Goal: Task Accomplishment & Management: Manage account settings

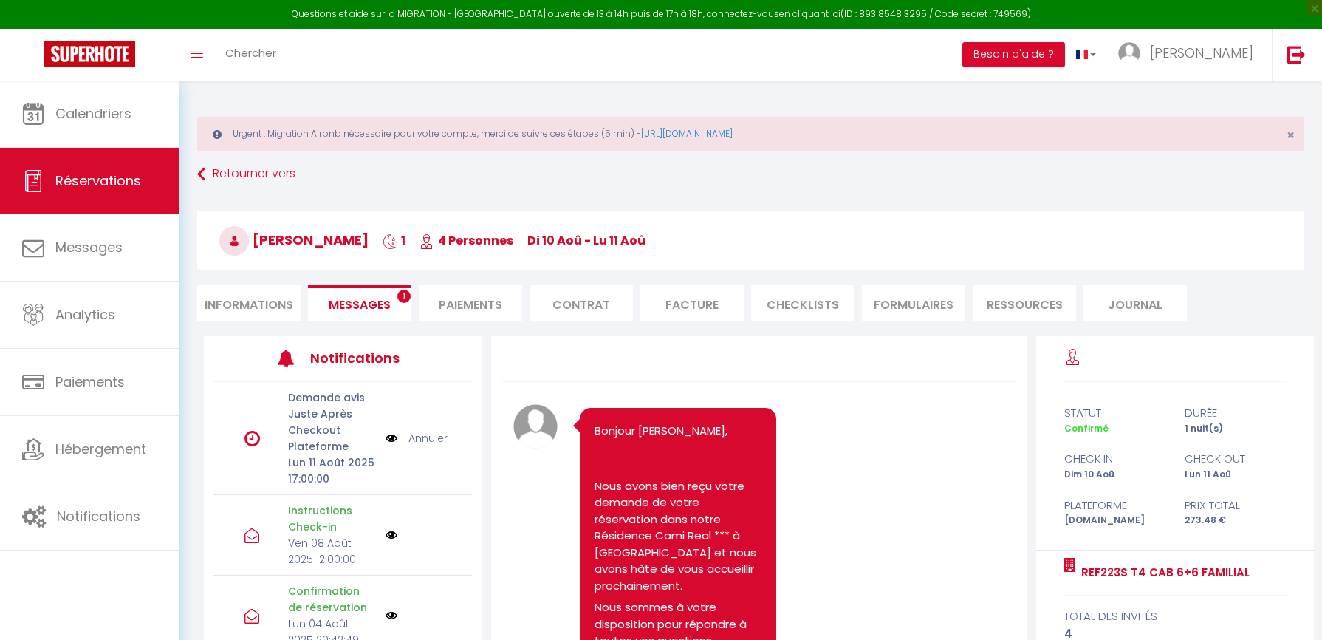
scroll to position [160, 0]
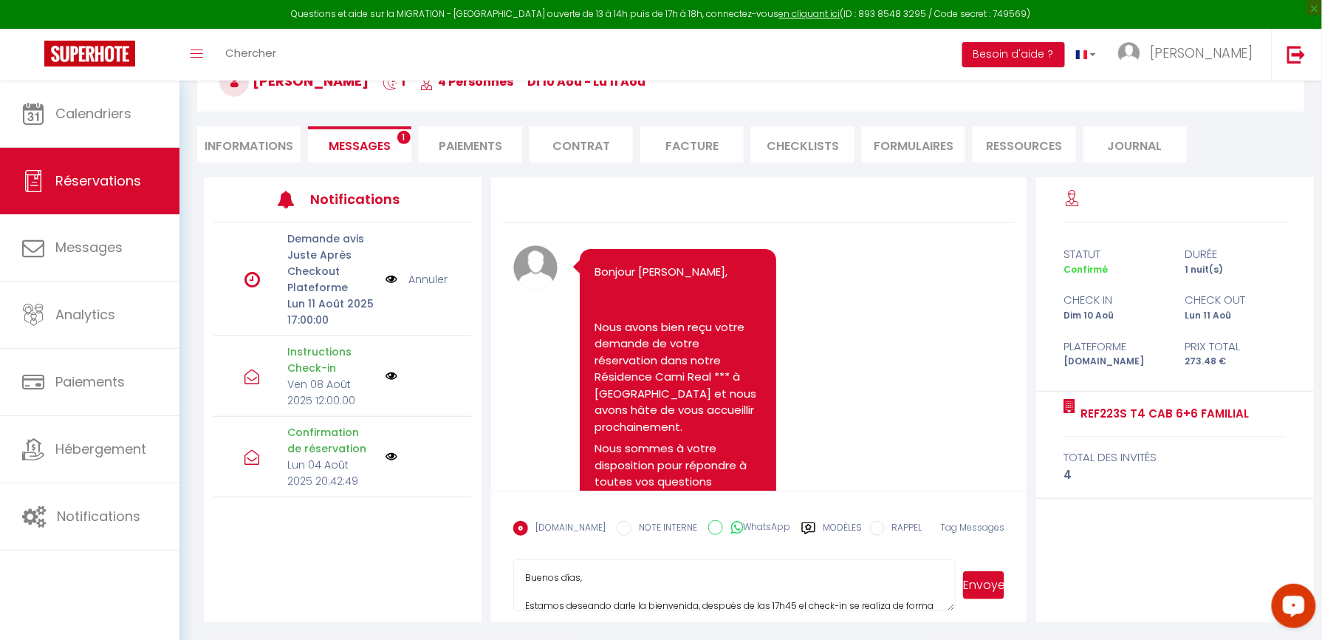
type textarea "Buenos días, Estamos deseando darle la bienvenida, después de las 17h45 el chec…"
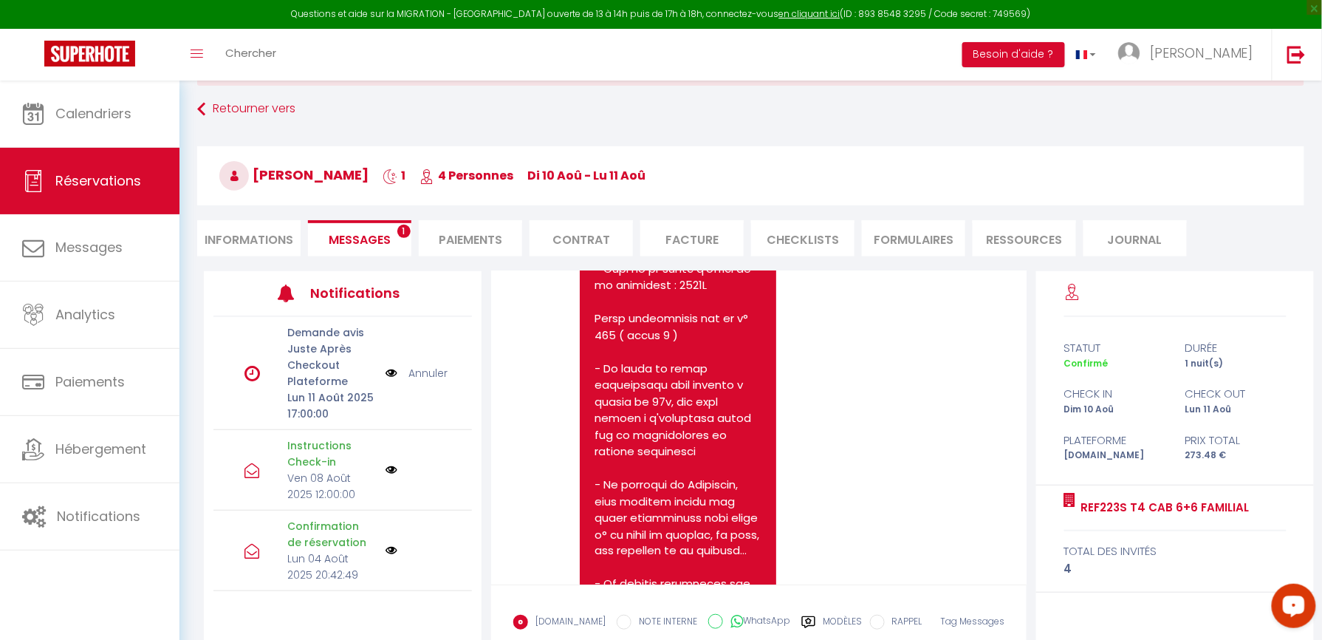
scroll to position [0, 0]
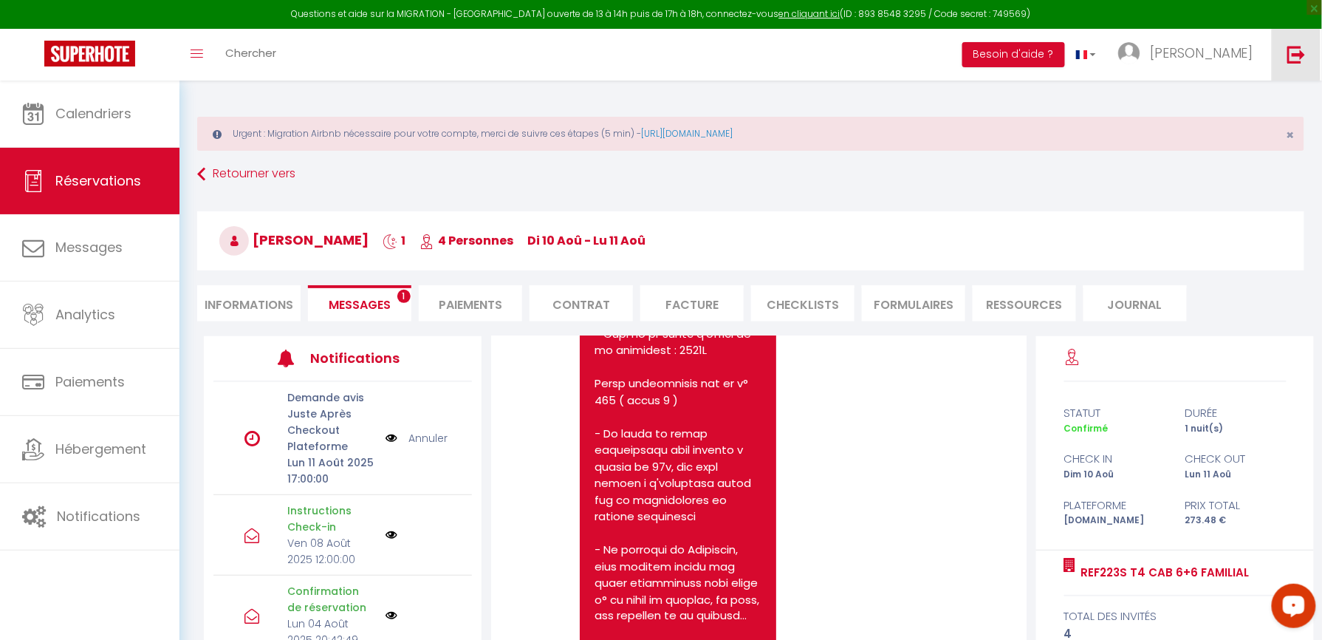
click at [1303, 58] on img at bounding box center [1296, 54] width 18 height 18
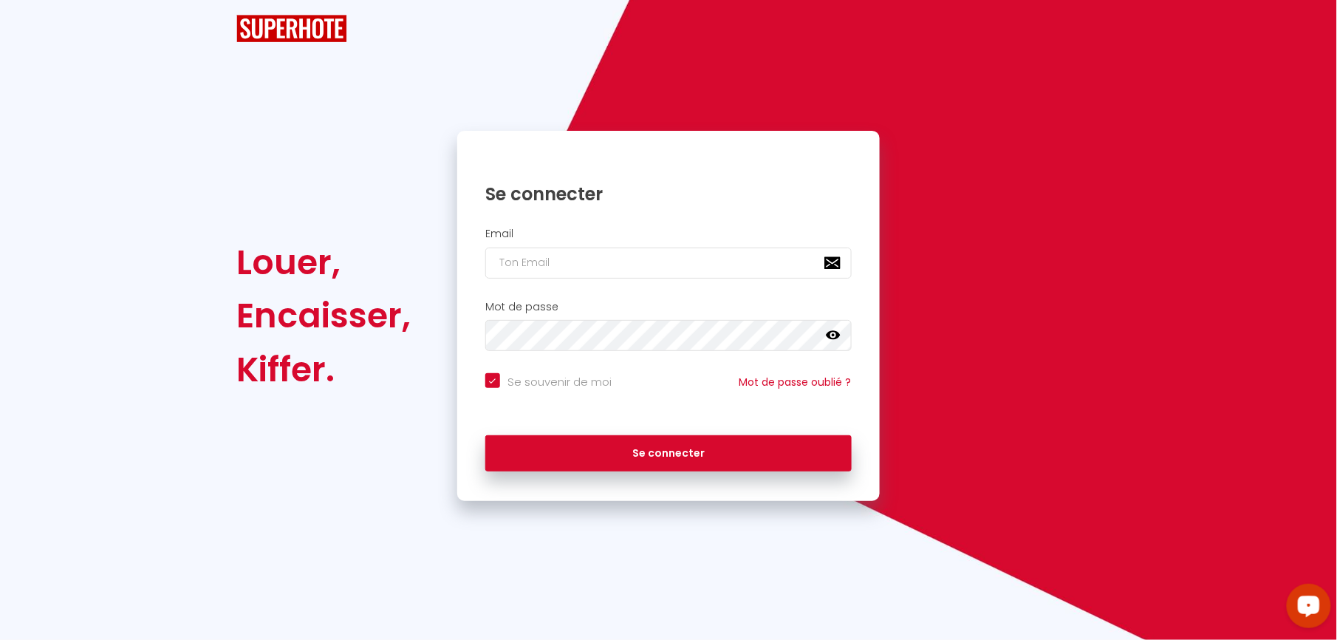
checkbox input "true"
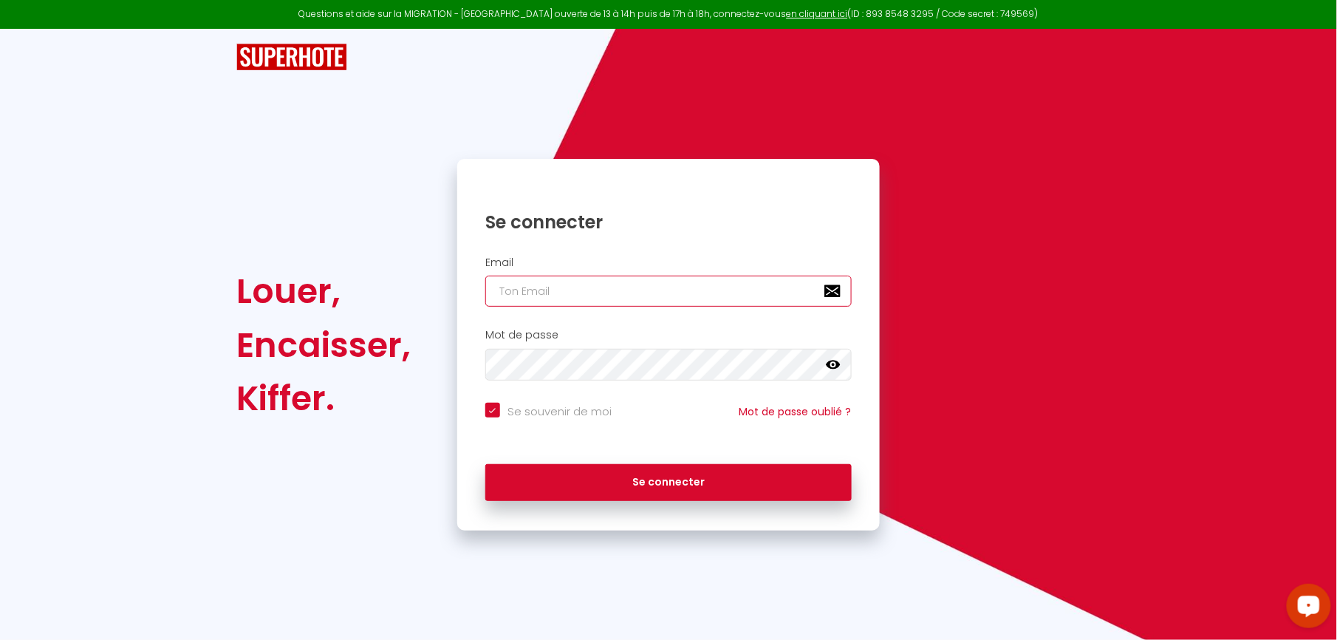
type input "[EMAIL_ADDRESS][DOMAIN_NAME]"
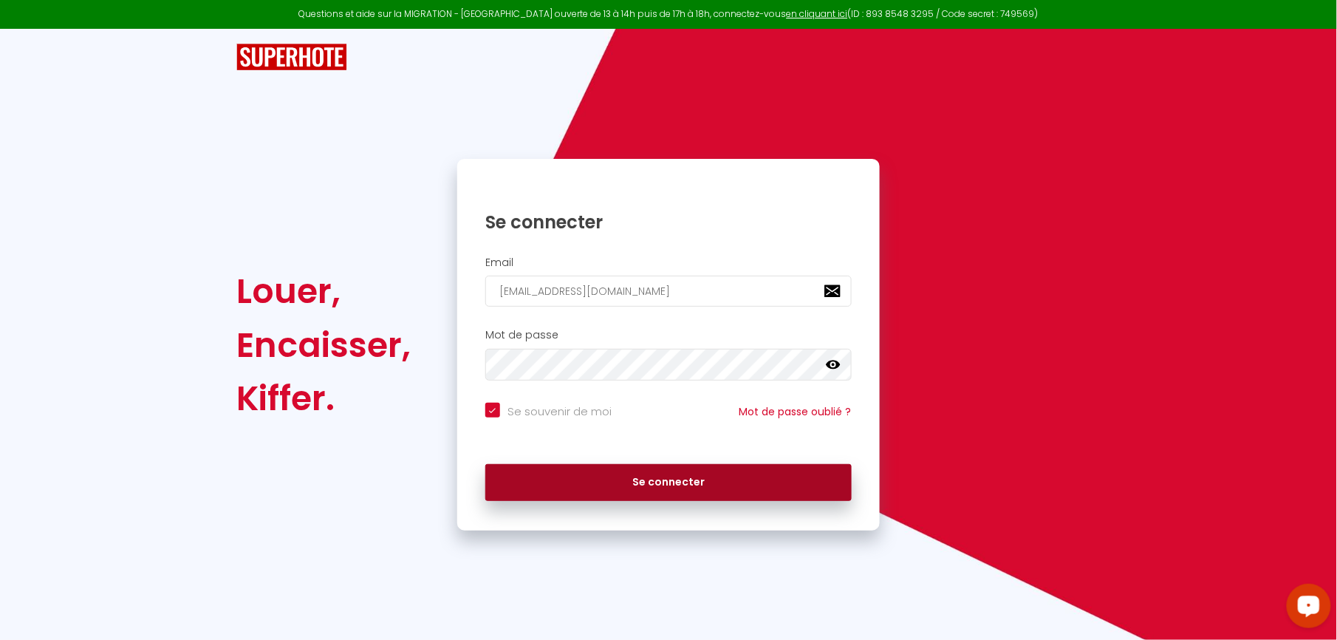
click at [651, 482] on button "Se connecter" at bounding box center [668, 482] width 366 height 37
checkbox input "true"
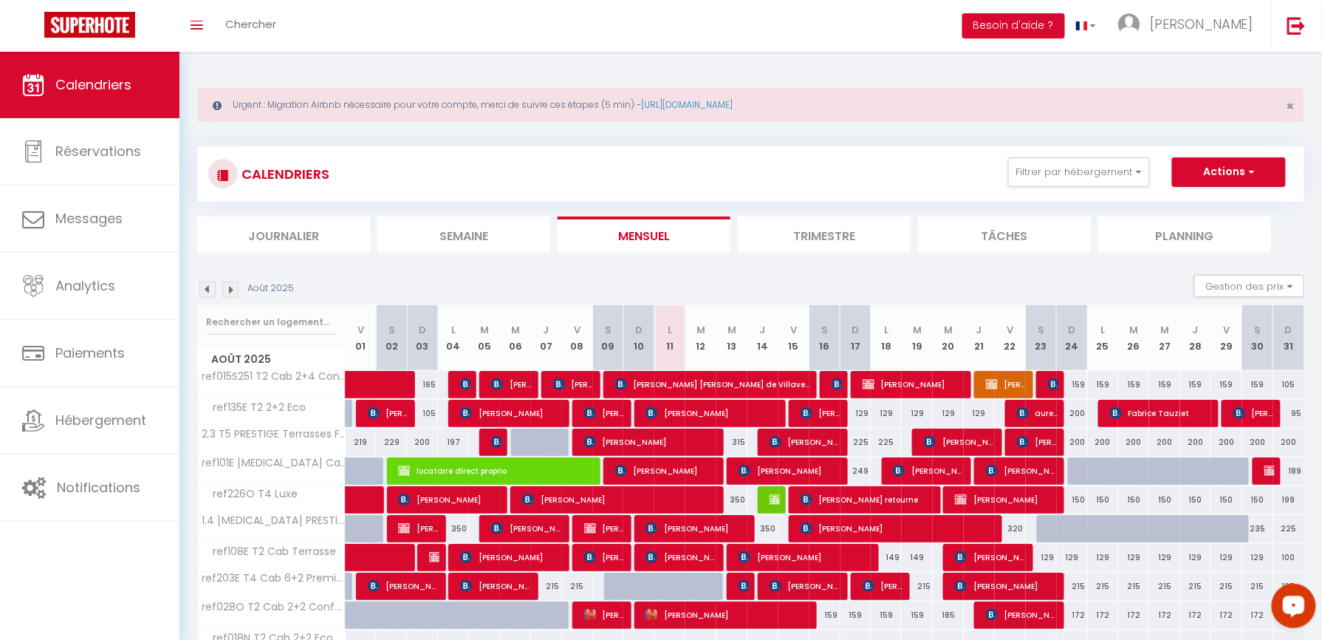
click at [284, 211] on div "CALENDRIERS Filtrer par hébergement GITES CHALET LUCE 8 couchages Chalet LA CLO…" at bounding box center [750, 199] width 1107 height 106
click at [279, 235] on li "Journalier" at bounding box center [283, 234] width 173 height 36
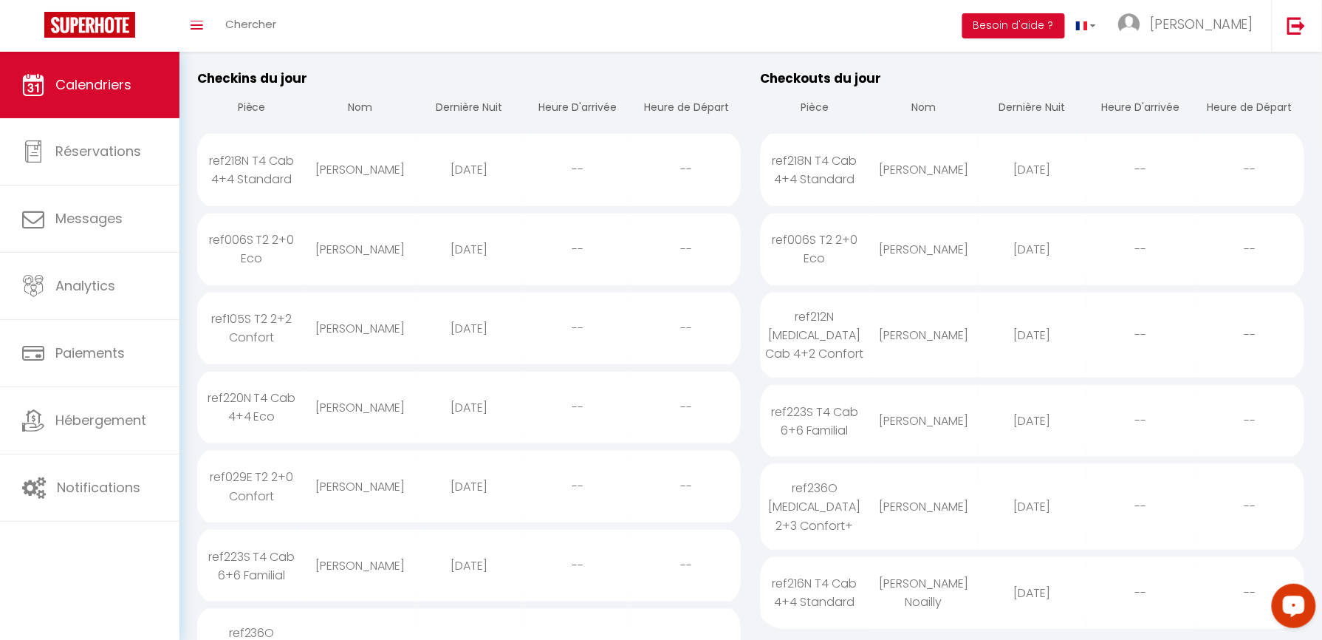
scroll to position [196, 0]
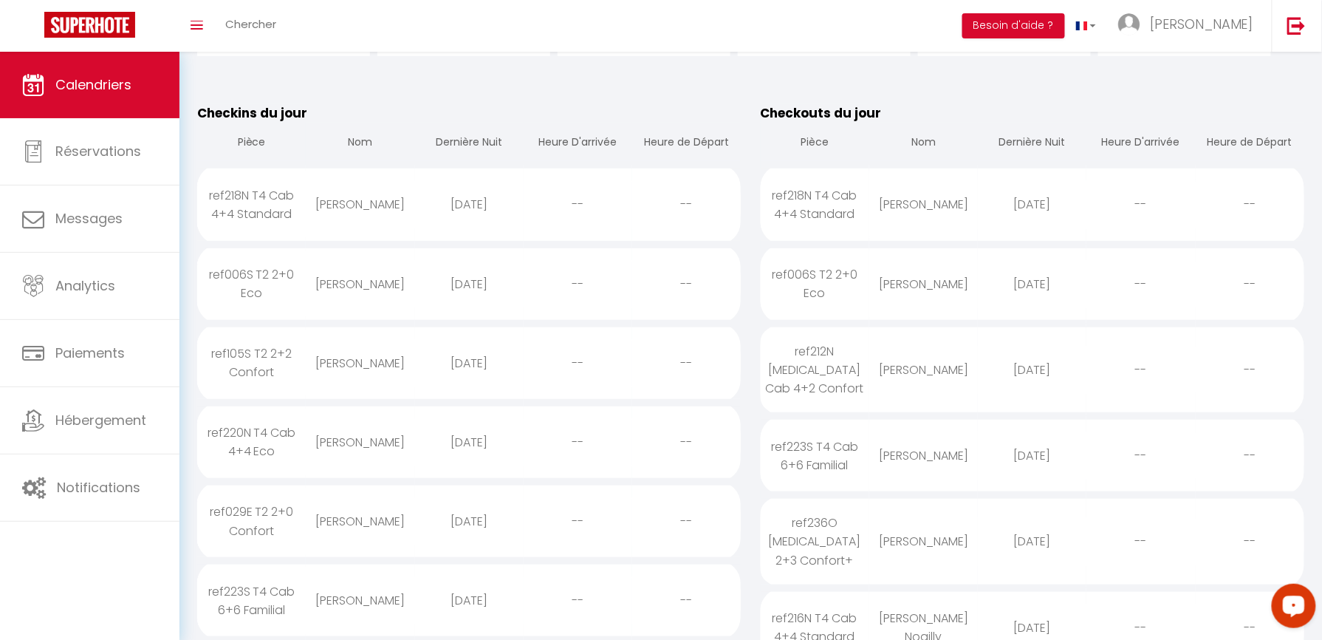
click at [368, 210] on div "[PERSON_NAME]" at bounding box center [360, 204] width 109 height 48
select select "0"
select select "1"
select select
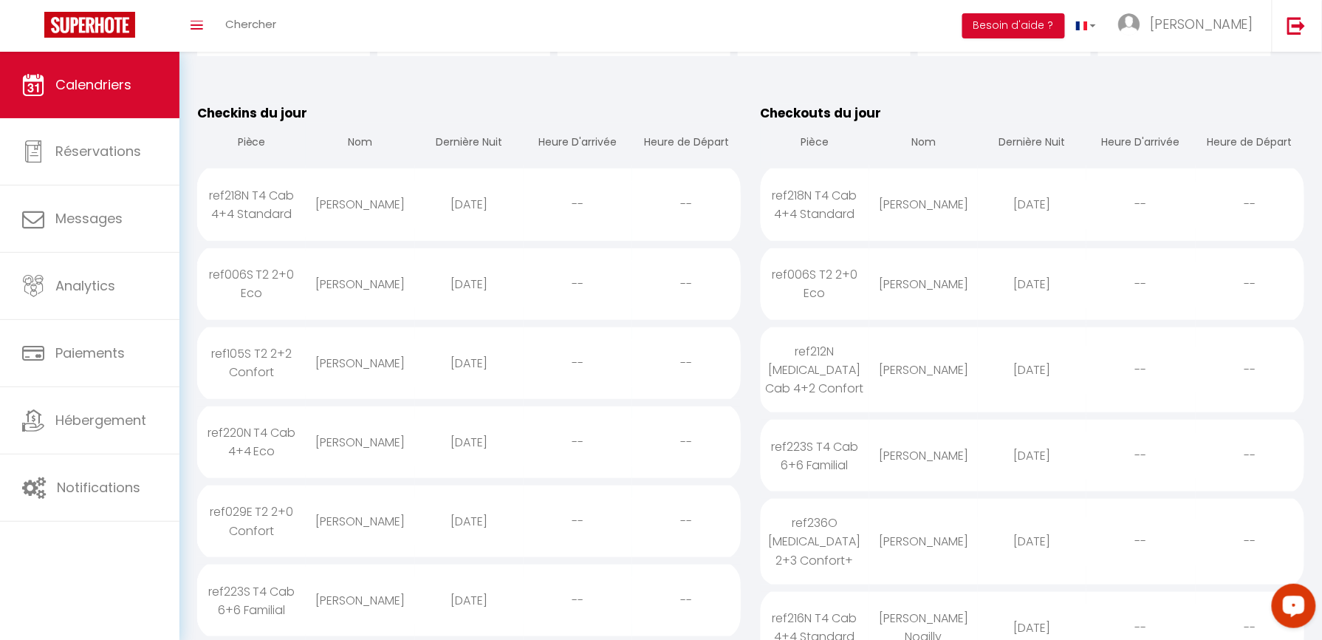
select select
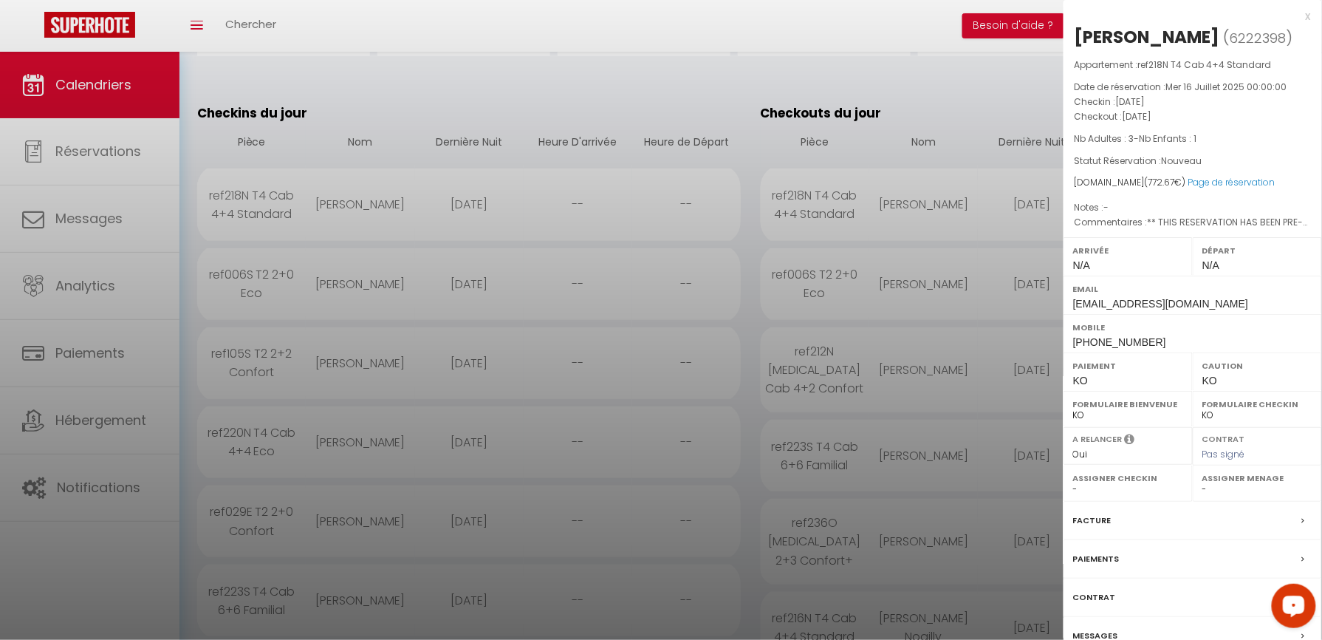
click at [497, 71] on div at bounding box center [661, 320] width 1322 height 640
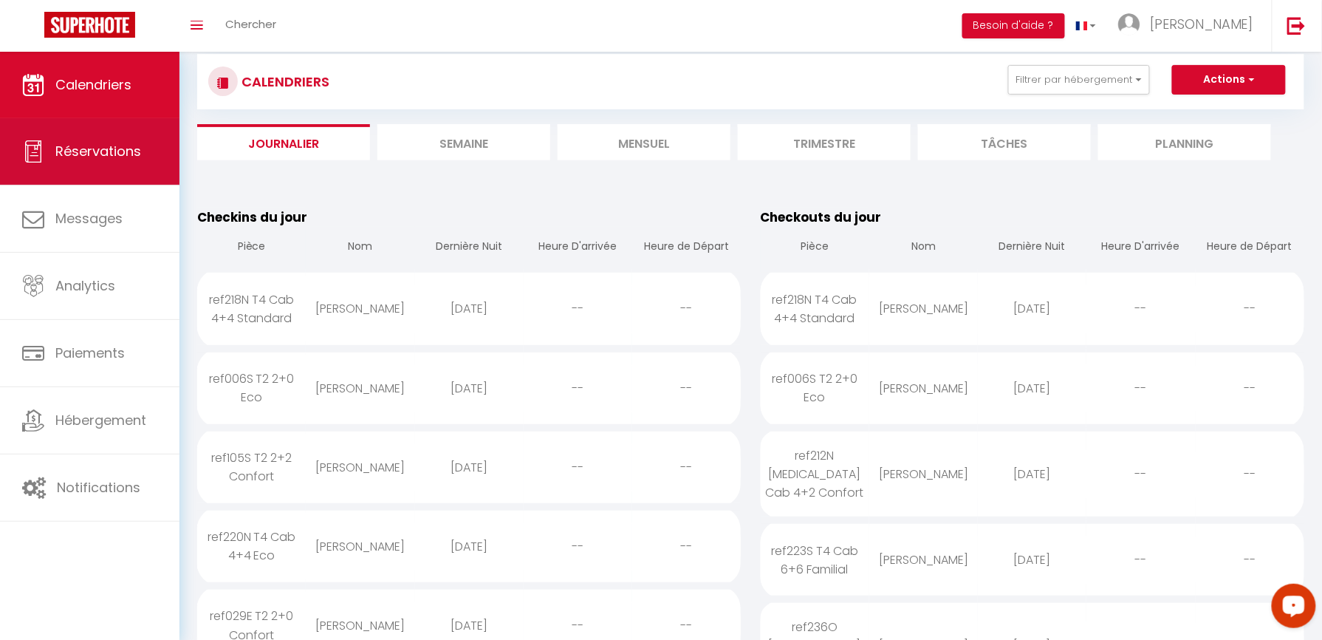
scroll to position [0, 0]
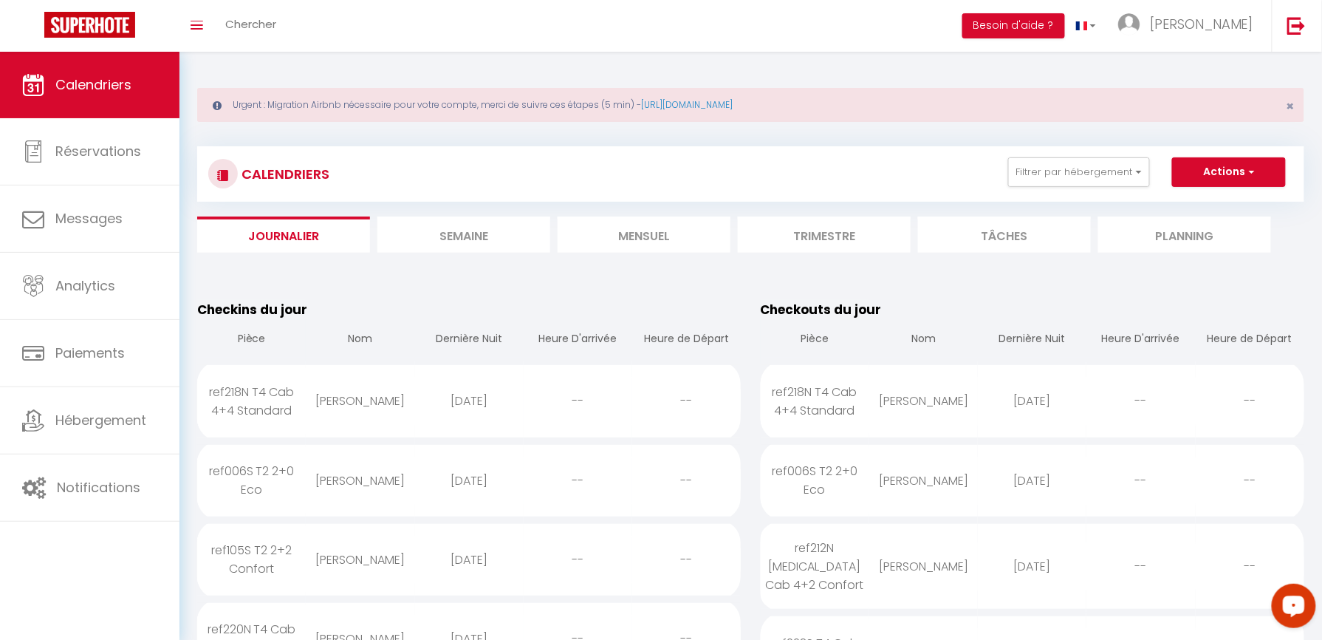
click at [467, 232] on li "Semaine" at bounding box center [463, 234] width 173 height 36
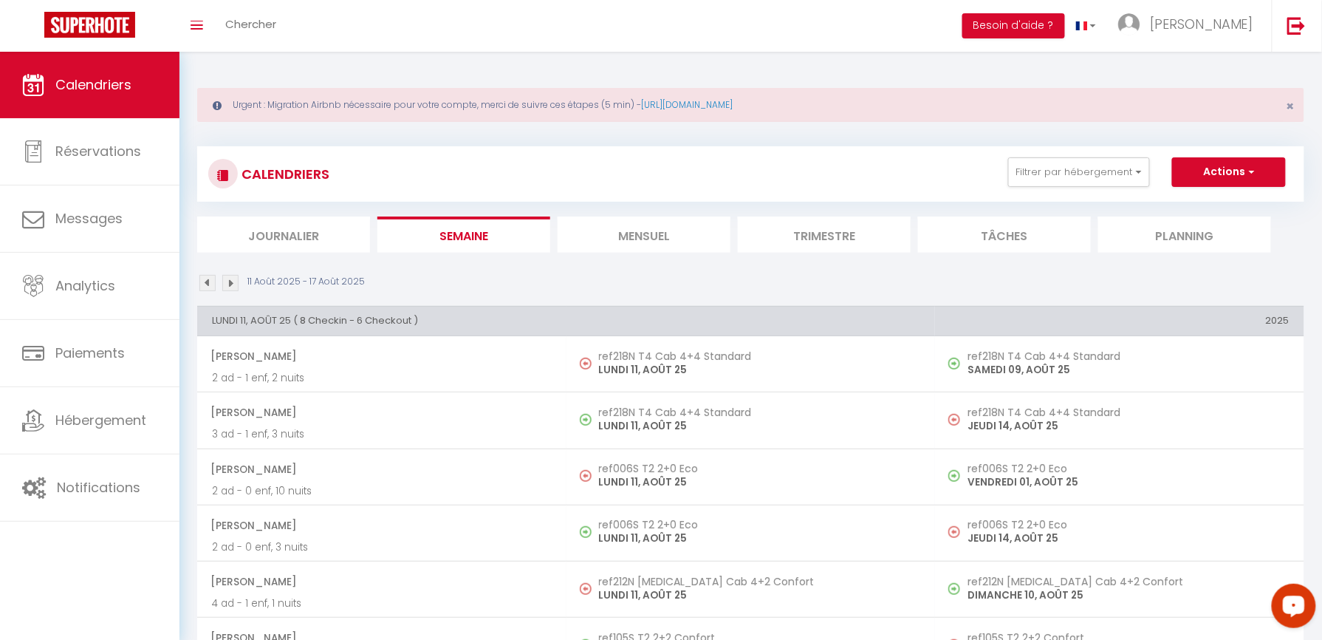
click at [229, 278] on img at bounding box center [230, 283] width 16 height 16
click at [208, 290] on img at bounding box center [207, 283] width 16 height 16
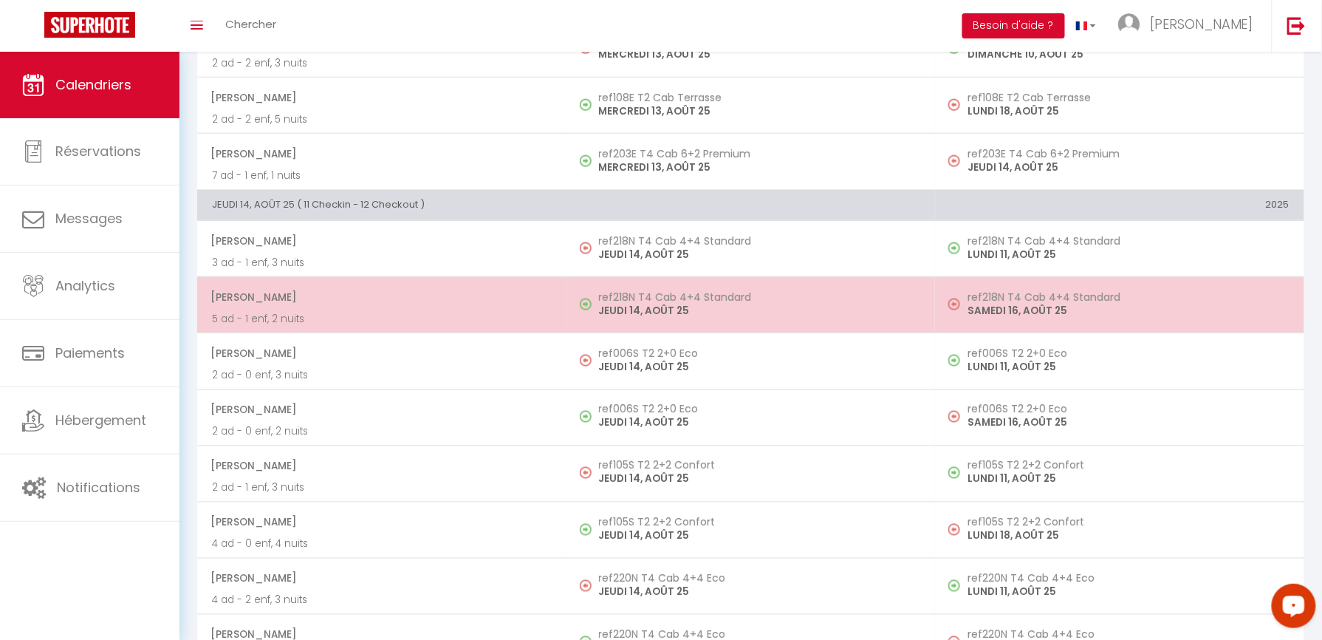
scroll to position [2461, 0]
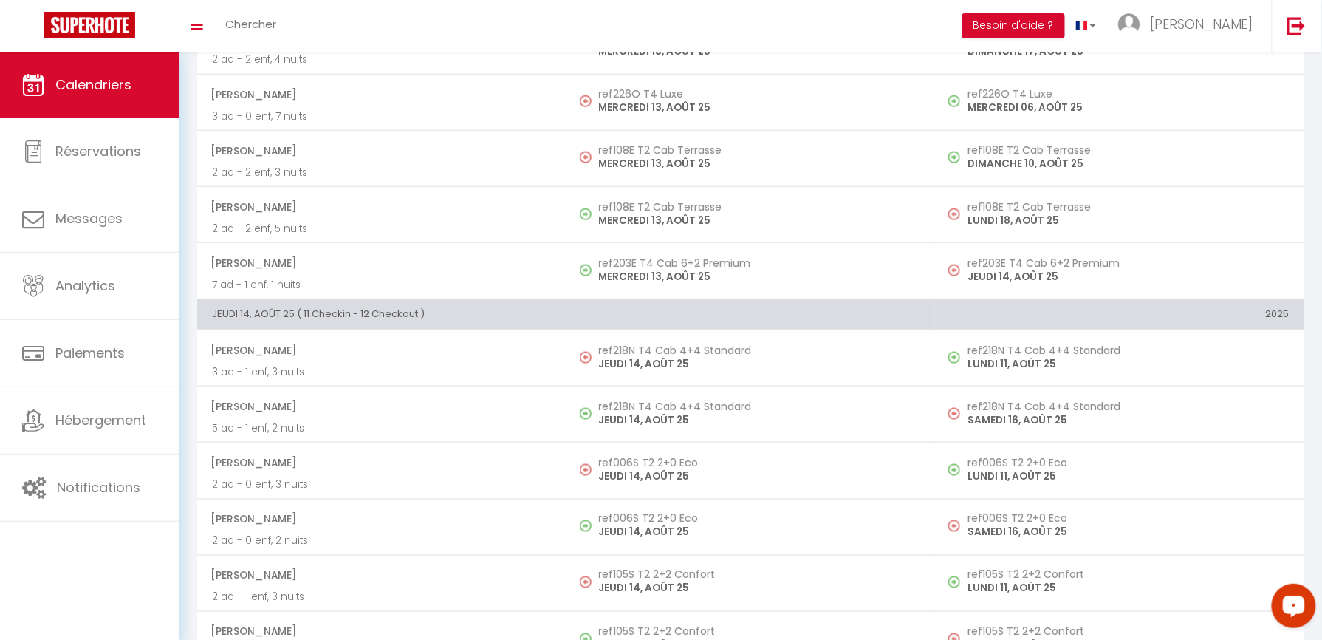
click at [724, 213] on h5 "ref108E T2 Cab Terrasse" at bounding box center [760, 207] width 322 height 12
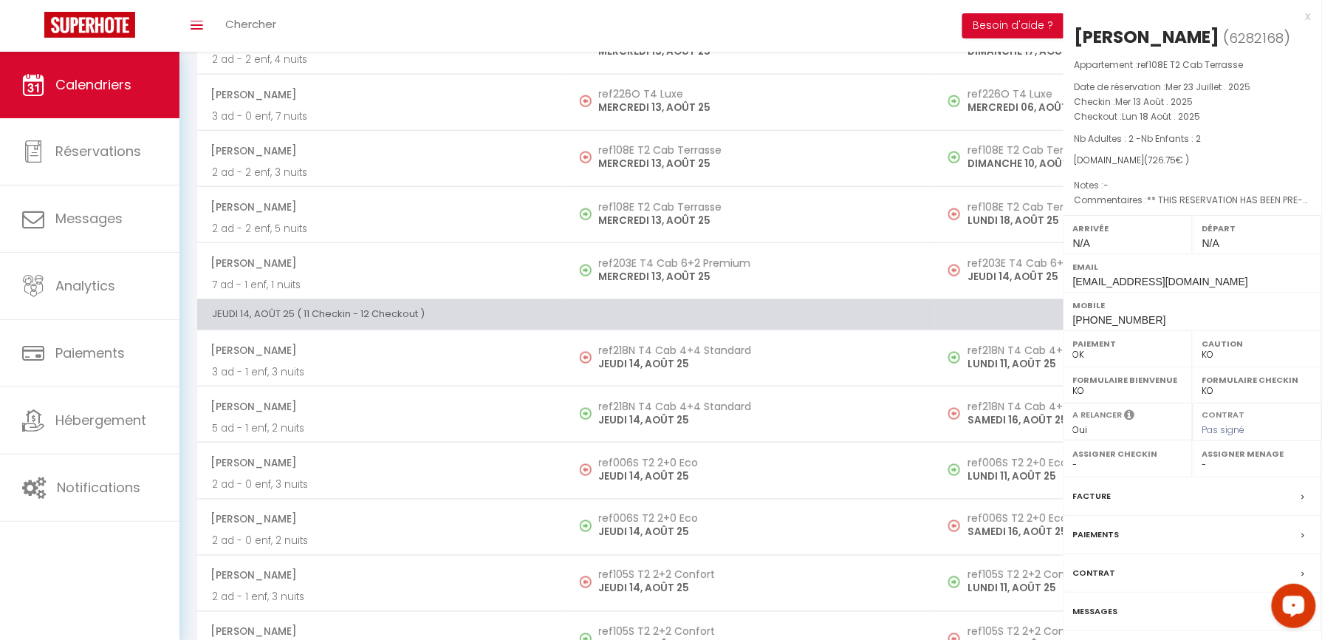
click at [721, 225] on div at bounding box center [661, 320] width 1322 height 640
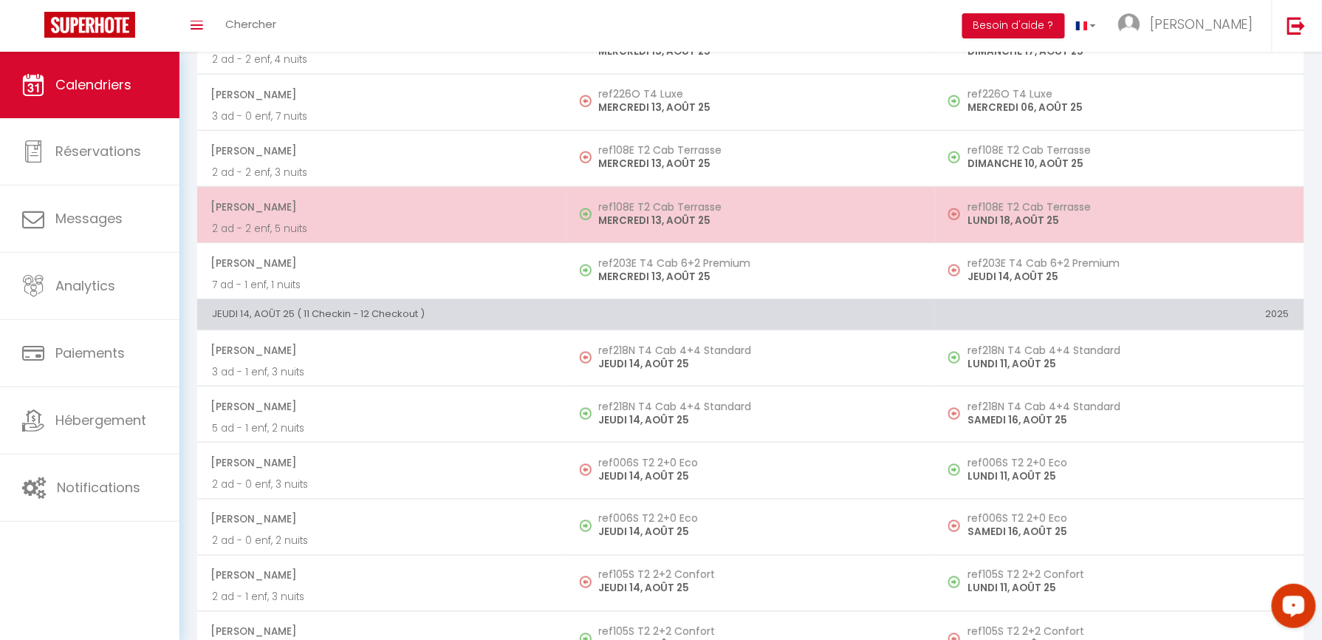
click at [391, 219] on span "[PERSON_NAME] [PERSON_NAME] Flageul" at bounding box center [380, 207] width 341 height 28
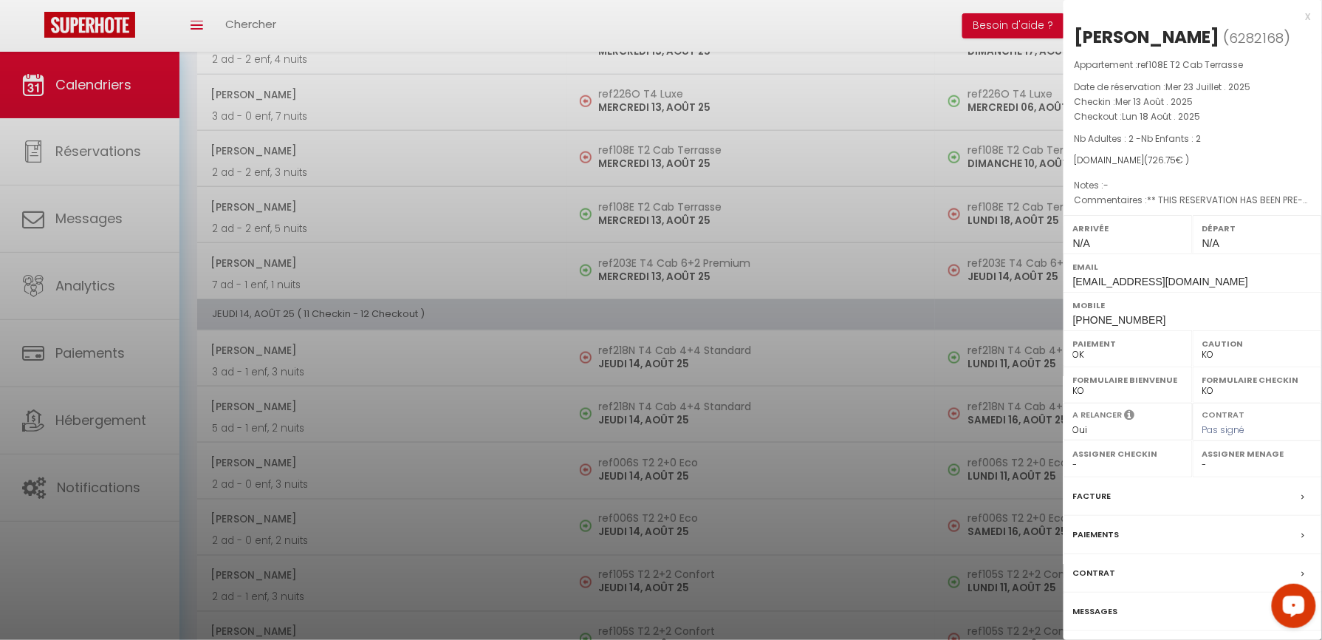
click at [1127, 284] on span "[EMAIL_ADDRESS][DOMAIN_NAME]" at bounding box center [1160, 281] width 175 height 12
click at [1126, 316] on div "Mobile +33786957910" at bounding box center [1192, 311] width 258 height 38
drag, startPoint x: 1126, startPoint y: 316, endPoint x: 1284, endPoint y: 69, distance: 293.0
click at [1283, 71] on p "Appartement : ref108E T2 Cab Terrasse" at bounding box center [1193, 65] width 236 height 15
click at [1099, 535] on label "Paiements" at bounding box center [1096, 535] width 47 height 16
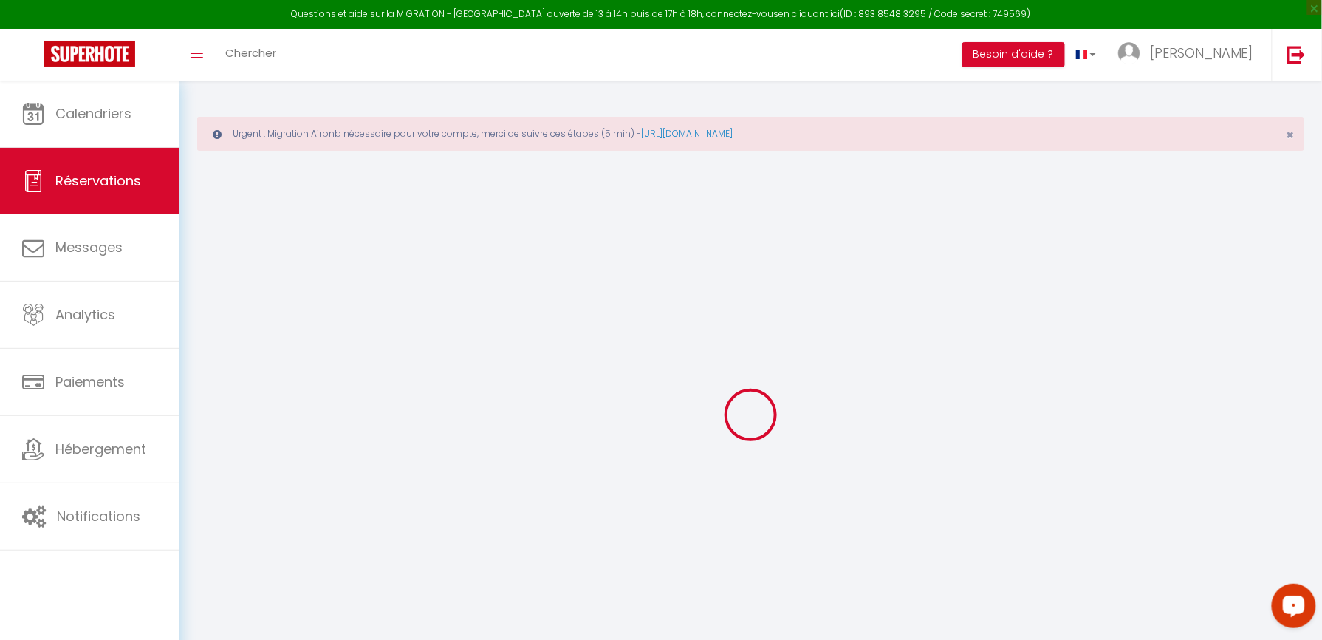
select select
checkbox input "false"
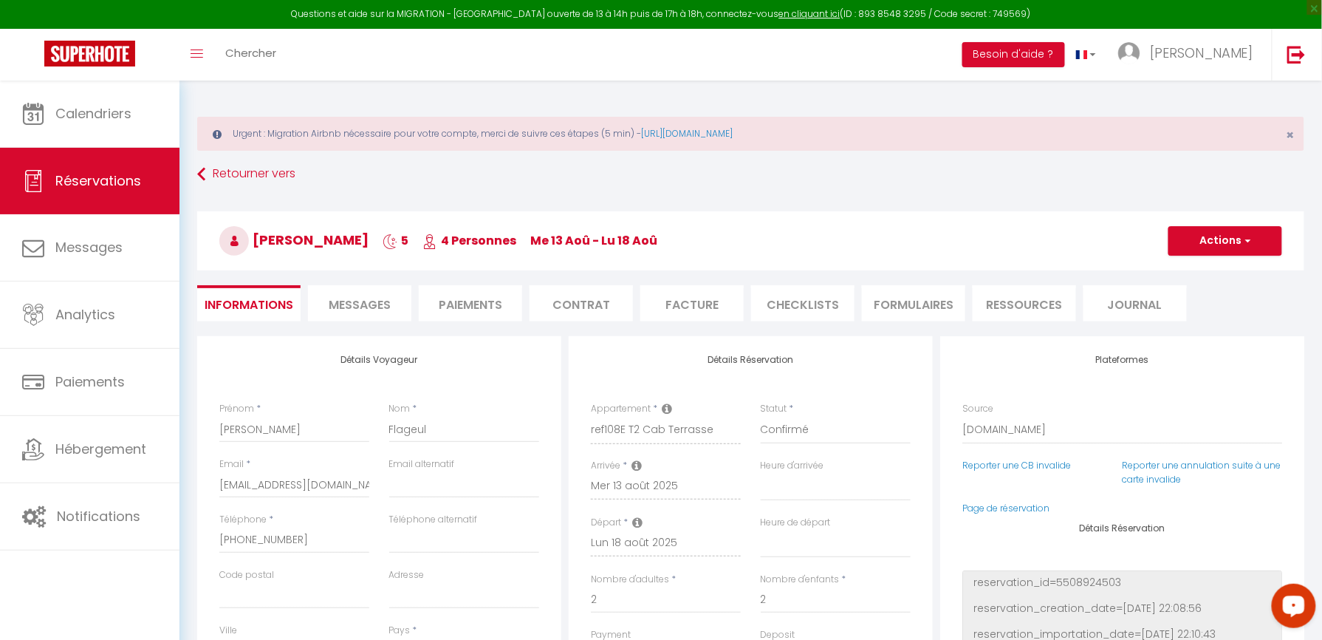
select select
checkbox input "false"
type textarea "** THIS RESERVATION HAS BEEN PRE-PAID ** Reservation has a cancellation grace p…"
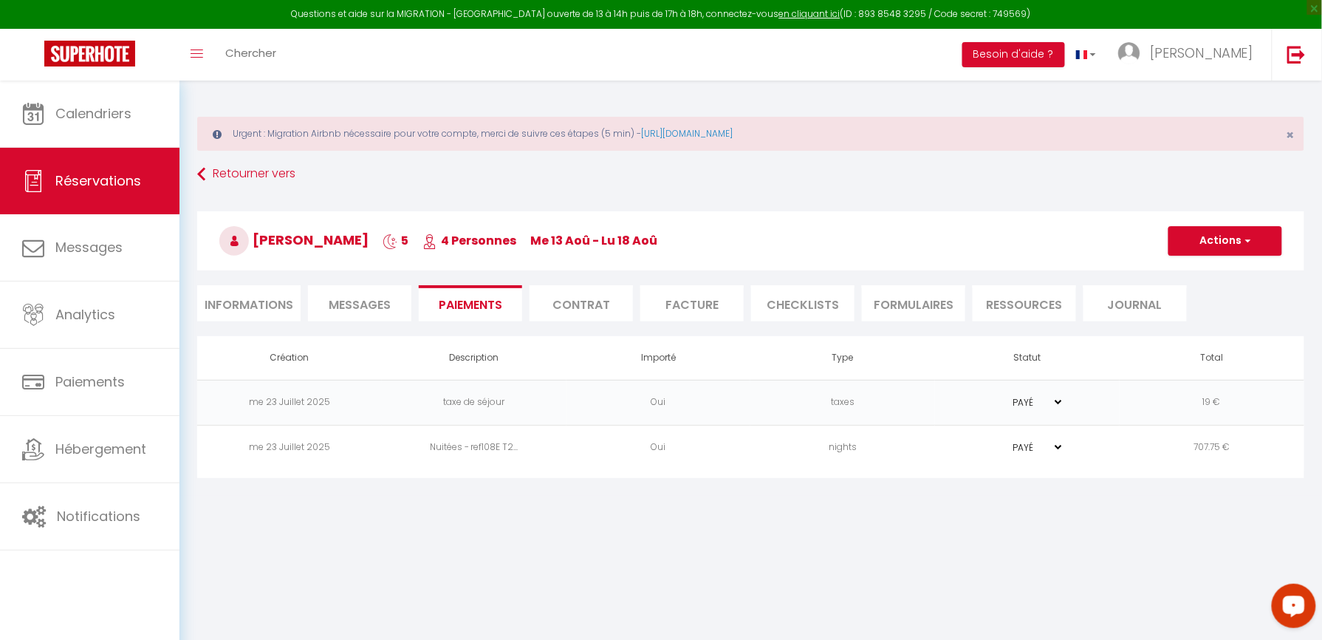
click at [373, 304] on span "Messages" at bounding box center [360, 304] width 62 height 17
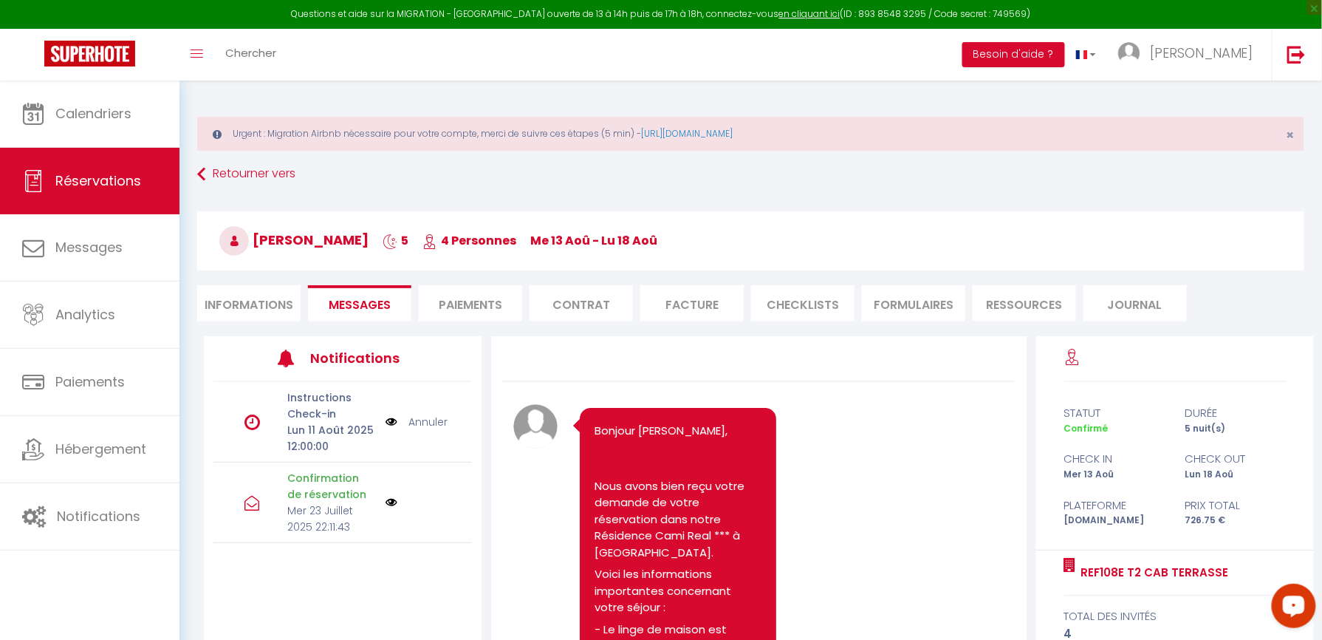
click at [242, 297] on li "Informations" at bounding box center [248, 303] width 103 height 36
select select
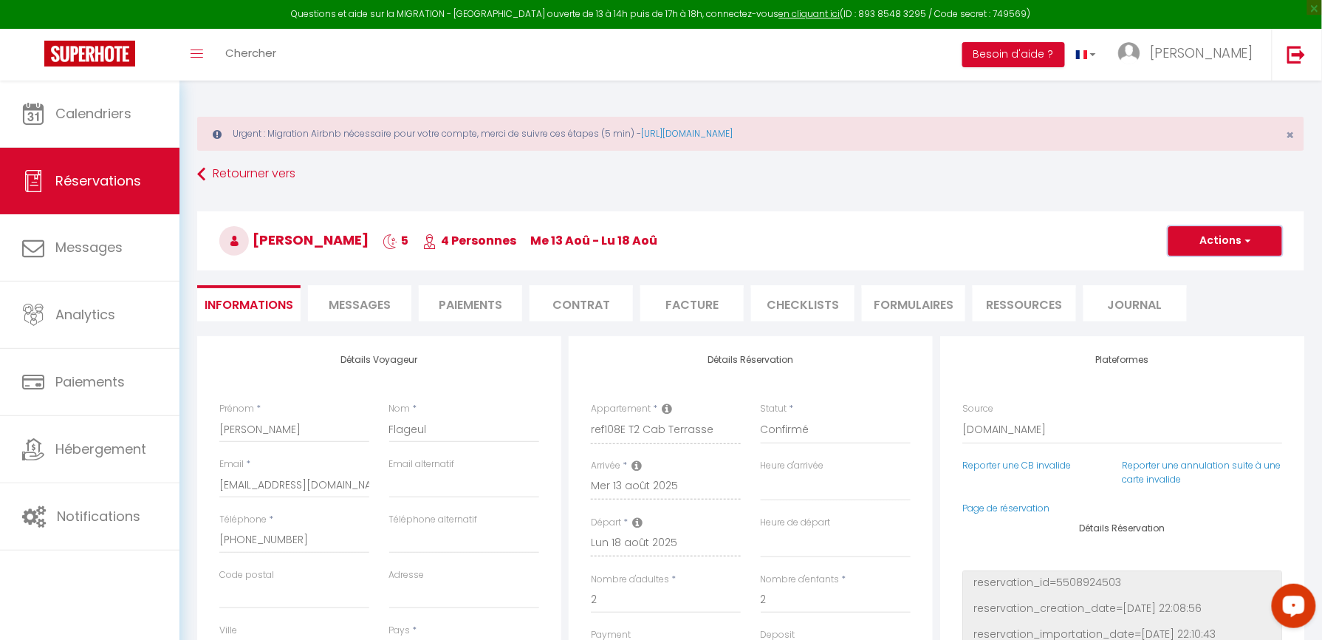
click at [1235, 244] on button "Actions" at bounding box center [1225, 241] width 114 height 30
click at [775, 231] on h3 "Anne laure Flageul 5 4 Personnes me 13 Aoû - lu 18 Aoû" at bounding box center [750, 240] width 1107 height 59
click at [367, 298] on span "Messages" at bounding box center [360, 304] width 62 height 17
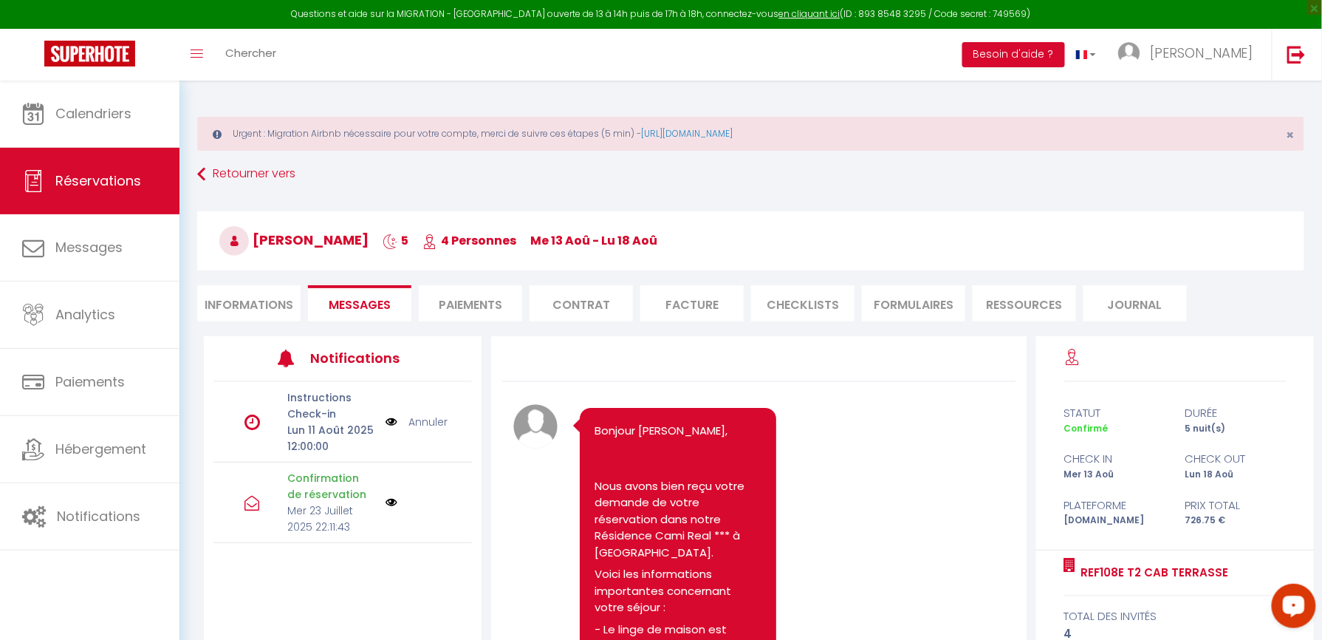
click at [486, 300] on li "Paiements" at bounding box center [470, 303] width 103 height 36
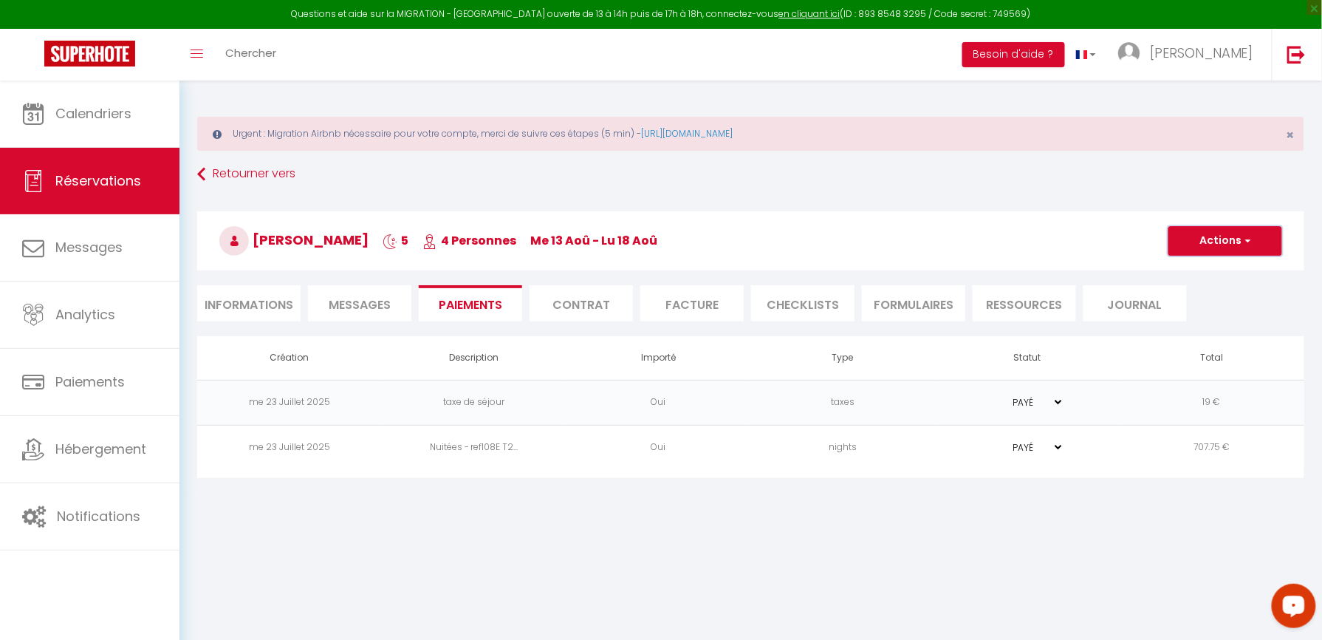
click at [1282, 230] on button "Actions" at bounding box center [1225, 241] width 114 height 30
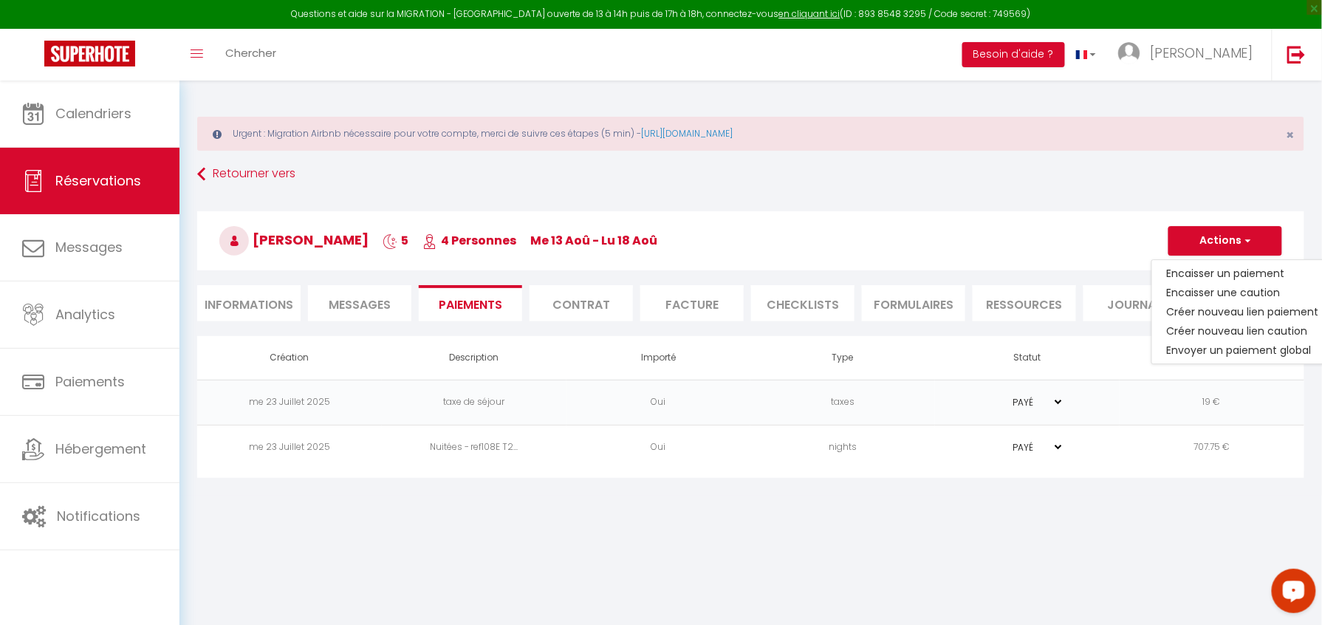
click at [595, 307] on li "Contrat" at bounding box center [581, 303] width 103 height 36
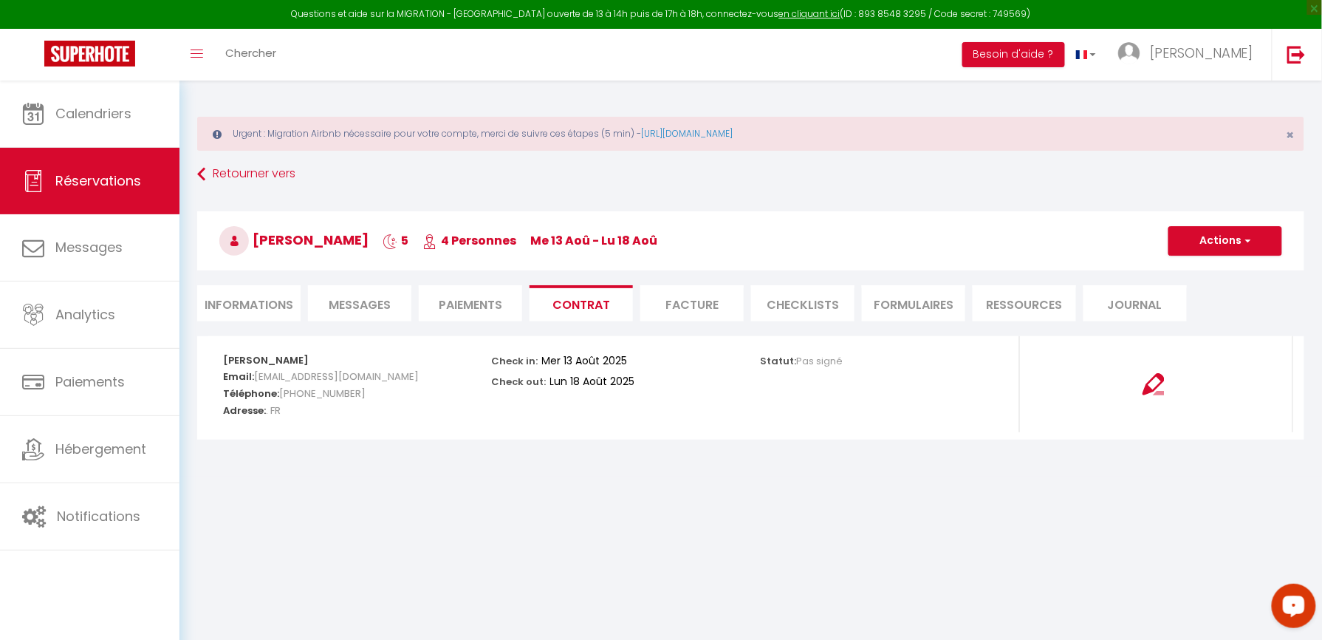
drag, startPoint x: 254, startPoint y: 378, endPoint x: 415, endPoint y: 379, distance: 161.0
click at [415, 379] on h5 "Email: aflage.919431@guest.booking.com" at bounding box center [347, 374] width 249 height 17
copy span "[EMAIL_ADDRESS][DOMAIN_NAME]"
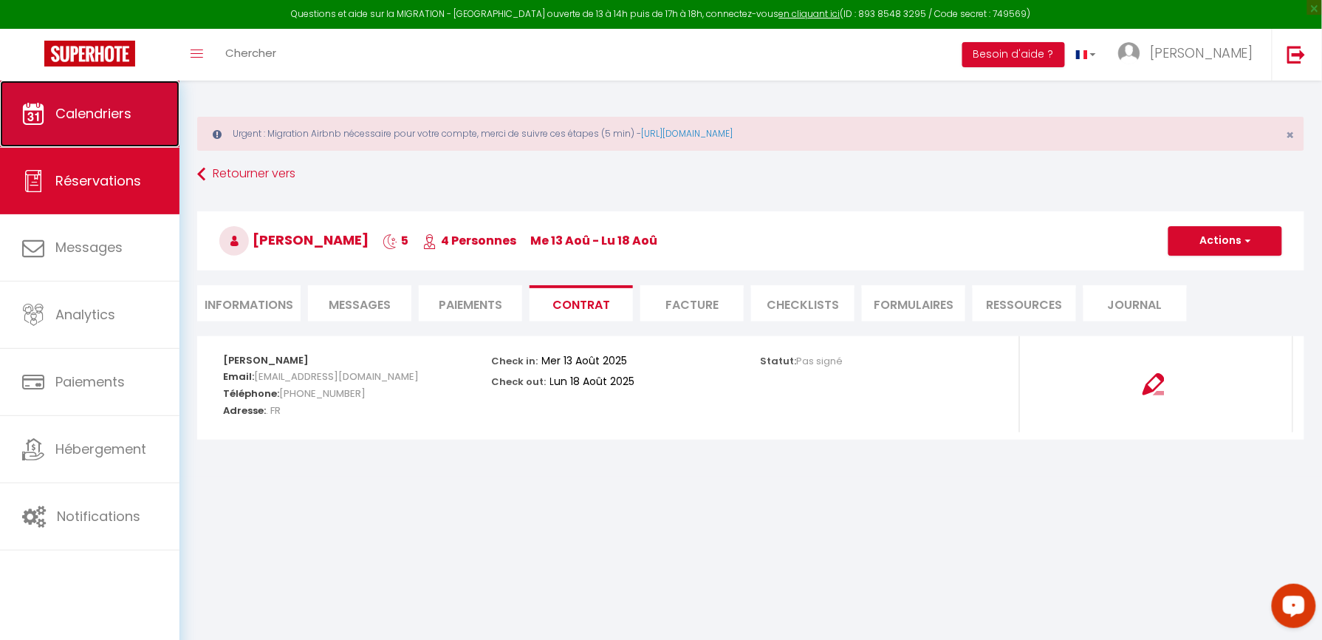
click at [40, 92] on link "Calendriers" at bounding box center [89, 113] width 179 height 66
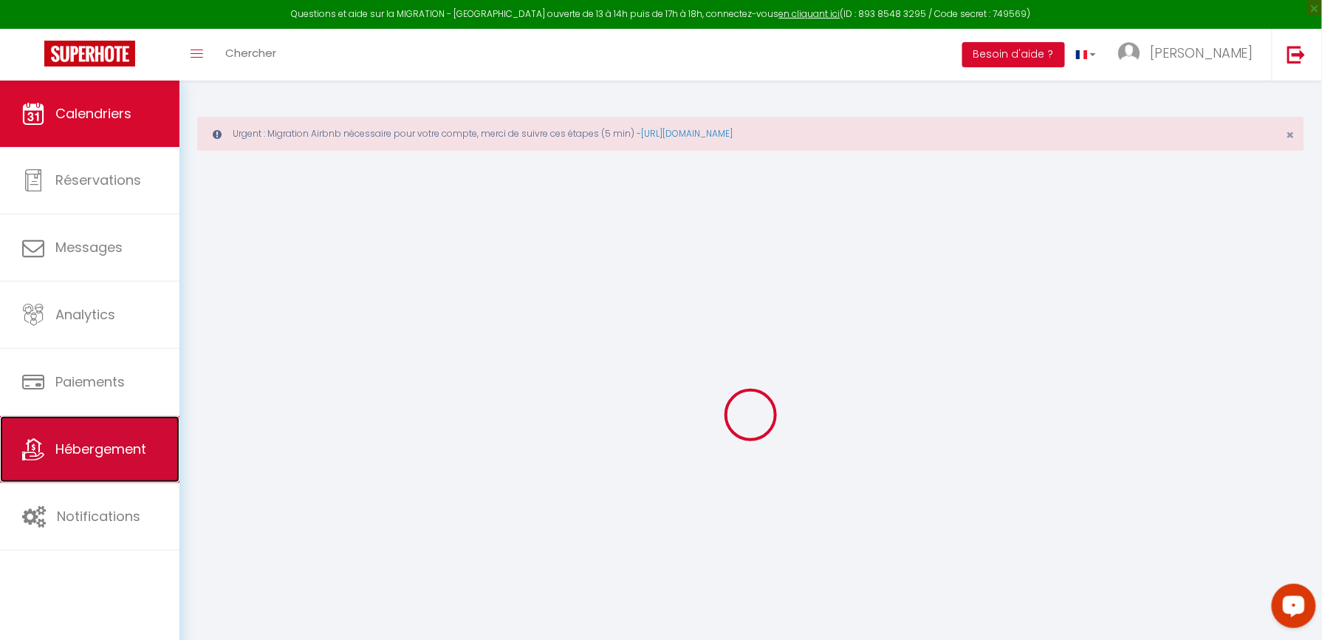
click at [80, 438] on link "Hébergement" at bounding box center [89, 449] width 179 height 66
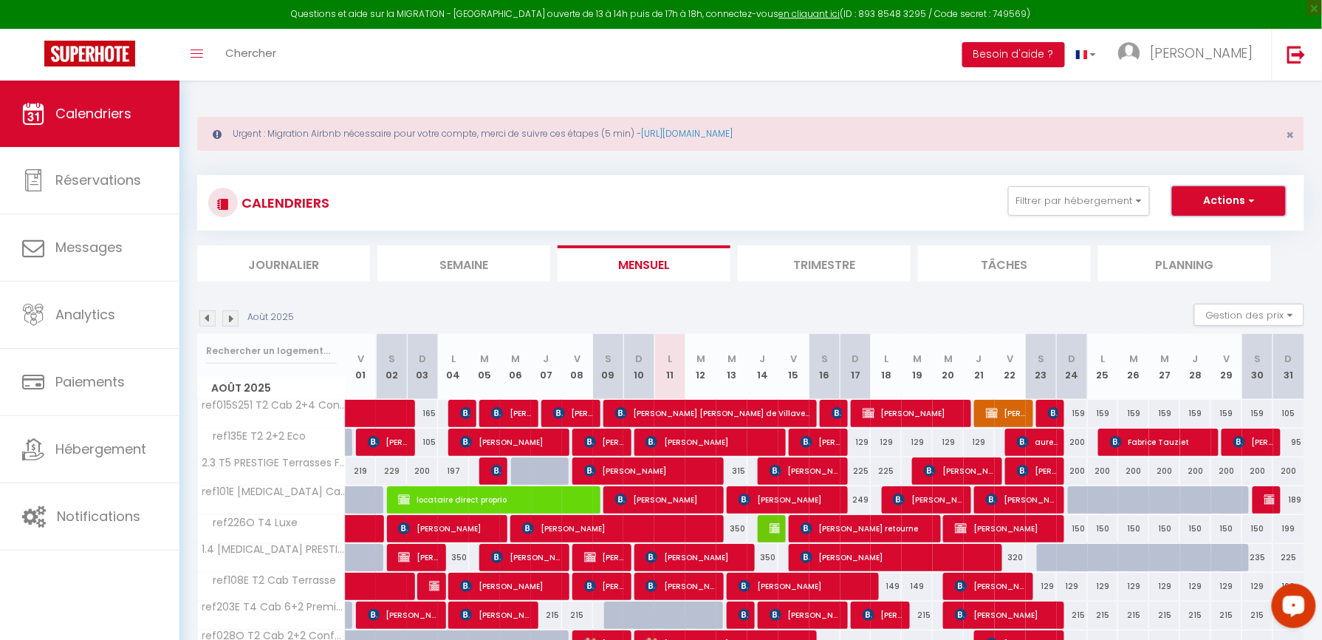
click at [1280, 189] on button "Actions" at bounding box center [1229, 201] width 114 height 30
click at [1191, 228] on link "Nouvelle réservation" at bounding box center [1213, 235] width 129 height 22
select select
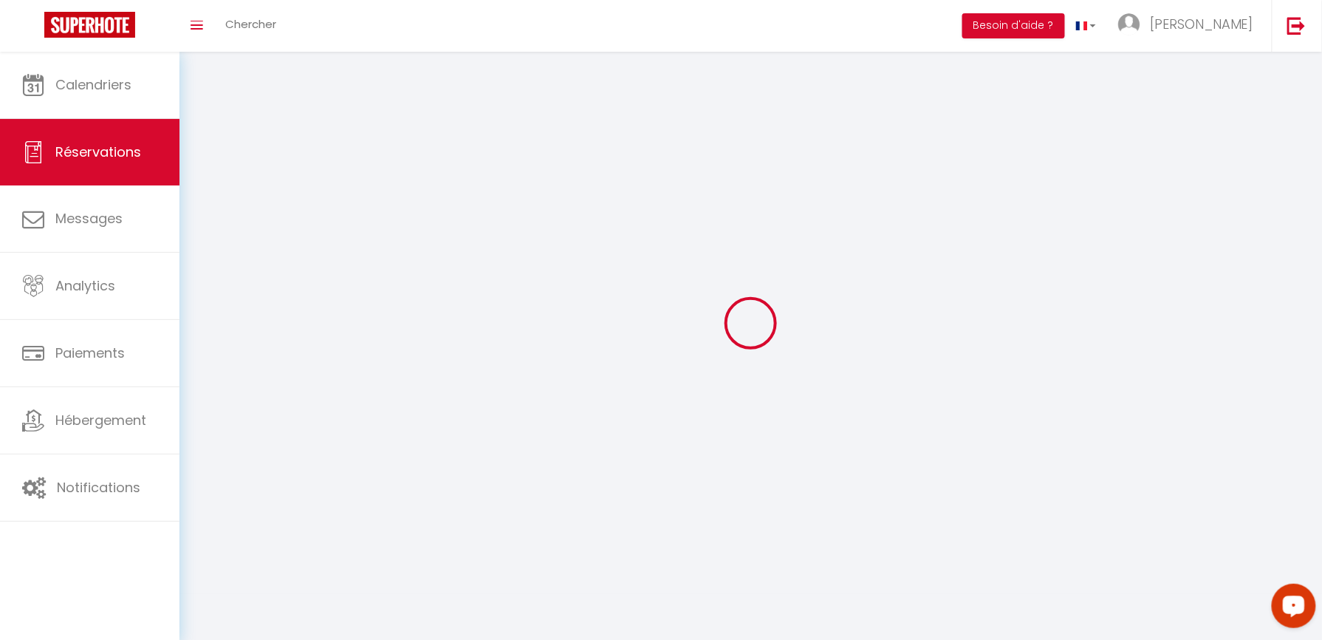
select select
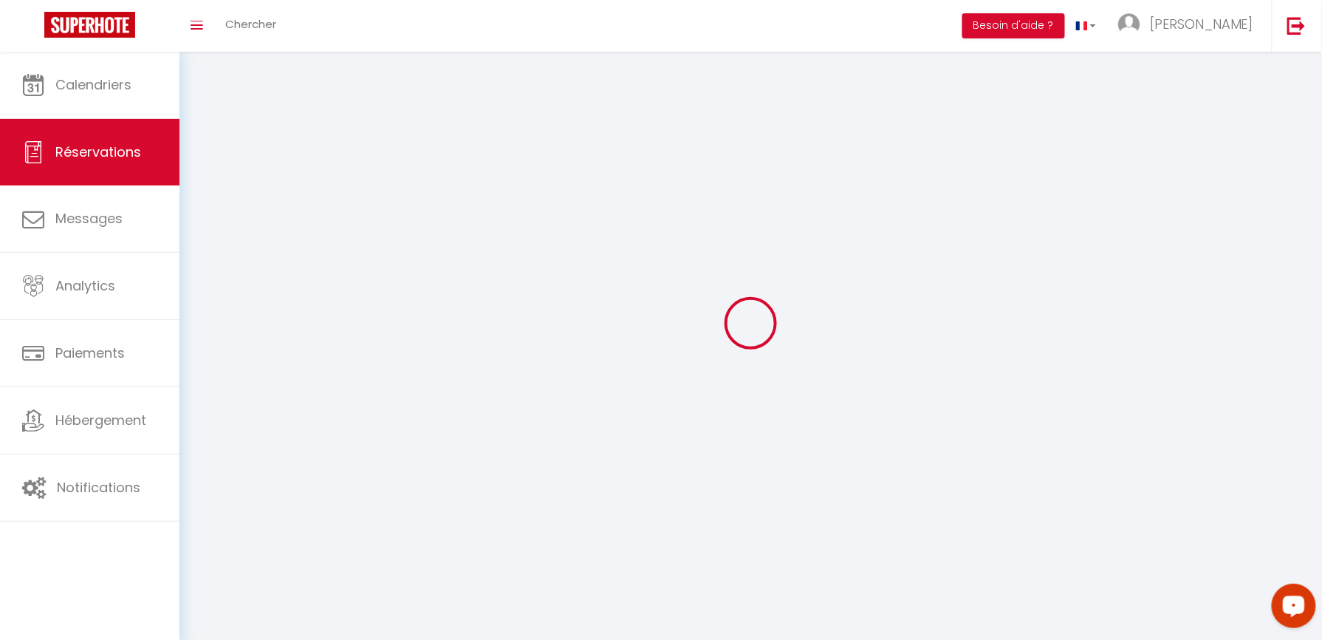
select select
checkbox input "false"
select select
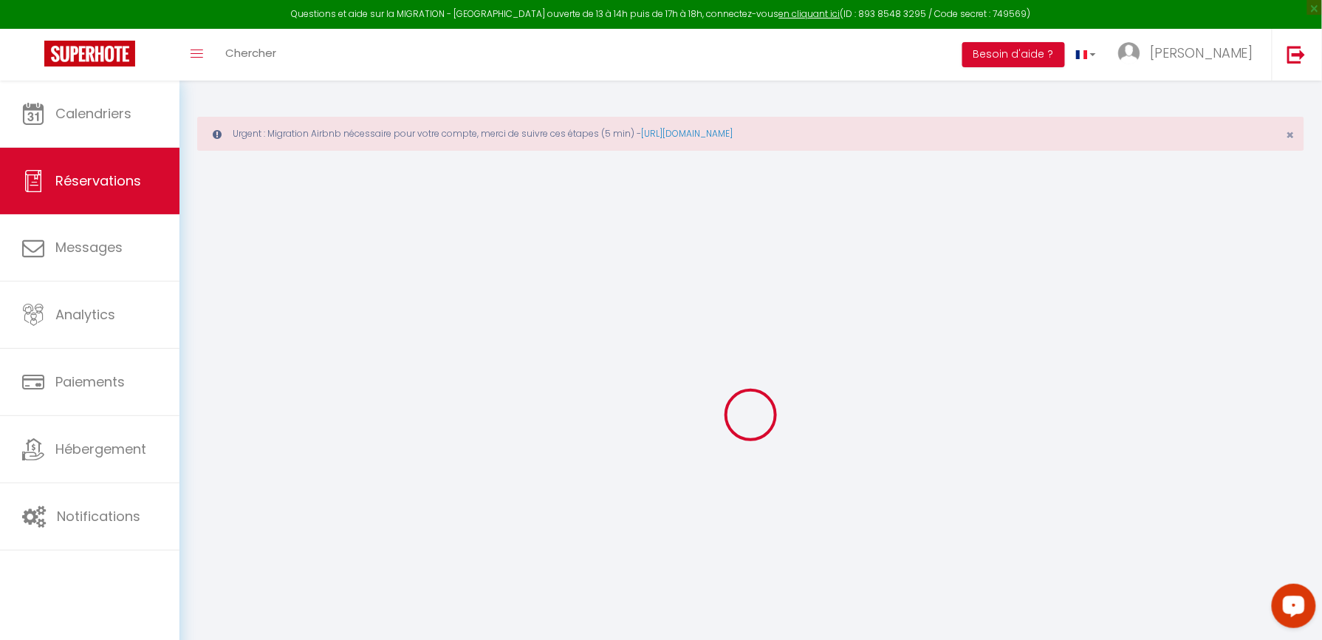
select select
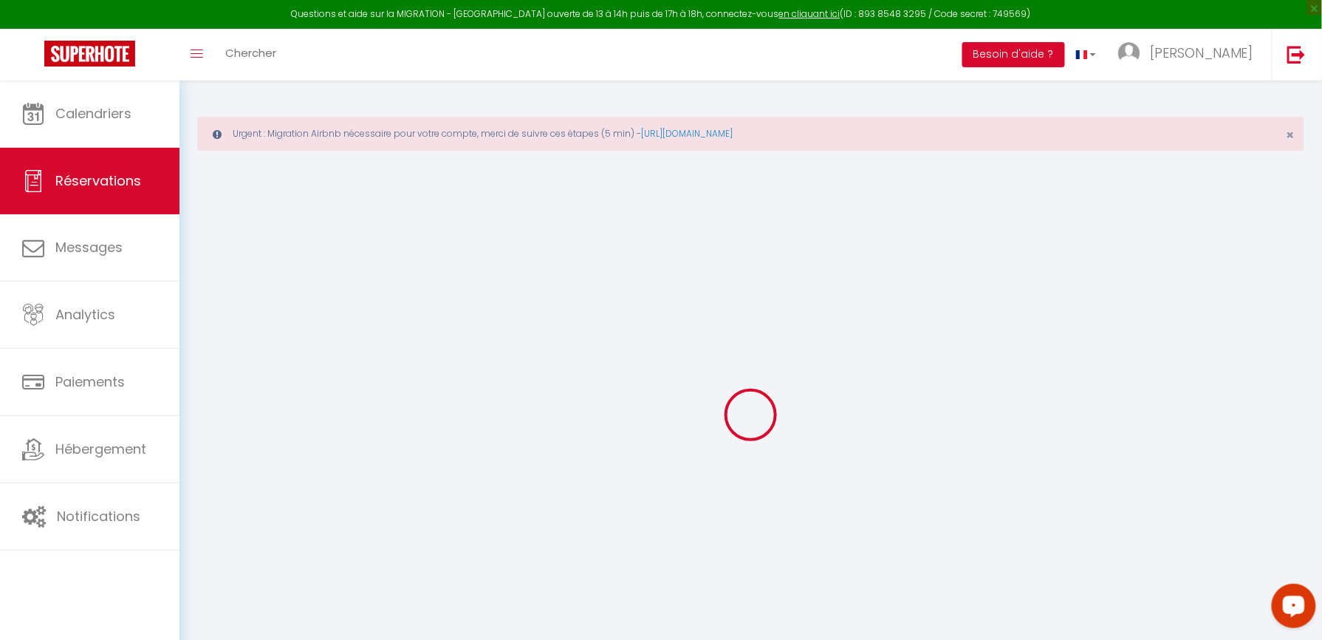
select select
checkbox input "false"
select select
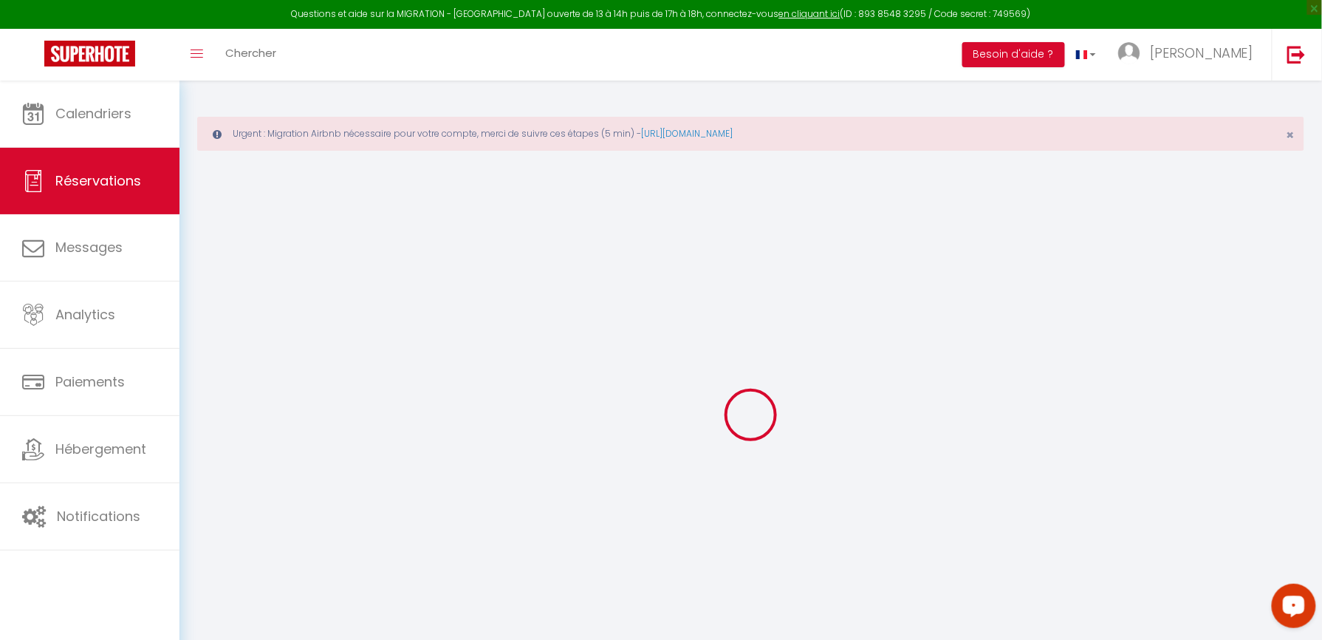
select select
checkbox input "false"
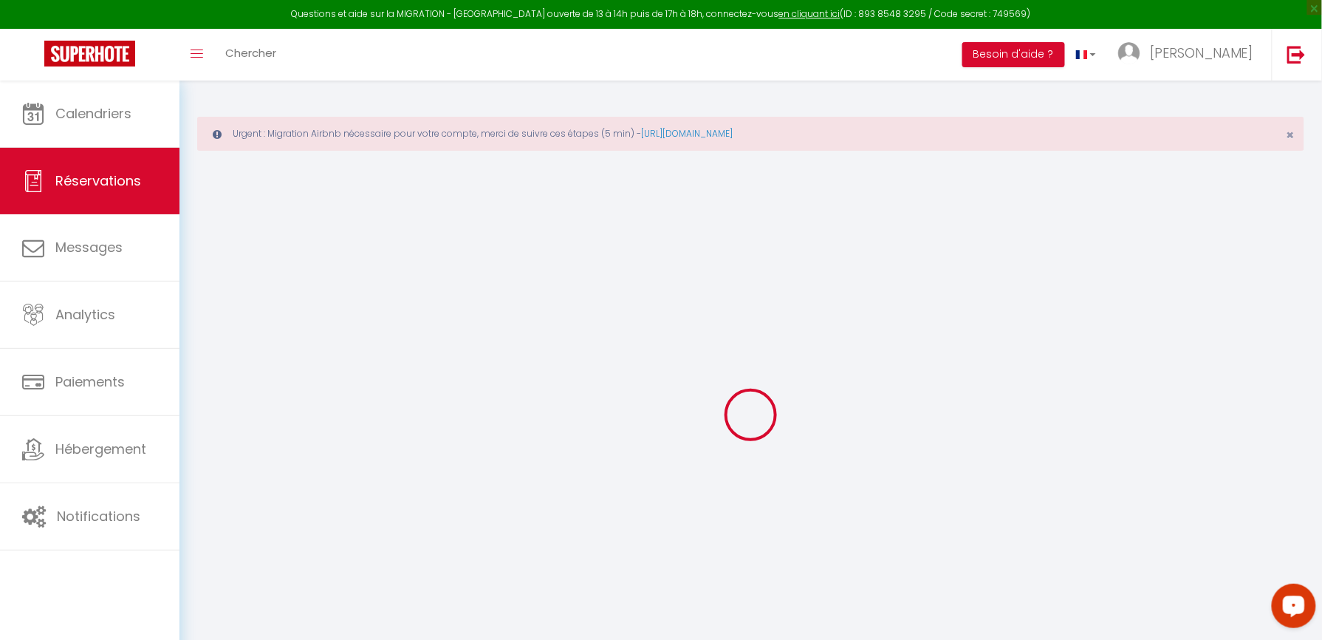
select select
checkbox input "false"
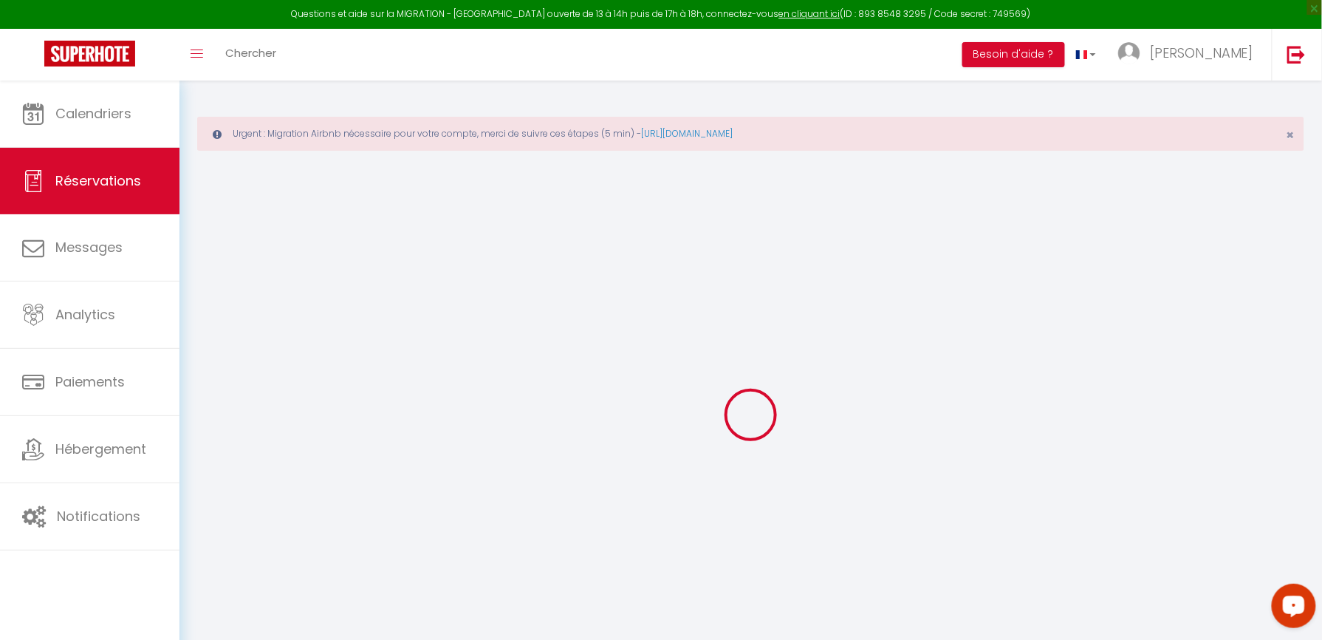
select select
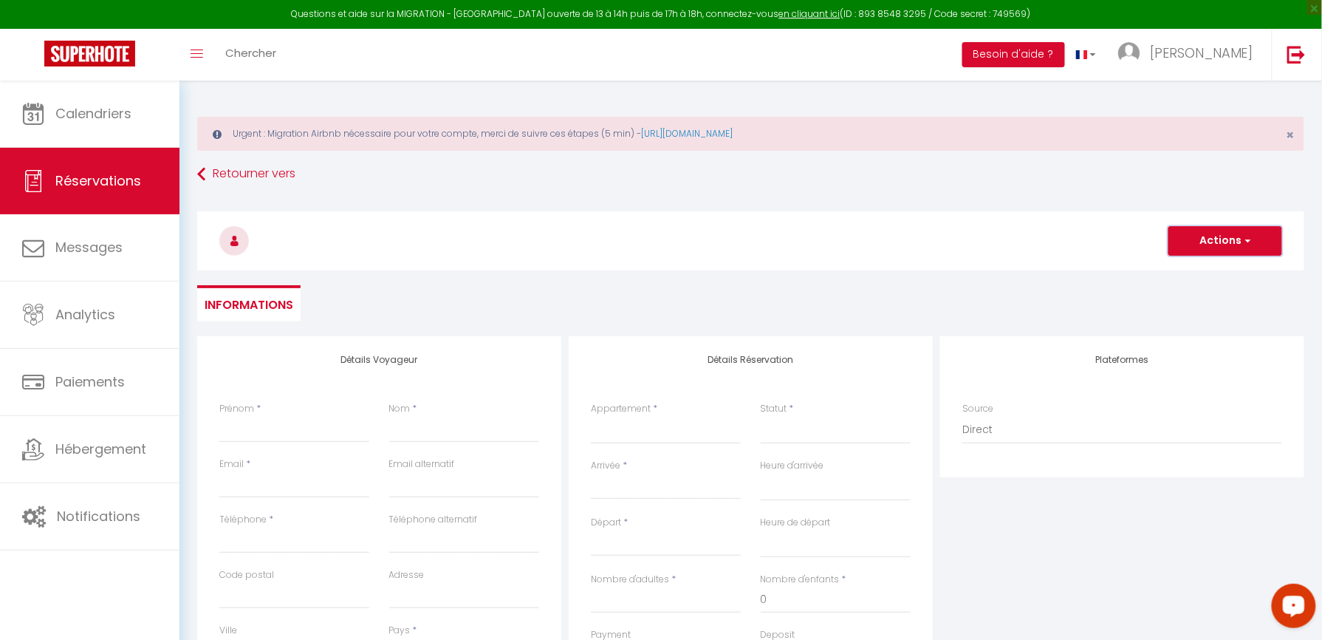
click at [1185, 231] on button "Actions" at bounding box center [1225, 241] width 114 height 30
click at [643, 430] on select "ref015S251 T2 Cab 2+4 Confort ref130O T2 Cab 2+2 Confort ref223S T4 Cab 6+6 Fam…" at bounding box center [666, 430] width 150 height 28
select select "71812"
click at [591, 416] on select "ref015S251 T2 Cab 2+4 Confort ref130O T2 Cab 2+2 Confort ref223S T4 Cab 6+6 Fam…" at bounding box center [666, 430] width 150 height 28
select select
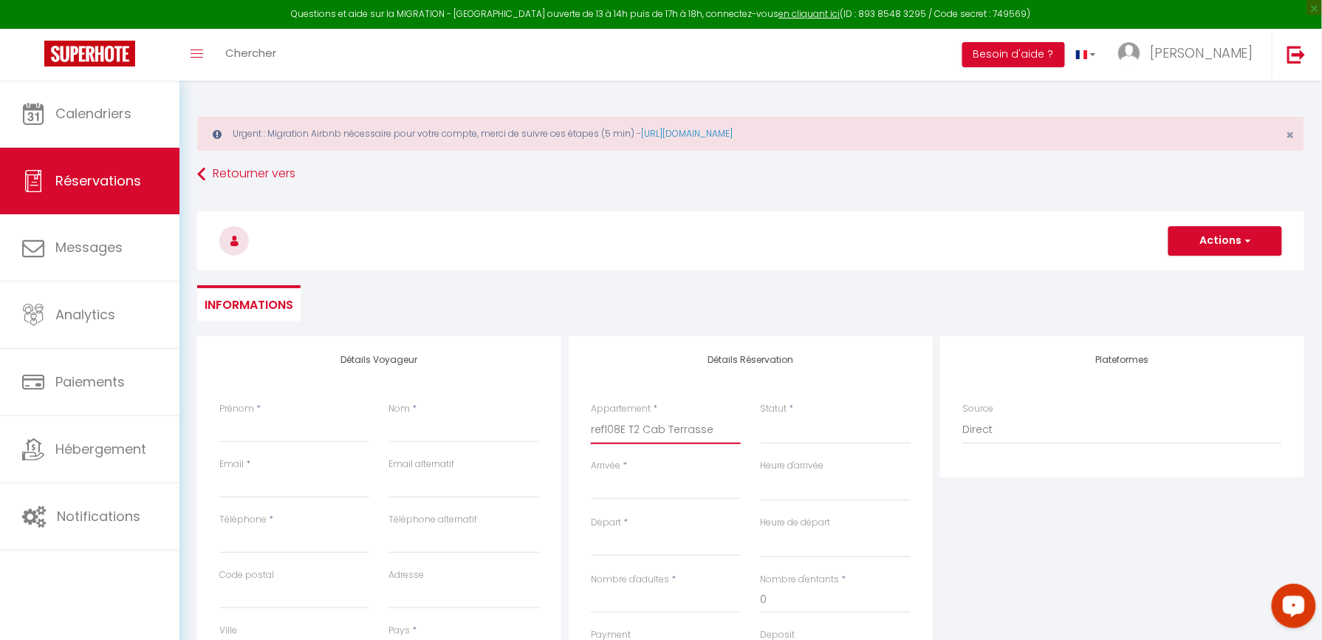
select select
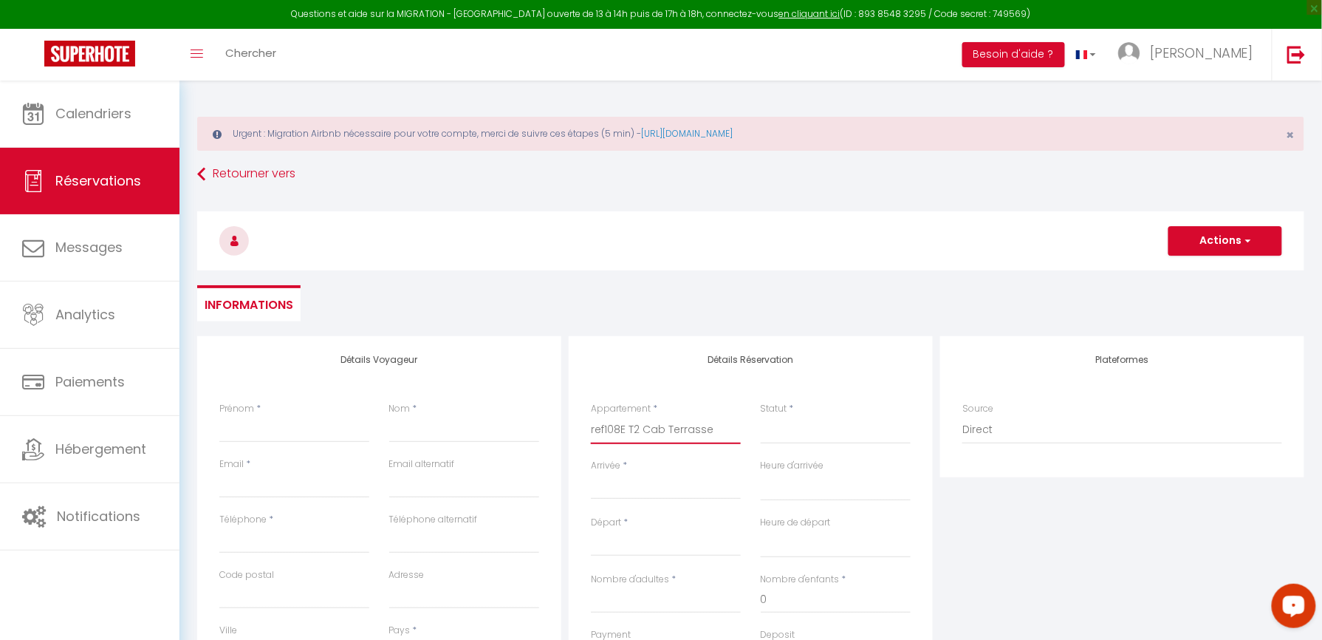
checkbox input "false"
click at [233, 436] on input "Prénom" at bounding box center [294, 429] width 150 height 27
click at [241, 429] on input "Prénom" at bounding box center [294, 429] width 150 height 27
click at [246, 412] on label "Prénom" at bounding box center [236, 409] width 35 height 14
click at [246, 416] on input "Prénom" at bounding box center [294, 429] width 150 height 27
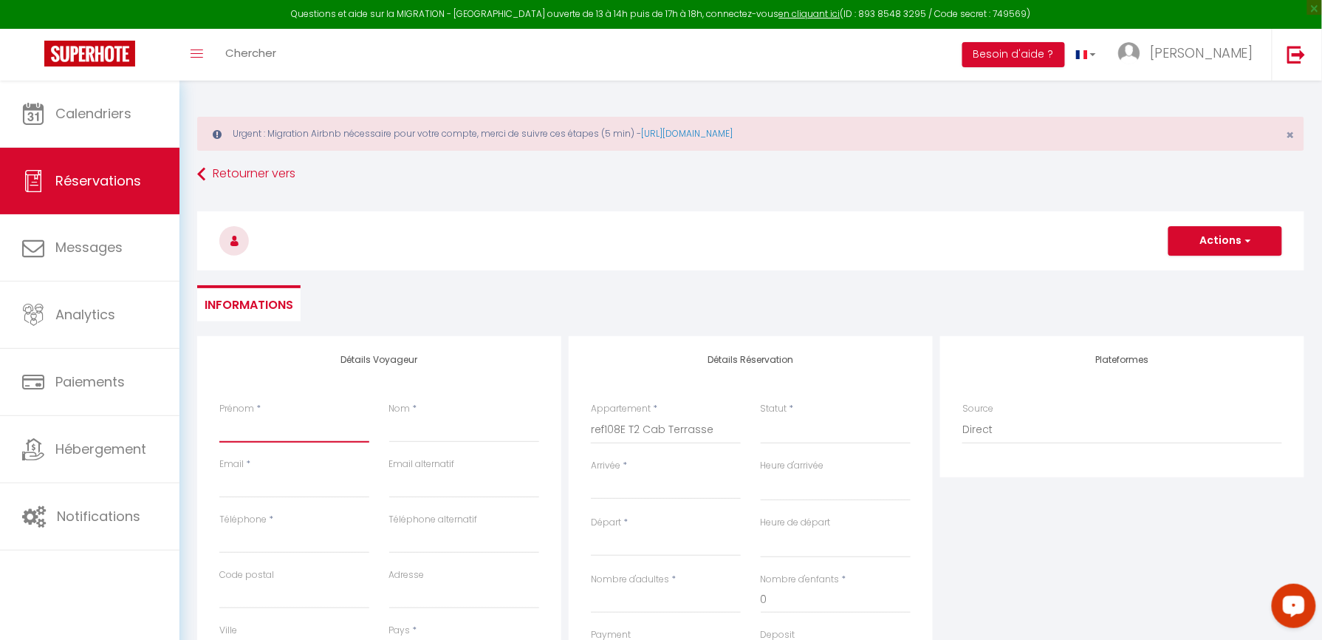
click at [252, 431] on input "Prénom" at bounding box center [294, 429] width 150 height 27
select select
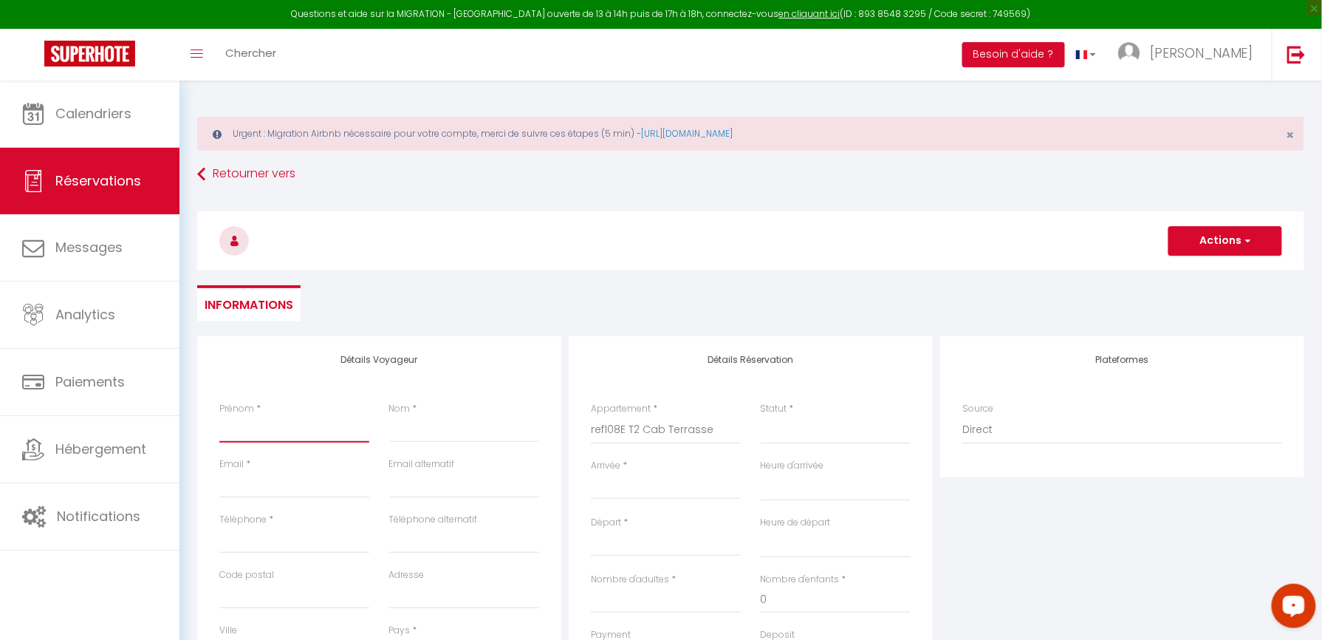
select select
checkbox input "false"
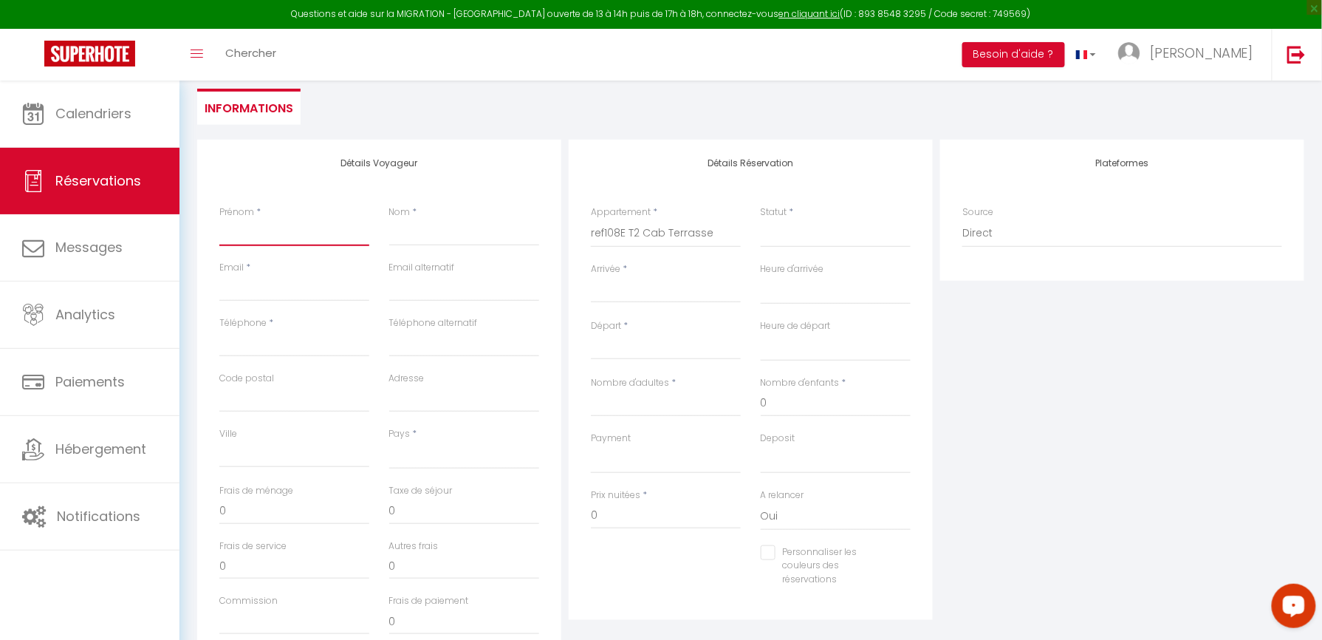
click at [300, 236] on input "Prénom" at bounding box center [294, 232] width 150 height 27
type input "a"
select select
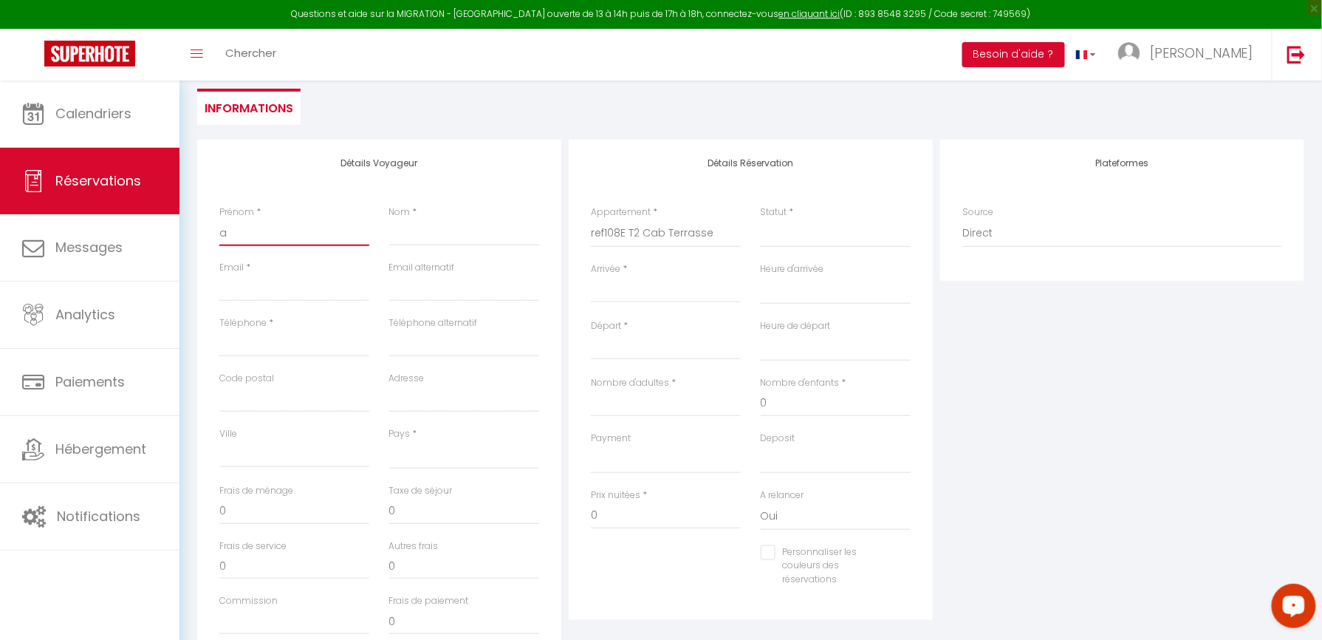
select select
checkbox input "false"
type input "an"
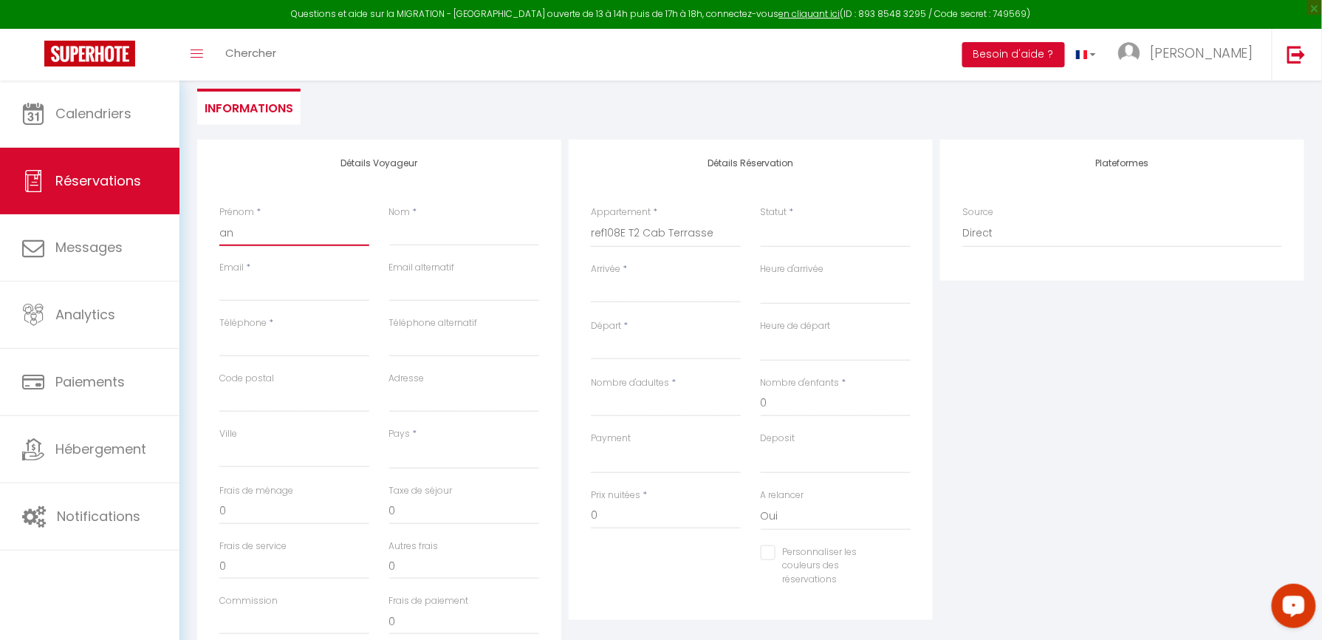
select select
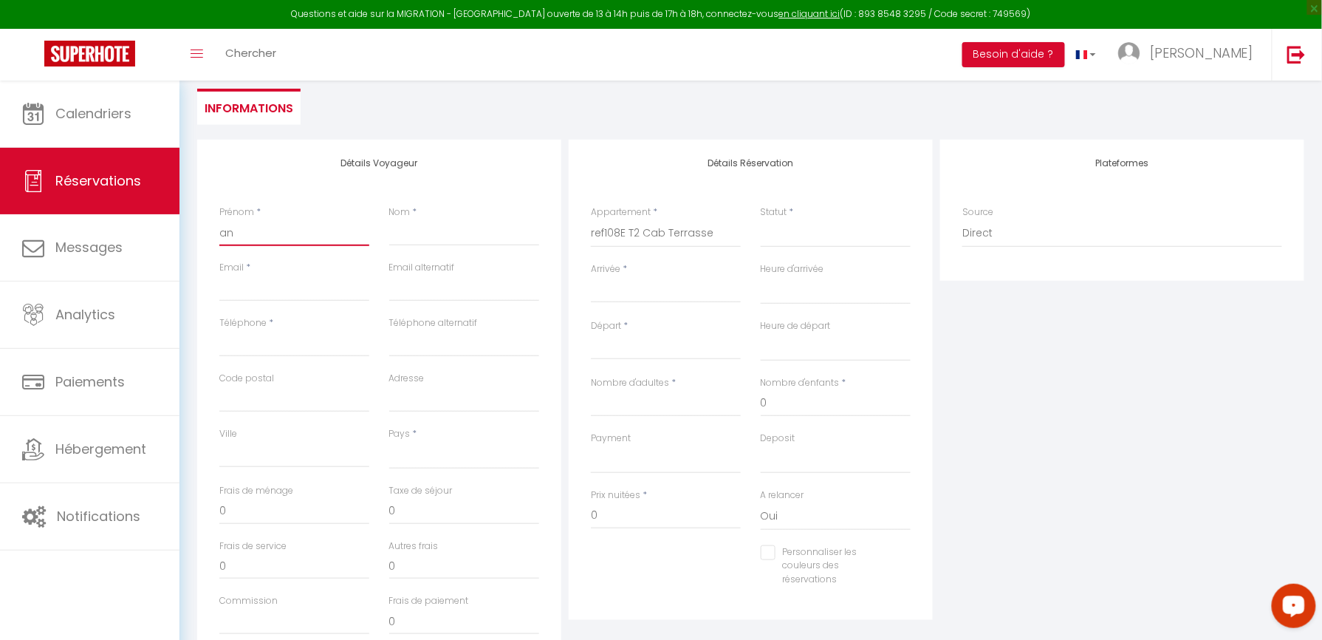
select select
checkbox input "false"
type input "ann"
select select
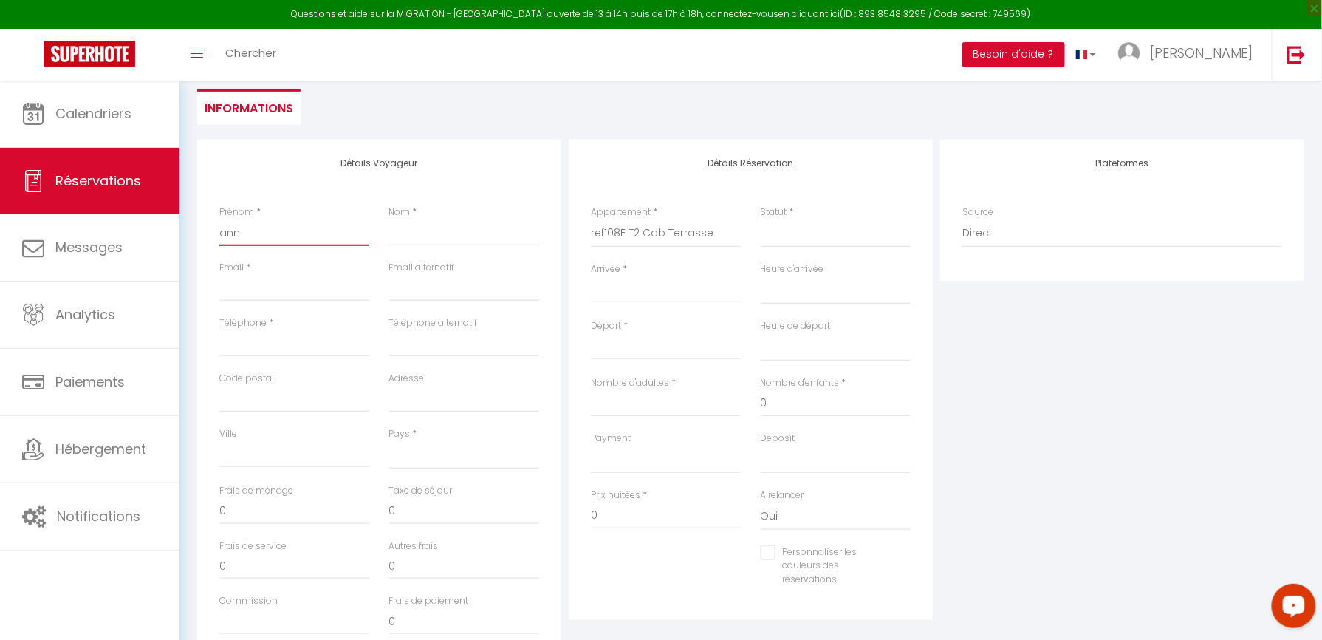
select select
checkbox input "false"
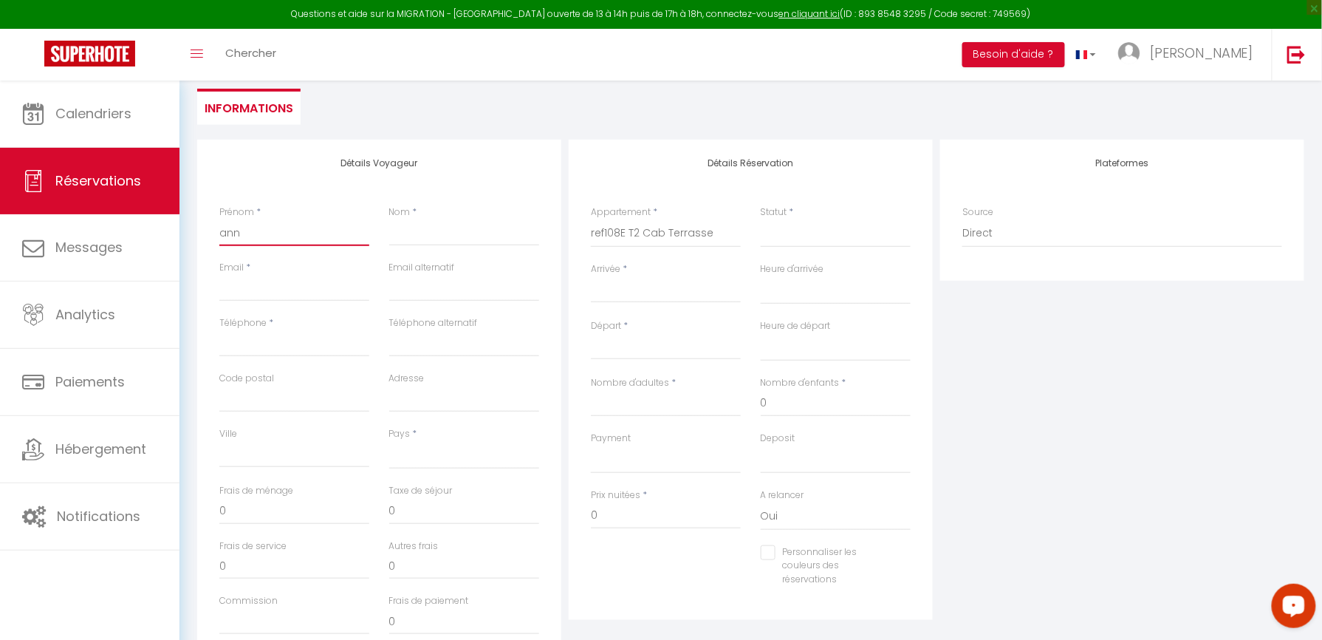
type input "[PERSON_NAME]"
select select
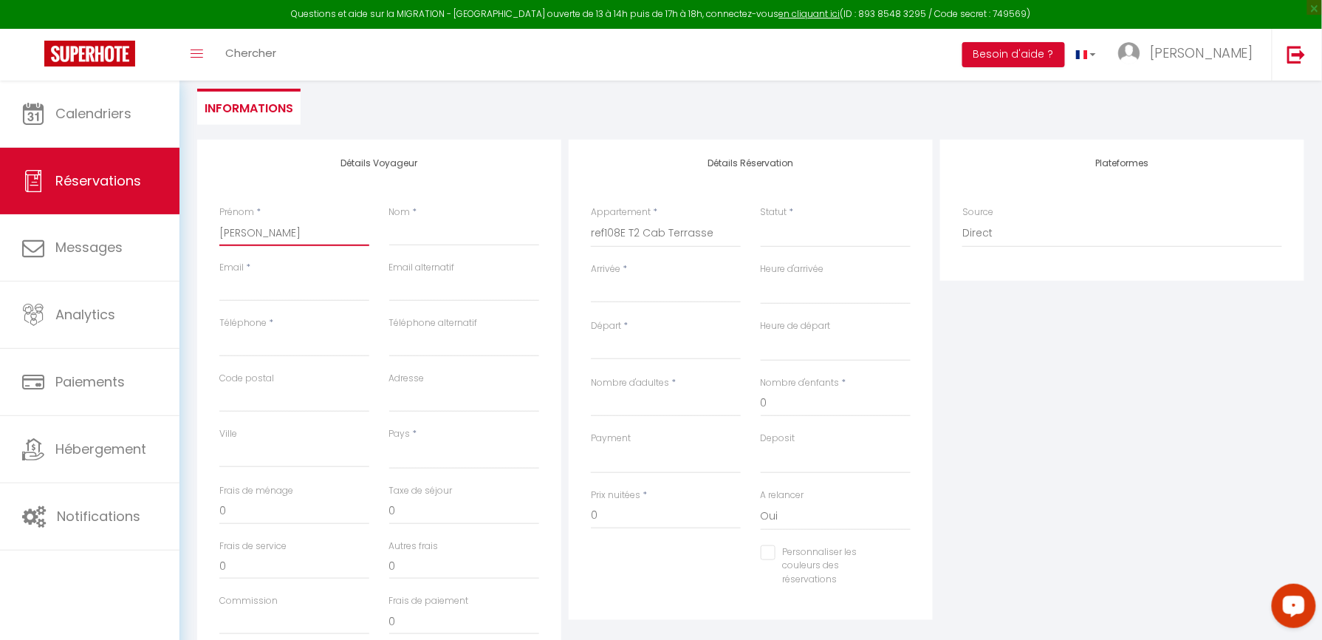
select select
checkbox input "false"
type input "[PERSON_NAME]"
select select
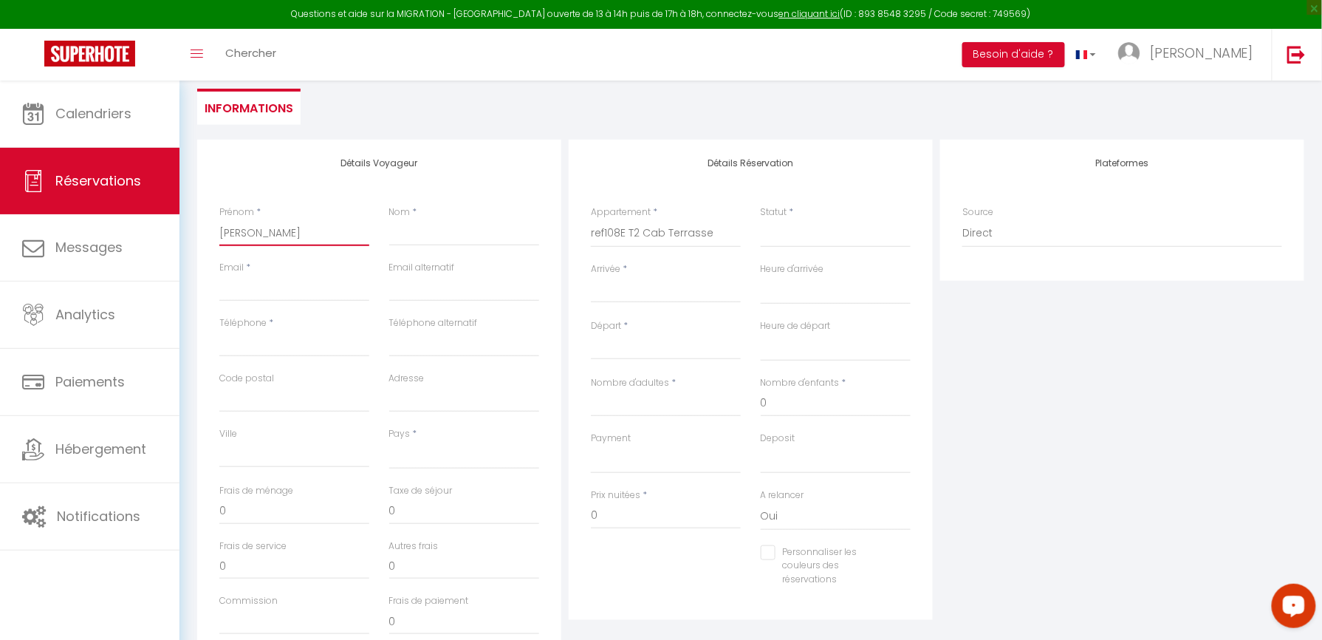
select select
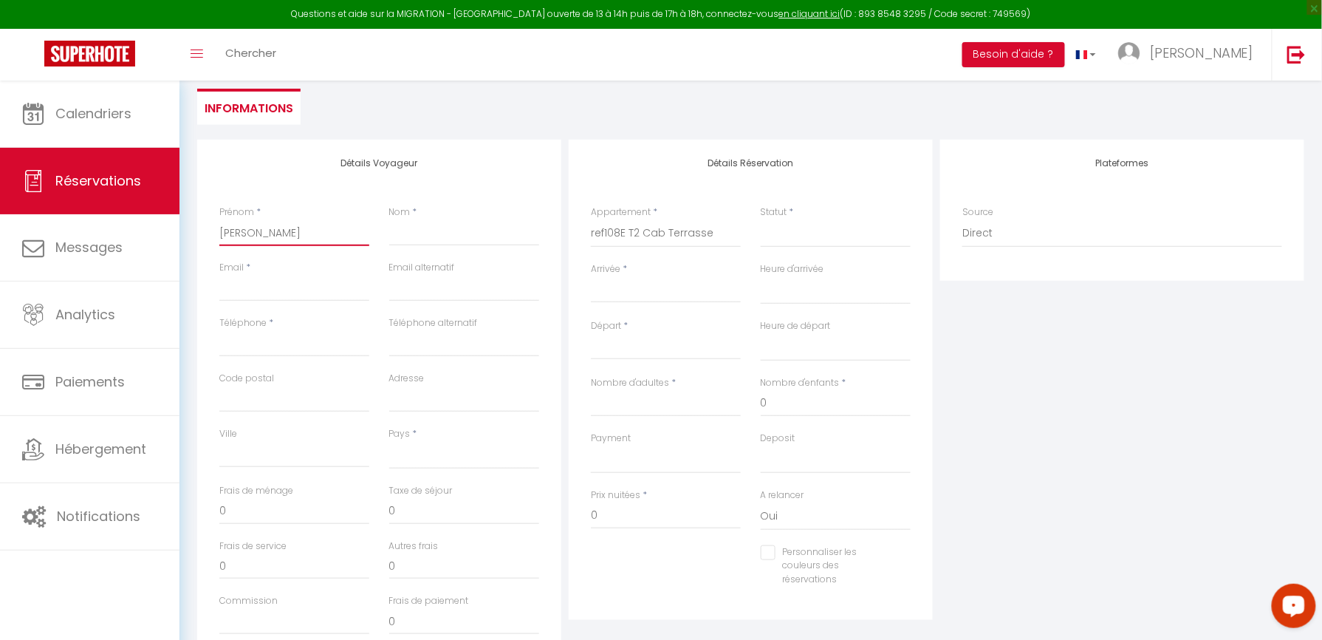
checkbox input "false"
type input "[PERSON_NAME]"
select select
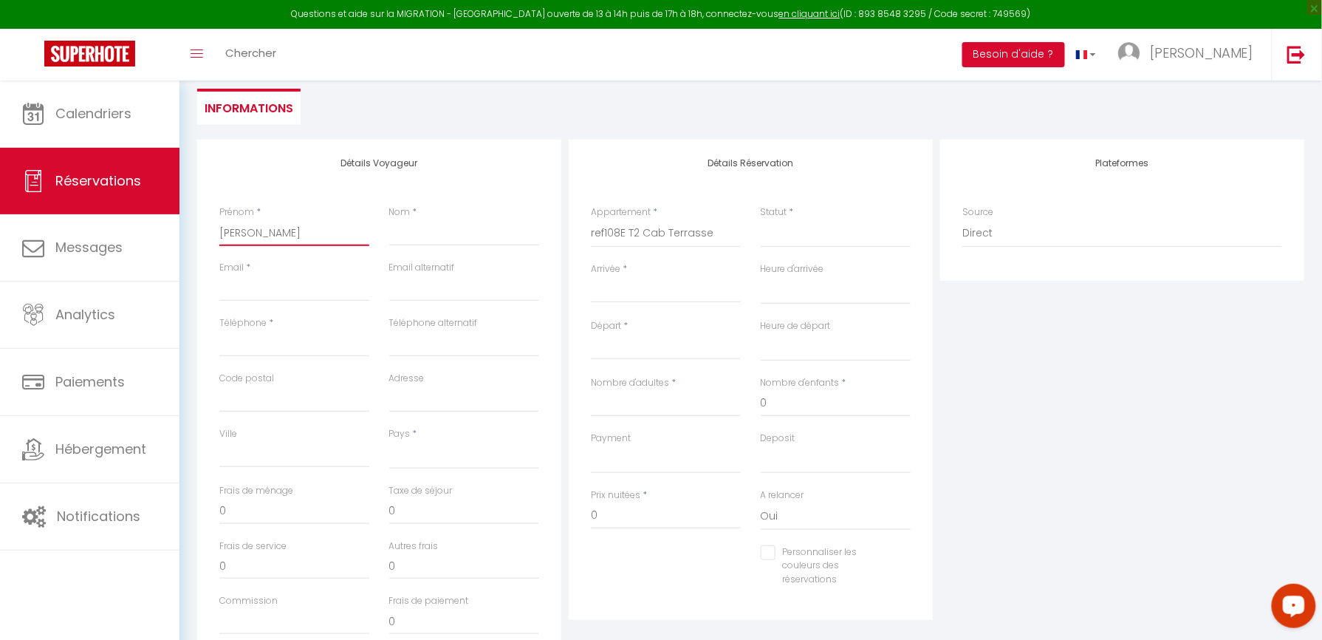
select select
checkbox input "false"
type input "anne la"
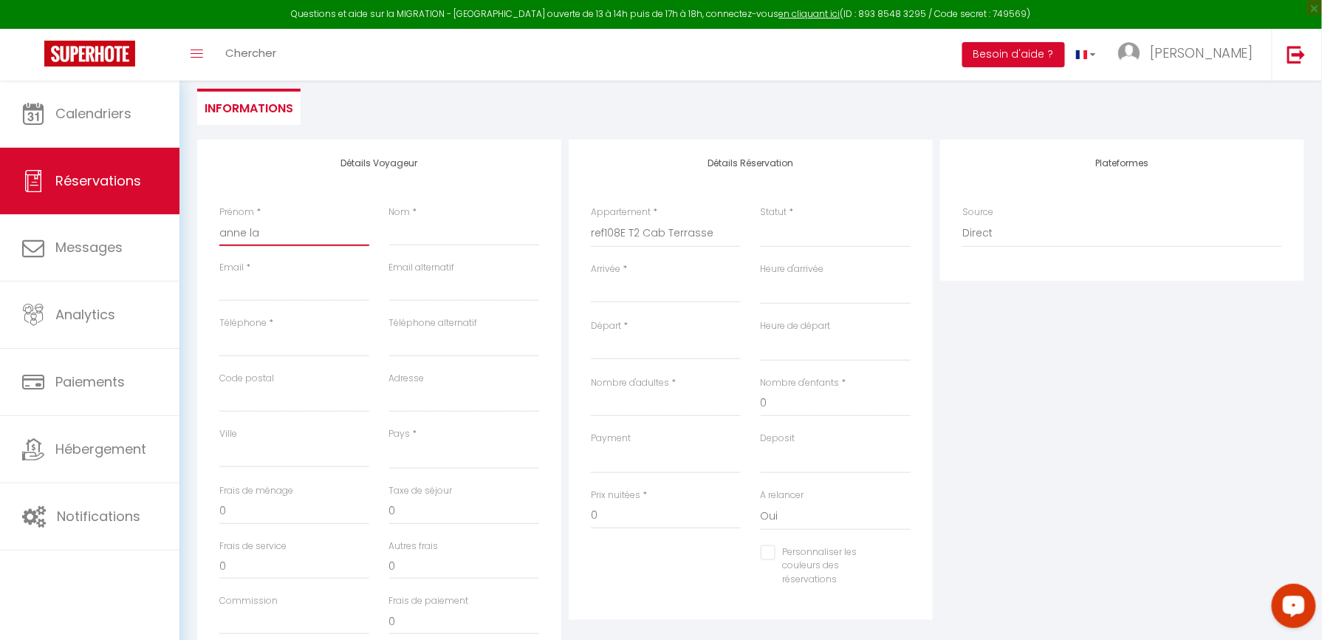
select select
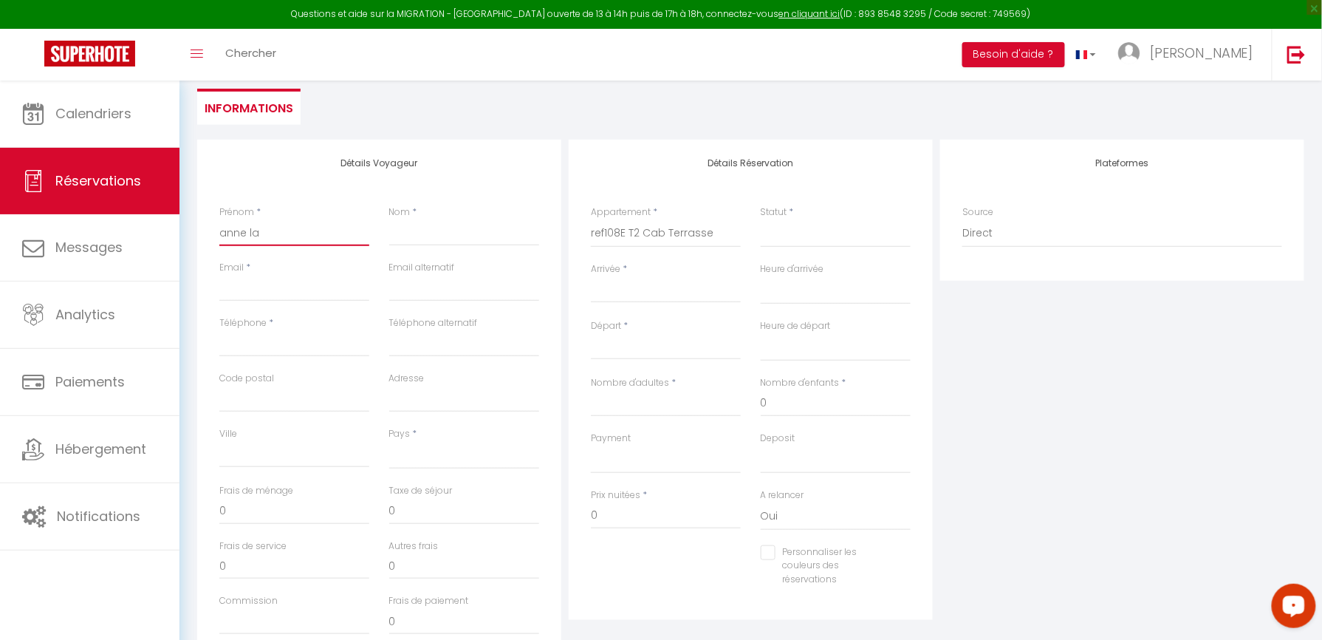
select select
checkbox input "false"
type input "[PERSON_NAME]"
select select
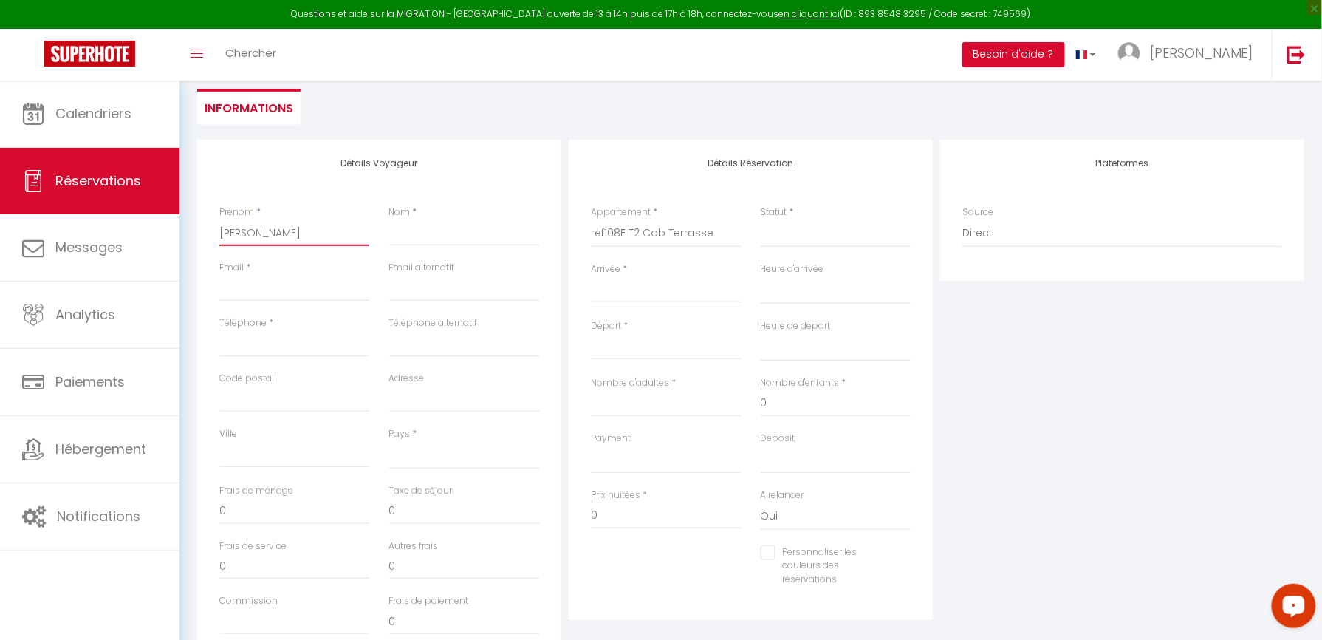
select select
checkbox input "false"
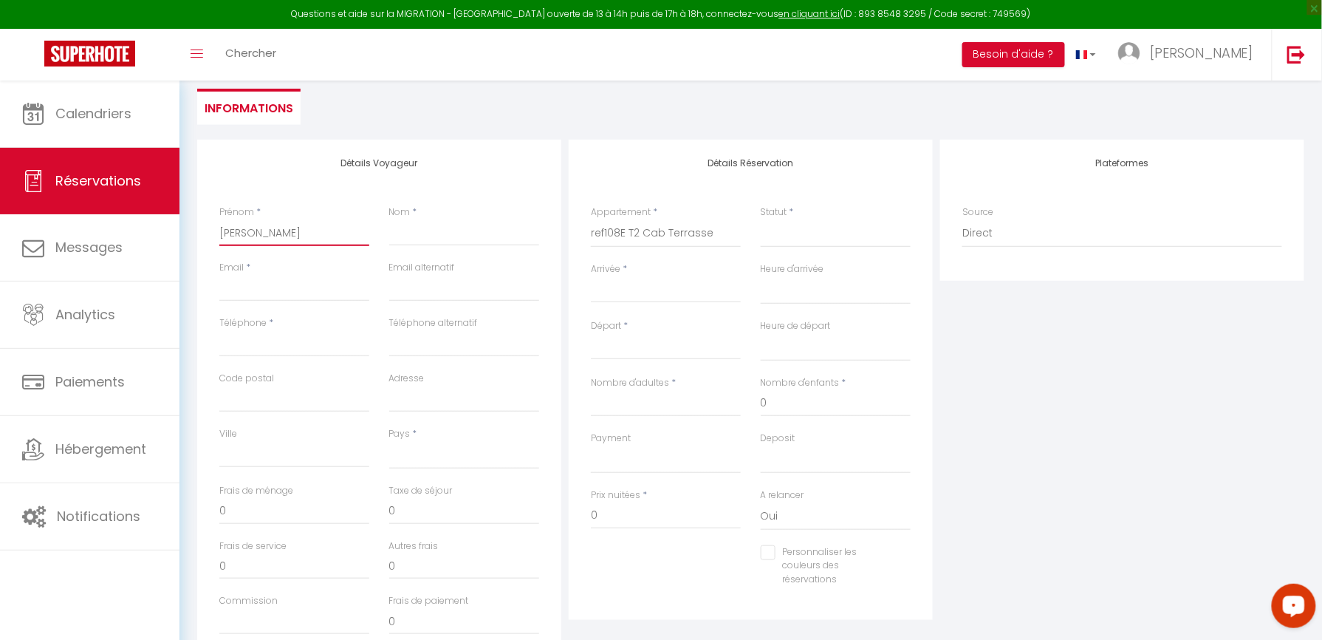
type input "[PERSON_NAME]"
select select
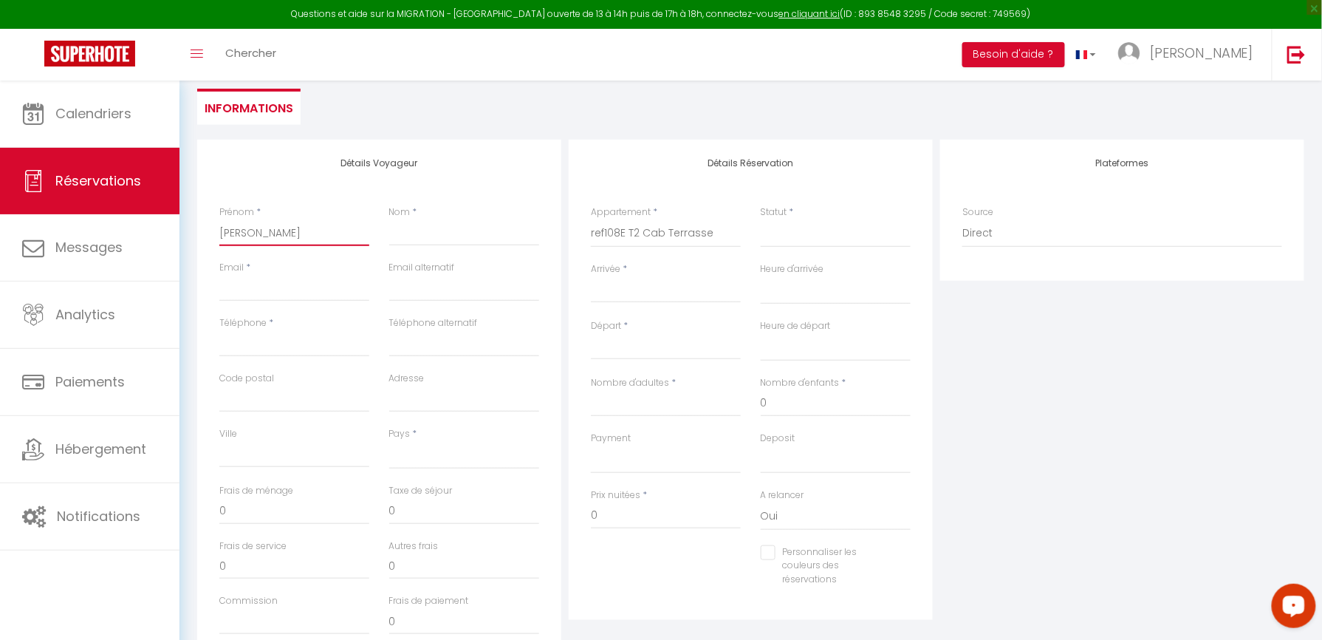
select select
checkbox input "false"
type input "[PERSON_NAME] [PERSON_NAME]"
select select
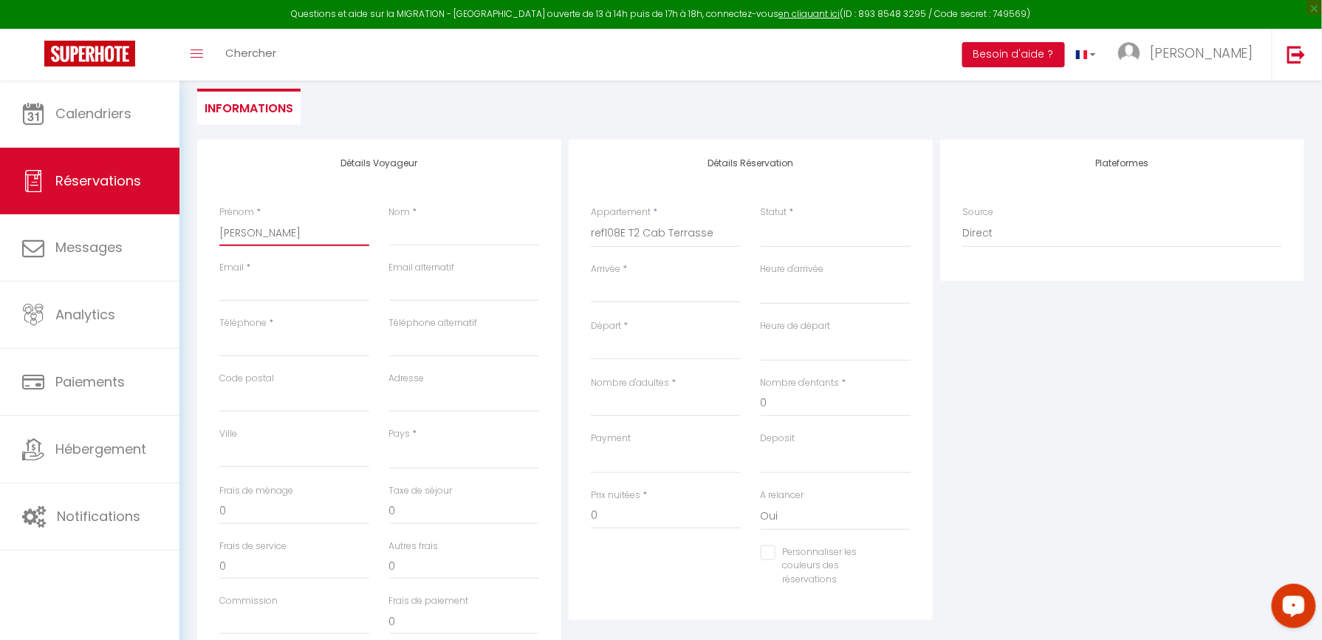
select select
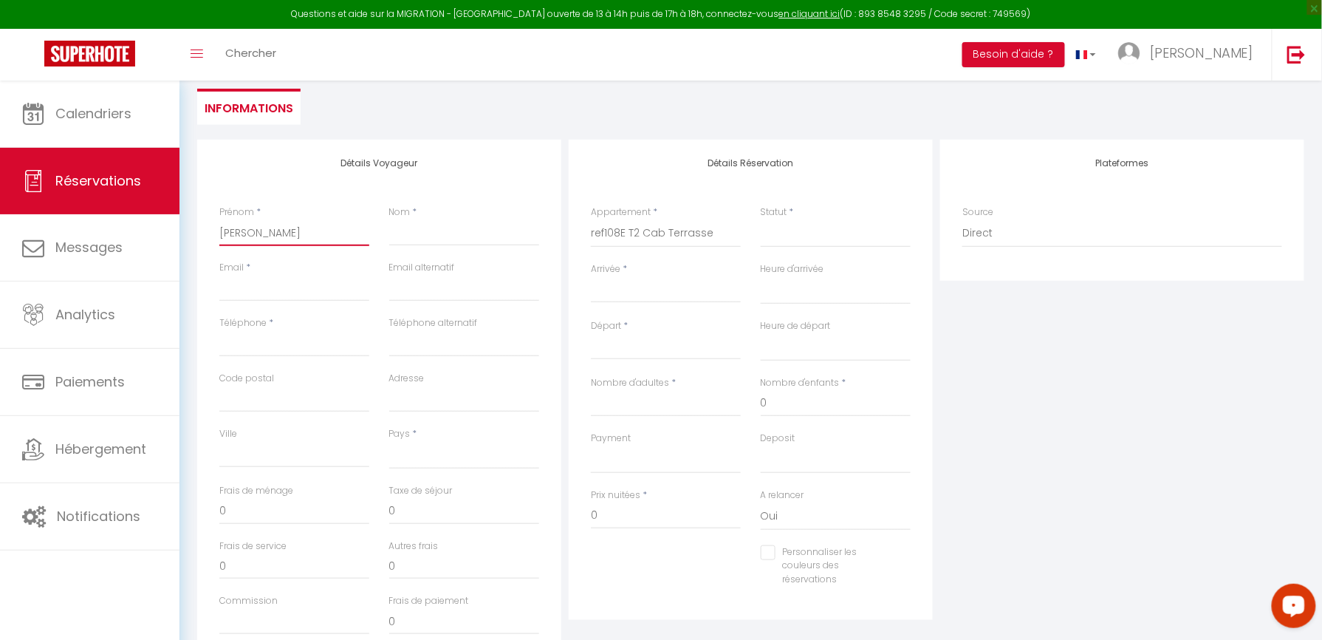
checkbox input "false"
type input "[PERSON_NAME] [PERSON_NAME]"
click at [464, 235] on input "Nom" at bounding box center [464, 232] width 150 height 27
type input "f"
select select
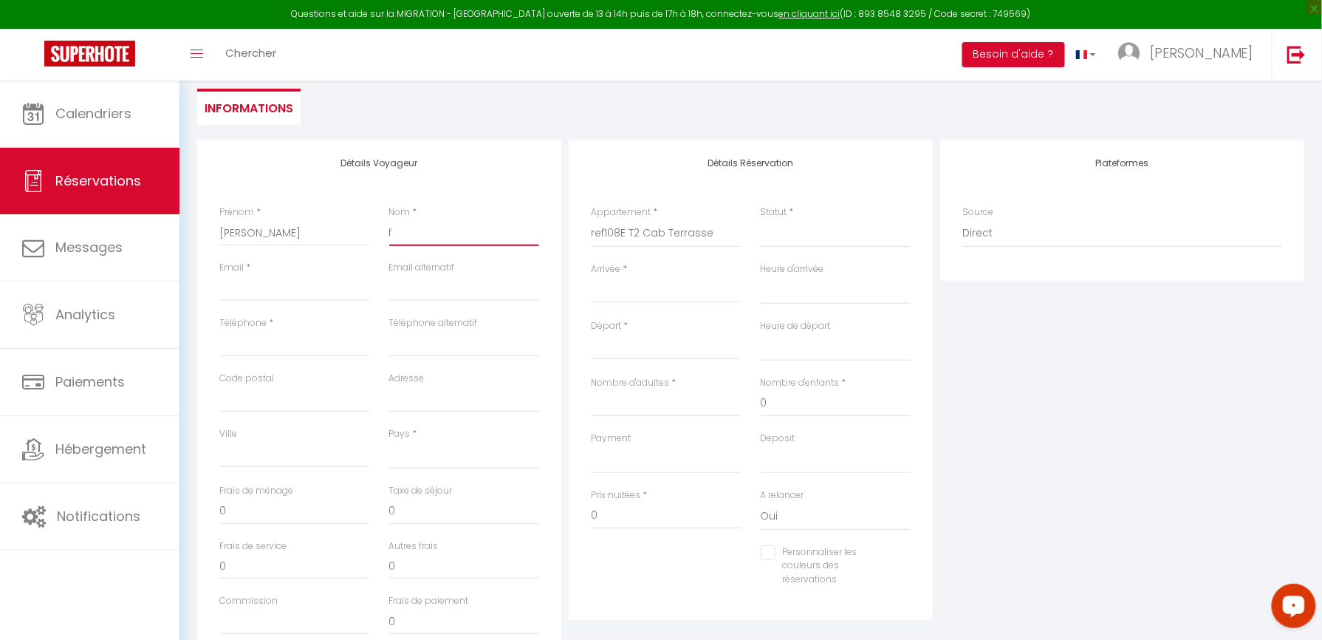
select select
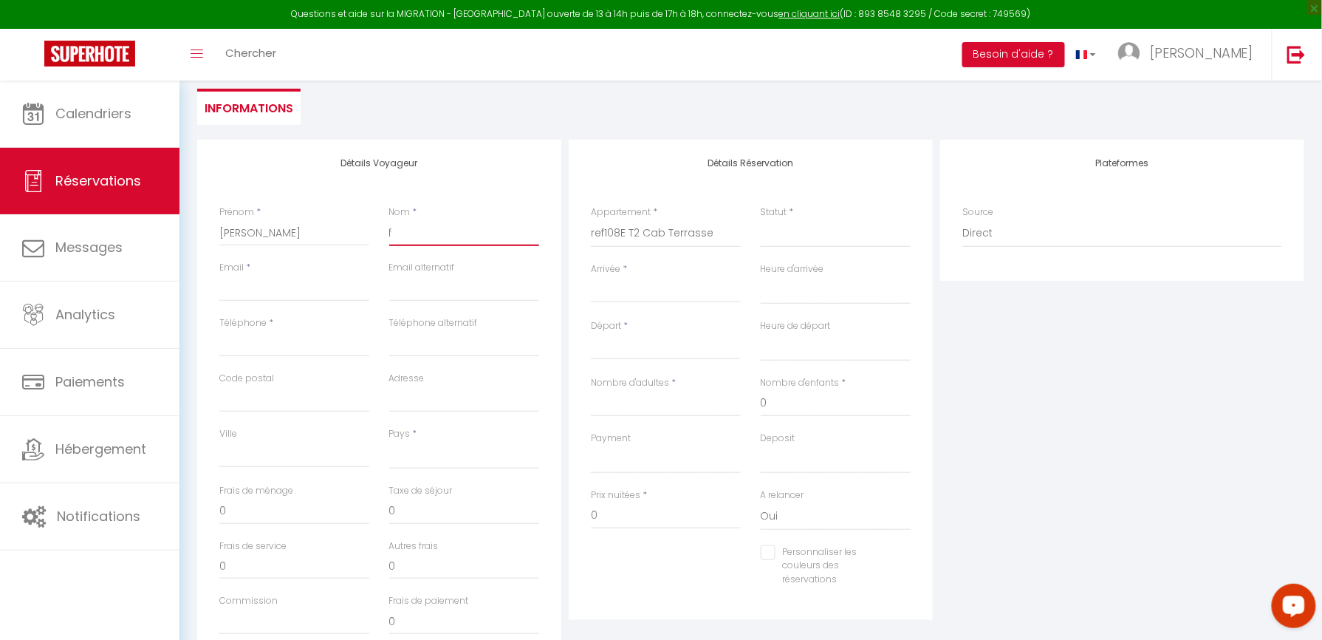
checkbox input "false"
type input "fl"
select select
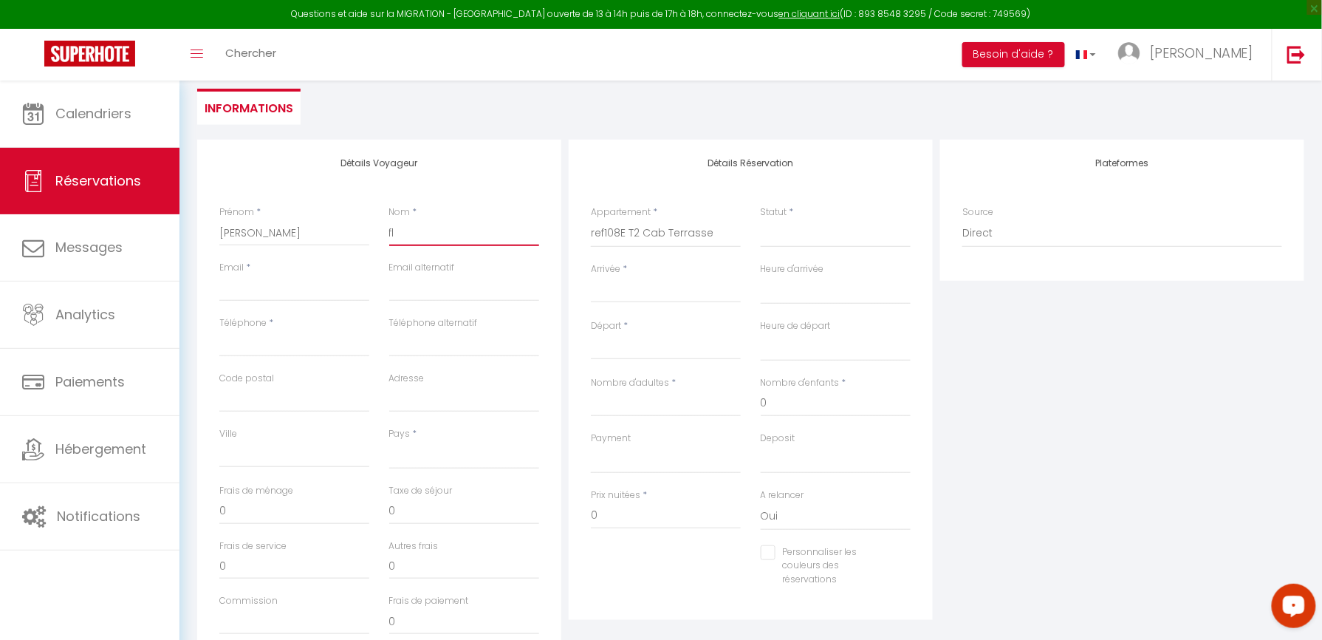
select select
checkbox input "false"
type input "fla"
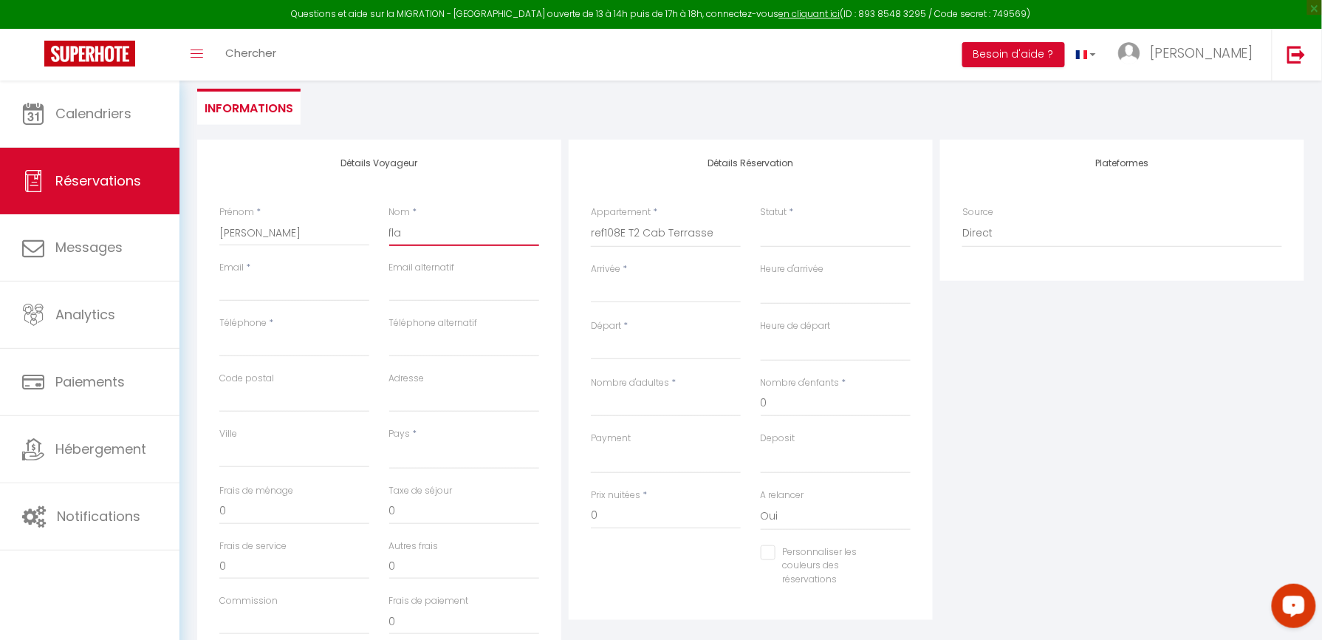
select select
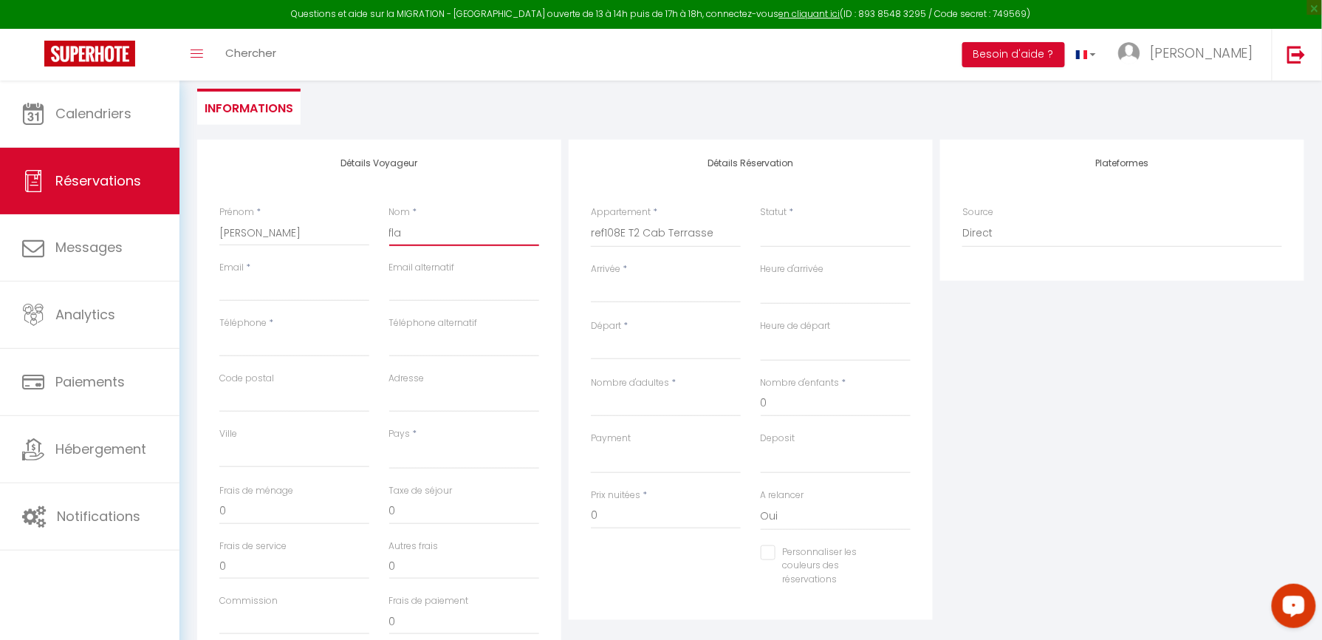
select select
checkbox input "false"
type input "flag"
select select
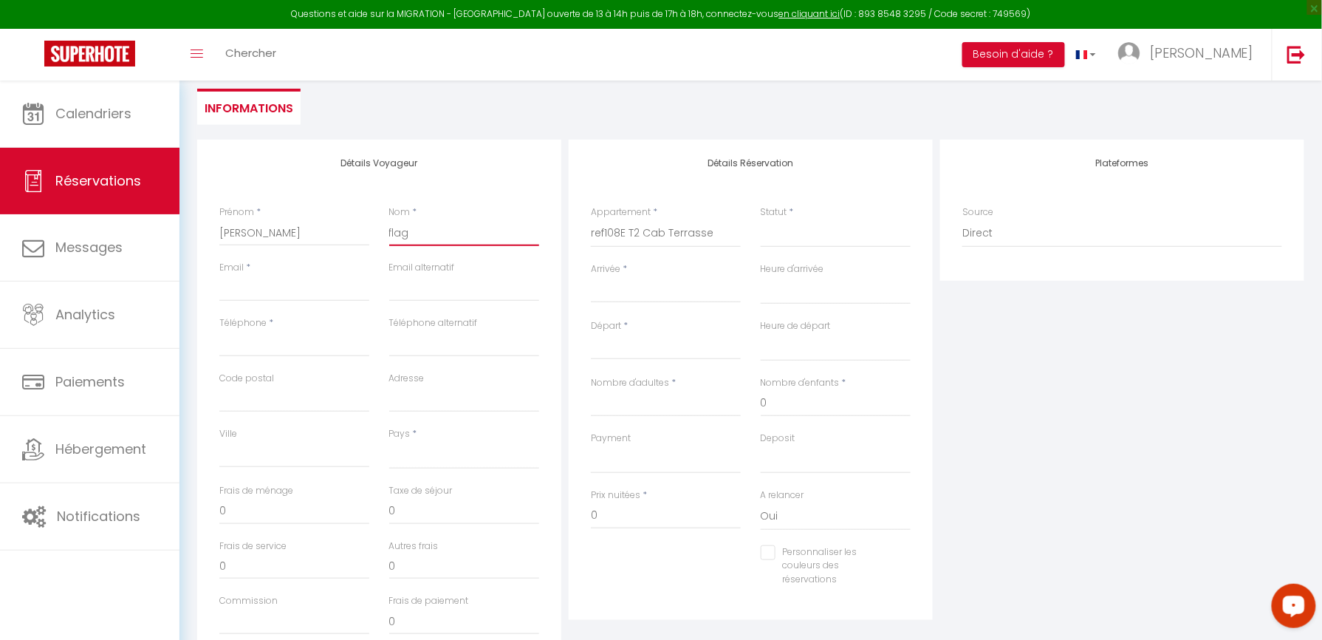
select select
checkbox input "false"
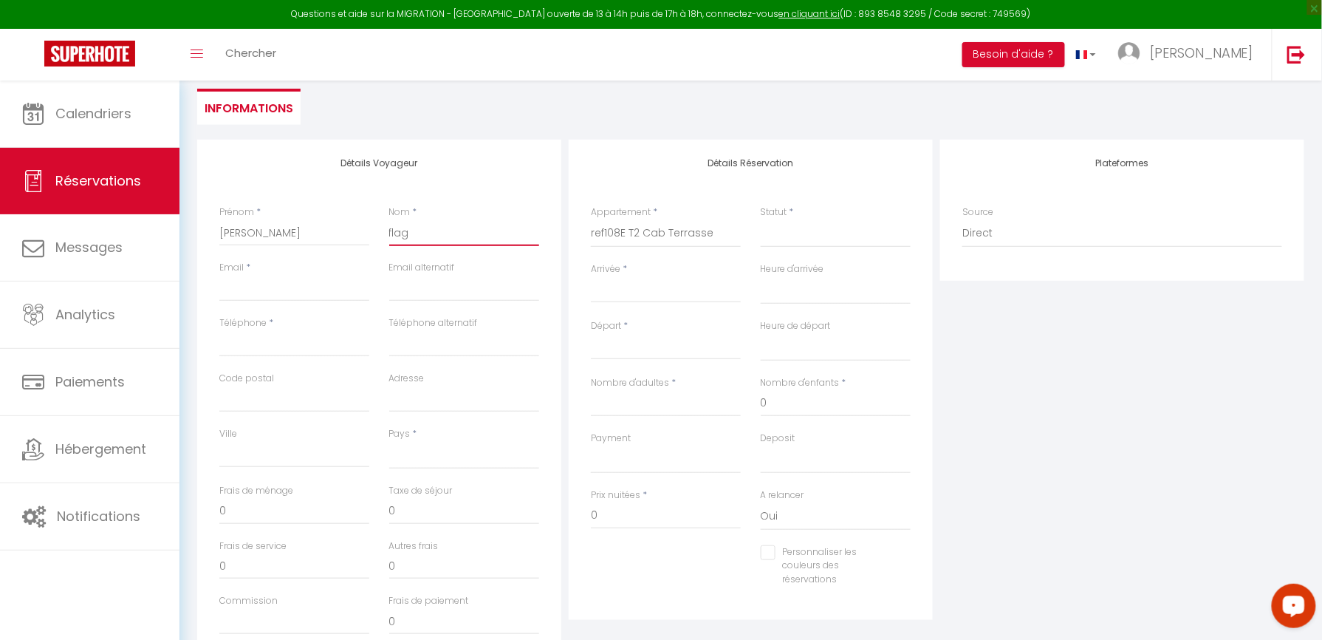
type input "flage"
select select
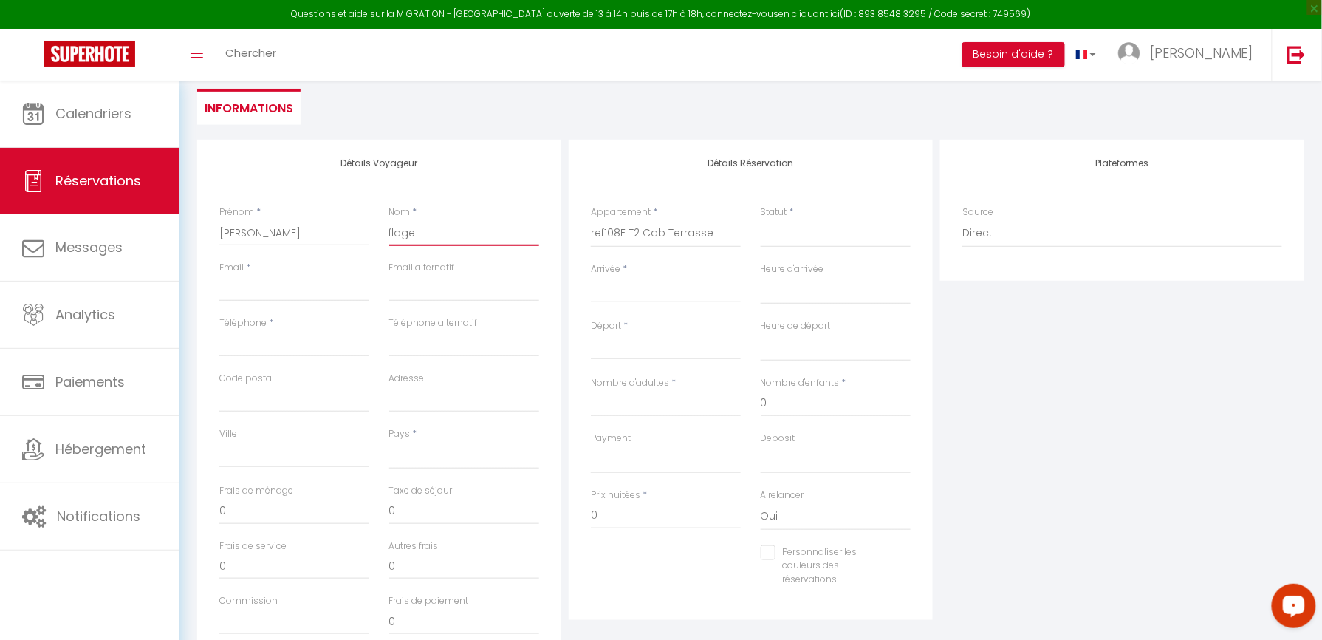
select select
checkbox input "false"
type input "flageu"
select select
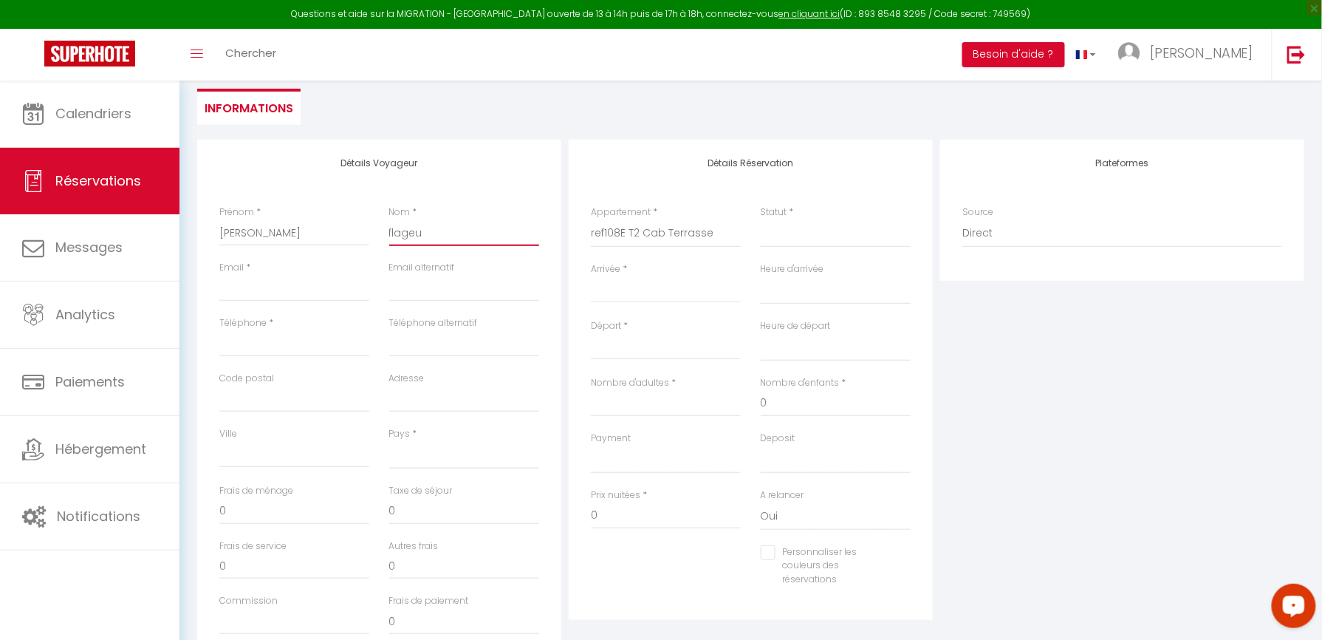
select select
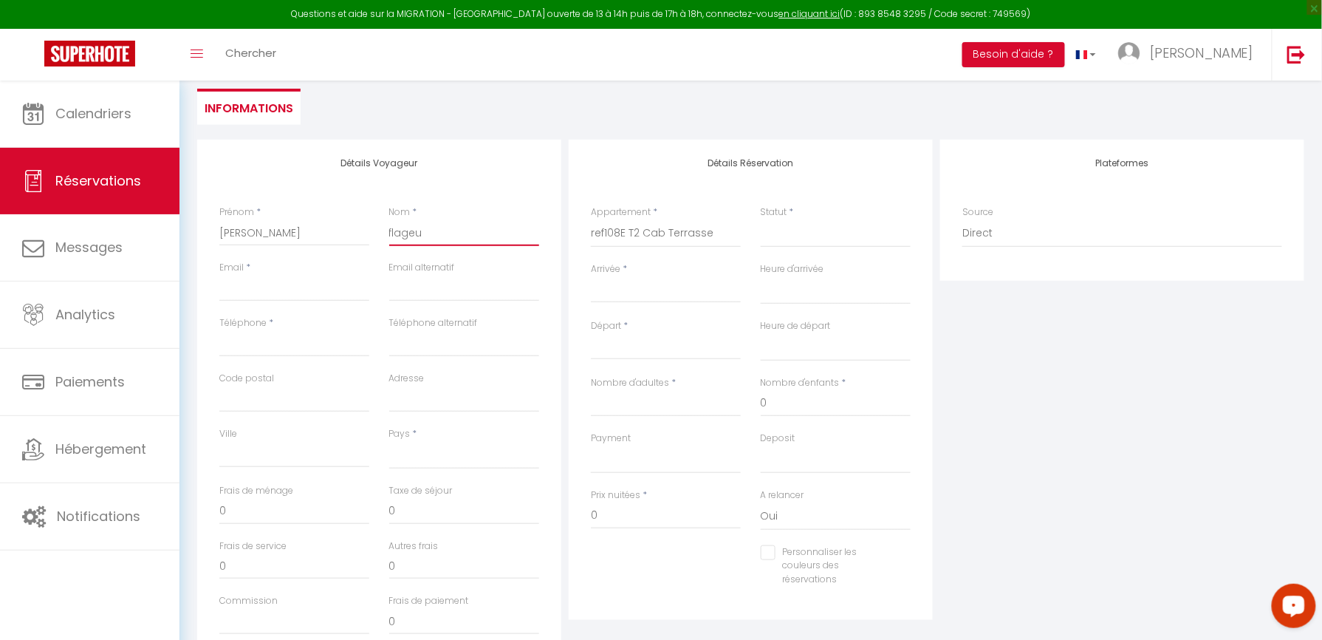
checkbox input "false"
type input "flageul"
select select
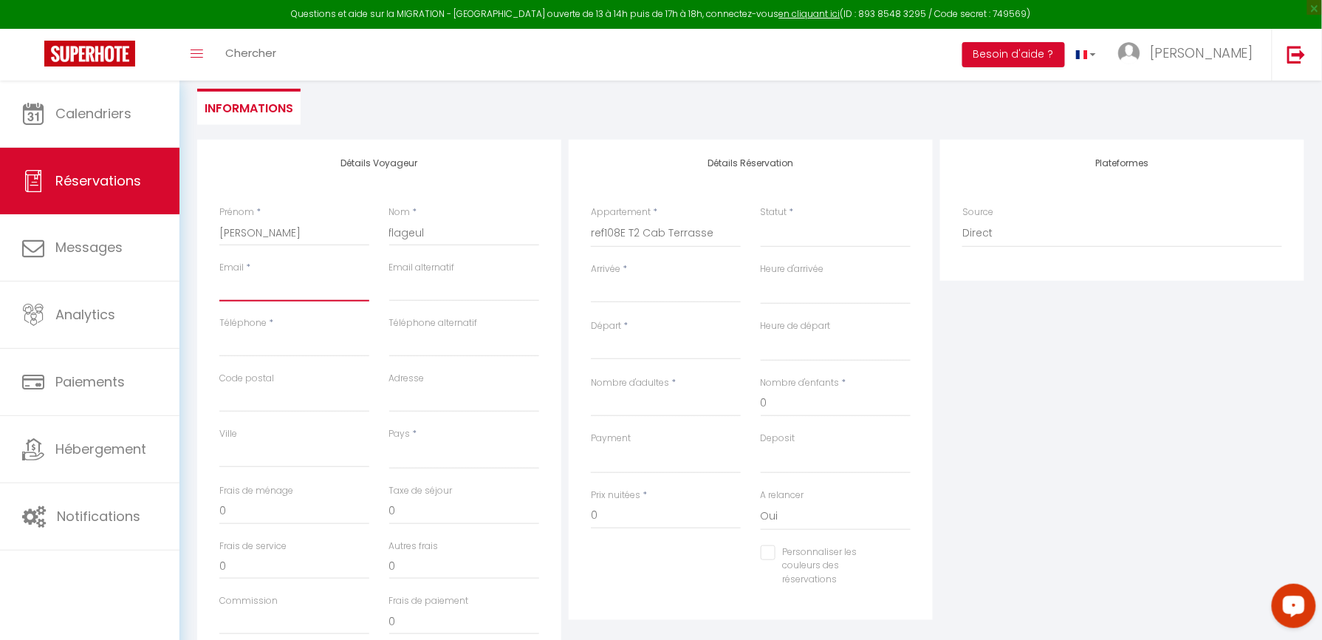
click at [258, 288] on input "Email client" at bounding box center [294, 288] width 150 height 27
paste input "[EMAIL_ADDRESS][DOMAIN_NAME]"
click at [281, 332] on input "Téléphone" at bounding box center [294, 343] width 150 height 27
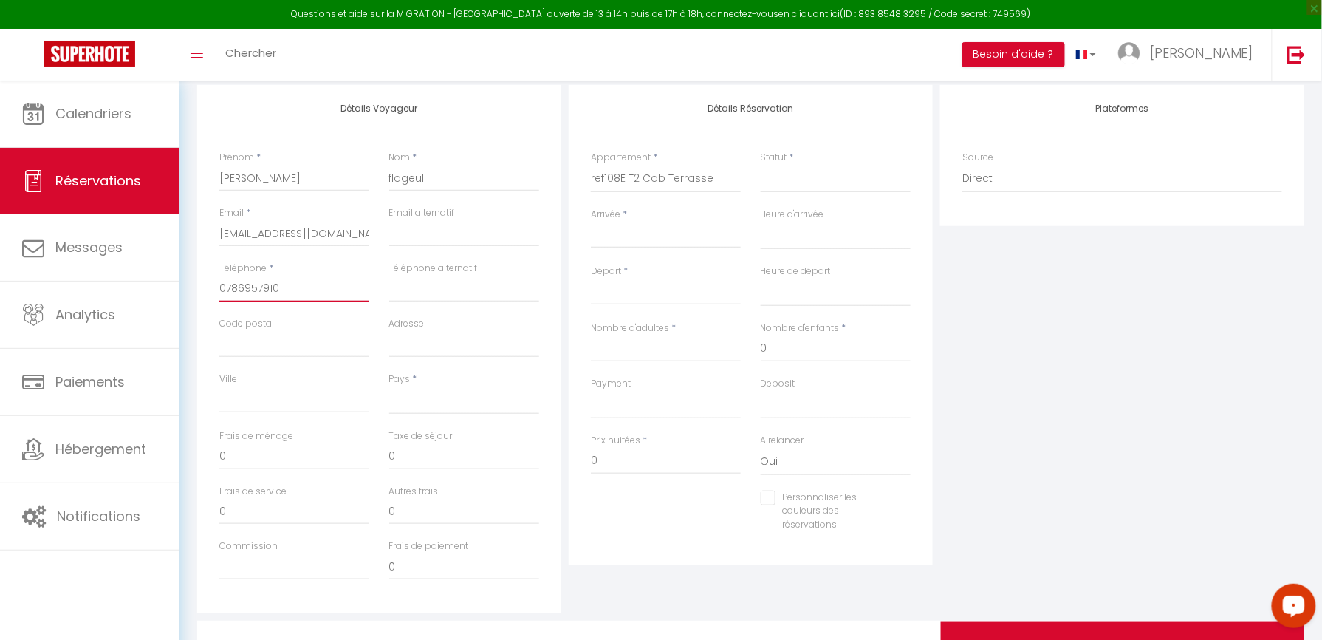
scroll to position [295, 0]
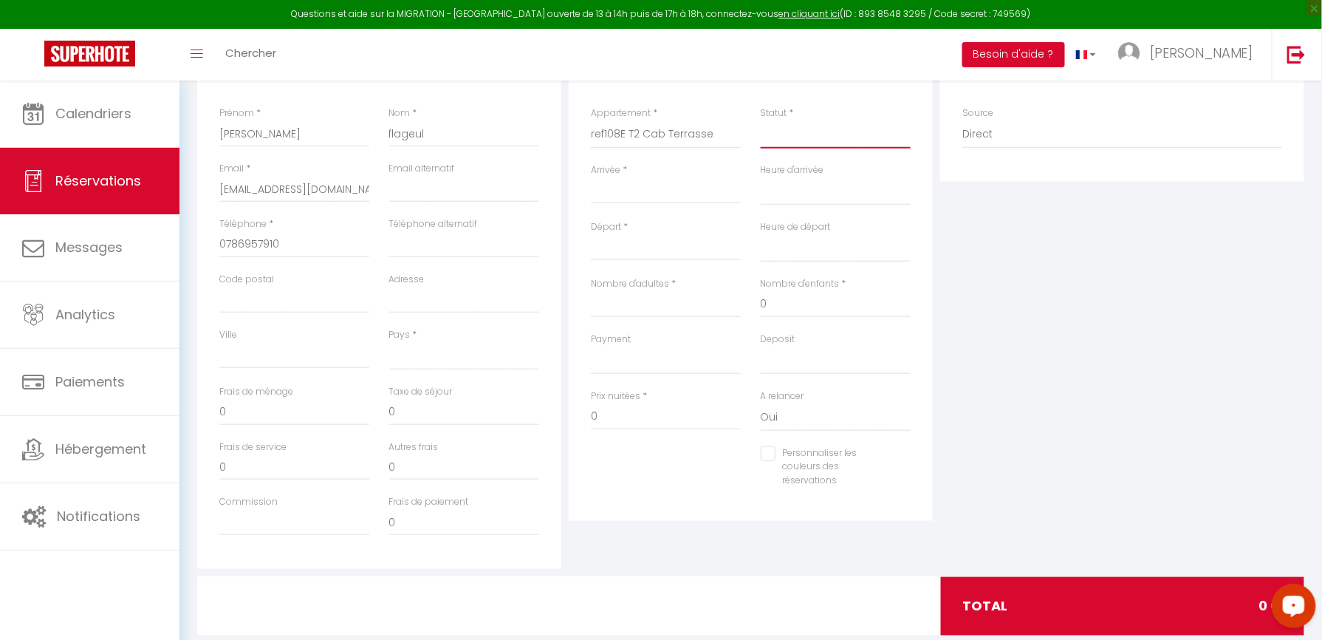
click at [784, 134] on select "Confirmé Non Confirmé [PERSON_NAME] par le voyageur No Show Request" at bounding box center [836, 134] width 150 height 28
click at [761, 120] on select "Confirmé Non Confirmé [PERSON_NAME] par le voyageur No Show Request" at bounding box center [836, 134] width 150 height 28
click at [628, 167] on div "Arrivée * < Août 2025 > Dim Lun Mar Mer Jeu Ven Sam 1 2 3 4 5 6 7 8 9 10 11 12 …" at bounding box center [666, 183] width 150 height 41
click at [627, 183] on input "Arrivée" at bounding box center [666, 191] width 150 height 19
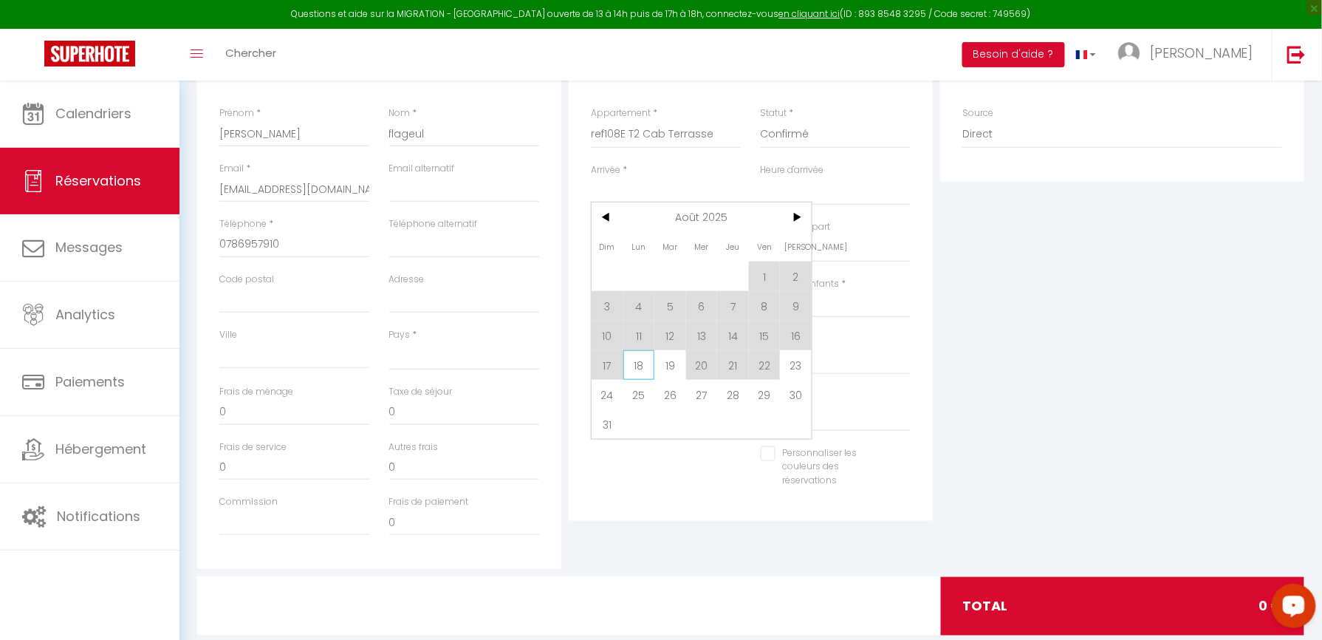
click at [640, 362] on span "18" at bounding box center [639, 365] width 32 height 30
click at [659, 359] on select "OK KO" at bounding box center [666, 360] width 150 height 28
click at [645, 361] on select "OK KO" at bounding box center [666, 360] width 150 height 28
click at [792, 164] on label "Heure d'arrivée" at bounding box center [793, 170] width 64 height 14
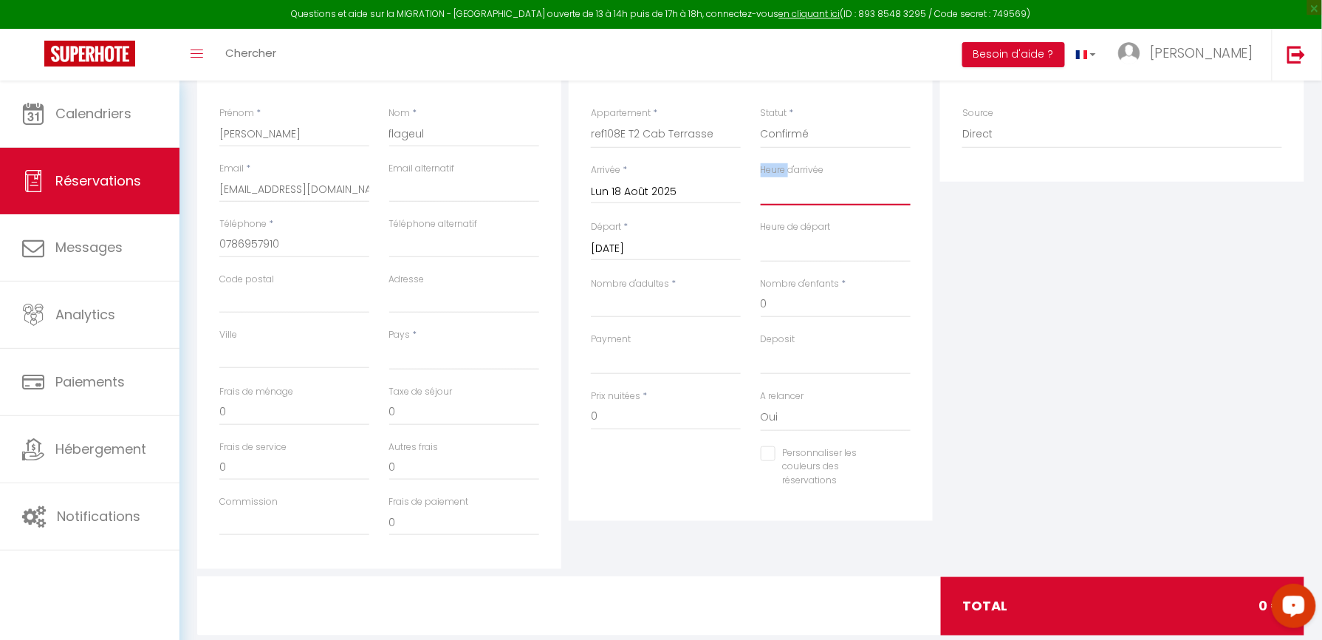
click at [806, 199] on select "00:00 00:30 01:00 01:30 02:00 02:30 03:00 03:30 04:00 04:30 05:00 05:30 06:00 0…" at bounding box center [836, 191] width 150 height 28
click at [1029, 281] on div "Plateformes Source Direct [DOMAIN_NAME] [DOMAIN_NAME] Chalet montagne Expedia G…" at bounding box center [1121, 305] width 371 height 528
click at [824, 235] on select "00:00 00:30 01:00 01:30 02:00 02:30 03:00 03:30 04:00 04:30 05:00 05:30 06:00 0…" at bounding box center [836, 248] width 150 height 28
click at [824, 176] on label "Heure d'arrivée" at bounding box center [793, 170] width 64 height 14
click at [826, 177] on select "00:00 00:30 01:00 01:30 02:00 02:30 03:00 03:30 04:00 04:30 05:00 05:30 06:00 0…" at bounding box center [836, 191] width 150 height 28
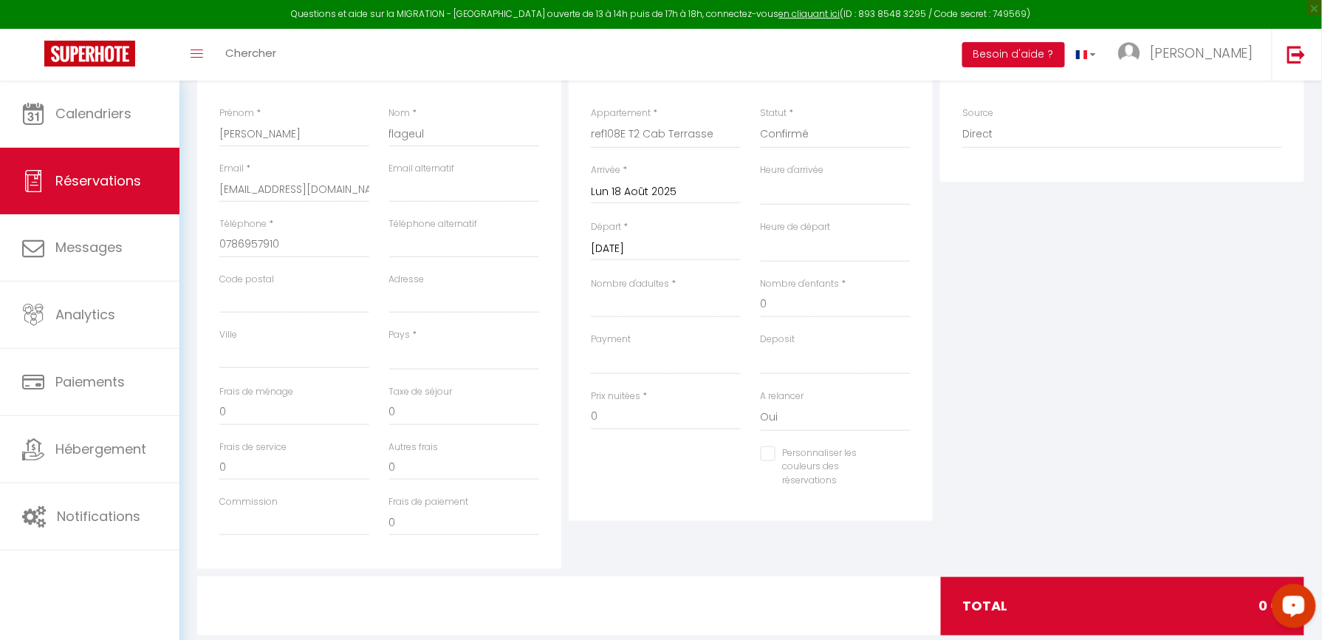
click at [824, 176] on label "Heure d'arrivée" at bounding box center [793, 170] width 64 height 14
click at [826, 177] on select "00:00 00:30 01:00 01:30 02:00 02:30 03:00 03:30 04:00 04:30 05:00 05:30 06:00 0…" at bounding box center [836, 191] width 150 height 28
click at [790, 169] on label "Heure d'arrivée" at bounding box center [793, 170] width 64 height 14
click at [790, 177] on select "00:00 00:30 01:00 01:30 02:00 02:30 03:00 03:30 04:00 04:30 05:00 05:30 06:00 0…" at bounding box center [836, 191] width 150 height 28
click at [651, 248] on input "Mar 19 Août 2025" at bounding box center [666, 248] width 150 height 19
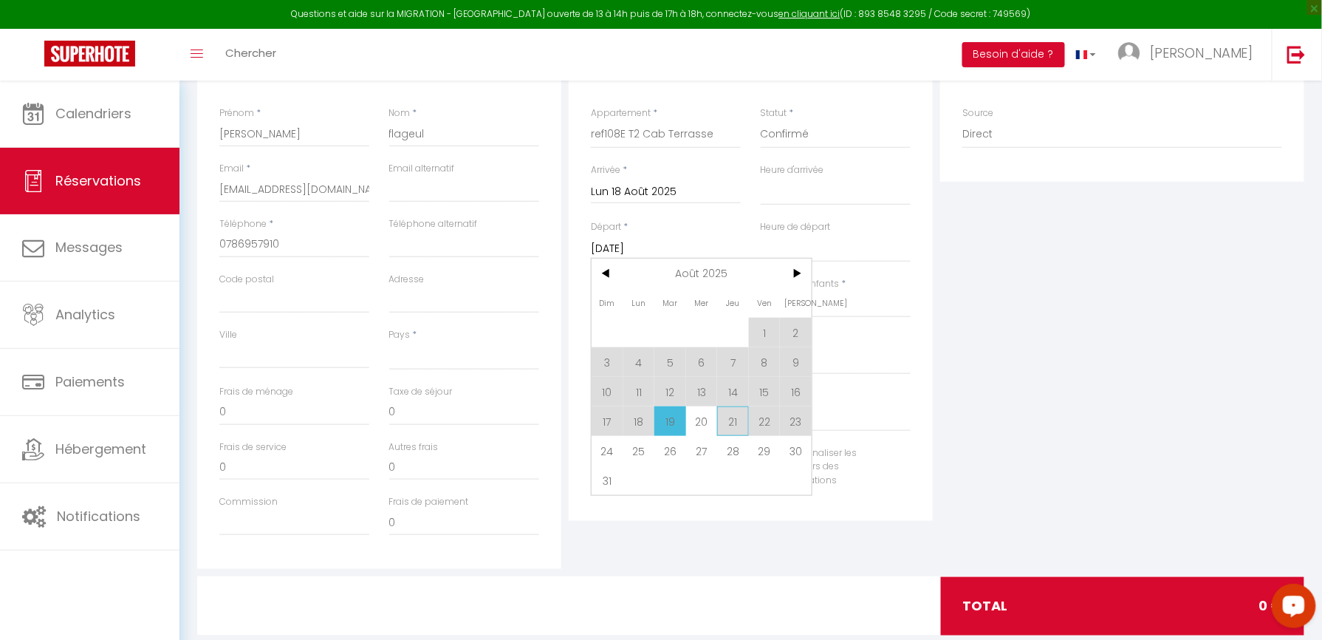
click at [717, 415] on span "21" at bounding box center [733, 421] width 32 height 30
click at [728, 417] on input "0" at bounding box center [666, 416] width 150 height 27
click at [730, 417] on input "0" at bounding box center [666, 416] width 150 height 27
click at [982, 304] on div "Plateformes Source Direct [DOMAIN_NAME] [DOMAIN_NAME] Chalet montagne Expedia G…" at bounding box center [1121, 305] width 371 height 528
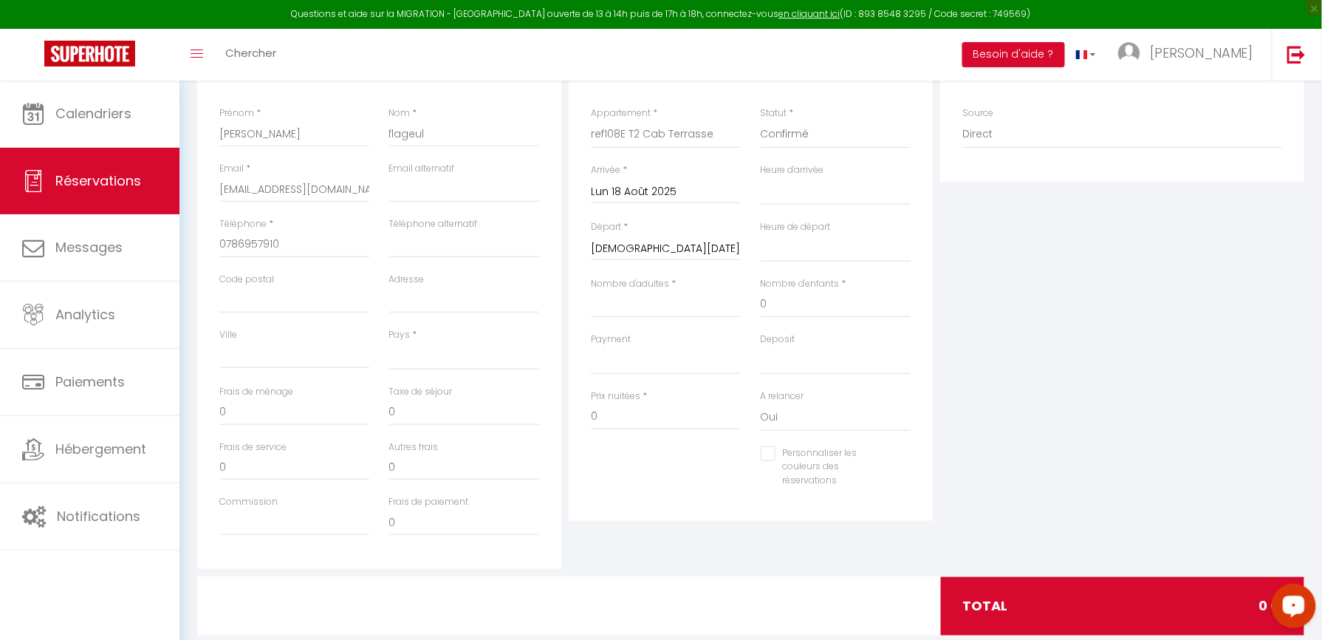
click at [657, 256] on input "Jeu 21 Août 2025" at bounding box center [666, 248] width 150 height 19
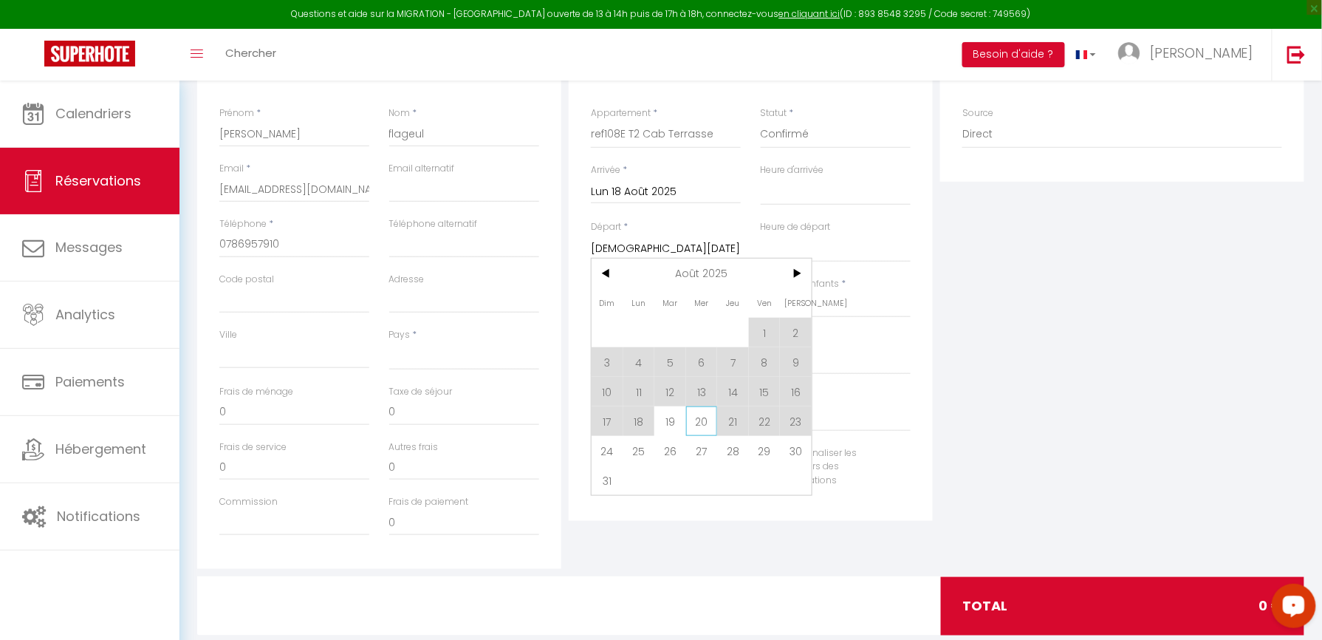
click at [697, 414] on span "20" at bounding box center [702, 421] width 32 height 30
click at [699, 426] on input "0" at bounding box center [666, 416] width 150 height 27
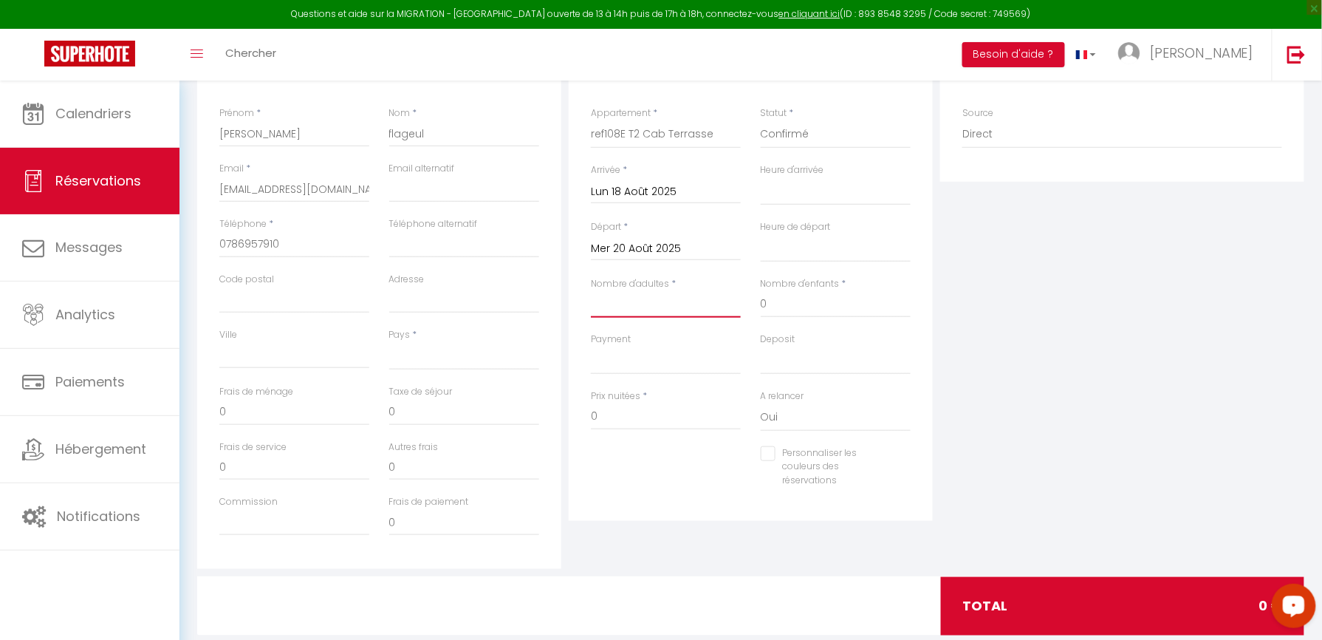
click at [642, 302] on input "Nombre d'adultes" at bounding box center [666, 304] width 150 height 27
click at [814, 297] on input "0" at bounding box center [836, 304] width 150 height 27
drag, startPoint x: 650, startPoint y: 421, endPoint x: 532, endPoint y: 408, distance: 118.1
click at [532, 408] on div "Détails Voyageur Prénom * anne laure Nom * flageul Email * aflage.919431@guest.…" at bounding box center [750, 305] width 1114 height 528
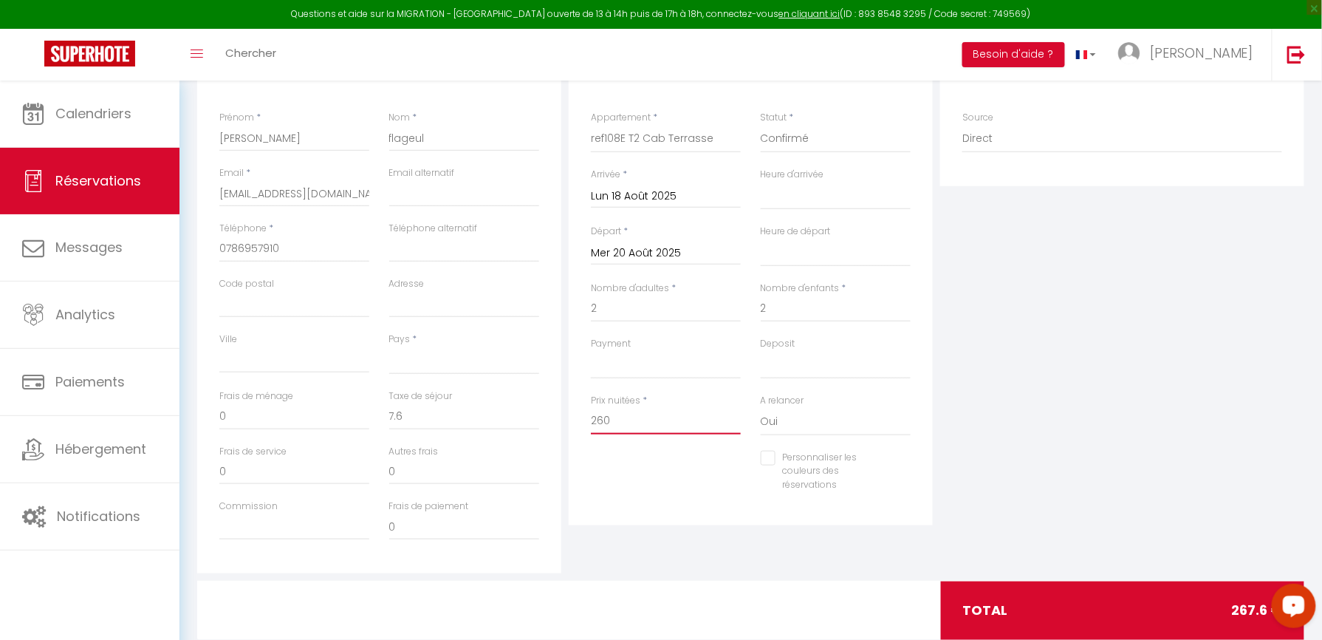
scroll to position [328, 0]
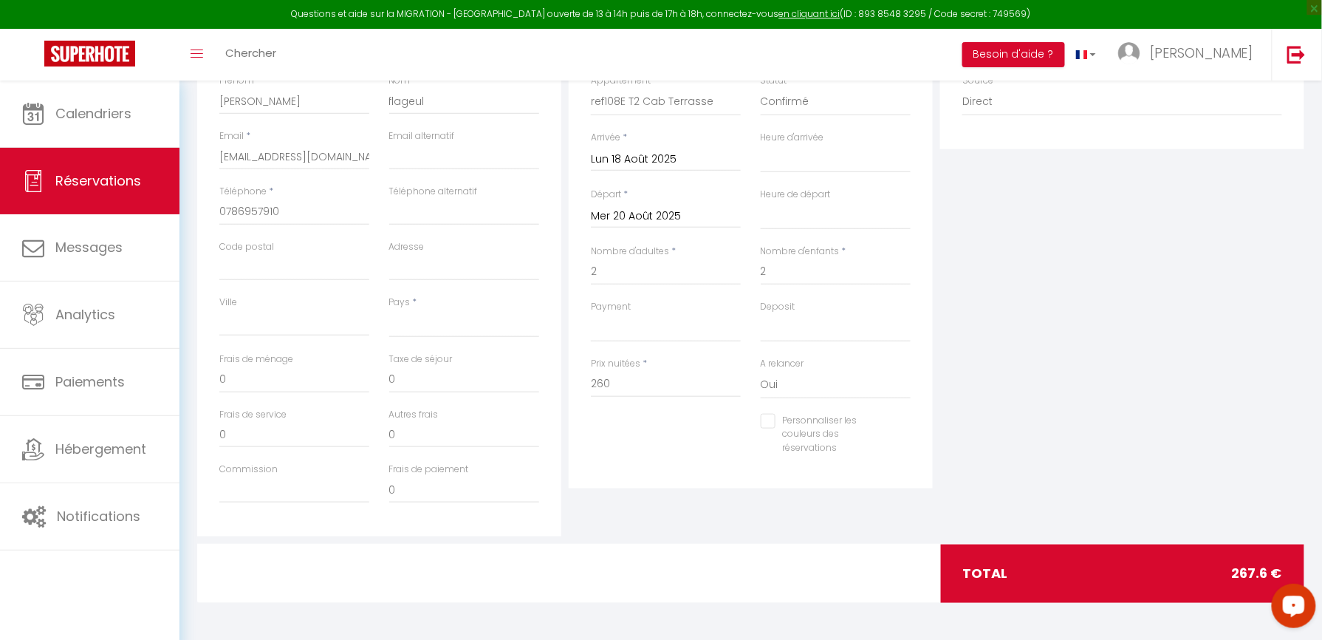
click at [1120, 582] on div "total 267.6 €" at bounding box center [1122, 573] width 363 height 58
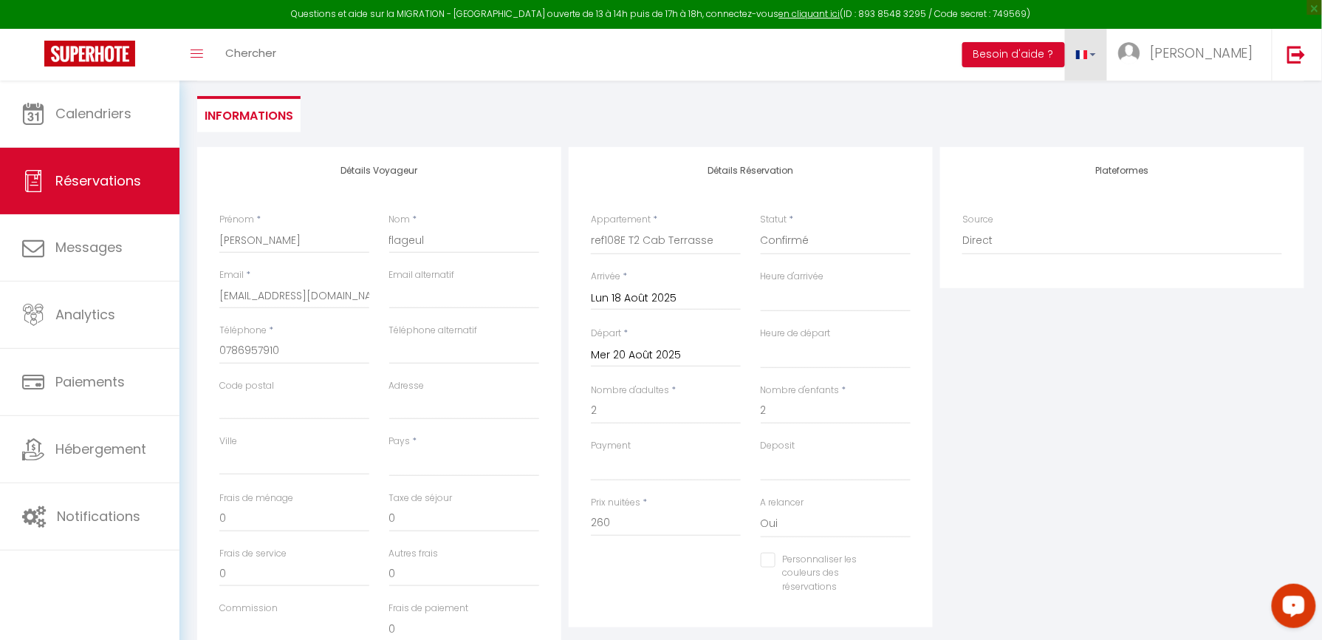
scroll to position [0, 0]
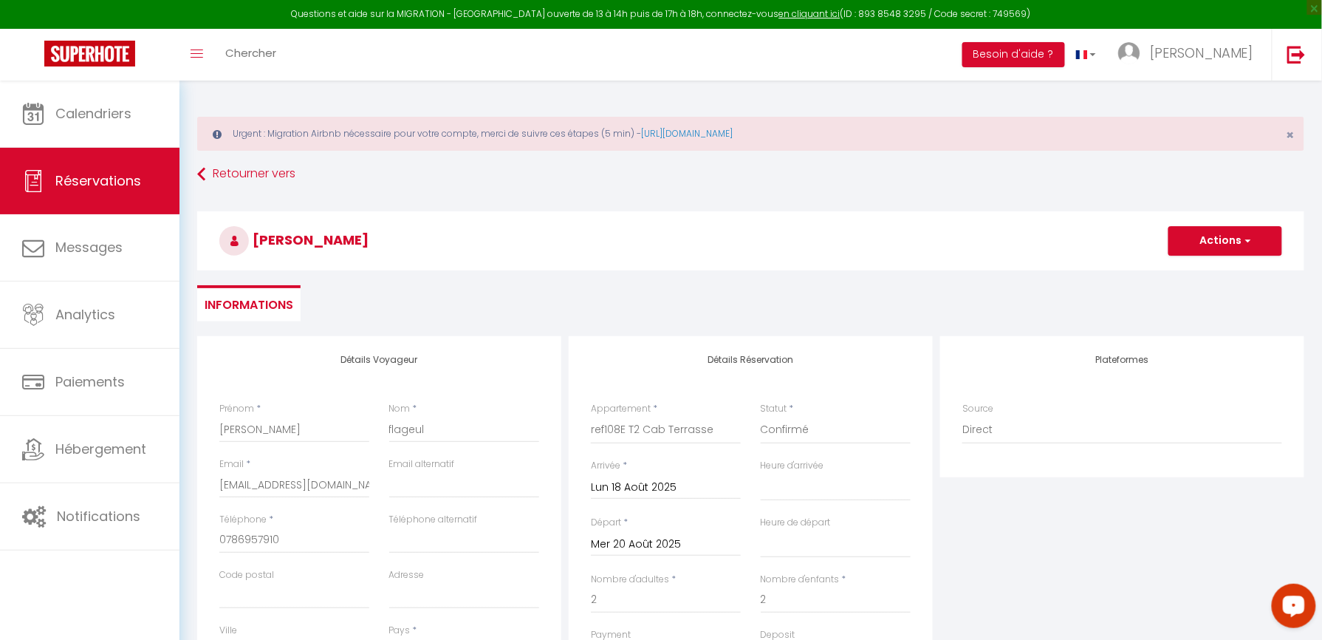
click at [1194, 225] on h3 "[PERSON_NAME] [PERSON_NAME] flageul" at bounding box center [750, 240] width 1107 height 59
click at [1199, 236] on button "Actions" at bounding box center [1225, 241] width 114 height 30
click at [1196, 266] on link "Enregistrer" at bounding box center [1210, 273] width 117 height 19
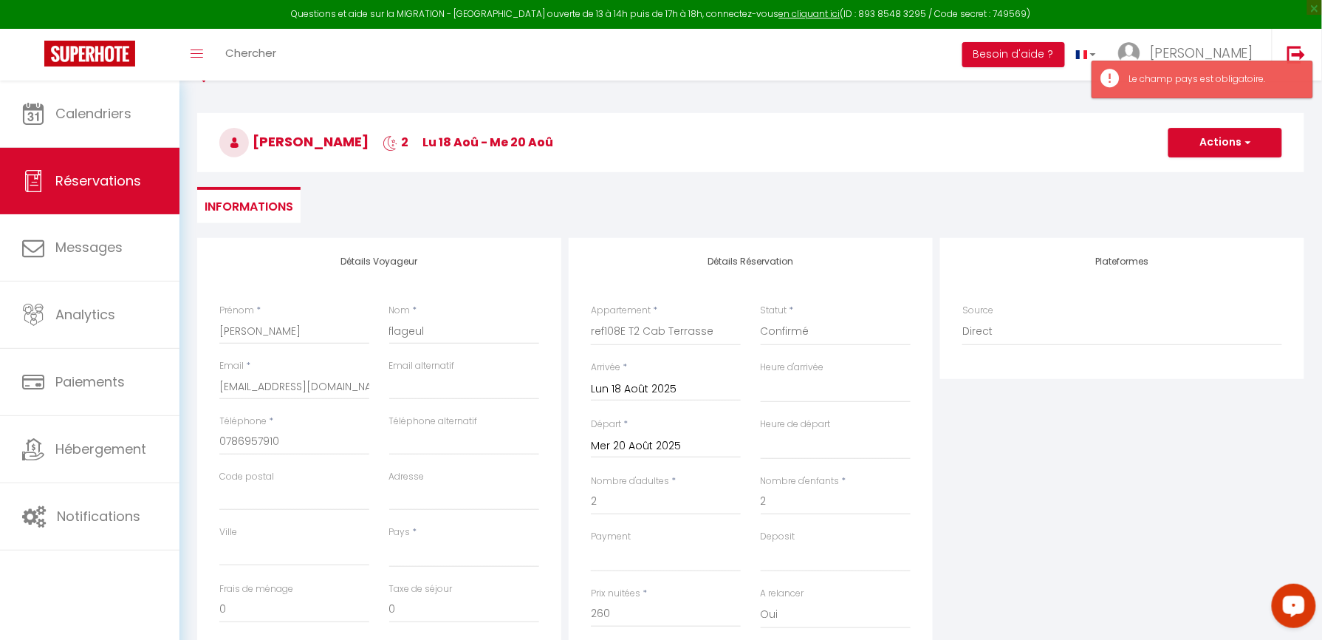
scroll to position [295, 0]
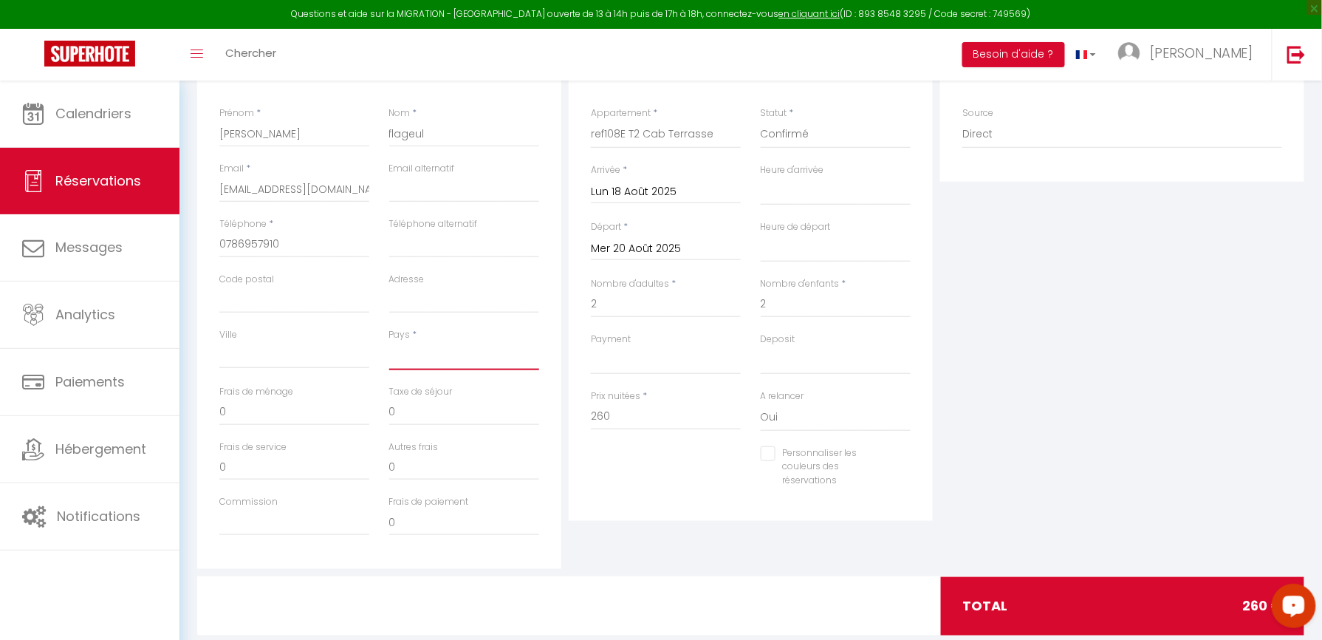
click at [484, 364] on select "[GEOGRAPHIC_DATA] [GEOGRAPHIC_DATA] [GEOGRAPHIC_DATA] [GEOGRAPHIC_DATA] [GEOGRA…" at bounding box center [464, 356] width 150 height 28
click at [479, 357] on select "[GEOGRAPHIC_DATA] [GEOGRAPHIC_DATA] [GEOGRAPHIC_DATA] [GEOGRAPHIC_DATA] [GEOGRA…" at bounding box center [464, 356] width 150 height 28
click at [484, 367] on select "[GEOGRAPHIC_DATA] [GEOGRAPHIC_DATA] [GEOGRAPHIC_DATA] [GEOGRAPHIC_DATA] [GEOGRA…" at bounding box center [464, 356] width 150 height 28
click at [389, 342] on select "[GEOGRAPHIC_DATA] [GEOGRAPHIC_DATA] [GEOGRAPHIC_DATA] [GEOGRAPHIC_DATA] [GEOGRA…" at bounding box center [464, 356] width 150 height 28
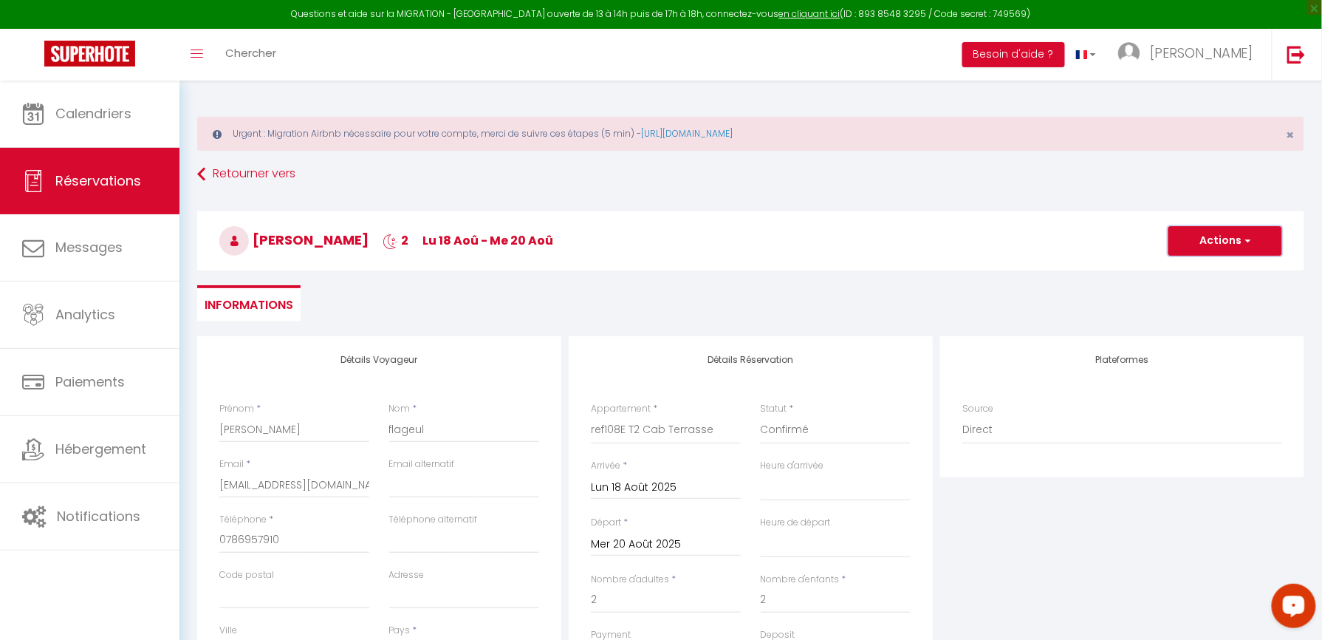
click at [1236, 248] on button "Actions" at bounding box center [1225, 241] width 114 height 30
click at [1221, 273] on link "Enregistrer" at bounding box center [1210, 273] width 117 height 19
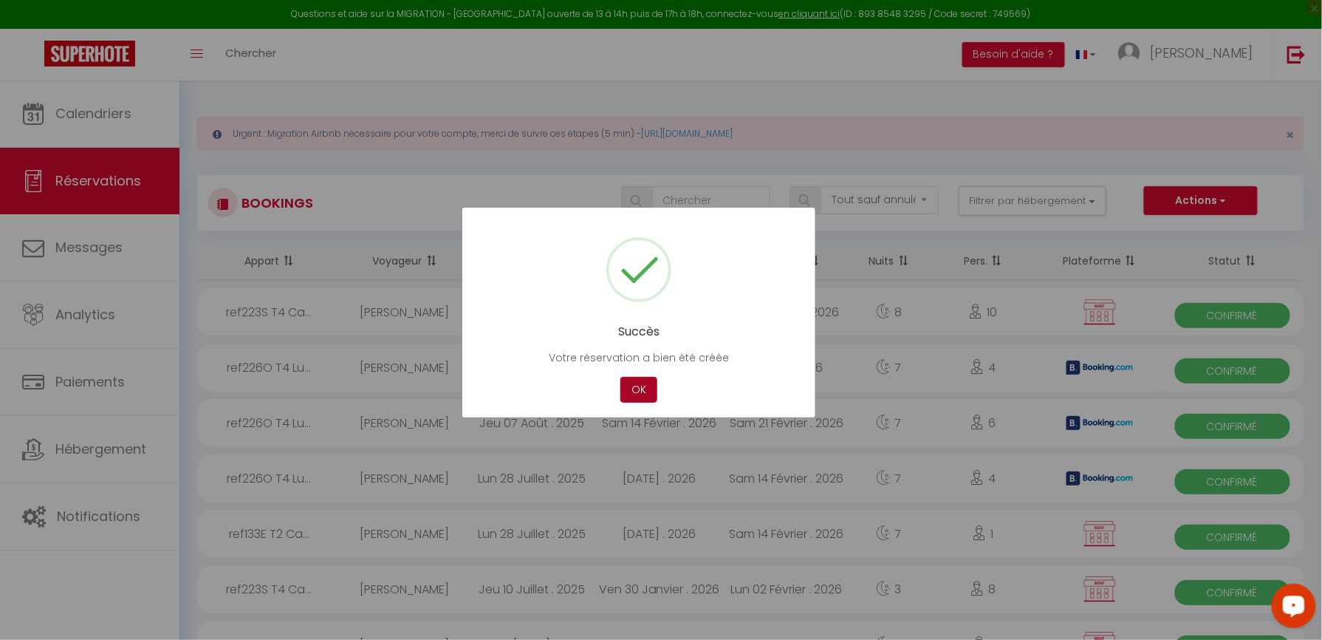
click at [634, 397] on button "OK" at bounding box center [638, 390] width 37 height 26
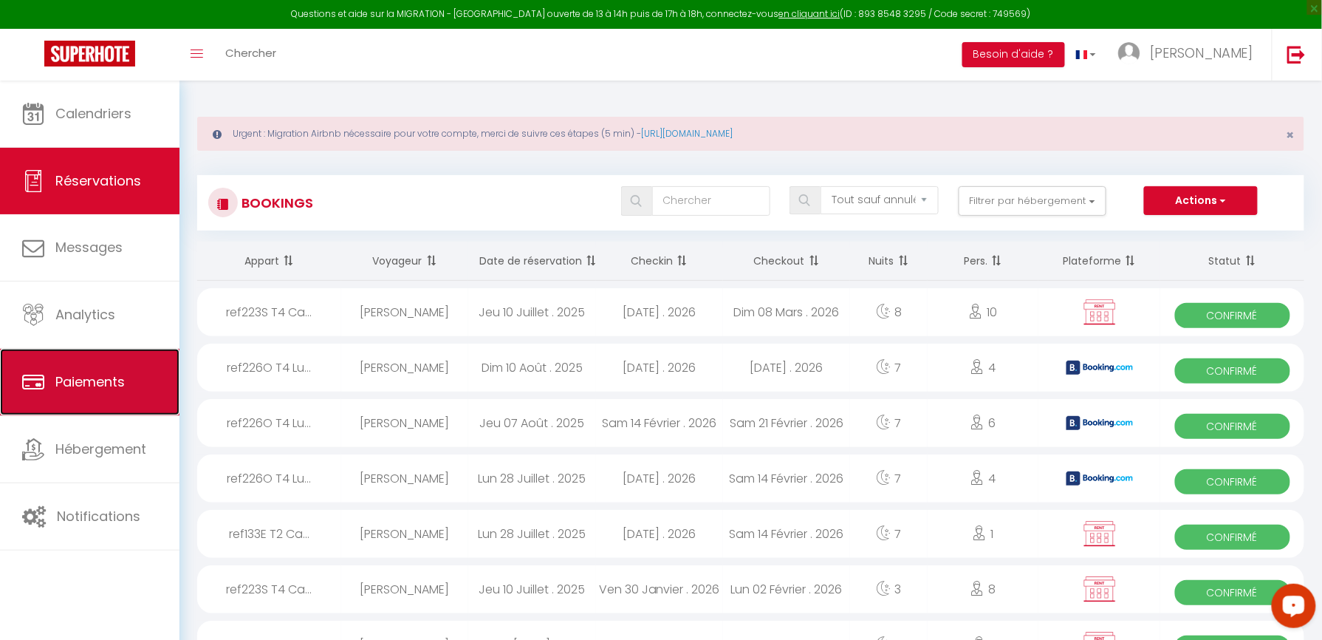
click at [105, 370] on link "Paiements" at bounding box center [89, 382] width 179 height 66
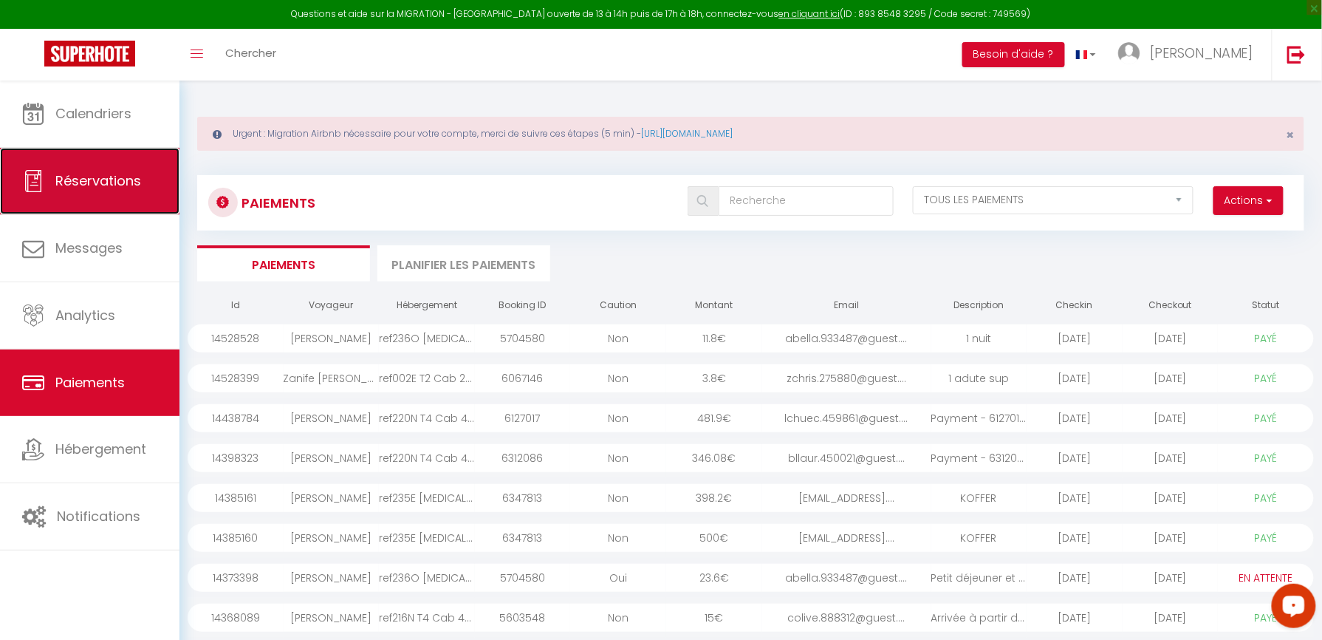
click at [54, 154] on link "Réservations" at bounding box center [89, 181] width 179 height 66
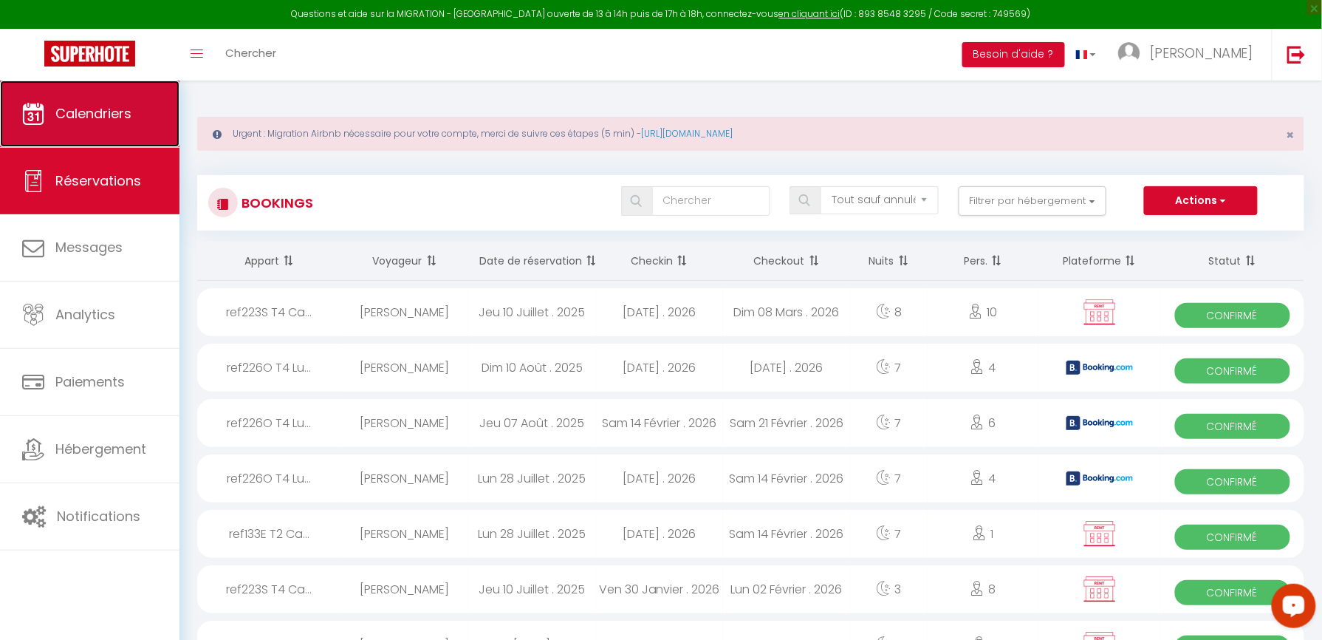
click at [117, 127] on link "Calendriers" at bounding box center [89, 113] width 179 height 66
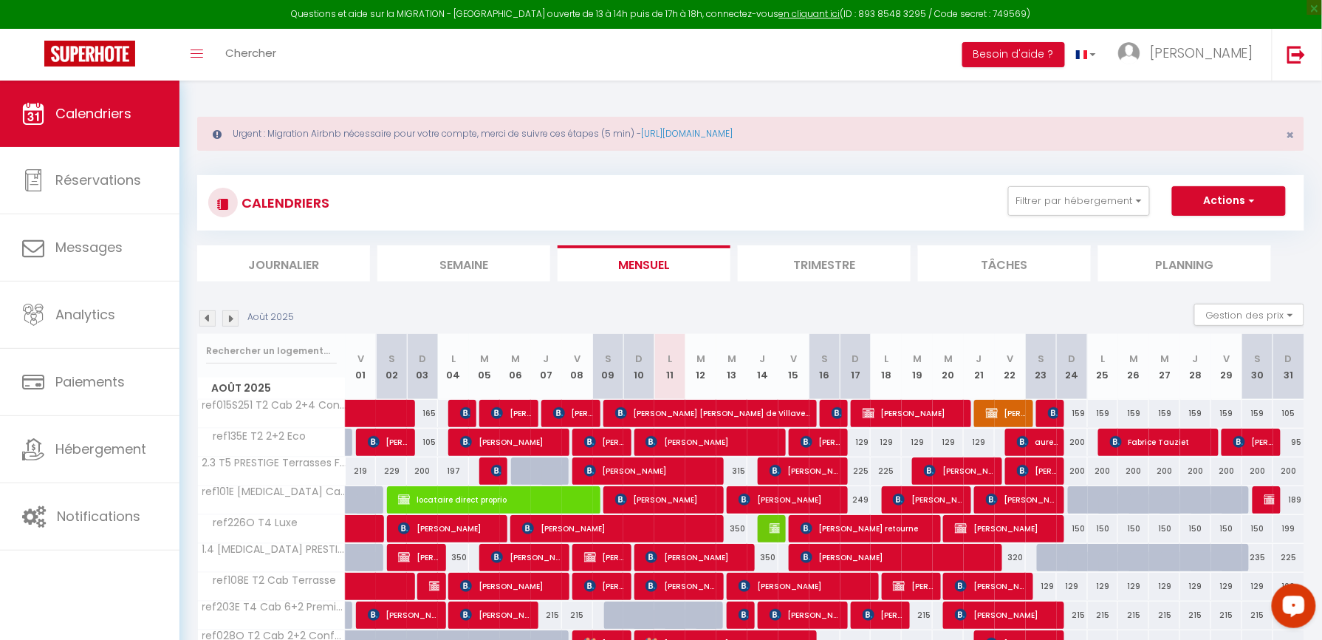
click at [483, 257] on li "Semaine" at bounding box center [463, 263] width 173 height 36
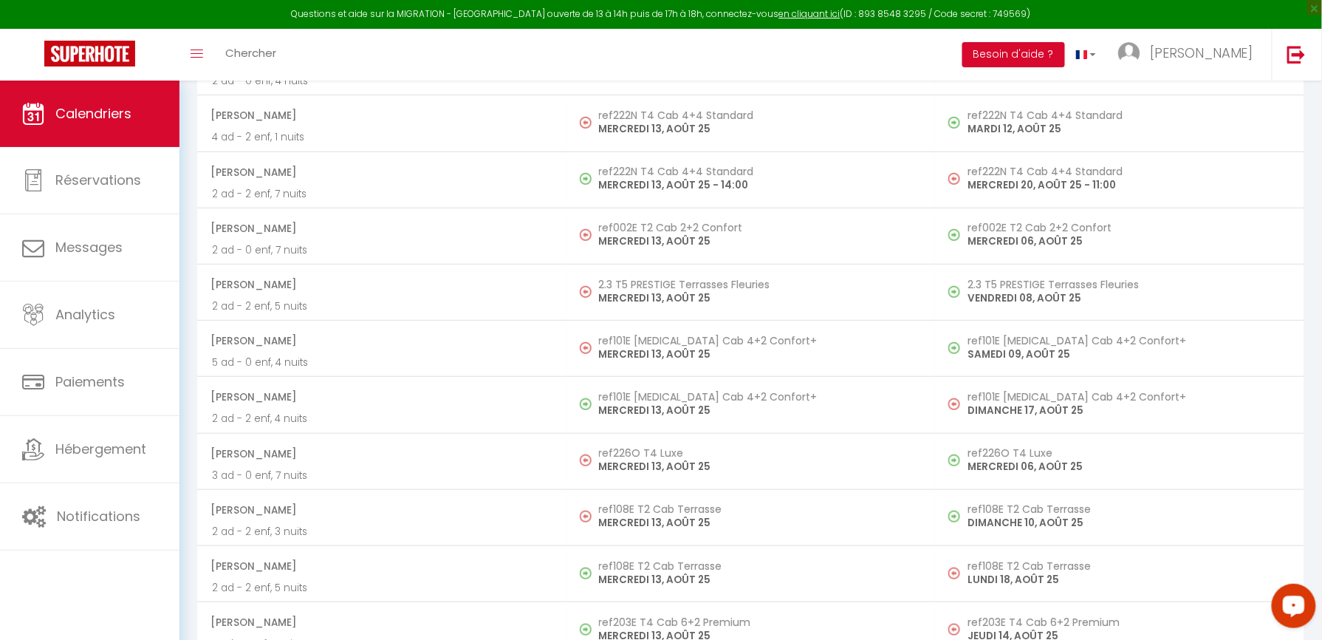
scroll to position [2166, 0]
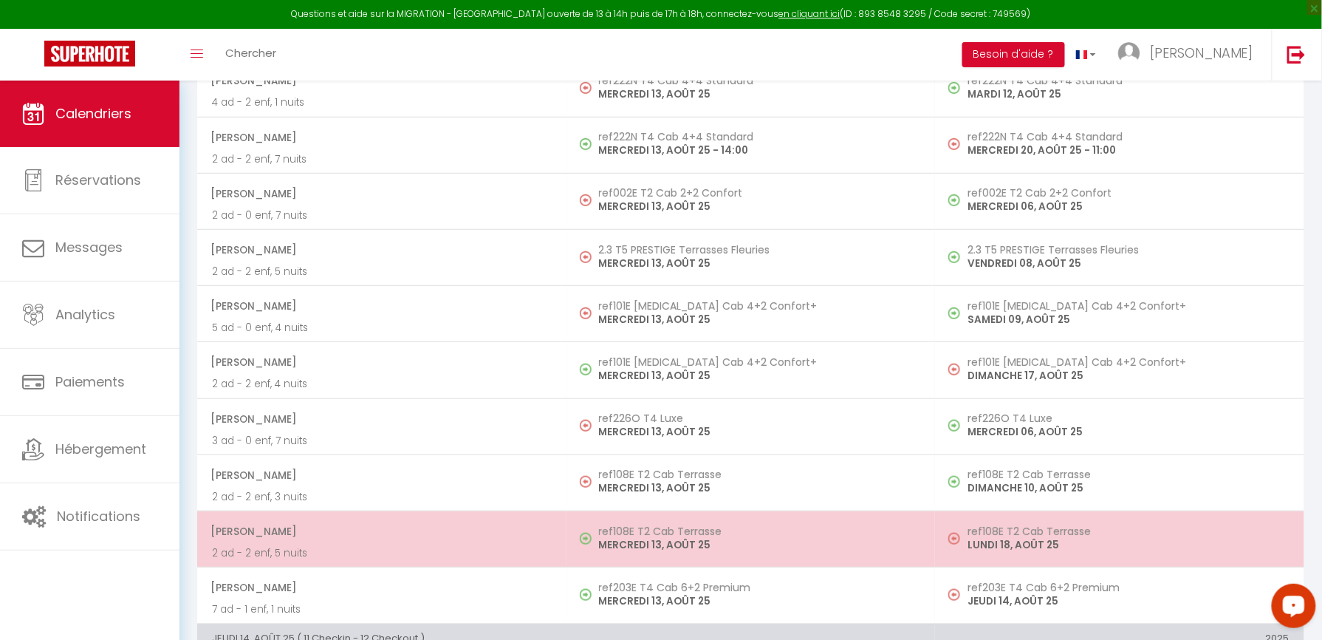
click at [376, 539] on span "[PERSON_NAME] [PERSON_NAME] Flageul" at bounding box center [380, 531] width 341 height 28
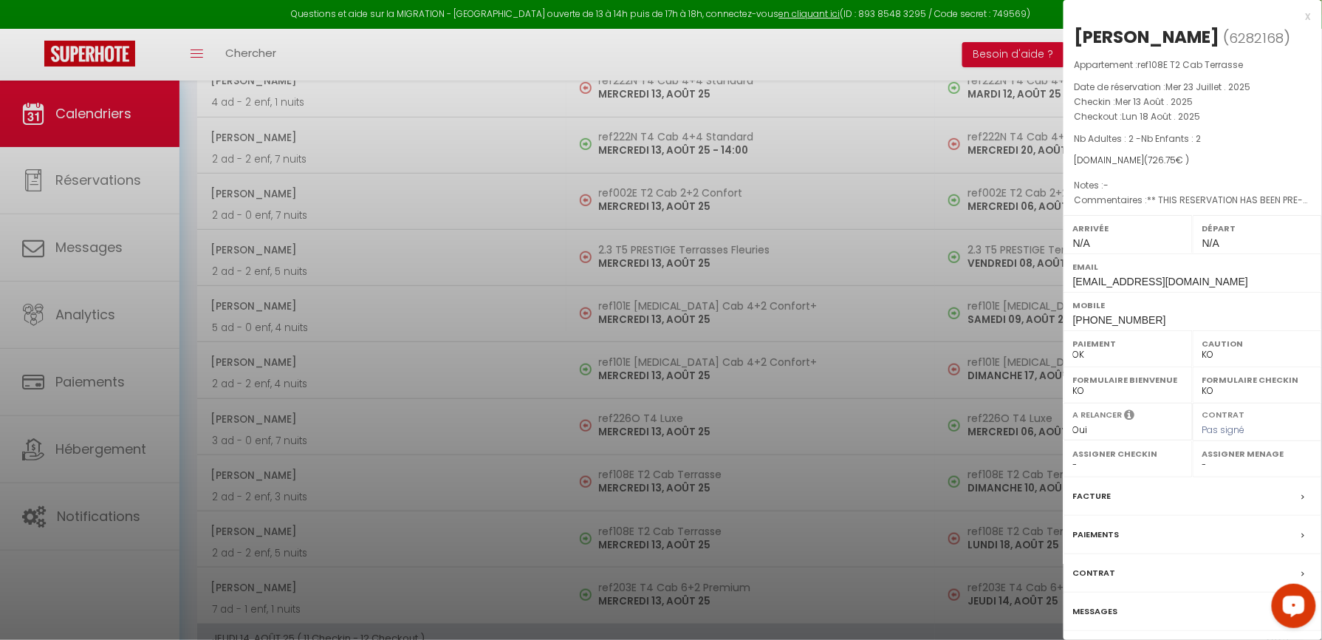
click at [1083, 486] on div "Facture" at bounding box center [1192, 496] width 258 height 38
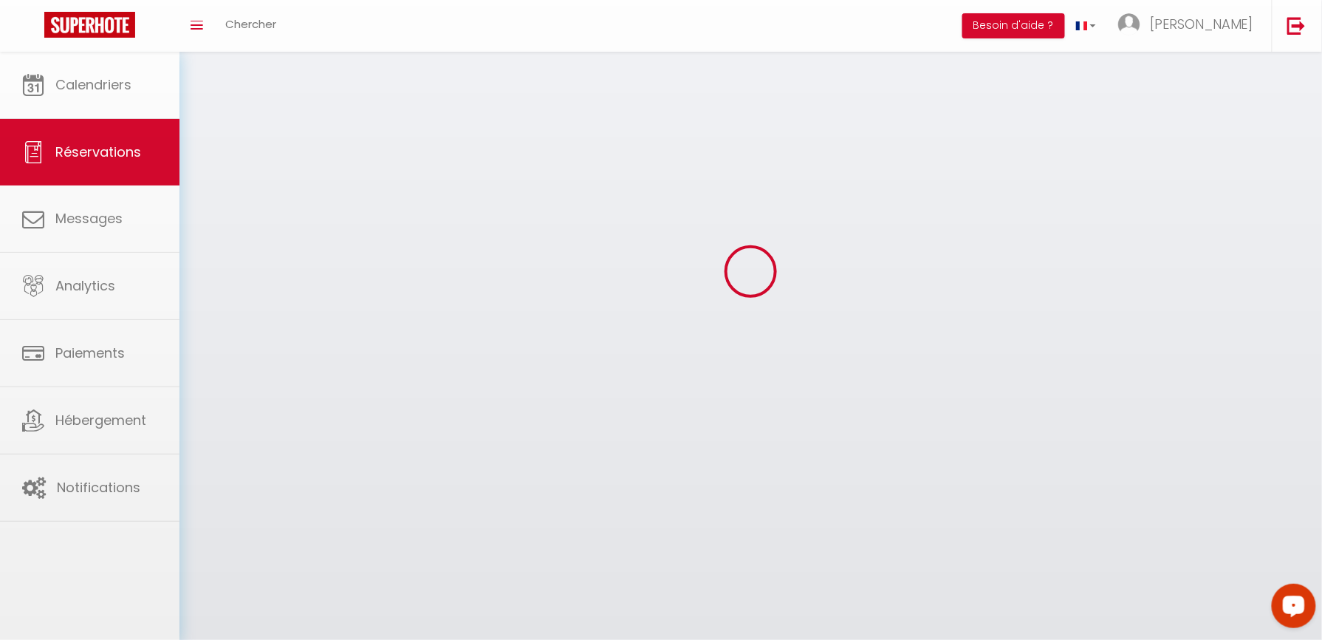
click at [1092, 493] on div at bounding box center [661, 320] width 1322 height 640
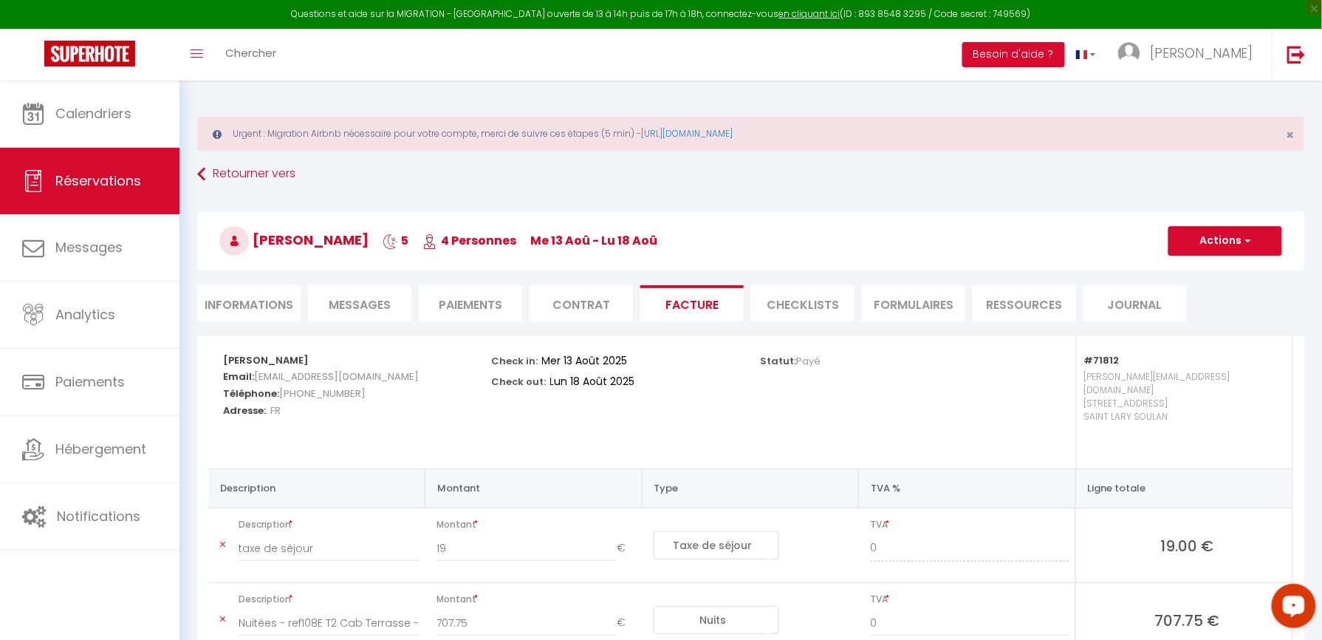
drag, startPoint x: 492, startPoint y: 335, endPoint x: 488, endPoint y: 323, distance: 12.4
click at [490, 326] on div "Retourner vers Anne laure Flageul 5 4 Personnes me 13 Aoû - lu 18 Aoû Actions E…" at bounding box center [751, 248] width 1126 height 175
drag, startPoint x: 488, startPoint y: 323, endPoint x: 480, endPoint y: 301, distance: 22.9
click at [480, 301] on li "Paiements" at bounding box center [470, 303] width 103 height 36
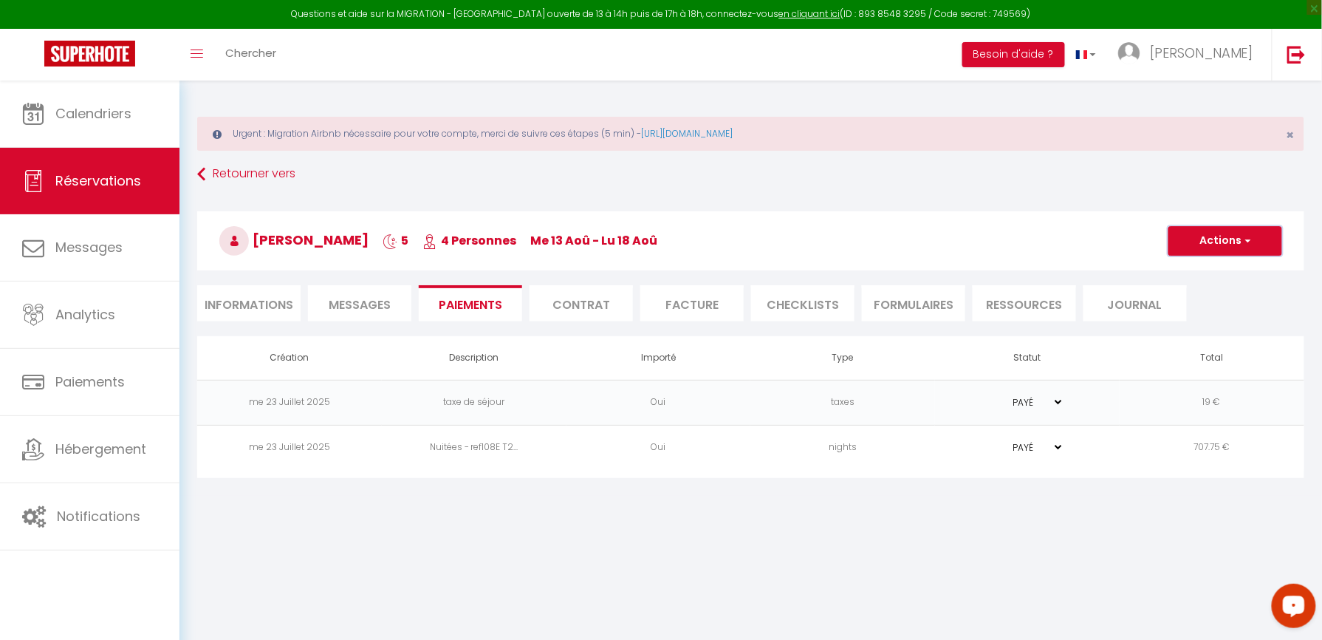
click at [1204, 239] on button "Actions" at bounding box center [1225, 241] width 114 height 30
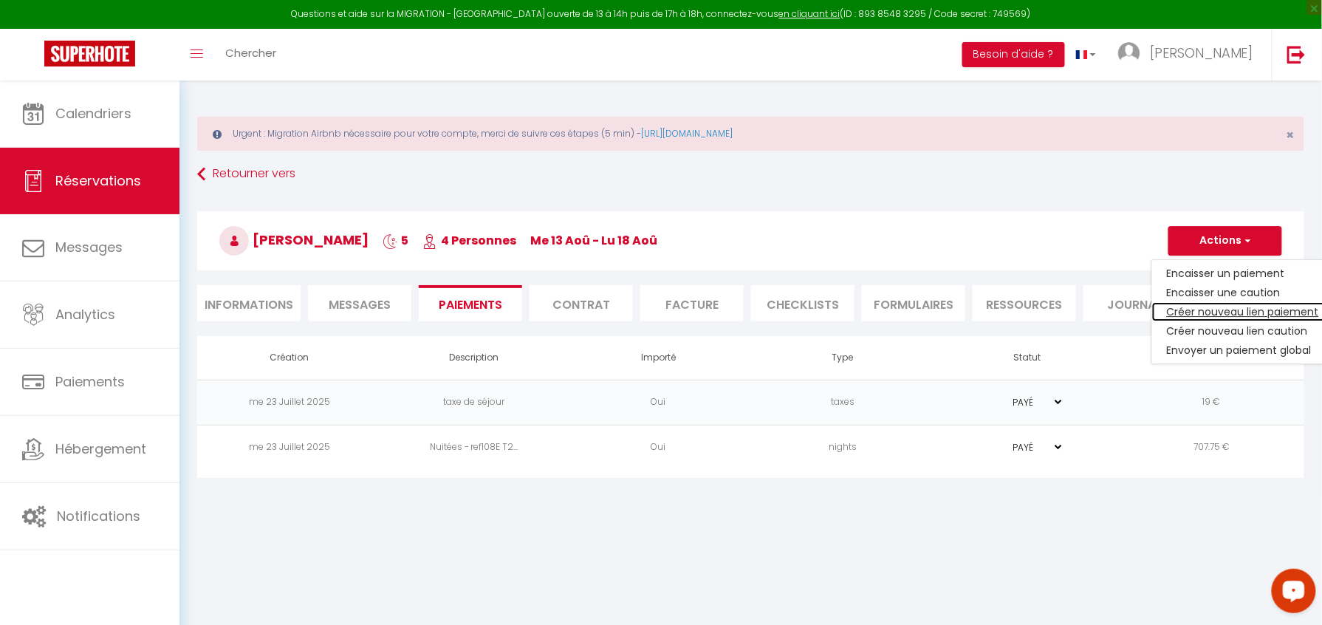
click at [1188, 310] on link "Créer nouveau lien paiement" at bounding box center [1243, 311] width 182 height 19
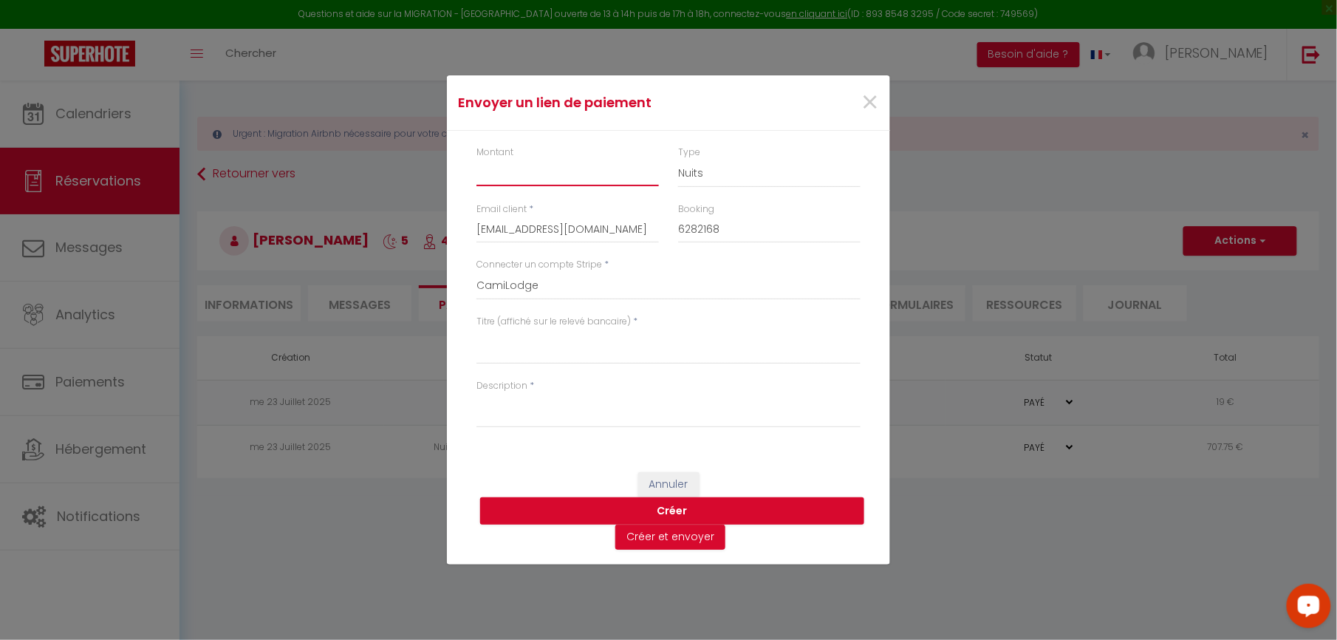
click at [530, 177] on input "Montant" at bounding box center [567, 173] width 182 height 27
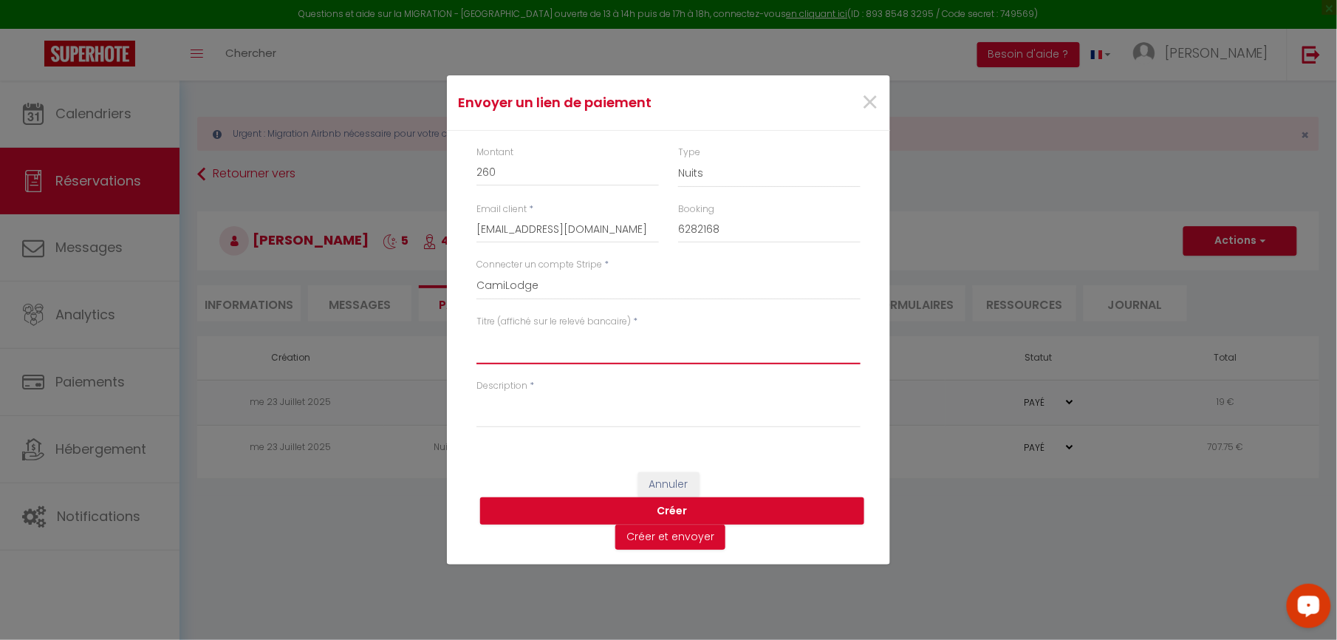
click at [578, 352] on textarea "Titre (affiché sur le relevé bancaire)" at bounding box center [668, 346] width 384 height 35
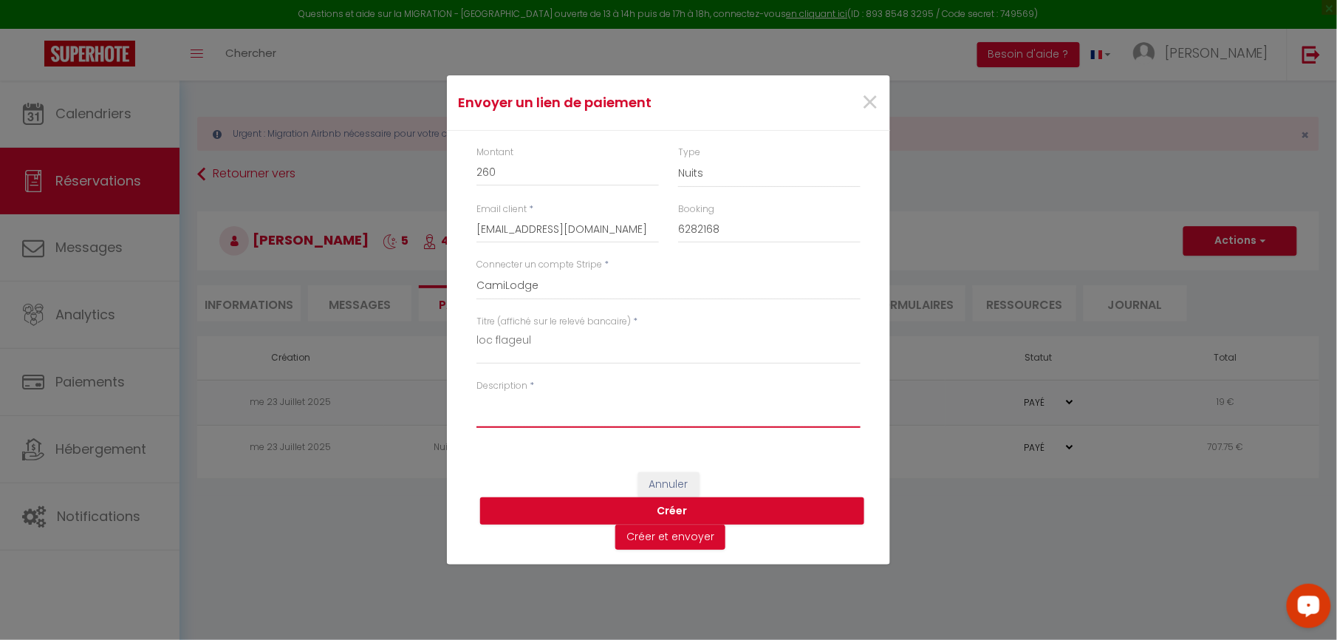
click at [571, 414] on textarea "Description" at bounding box center [668, 409] width 384 height 35
click at [640, 530] on button "Créer et envoyer" at bounding box center [670, 536] width 110 height 25
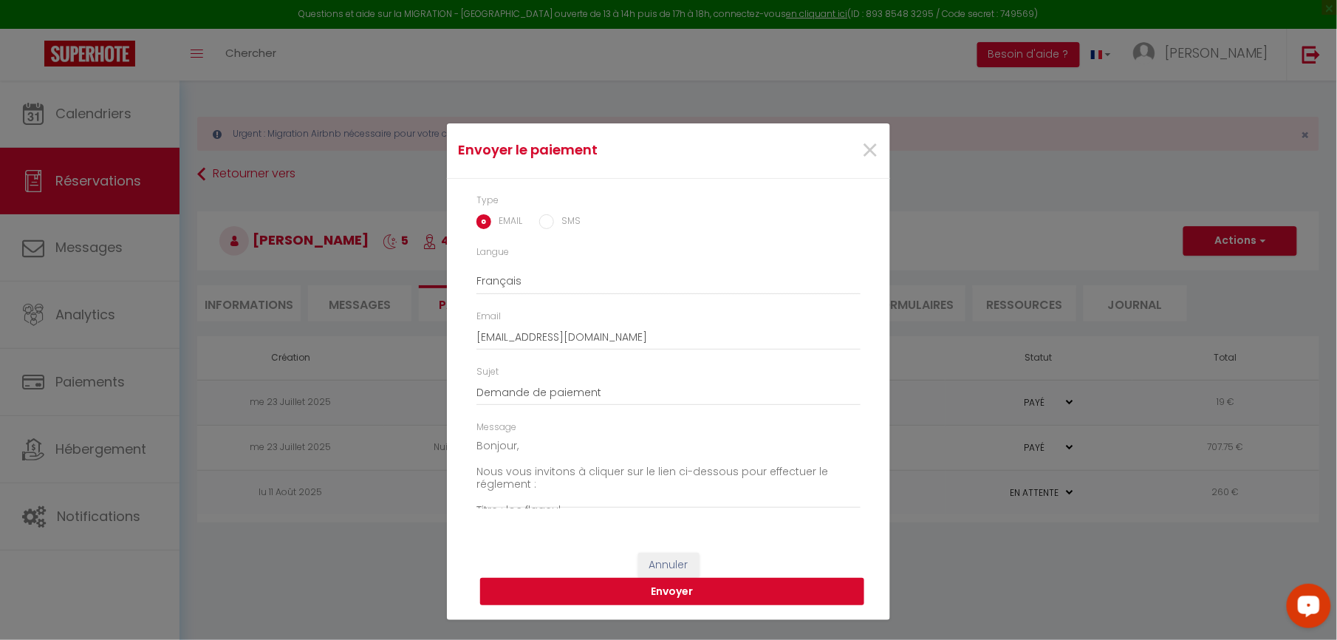
click at [561, 595] on button "Envoyer" at bounding box center [672, 592] width 384 height 28
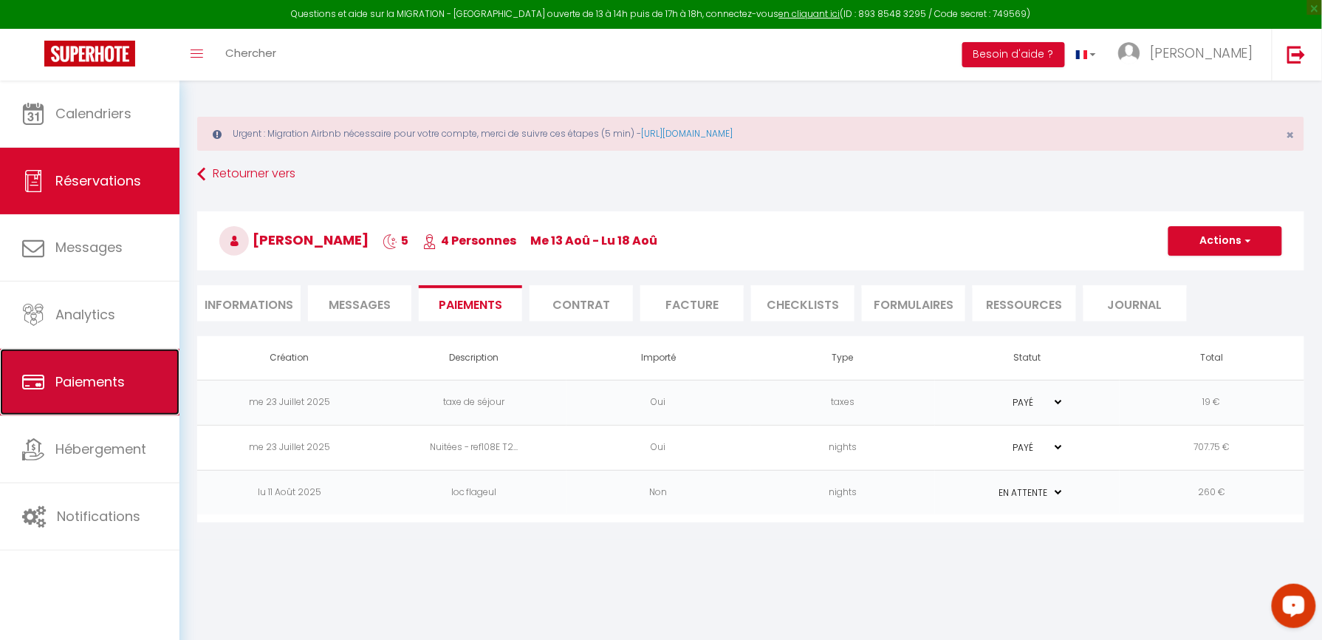
click at [99, 388] on span "Paiements" at bounding box center [89, 381] width 69 height 18
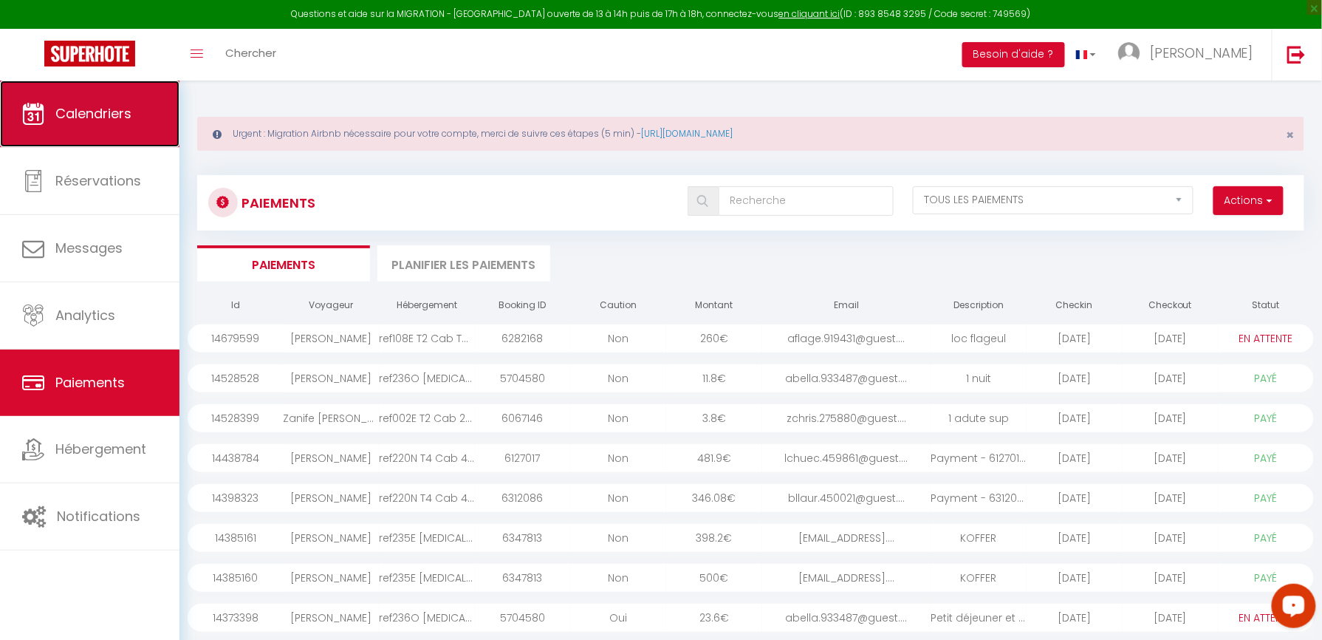
click at [81, 108] on span "Calendriers" at bounding box center [93, 113] width 76 height 18
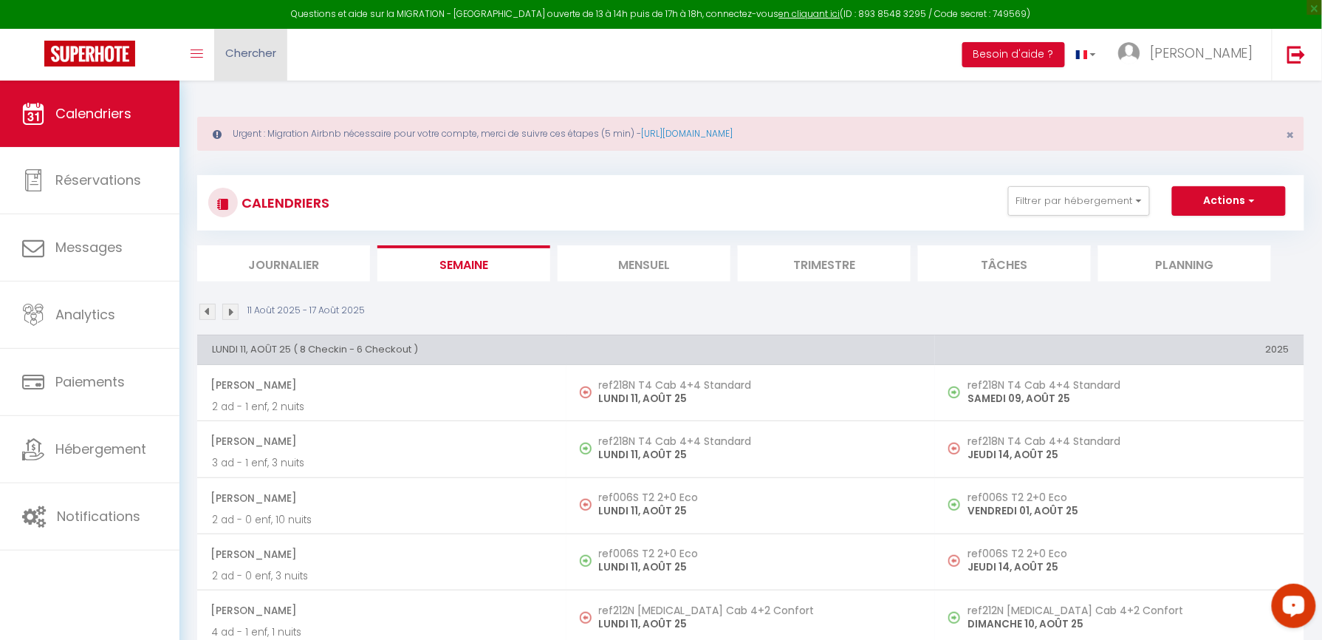
click at [260, 51] on span "Chercher" at bounding box center [250, 53] width 51 height 16
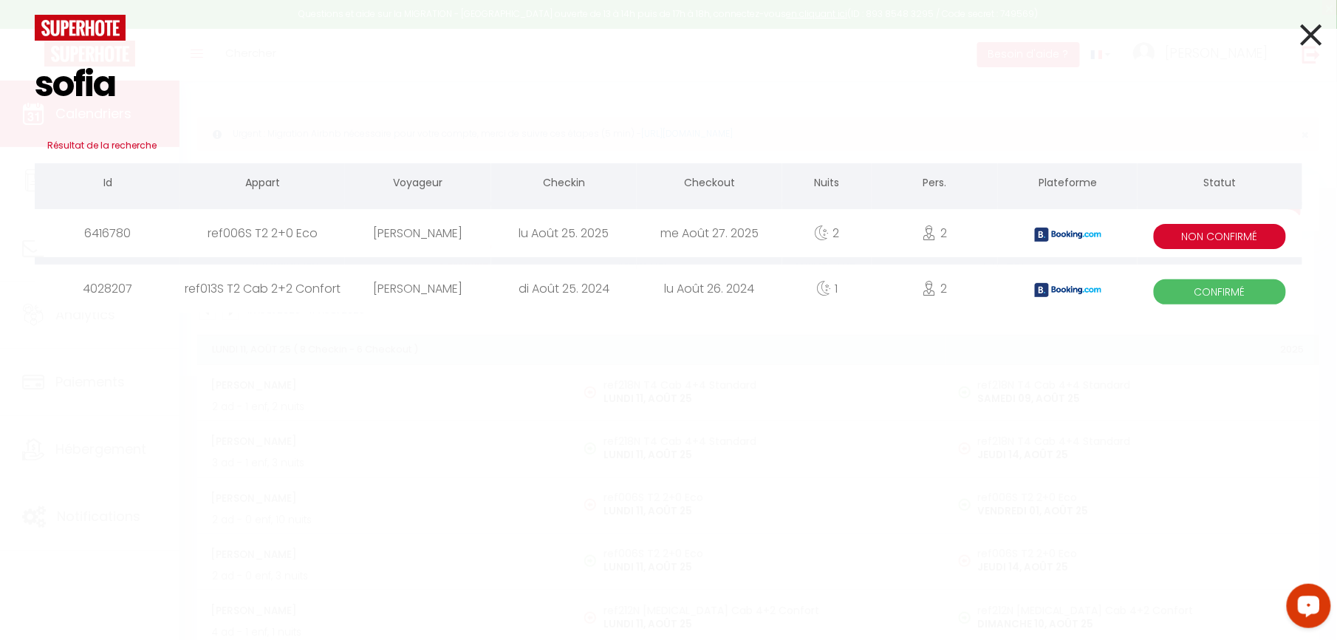
click at [443, 231] on div "[PERSON_NAME]" at bounding box center [417, 233] width 145 height 48
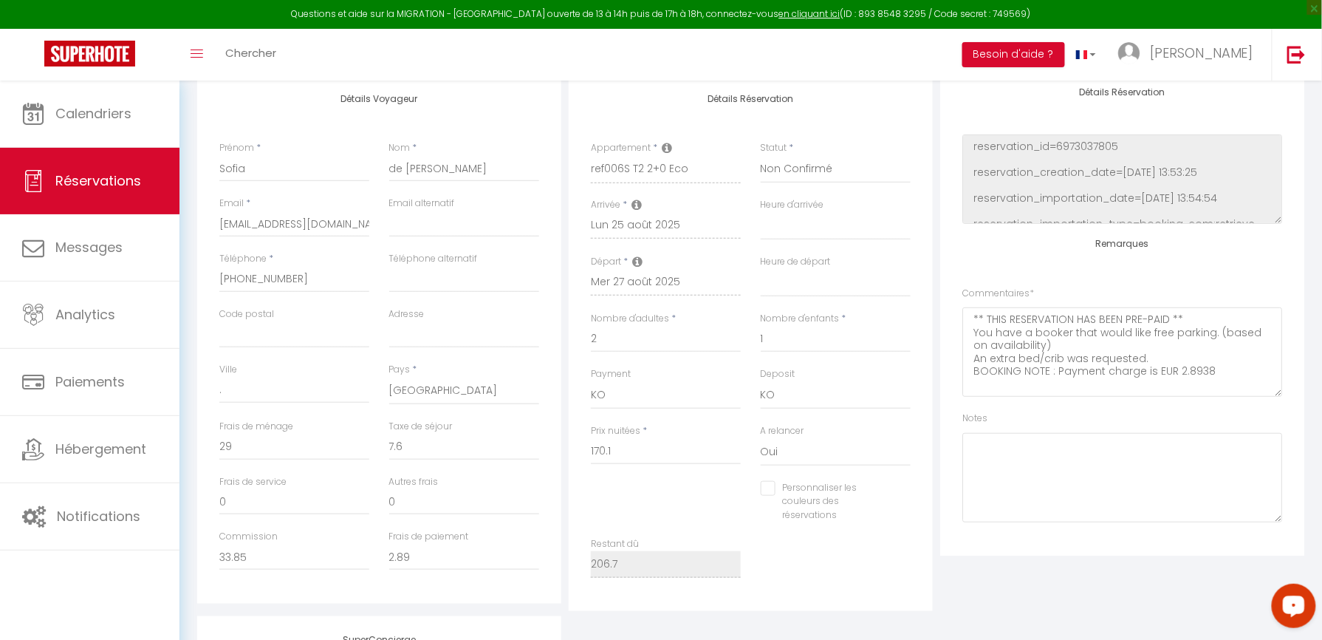
scroll to position [295, 0]
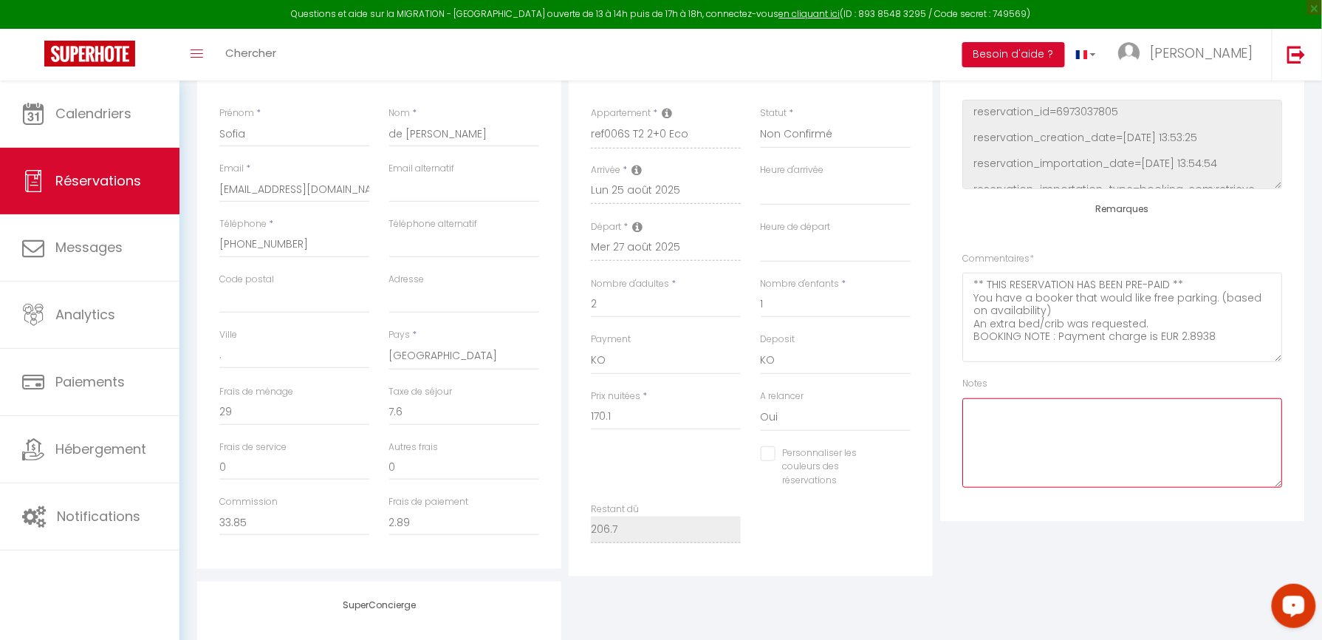
click at [1074, 476] on textarea at bounding box center [1122, 442] width 320 height 89
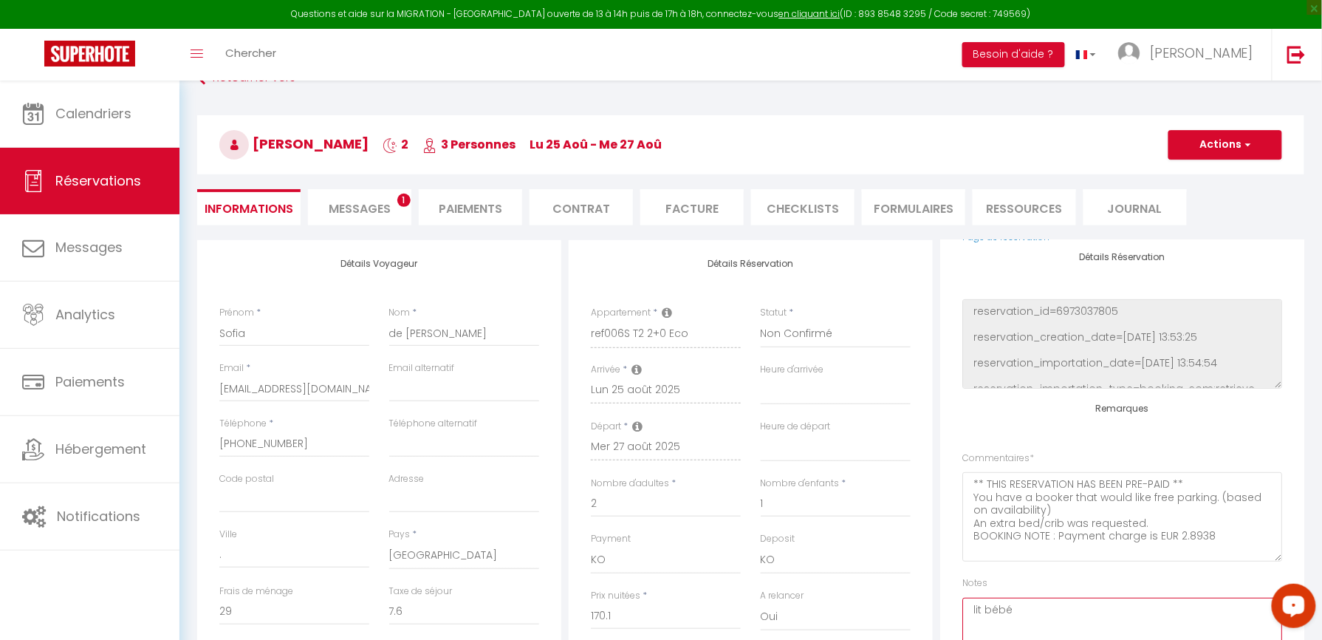
scroll to position [0, 0]
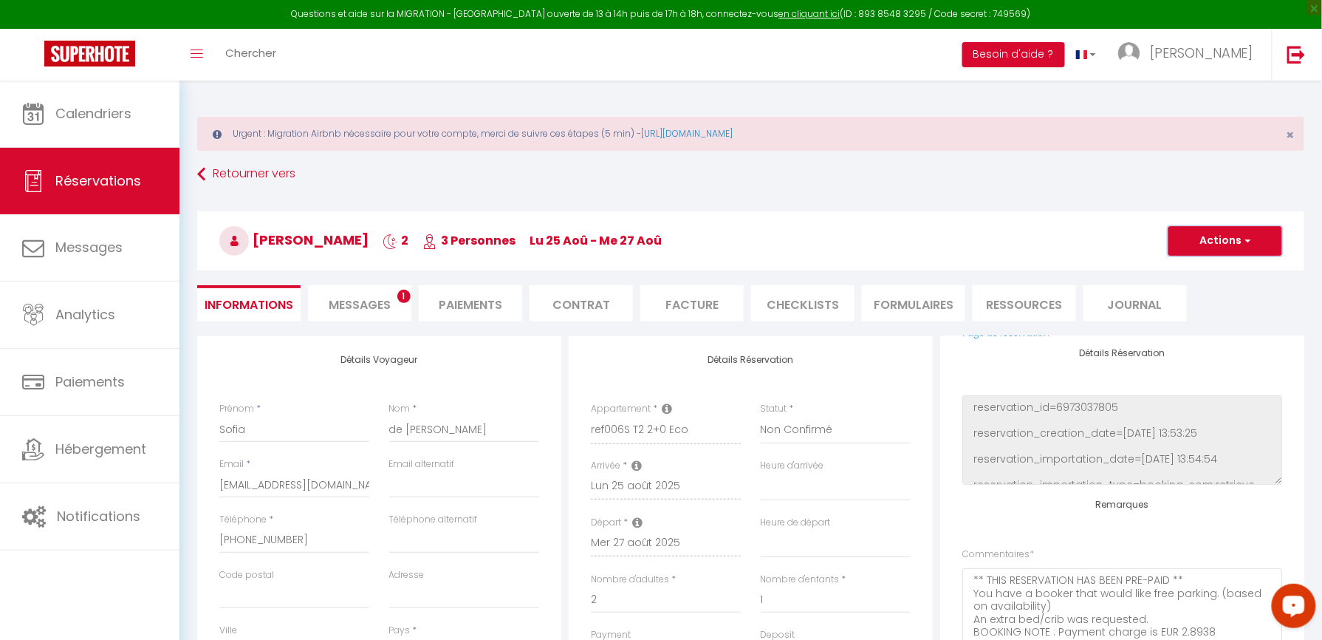
click at [1211, 232] on button "Actions" at bounding box center [1225, 241] width 114 height 30
click at [1209, 270] on link "Enregistrer" at bounding box center [1210, 273] width 117 height 19
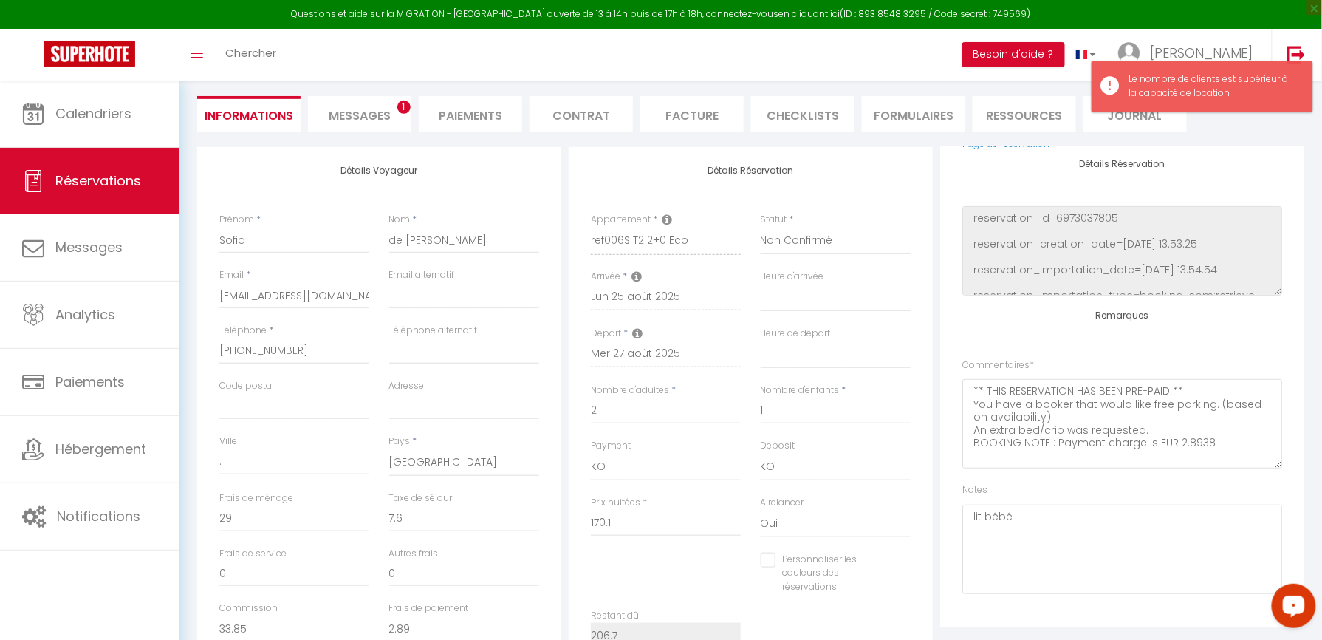
scroll to position [196, 0]
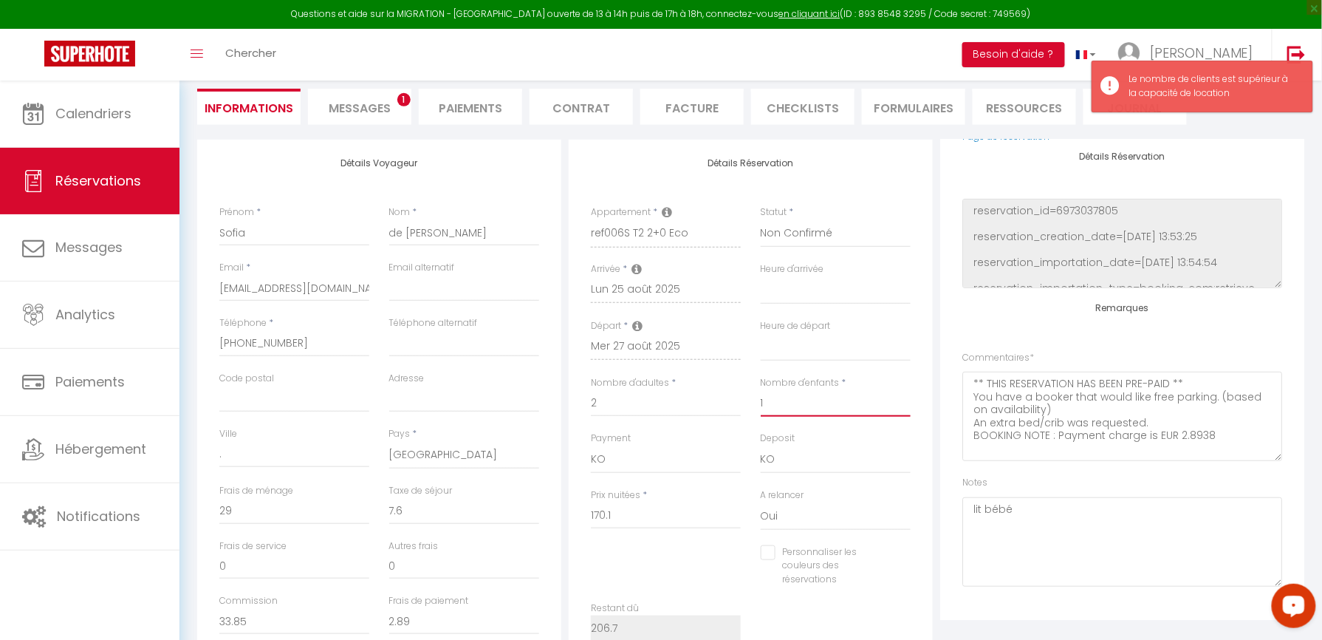
click at [777, 402] on input "1" at bounding box center [836, 403] width 150 height 27
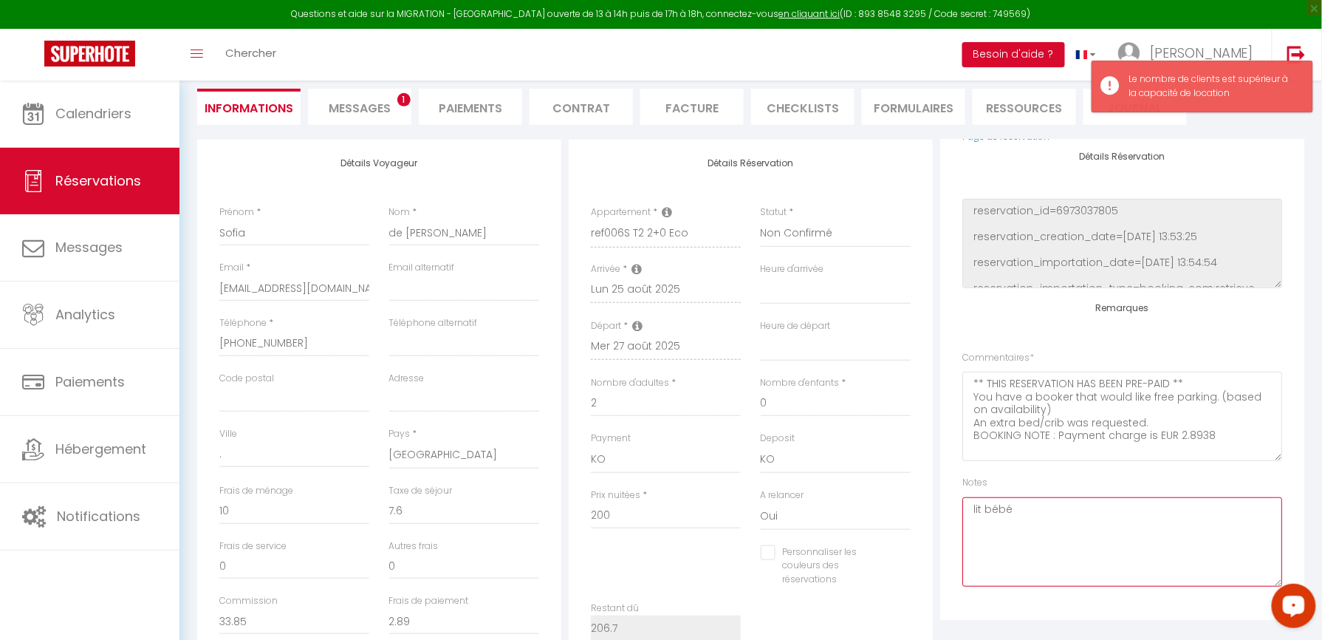
click at [1157, 511] on textarea "lit bébé" at bounding box center [1122, 541] width 320 height 89
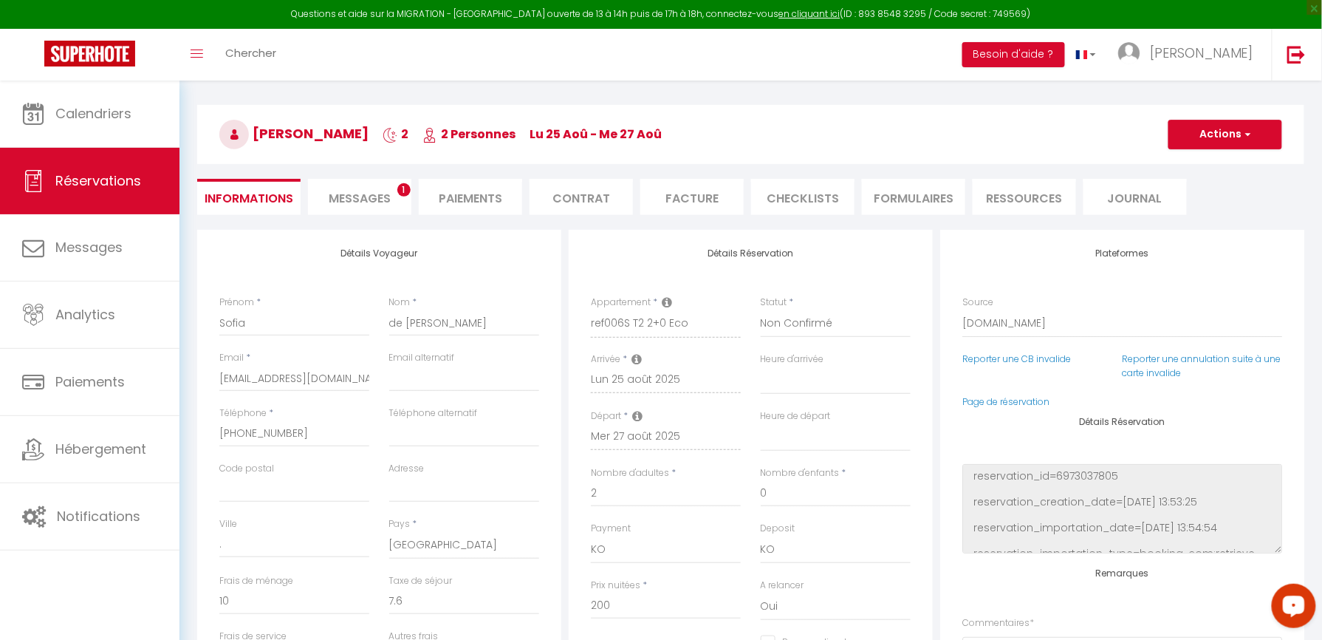
scroll to position [0, 0]
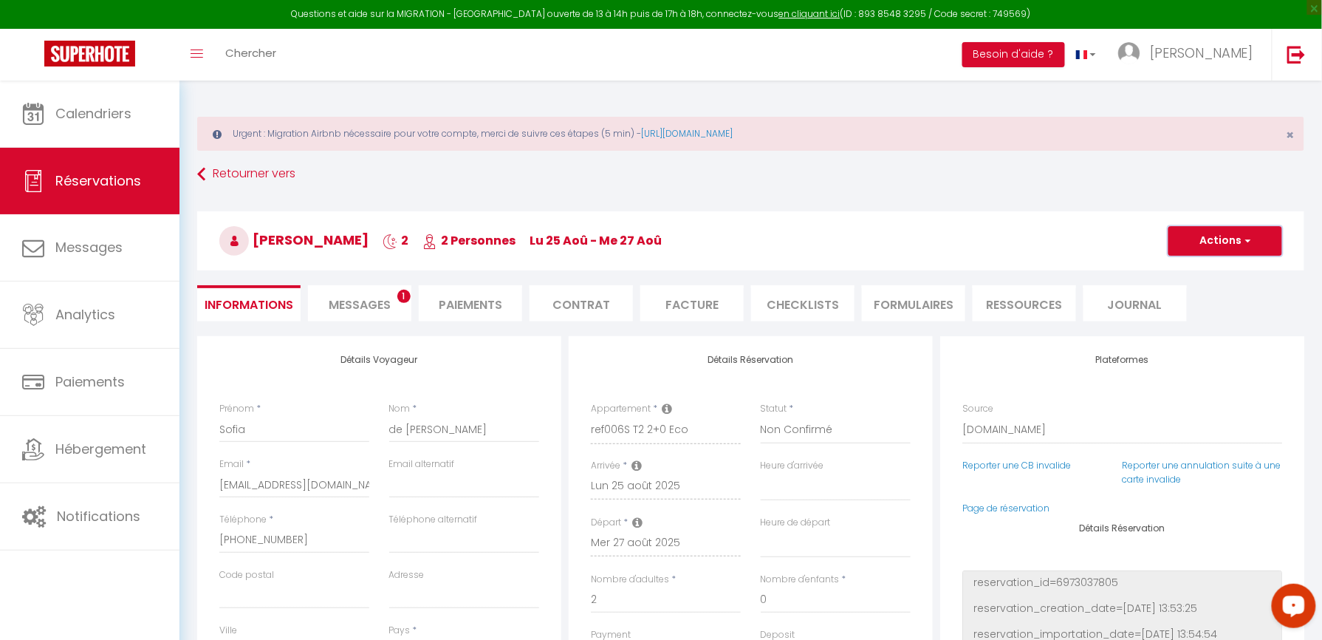
click at [1236, 246] on button "Actions" at bounding box center [1225, 241] width 114 height 30
click at [1220, 278] on link "Enregistrer" at bounding box center [1210, 273] width 117 height 19
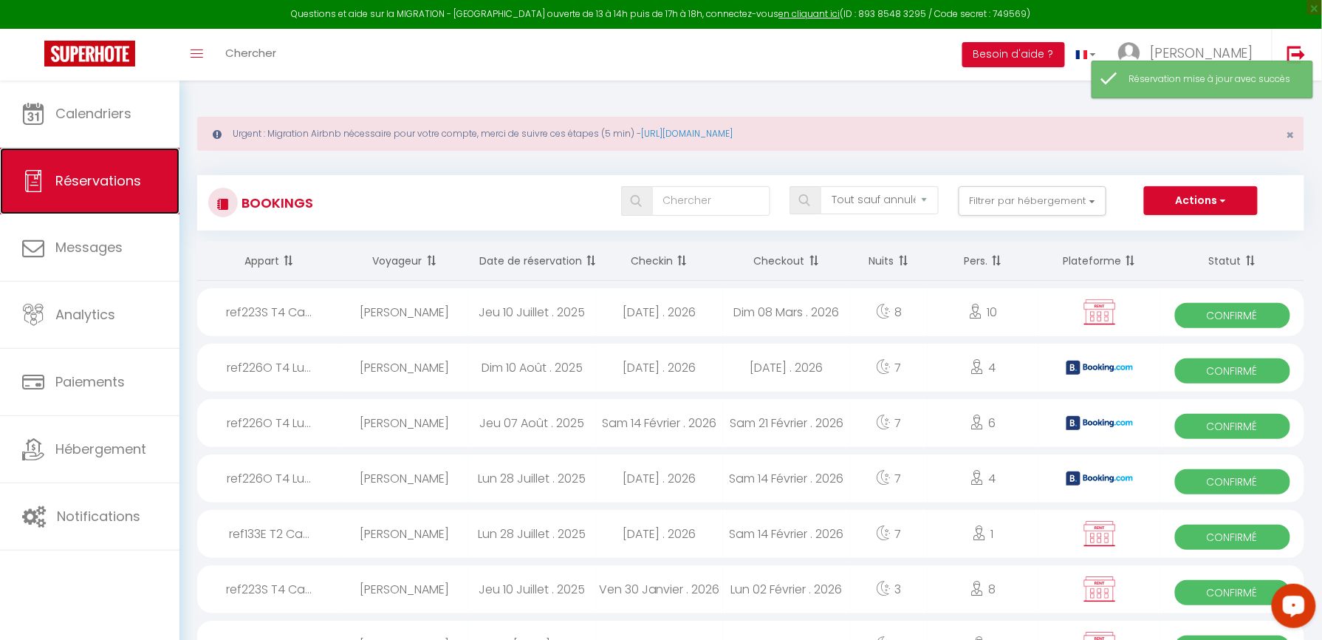
click at [78, 170] on link "Réservations" at bounding box center [89, 181] width 179 height 66
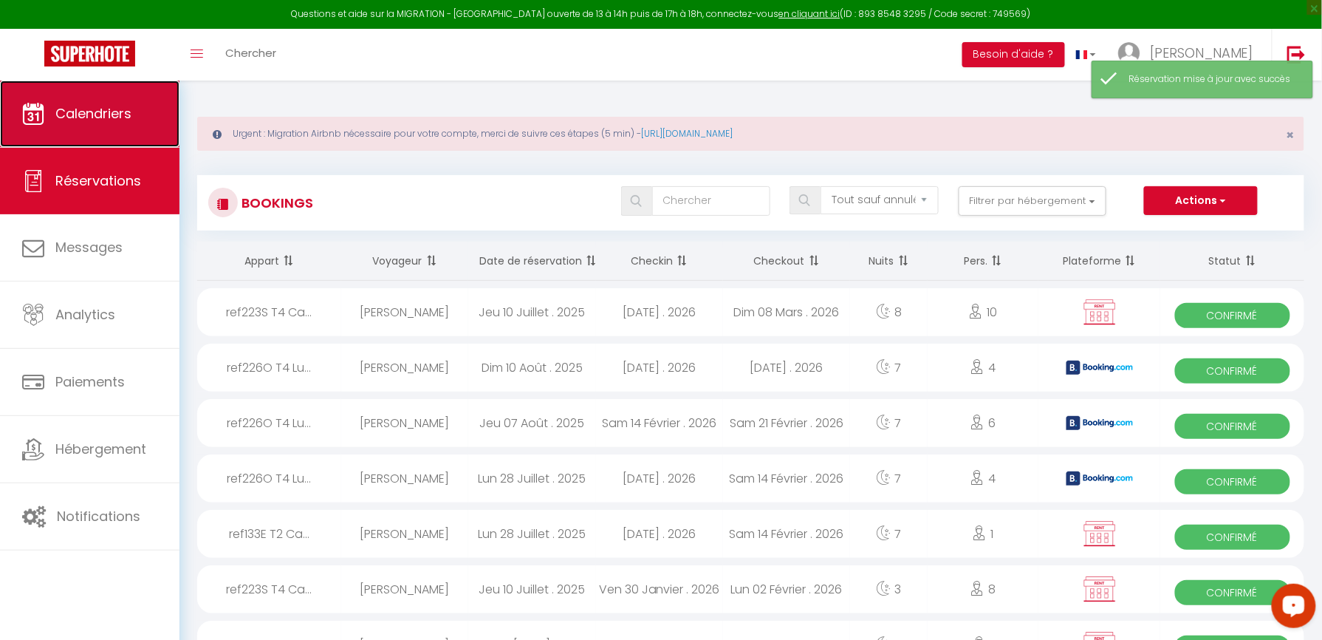
click at [78, 131] on link "Calendriers" at bounding box center [89, 113] width 179 height 66
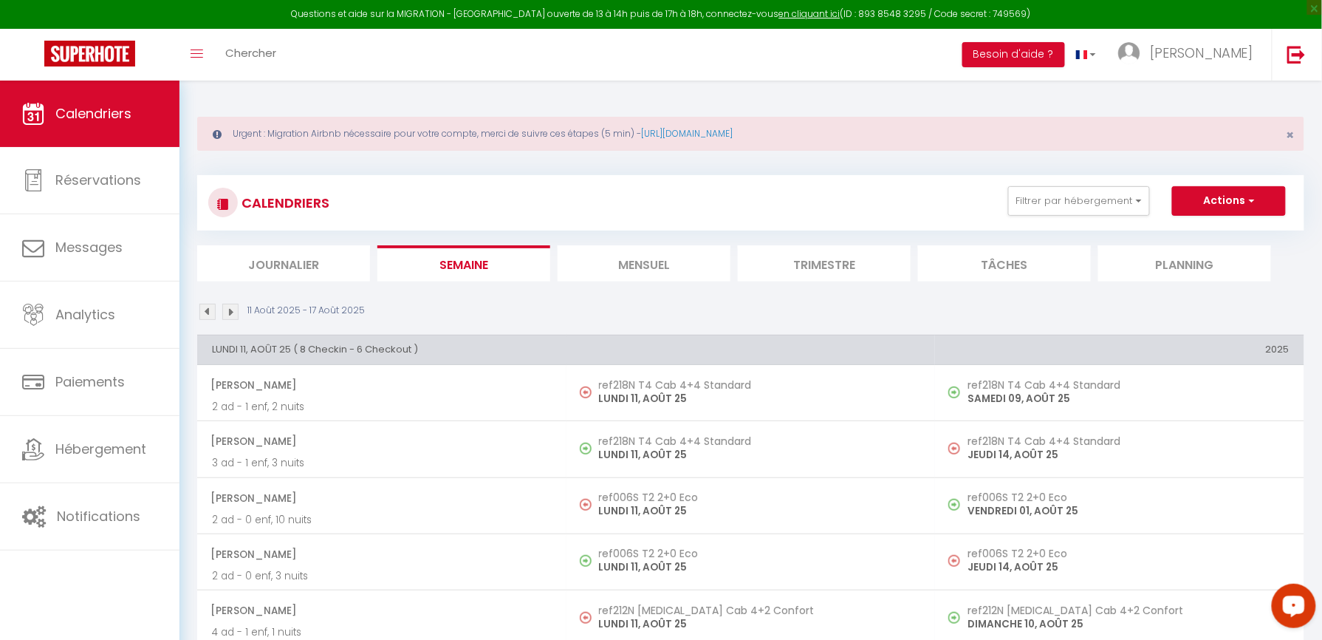
click at [609, 260] on li "Mensuel" at bounding box center [644, 263] width 173 height 36
click at [647, 269] on li "Mensuel" at bounding box center [644, 263] width 173 height 36
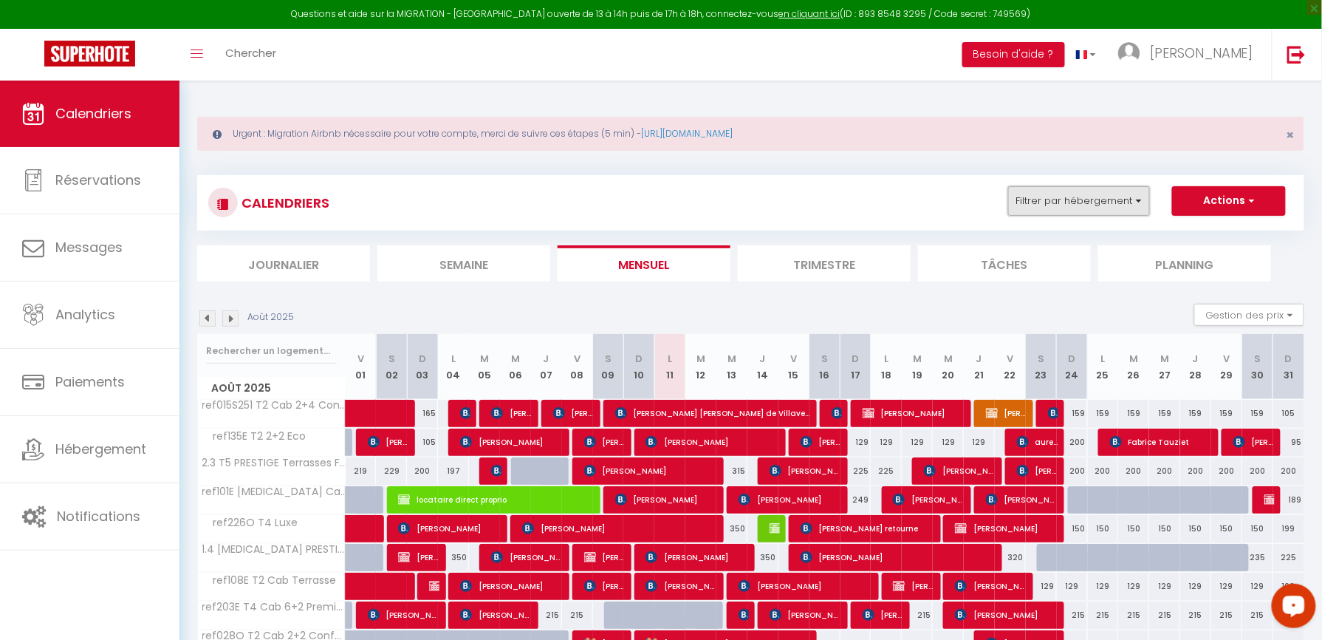
click at [1035, 202] on button "Filtrer par hébergement" at bounding box center [1079, 201] width 142 height 30
click at [1049, 208] on button "Filtrer par hébergement" at bounding box center [1079, 201] width 142 height 30
click at [1052, 207] on button "Filtrer par hébergement" at bounding box center [1079, 201] width 142 height 30
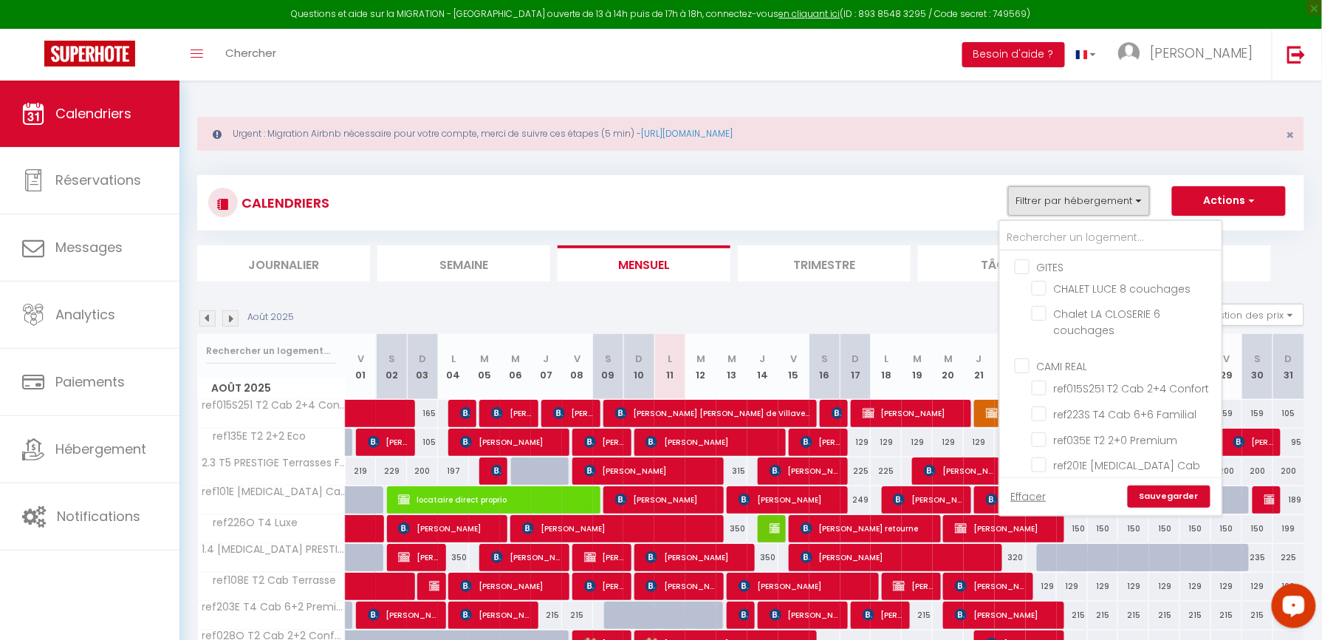
click at [1052, 208] on button "Filtrer par hébergement" at bounding box center [1079, 201] width 142 height 30
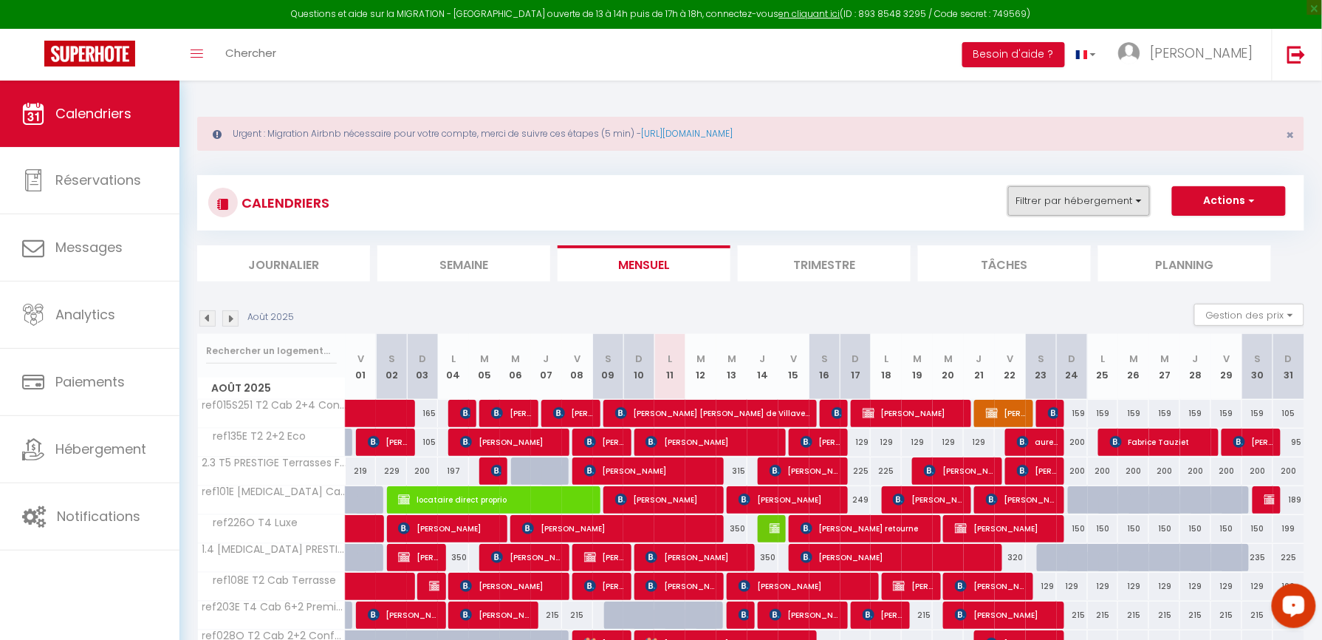
click at [1050, 208] on button "Filtrer par hébergement" at bounding box center [1079, 201] width 142 height 30
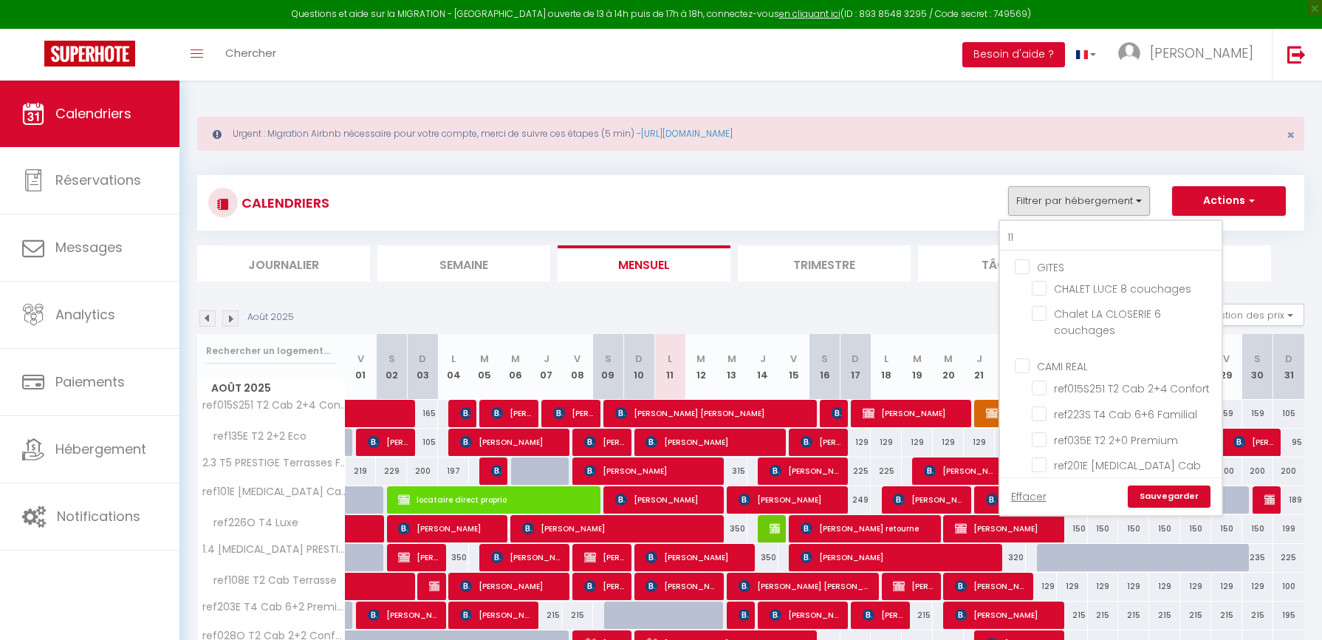
type input "113"
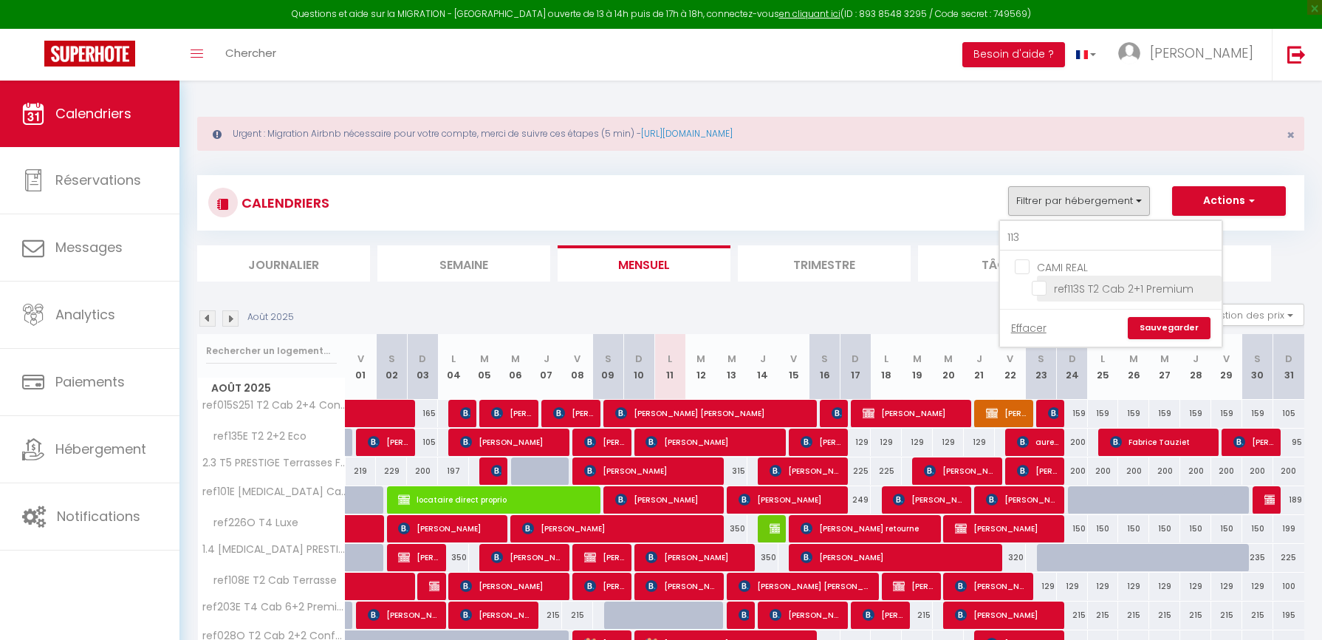
checkbox input "false"
type input "113"
click at [1035, 285] on input "ref113S T2 Cab 2+1 Premium" at bounding box center [1124, 287] width 185 height 15
checkbox input "true"
click at [1148, 315] on div "Effacer Sauvegarder" at bounding box center [1111, 328] width 222 height 38
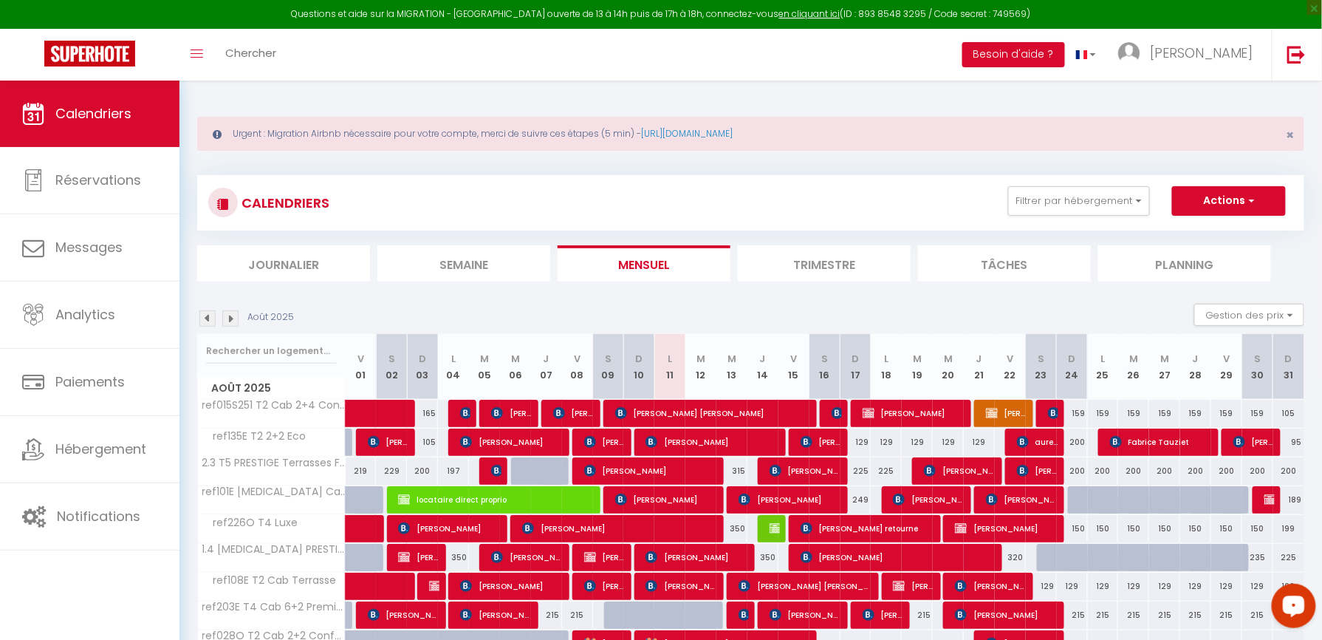
click at [1035, 181] on div "CALENDRIERS Filtrer par hébergement 113 CAMI REAL ref113S T2 Cab 2+1 Premium Ef…" at bounding box center [750, 202] width 1107 height 55
click at [1040, 189] on button "Filtrer par hébergement" at bounding box center [1079, 201] width 142 height 30
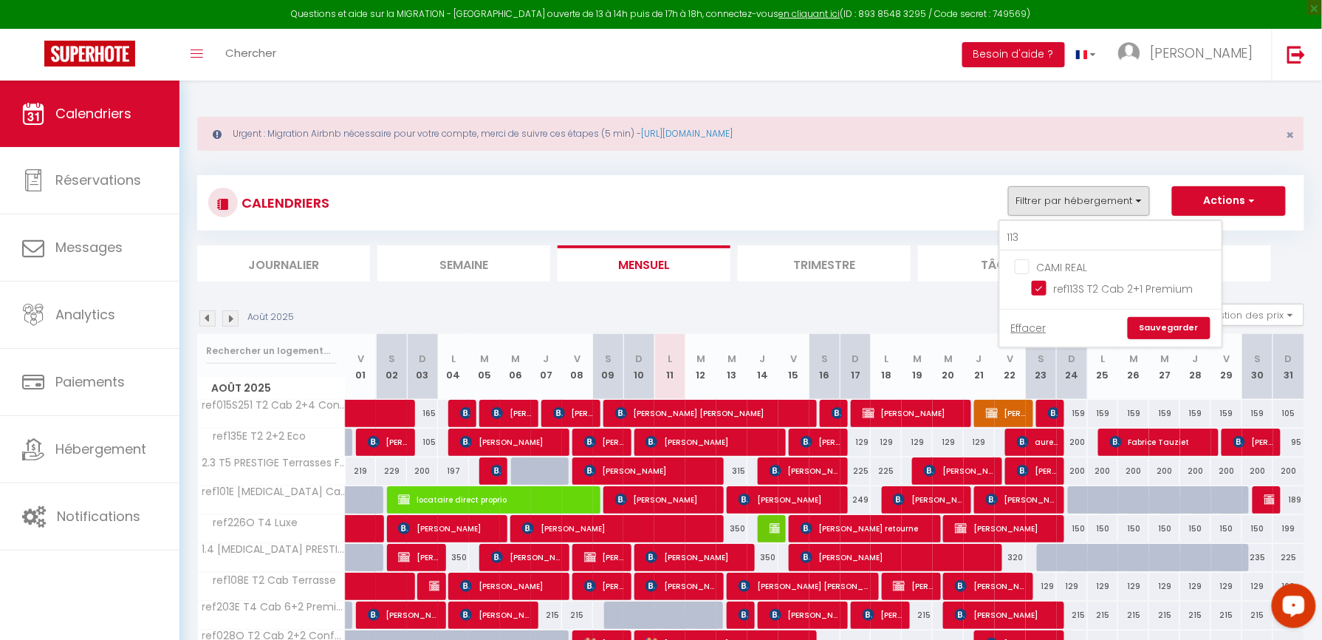
click at [1158, 329] on link "Sauvegarder" at bounding box center [1169, 328] width 83 height 22
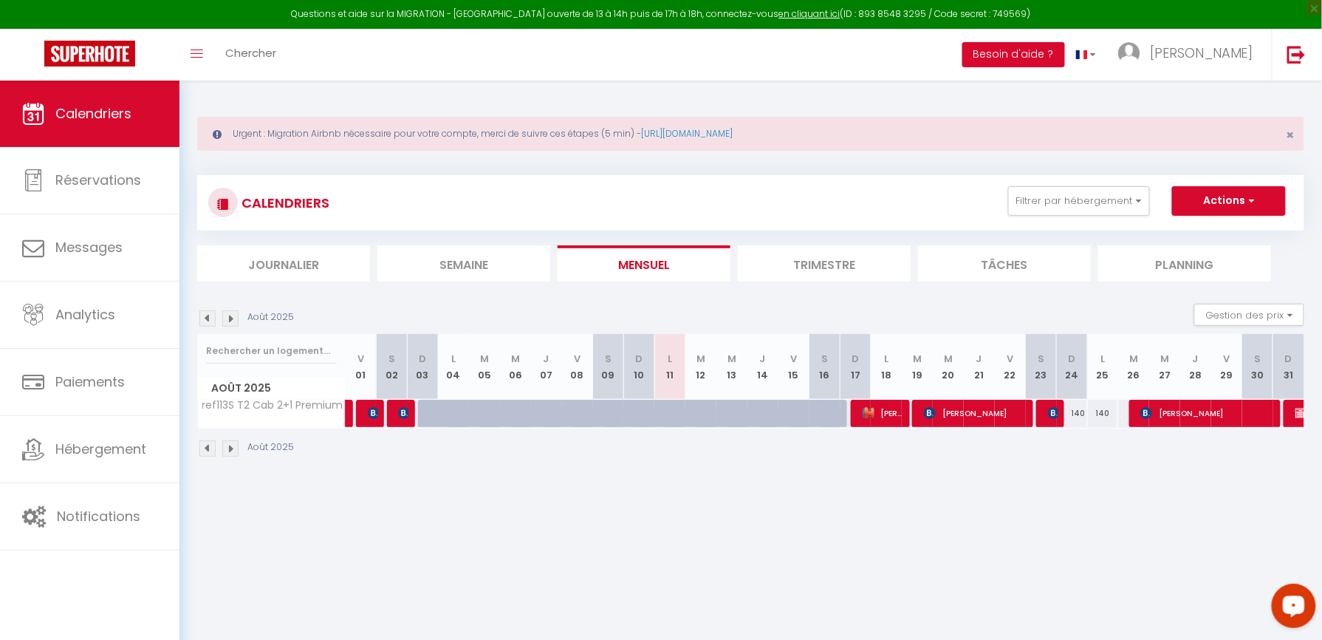
click at [671, 414] on div at bounding box center [680, 422] width 31 height 28
type input "Lun 11 Août 2025"
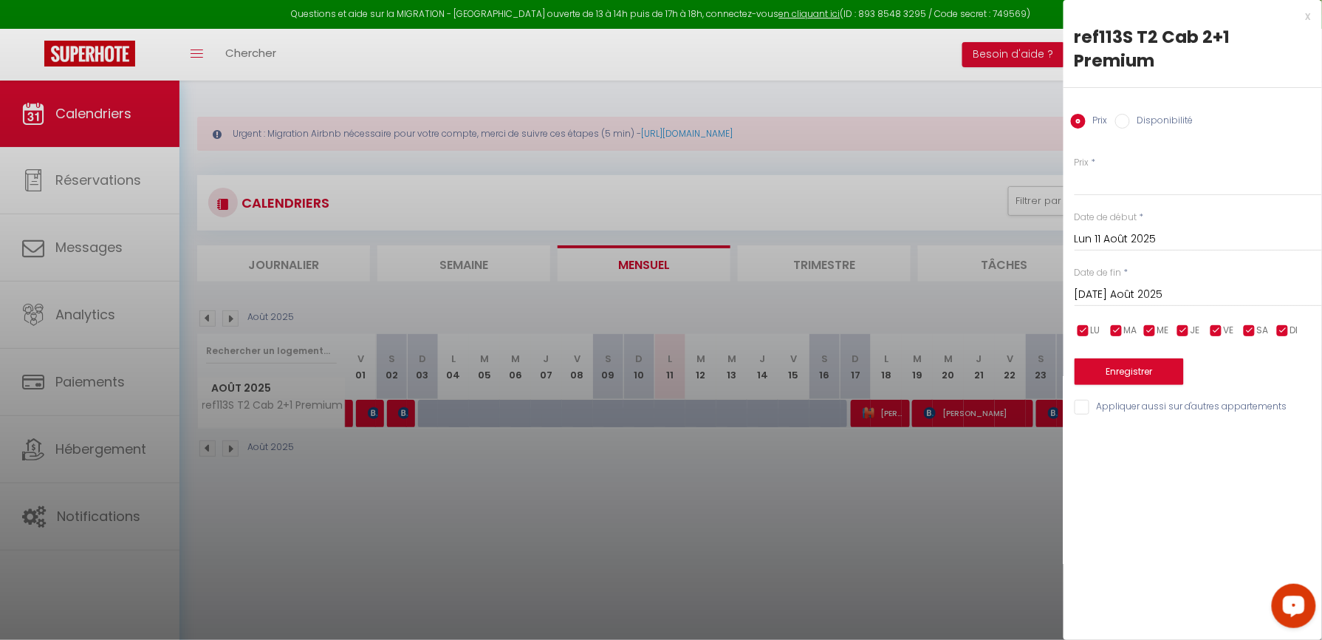
click at [1129, 285] on input "[DATE] Août 2025" at bounding box center [1198, 294] width 247 height 19
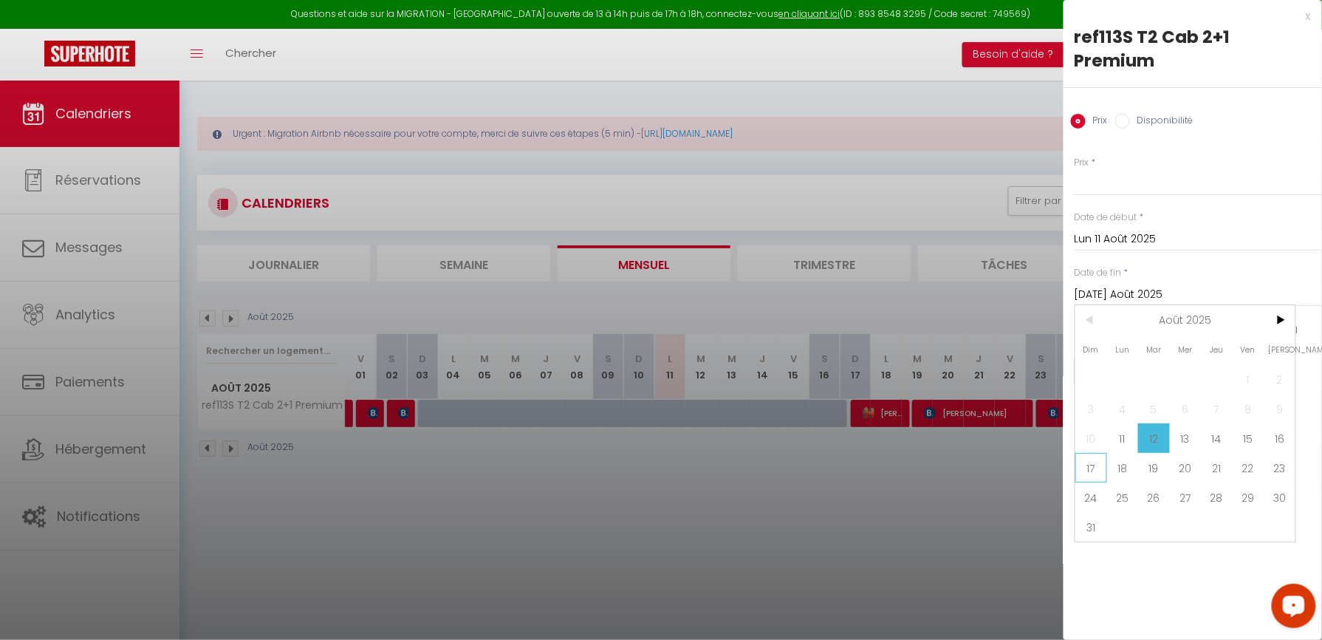
click at [1102, 453] on span "17" at bounding box center [1091, 468] width 32 height 30
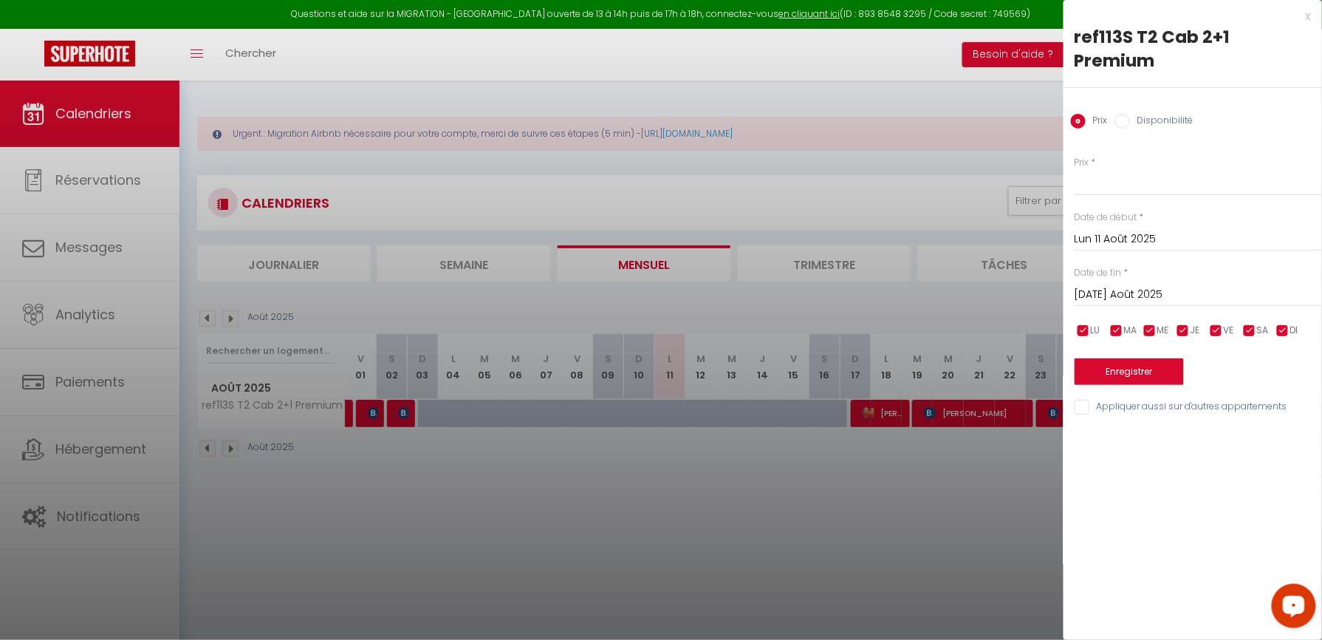
type input "Dim 17 Août 2025"
click at [1161, 114] on label "Disponibilité" at bounding box center [1162, 122] width 64 height 16
click at [1130, 114] on input "Disponibilité" at bounding box center [1122, 121] width 15 height 15
radio input "true"
radio input "false"
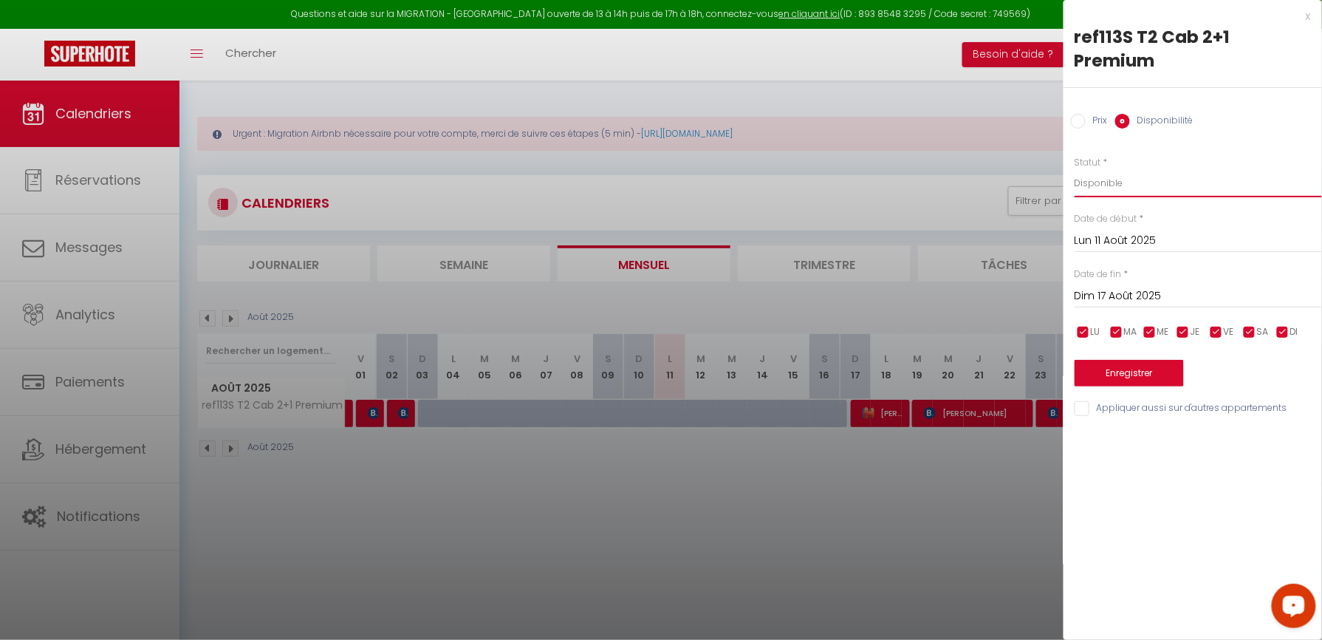
click at [1159, 169] on select "Disponible Indisponible" at bounding box center [1198, 183] width 247 height 28
click at [1075, 169] on select "Disponible Indisponible" at bounding box center [1198, 183] width 247 height 28
click at [1130, 360] on button "Enregistrer" at bounding box center [1129, 373] width 109 height 27
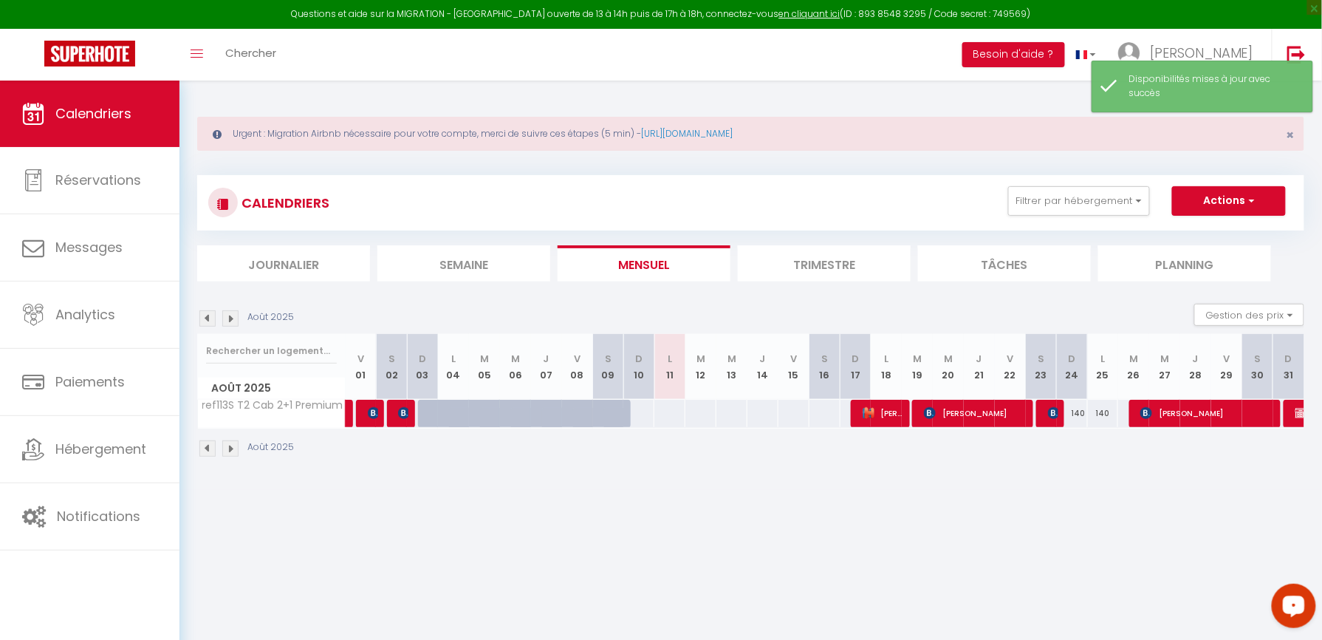
click at [233, 314] on img at bounding box center [230, 318] width 16 height 16
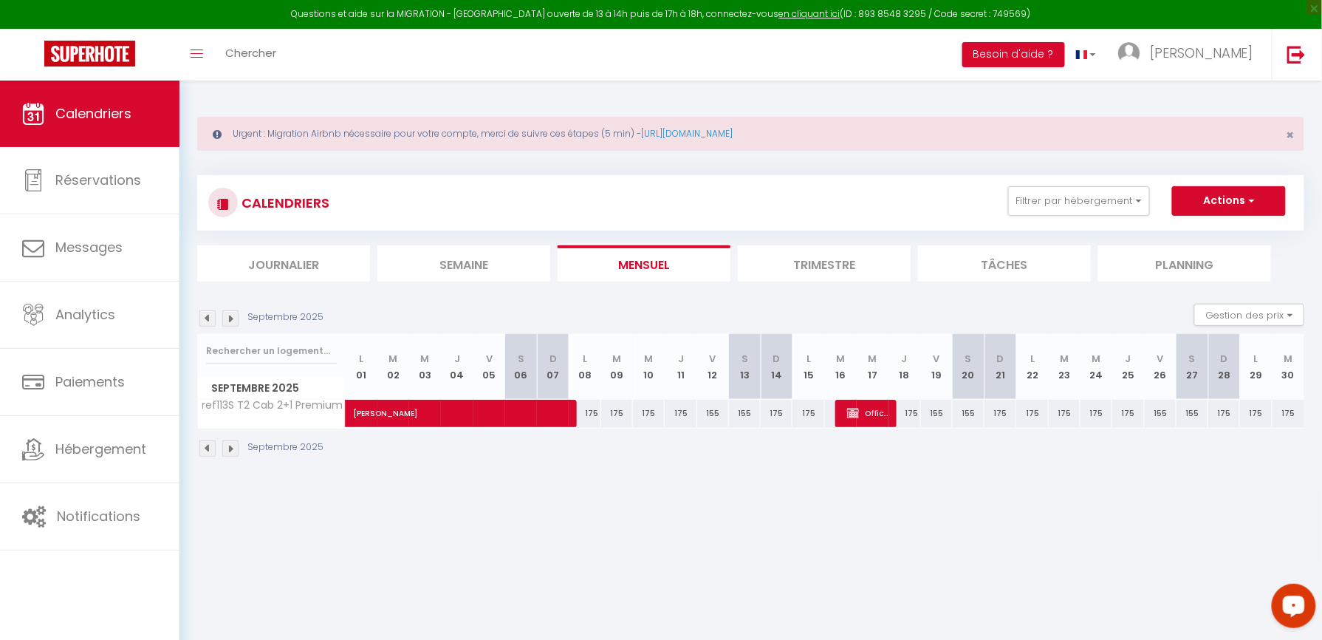
click at [940, 418] on div "155" at bounding box center [937, 413] width 32 height 27
select select "1"
type input "Ven 19 Septembre 2025"
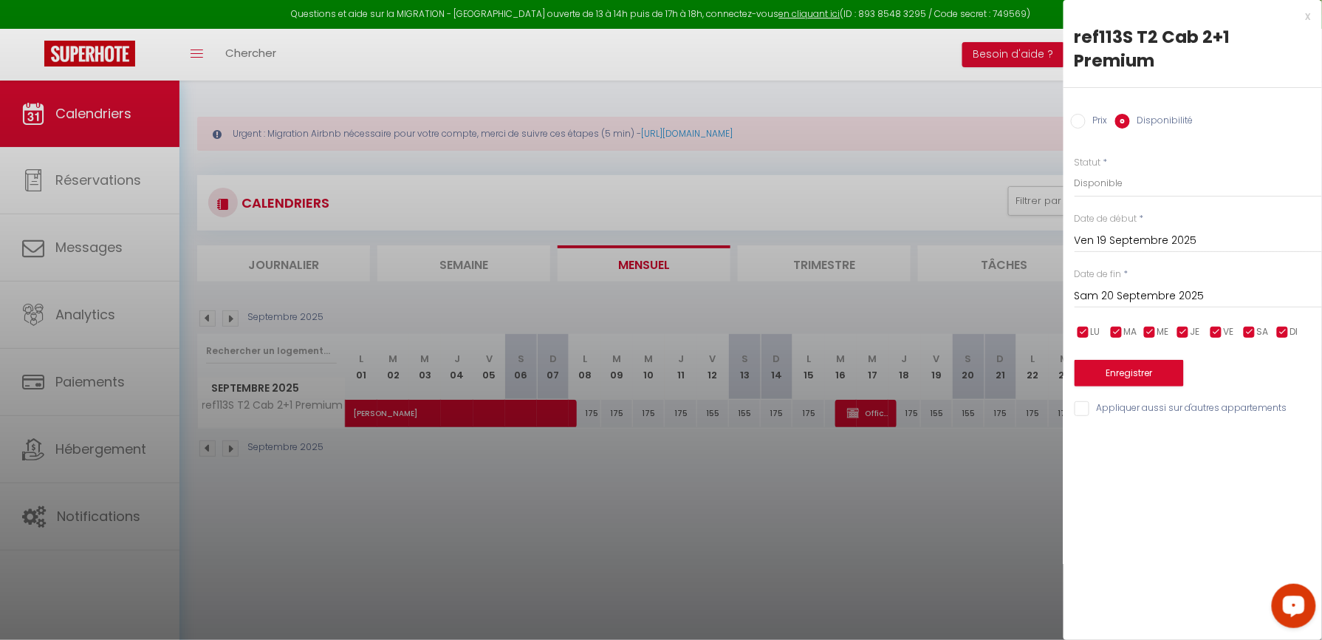
click at [1121, 287] on input "Sam 20 Septembre 2025" at bounding box center [1198, 296] width 247 height 19
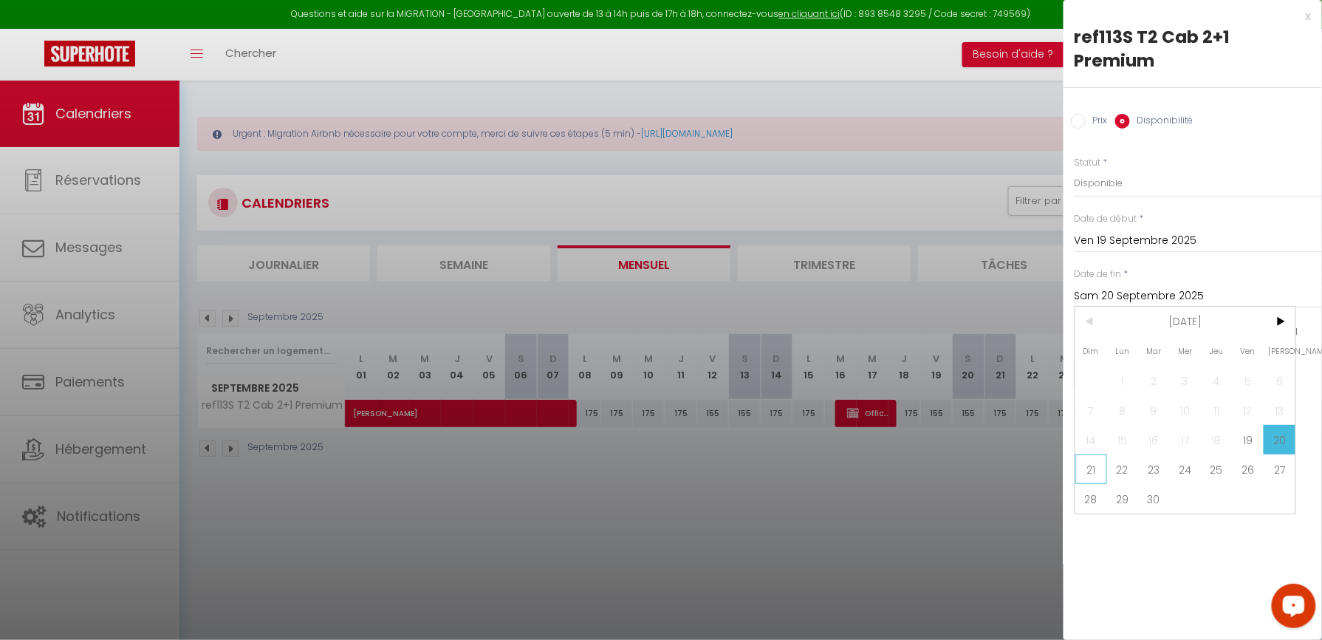
click at [1096, 454] on span "21" at bounding box center [1091, 469] width 32 height 30
type input "Dim 21 Septembre 2025"
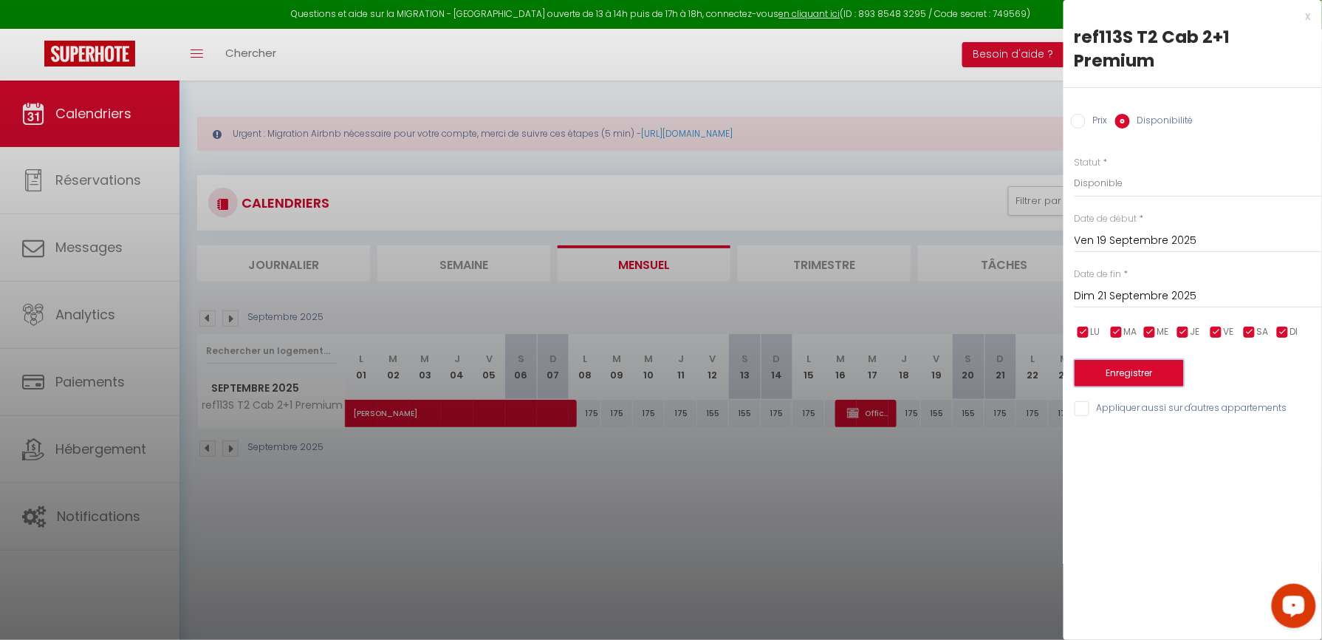
click at [1126, 360] on button "Enregistrer" at bounding box center [1129, 373] width 109 height 27
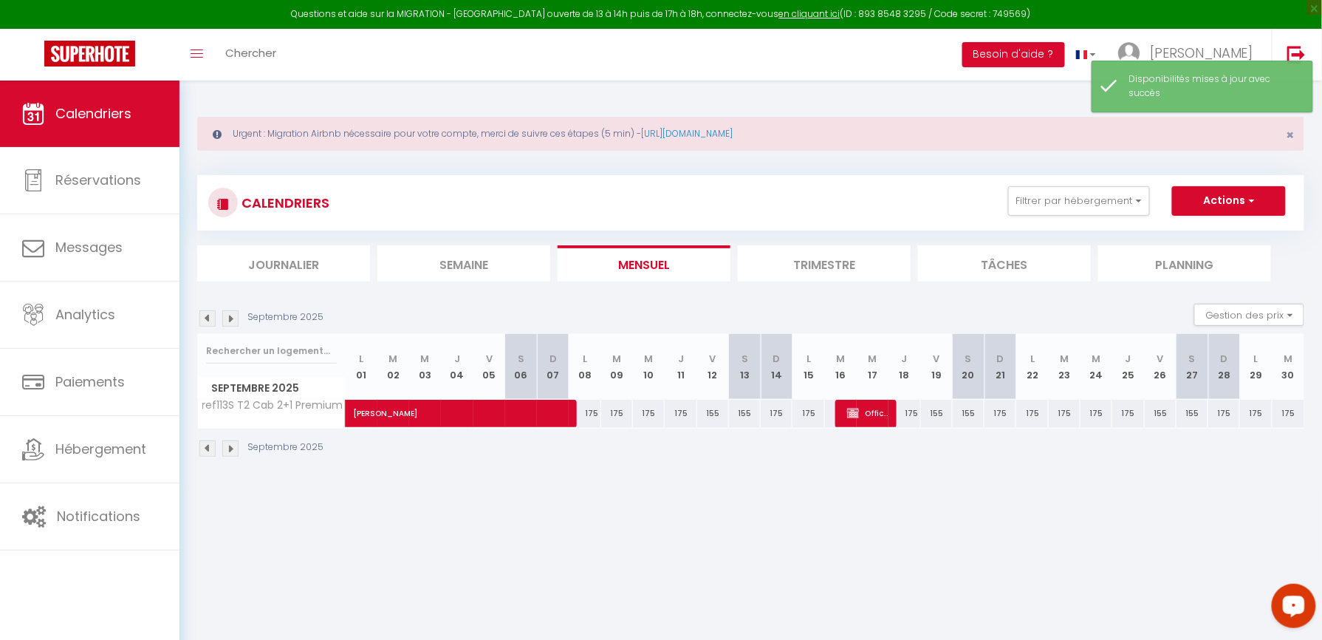
click at [938, 415] on div "155" at bounding box center [937, 413] width 32 height 27
select select "1"
type input "Ven 19 Septembre 2025"
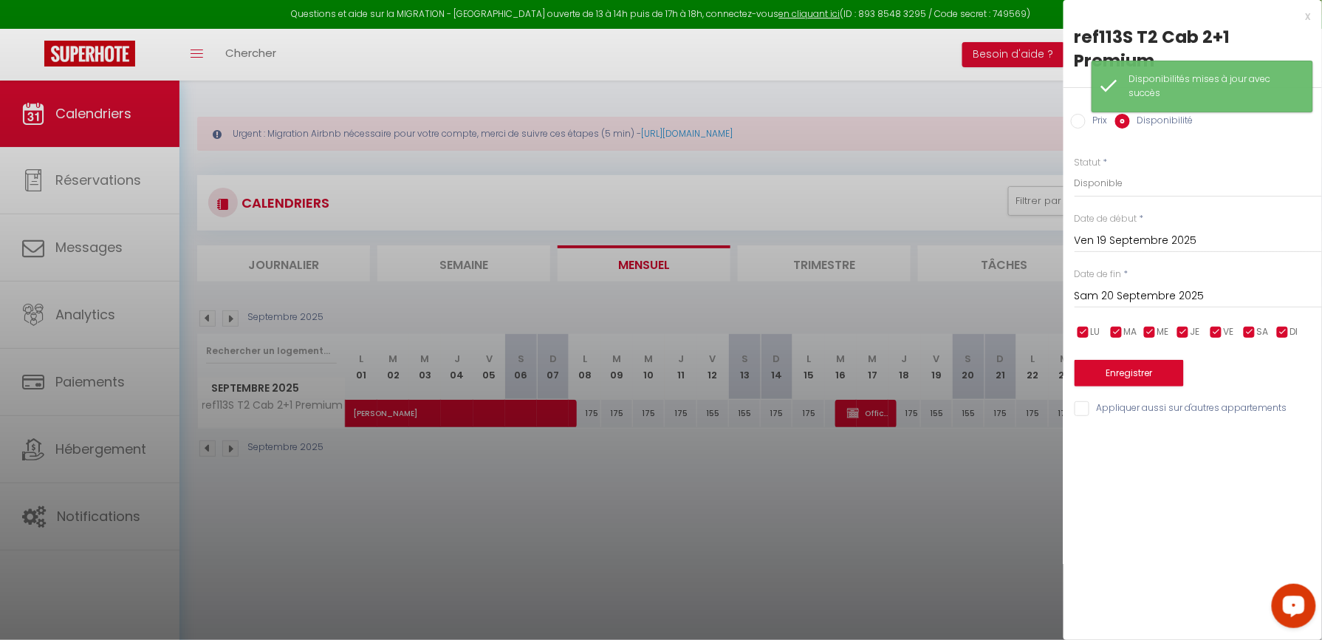
click at [1111, 287] on input "Sam 20 Septembre 2025" at bounding box center [1198, 296] width 247 height 19
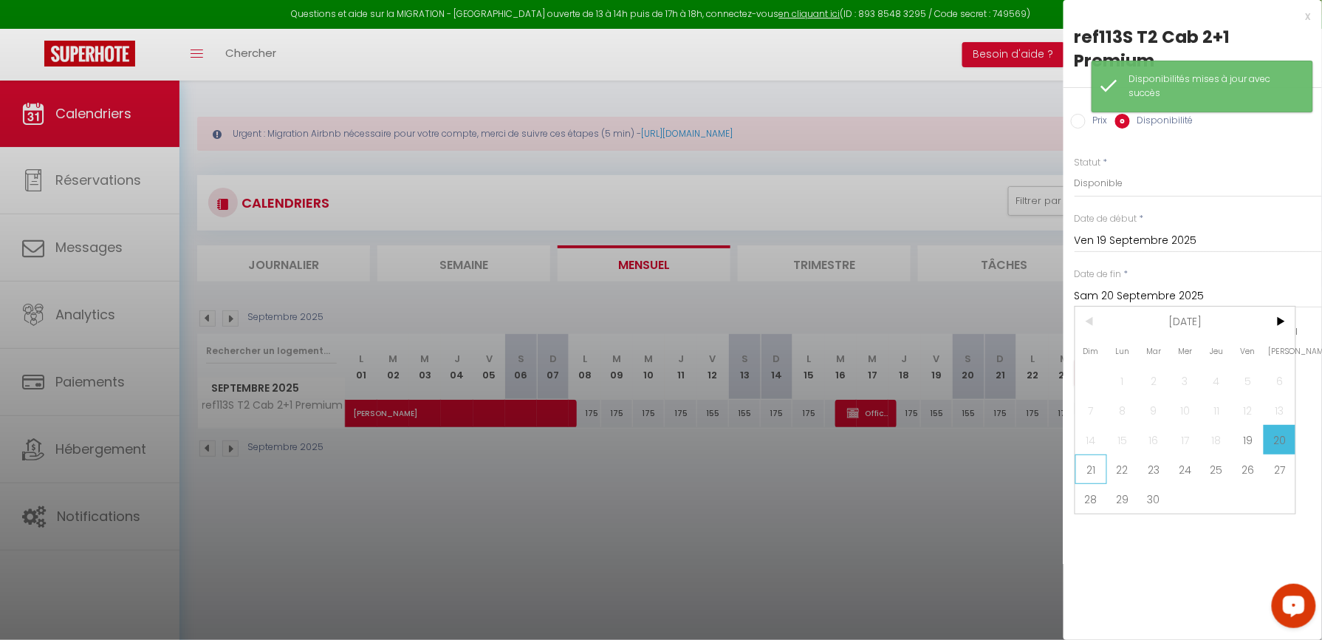
click at [1097, 454] on span "21" at bounding box center [1091, 469] width 32 height 30
type input "Dim 21 Septembre 2025"
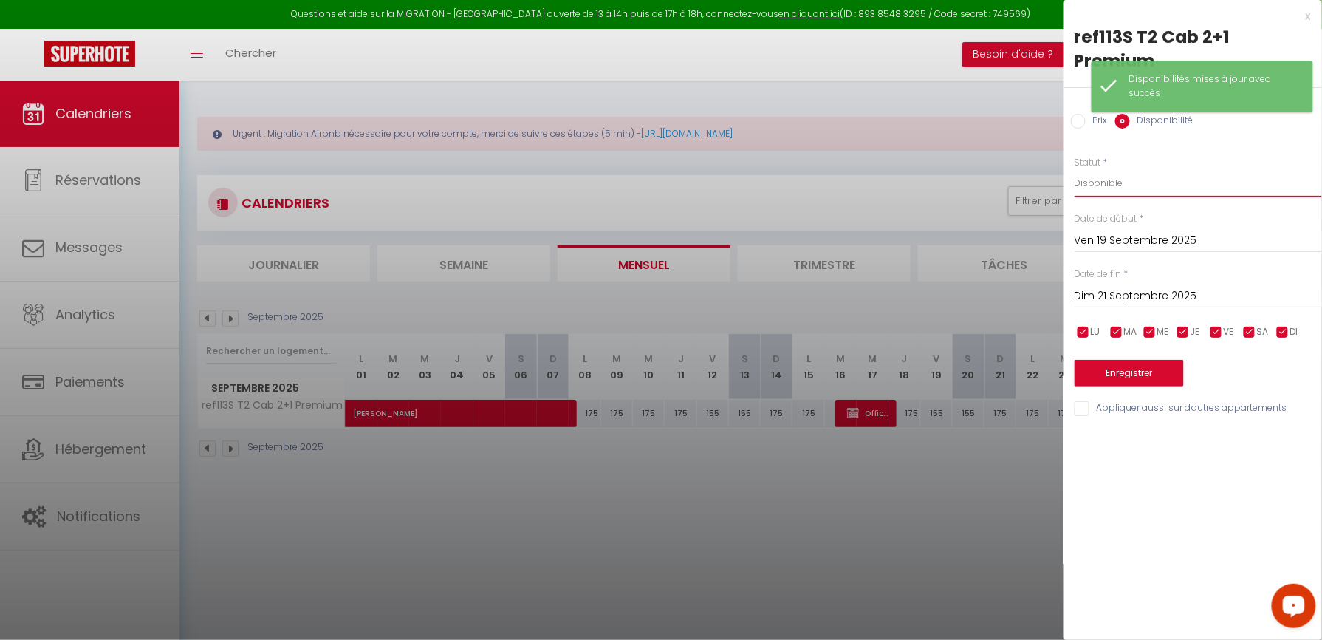
click at [1129, 173] on select "Disponible Indisponible" at bounding box center [1198, 183] width 247 height 28
select select "0"
click at [1075, 169] on select "Disponible Indisponible" at bounding box center [1198, 183] width 247 height 28
click at [1120, 360] on button "Enregistrer" at bounding box center [1129, 373] width 109 height 27
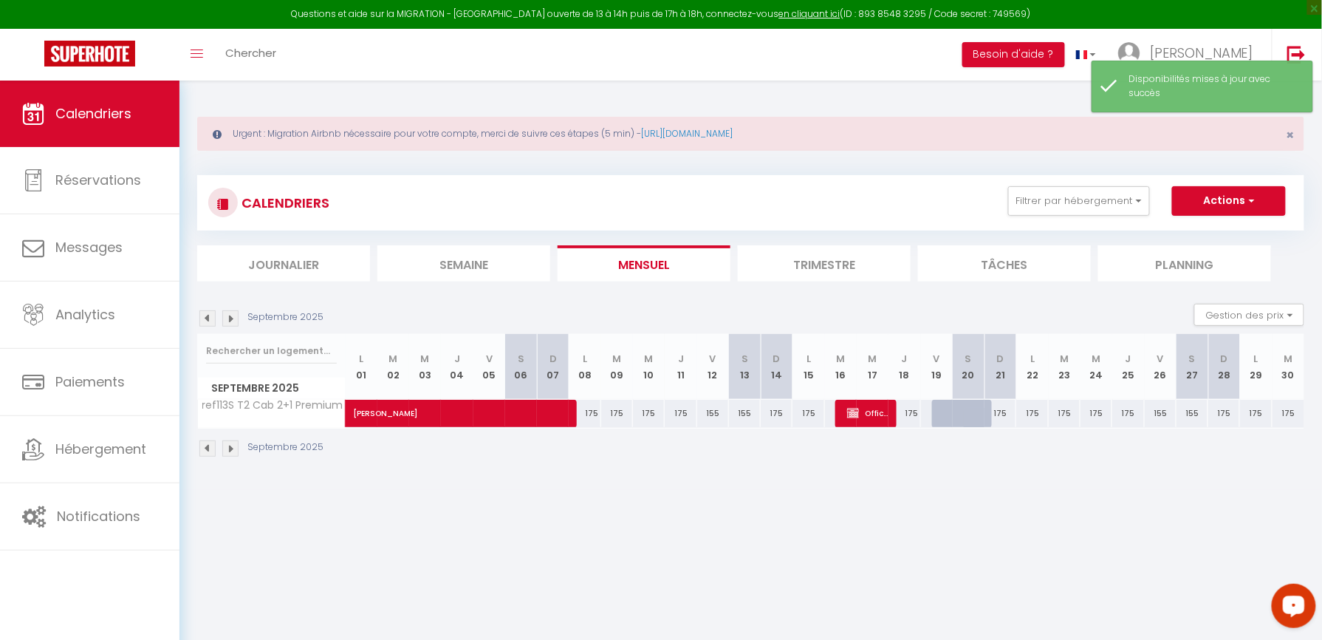
click at [1002, 414] on div "175" at bounding box center [1000, 413] width 32 height 27
select select "1"
type input "Dim 21 Septembre 2025"
type input "Lun 22 Septembre 2025"
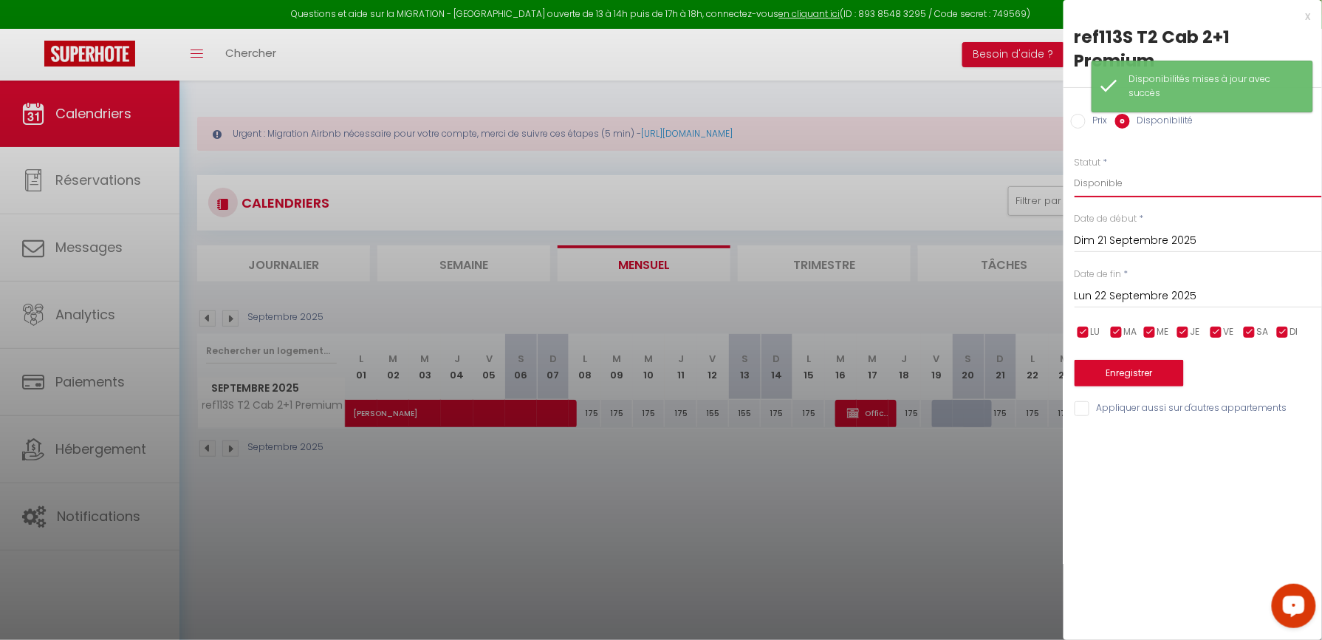
drag, startPoint x: 1150, startPoint y: 155, endPoint x: 1144, endPoint y: 171, distance: 17.3
click at [1150, 169] on select "Disponible Indisponible" at bounding box center [1198, 183] width 247 height 28
select select "0"
click at [1075, 169] on select "Disponible Indisponible" at bounding box center [1198, 183] width 247 height 28
drag, startPoint x: 1123, startPoint y: 337, endPoint x: 739, endPoint y: 385, distance: 386.3
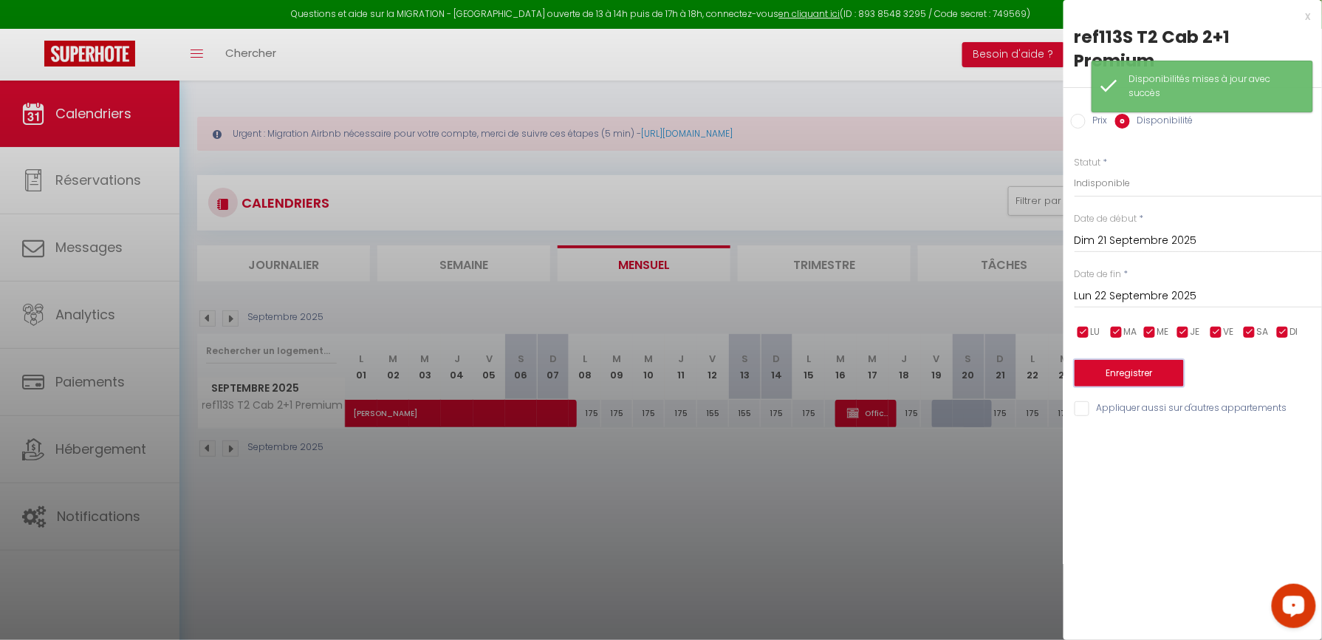
click at [1123, 360] on button "Enregistrer" at bounding box center [1129, 373] width 109 height 27
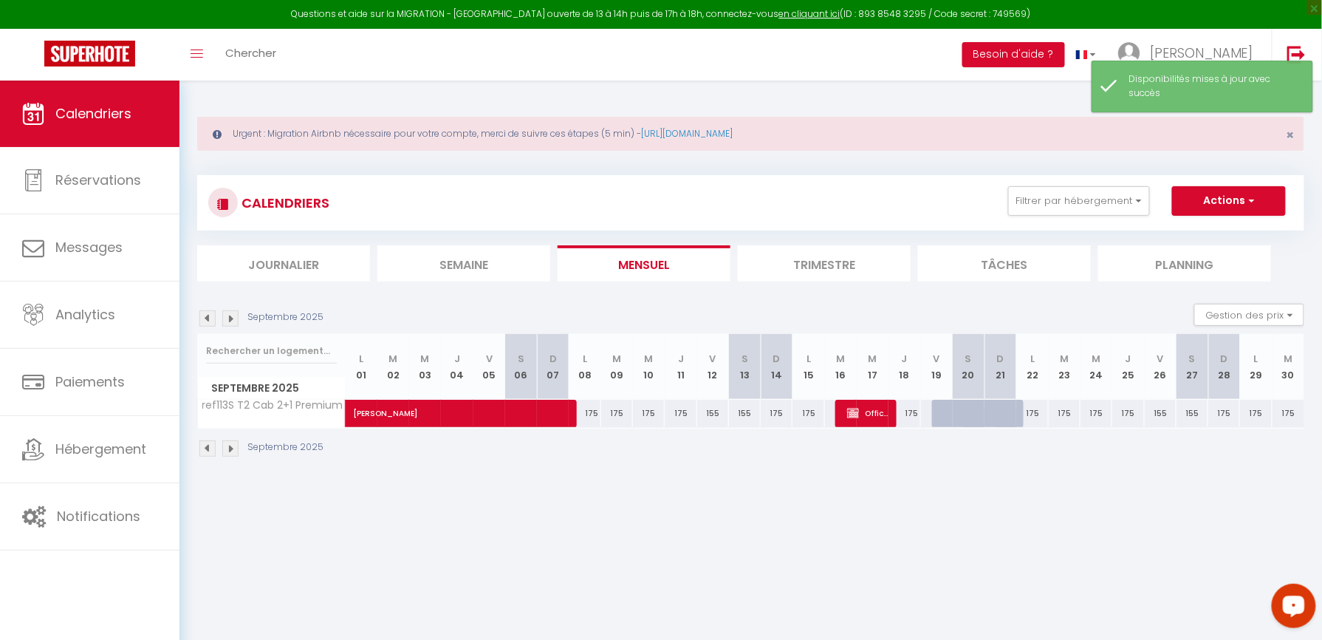
click at [232, 319] on img at bounding box center [230, 318] width 16 height 16
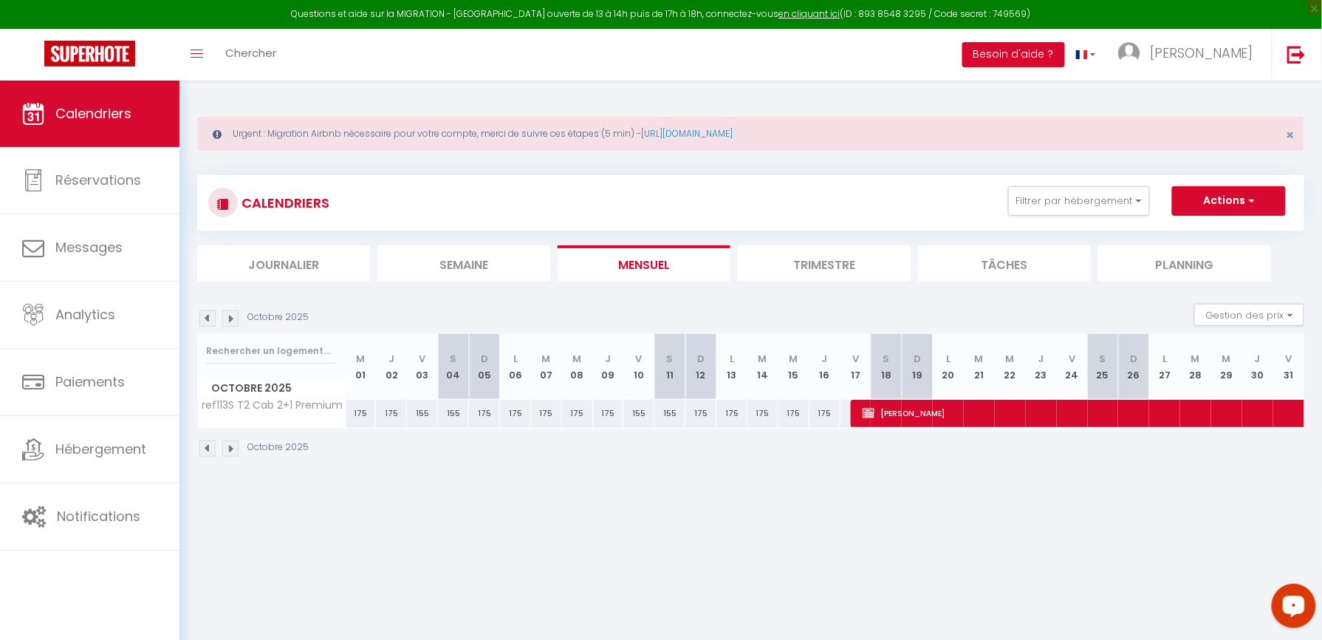
click at [422, 411] on div "155" at bounding box center [422, 413] width 31 height 27
select select "1"
type input "Ven 03 Octobre 2025"
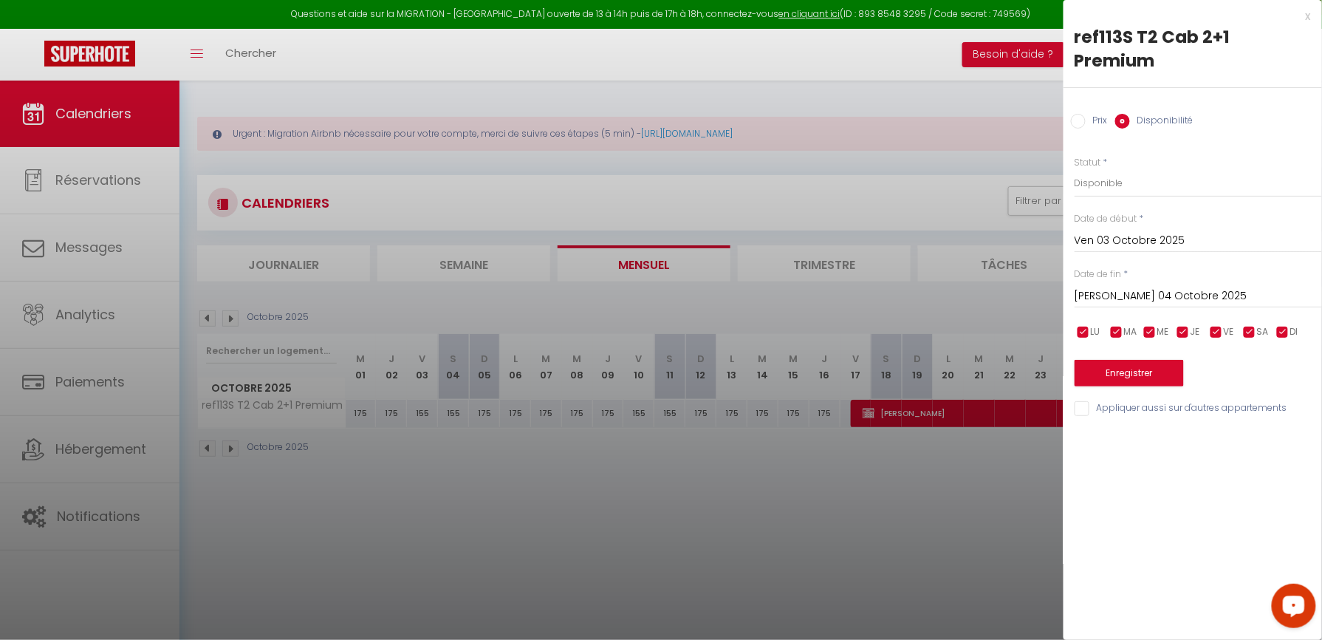
click at [1117, 287] on input "[PERSON_NAME] 04 Octobre 2025" at bounding box center [1198, 296] width 247 height 19
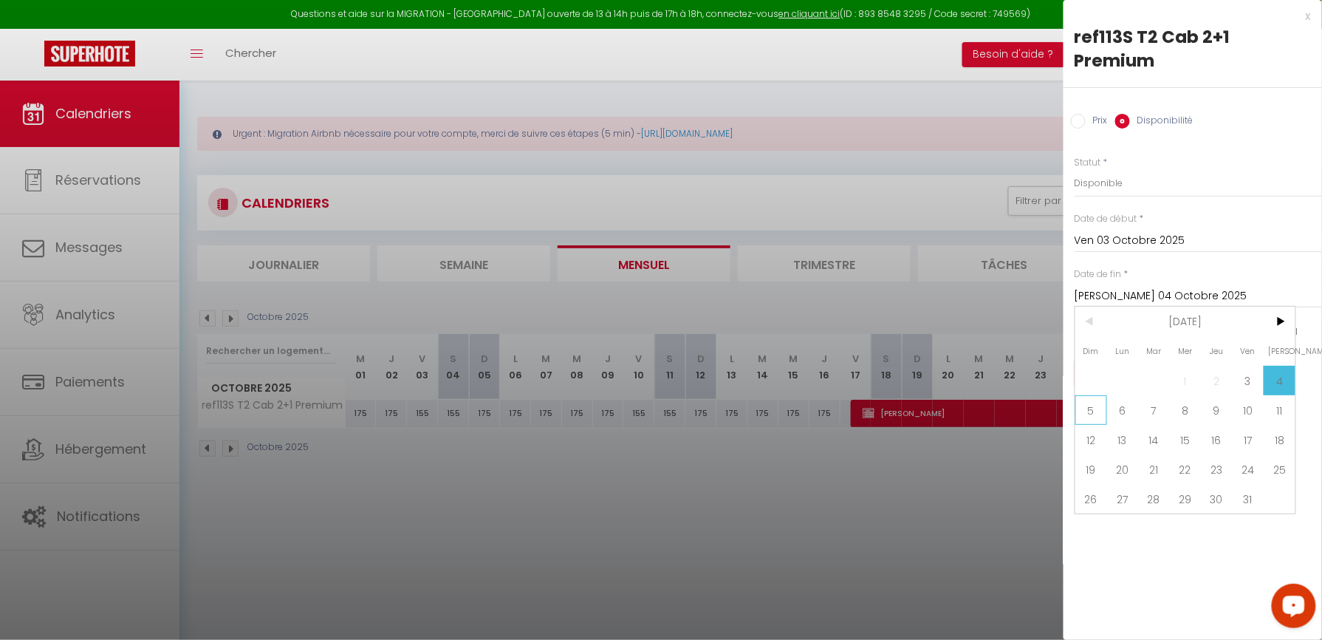
click at [1102, 395] on span "5" at bounding box center [1091, 410] width 32 height 30
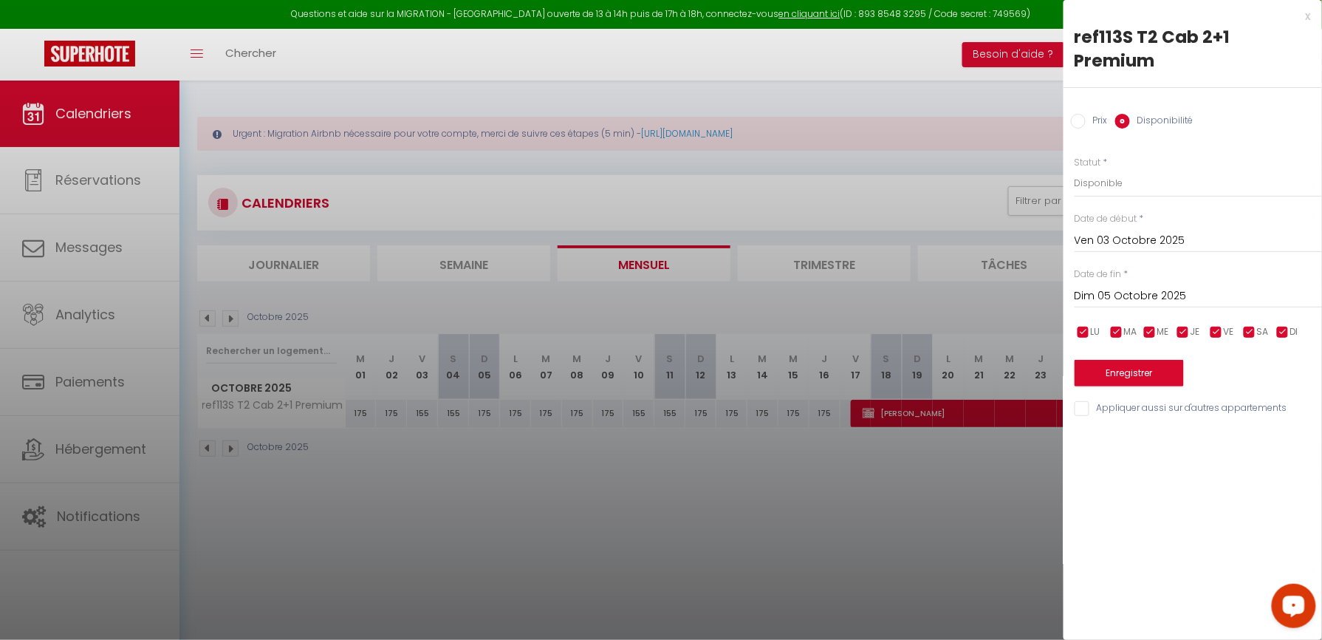
click at [1124, 287] on input "Dim 05 Octobre 2025" at bounding box center [1198, 296] width 247 height 19
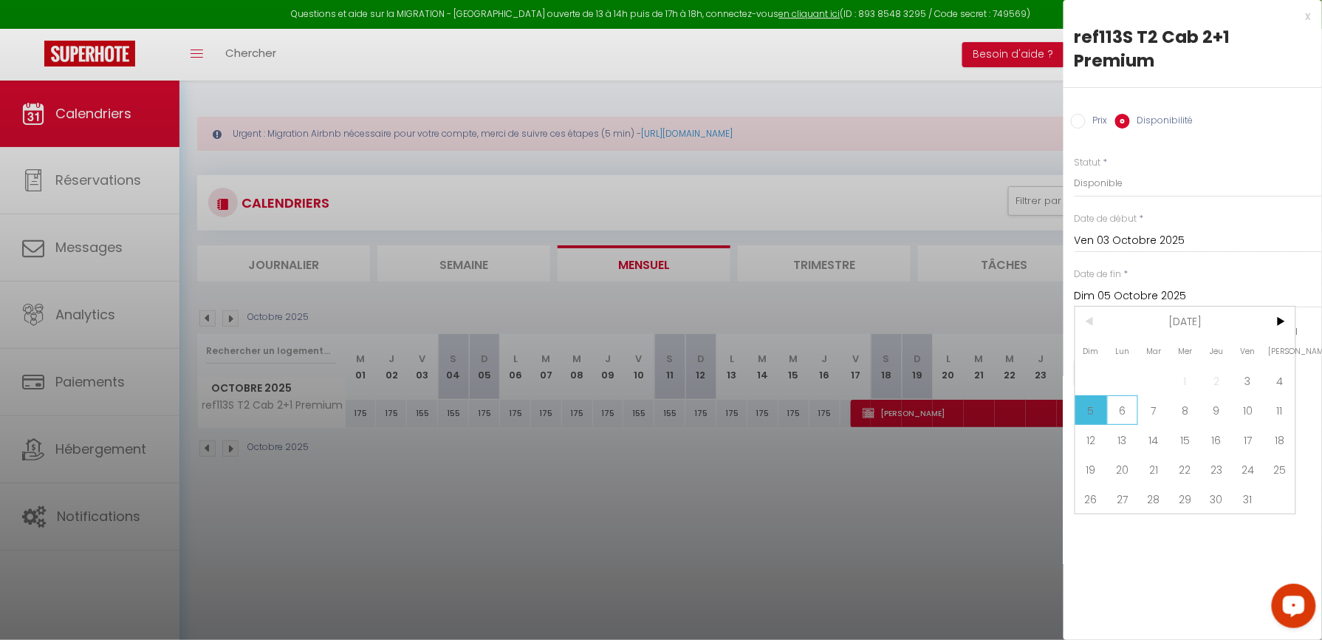
click at [1117, 395] on span "6" at bounding box center [1123, 410] width 32 height 30
type input "Lun 06 Octobre 2025"
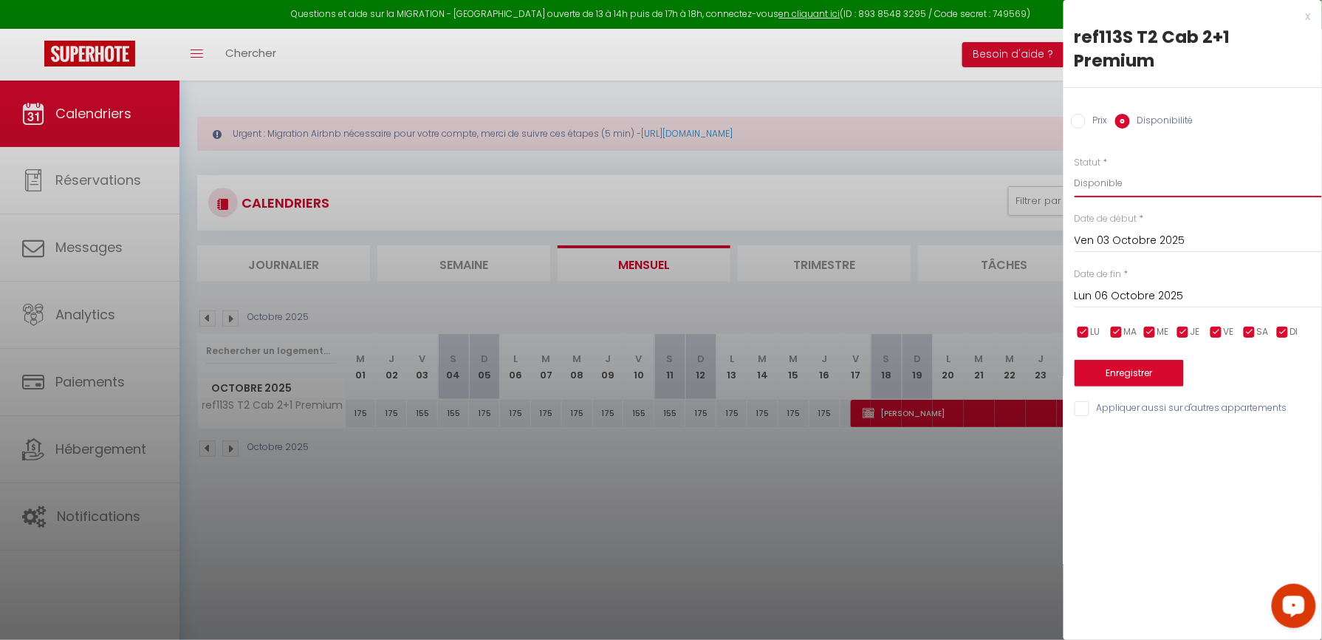
click at [1114, 169] on select "Disponible Indisponible" at bounding box center [1198, 183] width 247 height 28
select select "0"
click at [1075, 169] on select "Disponible Indisponible" at bounding box center [1198, 183] width 247 height 28
click at [1127, 360] on button "Enregistrer" at bounding box center [1129, 373] width 109 height 27
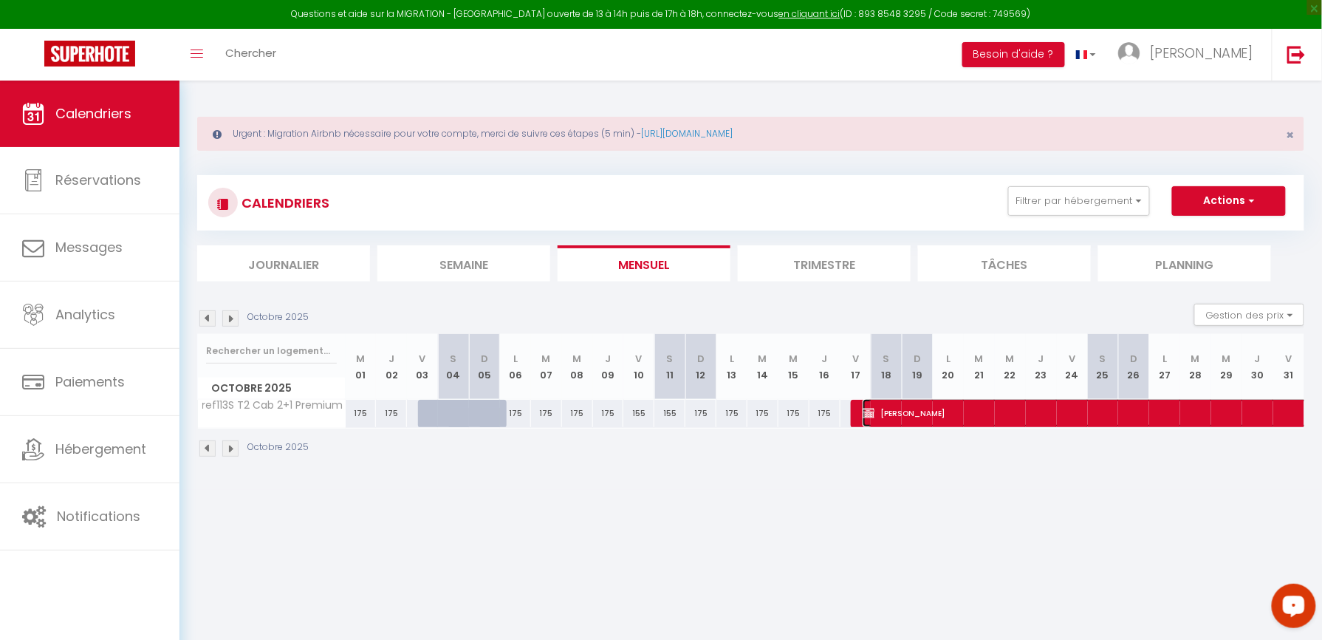
click at [957, 406] on span "[PERSON_NAME]" at bounding box center [1135, 413] width 544 height 28
select select "OK"
select select "KO"
select select "0"
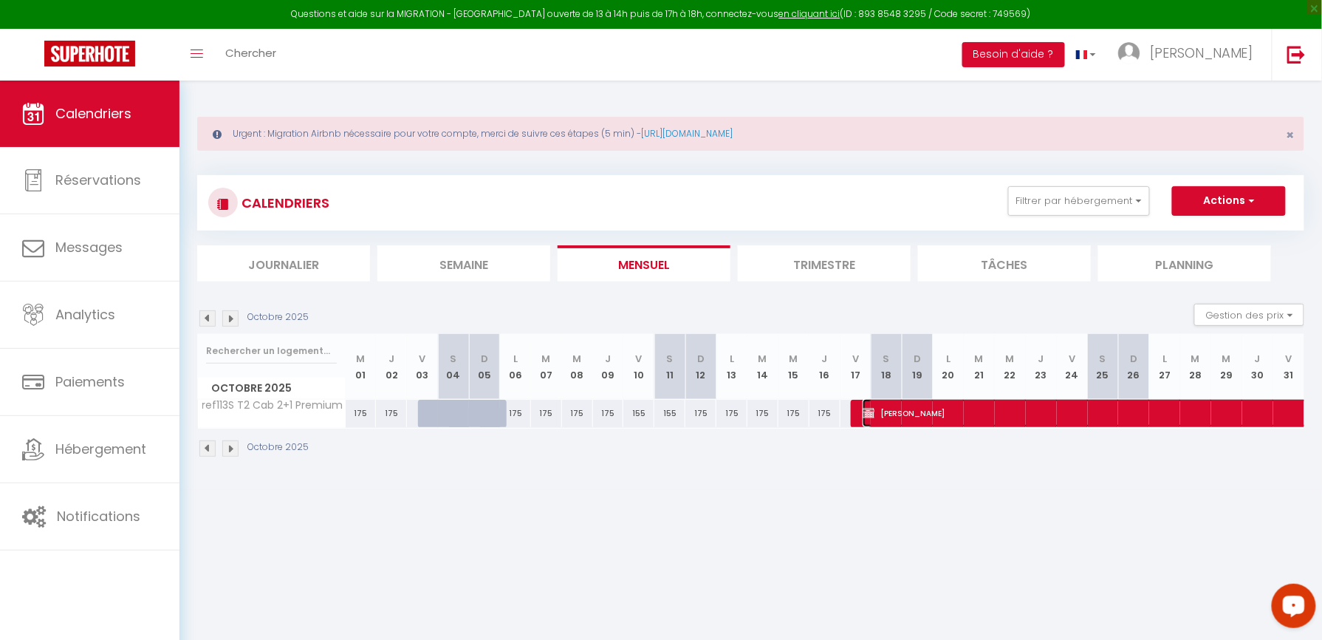
select select "1"
select select
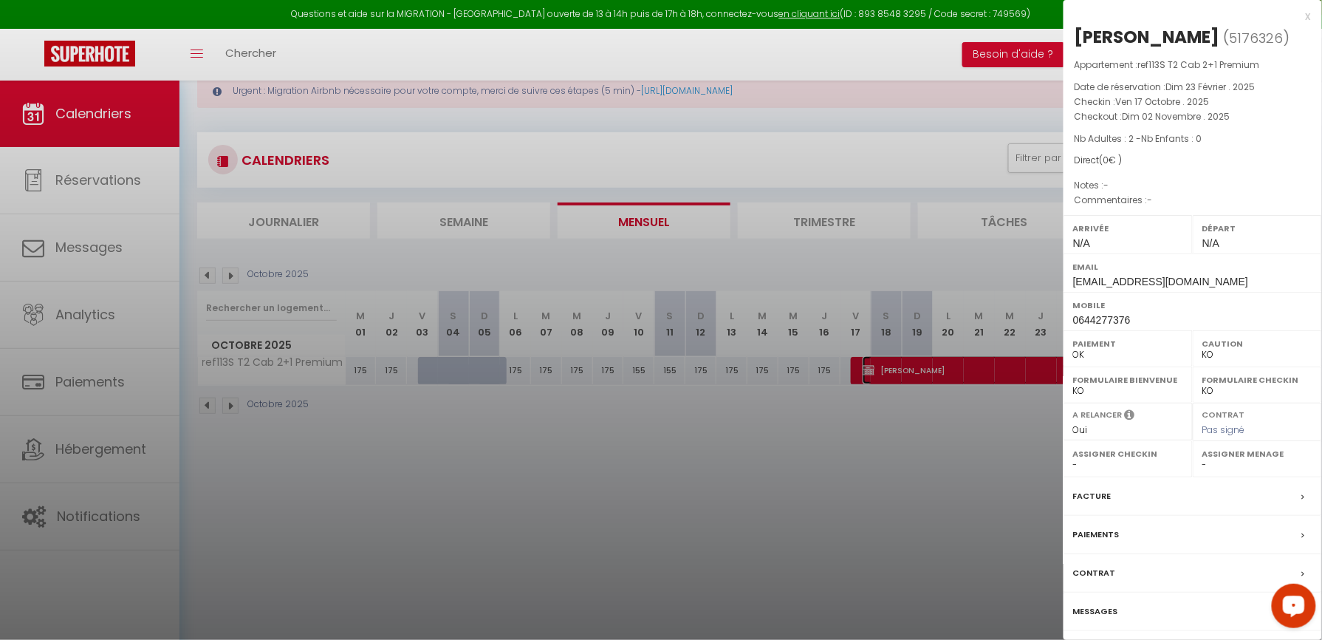
scroll to position [80, 0]
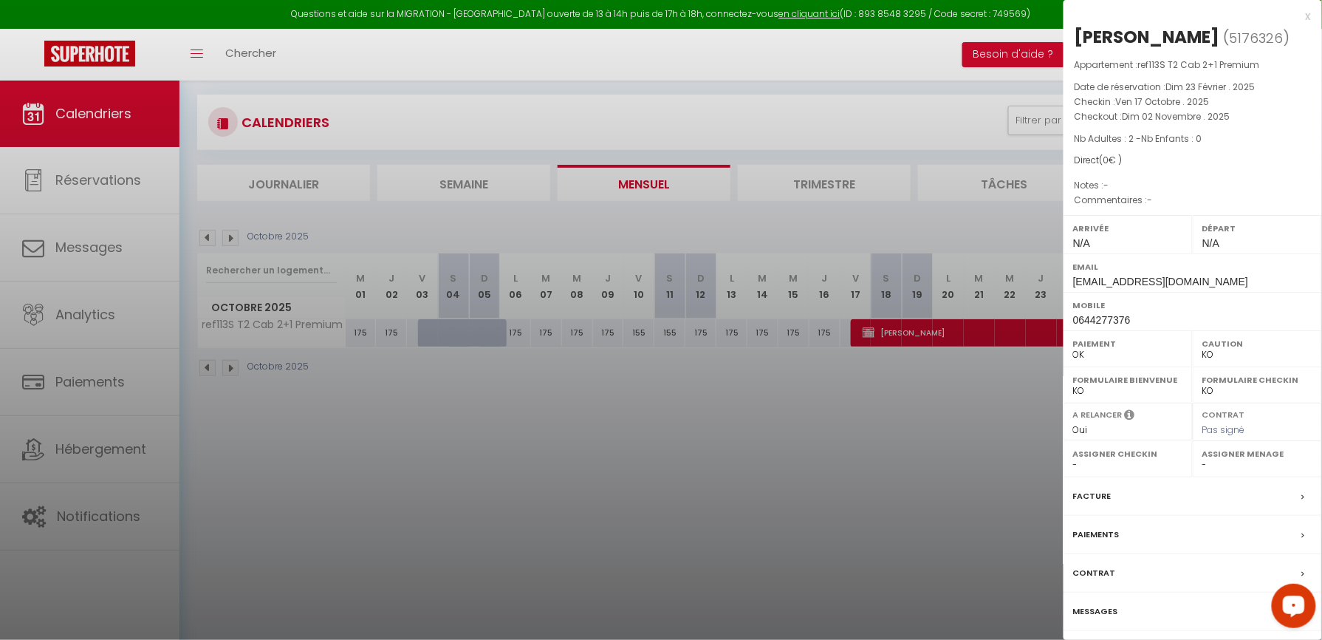
click at [1105, 542] on label "Paiements" at bounding box center [1096, 535] width 47 height 16
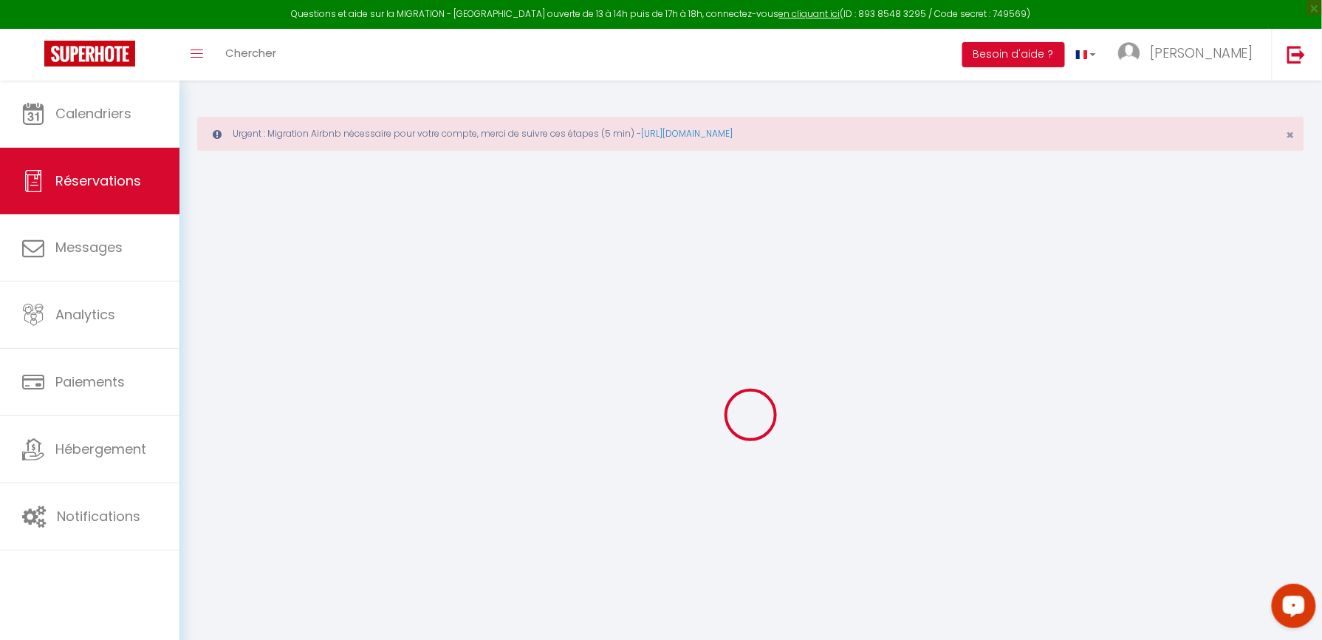
select select
checkbox input "false"
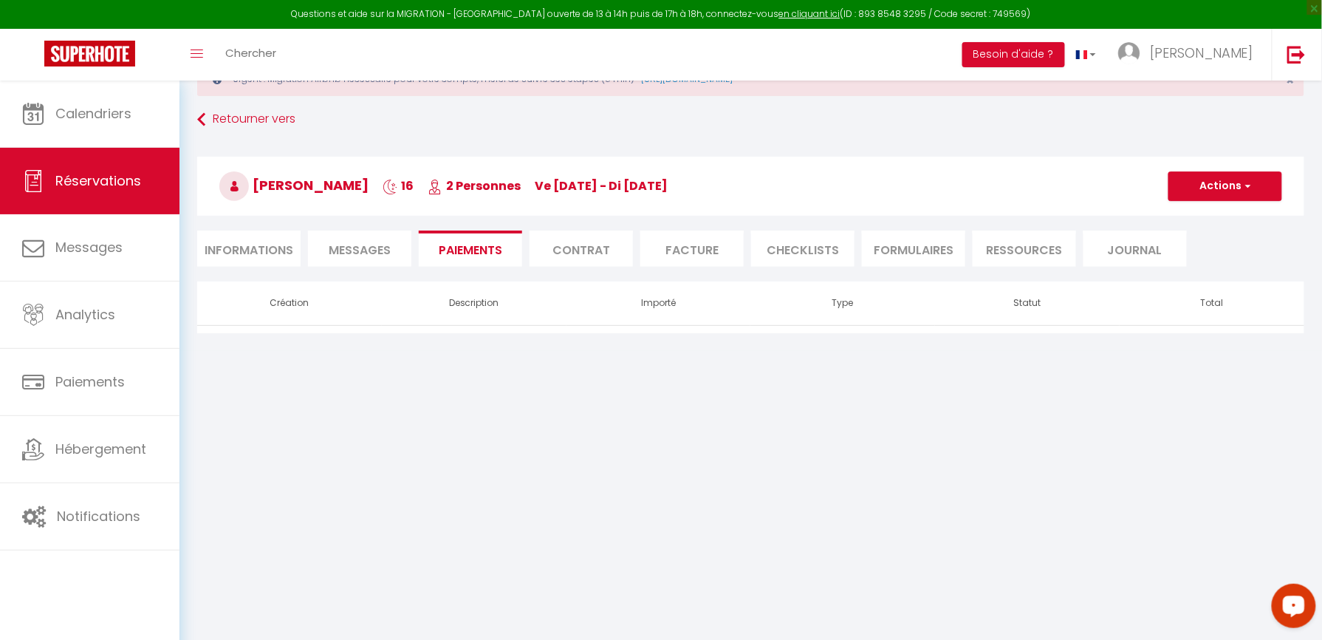
scroll to position [80, 0]
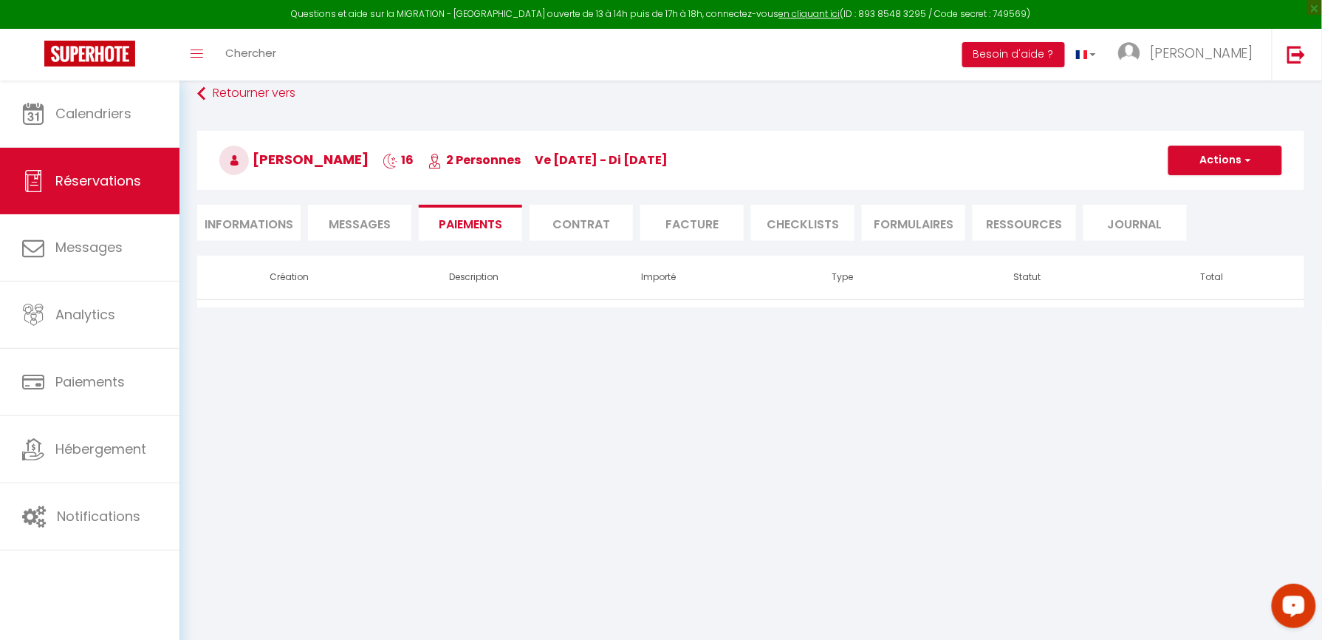
click at [269, 234] on li "Informations" at bounding box center [248, 223] width 103 height 36
select select
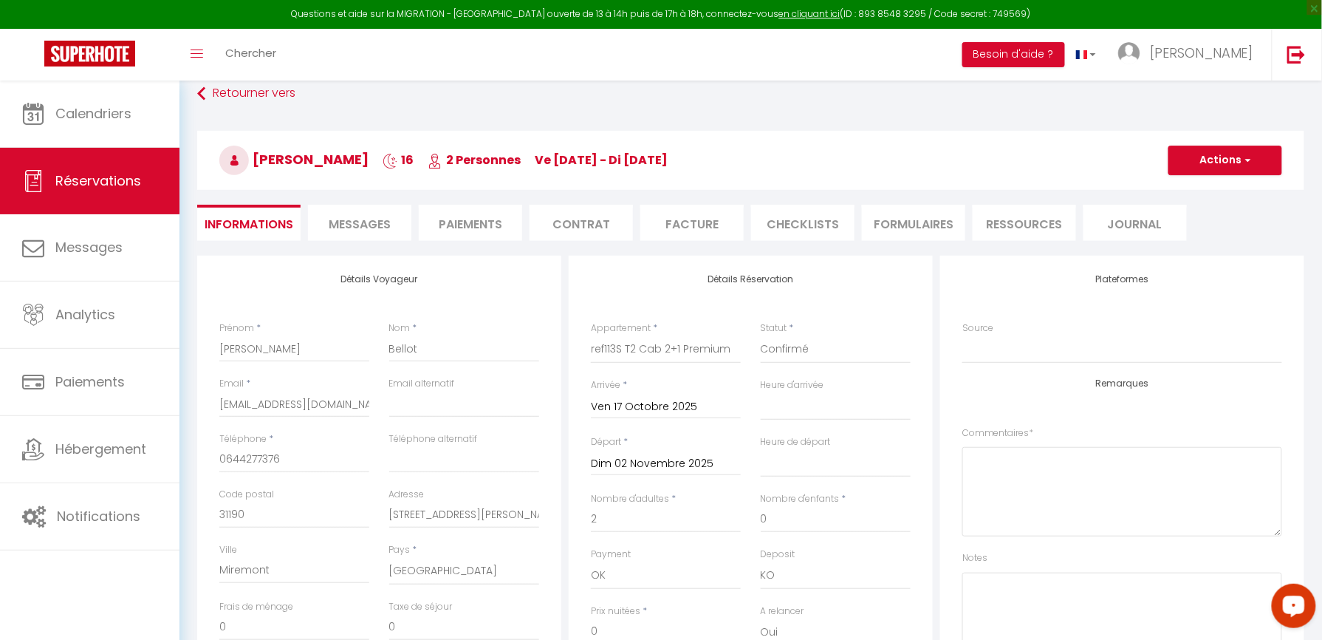
click at [677, 474] on div "Dim 02 Novembre 2025 < [DATE] > Dim Lun Mar Mer Jeu Ven Sam 1 2 3 4 5 6 7 8 9 1…" at bounding box center [666, 462] width 150 height 27
click at [677, 473] on input "Dim 02 Novembre 2025" at bounding box center [666, 463] width 150 height 19
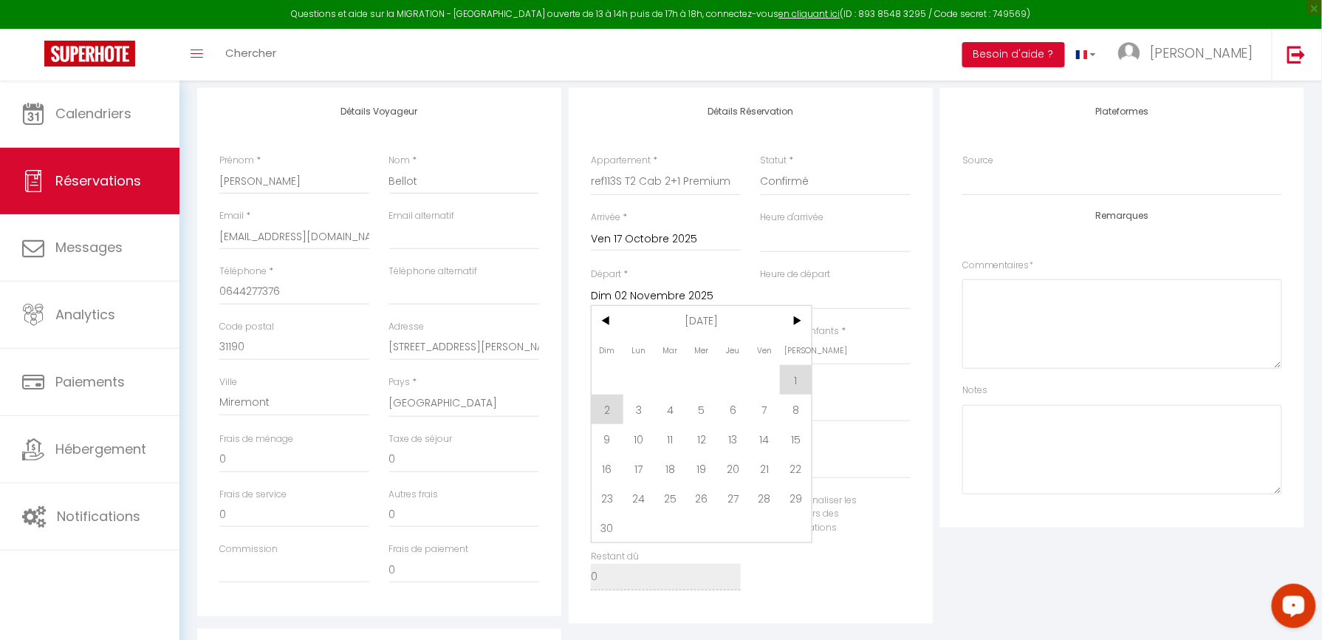
scroll to position [278, 0]
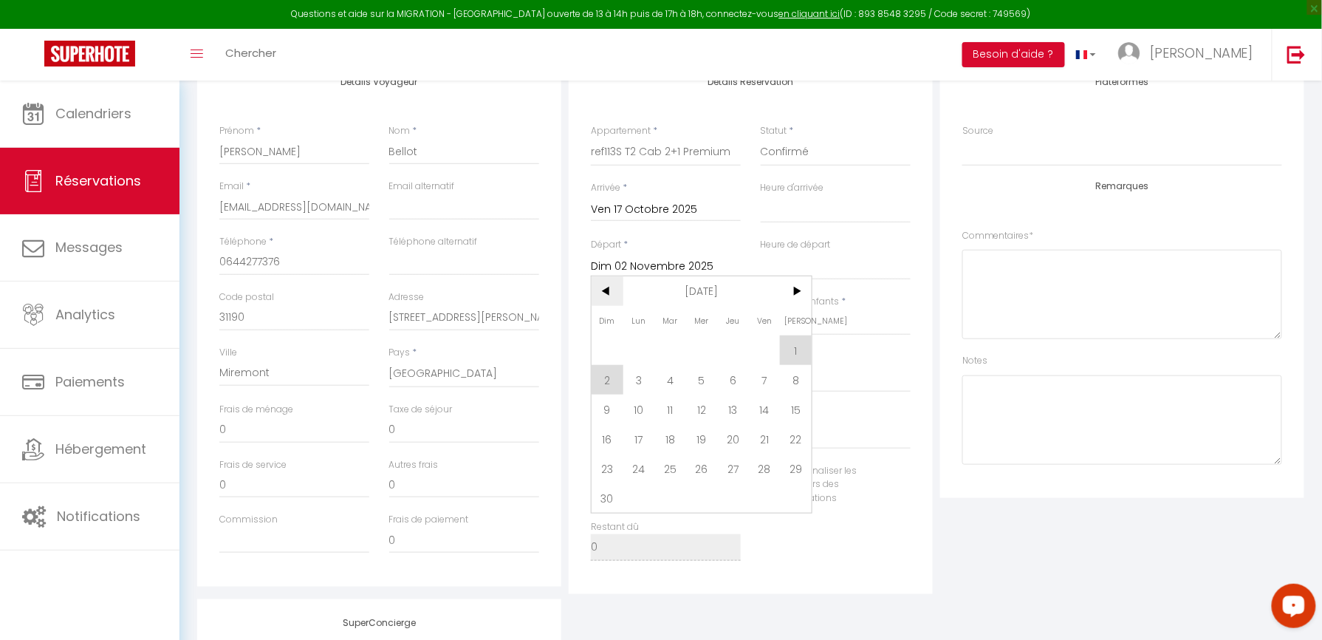
click at [609, 290] on span "<" at bounding box center [608, 291] width 32 height 30
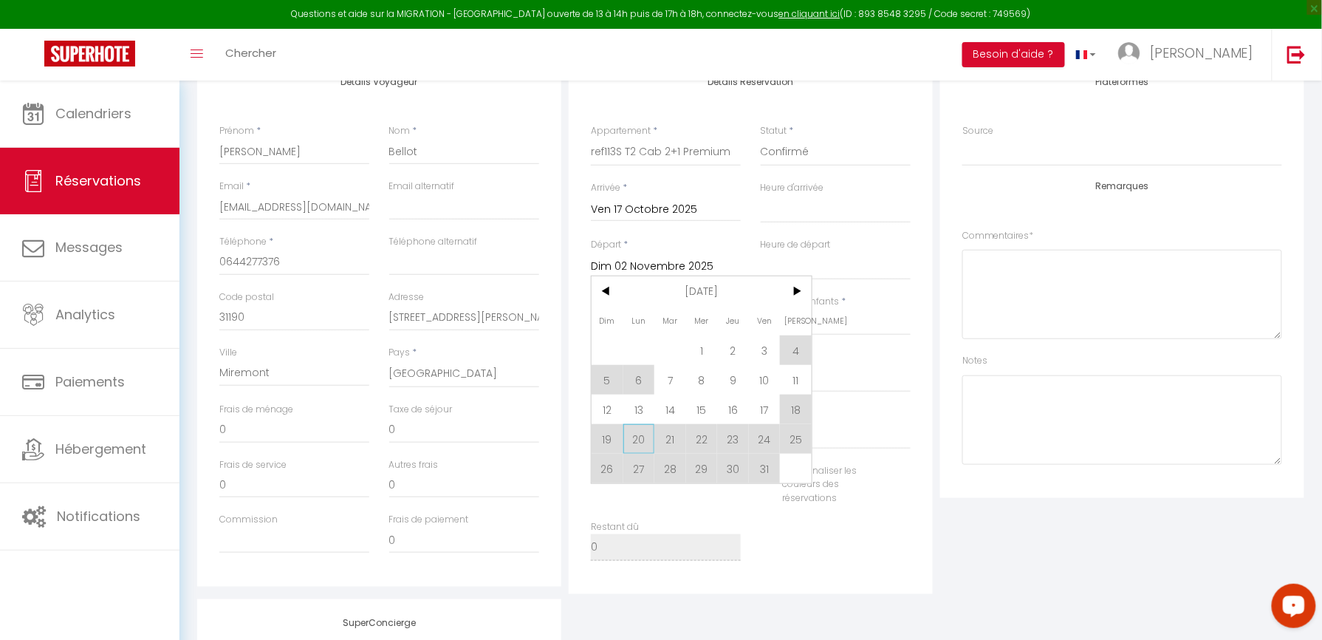
click at [651, 443] on span "20" at bounding box center [639, 439] width 32 height 30
select select
type input "Lun 20 Octobre 2025"
select select
checkbox input "false"
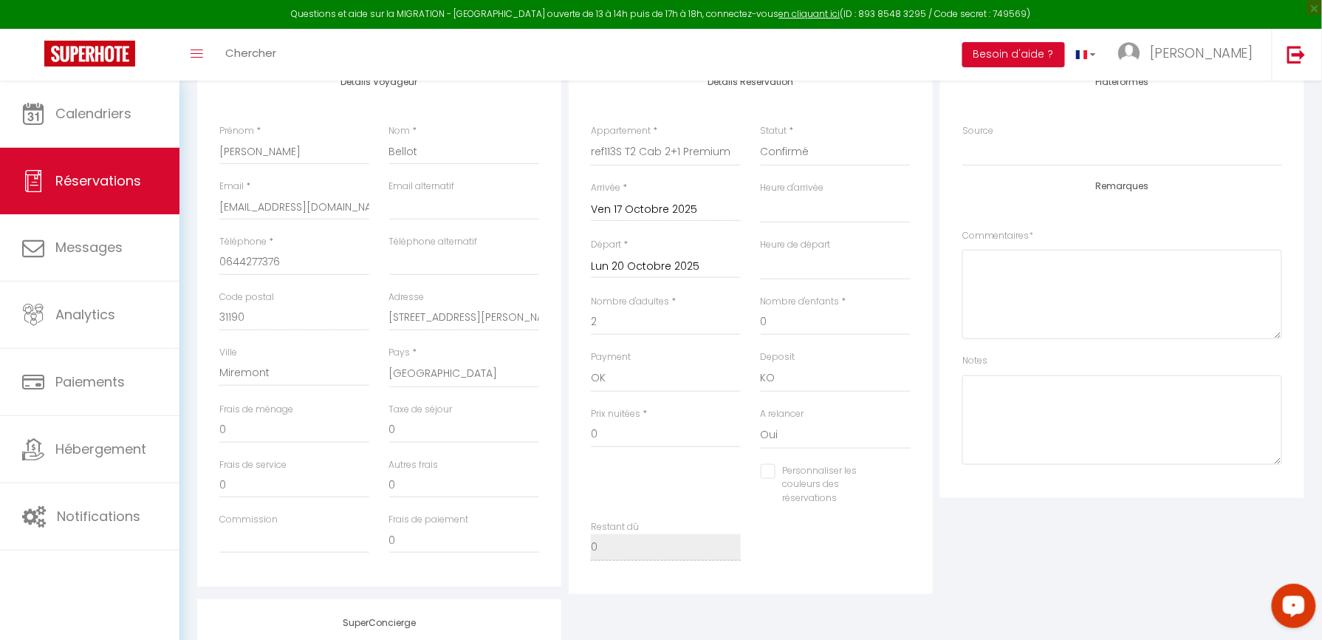
select select
checkbox input "false"
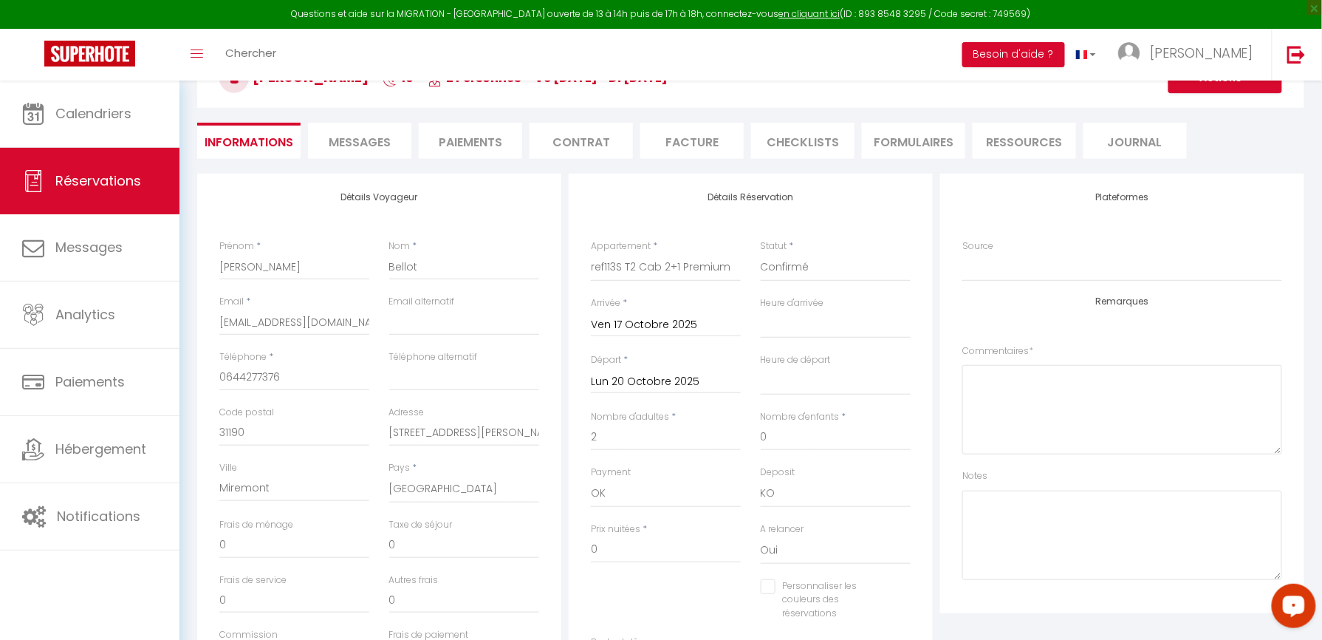
scroll to position [0, 0]
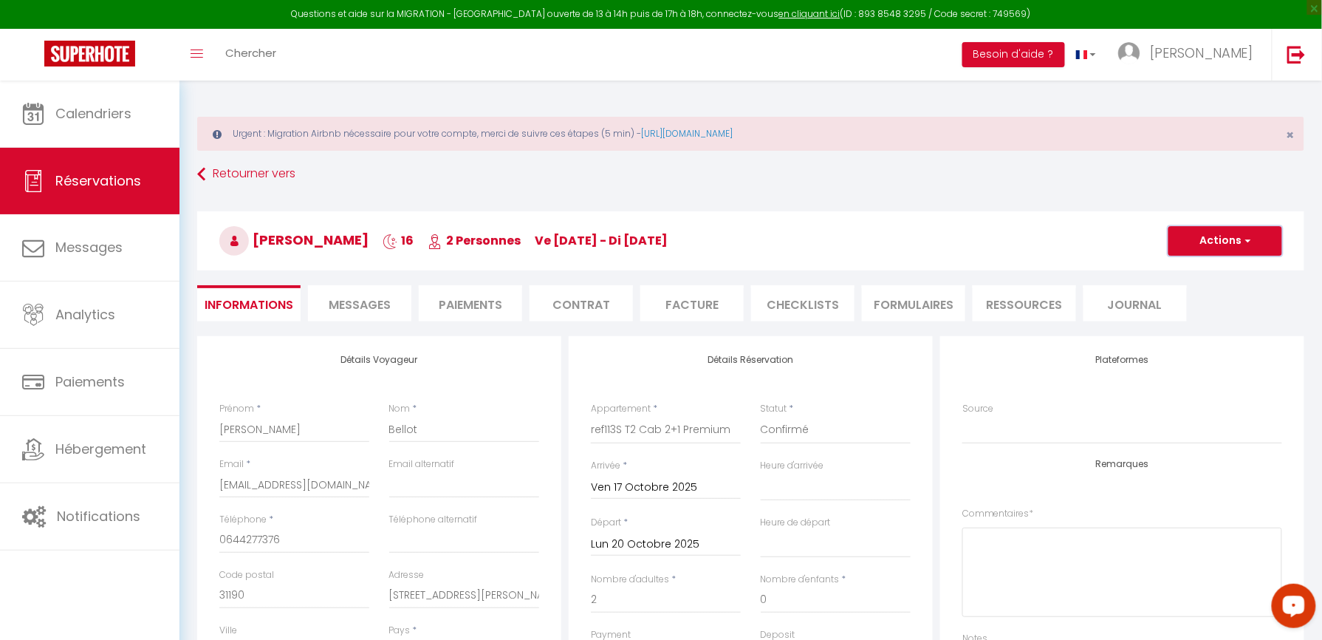
click at [1183, 250] on button "Actions" at bounding box center [1225, 241] width 114 height 30
click at [1185, 272] on link "Enregistrer" at bounding box center [1210, 273] width 117 height 19
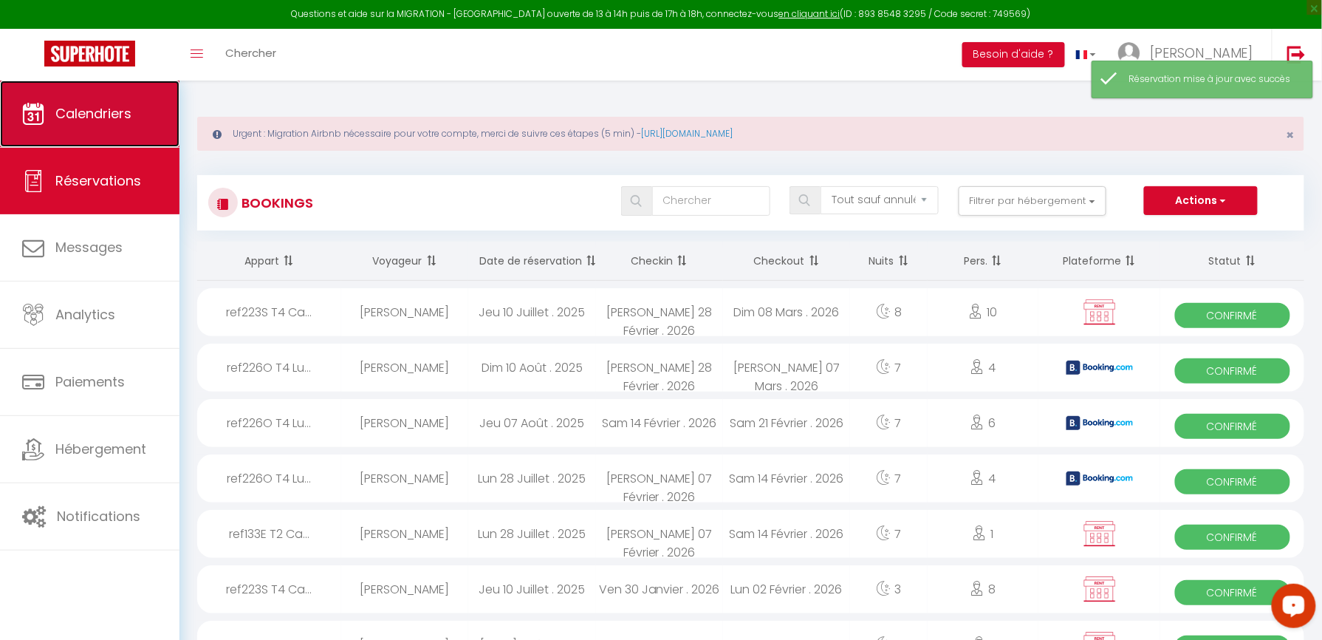
click at [139, 145] on link "Calendriers" at bounding box center [89, 113] width 179 height 66
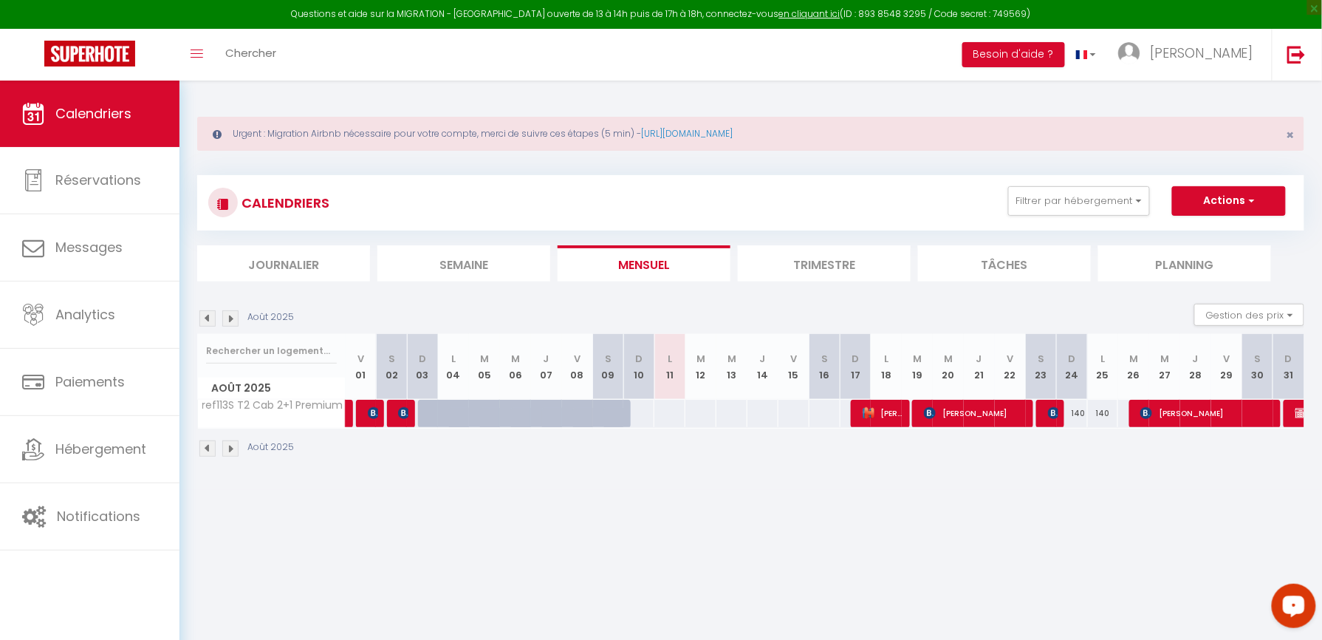
click at [236, 318] on img at bounding box center [230, 318] width 16 height 16
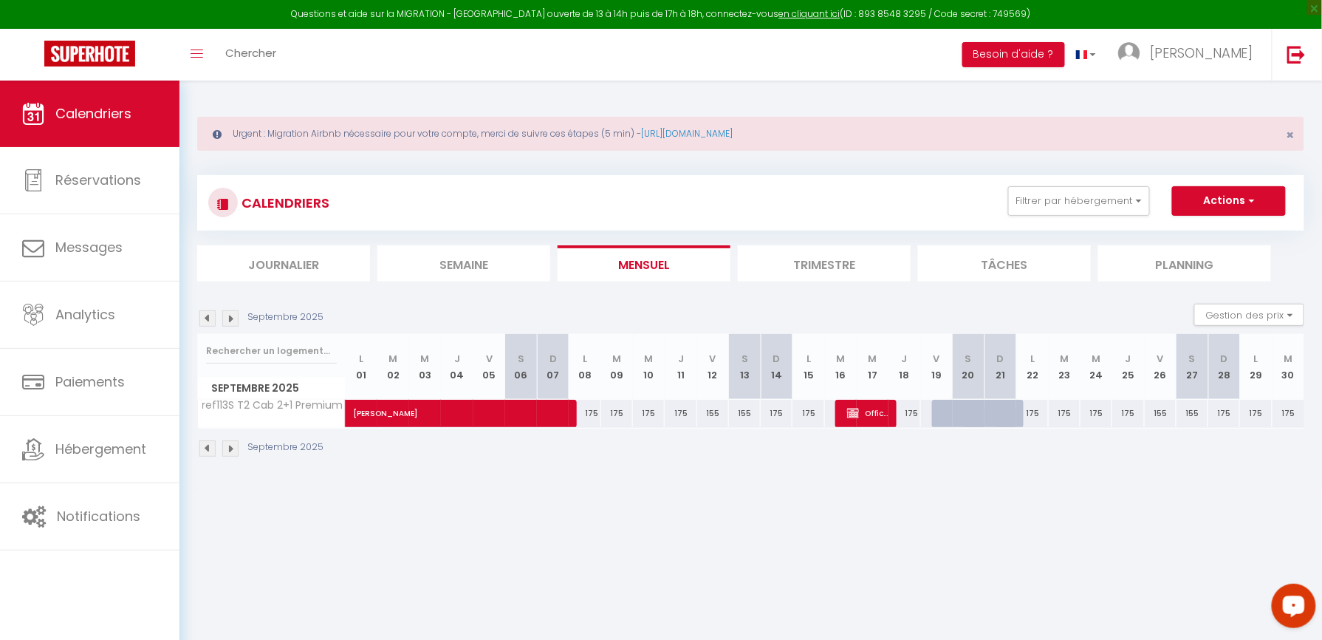
click at [231, 311] on img at bounding box center [230, 318] width 16 height 16
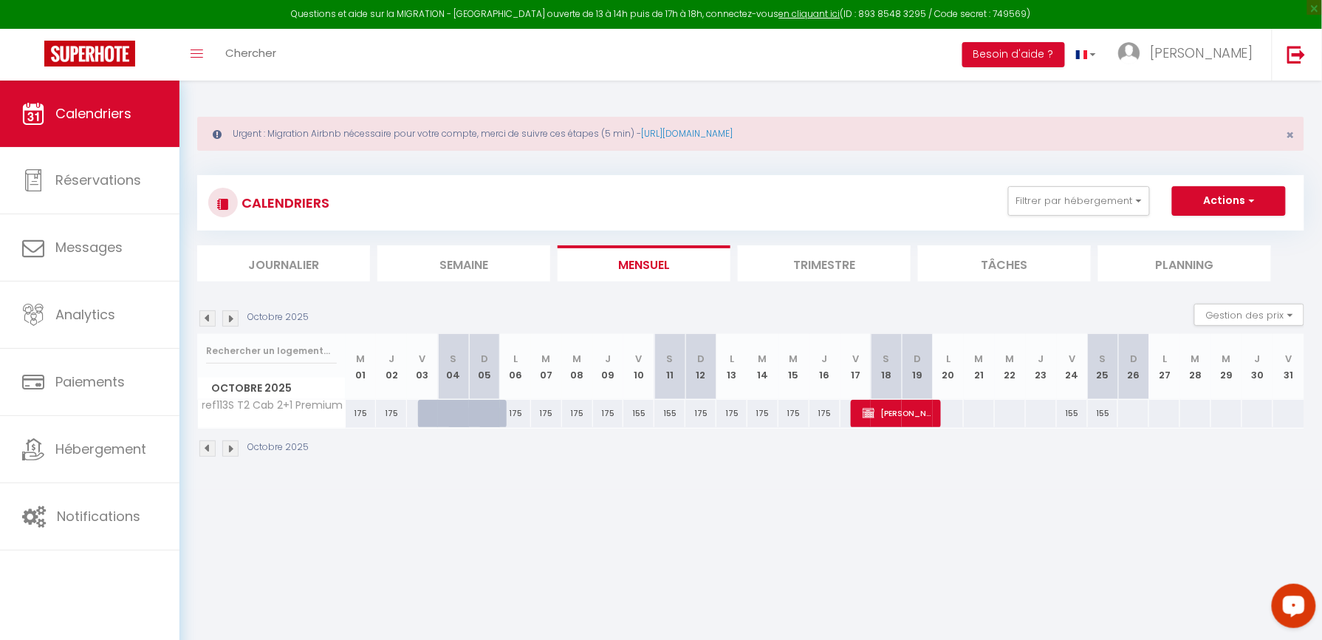
click at [1158, 405] on div at bounding box center [1164, 413] width 32 height 27
type input "Lun 27 Octobre 2025"
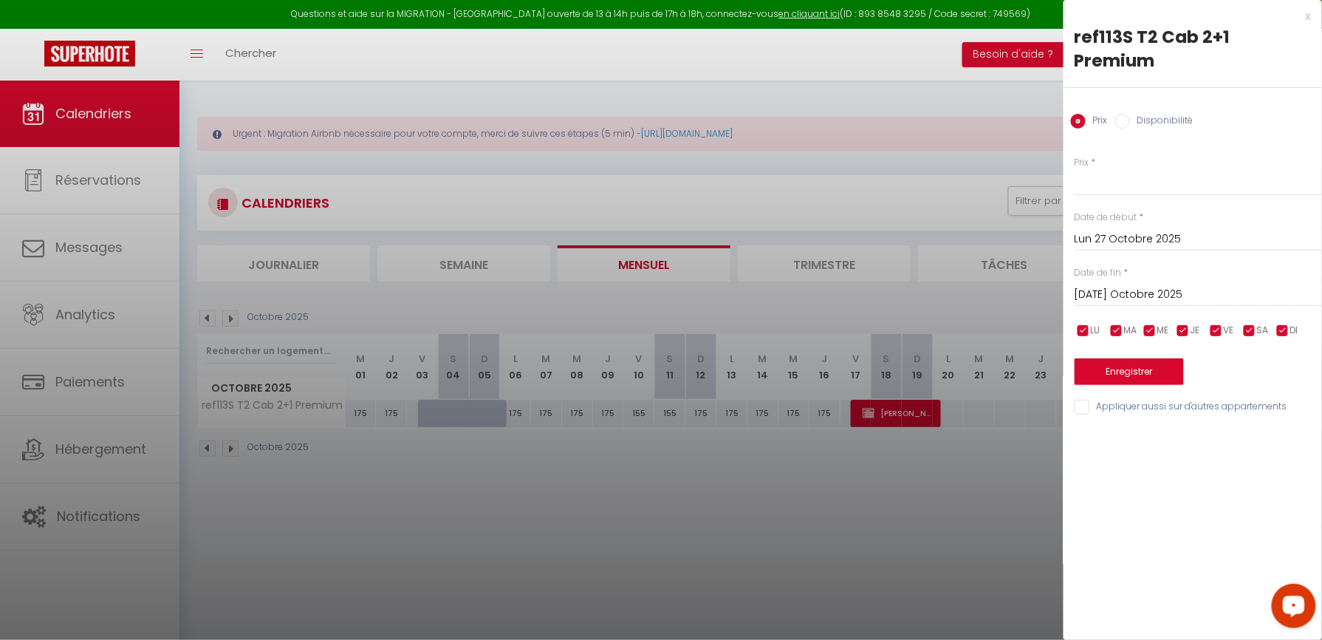
click at [1137, 281] on div "[DATE] Octobre 2025 < [DATE] > Dim Lun Mar Mer Jeu Ven Sam 1 2 3 4 5 6 7 8 9 10…" at bounding box center [1198, 293] width 247 height 27
click at [1144, 285] on input "[DATE] Octobre 2025" at bounding box center [1198, 294] width 247 height 19
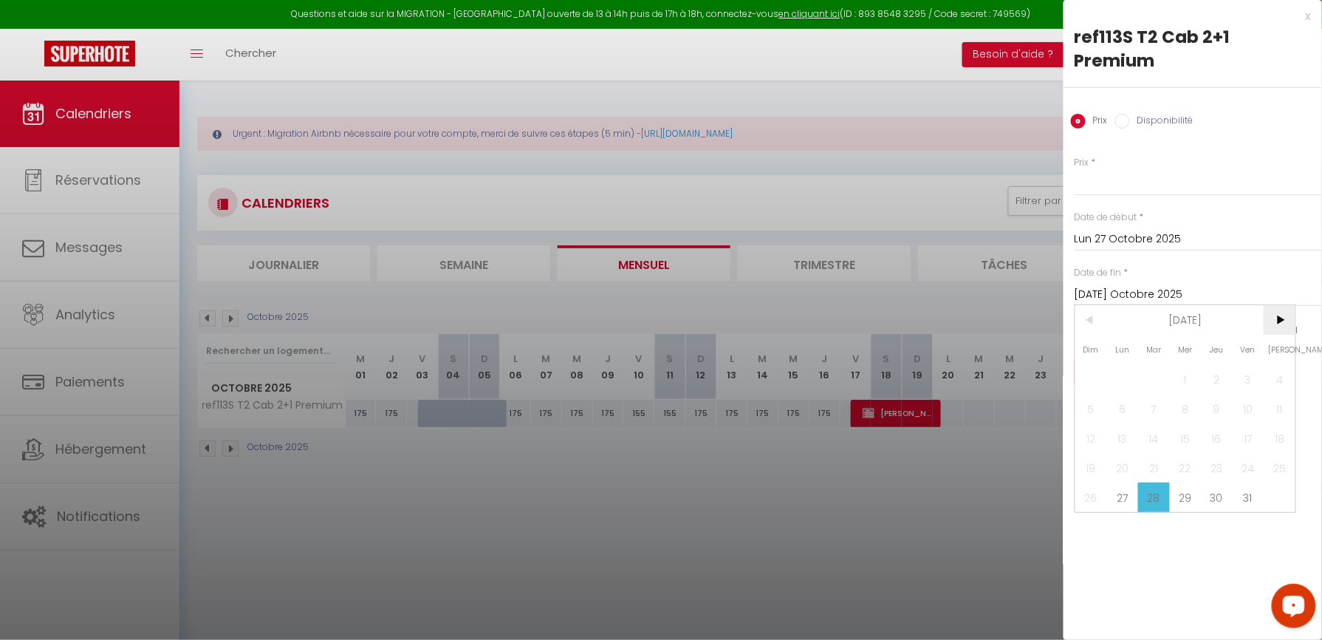
click at [1267, 305] on span ">" at bounding box center [1280, 320] width 32 height 30
click at [1151, 394] on span "4" at bounding box center [1154, 409] width 32 height 30
type input "[DATE] Novembre 2025"
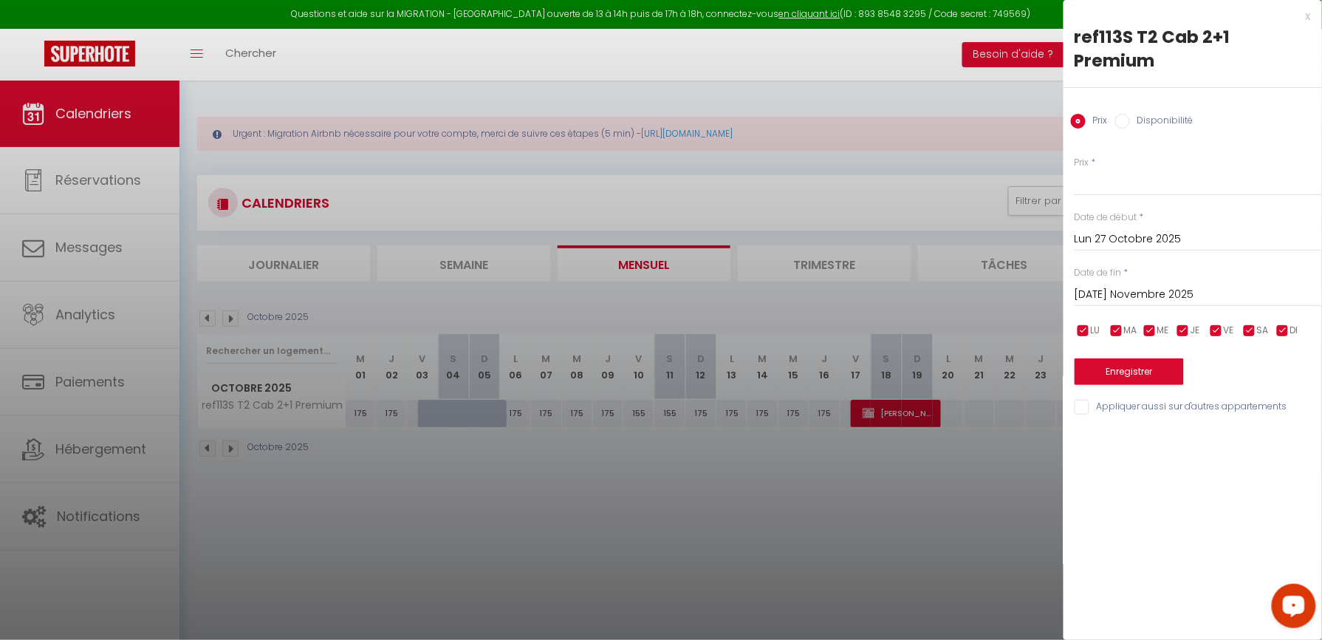
click at [1164, 114] on label "Disponibilité" at bounding box center [1162, 122] width 64 height 16
click at [1130, 114] on input "Disponibilité" at bounding box center [1122, 121] width 15 height 15
radio input "true"
radio input "false"
click at [1148, 169] on select "Disponible Indisponible" at bounding box center [1198, 183] width 247 height 28
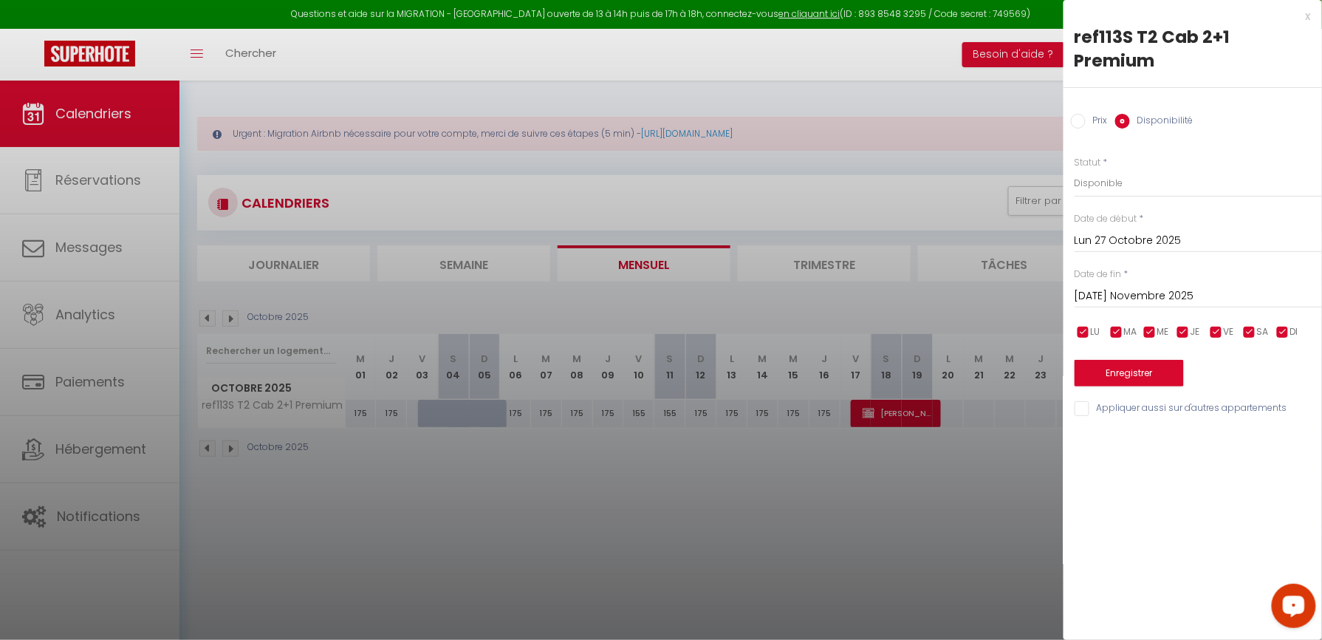
click at [1136, 156] on div "Statut * Disponible Indisponible" at bounding box center [1198, 177] width 247 height 42
click at [1121, 285] on div "Prix * Statut * Disponible Indisponible Date de début * Lun 27 Octobre 2025 < […" at bounding box center [1192, 277] width 258 height 281
click at [1123, 287] on input "[DATE] Novembre 2025" at bounding box center [1198, 296] width 247 height 19
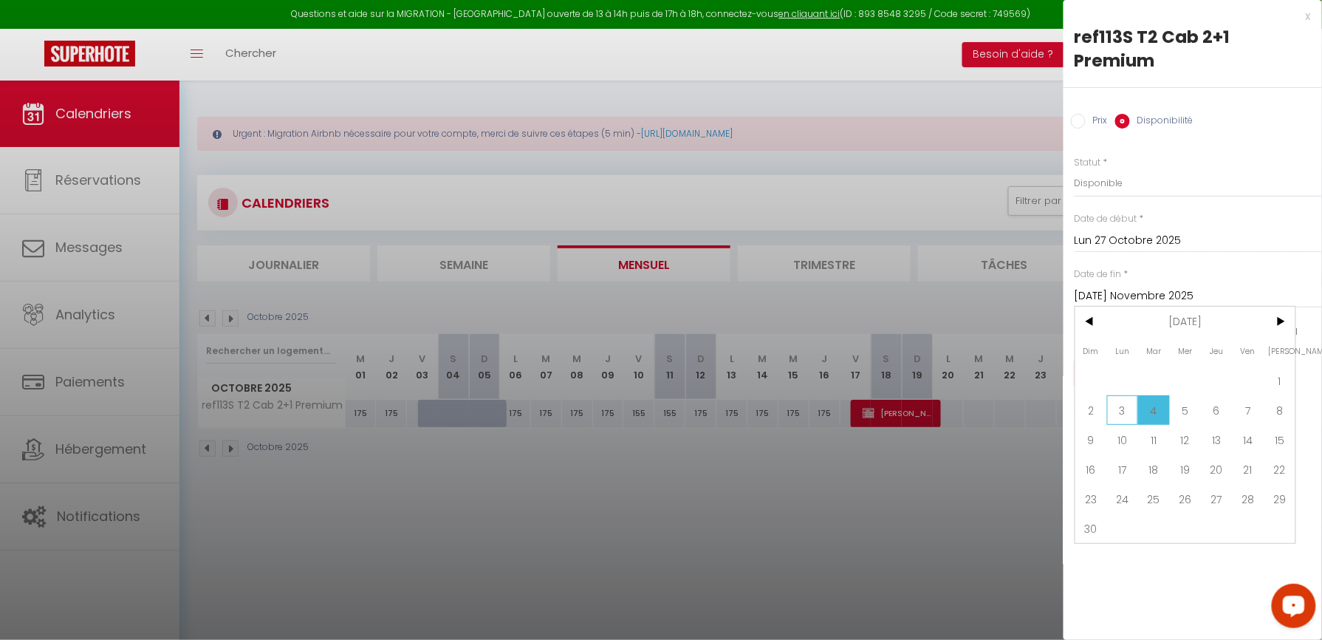
click at [1111, 395] on span "3" at bounding box center [1123, 410] width 32 height 30
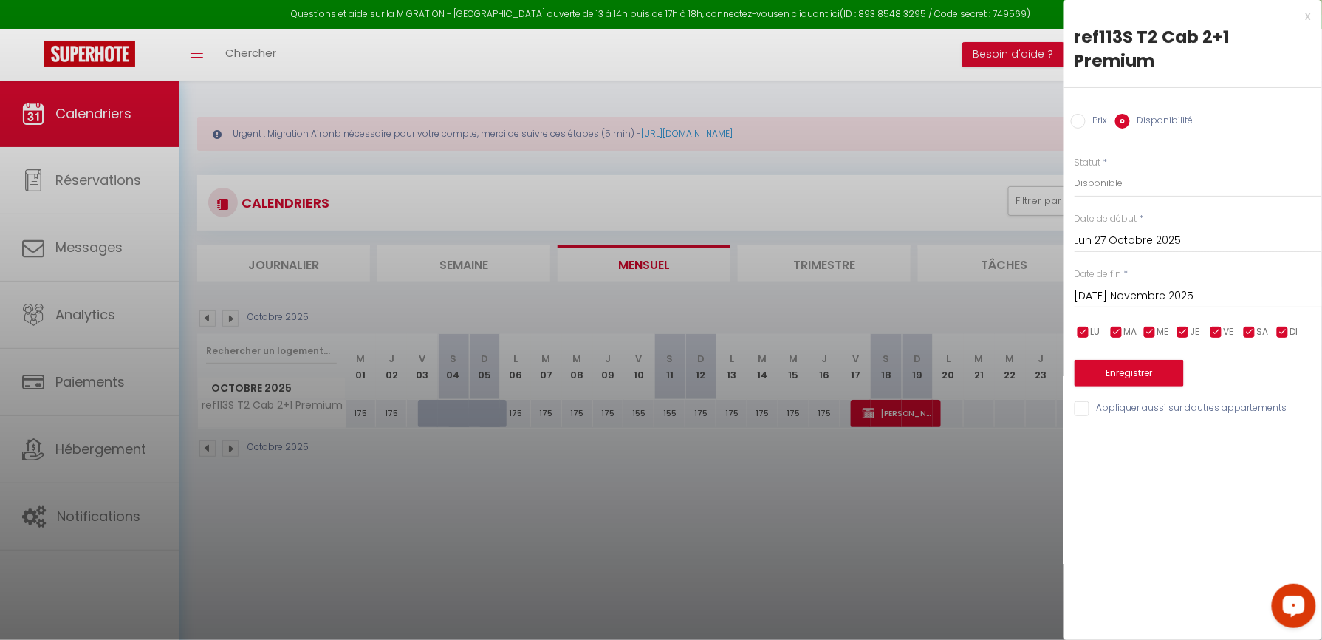
type input "Lun 03 Novembre 2025"
click at [1164, 169] on select "Disponible Indisponible" at bounding box center [1198, 183] width 247 height 28
select select "0"
click at [1075, 169] on select "Disponible Indisponible" at bounding box center [1198, 183] width 247 height 28
click at [1147, 360] on button "Enregistrer" at bounding box center [1129, 373] width 109 height 27
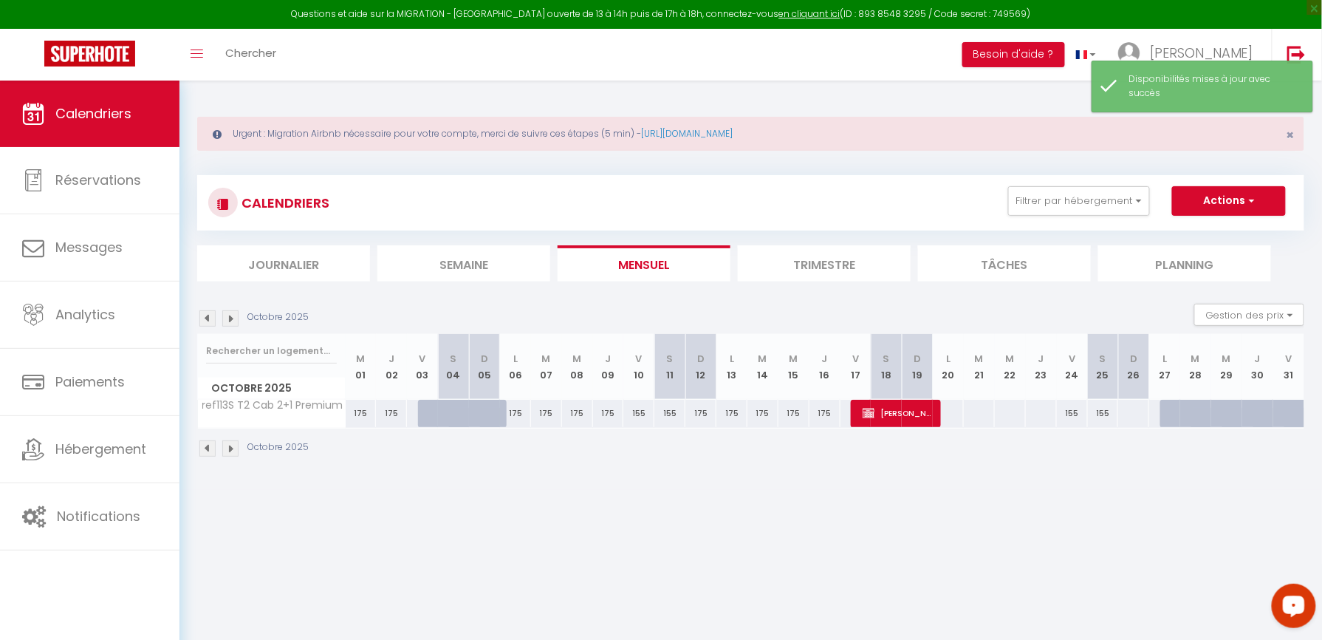
click at [228, 316] on img at bounding box center [230, 318] width 16 height 16
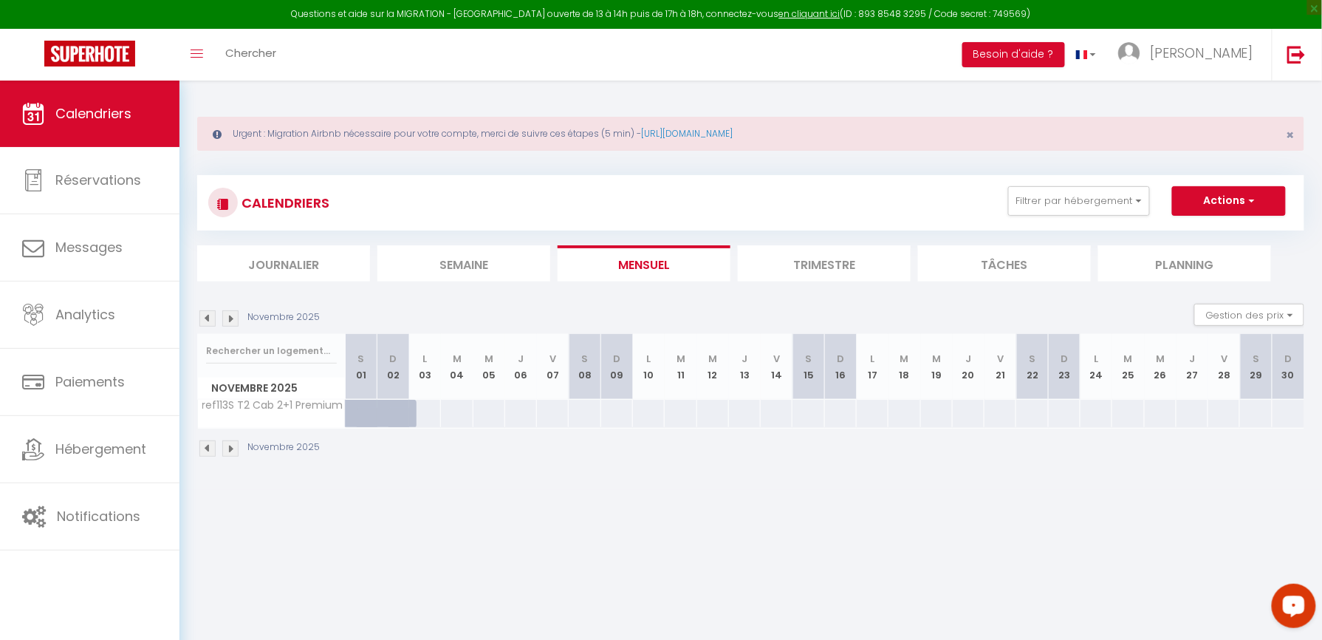
click at [205, 320] on img at bounding box center [207, 318] width 16 height 16
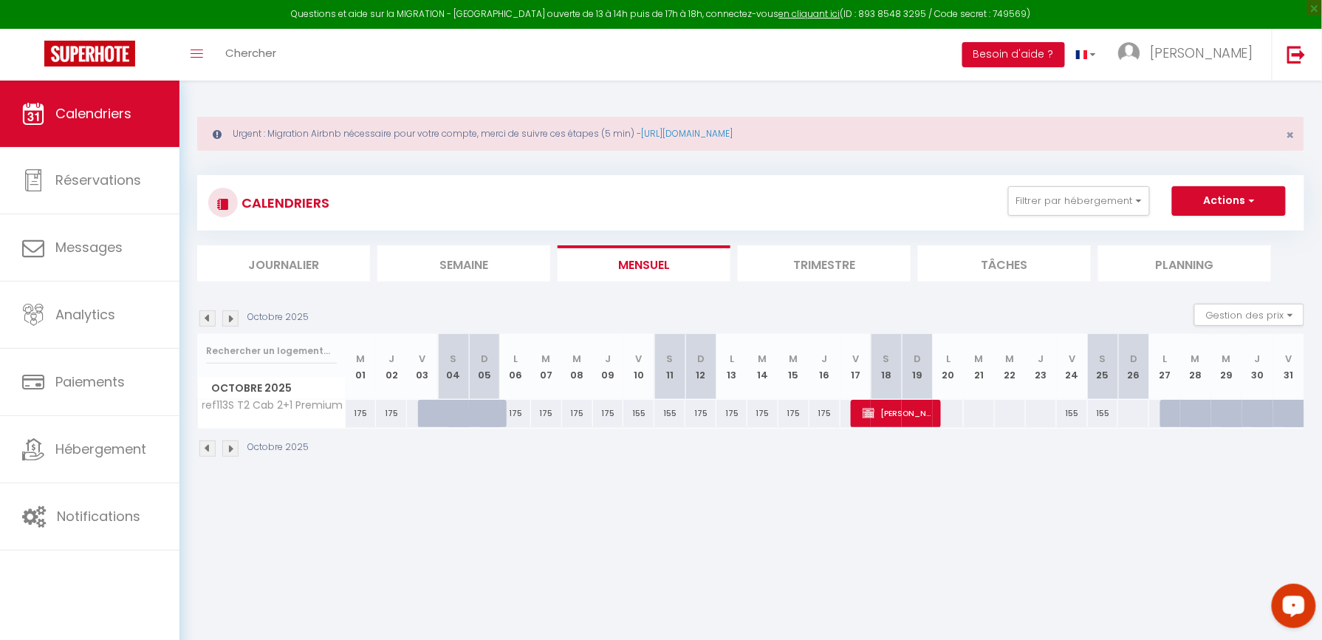
click at [205, 320] on img at bounding box center [207, 318] width 16 height 16
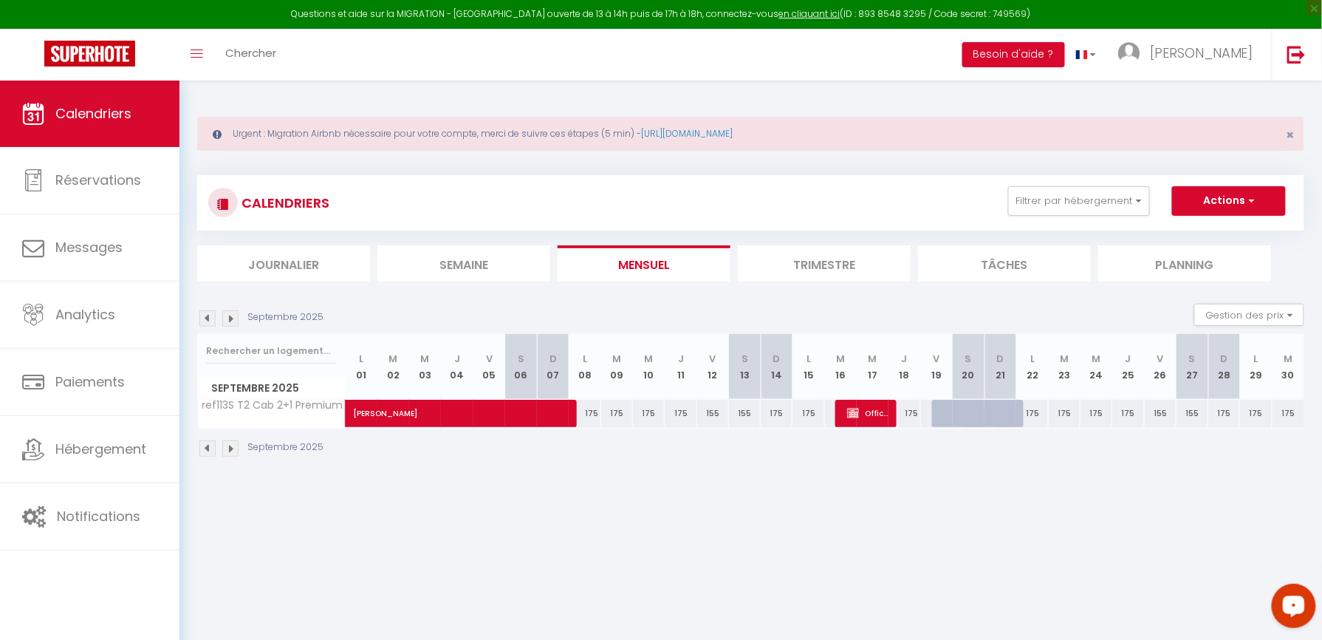
click at [205, 320] on img at bounding box center [207, 318] width 16 height 16
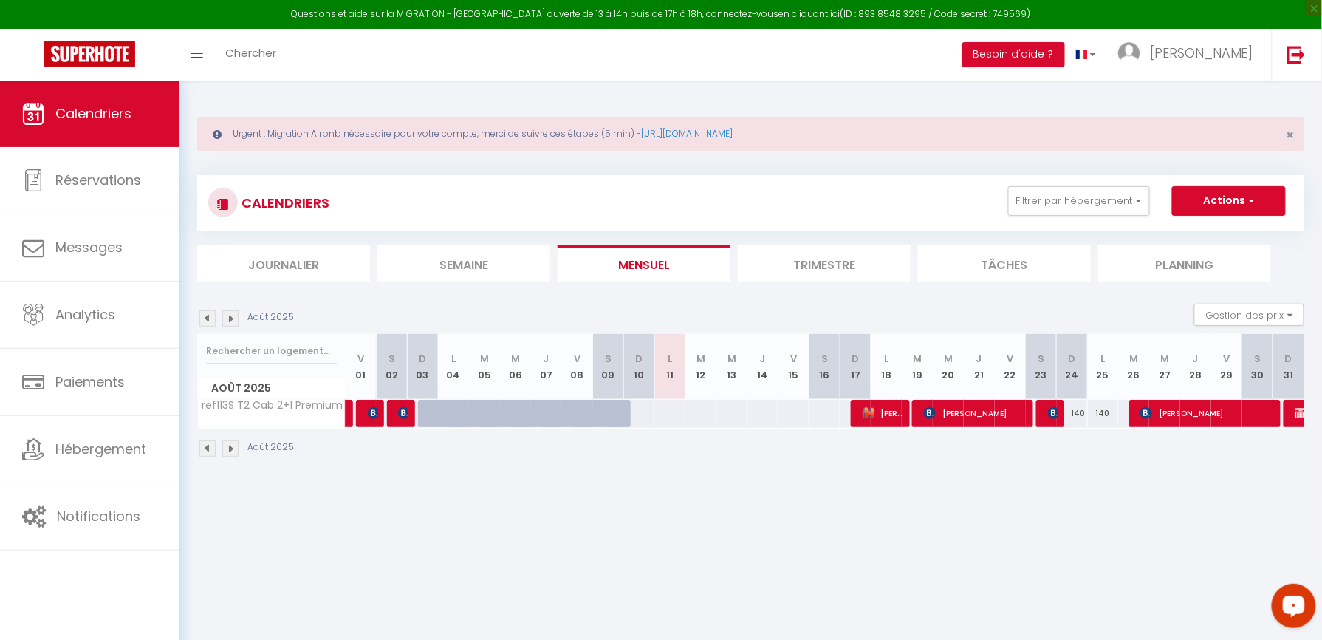
click at [672, 411] on div at bounding box center [670, 413] width 32 height 27
select select "1"
type input "Lun 11 Août 2025"
type input "[DATE] Août 2025"
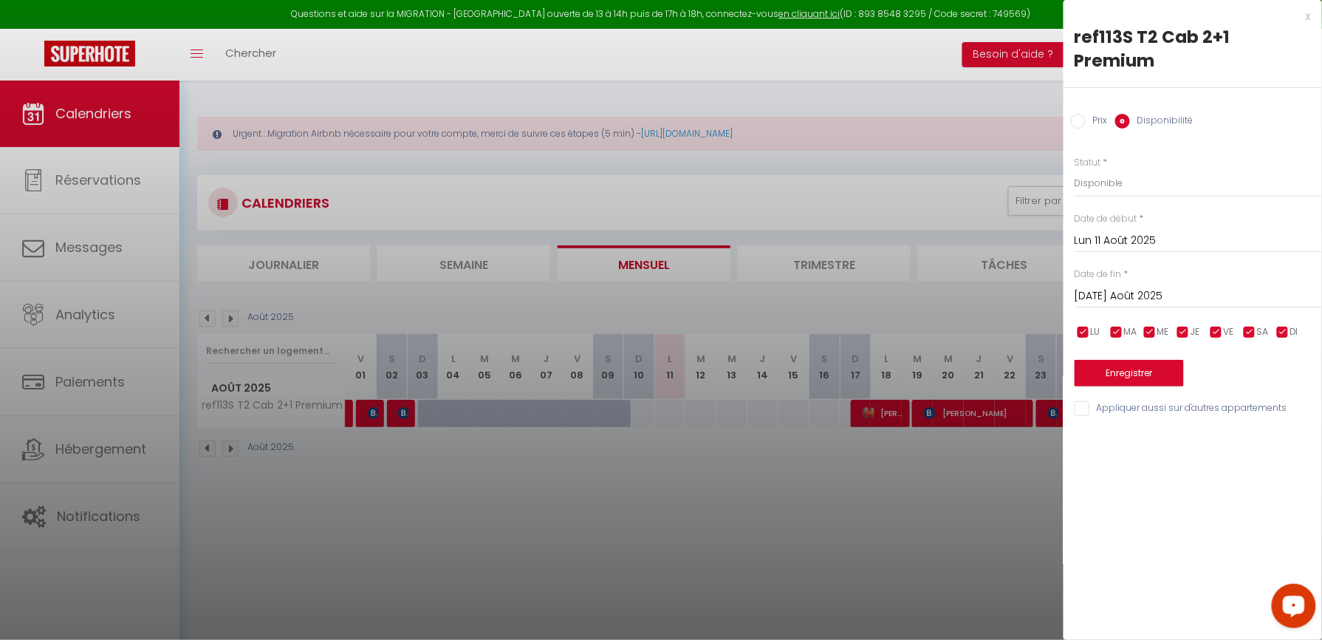
click at [700, 480] on div at bounding box center [661, 320] width 1322 height 640
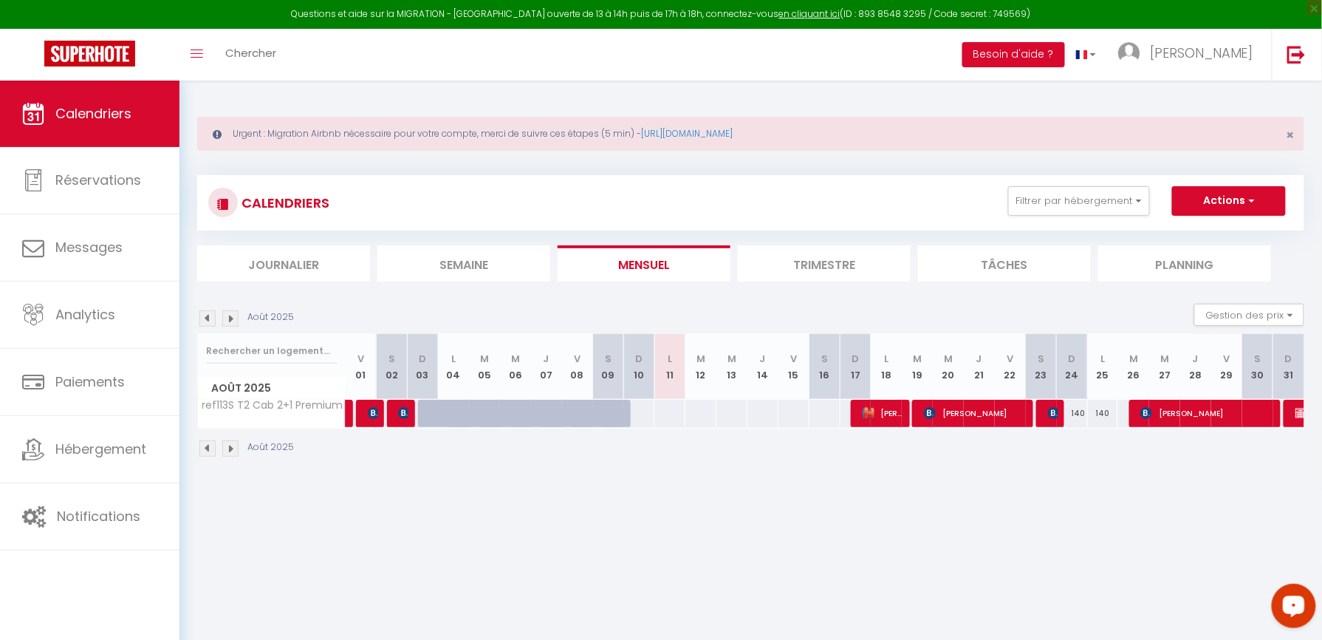
click at [229, 322] on img at bounding box center [230, 318] width 16 height 16
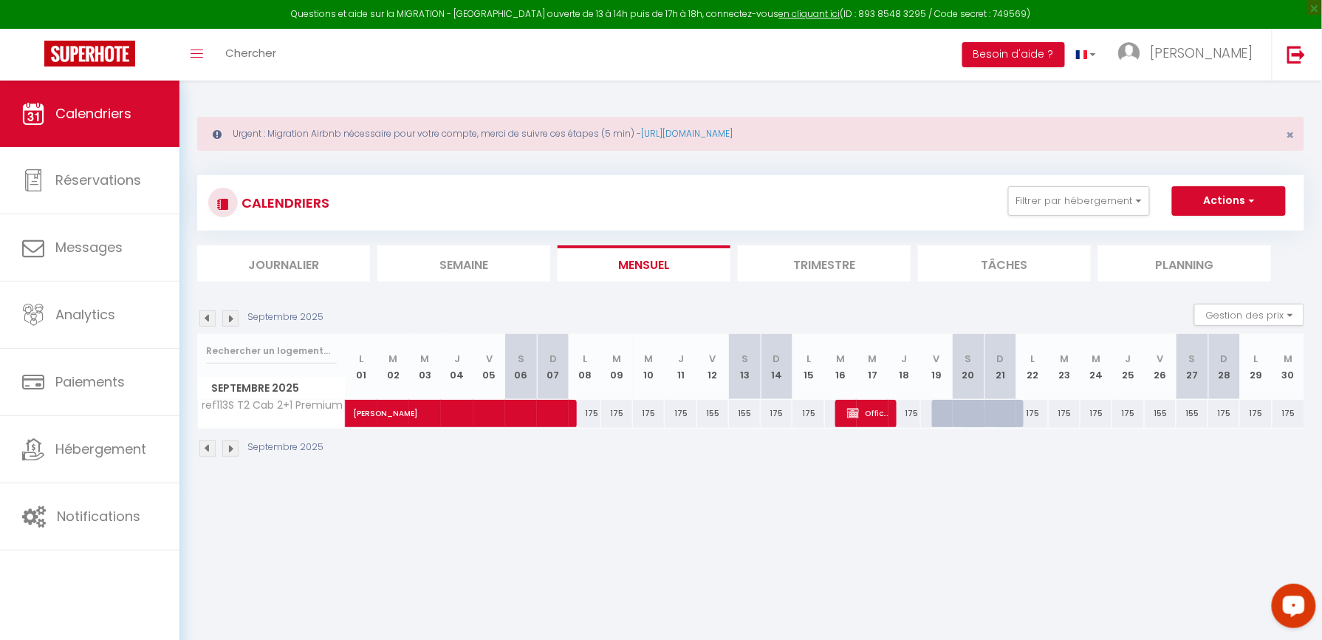
click at [229, 322] on img at bounding box center [230, 318] width 16 height 16
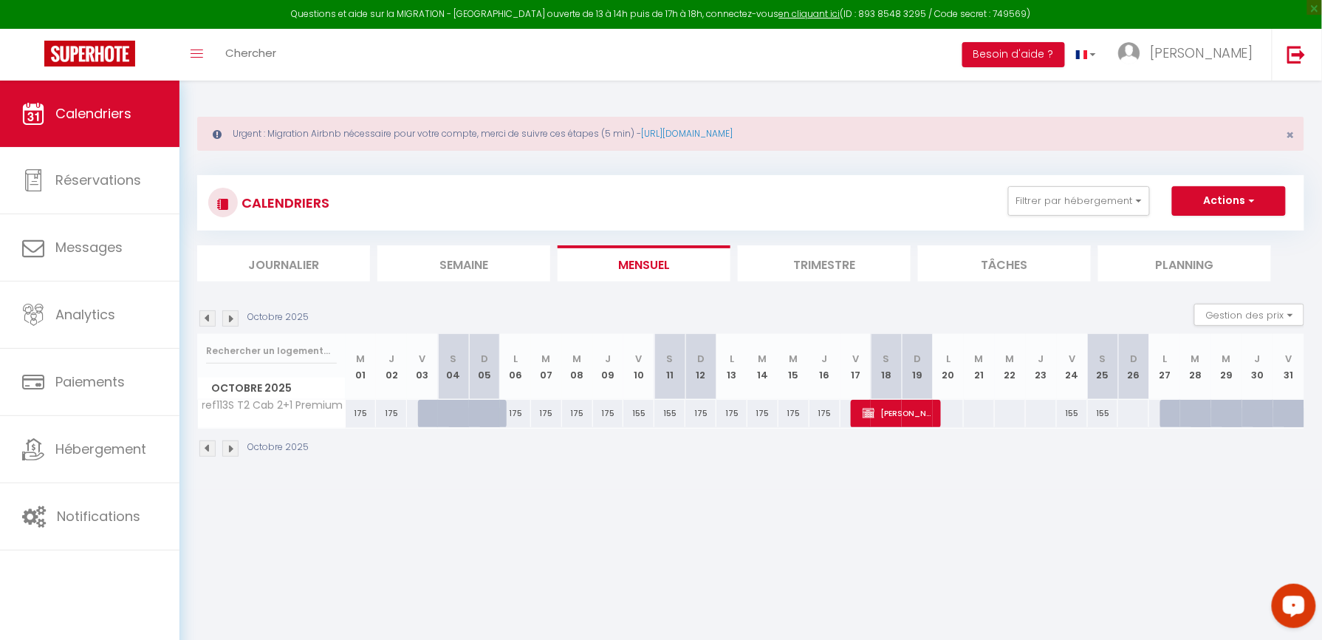
click at [229, 321] on img at bounding box center [230, 318] width 16 height 16
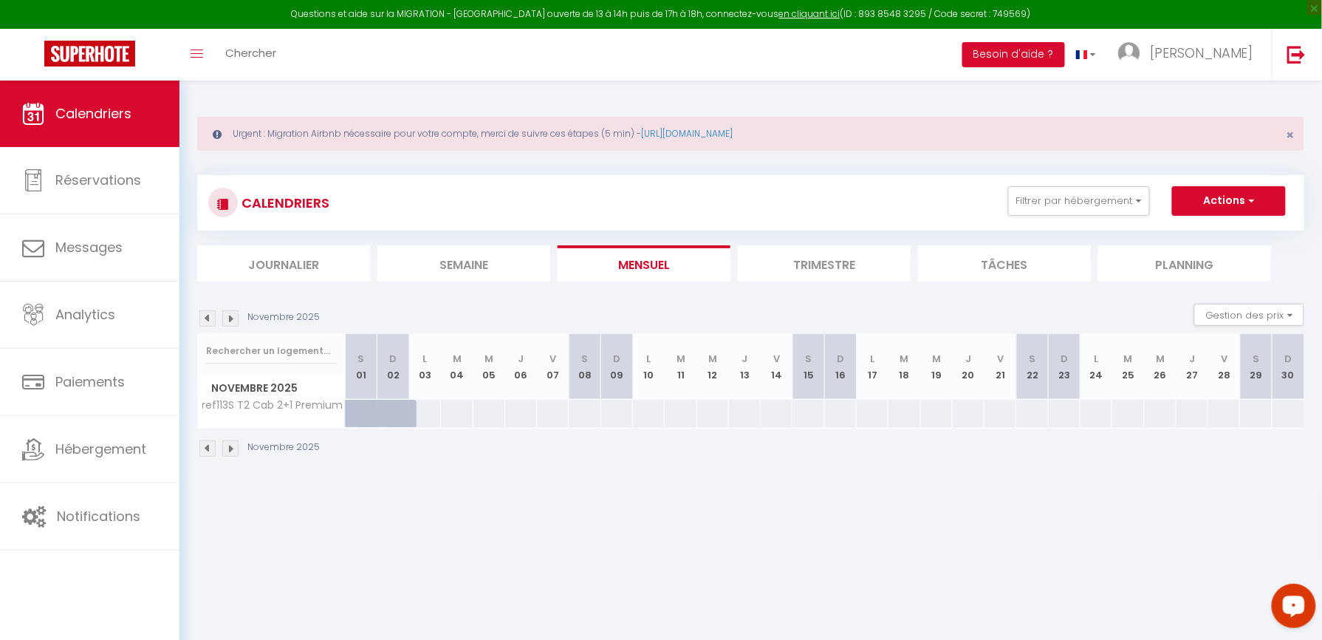
click at [314, 278] on li "Journalier" at bounding box center [283, 263] width 173 height 36
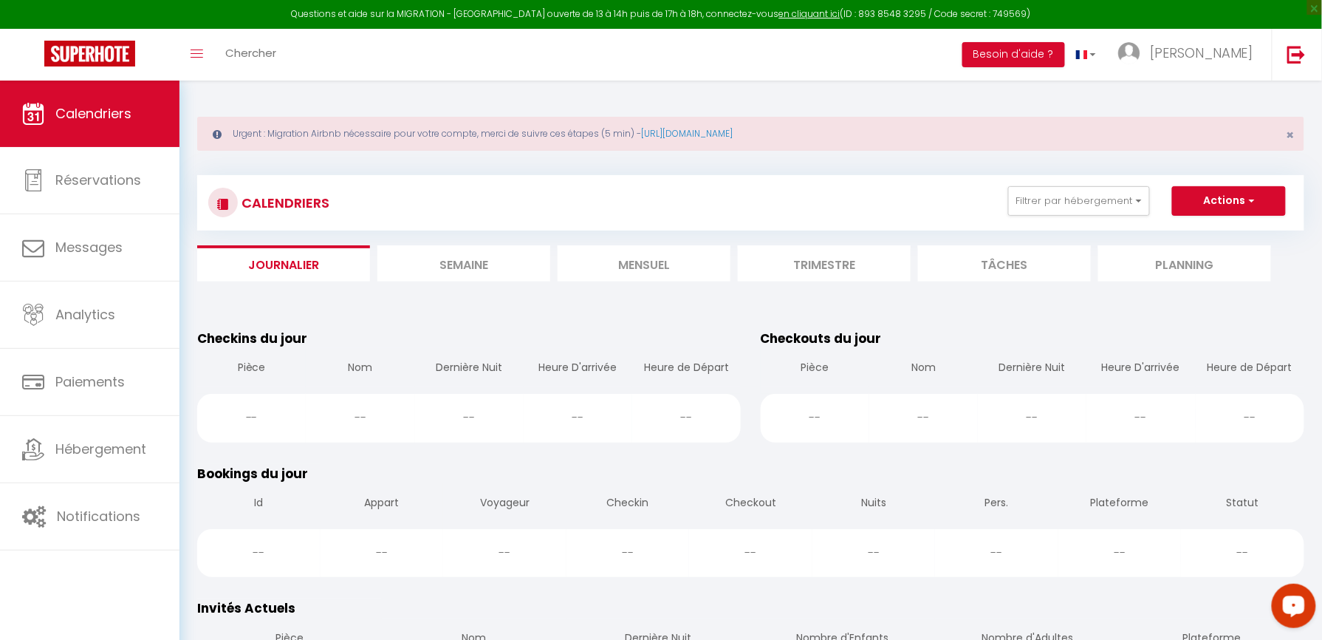
click at [556, 41] on div "Toggle menubar Chercher BUTTON Besoin d'aide ? [PERSON_NAME] Équipe" at bounding box center [709, 55] width 1204 height 52
click at [261, 34] on link "Chercher" at bounding box center [250, 55] width 73 height 52
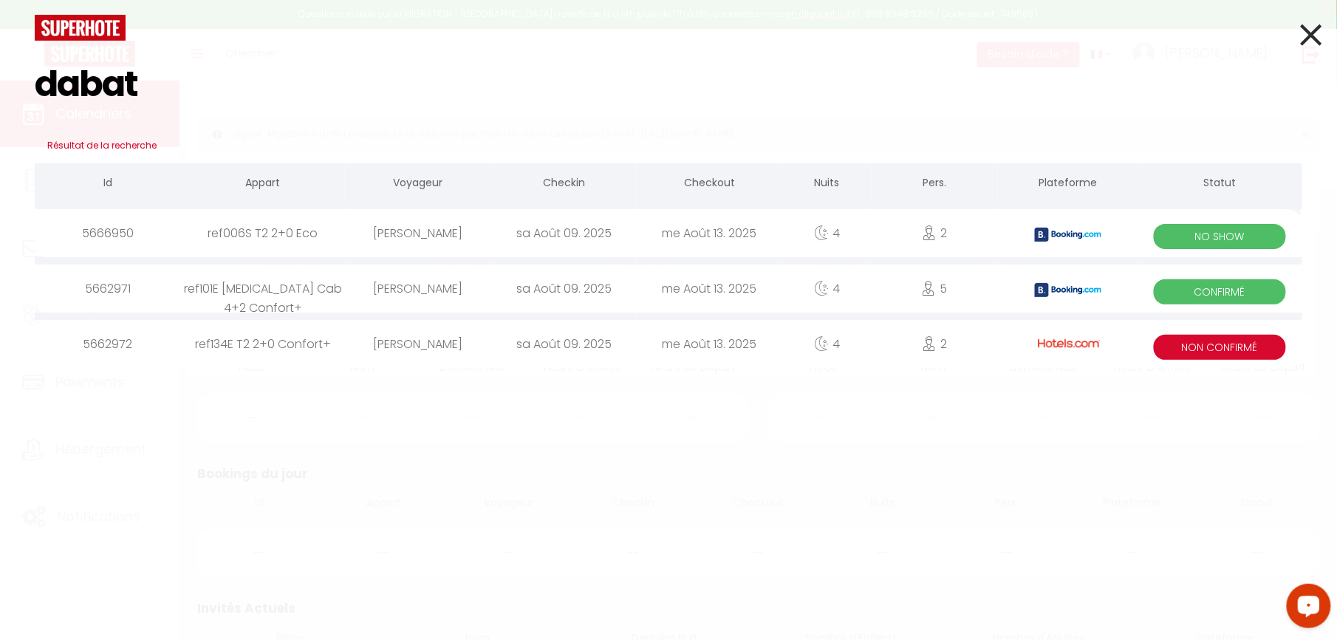
type input "dabat"
click at [1310, 35] on icon at bounding box center [1311, 34] width 21 height 37
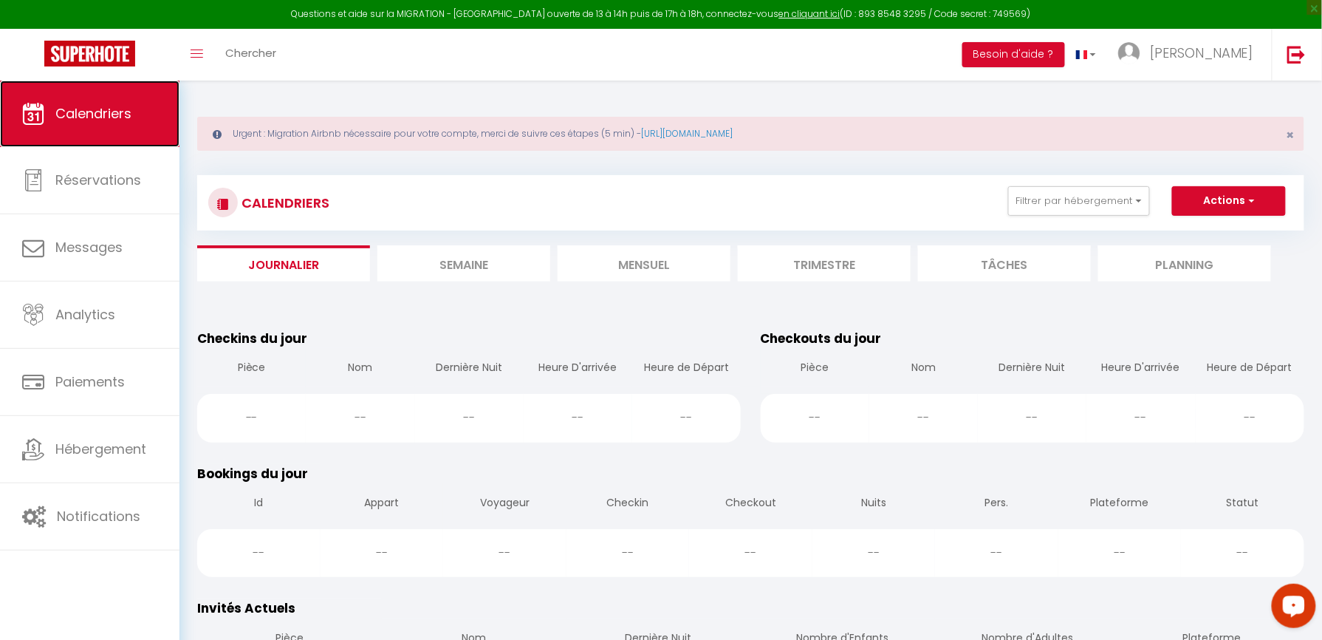
click at [120, 126] on link "Calendriers" at bounding box center [89, 113] width 179 height 66
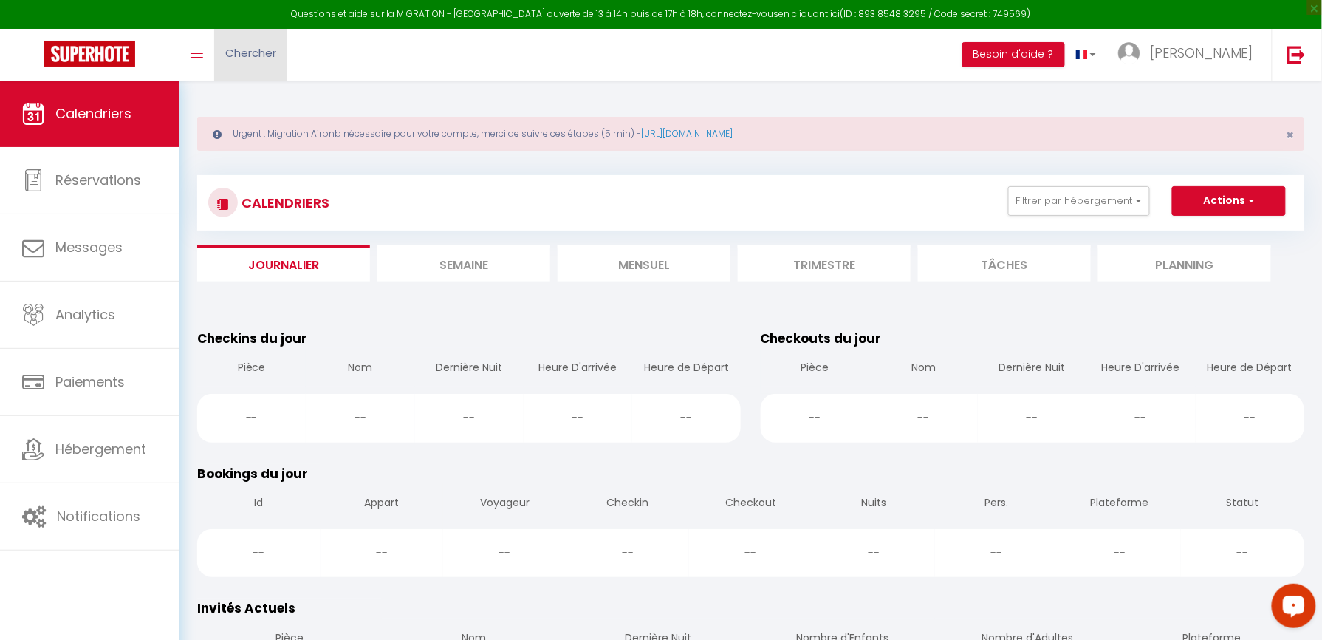
click at [251, 56] on span "Chercher" at bounding box center [250, 53] width 51 height 16
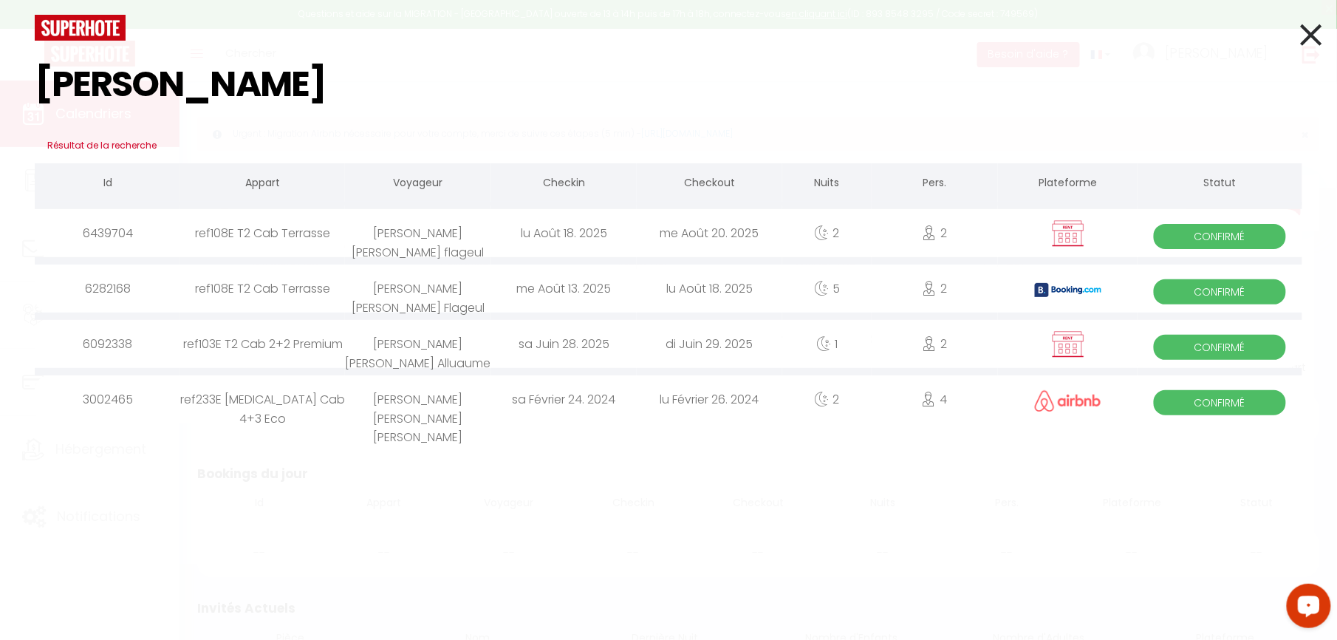
type input "[PERSON_NAME]"
click at [430, 234] on div "[PERSON_NAME] [PERSON_NAME] flageul" at bounding box center [417, 233] width 145 height 48
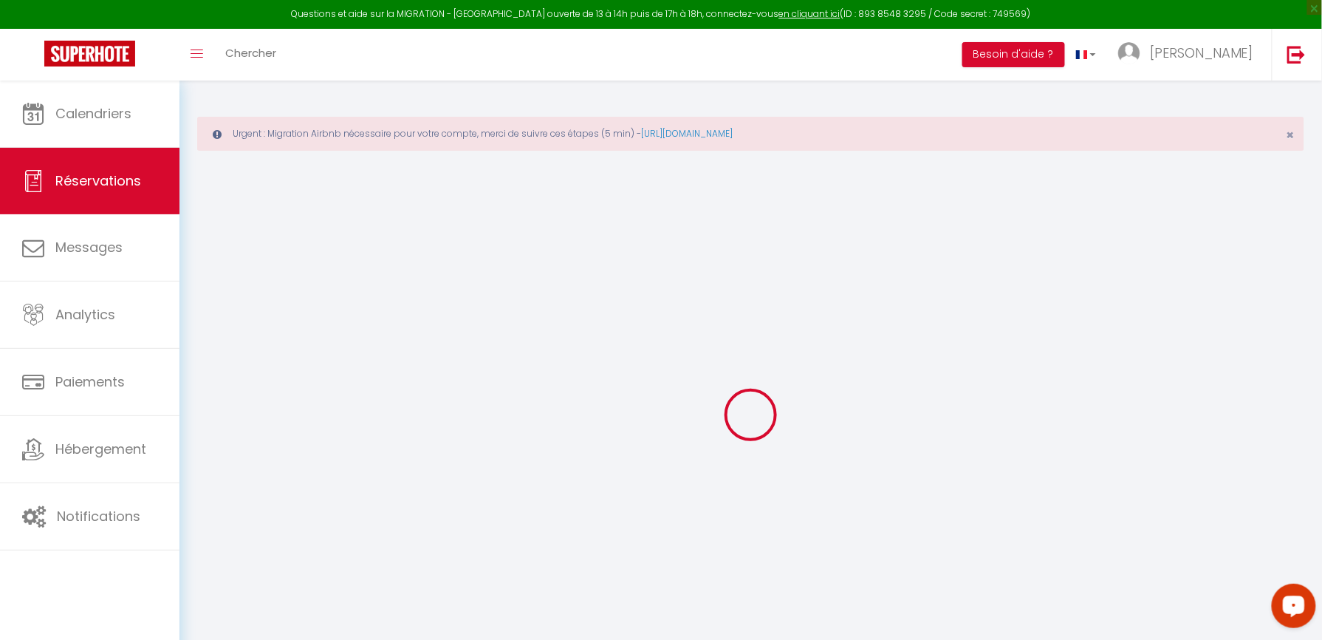
select select
checkbox input "false"
select select
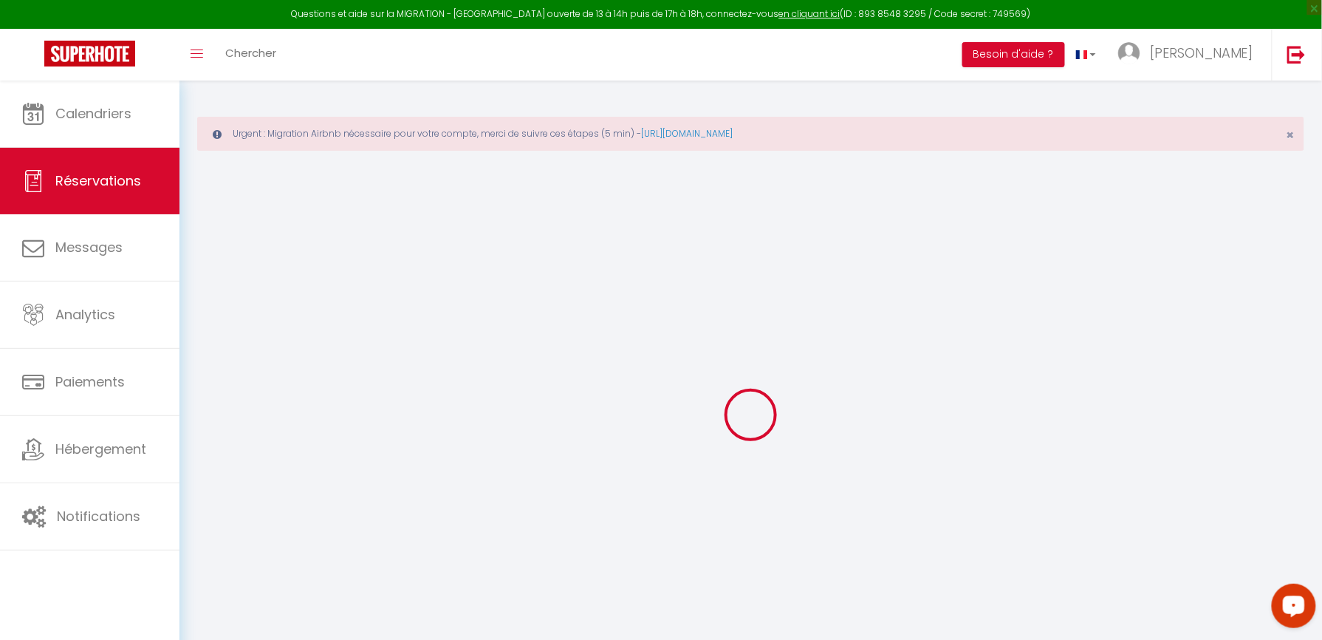
checkbox input "false"
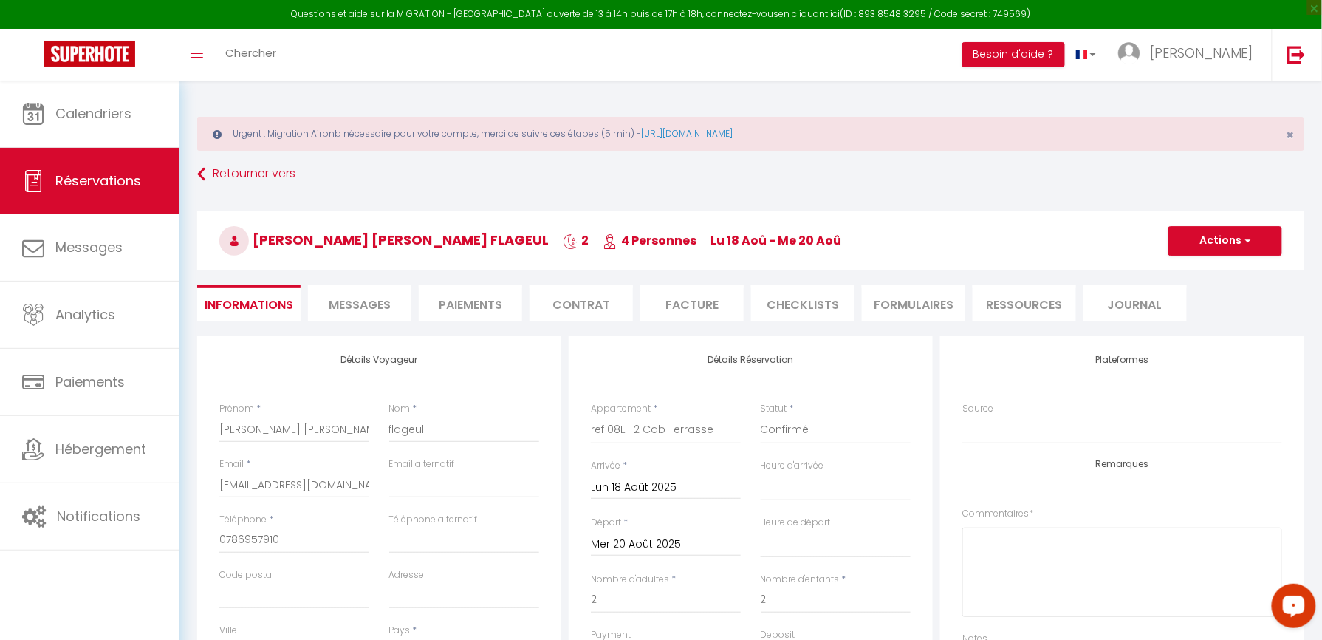
select select
checkbox input "false"
select select
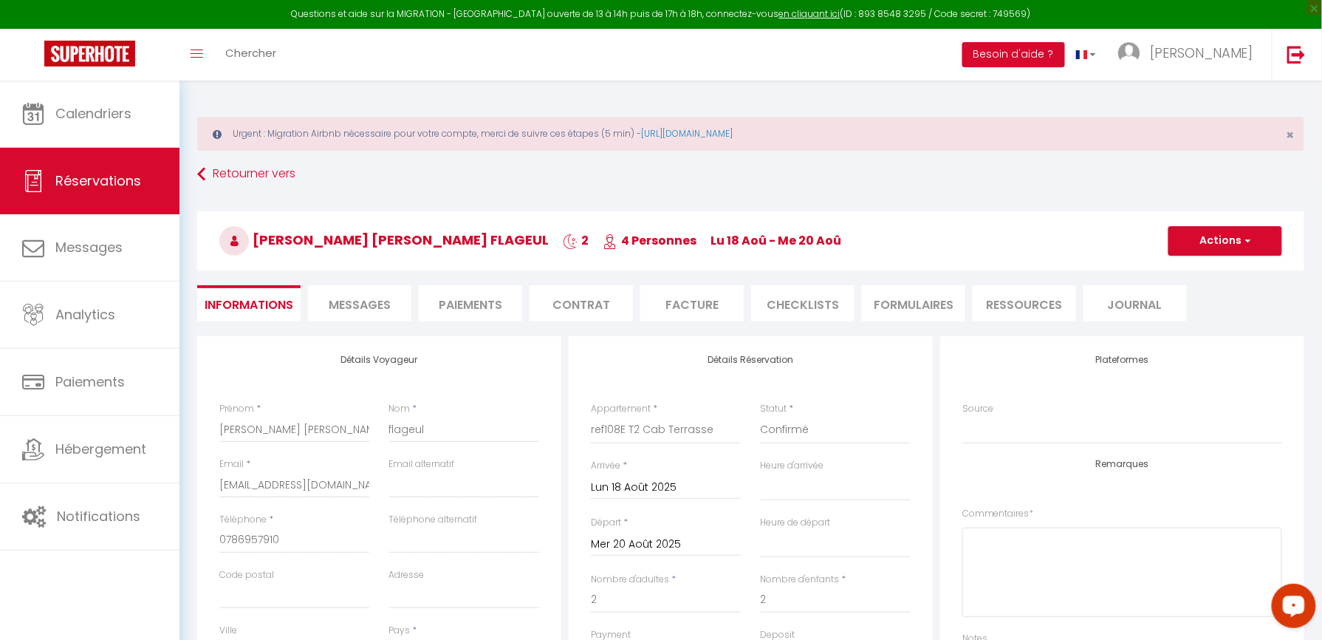
scroll to position [98, 0]
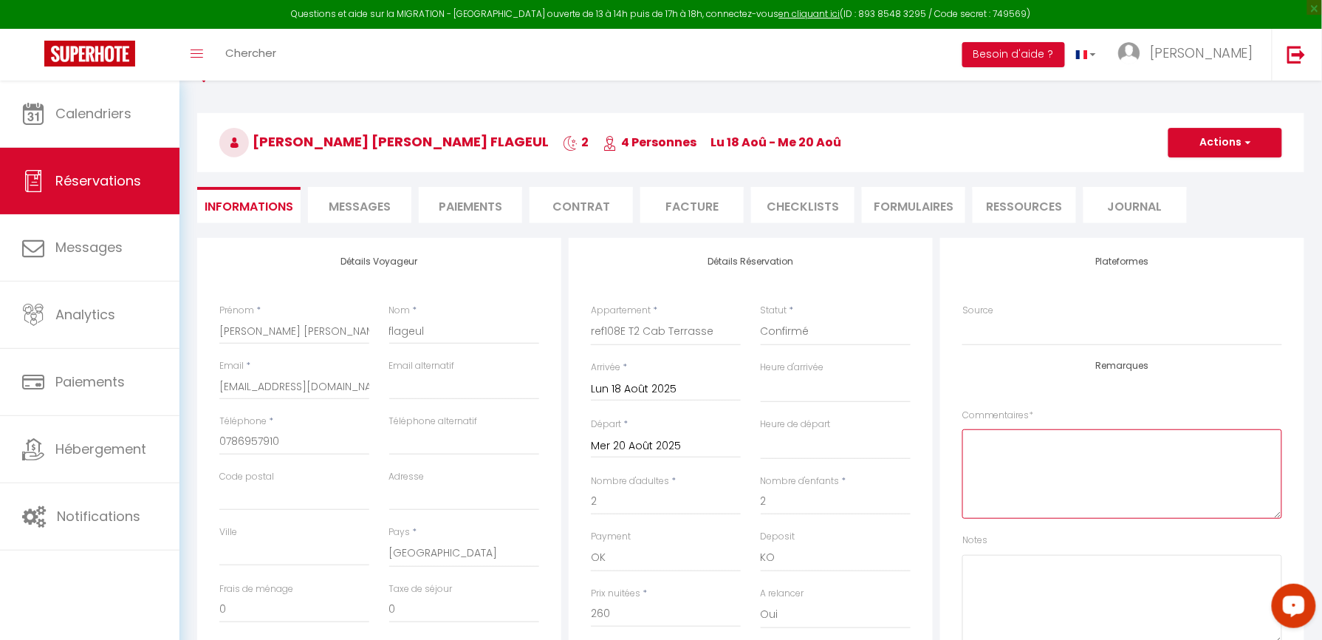
click at [1044, 448] on textarea at bounding box center [1122, 473] width 320 height 89
type textarea "ok payé stripe"
click at [1183, 145] on button "Actions" at bounding box center [1225, 143] width 114 height 30
click at [1186, 175] on link "Enregistrer" at bounding box center [1210, 174] width 117 height 19
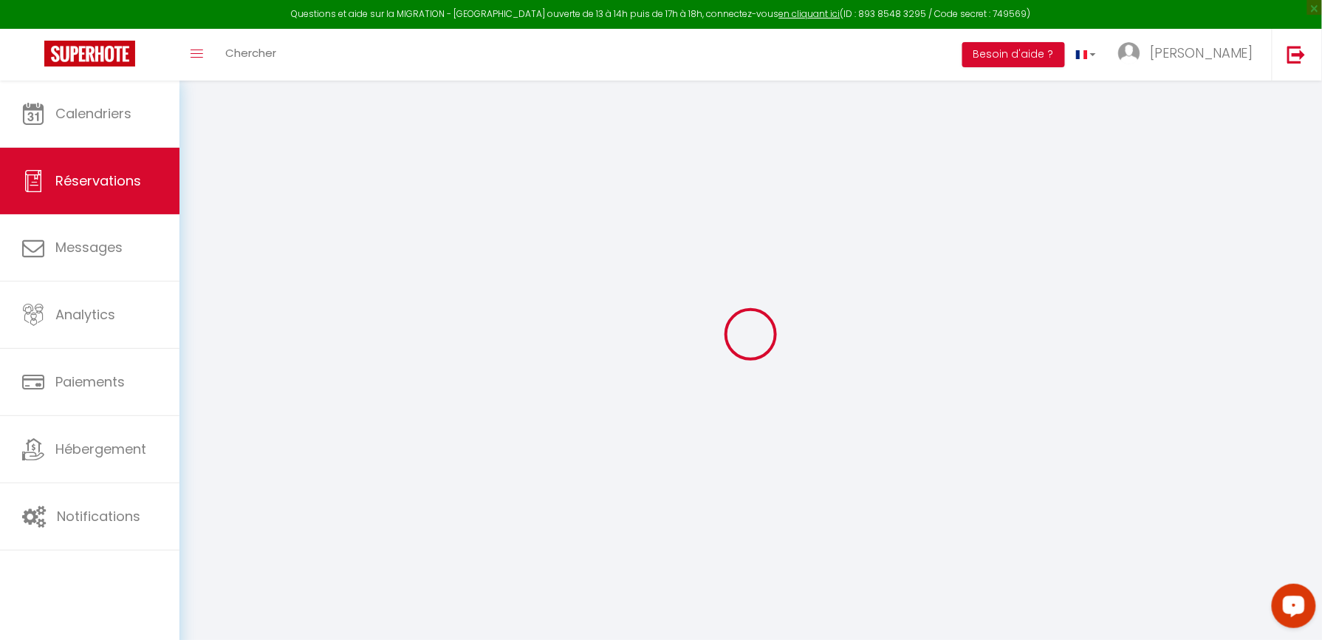
scroll to position [80, 0]
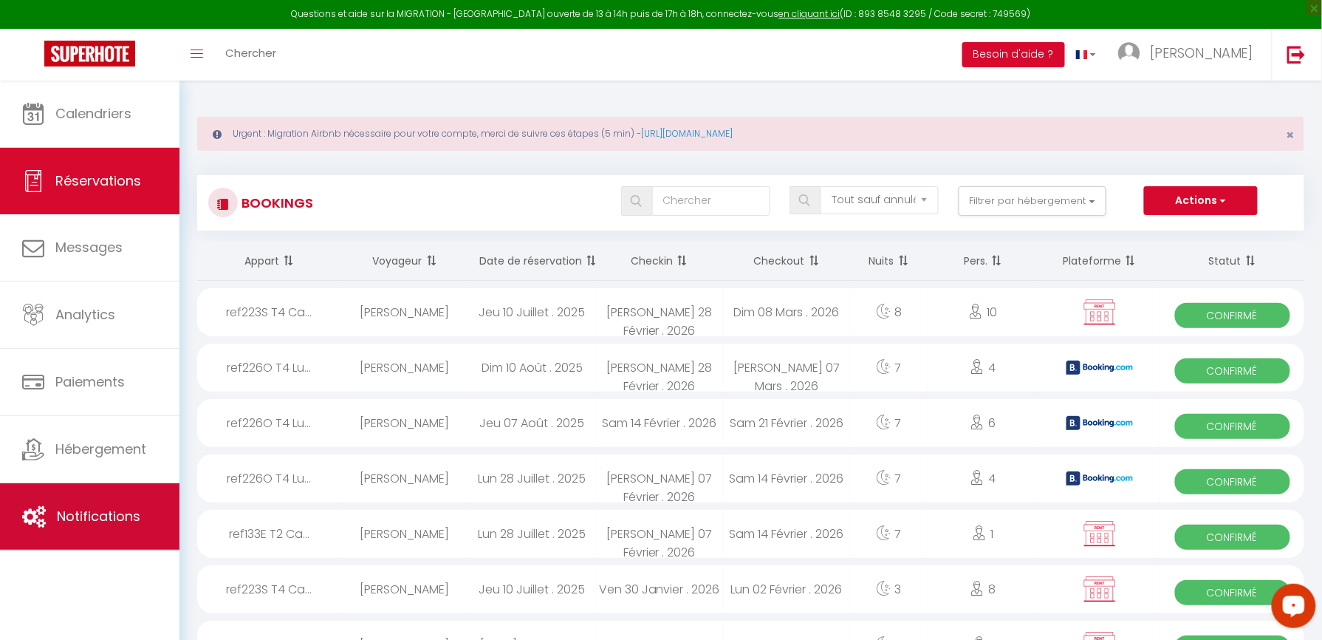
scroll to position [98, 0]
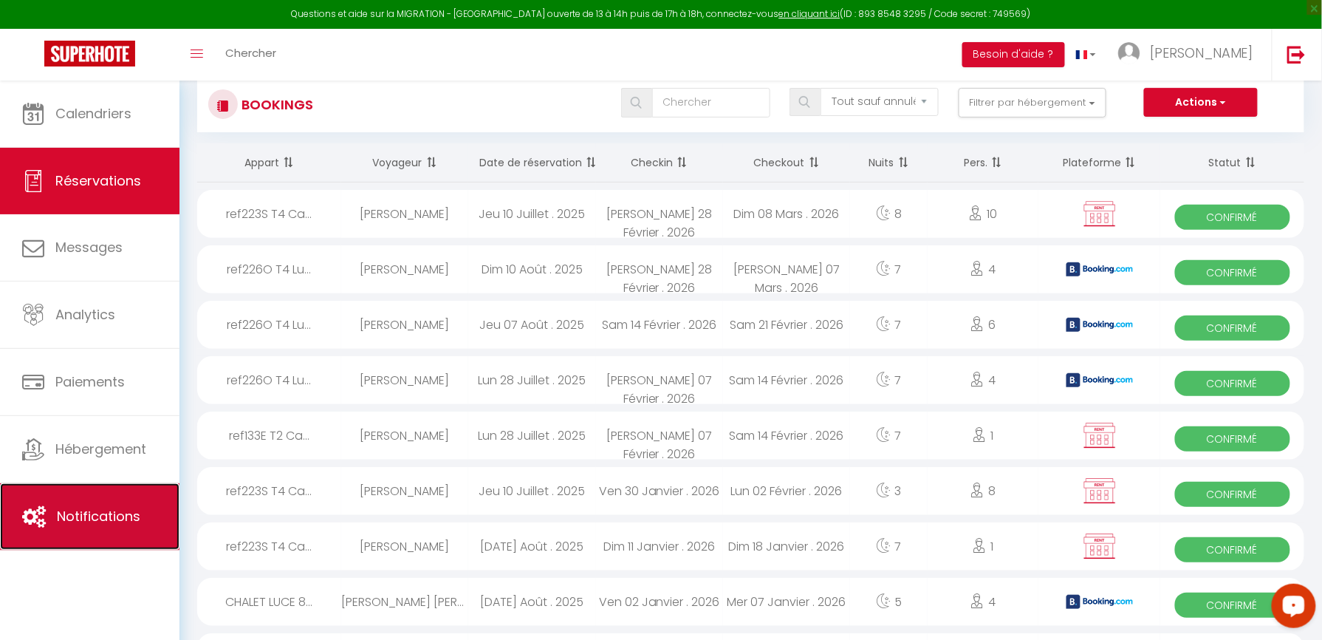
click at [84, 508] on span "Notifications" at bounding box center [98, 516] width 83 height 18
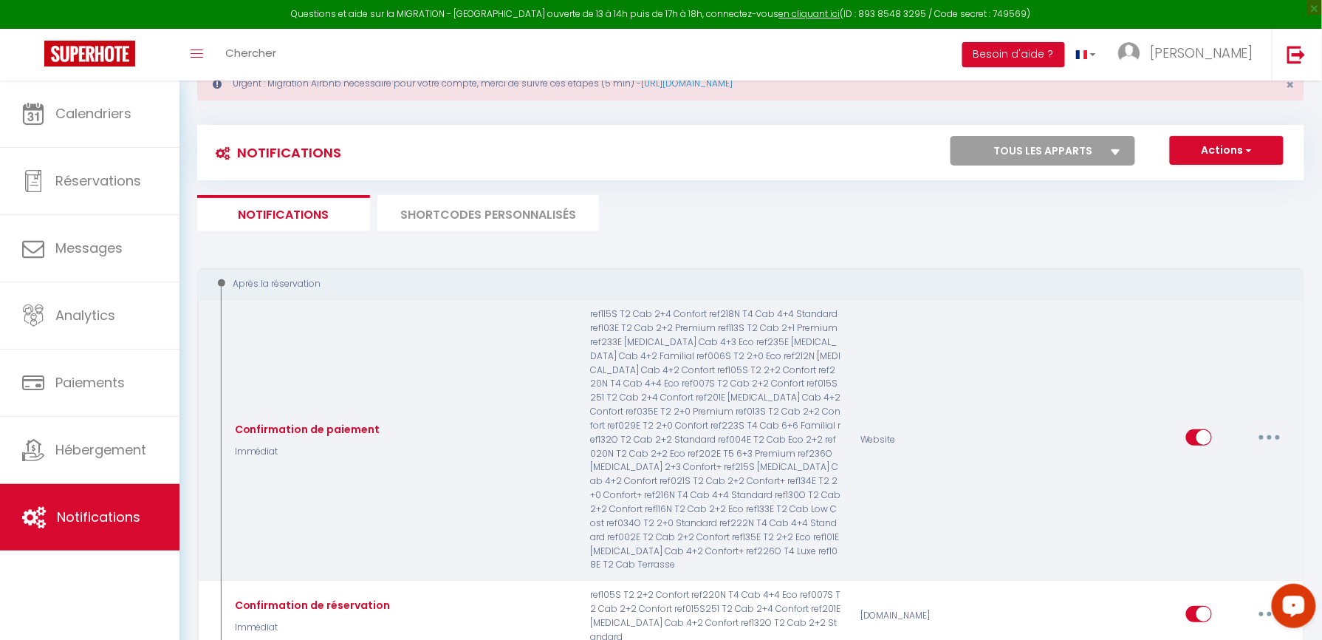
scroll to position [98, 0]
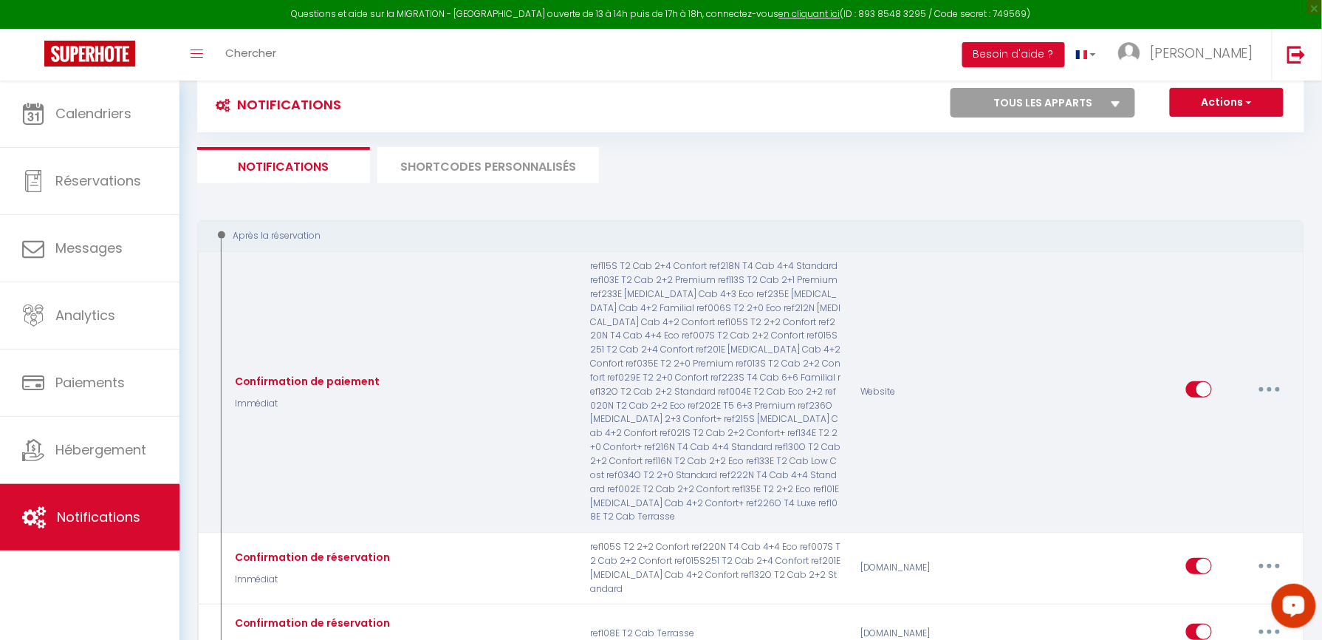
click at [1270, 387] on icon "button" at bounding box center [1269, 389] width 4 height 4
click at [1254, 411] on link "Editer" at bounding box center [1230, 423] width 109 height 25
type input "Confirmation de paiement"
select select "Immédiat"
select select "if_booking_is_paid"
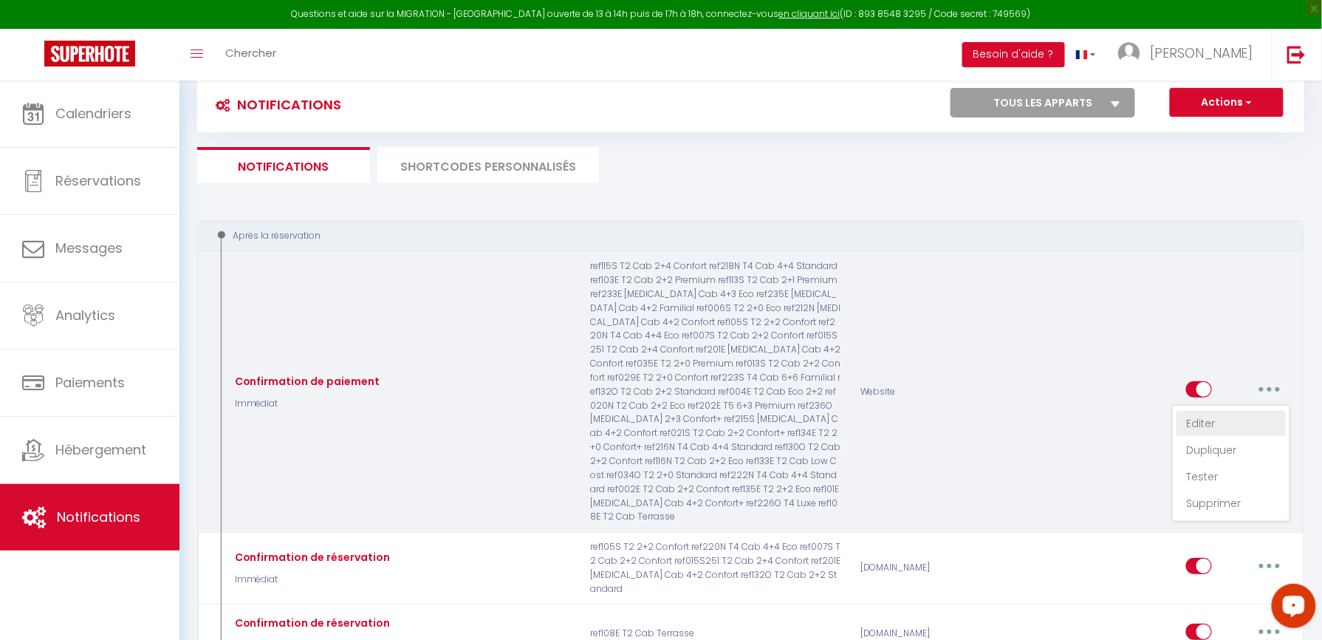
checkbox input "true"
checkbox input "false"
radio input "true"
type input "Confirmation de votre réservation - [BOOKING:ID] - [GUEST:FIRST_NAME] [GUEST:LA…"
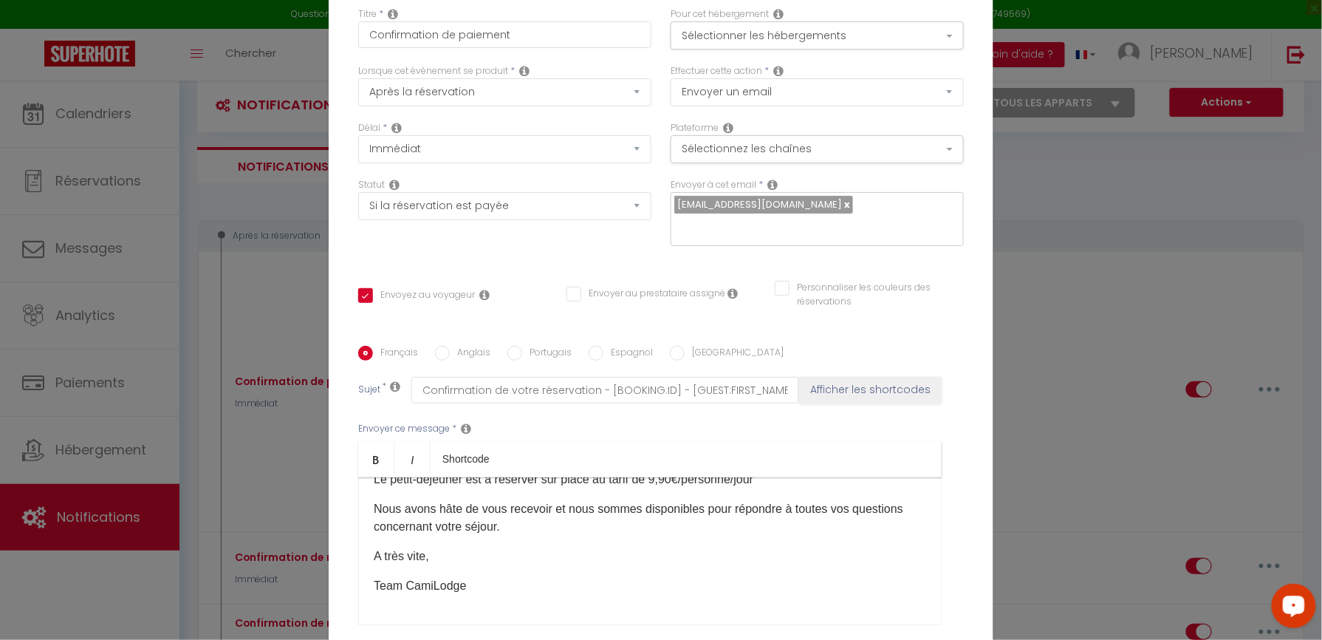
scroll to position [0, 0]
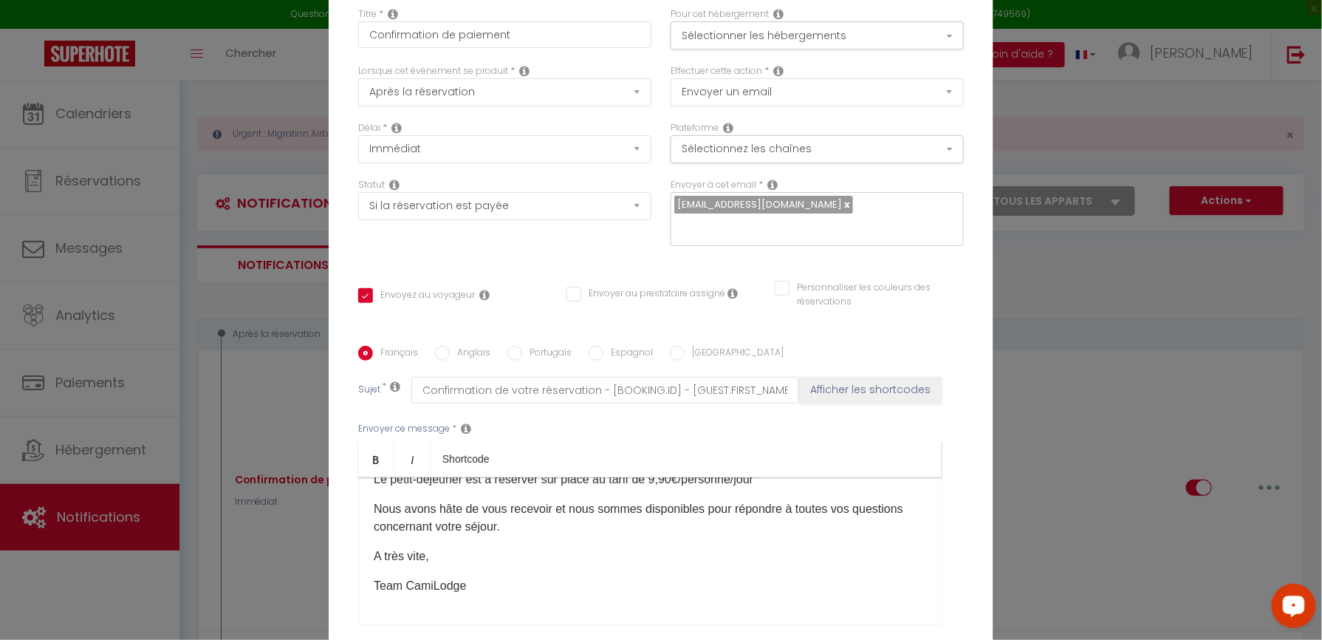
click at [529, 242] on div "Statut Aucun Si la réservation est payée Si réservation non payée Si la caution…" at bounding box center [505, 219] width 312 height 83
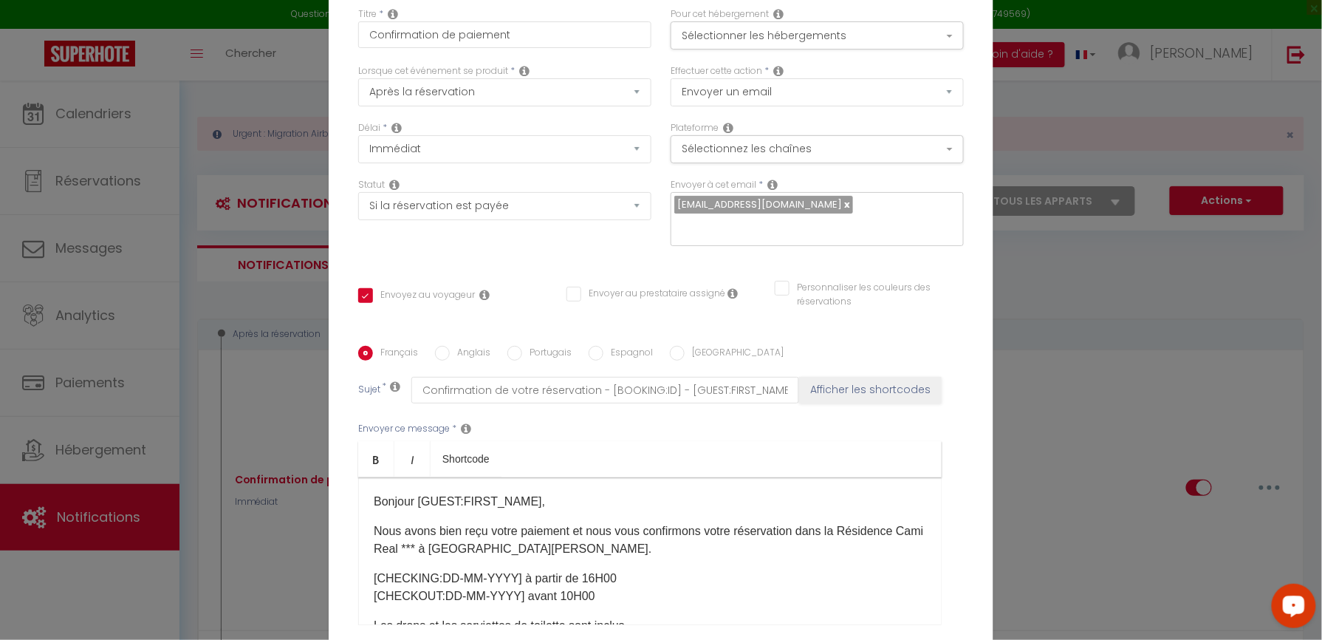
click at [1090, 465] on div "Modifier la notification × Titre * Confirmation de paiement Pour cet hébergemen…" at bounding box center [661, 320] width 1322 height 640
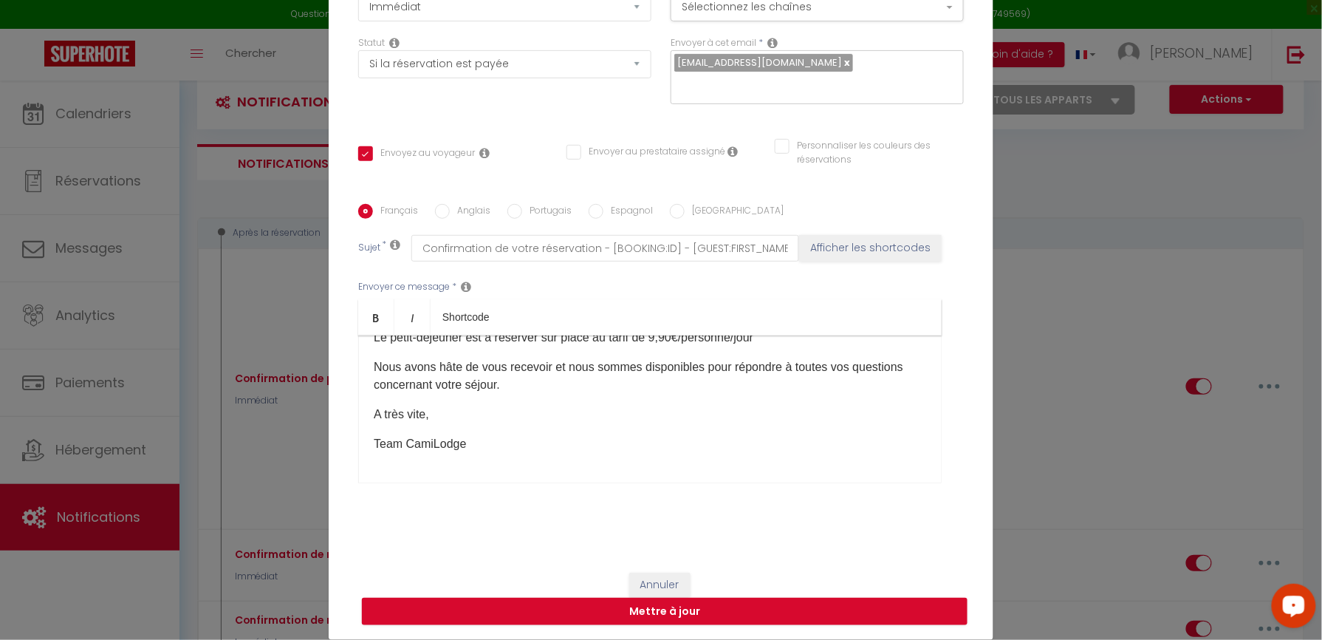
scroll to position [196, 0]
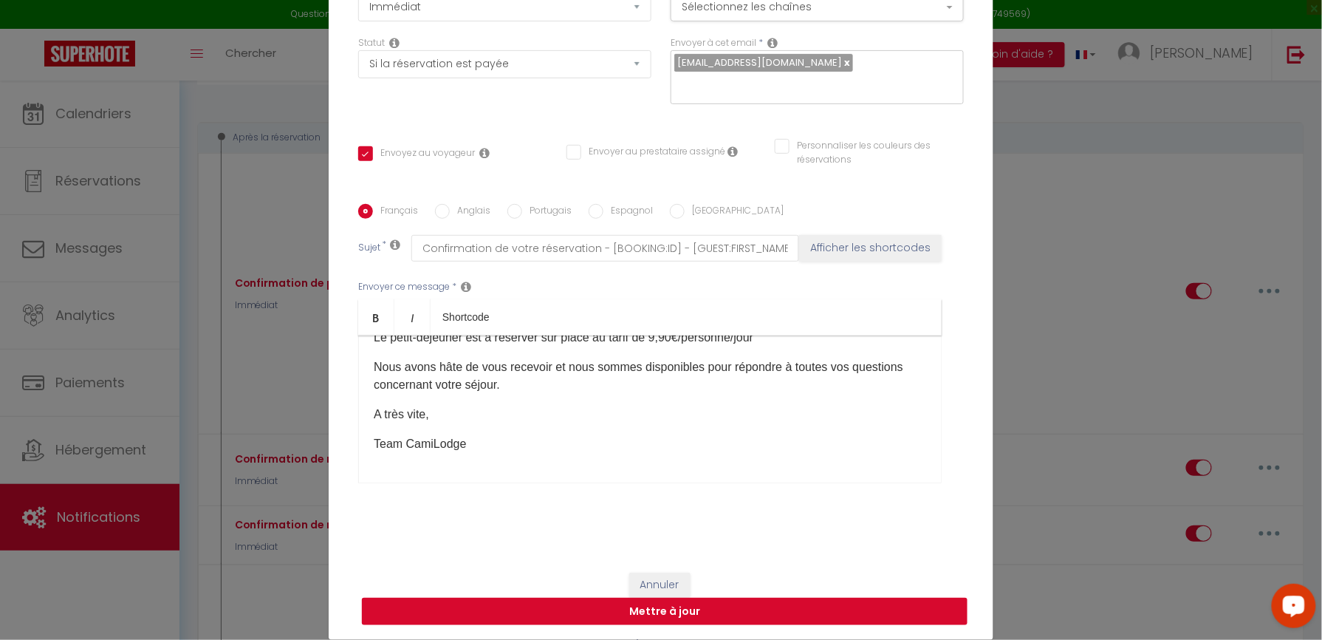
click at [638, 606] on button "Mettre à jour" at bounding box center [665, 611] width 606 height 28
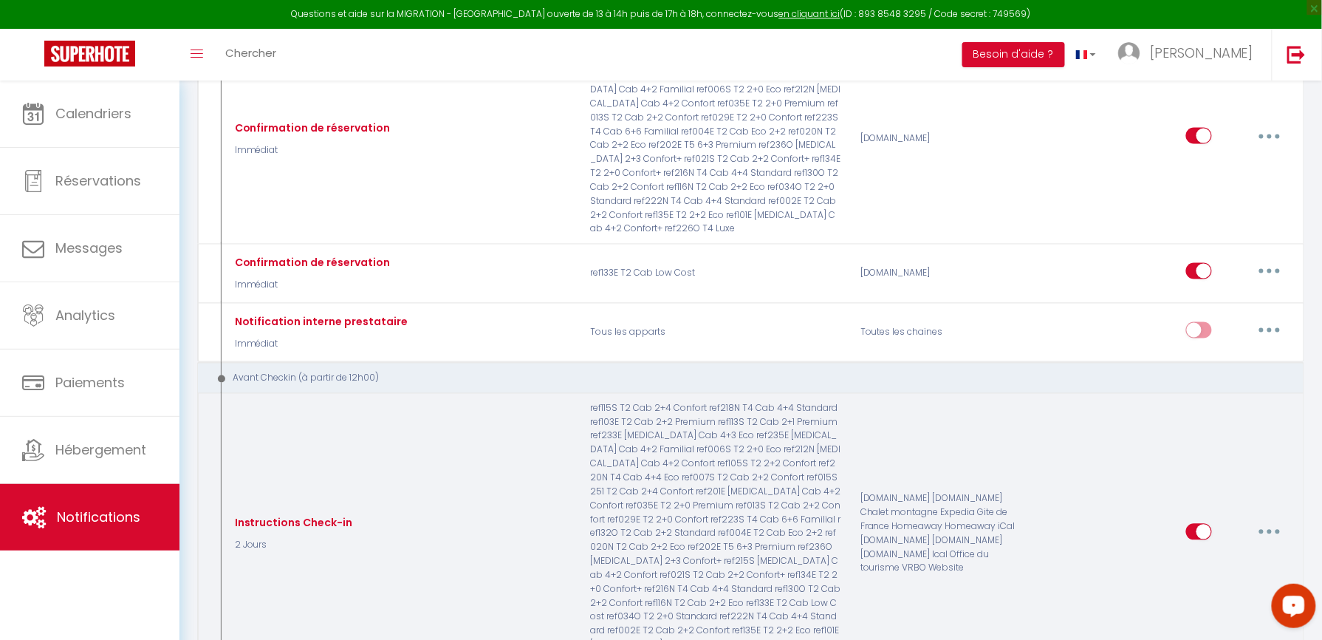
scroll to position [787, 0]
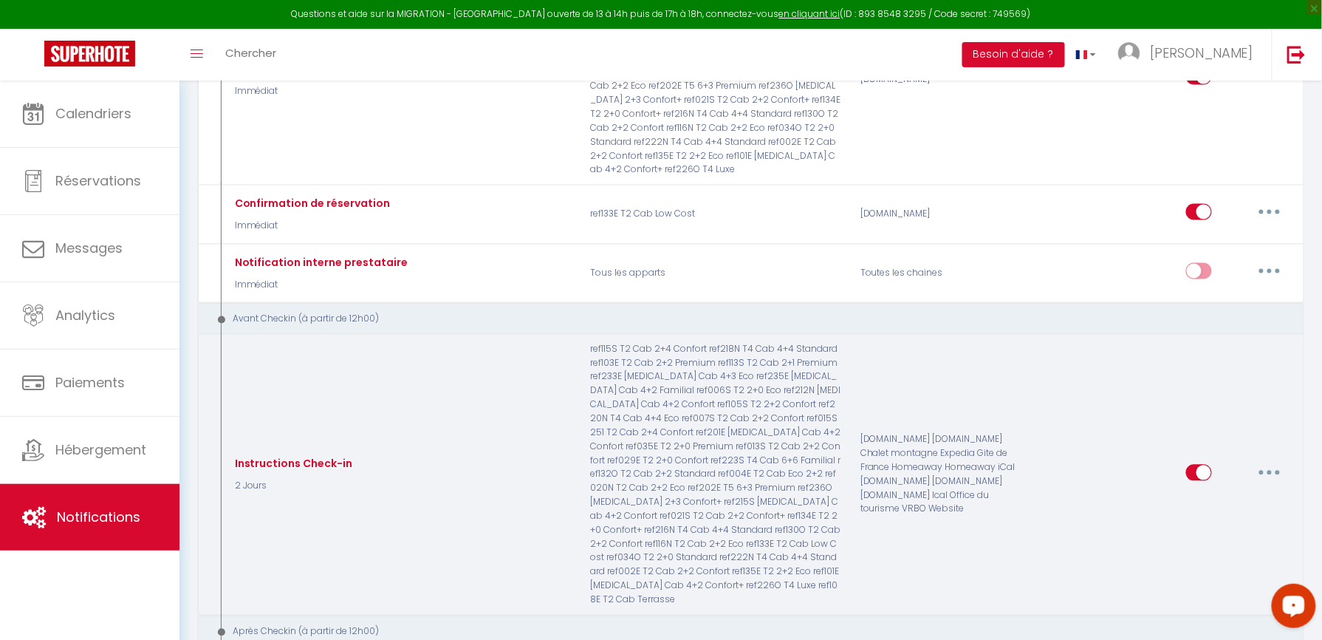
click at [1266, 461] on button "button" at bounding box center [1269, 473] width 41 height 24
click at [1235, 493] on link "Editer" at bounding box center [1230, 505] width 109 height 25
type input "Instructions Check-in"
select select "2 Jours"
select select
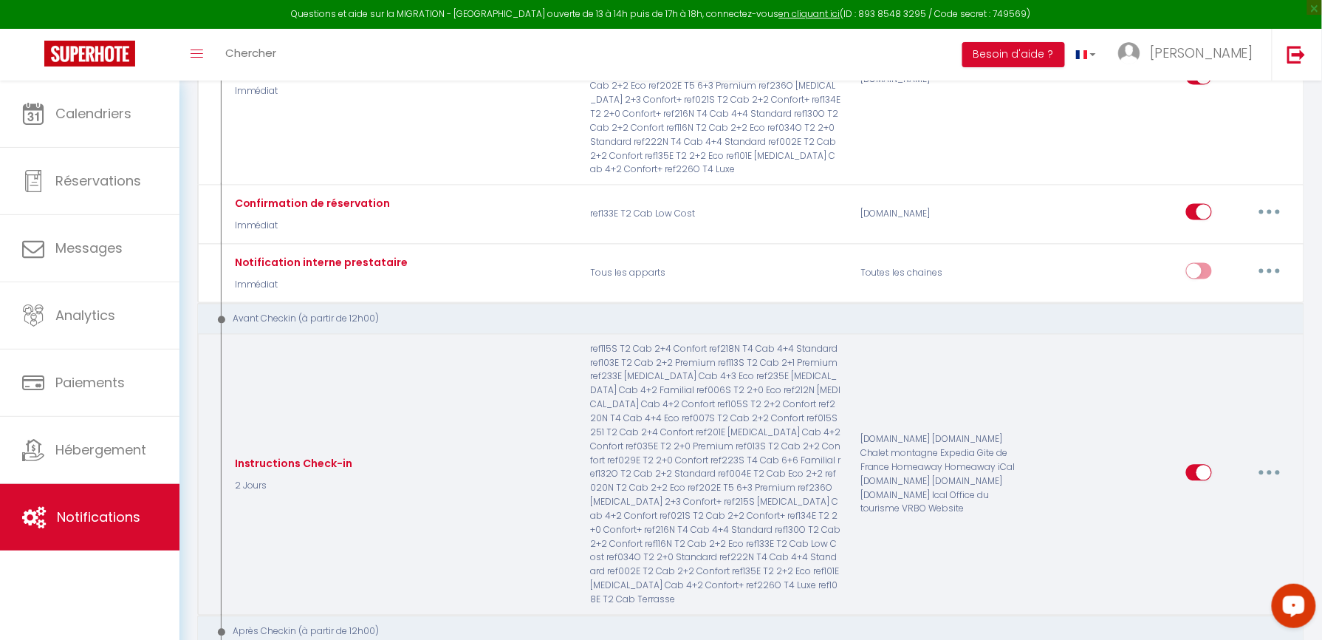
checkbox input "true"
checkbox input "false"
radio input "true"
type input "Préparer votre Check-in"
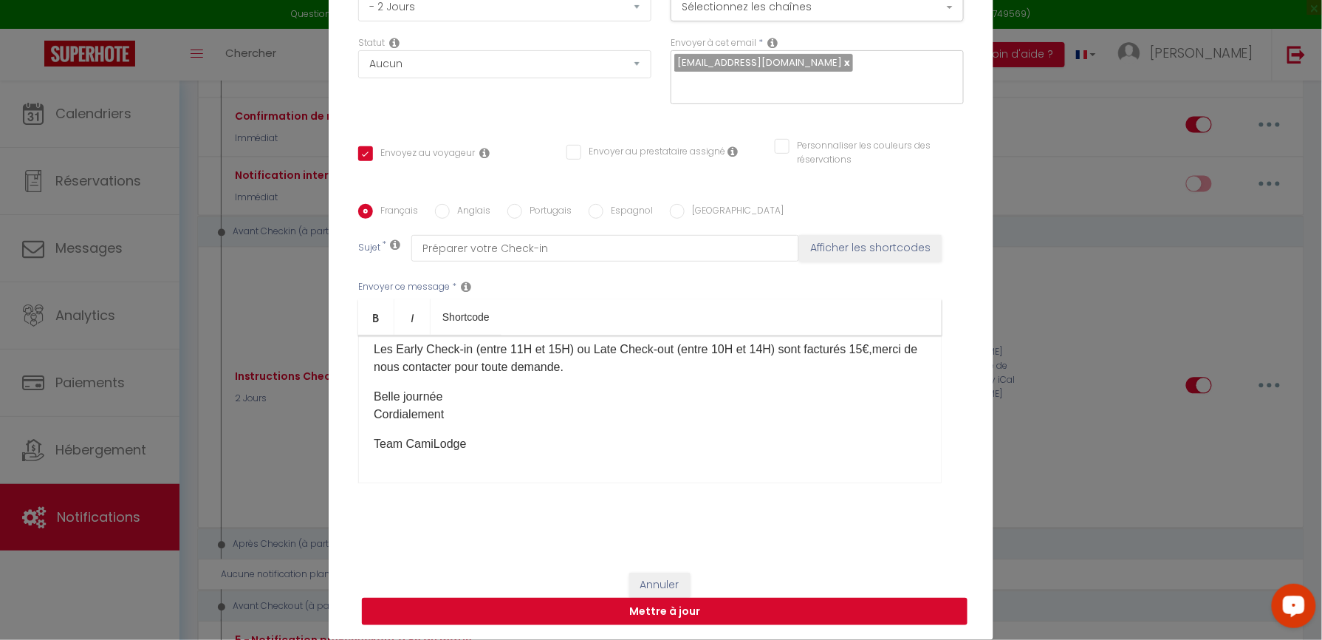
scroll to position [984, 0]
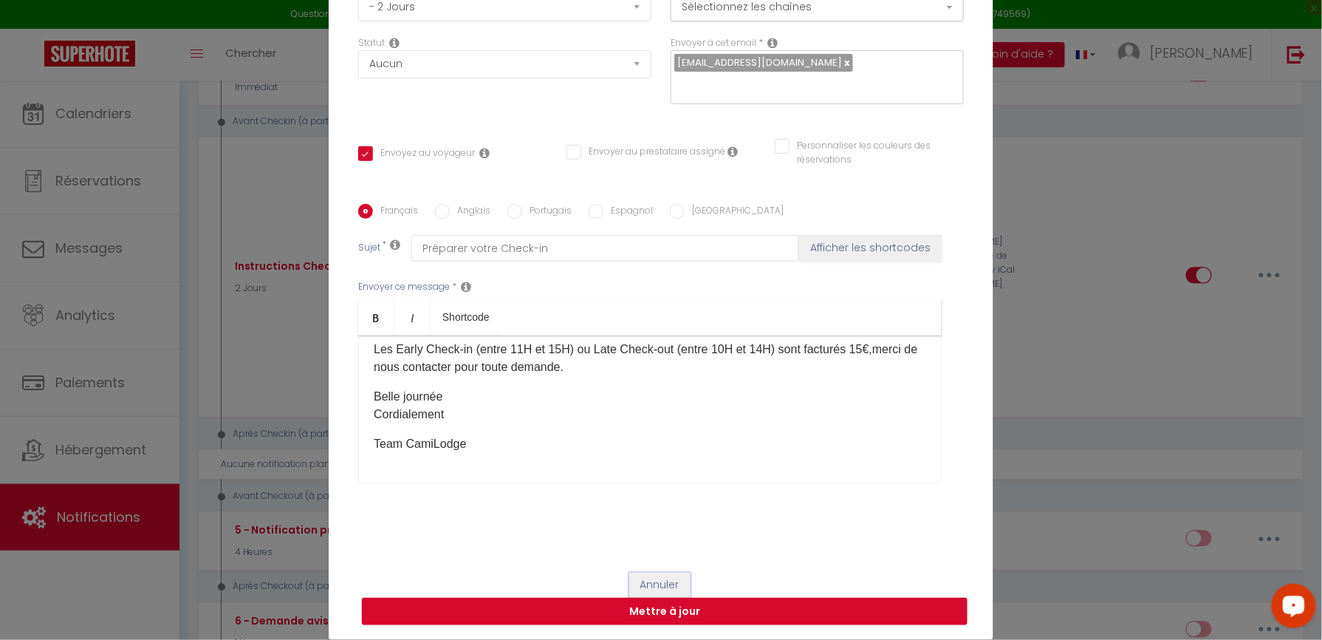
click at [663, 583] on button "Annuler" at bounding box center [659, 584] width 61 height 25
checkbox input "true"
checkbox input "false"
radio input "true"
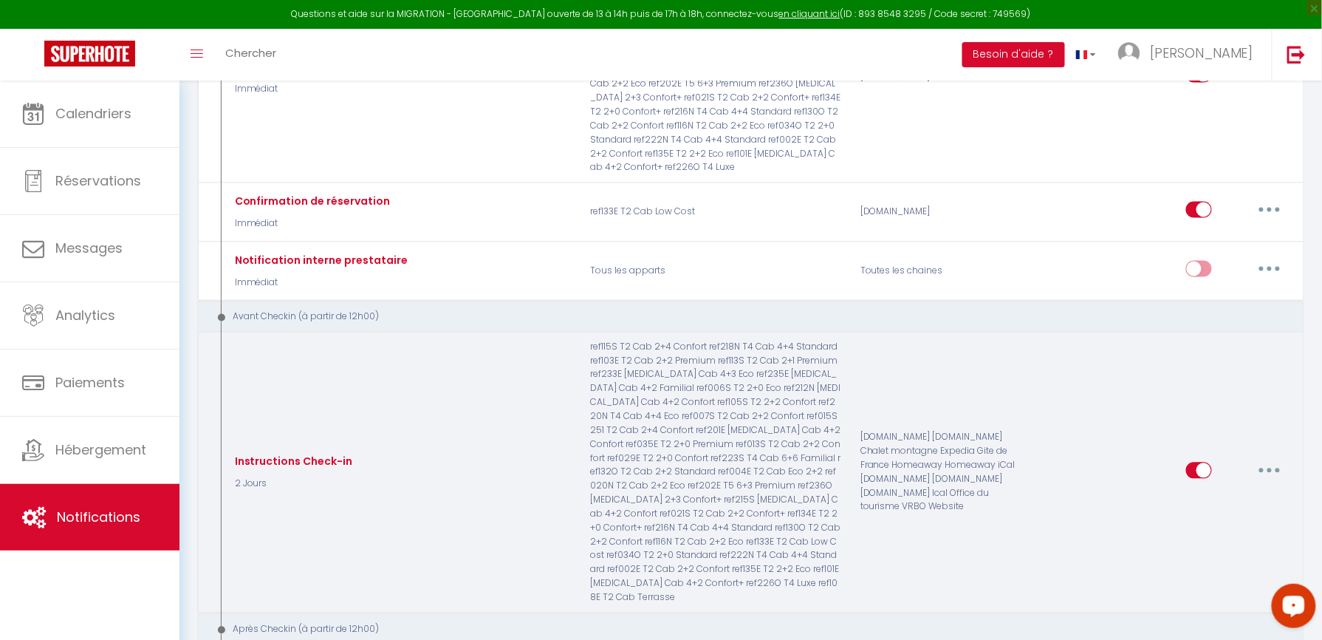
scroll to position [787, 0]
click at [1264, 461] on button "button" at bounding box center [1269, 473] width 41 height 24
click at [1206, 493] on link "Editer" at bounding box center [1230, 505] width 109 height 25
type input "Instructions Check-in"
checkbox input "true"
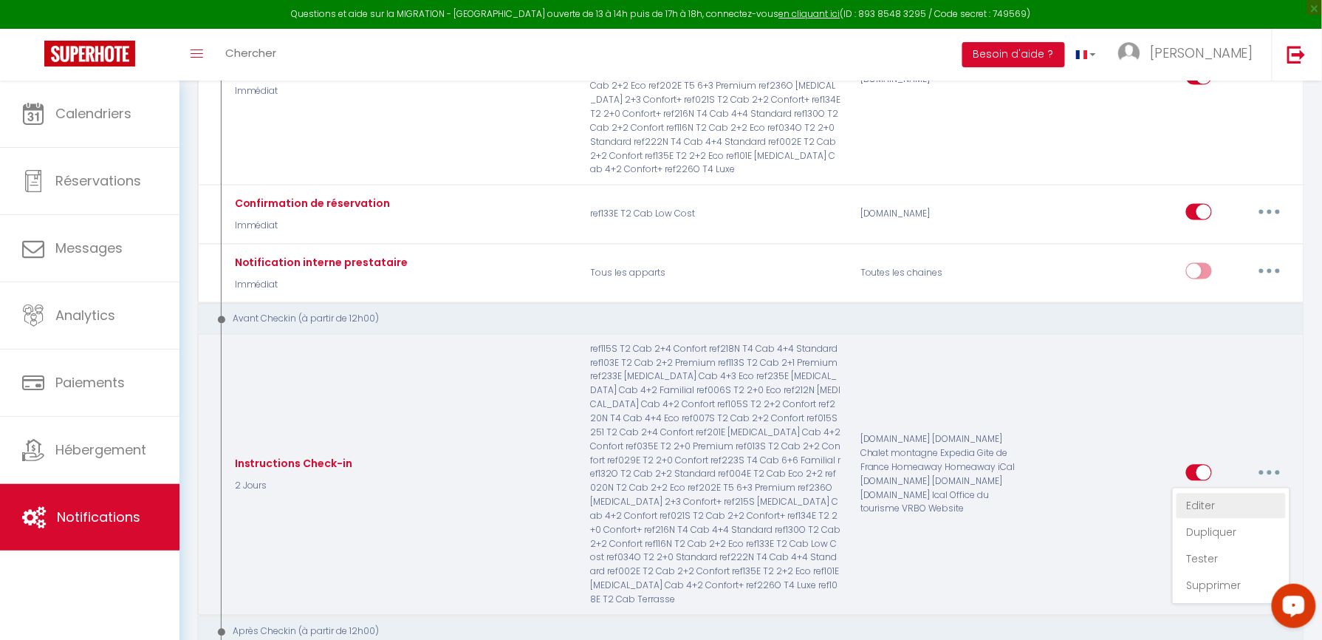
checkbox input "false"
type input "Préparer votre Check-in"
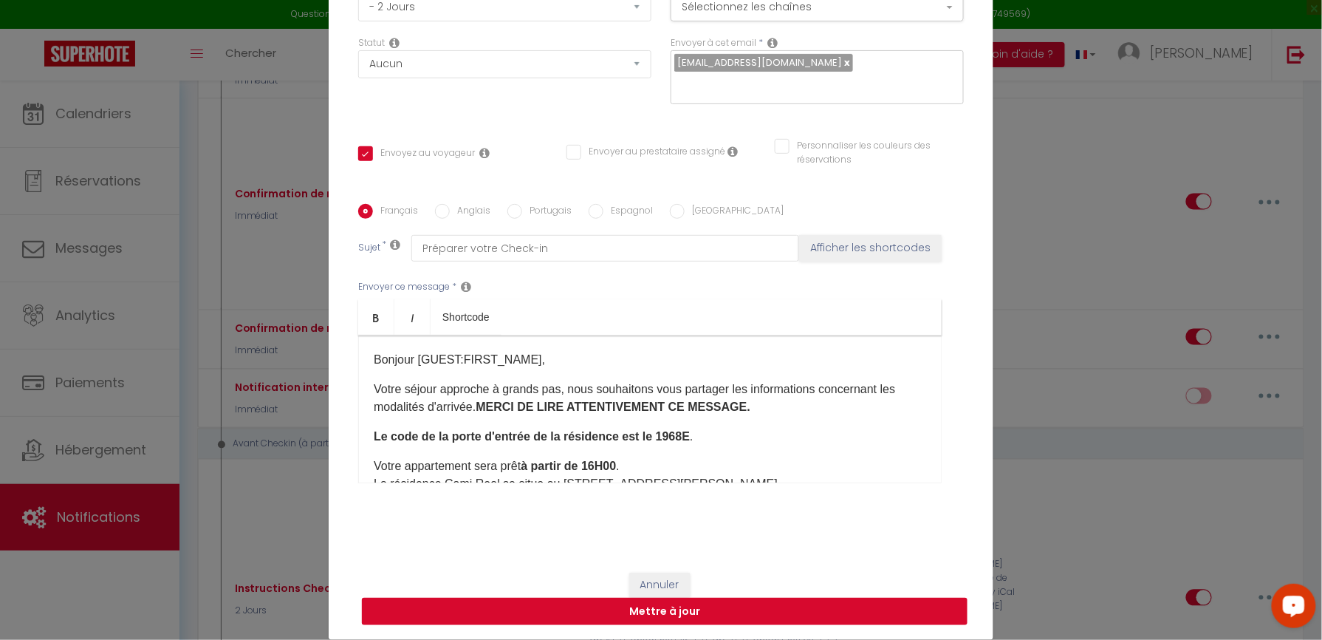
scroll to position [0, 0]
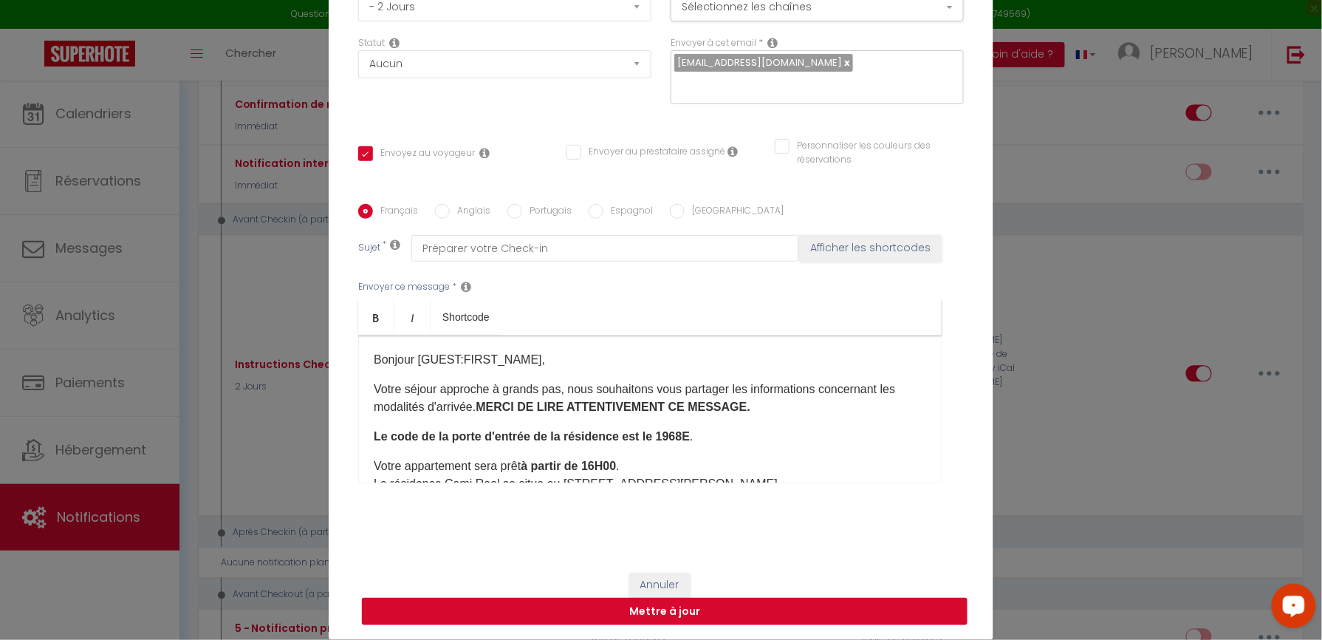
click at [669, 597] on button "Mettre à jour" at bounding box center [665, 611] width 606 height 28
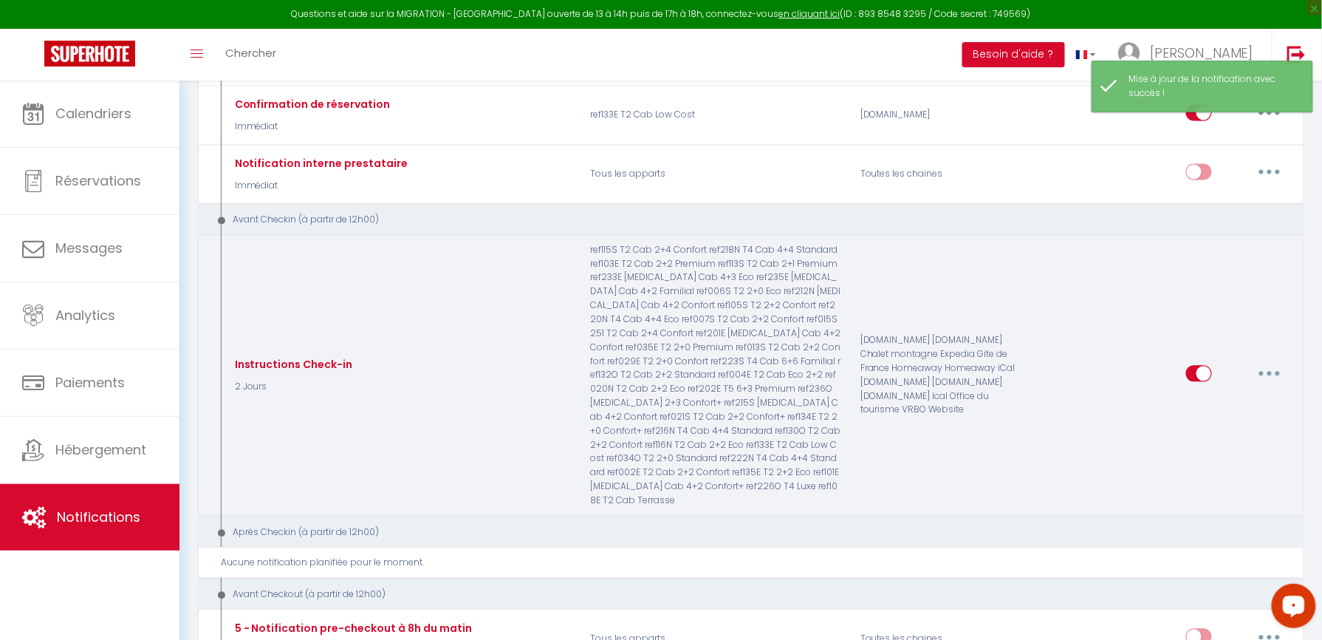
drag, startPoint x: 669, startPoint y: 597, endPoint x: 497, endPoint y: 391, distance: 268.5
click at [497, 391] on div "Instructions Check-in 2 Jours" at bounding box center [402, 376] width 360 height 264
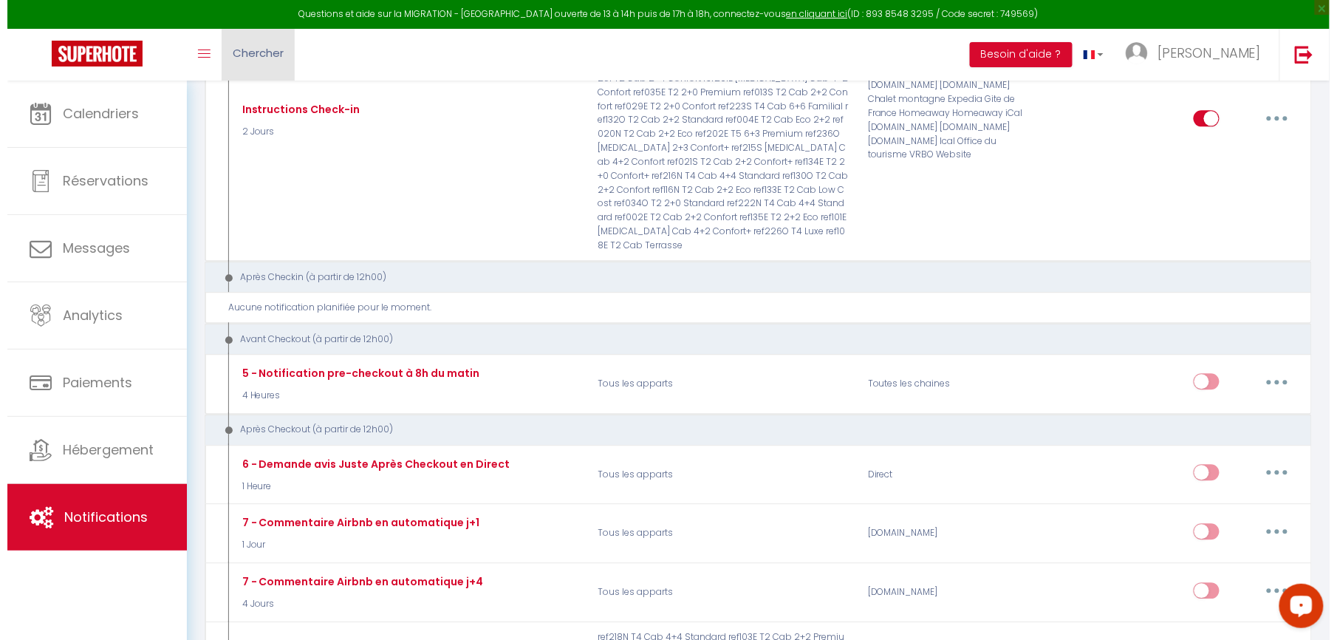
scroll to position [869, 0]
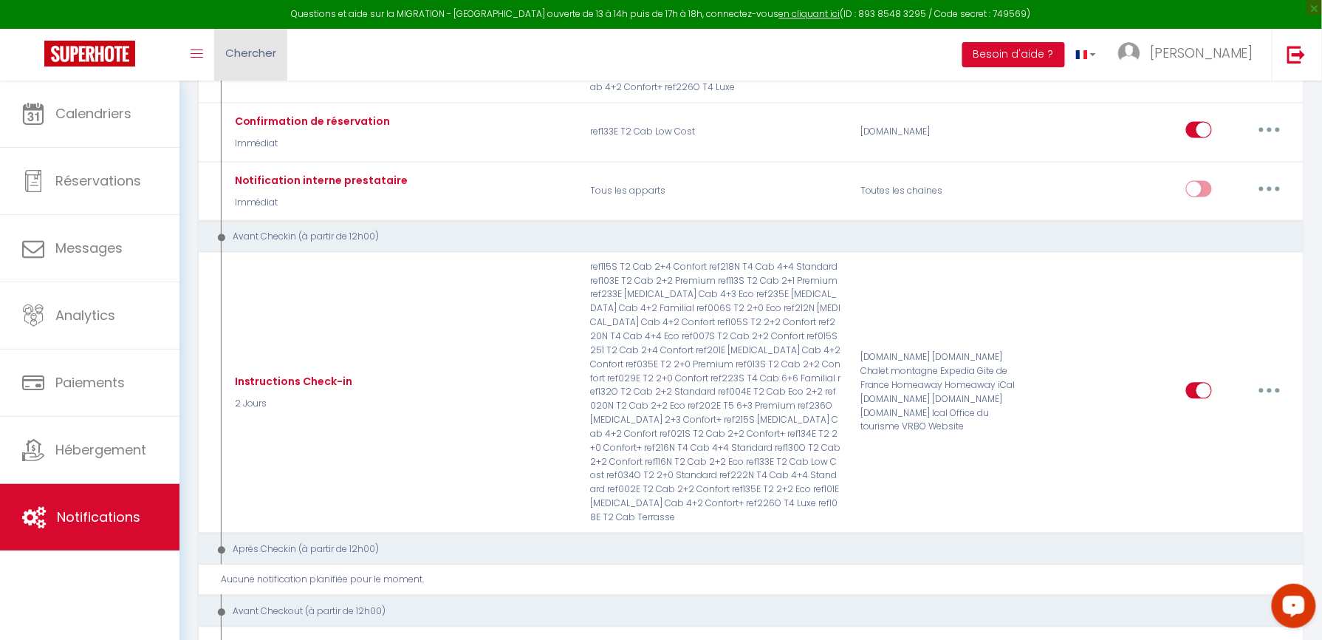
click at [270, 55] on span "Chercher" at bounding box center [250, 53] width 51 height 16
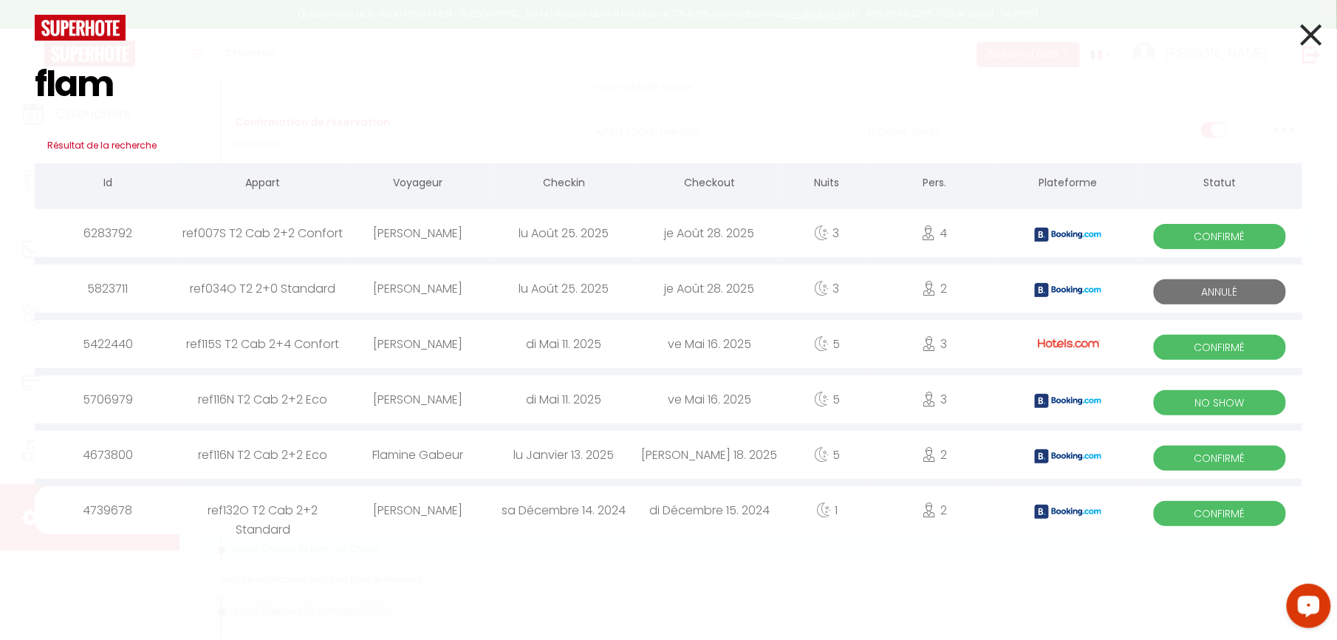
type input "flam"
click at [430, 240] on div "[PERSON_NAME]" at bounding box center [417, 233] width 145 height 48
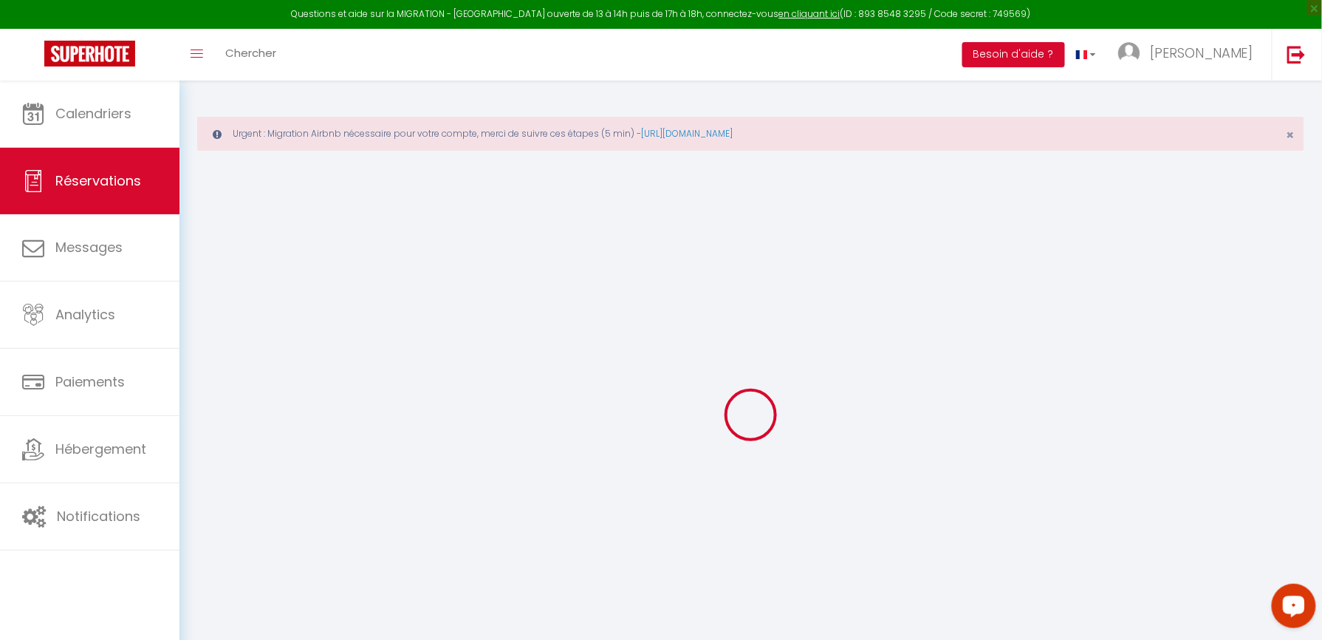
type input "[PERSON_NAME]"
type input "FLAMAND"
type input "[EMAIL_ADDRESS][DOMAIN_NAME]"
type input "[PHONE_NUMBER]"
type input "."
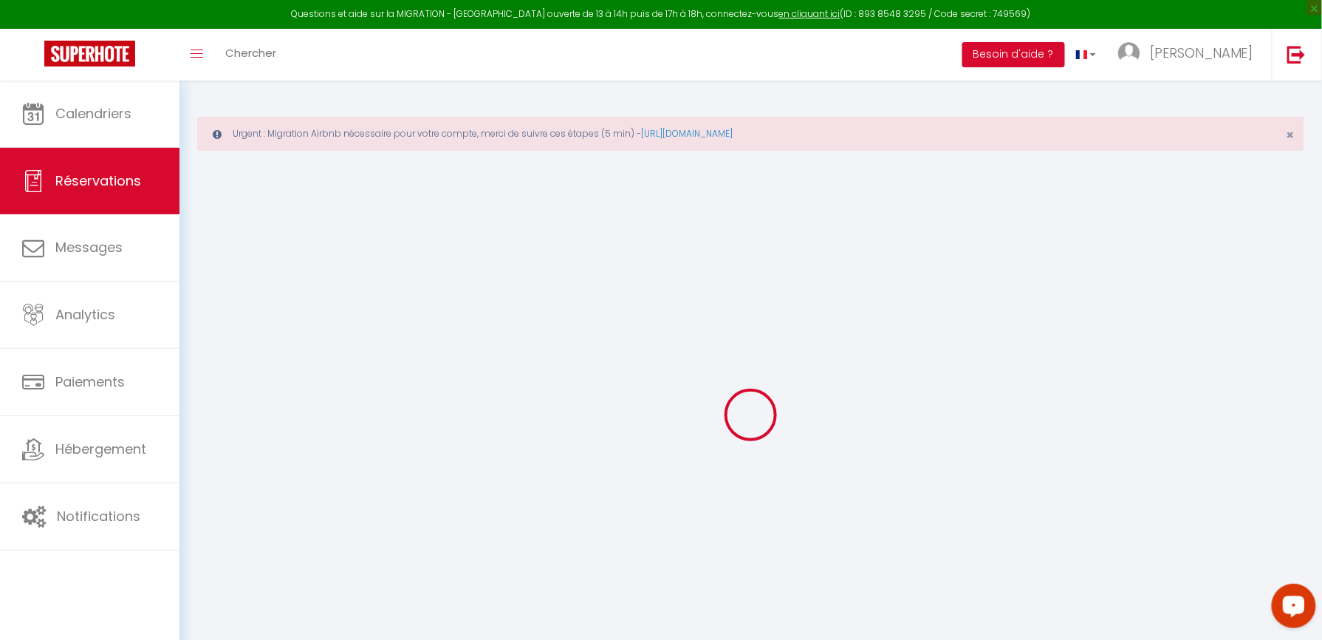
select select "FR"
type input "49.42"
select select "35310"
select select "1"
select select
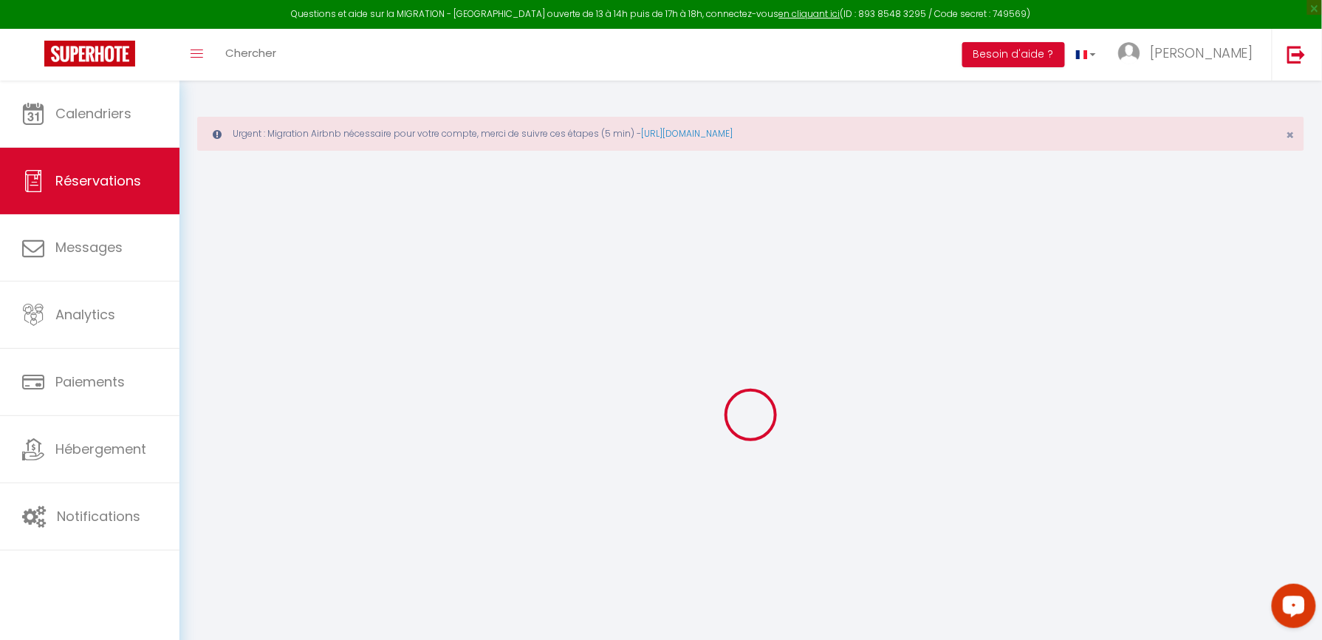
select select
type input "4"
select select "12"
select select
type input "310.5"
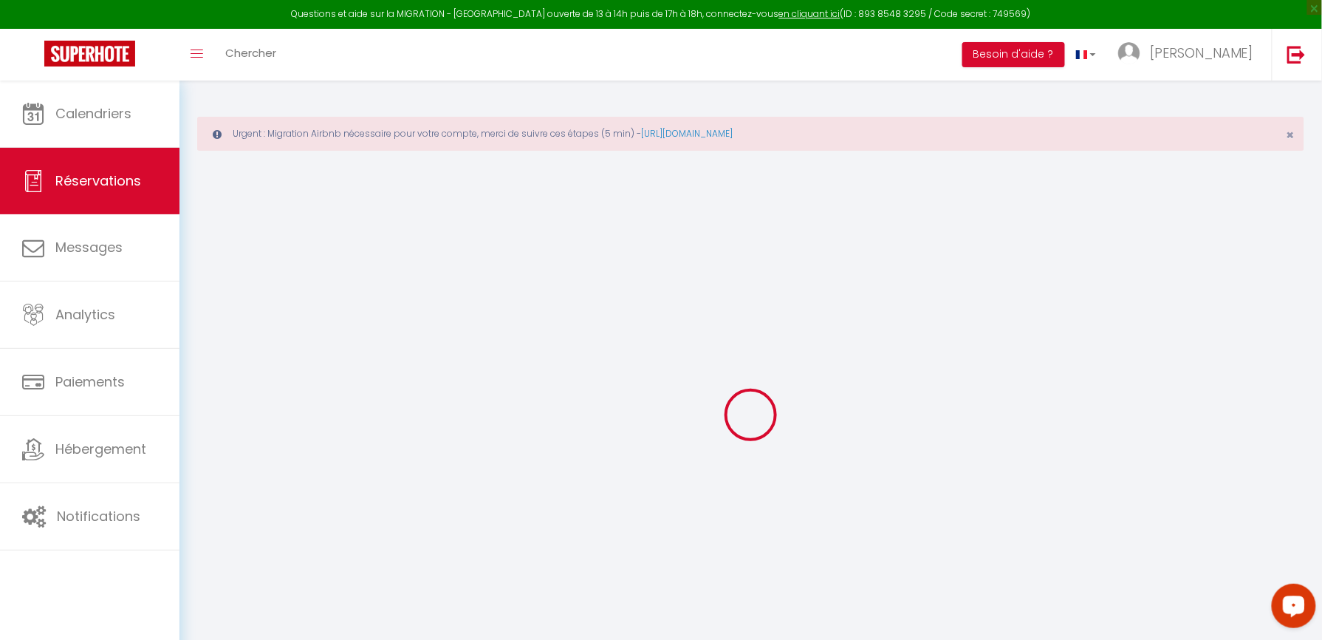
checkbox input "false"
type input "0"
select select "2"
type input "0"
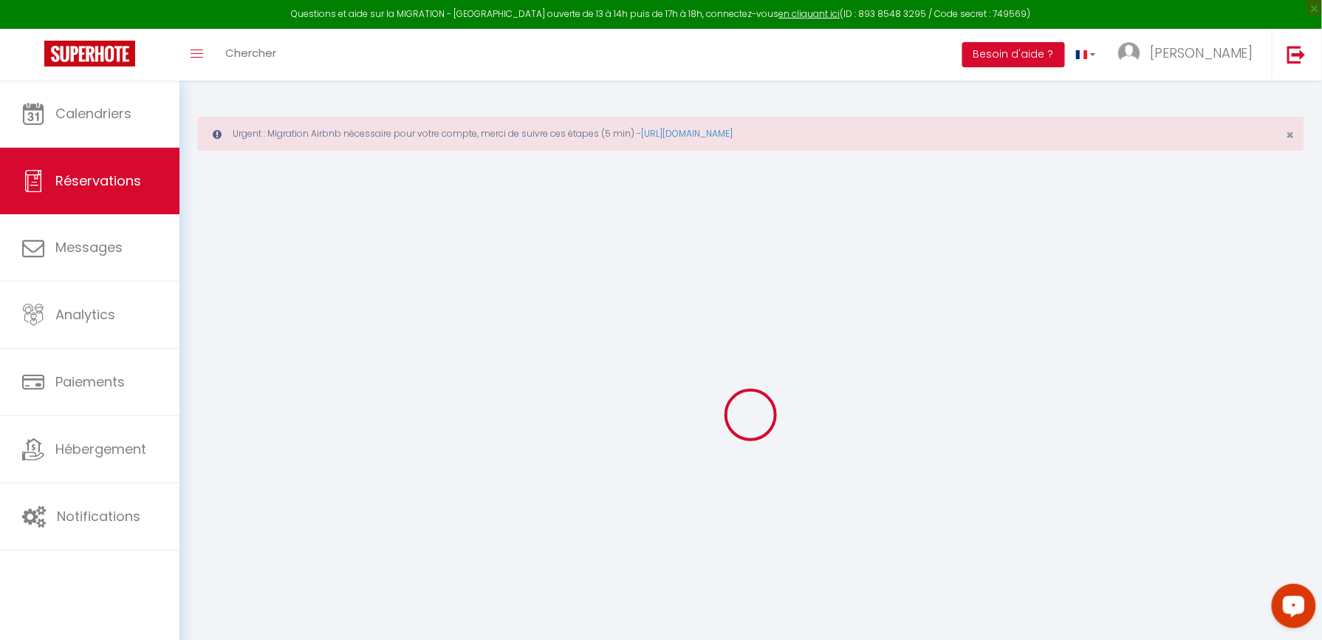
type input "0"
select select
select select "14"
checkbox input "false"
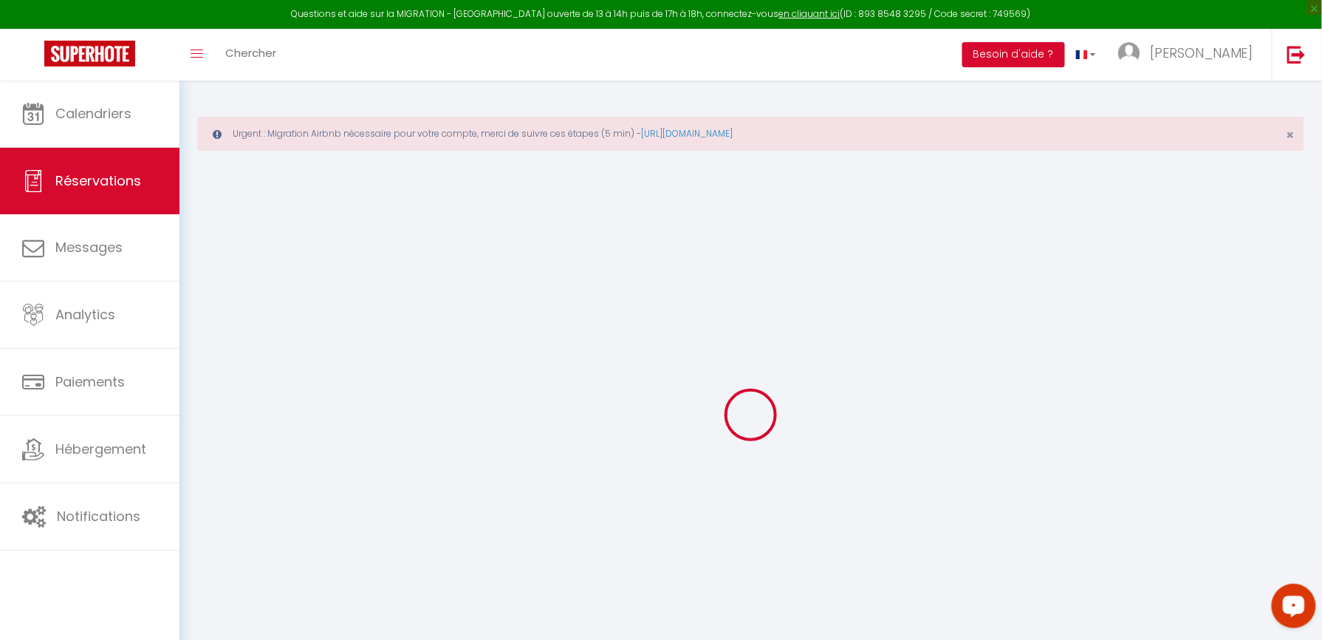
select select
checkbox input "false"
select select
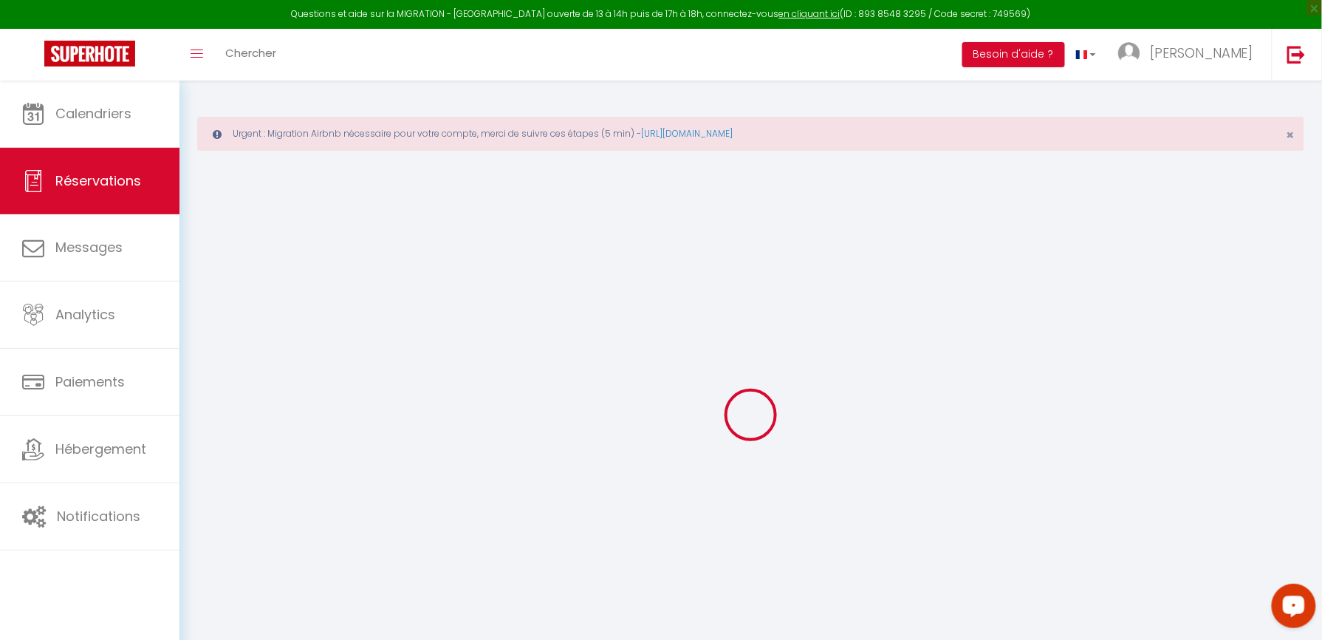
checkbox input "false"
select select
checkbox input "false"
type textarea "Collectez les paiements des clients dans votre établissement. Pour les frais d'…"
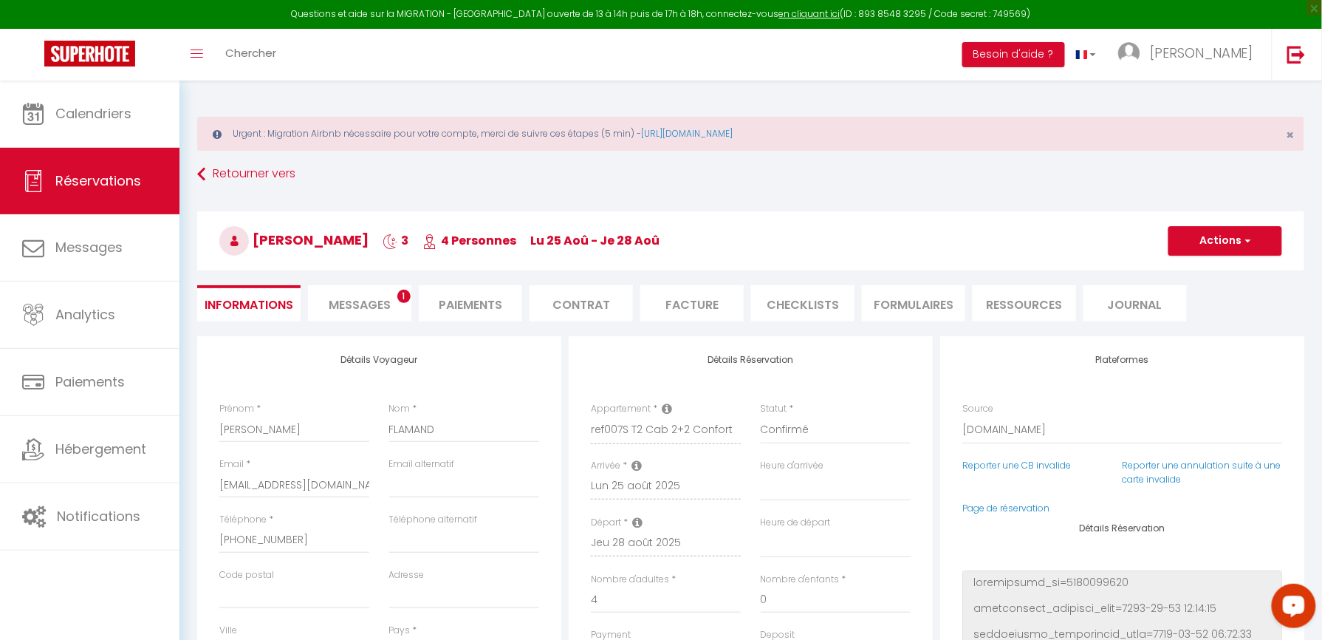
type input "19"
type input "22.8"
select select
checkbox input "false"
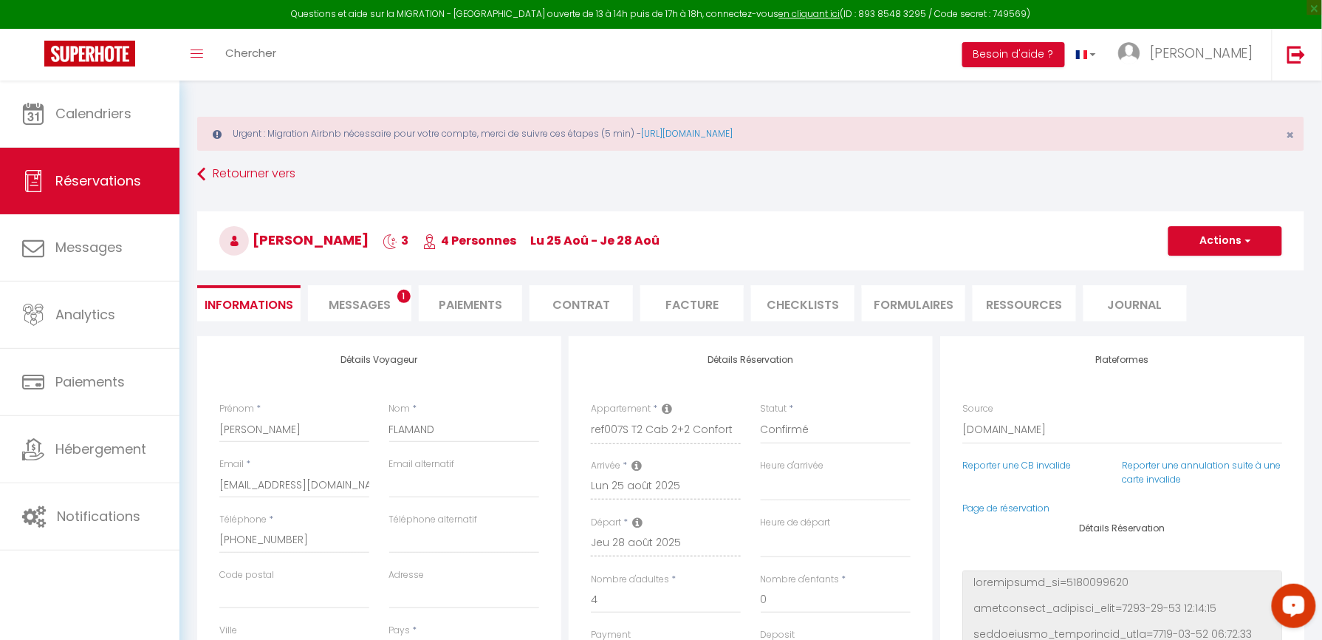
select select
click at [671, 300] on li "Facture" at bounding box center [691, 303] width 103 height 36
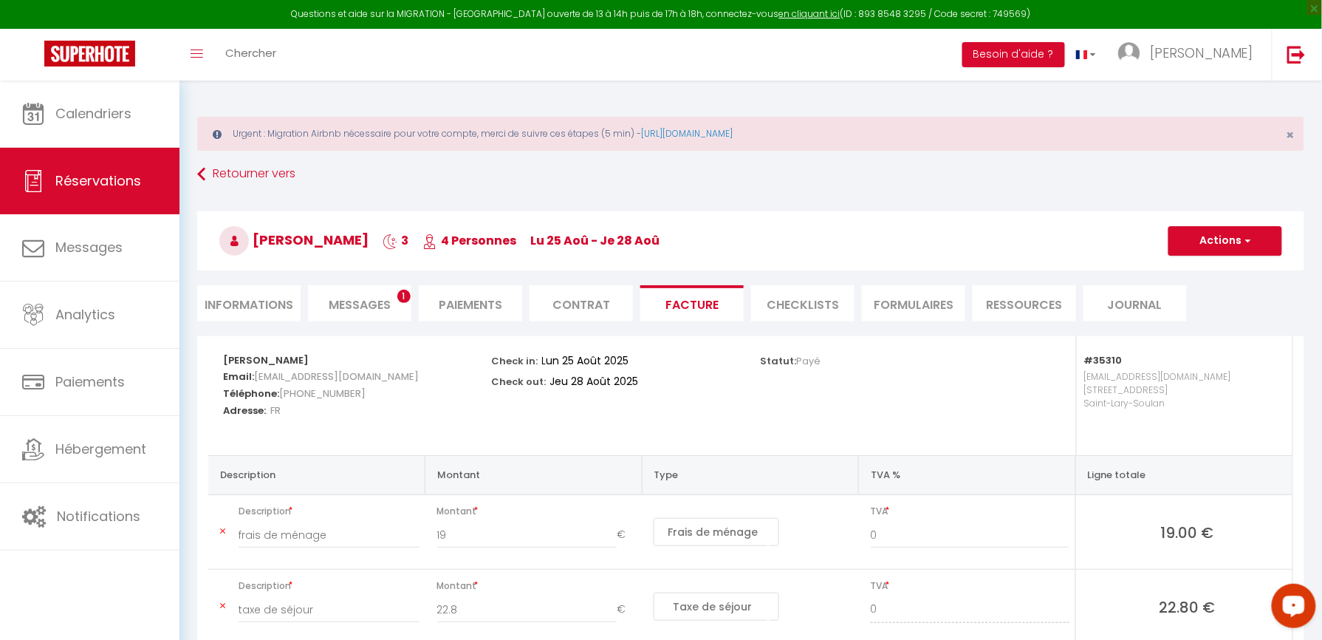
click at [485, 304] on li "Paiements" at bounding box center [470, 303] width 103 height 36
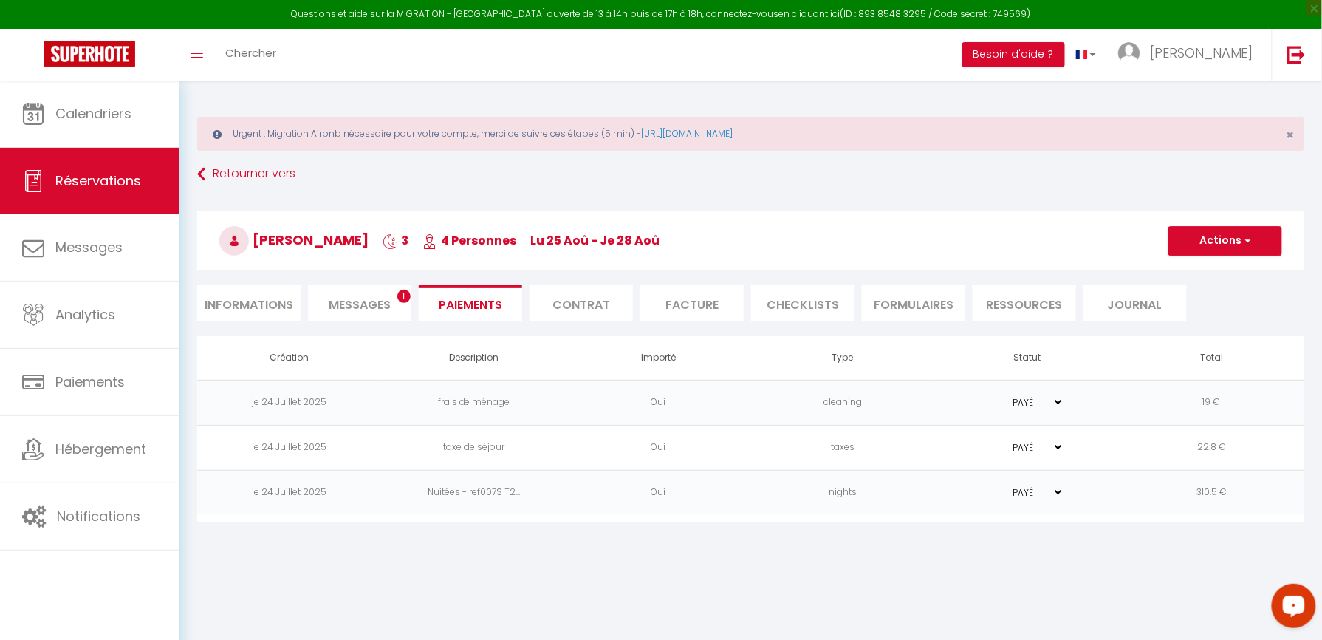
click at [1208, 263] on h3 "[PERSON_NAME] 3 4 Personnes lu 25 Aoû - je 28 Aoû" at bounding box center [750, 240] width 1107 height 59
click at [1212, 256] on div "Actions Encaisser un paiement Encaisser une caution Créer nouveau lien paiement…" at bounding box center [1225, 241] width 114 height 30
click at [1215, 249] on button "Actions" at bounding box center [1225, 241] width 114 height 30
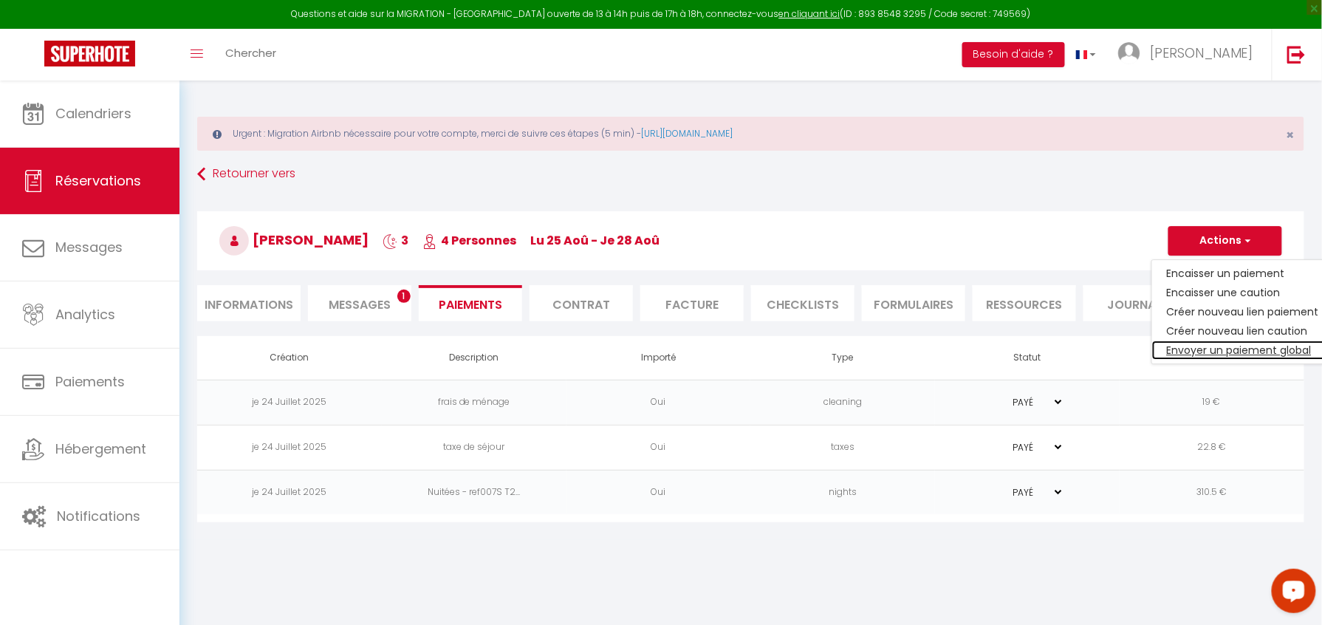
click at [1210, 349] on link "Envoyer un paiement global" at bounding box center [1243, 349] width 182 height 19
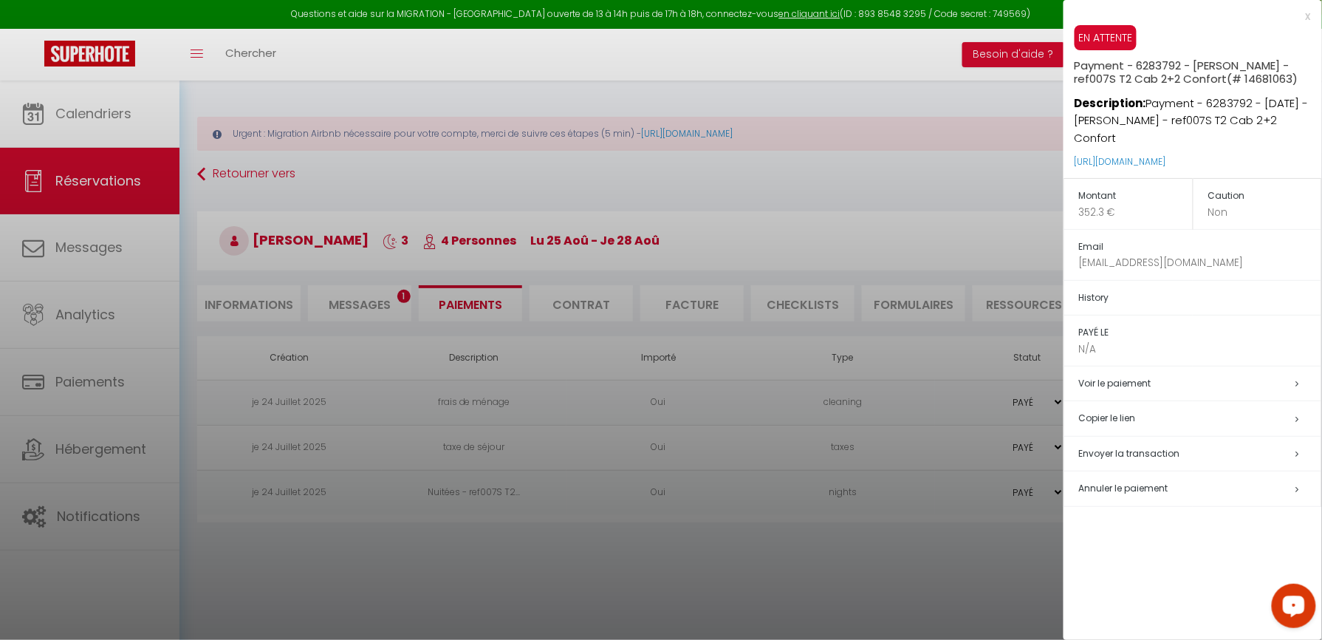
drag, startPoint x: 1208, startPoint y: 168, endPoint x: 1064, endPoint y: 169, distance: 144.0
click at [1064, 169] on div "EN ATTENTE Payment - 6283792 - [PERSON_NAME] - ref007S T2 Cab 2+2 Confort (# 14…" at bounding box center [1192, 102] width 258 height 154
copy link "[URL][DOMAIN_NAME]"
click at [1309, 22] on div "x" at bounding box center [1186, 16] width 247 height 18
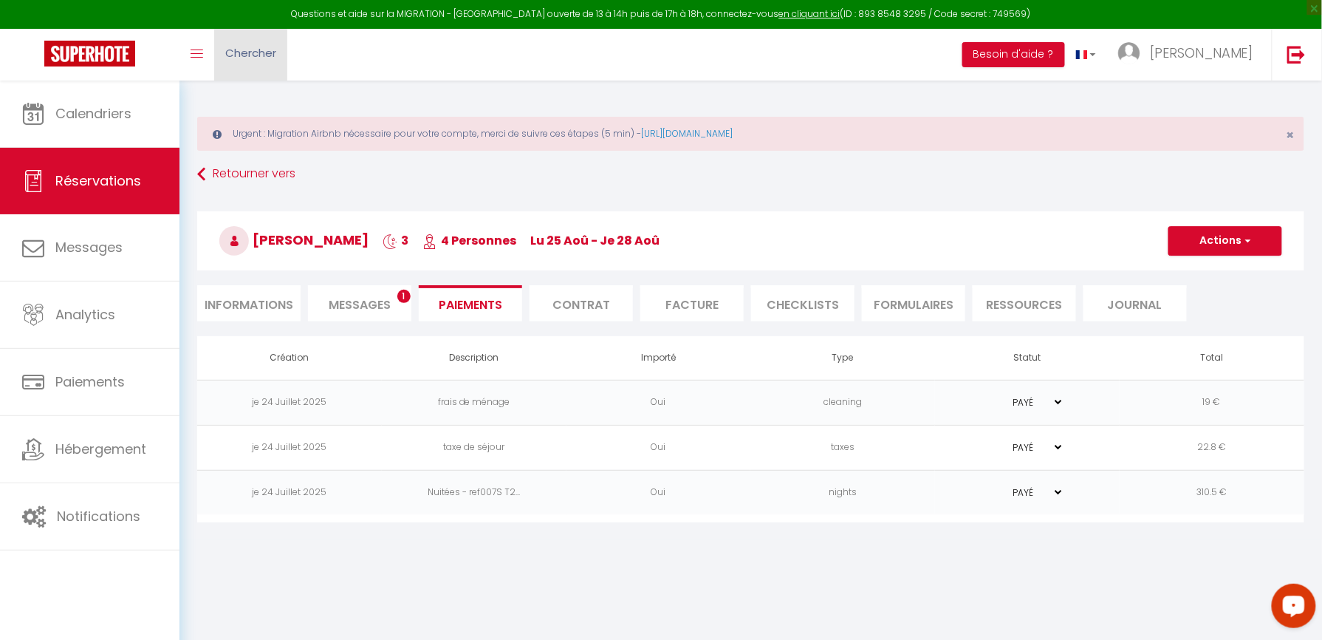
click at [247, 62] on link "Chercher" at bounding box center [250, 55] width 73 height 52
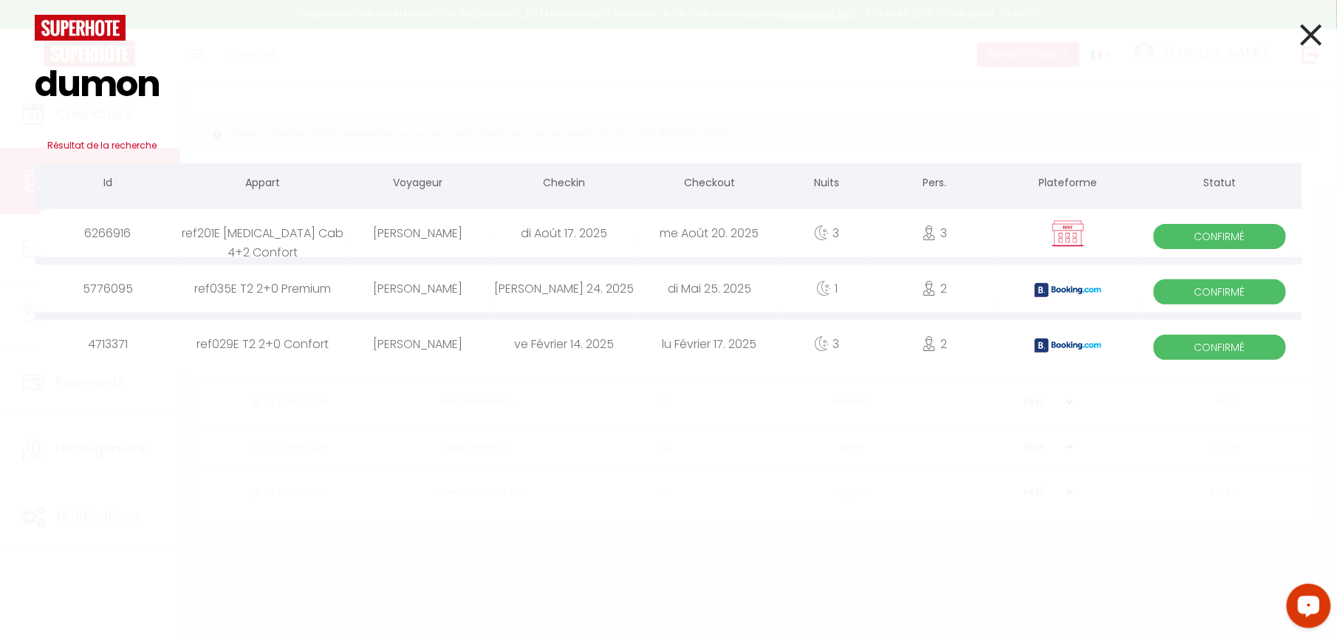
type input "dumon"
drag, startPoint x: 1315, startPoint y: 31, endPoint x: 863, endPoint y: 30, distance: 452.0
click at [1313, 30] on icon at bounding box center [1311, 34] width 21 height 37
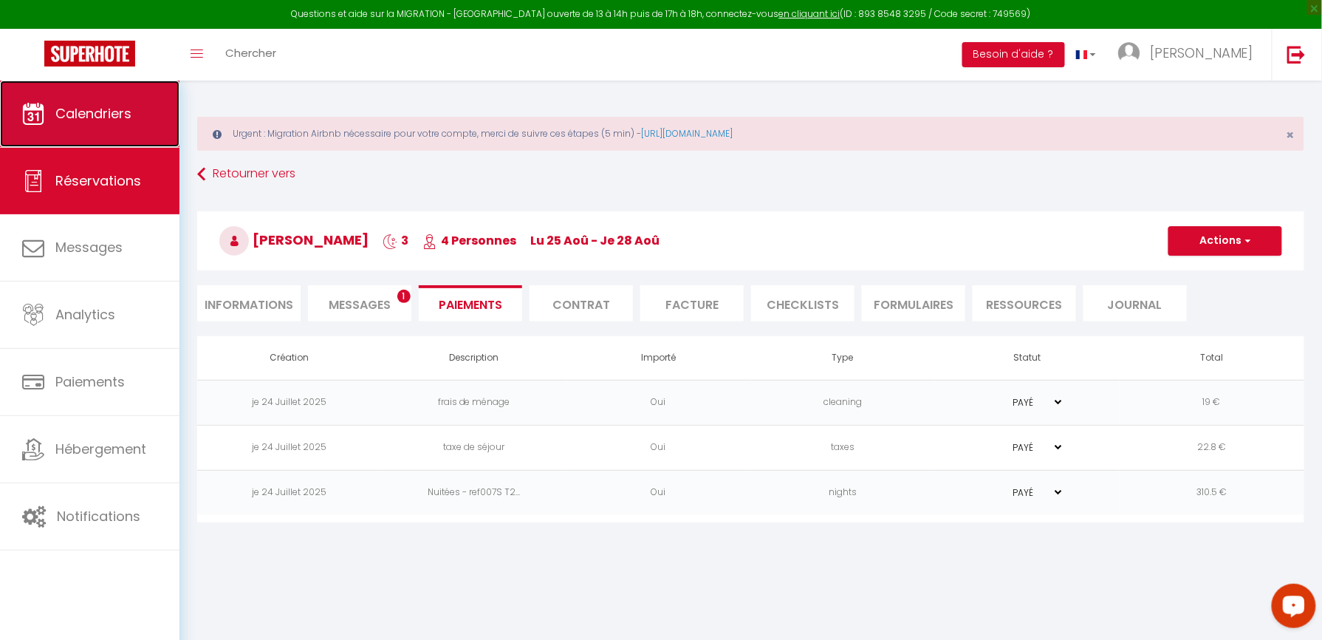
click at [109, 105] on span "Calendriers" at bounding box center [93, 113] width 76 height 18
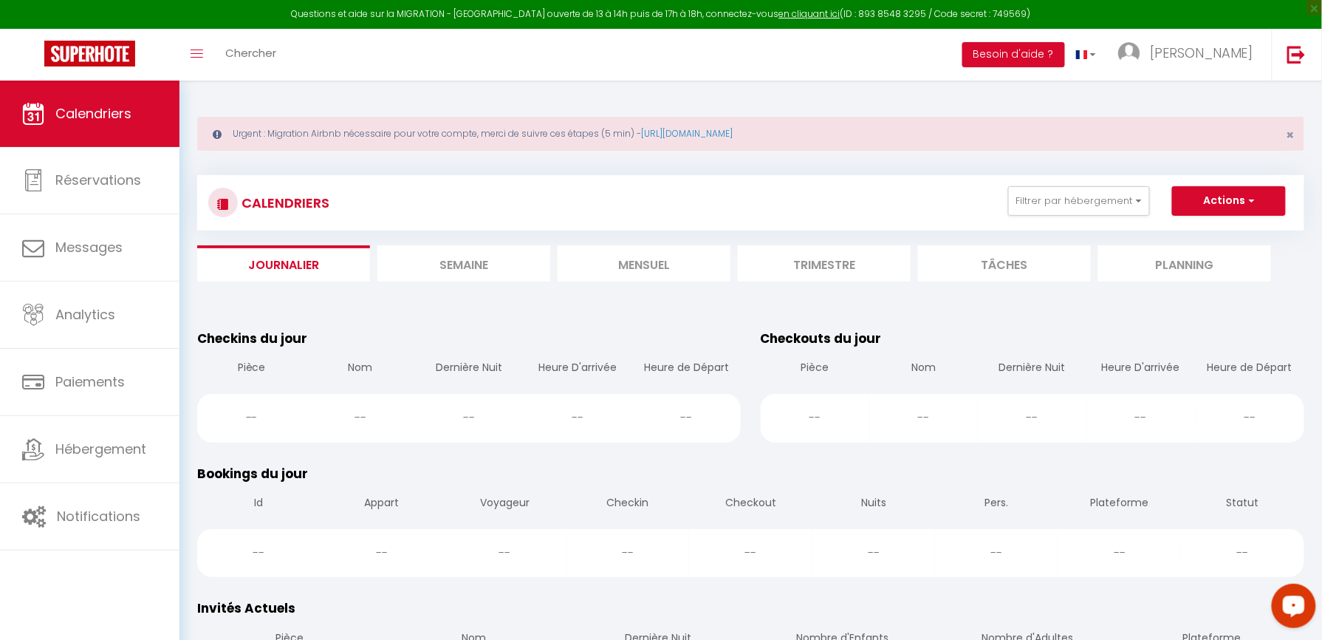
click at [639, 272] on li "Mensuel" at bounding box center [644, 263] width 173 height 36
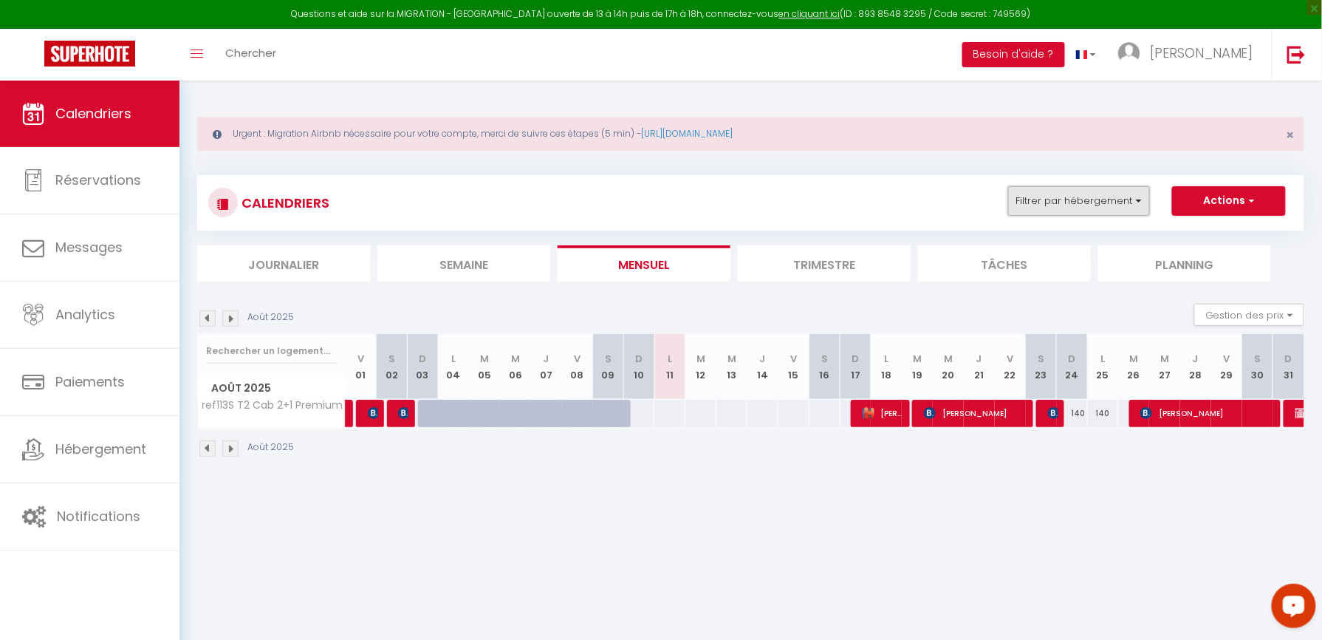
click at [1086, 201] on button "Filtrer par hébergement" at bounding box center [1079, 201] width 142 height 30
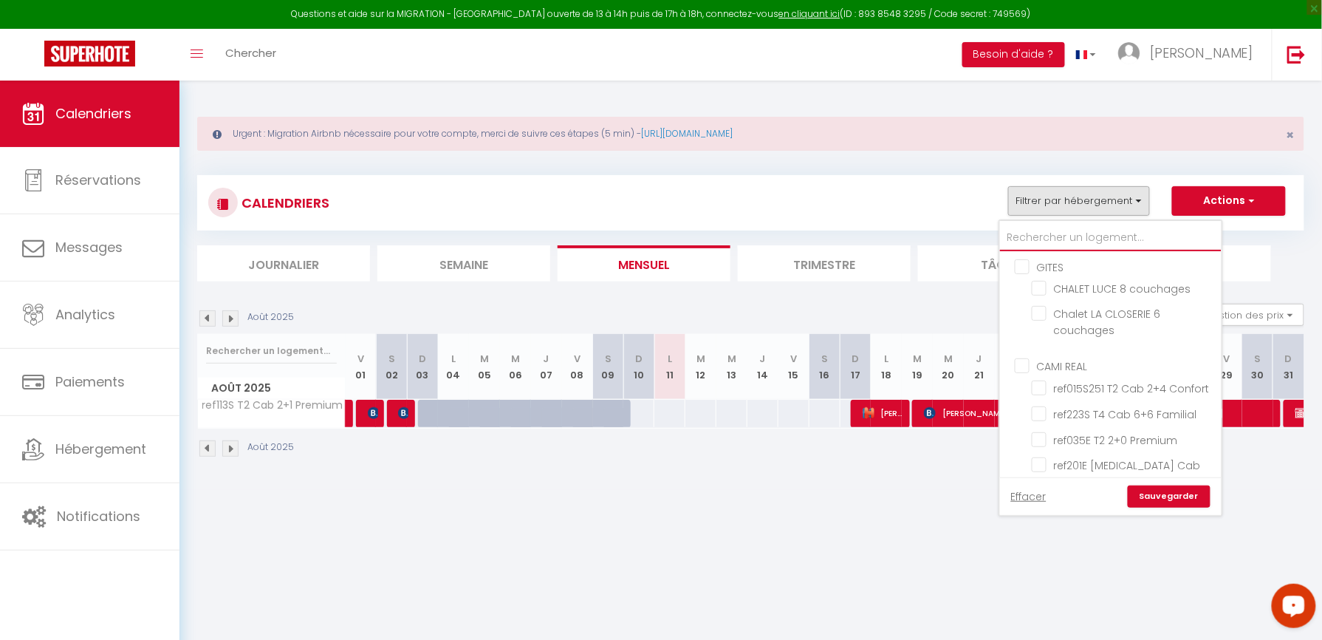
click at [1085, 242] on input "text" at bounding box center [1111, 238] width 222 height 27
type input "23"
checkbox input "false"
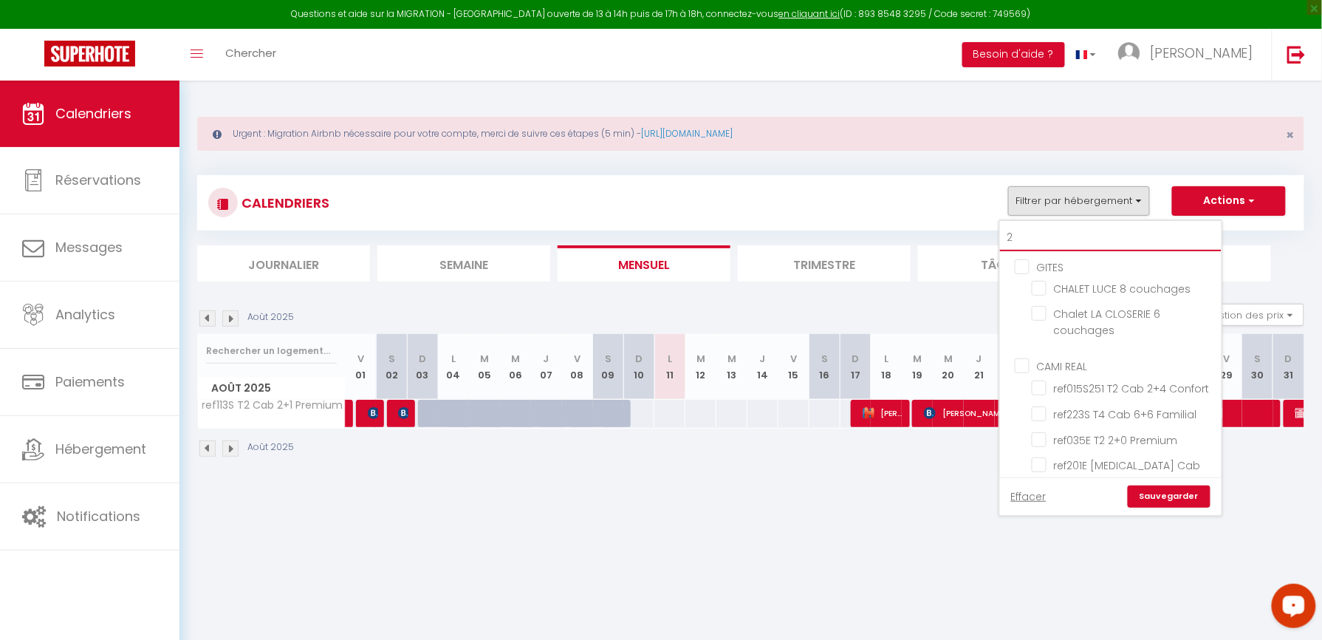
checkbox input "false"
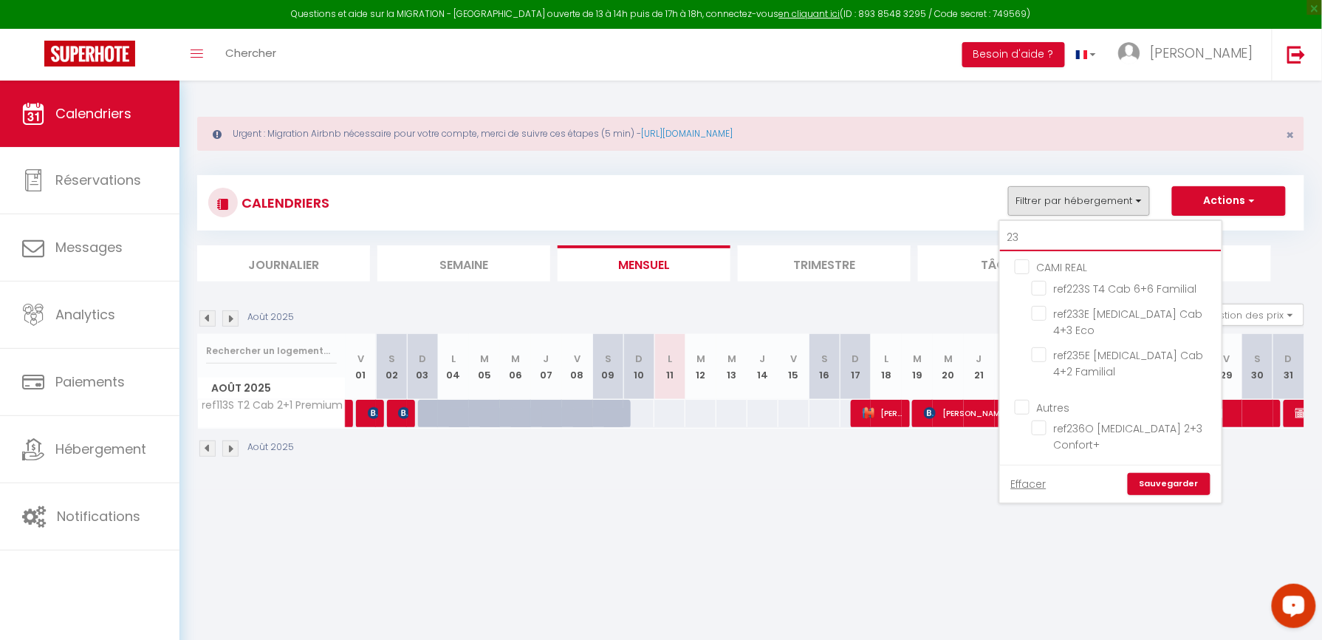
type input "236"
checkbox input "false"
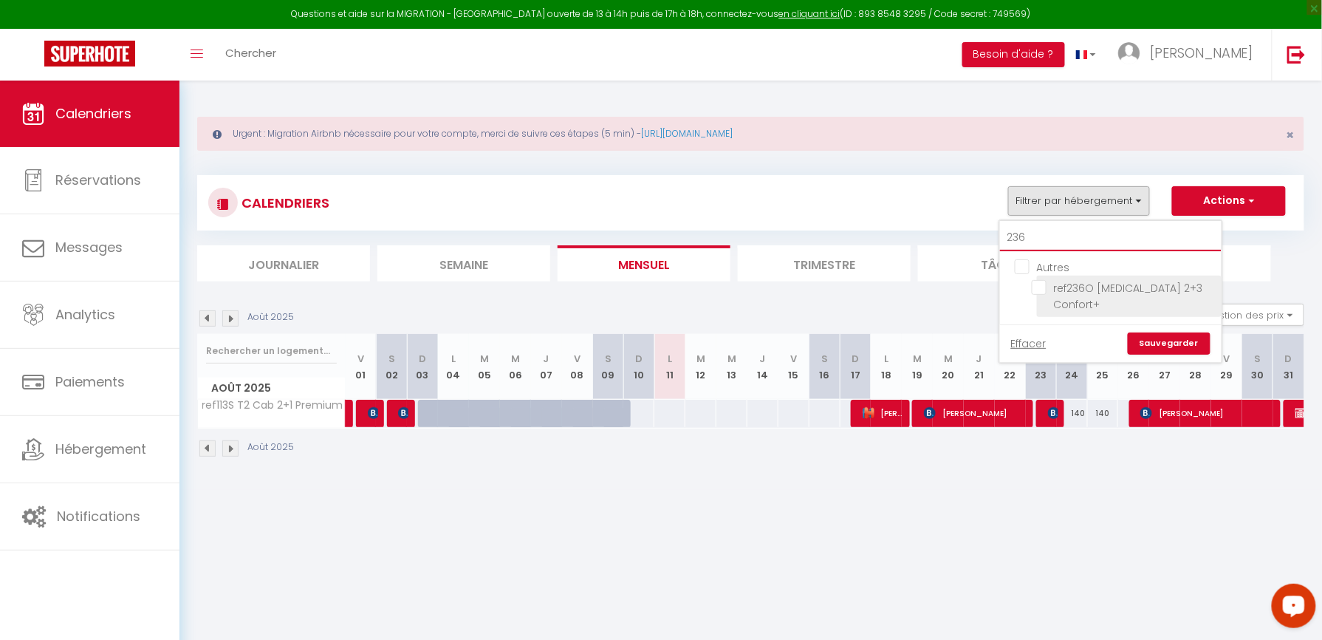
type input "236"
click at [1040, 285] on input "ref236O [MEDICAL_DATA] 2+3 Confort+" at bounding box center [1124, 287] width 185 height 15
checkbox input "true"
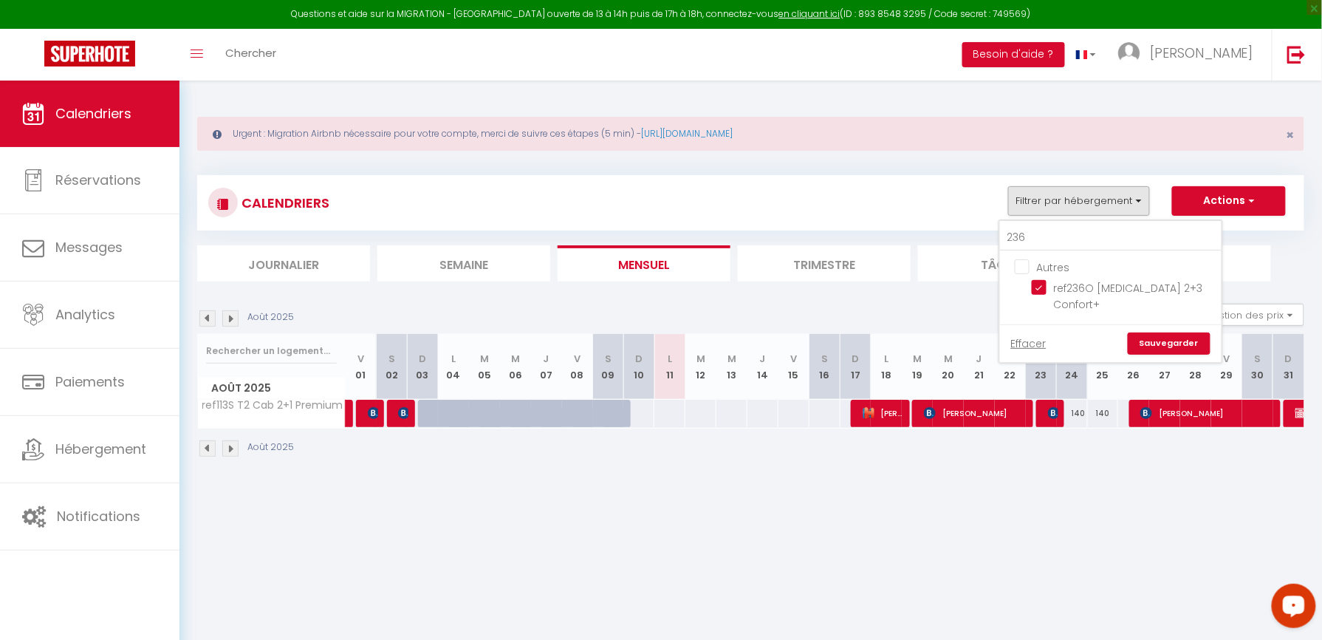
click at [1191, 332] on link "Sauvegarder" at bounding box center [1169, 343] width 83 height 22
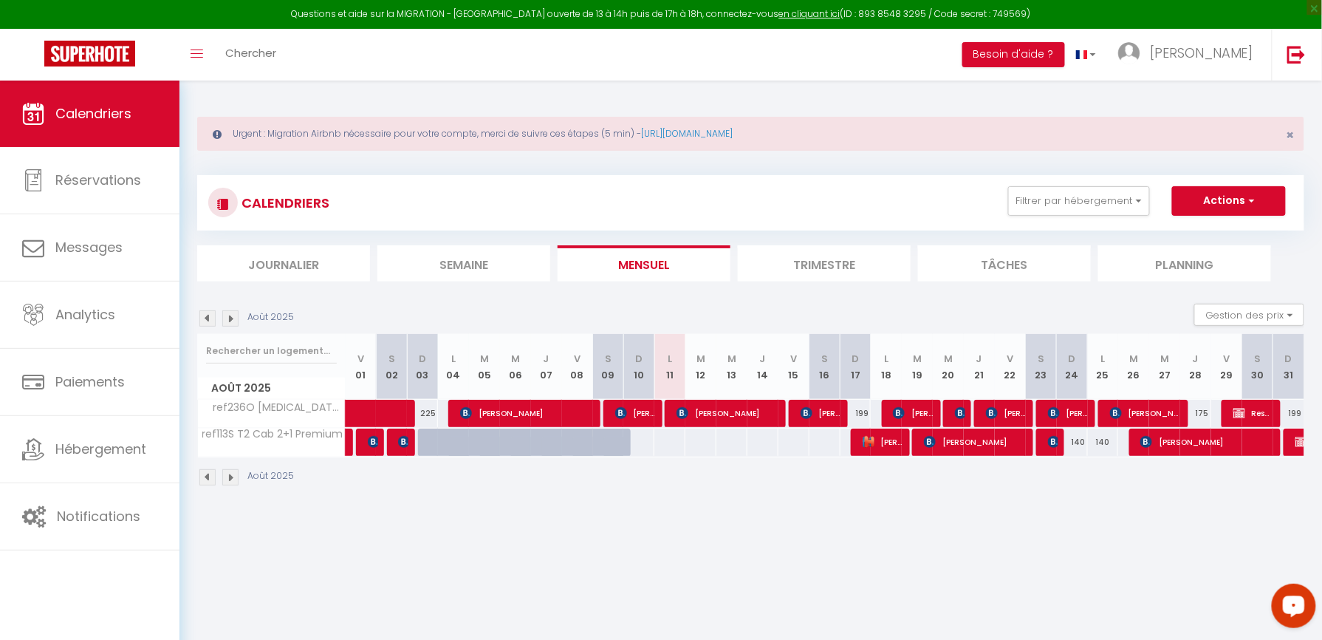
click at [228, 319] on img at bounding box center [230, 318] width 16 height 16
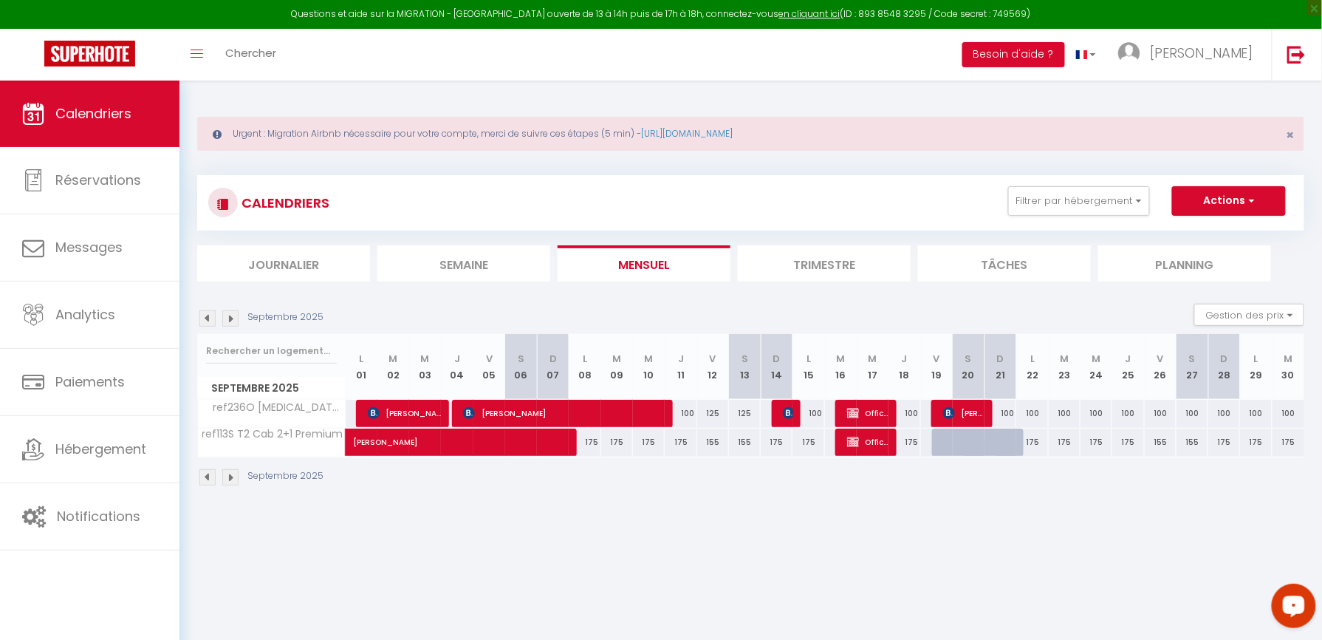
click at [228, 319] on img at bounding box center [230, 318] width 16 height 16
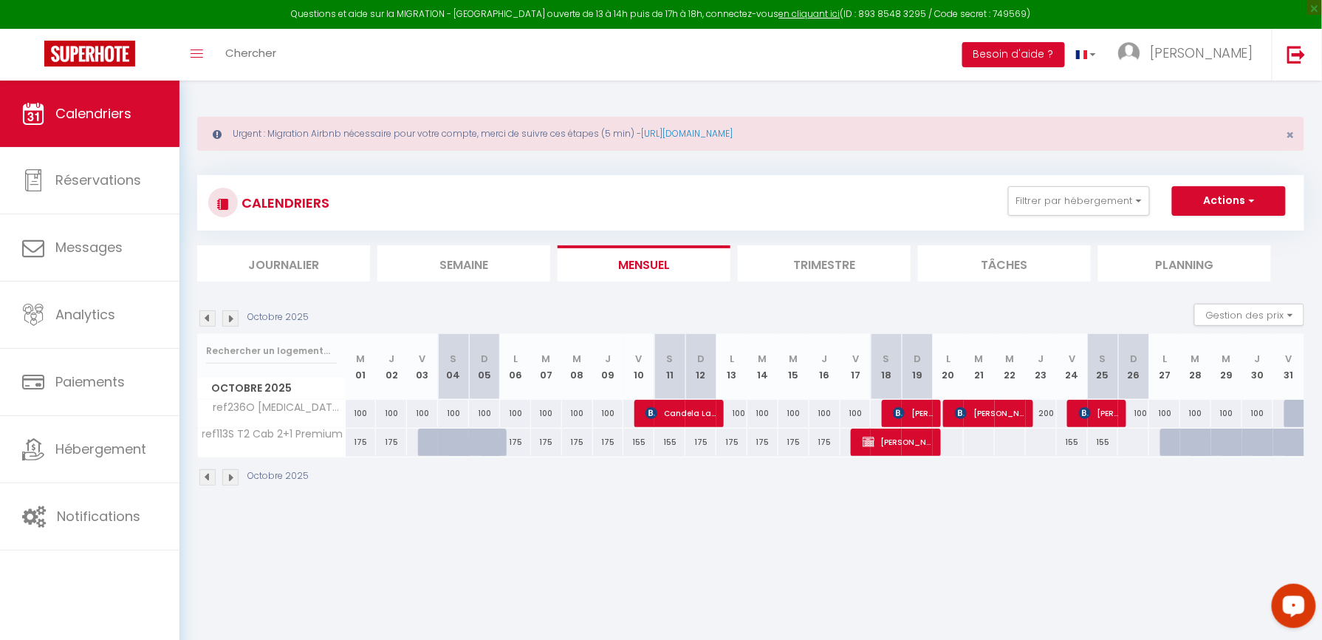
click at [1140, 408] on div "100" at bounding box center [1133, 413] width 31 height 27
type input "100"
type input "Dim 26 Octobre 2025"
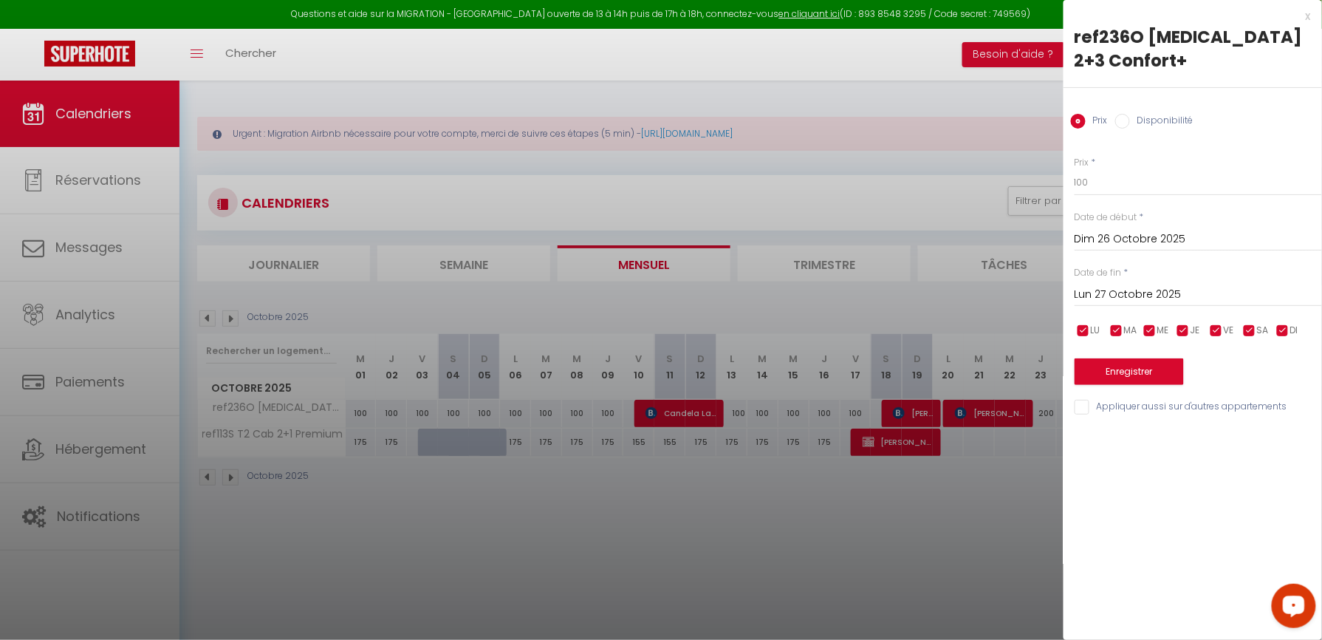
click at [1124, 285] on input "Lun 27 Octobre 2025" at bounding box center [1198, 294] width 247 height 19
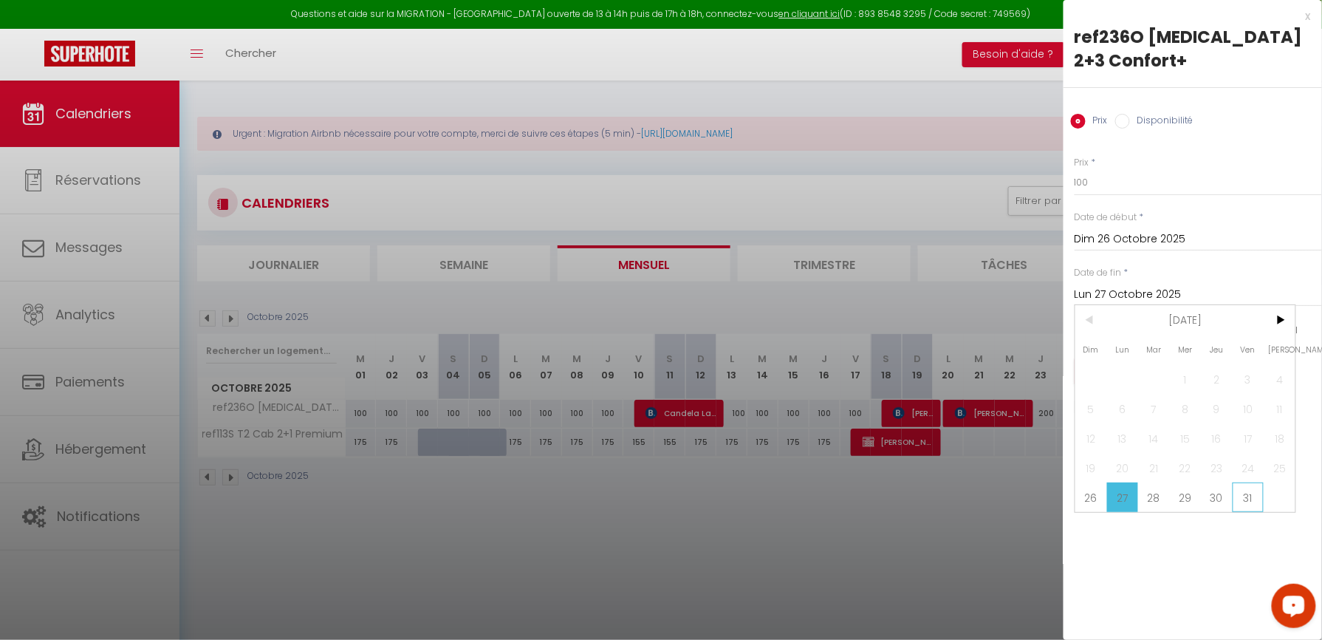
click at [1254, 482] on span "31" at bounding box center [1249, 497] width 32 height 30
type input "Ven 31 Octobre 2025"
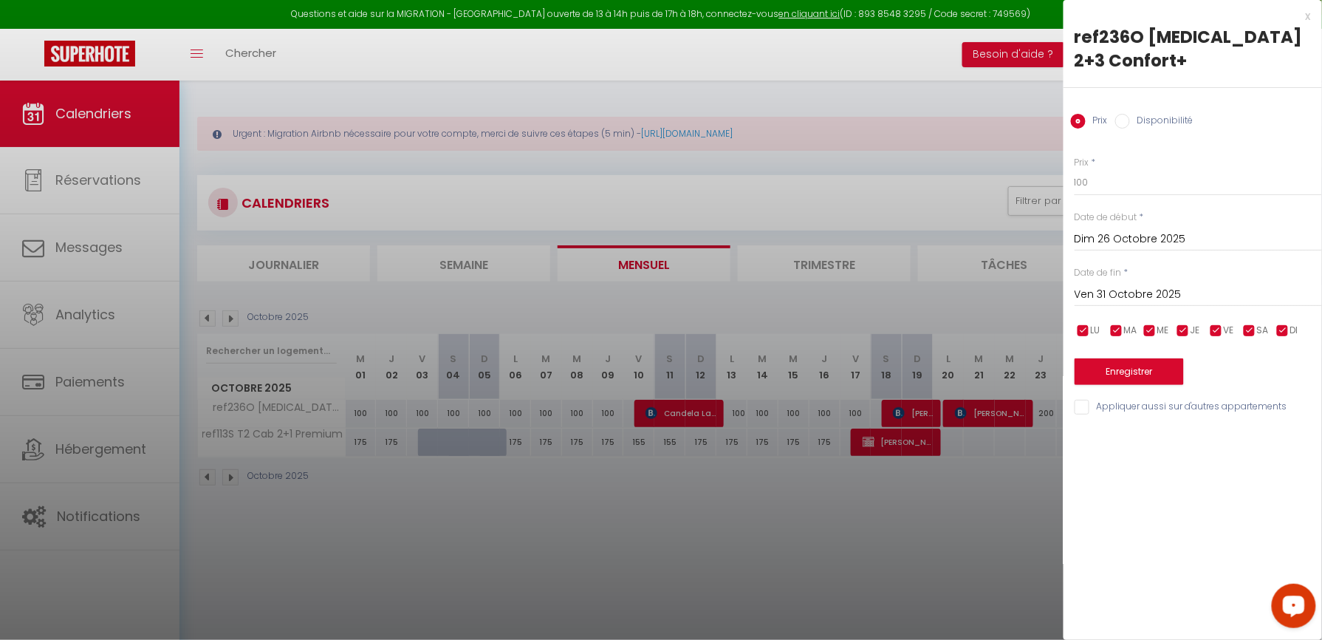
click at [1155, 114] on label "Disponibilité" at bounding box center [1162, 122] width 64 height 16
click at [1130, 114] on input "Disponibilité" at bounding box center [1122, 121] width 15 height 15
radio input "true"
radio input "false"
click at [1304, 19] on div "x" at bounding box center [1186, 16] width 247 height 18
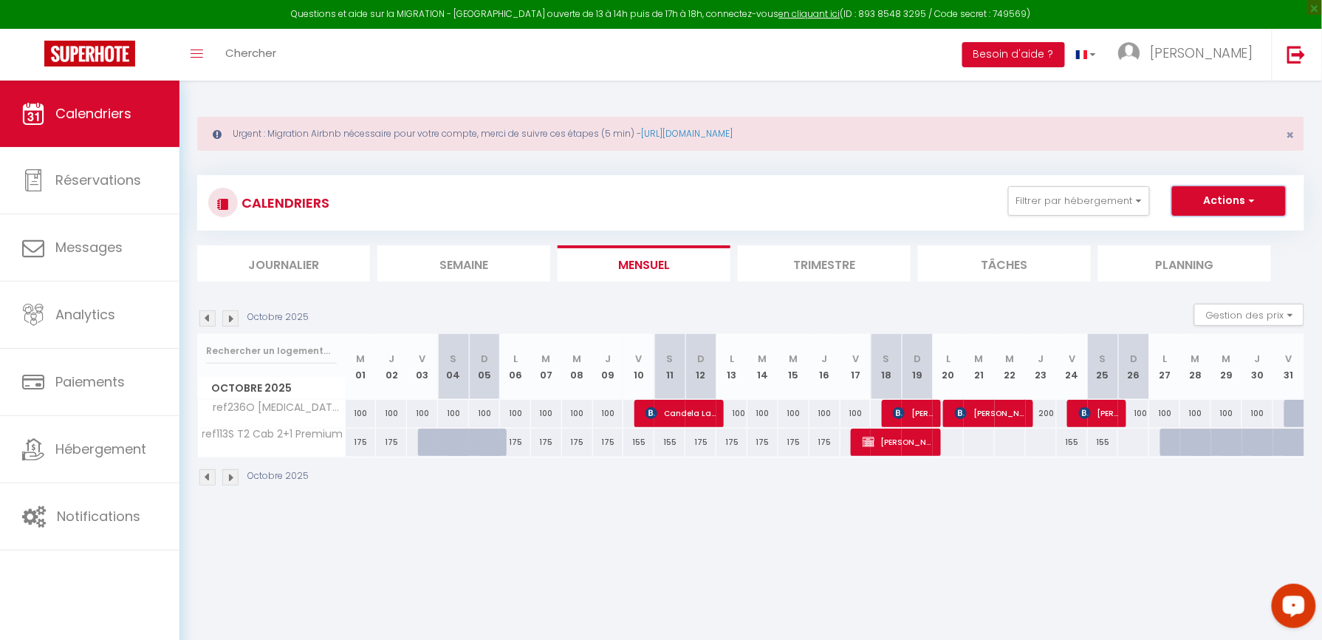
click at [1261, 198] on button "Actions" at bounding box center [1229, 201] width 114 height 30
click at [1227, 236] on link "Nouvelle réservation" at bounding box center [1213, 235] width 129 height 22
select select
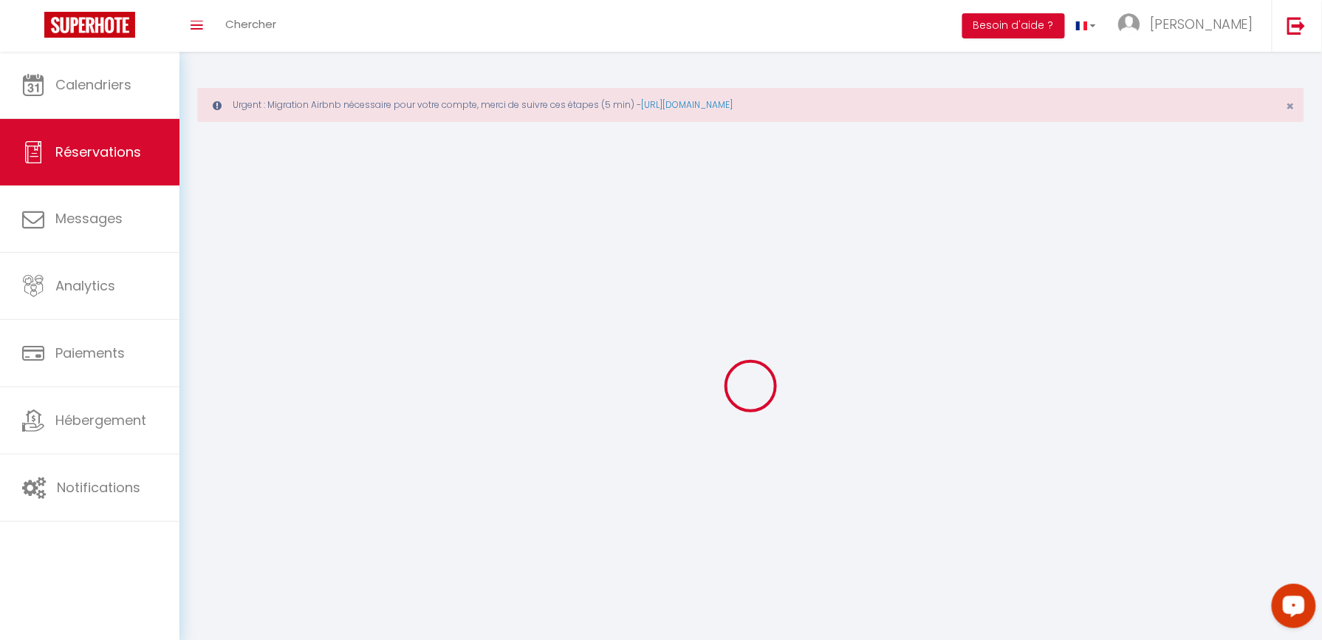
select select
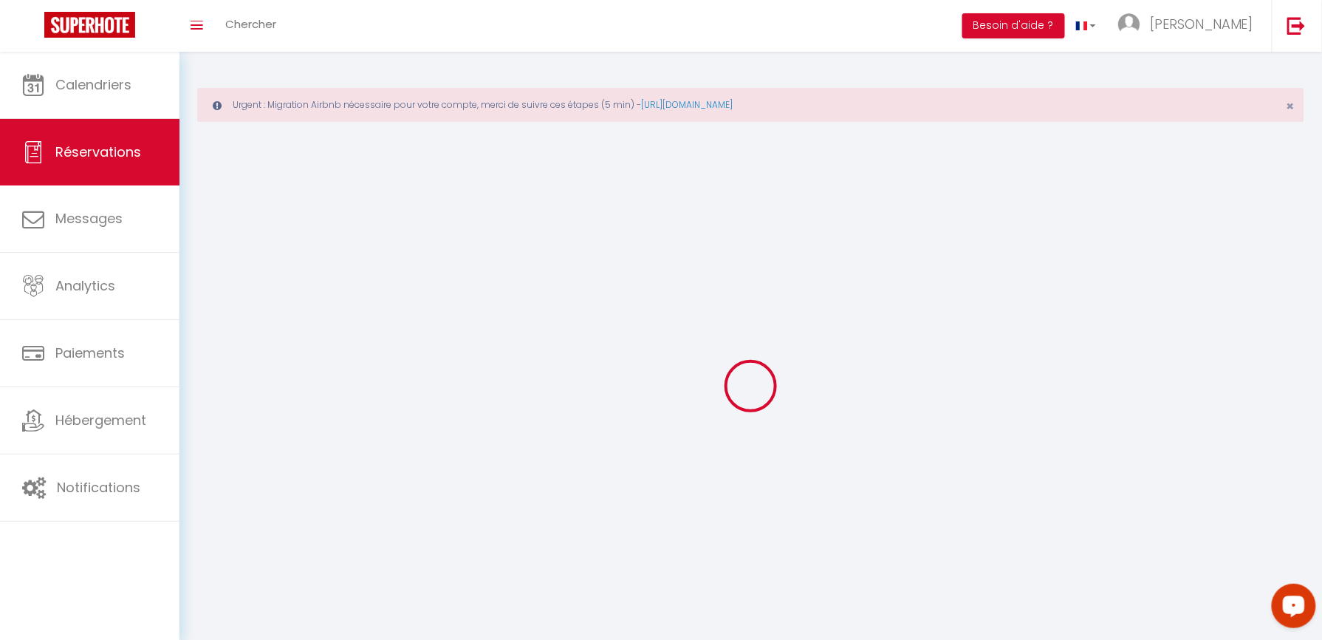
select select
checkbox input "false"
select select
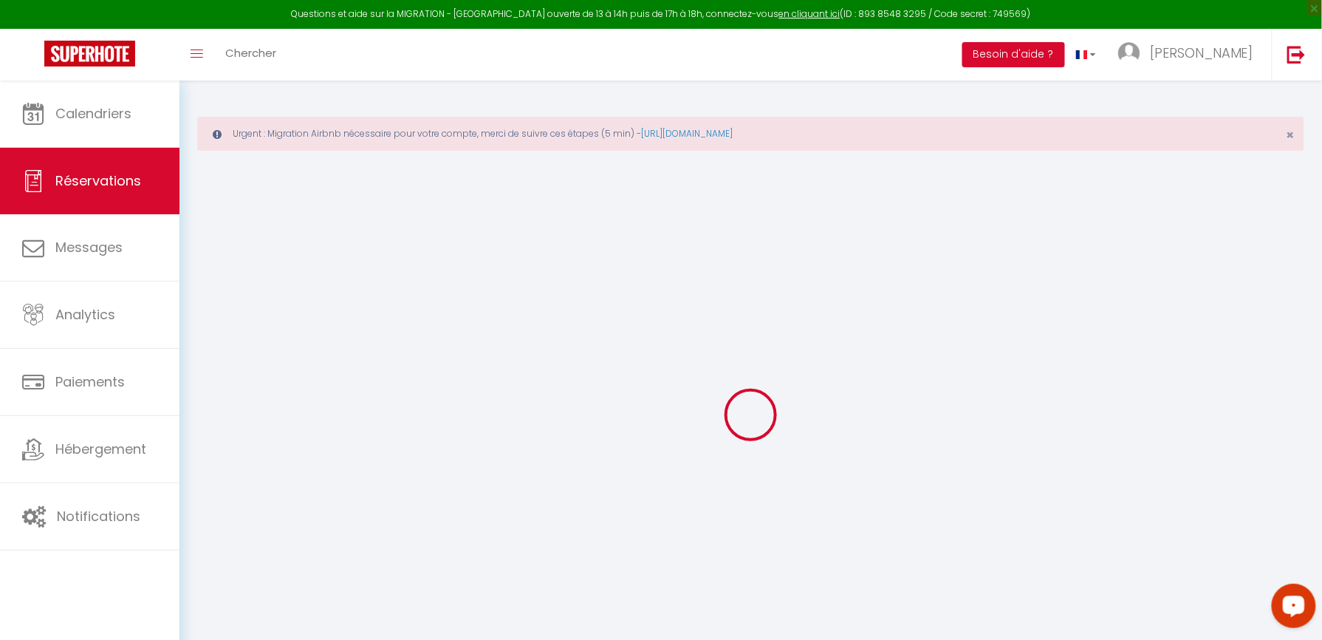
select select
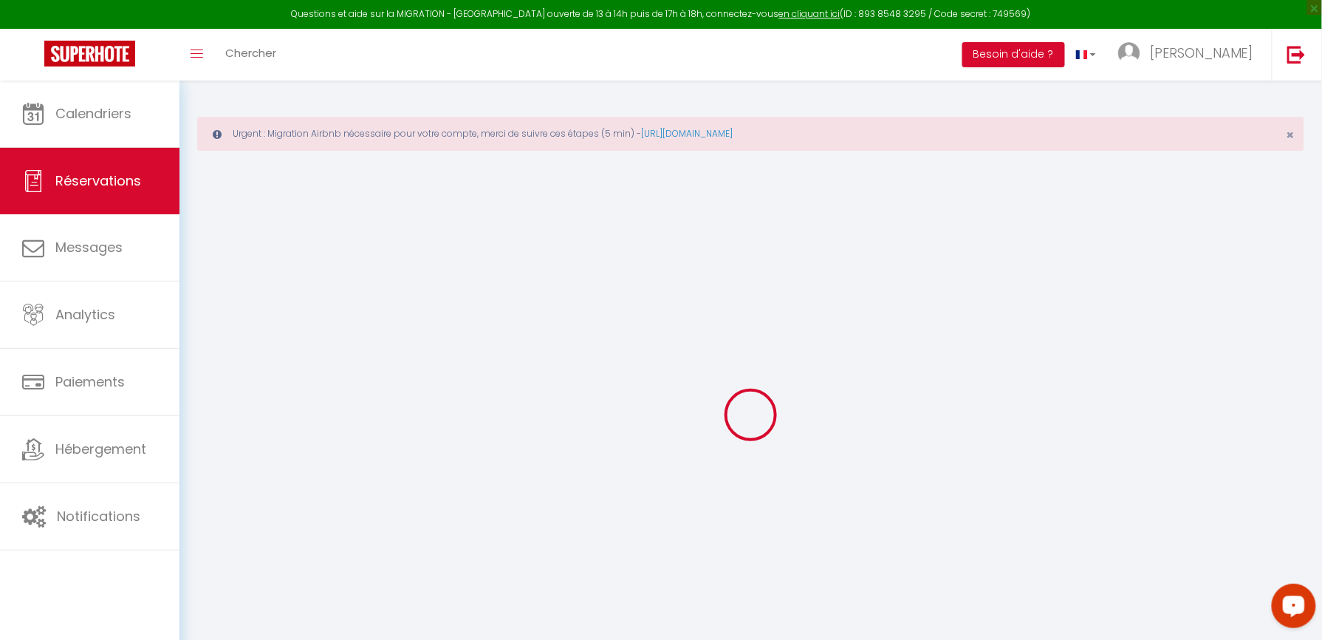
select select
checkbox input "false"
select select
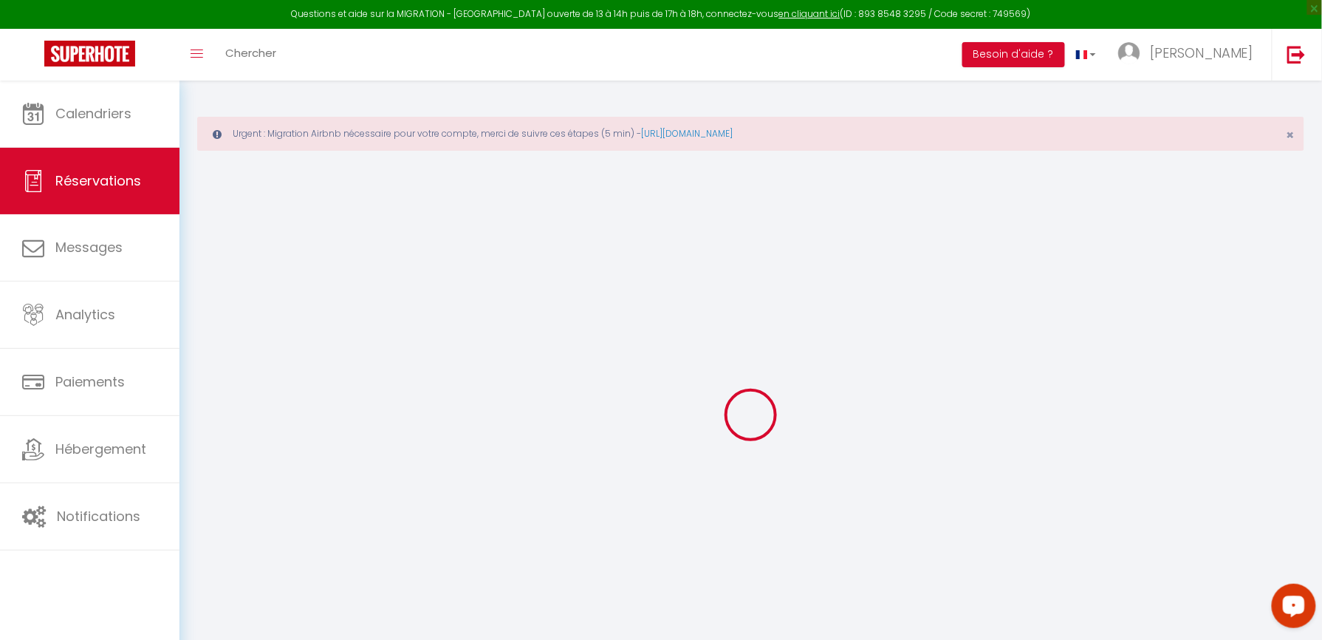
select select
checkbox input "false"
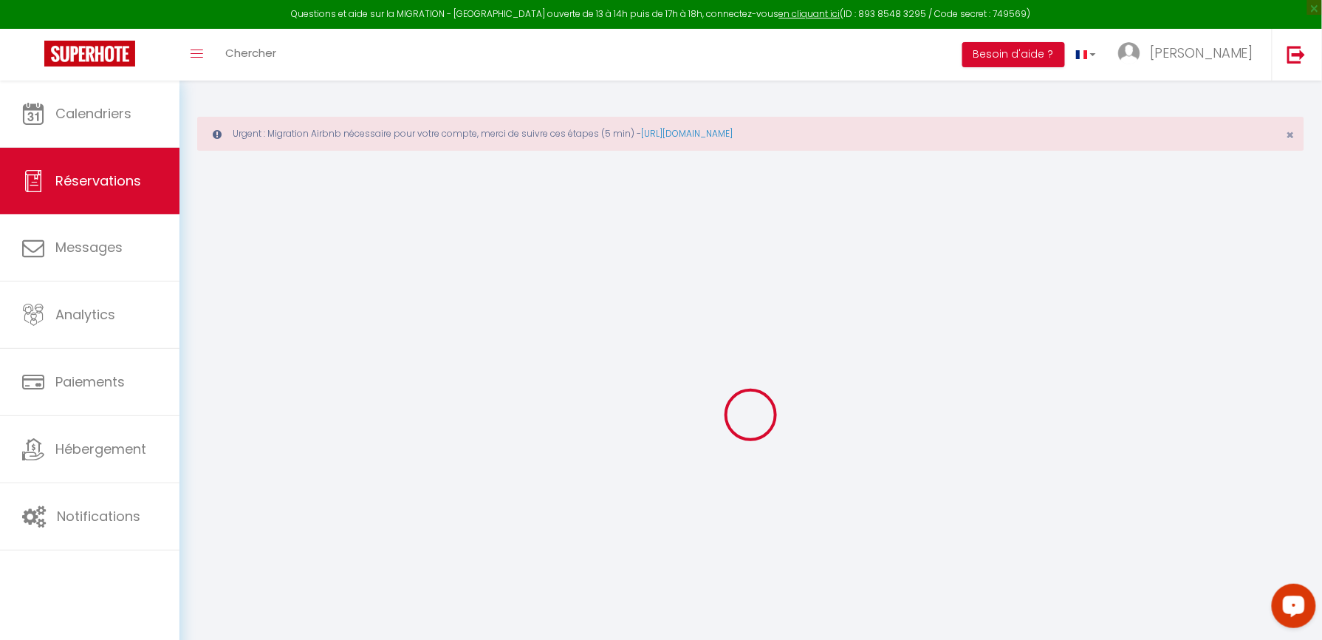
select select
checkbox input "false"
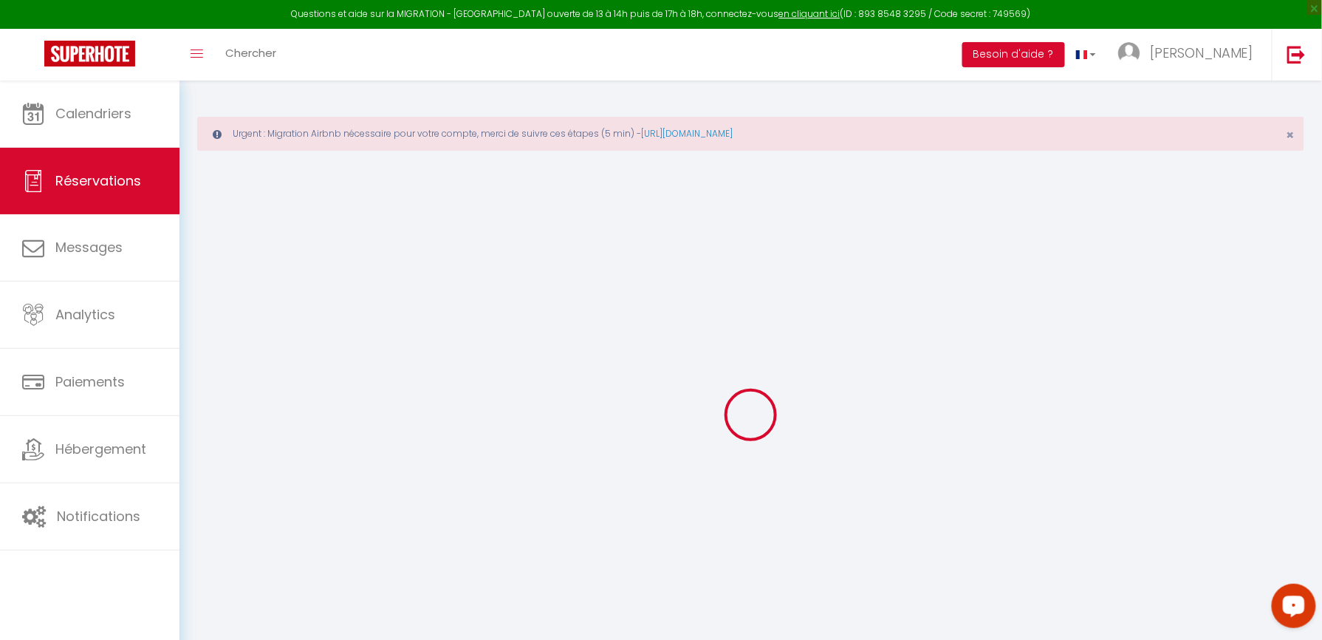
select select
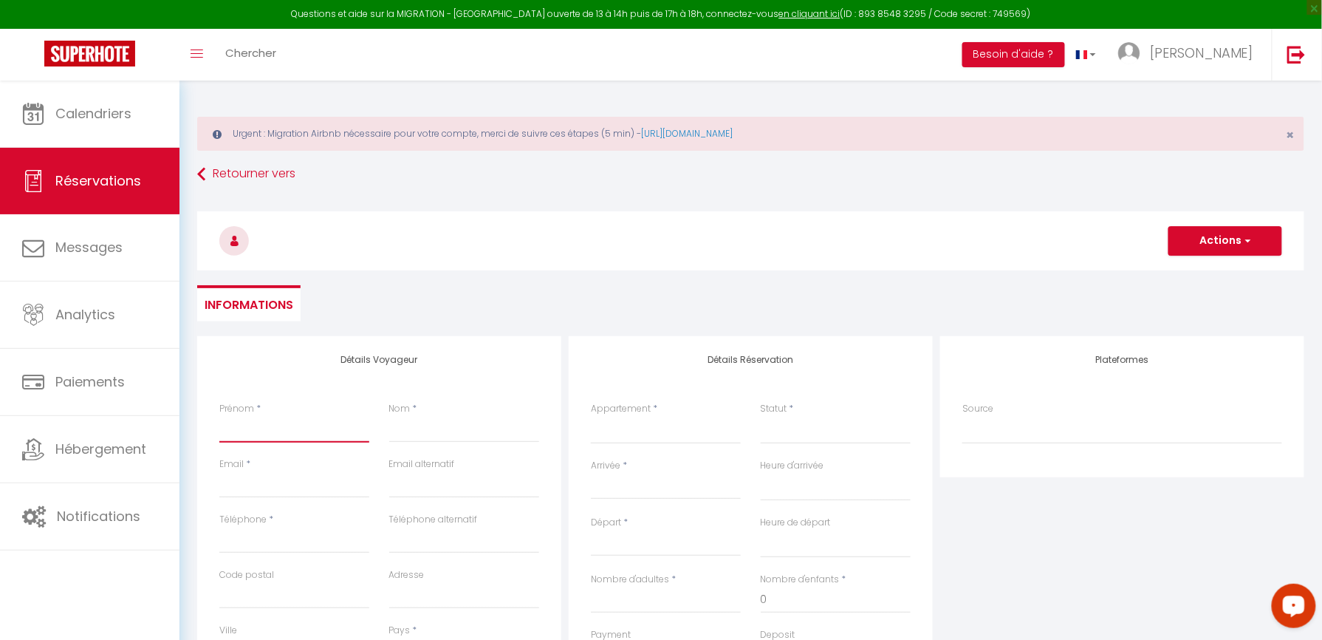
drag, startPoint x: 275, startPoint y: 434, endPoint x: 276, endPoint y: 427, distance: 7.4
click at [276, 427] on input "Prénom" at bounding box center [294, 429] width 150 height 27
type input "r"
select select
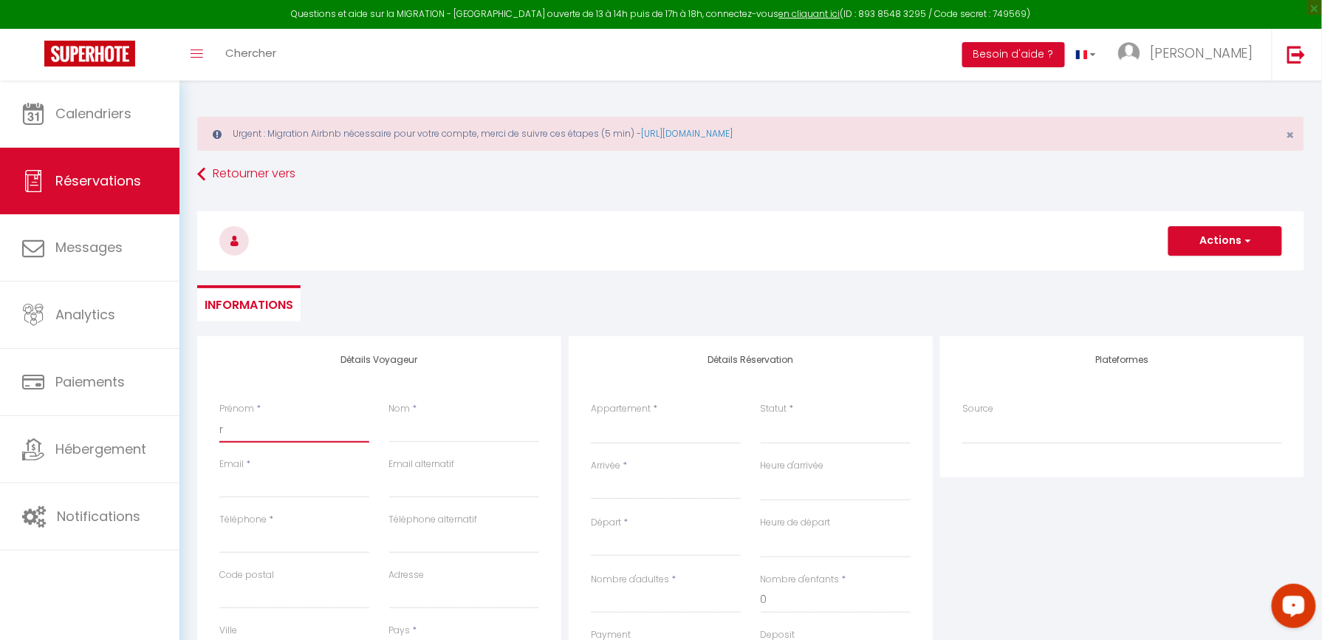
select select
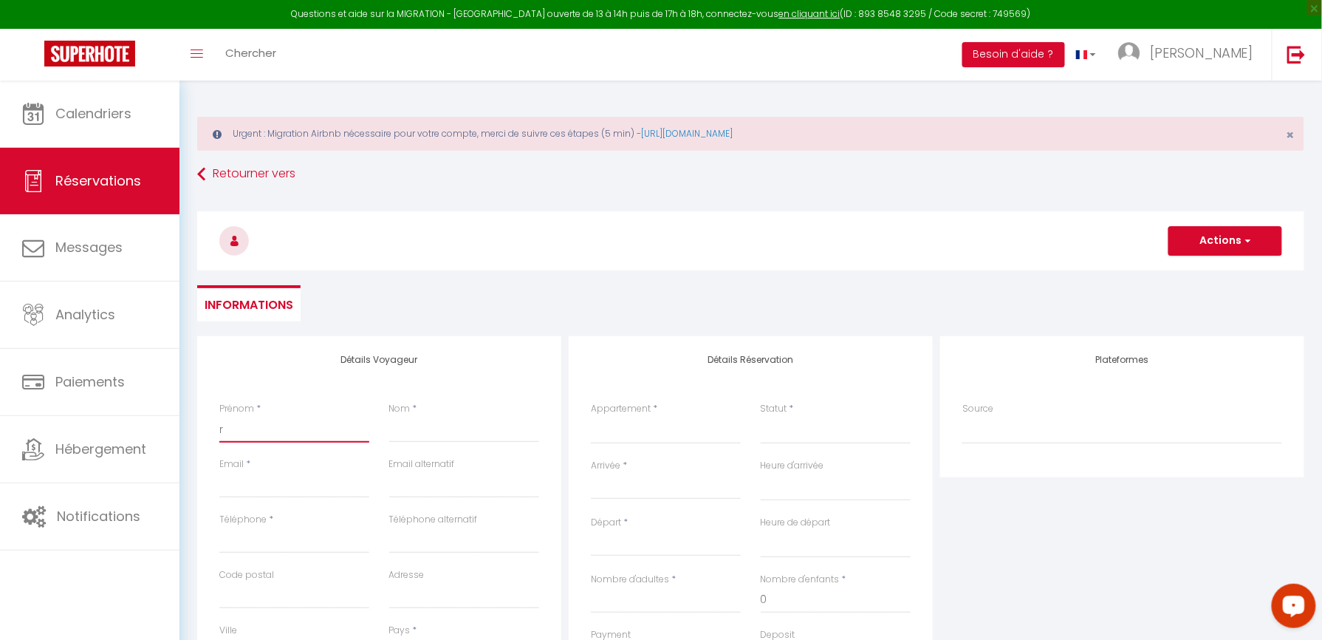
checkbox input "false"
type input "ré"
click at [284, 535] on input "Téléphone" at bounding box center [294, 540] width 150 height 27
click at [688, 430] on select "ref015S251 T2 Cab 2+4 Confort ref130O T2 Cab 2+2 Confort ref223S T4 Cab 6+6 Fam…" at bounding box center [666, 430] width 150 height 28
click at [591, 416] on select "ref015S251 T2 Cab 2+4 Confort ref130O T2 Cab 2+2 Confort ref223S T4 Cab 6+6 Fam…" at bounding box center [666, 430] width 150 height 28
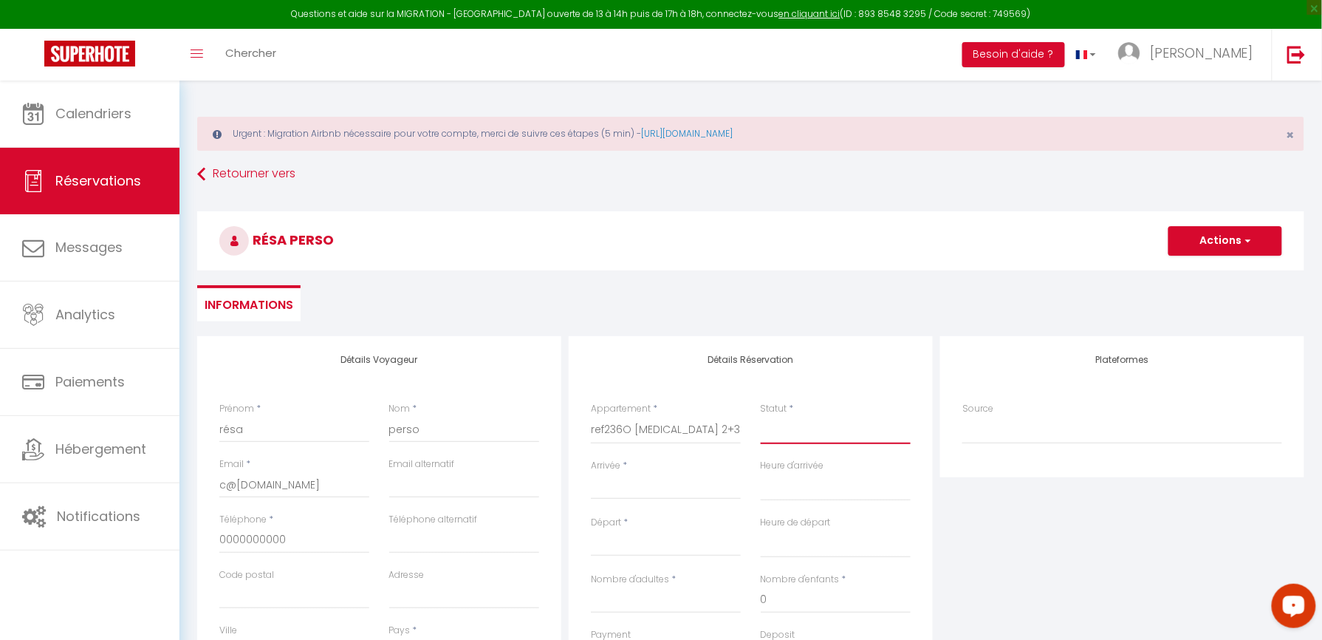
click at [823, 432] on select "Confirmé Non Confirmé [PERSON_NAME] par le voyageur No Show Request" at bounding box center [836, 430] width 150 height 28
click at [835, 432] on select "Confirmé Non Confirmé [PERSON_NAME] par le voyageur No Show Request" at bounding box center [836, 430] width 150 height 28
click at [854, 439] on select "Confirmé Non Confirmé [PERSON_NAME] par le voyageur No Show Request" at bounding box center [836, 430] width 150 height 28
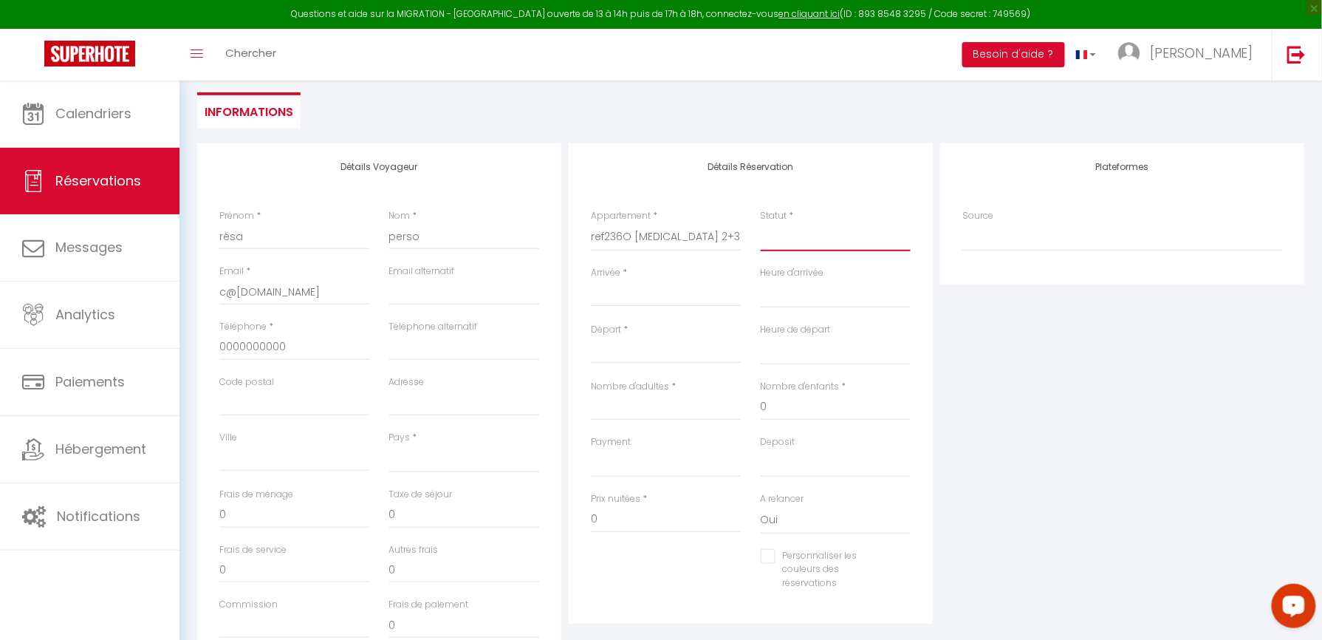
scroll to position [196, 0]
click at [795, 239] on select "Confirmé Non Confirmé [PERSON_NAME] par le voyageur No Show Request" at bounding box center [836, 233] width 150 height 28
click at [761, 219] on select "Confirmé Non Confirmé [PERSON_NAME] par le voyageur No Show Request" at bounding box center [836, 233] width 150 height 28
click at [724, 282] on input "Arrivée" at bounding box center [666, 290] width 150 height 19
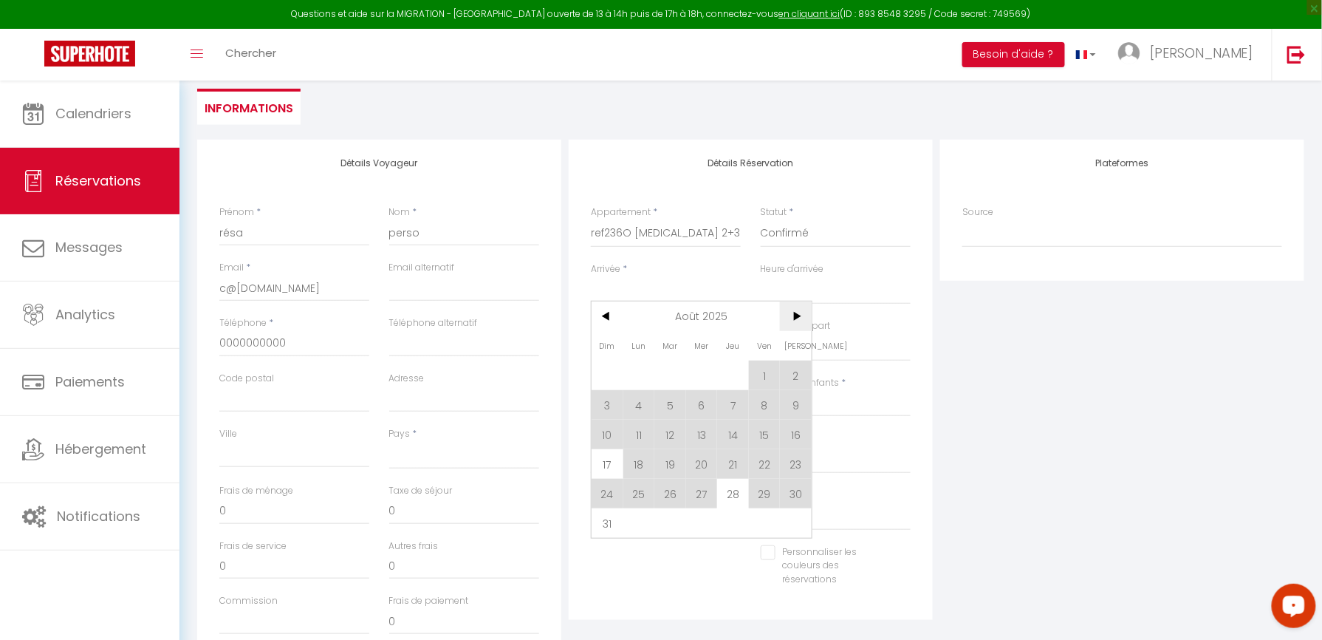
click at [793, 318] on span ">" at bounding box center [796, 316] width 32 height 30
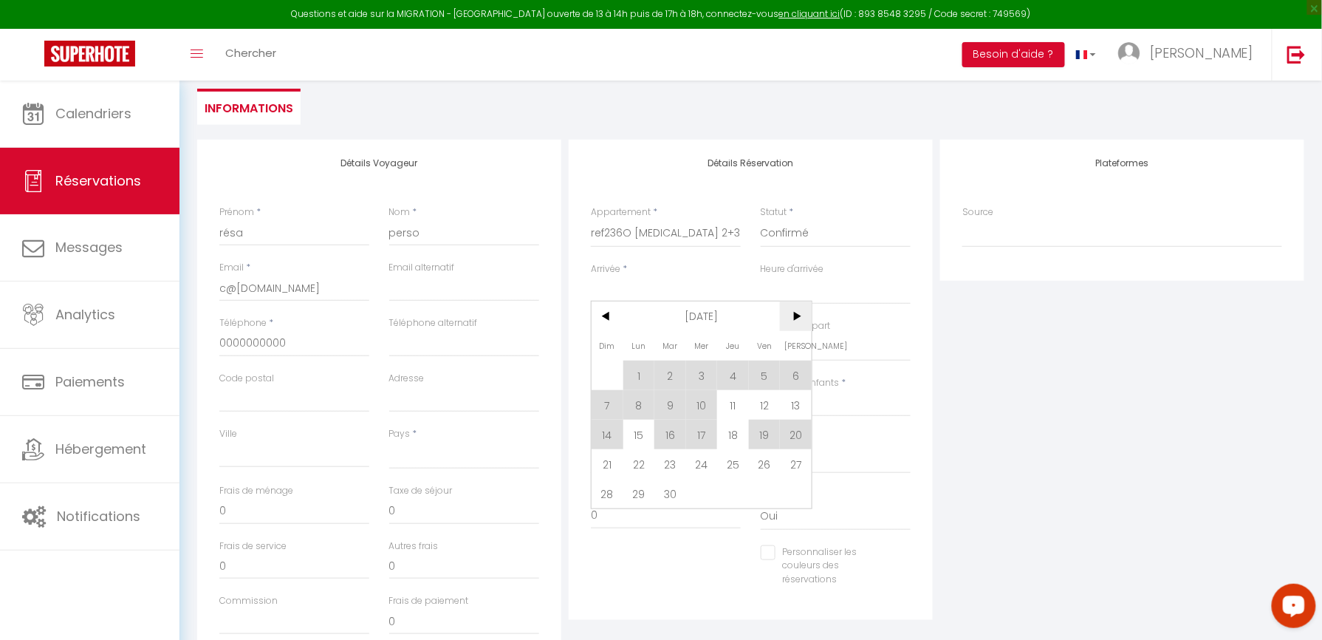
click at [793, 318] on span ">" at bounding box center [796, 316] width 32 height 30
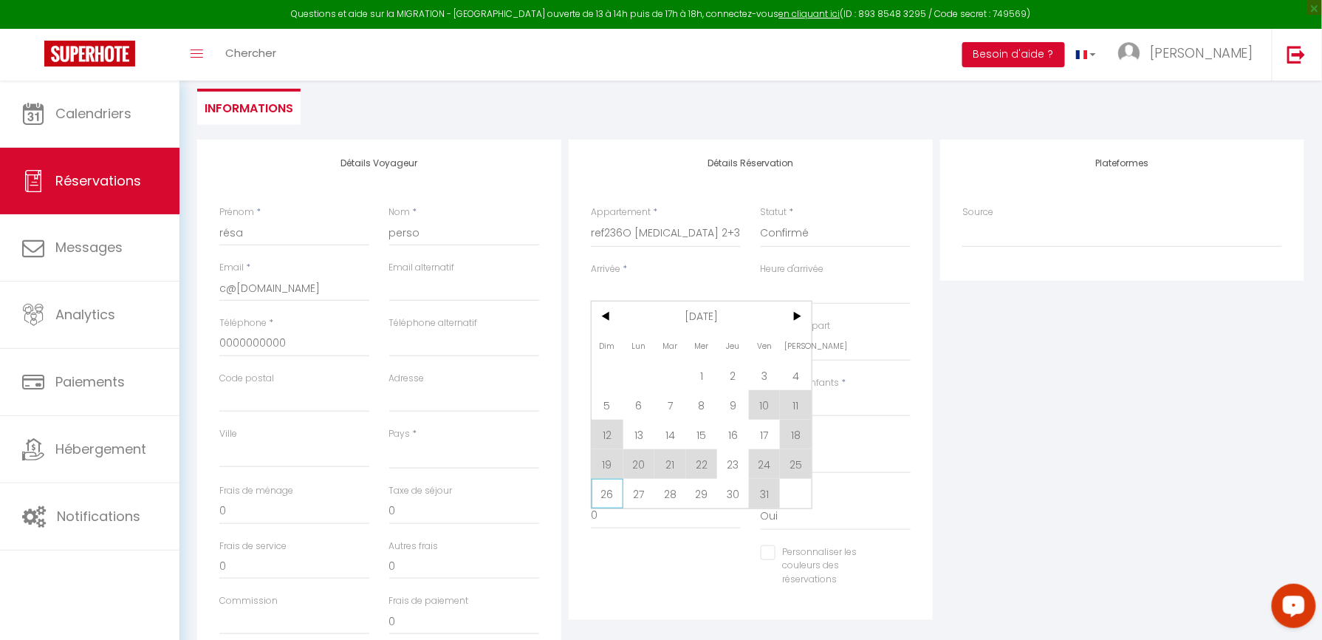
click at [612, 493] on span "26" at bounding box center [608, 494] width 32 height 30
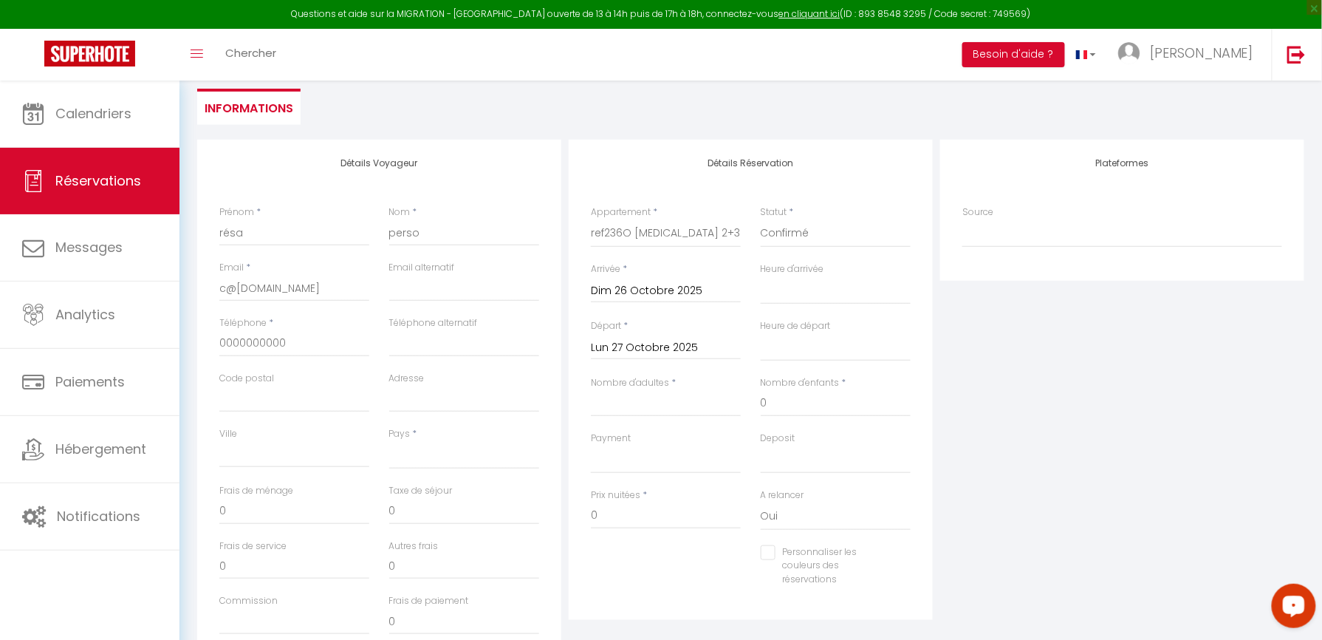
click at [624, 357] on div "Lun 27 Octobre 2025 < [DATE] > Dim Lun Mar Mer Jeu Ven Sam 1 2 3 4 5 6 7 8 9 10…" at bounding box center [666, 346] width 150 height 27
click at [627, 349] on input "Lun 27 Octobre 2025" at bounding box center [666, 347] width 150 height 19
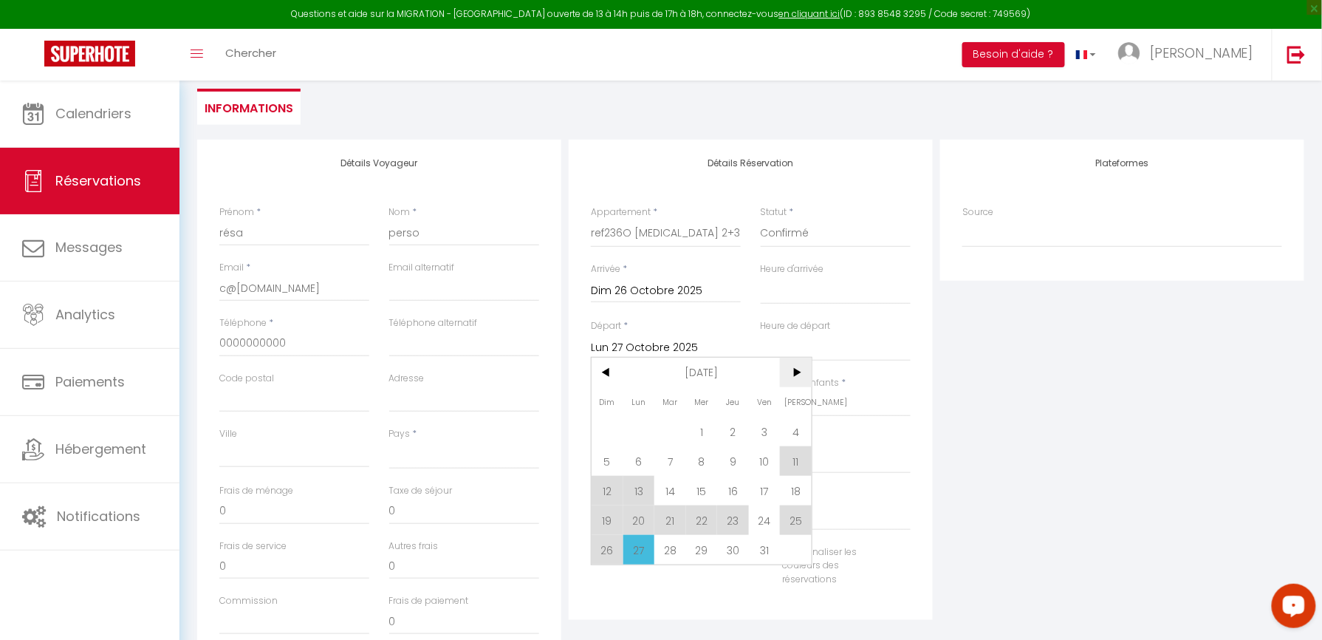
click at [787, 379] on span ">" at bounding box center [796, 372] width 32 height 30
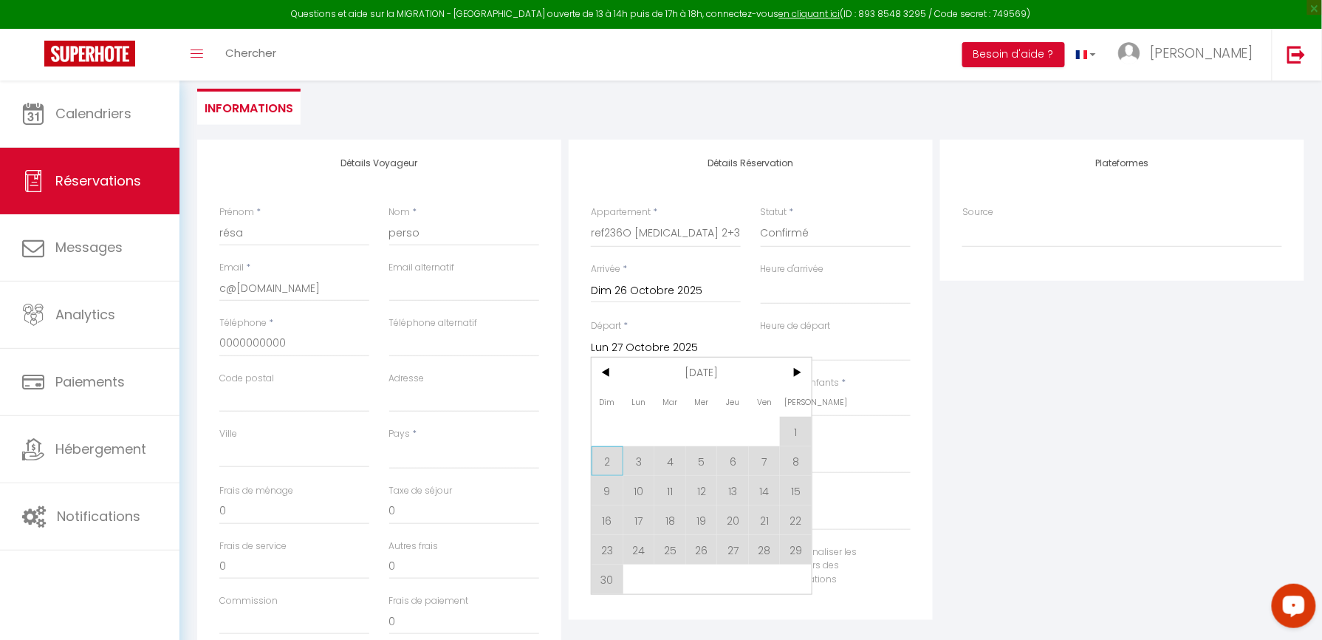
click at [610, 455] on span "2" at bounding box center [608, 461] width 32 height 30
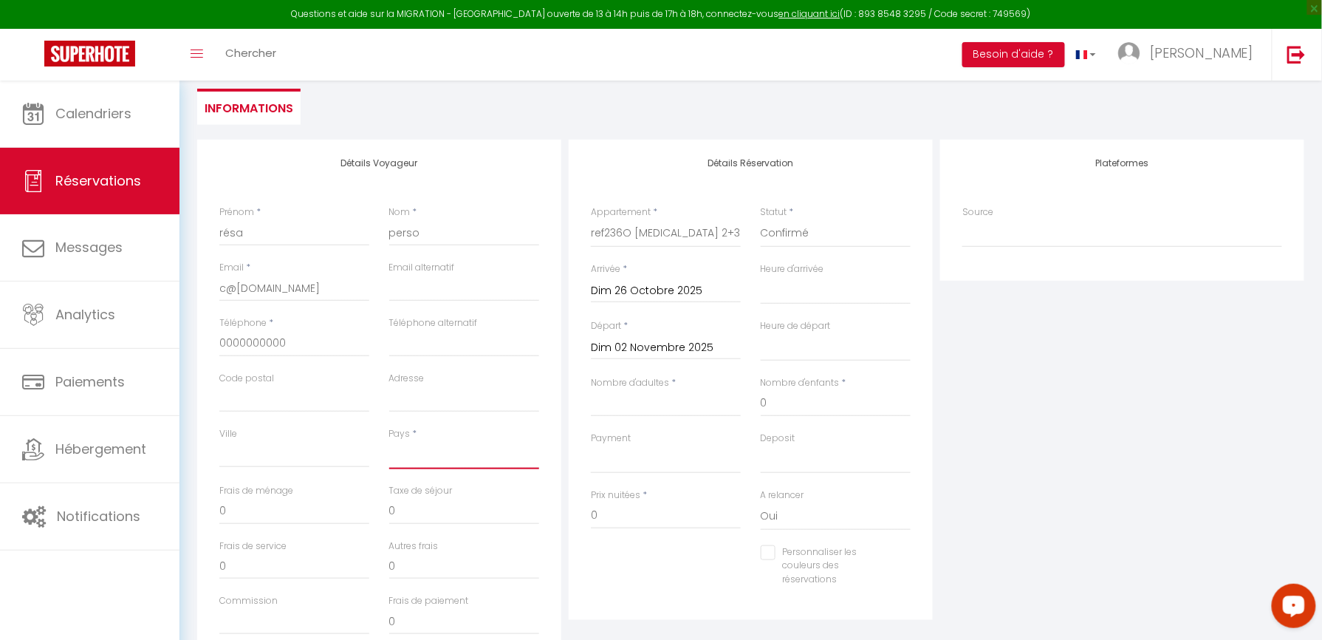
click at [464, 455] on select "[GEOGRAPHIC_DATA] [GEOGRAPHIC_DATA] [GEOGRAPHIC_DATA] [GEOGRAPHIC_DATA] [GEOGRA…" at bounding box center [464, 455] width 150 height 28
click at [389, 441] on select "[GEOGRAPHIC_DATA] [GEOGRAPHIC_DATA] [GEOGRAPHIC_DATA] [GEOGRAPHIC_DATA] [GEOGRA…" at bounding box center [464, 455] width 150 height 28
click at [624, 402] on input "Nombre d'adultes" at bounding box center [666, 403] width 150 height 27
click at [629, 510] on input "0" at bounding box center [666, 515] width 150 height 27
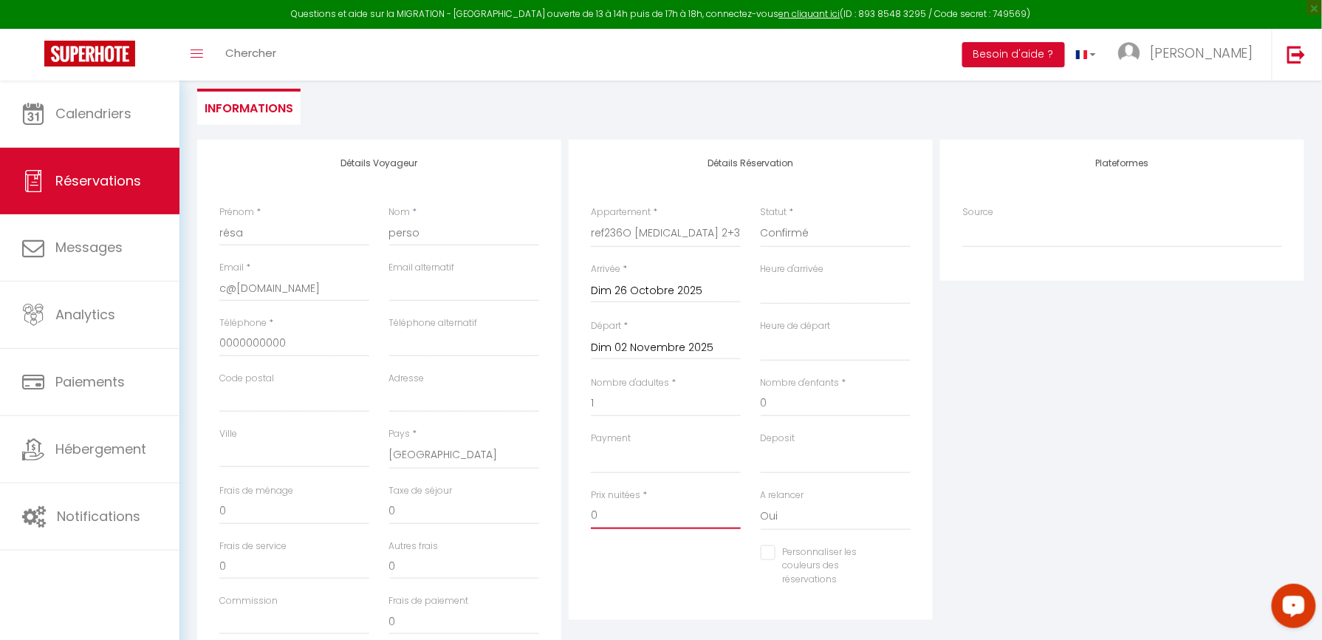
click at [629, 510] on input "0" at bounding box center [666, 515] width 150 height 27
click at [994, 491] on div "Plateformes Source Direct [DOMAIN_NAME] [DOMAIN_NAME] Chalet montagne Expedia G…" at bounding box center [1121, 404] width 371 height 528
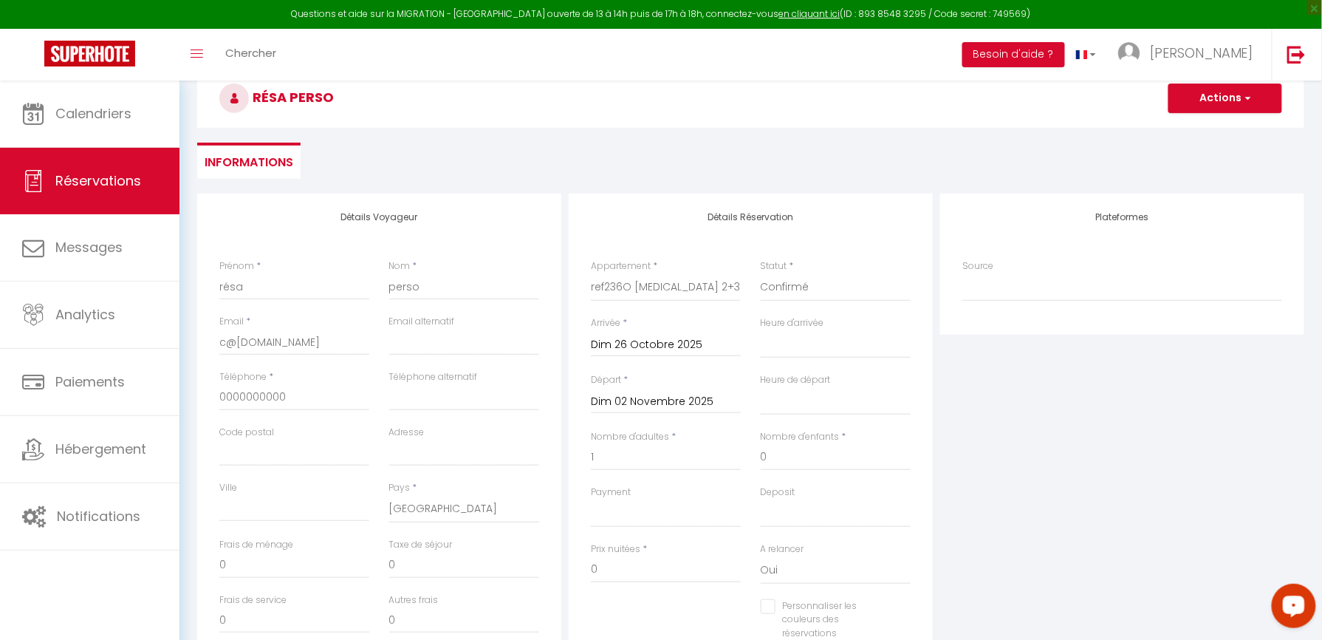
scroll to position [98, 0]
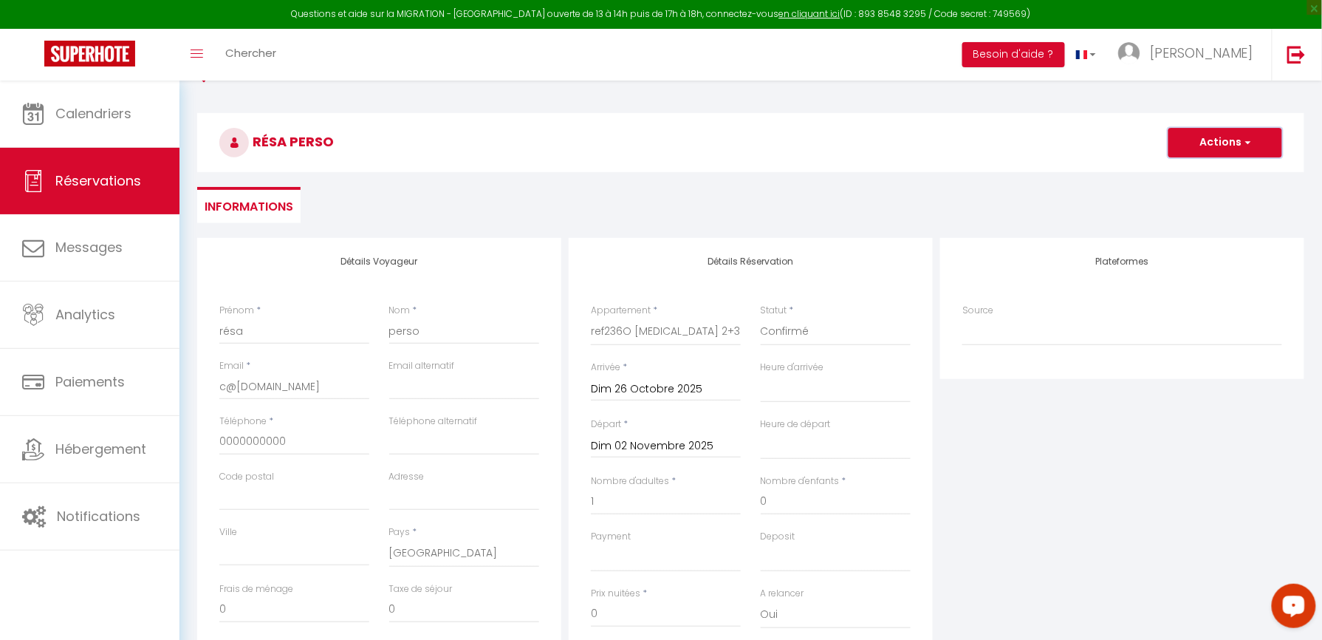
click at [1211, 151] on button "Actions" at bounding box center [1225, 143] width 114 height 30
click at [1206, 169] on link "Enregistrer" at bounding box center [1210, 174] width 117 height 19
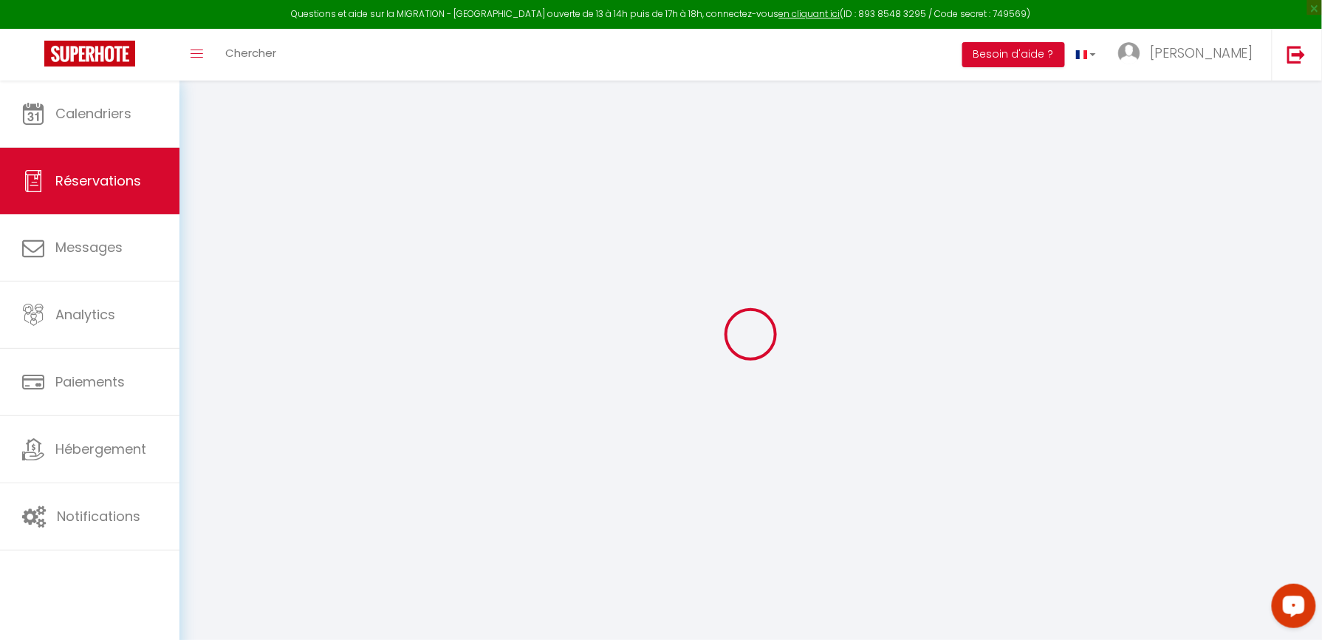
scroll to position [80, 0]
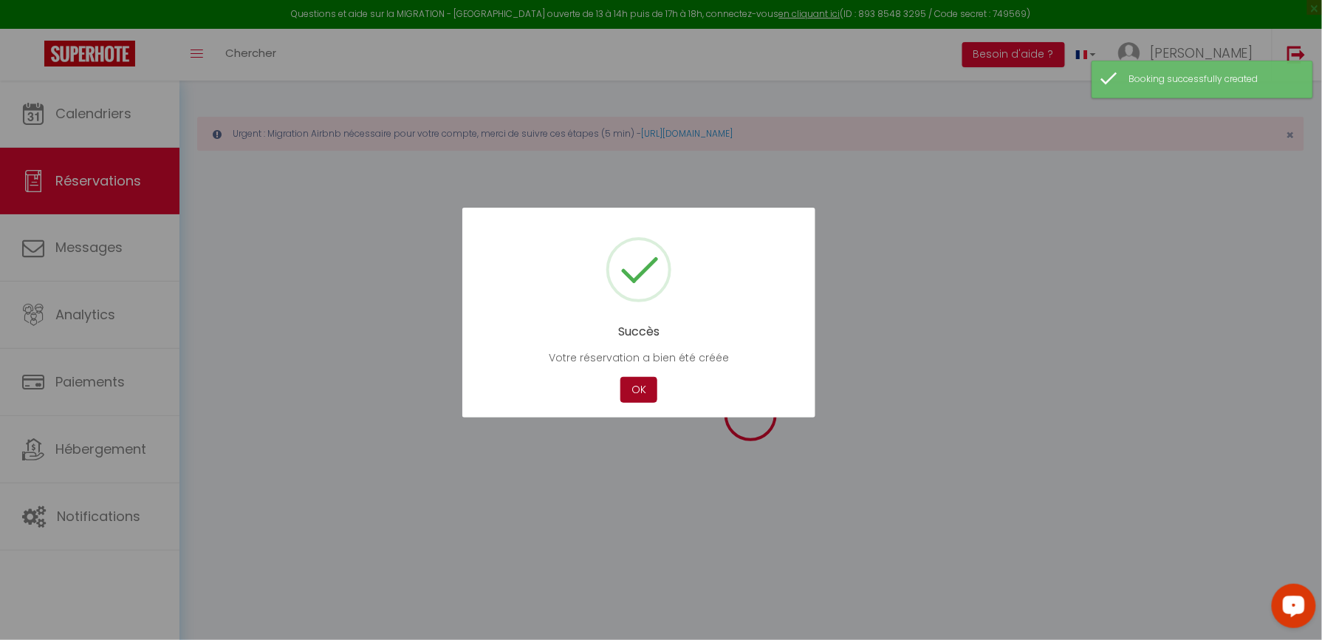
click at [625, 386] on button "OK" at bounding box center [638, 390] width 37 height 26
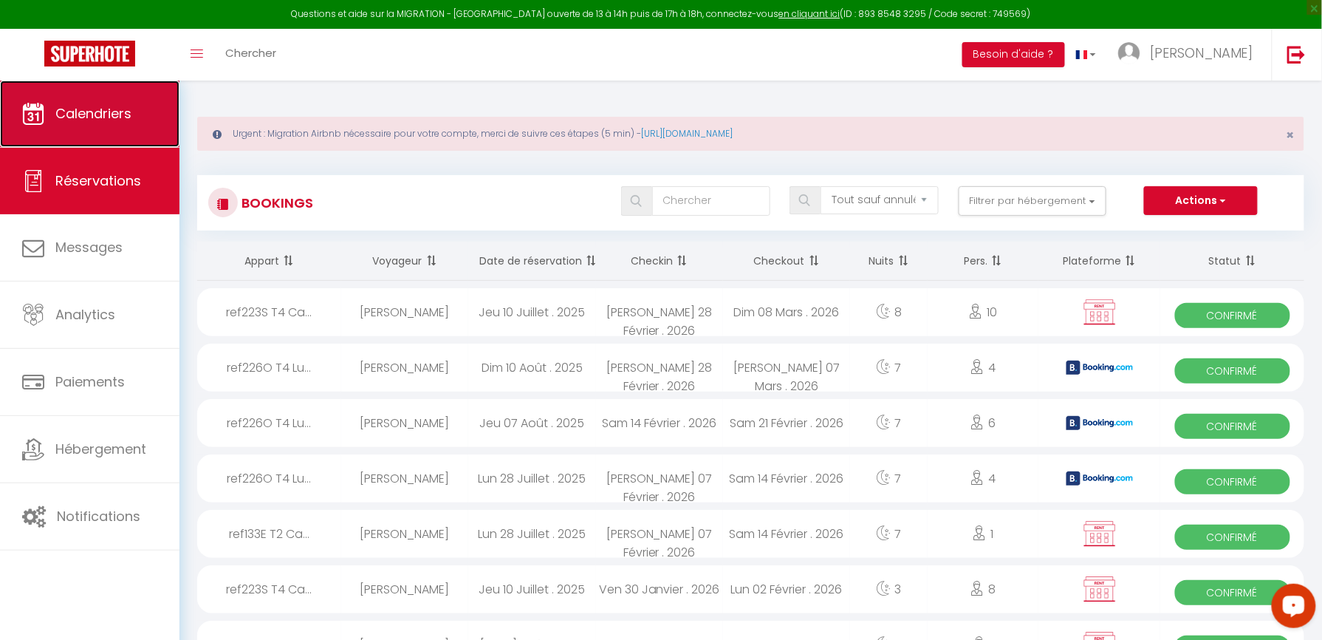
click at [119, 111] on span "Calendriers" at bounding box center [93, 113] width 76 height 18
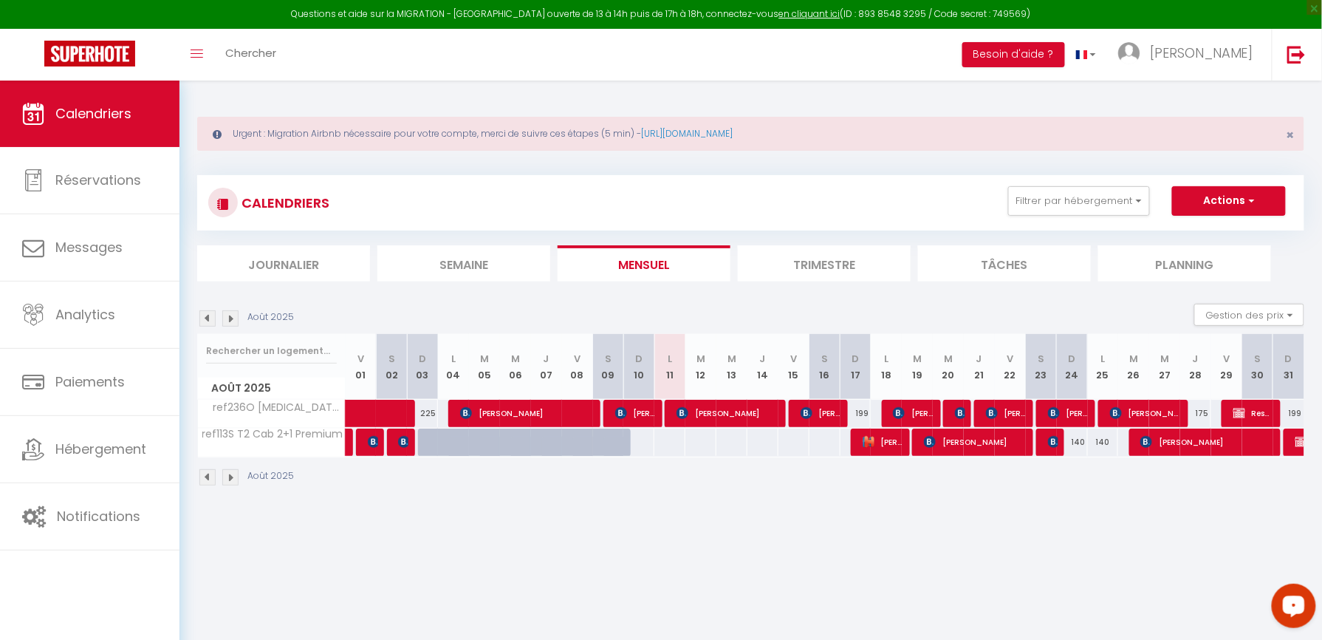
click at [233, 314] on img at bounding box center [230, 318] width 16 height 16
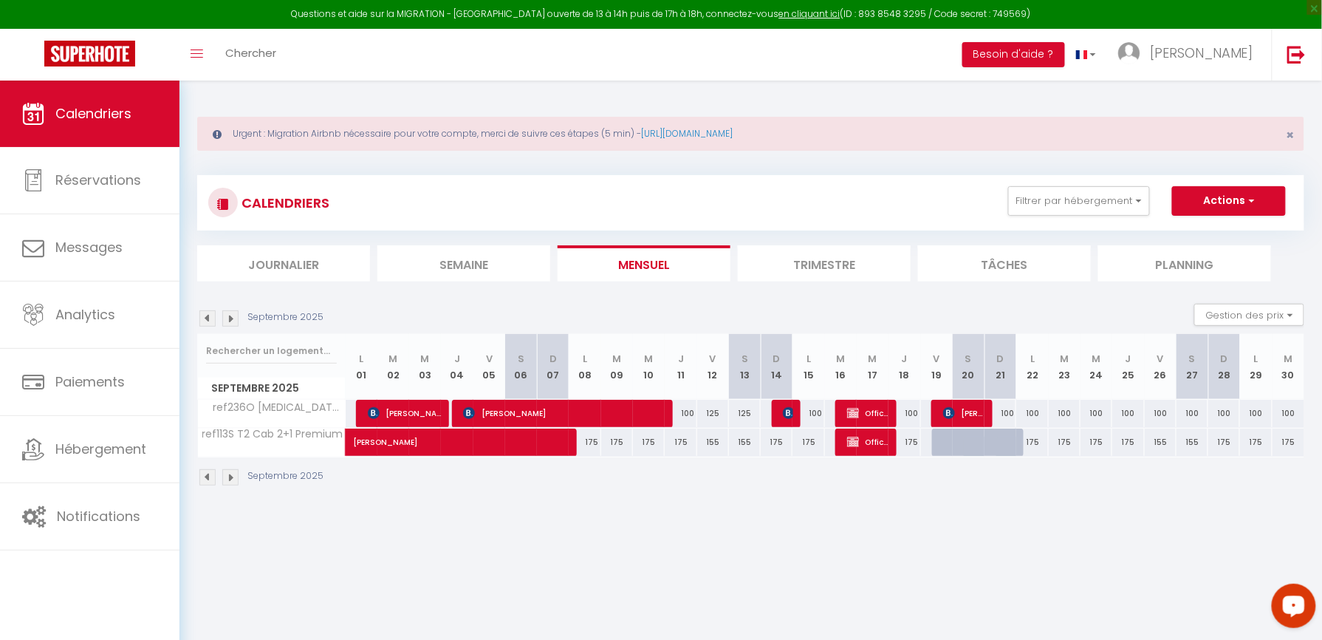
click at [233, 314] on img at bounding box center [230, 318] width 16 height 16
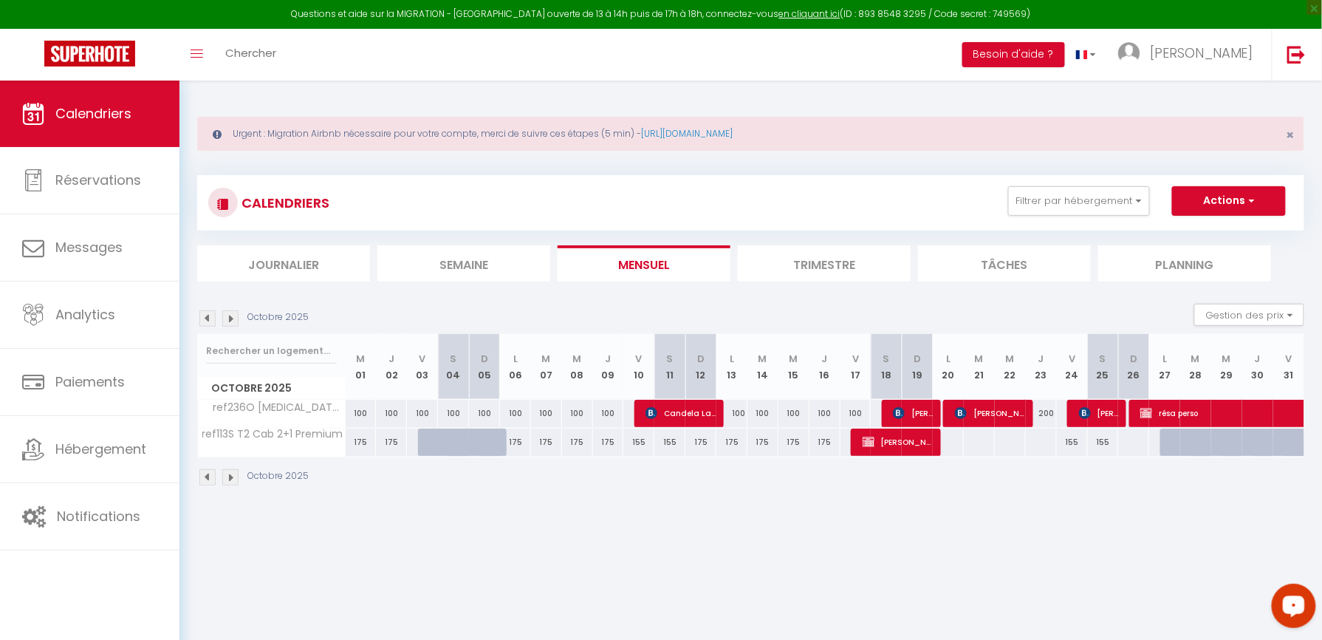
click at [233, 314] on img at bounding box center [230, 318] width 16 height 16
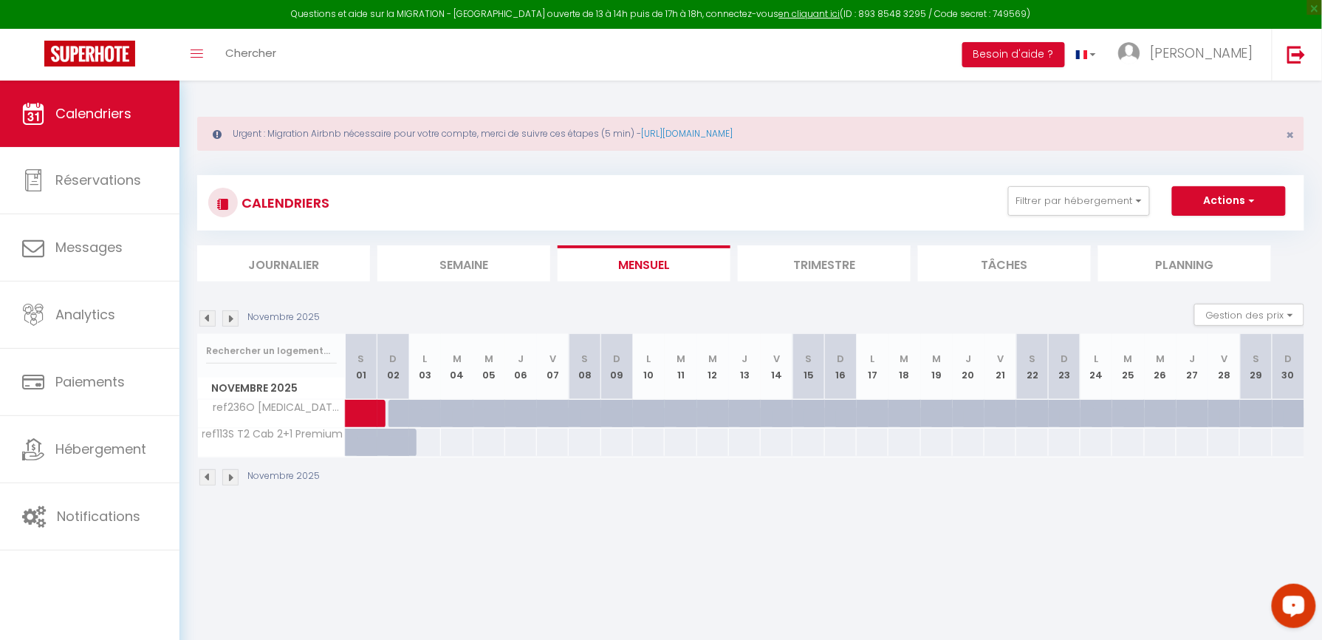
click at [233, 314] on img at bounding box center [230, 318] width 16 height 16
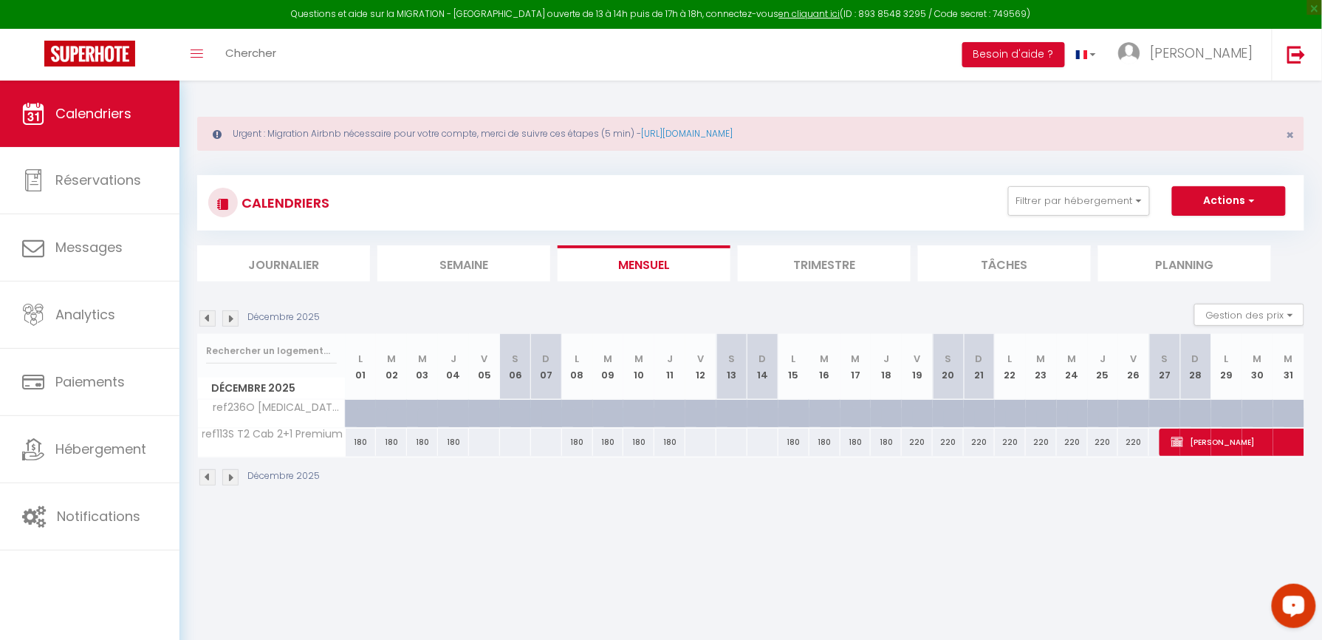
click at [210, 313] on img at bounding box center [207, 318] width 16 height 16
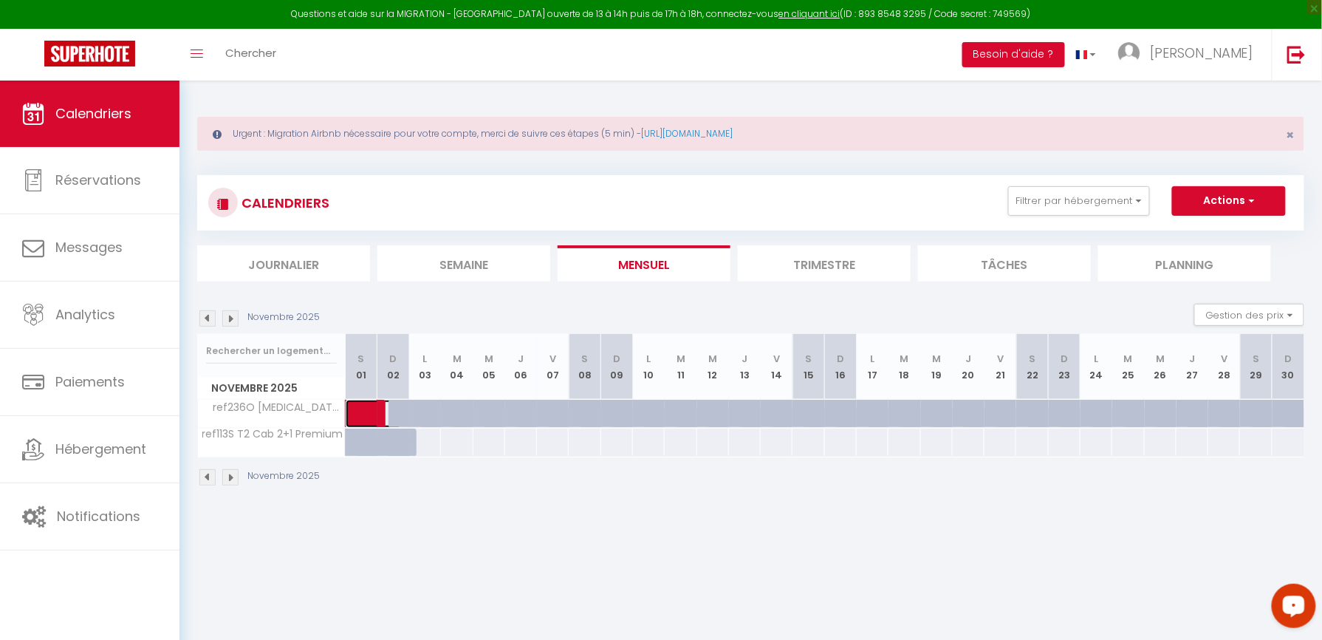
click at [366, 408] on link at bounding box center [362, 414] width 32 height 28
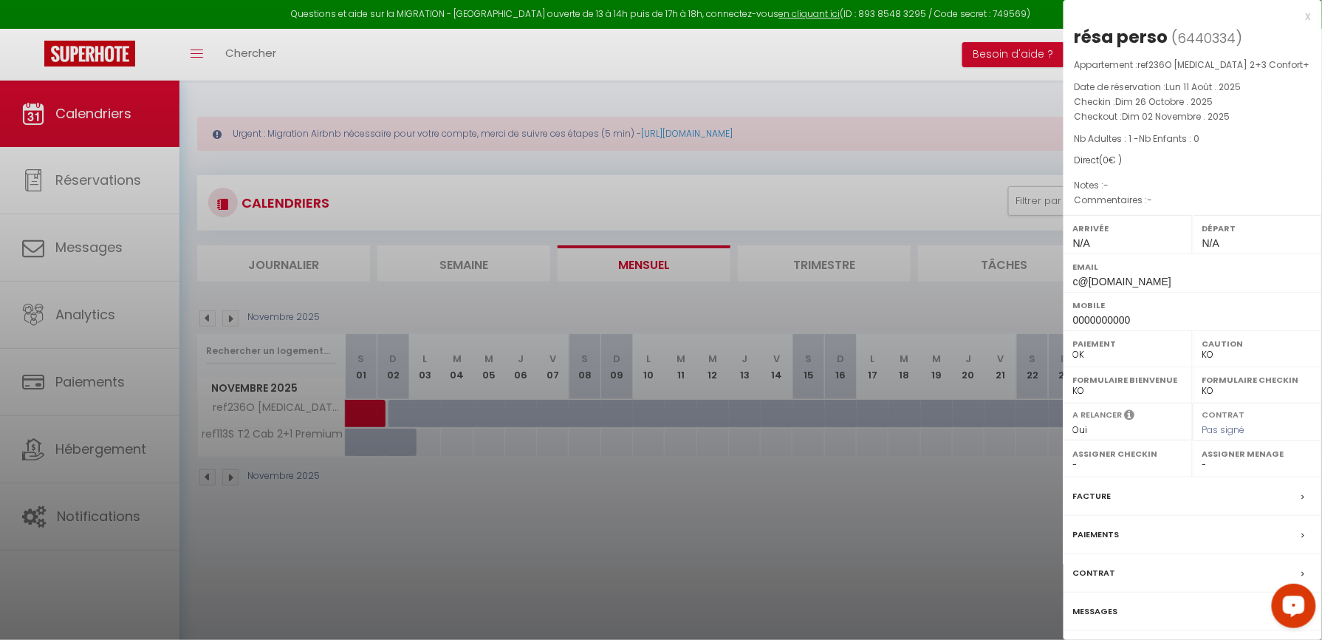
drag, startPoint x: 1093, startPoint y: 496, endPoint x: 1087, endPoint y: 491, distance: 7.9
click at [1094, 496] on label "Facture" at bounding box center [1092, 496] width 38 height 16
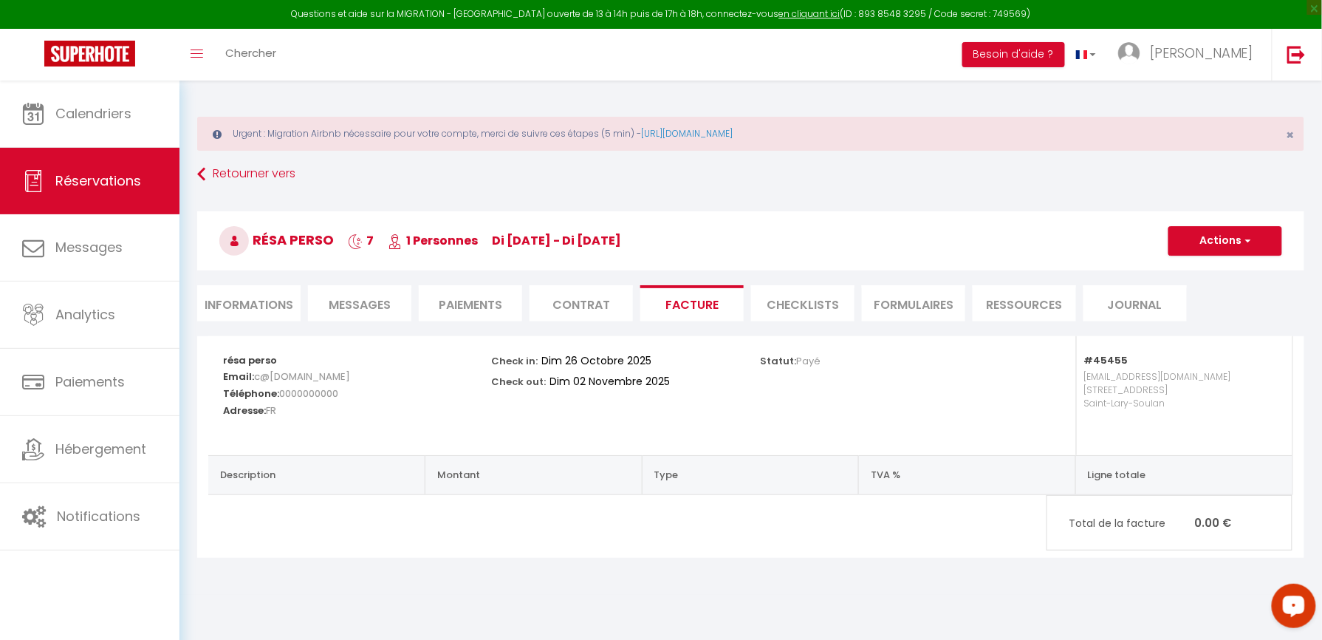
click at [264, 303] on li "Informations" at bounding box center [248, 303] width 103 height 36
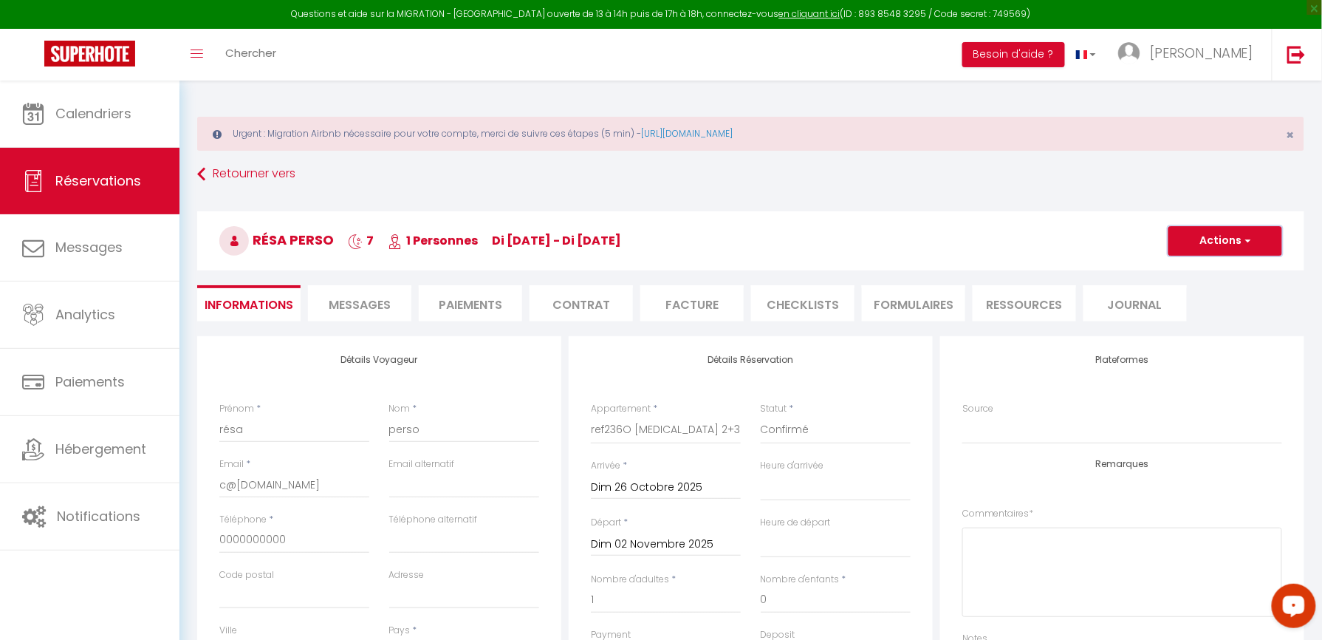
click at [1220, 253] on button "Actions" at bounding box center [1225, 241] width 114 height 30
drag, startPoint x: 1204, startPoint y: 291, endPoint x: 662, endPoint y: 360, distance: 545.8
click at [1203, 291] on link "Dupliquer" at bounding box center [1210, 292] width 117 height 19
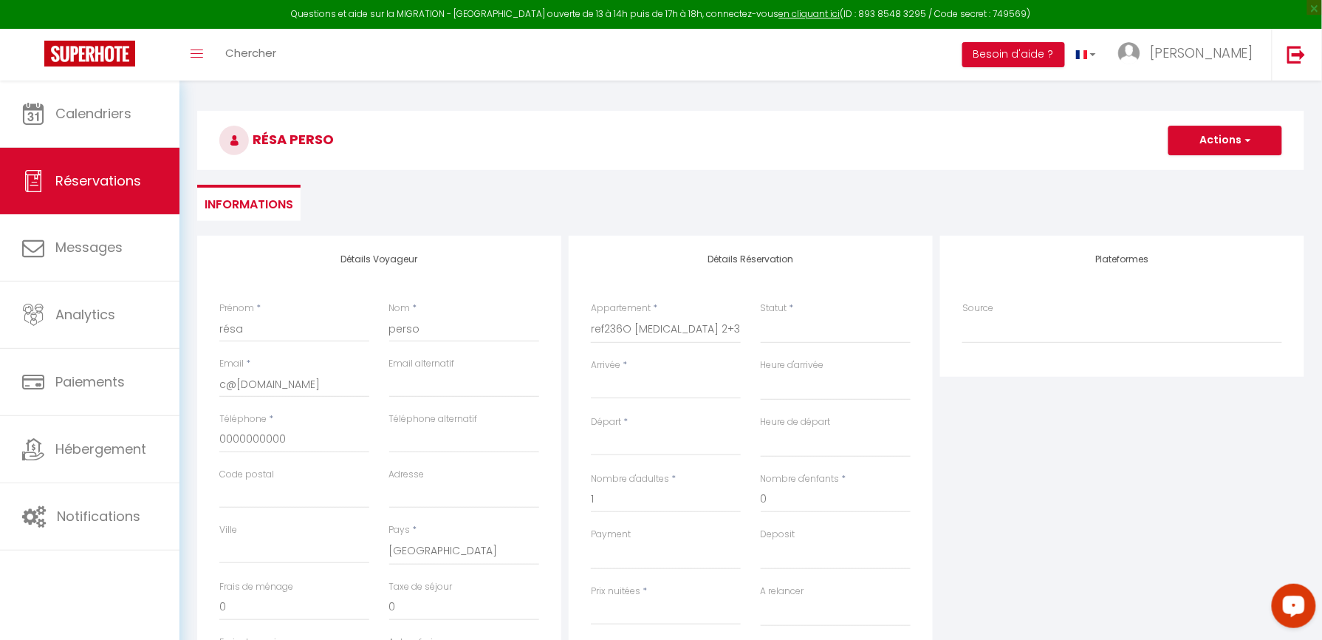
scroll to position [196, 0]
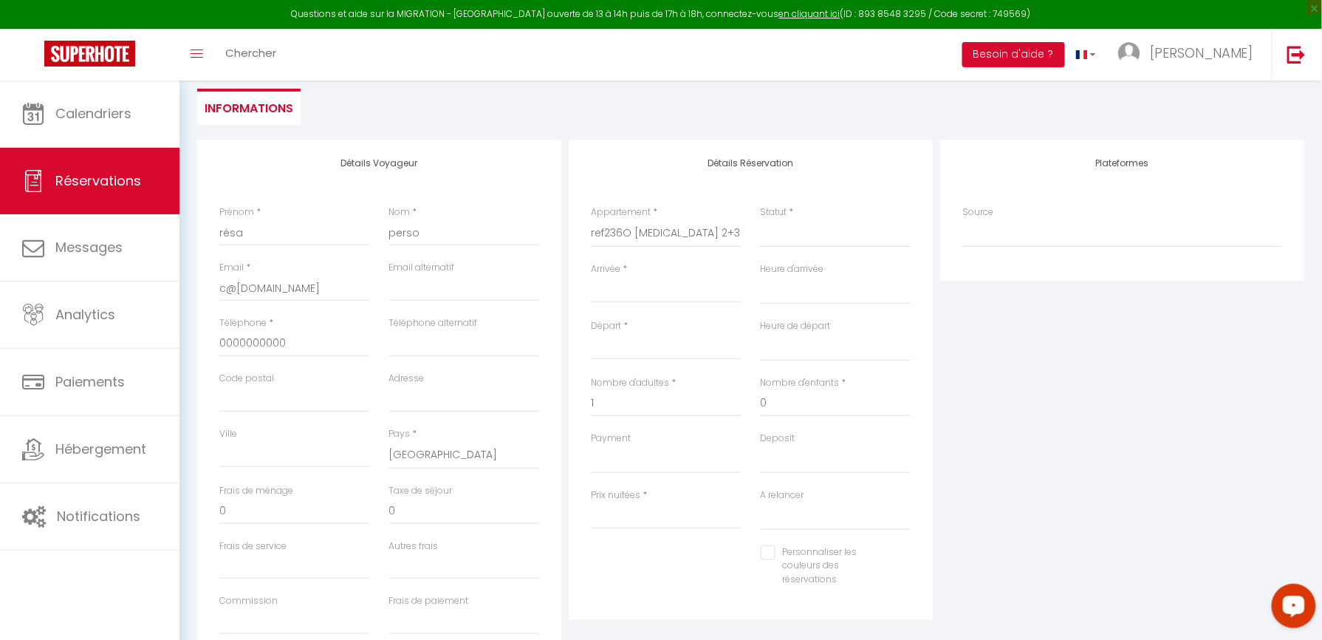
click at [663, 284] on input "Arrivée" at bounding box center [666, 290] width 150 height 19
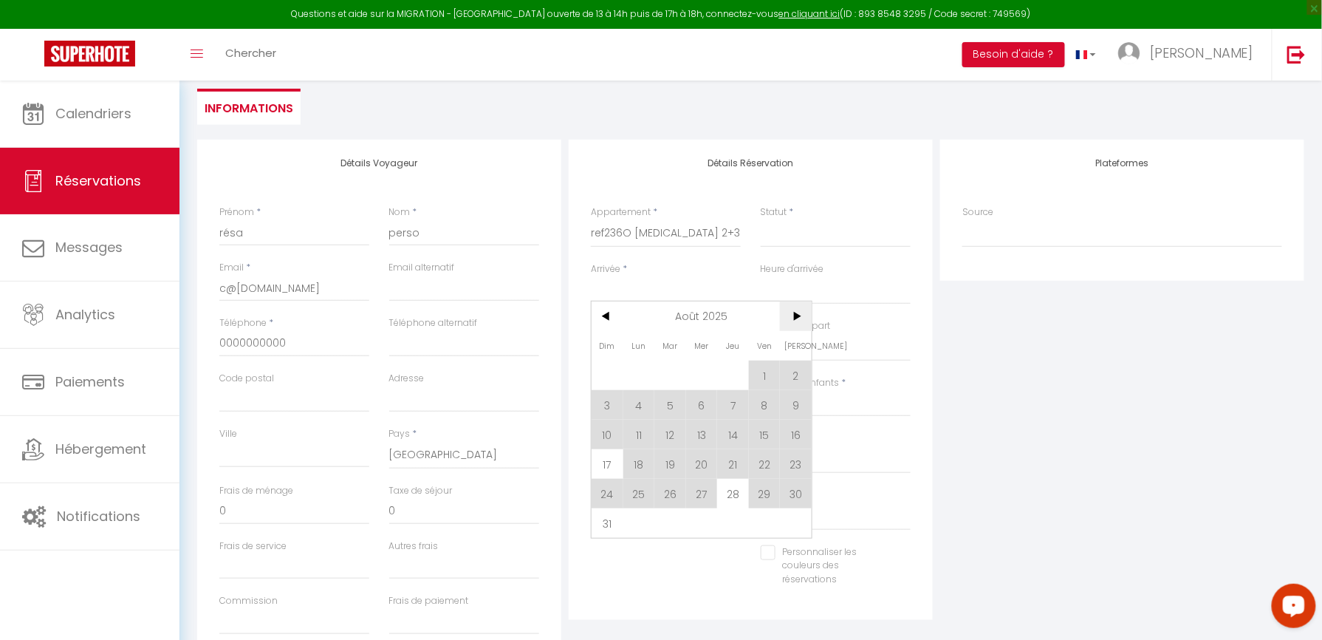
click at [798, 316] on span ">" at bounding box center [796, 316] width 32 height 30
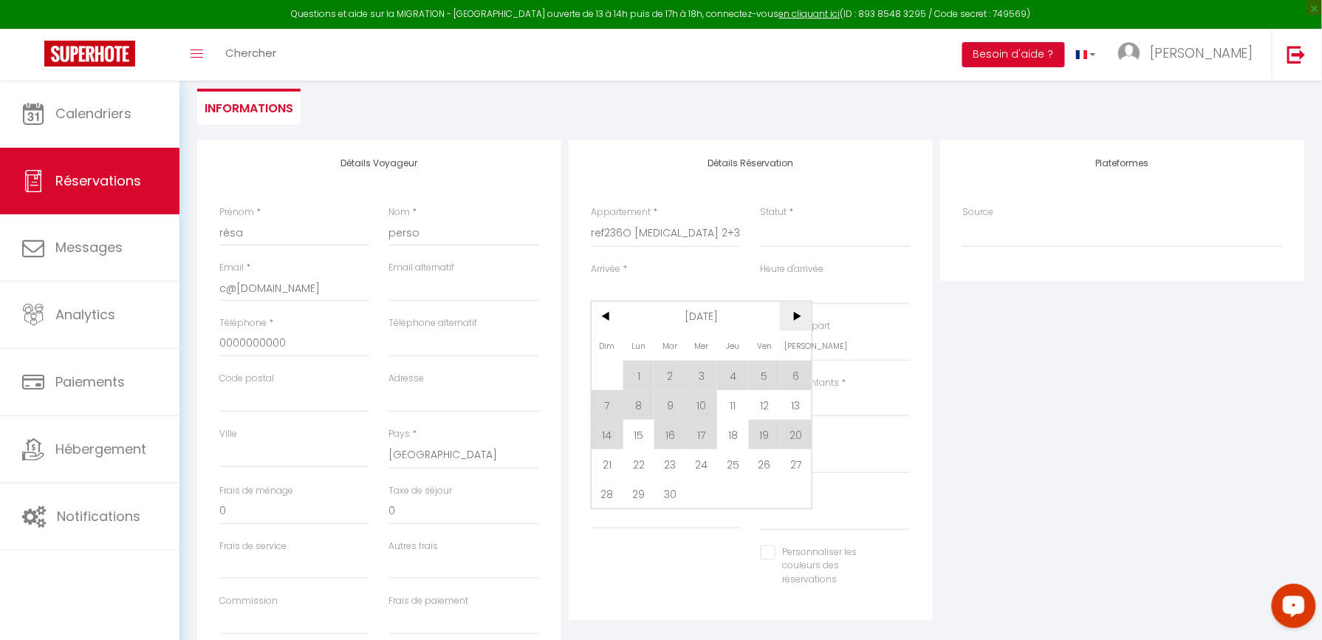
click at [798, 316] on span ">" at bounding box center [796, 316] width 32 height 30
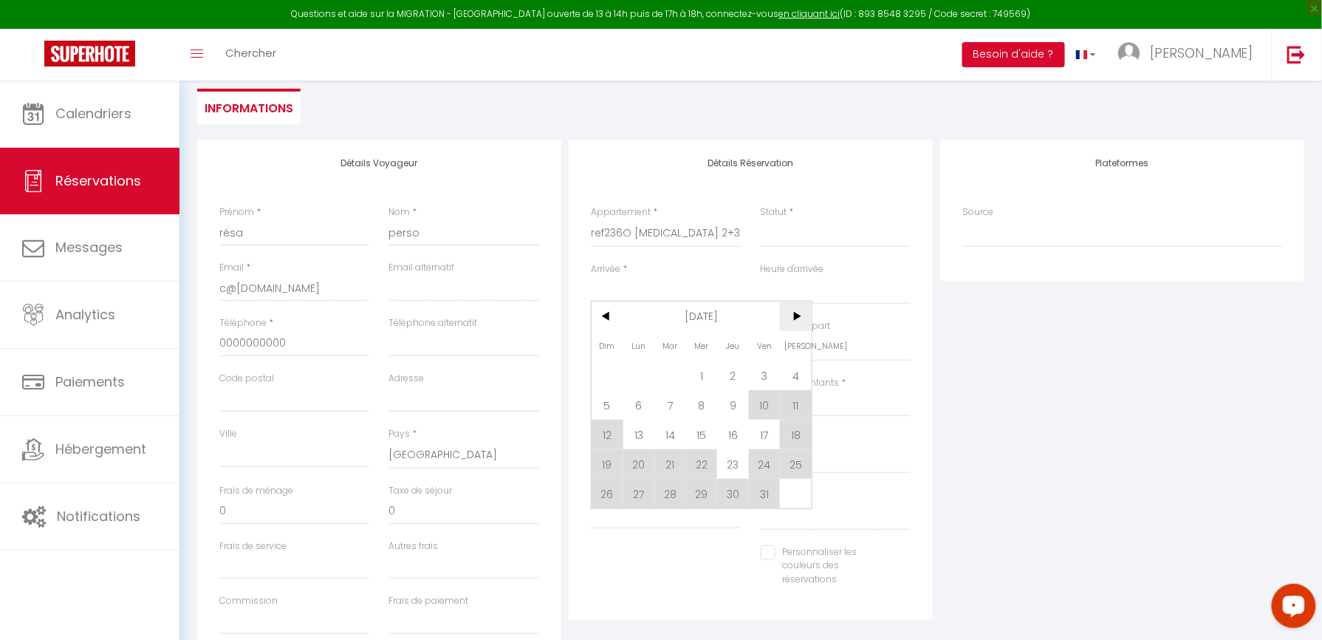
click at [798, 316] on span ">" at bounding box center [796, 316] width 32 height 30
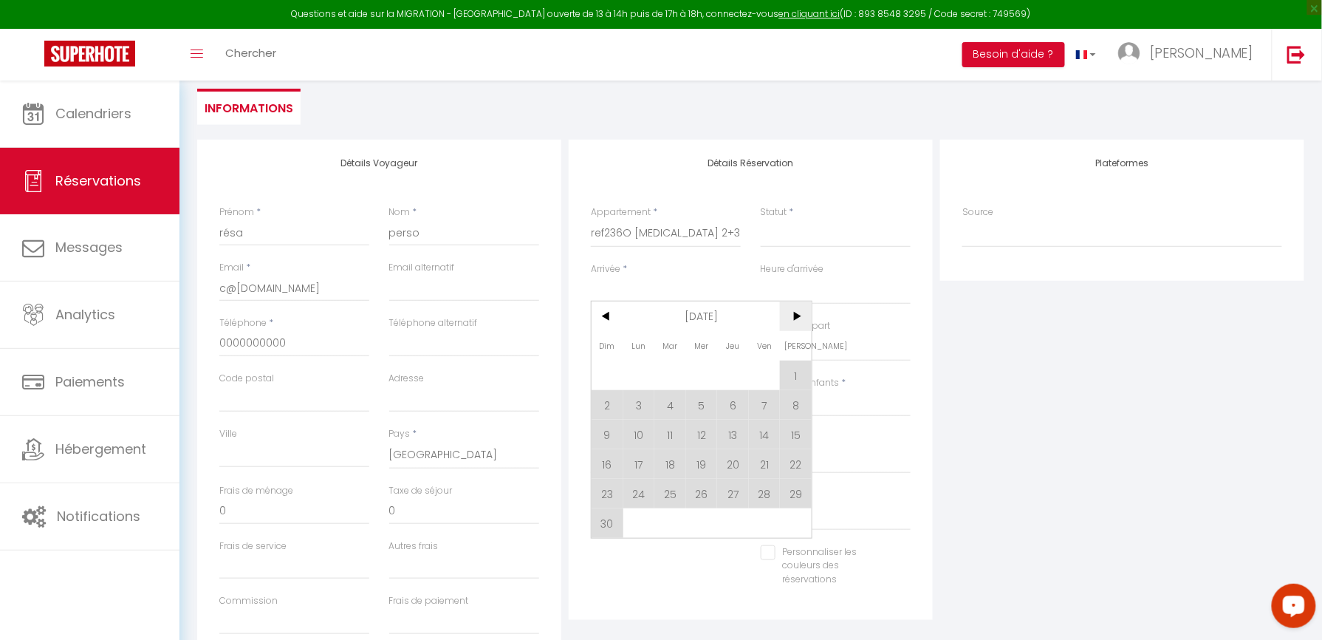
click at [798, 316] on span ">" at bounding box center [796, 316] width 32 height 30
click at [792, 458] on span "27" at bounding box center [796, 464] width 32 height 30
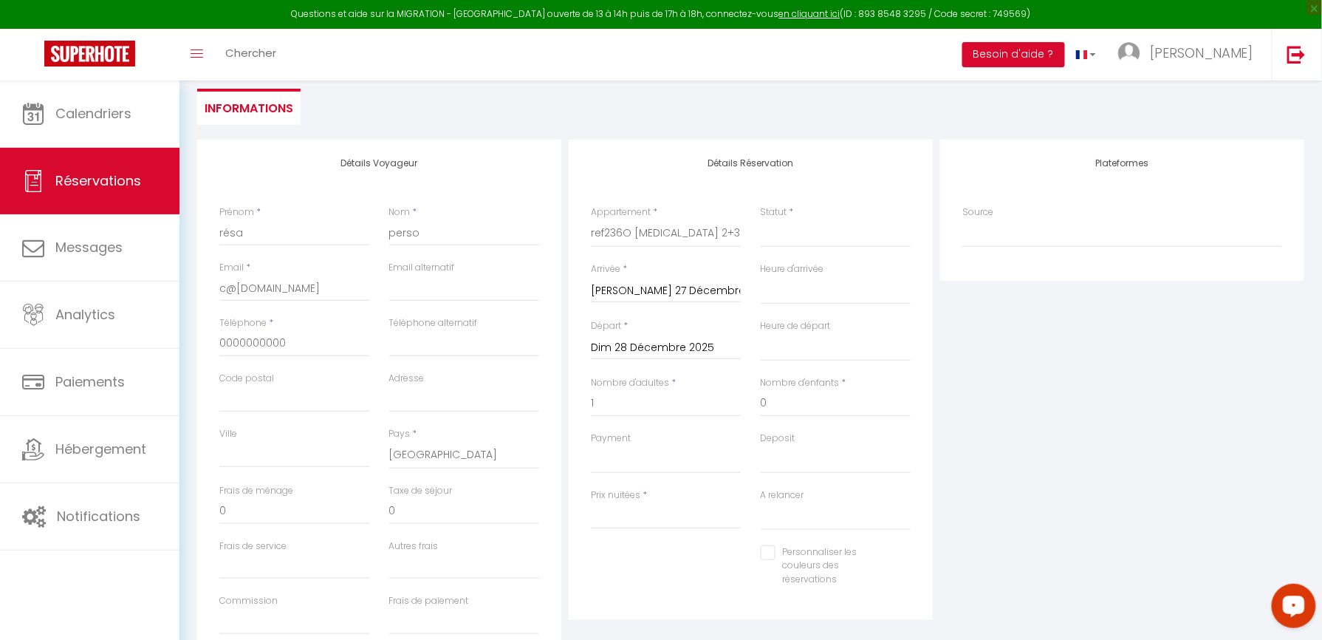
click at [674, 352] on input "Dim 28 Décembre 2025" at bounding box center [666, 347] width 150 height 19
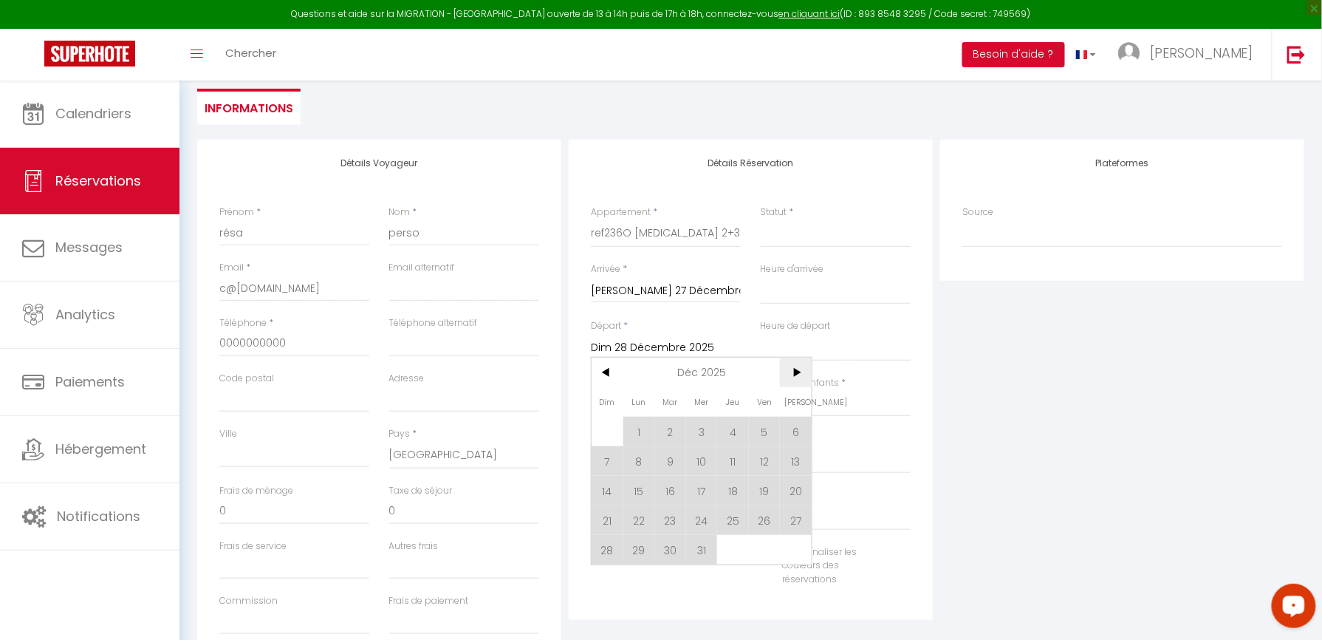
click at [786, 368] on span ">" at bounding box center [796, 372] width 32 height 30
click at [757, 431] on span "2" at bounding box center [765, 432] width 32 height 30
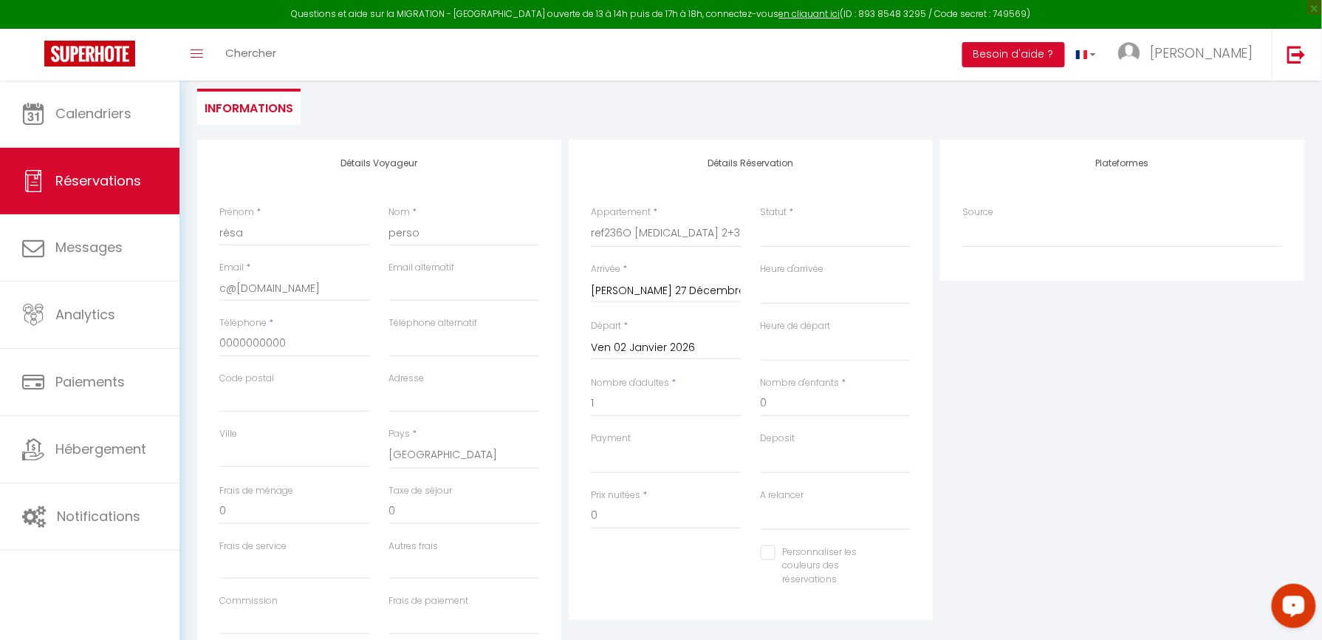
click at [677, 340] on input "Ven 02 Janvier 2026" at bounding box center [666, 347] width 150 height 19
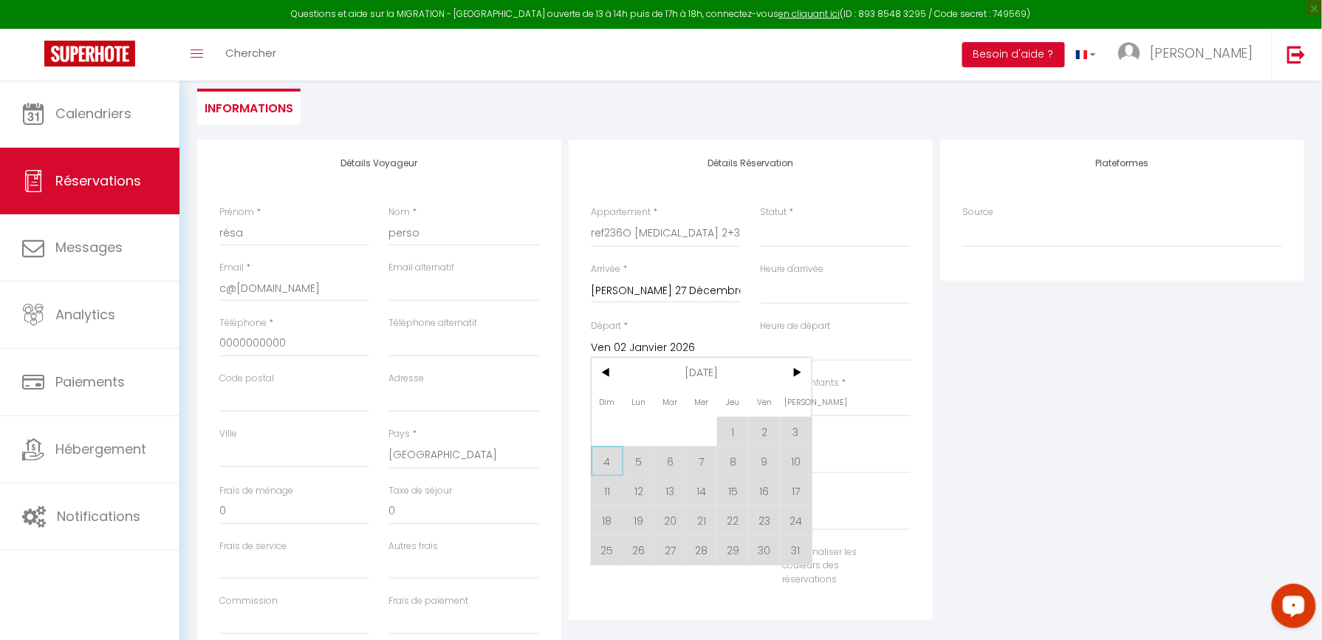
click at [609, 459] on span "4" at bounding box center [608, 461] width 32 height 30
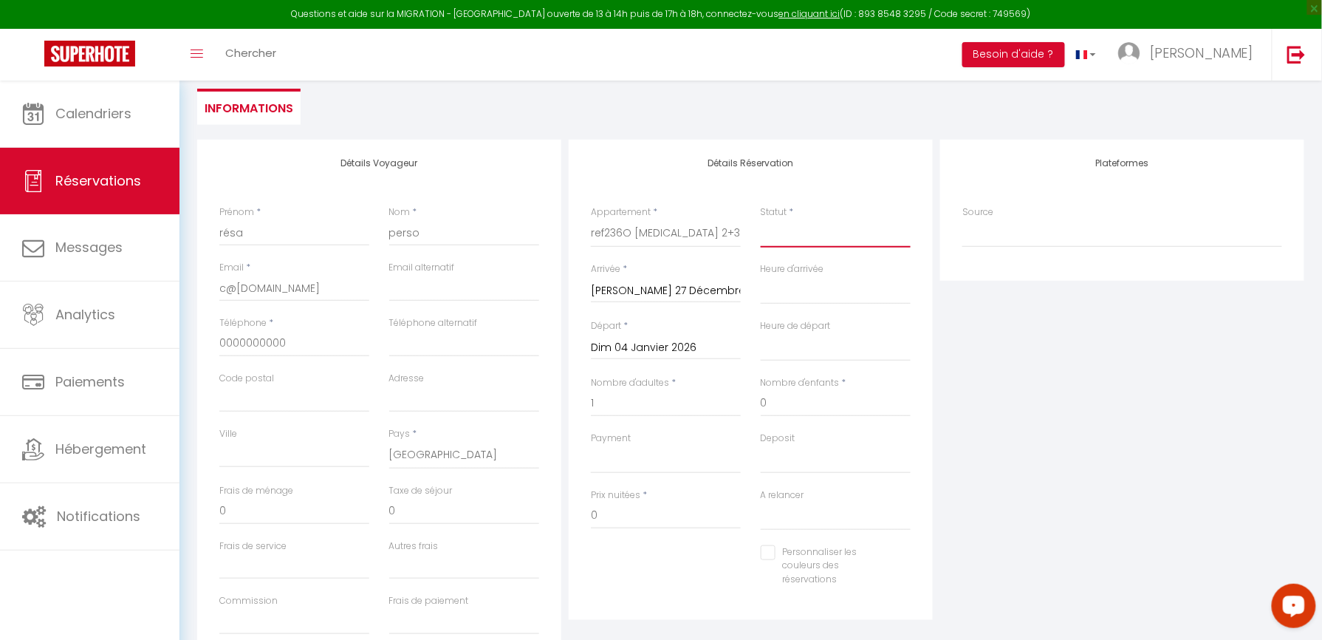
click at [798, 237] on select "Confirmé Non Confirmé [PERSON_NAME] par le voyageur No Show Request" at bounding box center [836, 233] width 150 height 28
click at [761, 219] on select "Confirmé Non Confirmé [PERSON_NAME] par le voyageur No Show Request" at bounding box center [836, 233] width 150 height 28
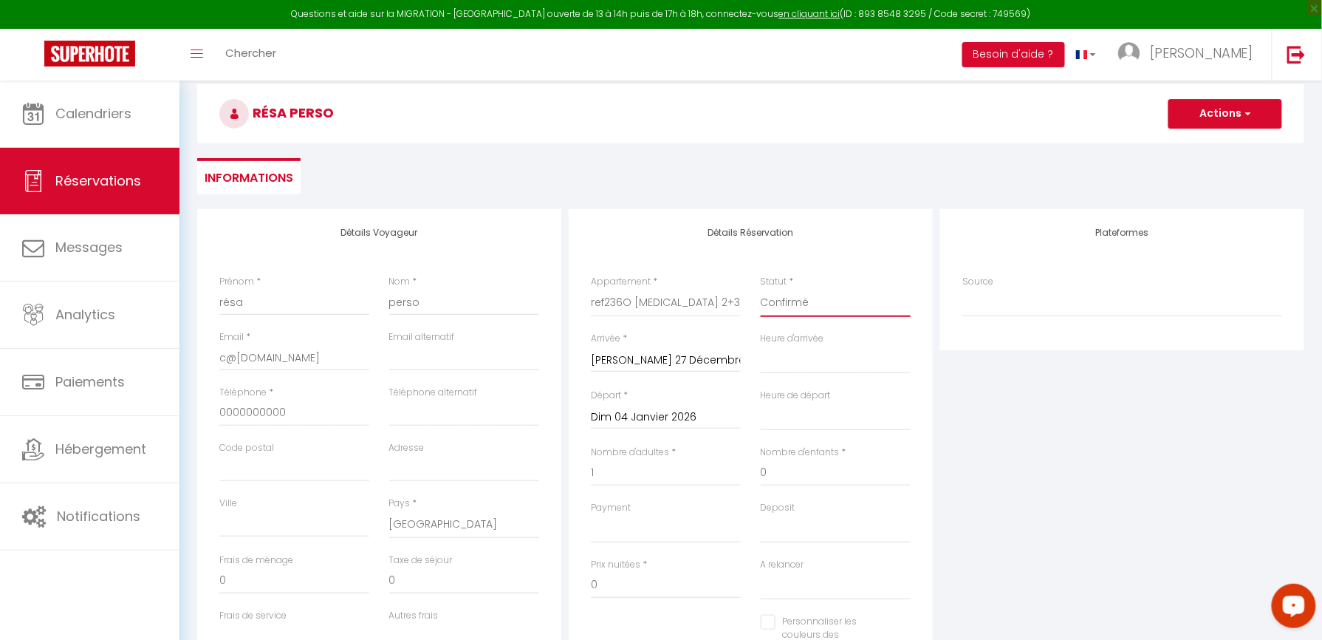
scroll to position [0, 0]
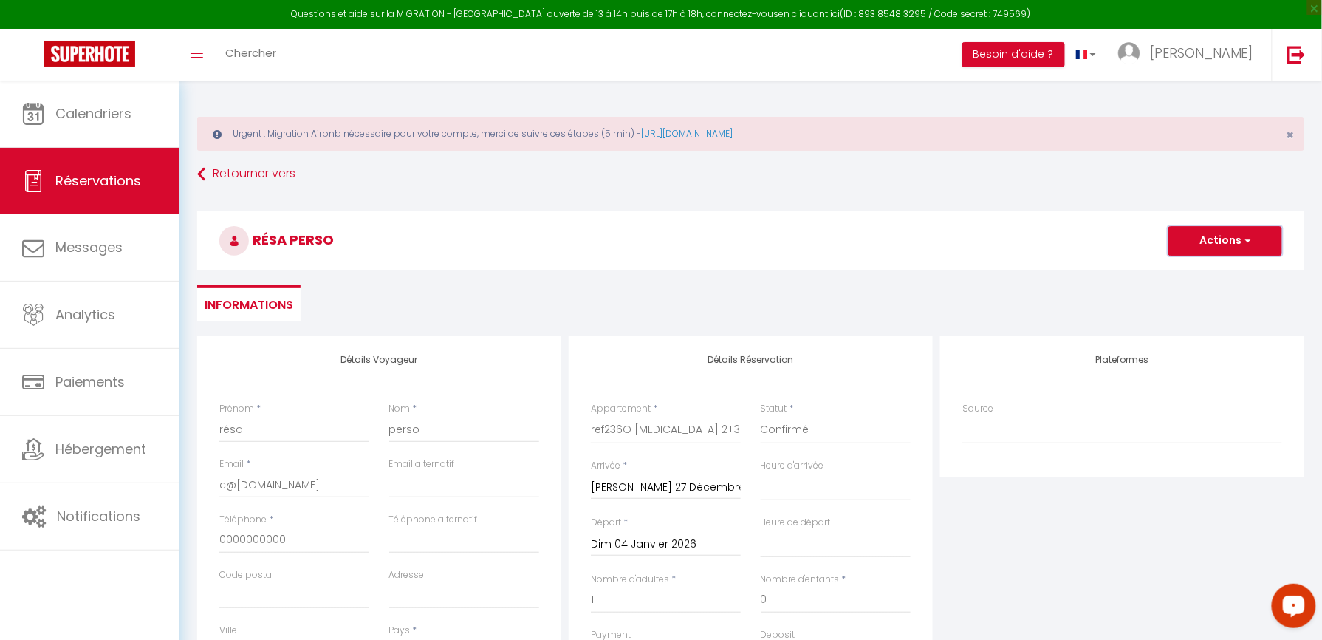
click at [1209, 246] on button "Actions" at bounding box center [1225, 241] width 114 height 30
click at [1197, 270] on link "Enregistrer" at bounding box center [1210, 273] width 117 height 19
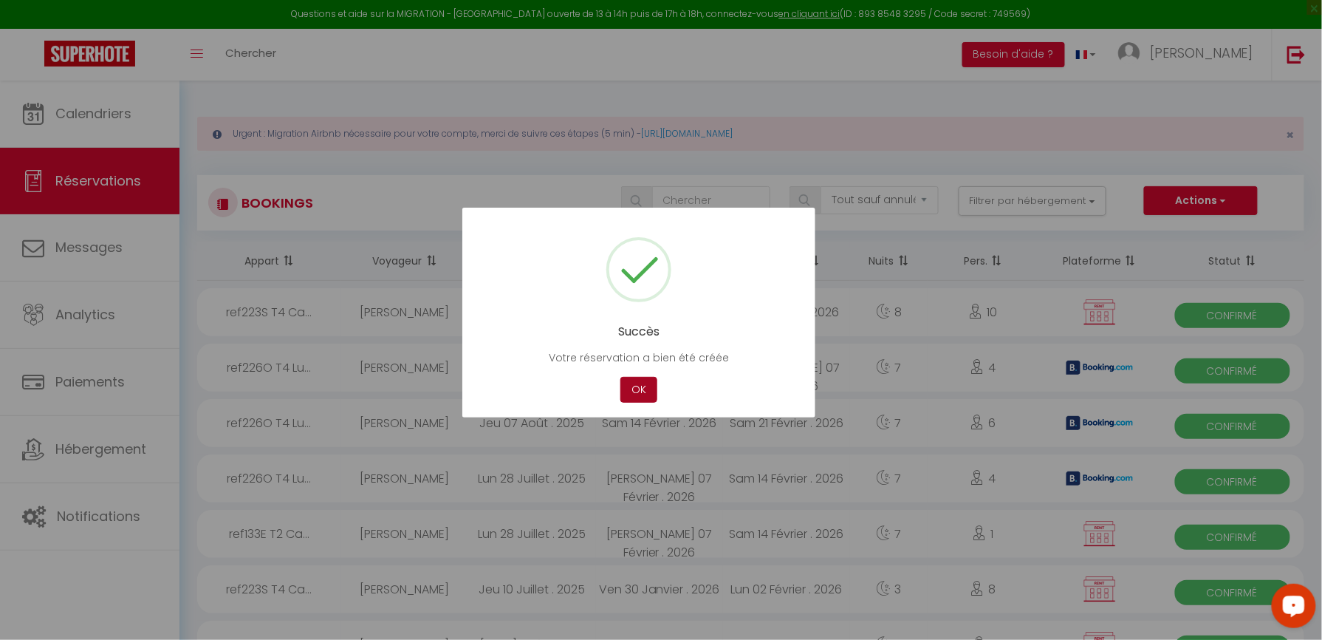
click at [636, 391] on button "OK" at bounding box center [638, 390] width 37 height 26
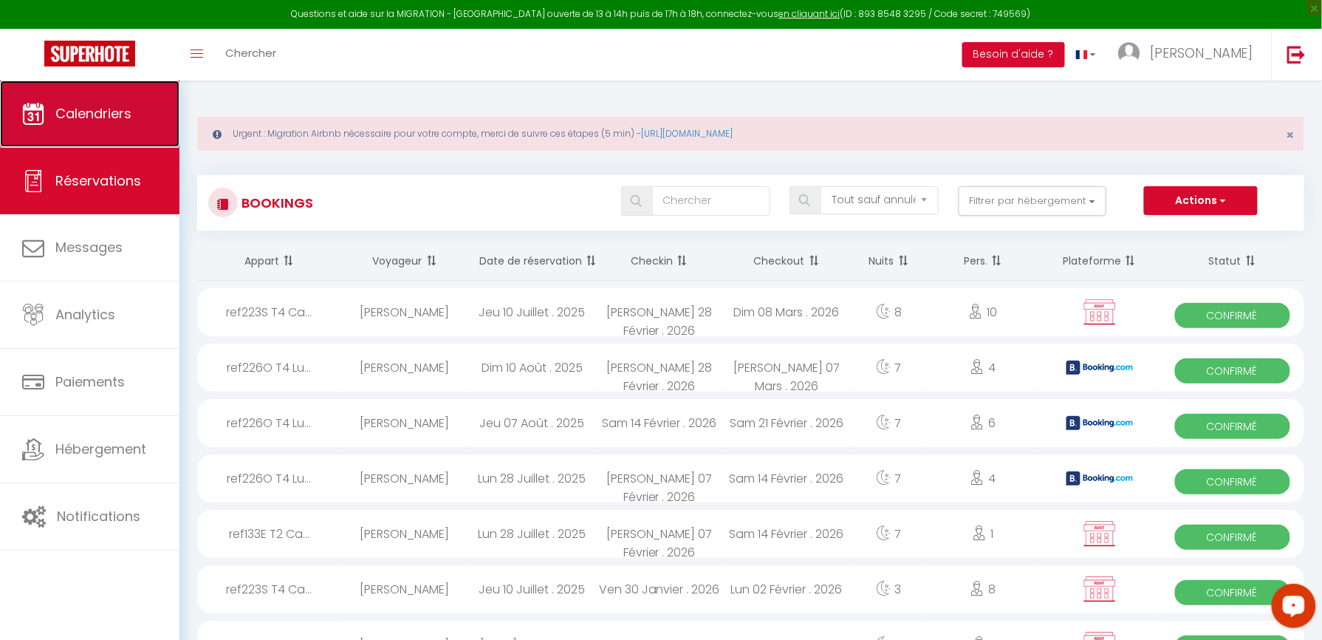
click at [83, 137] on link "Calendriers" at bounding box center [89, 113] width 179 height 66
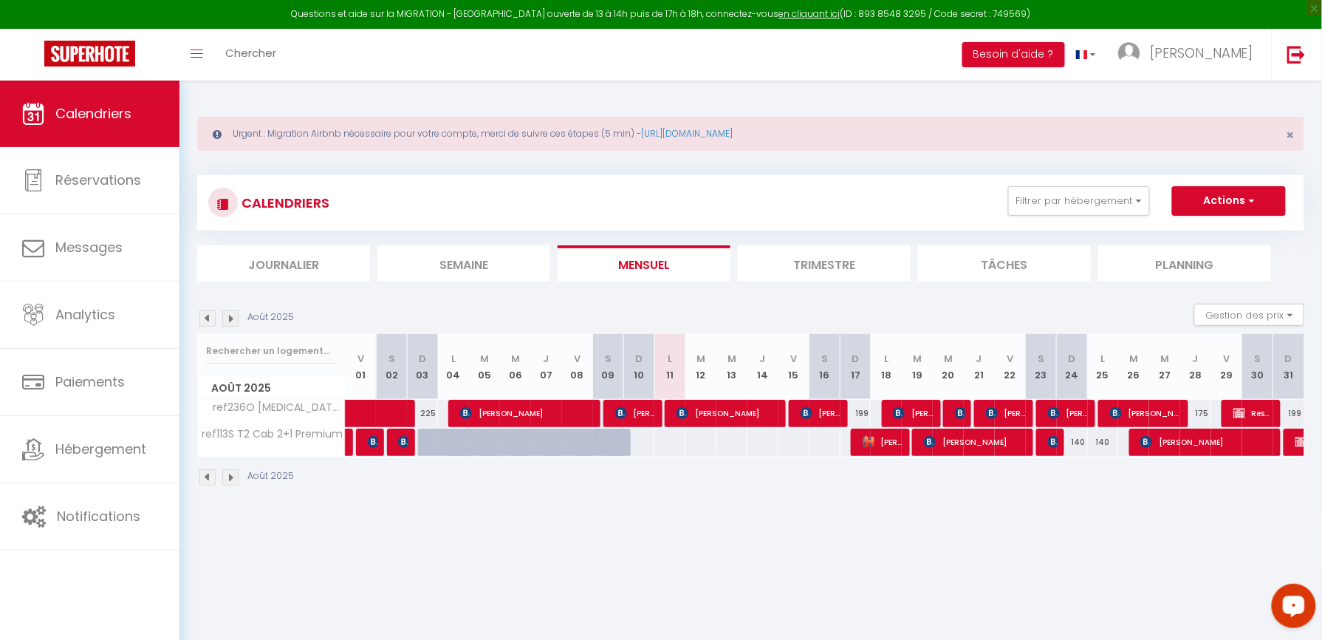
click at [228, 322] on img at bounding box center [230, 318] width 16 height 16
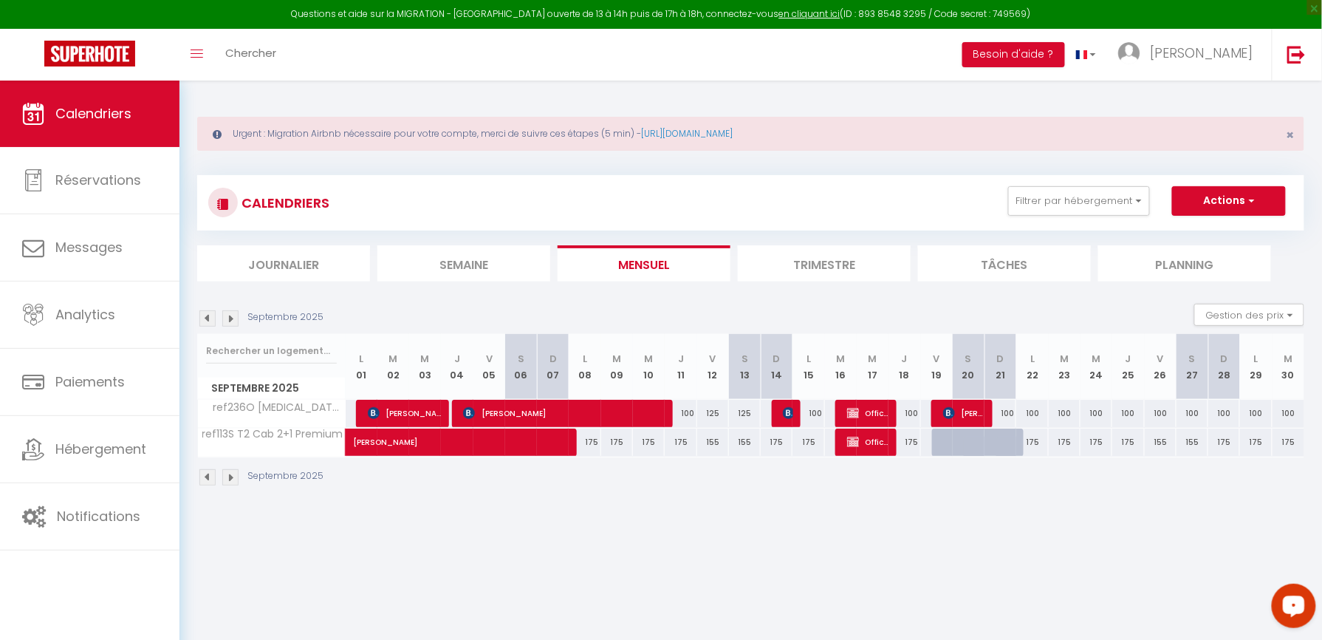
click at [228, 322] on img at bounding box center [230, 318] width 16 height 16
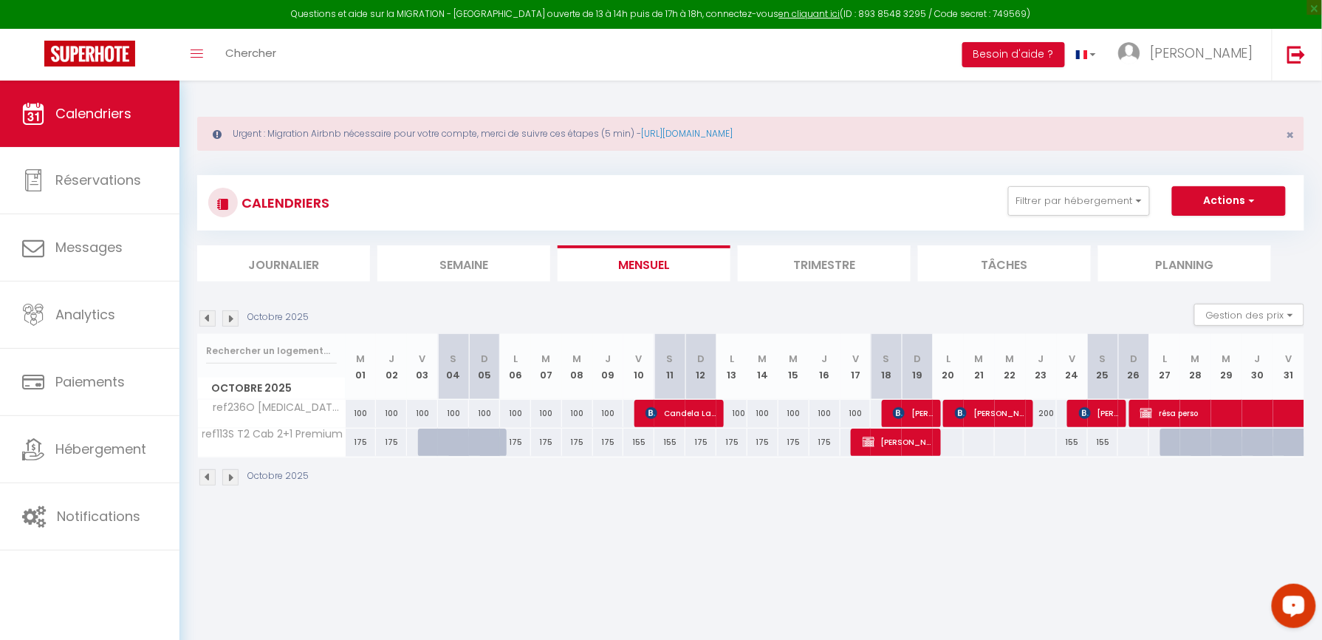
click at [228, 322] on img at bounding box center [230, 318] width 16 height 16
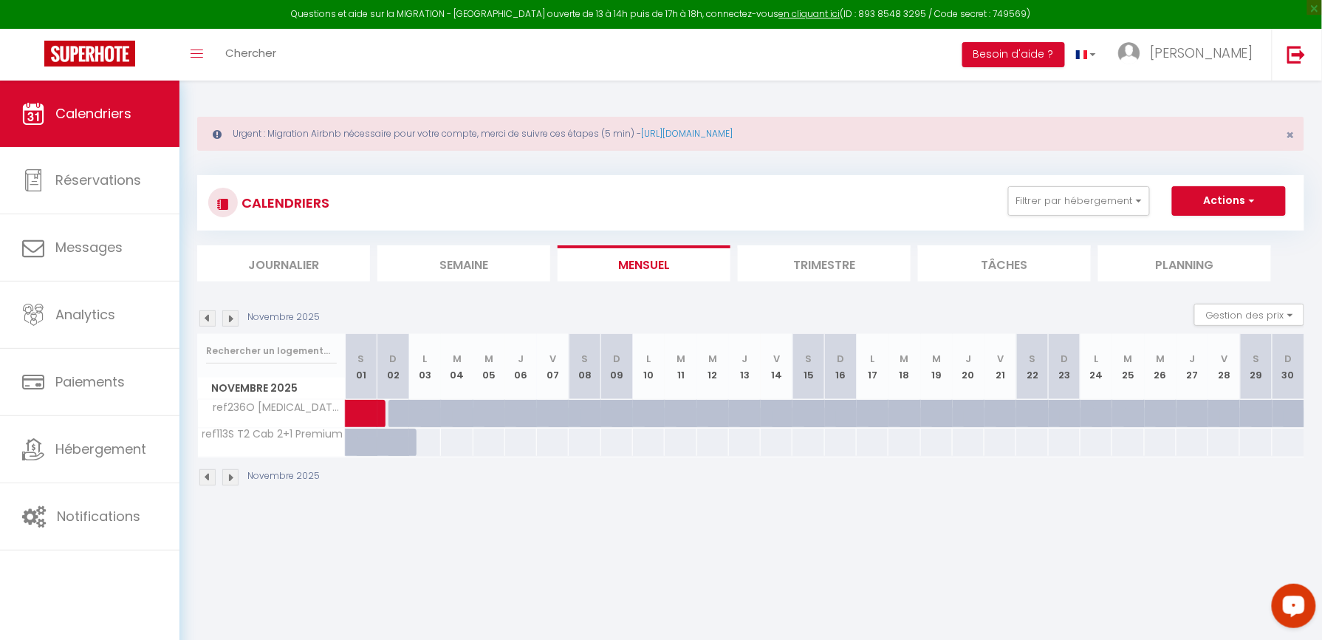
click at [227, 320] on img at bounding box center [230, 318] width 16 height 16
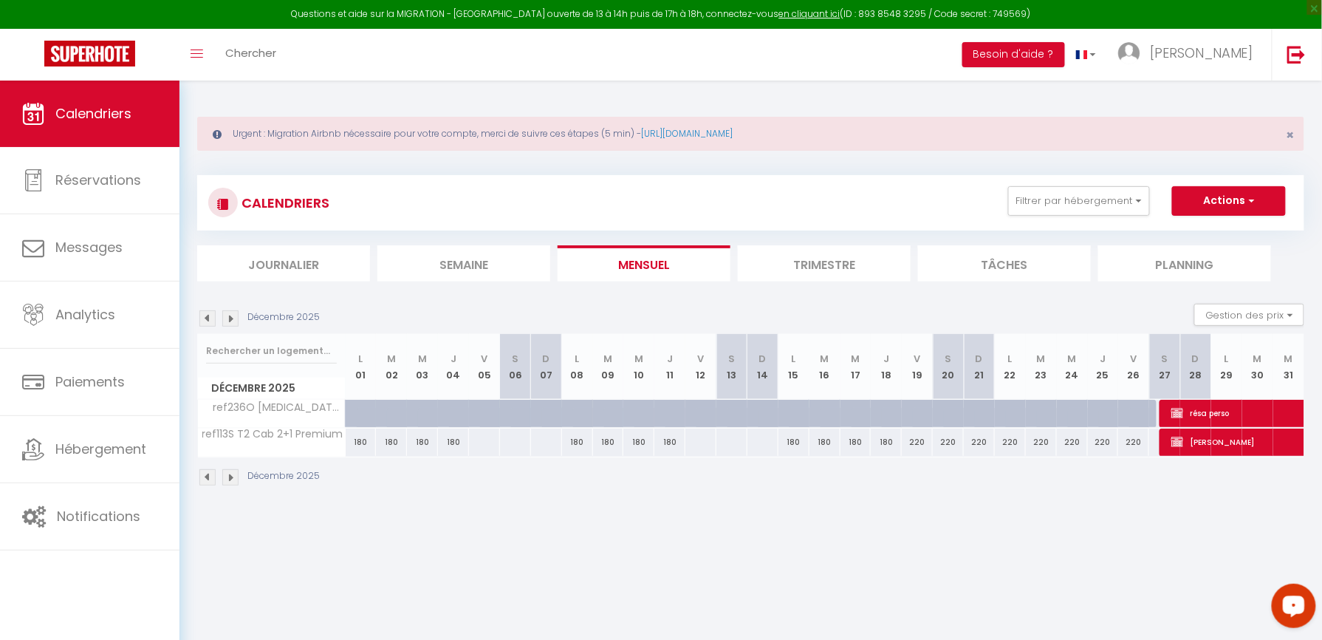
click at [352, 415] on div at bounding box center [361, 414] width 31 height 28
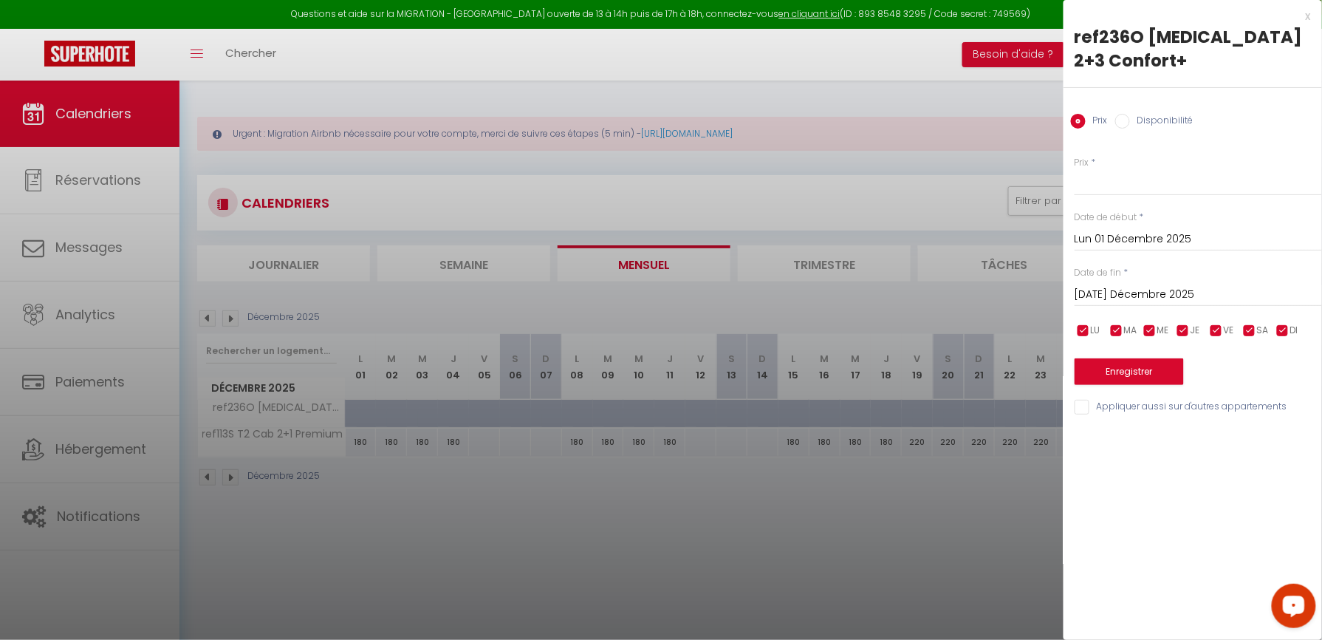
click at [1126, 285] on input "[DATE] Décembre 2025" at bounding box center [1198, 294] width 247 height 19
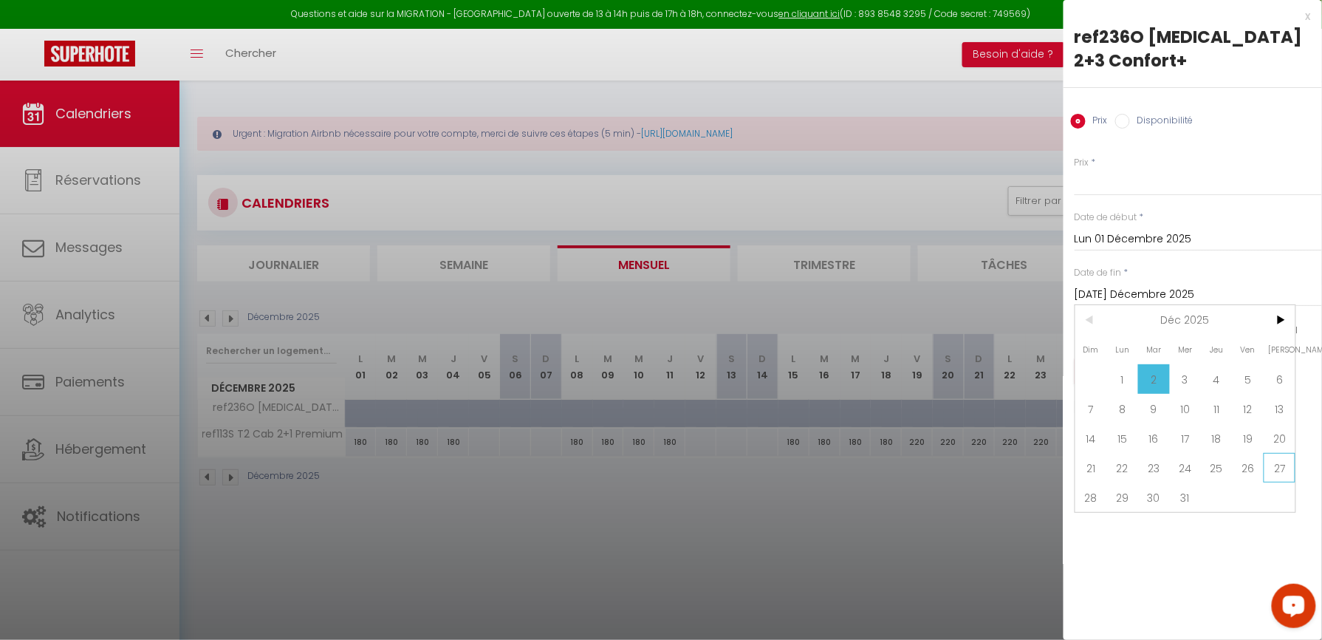
click at [1272, 453] on span "27" at bounding box center [1280, 468] width 32 height 30
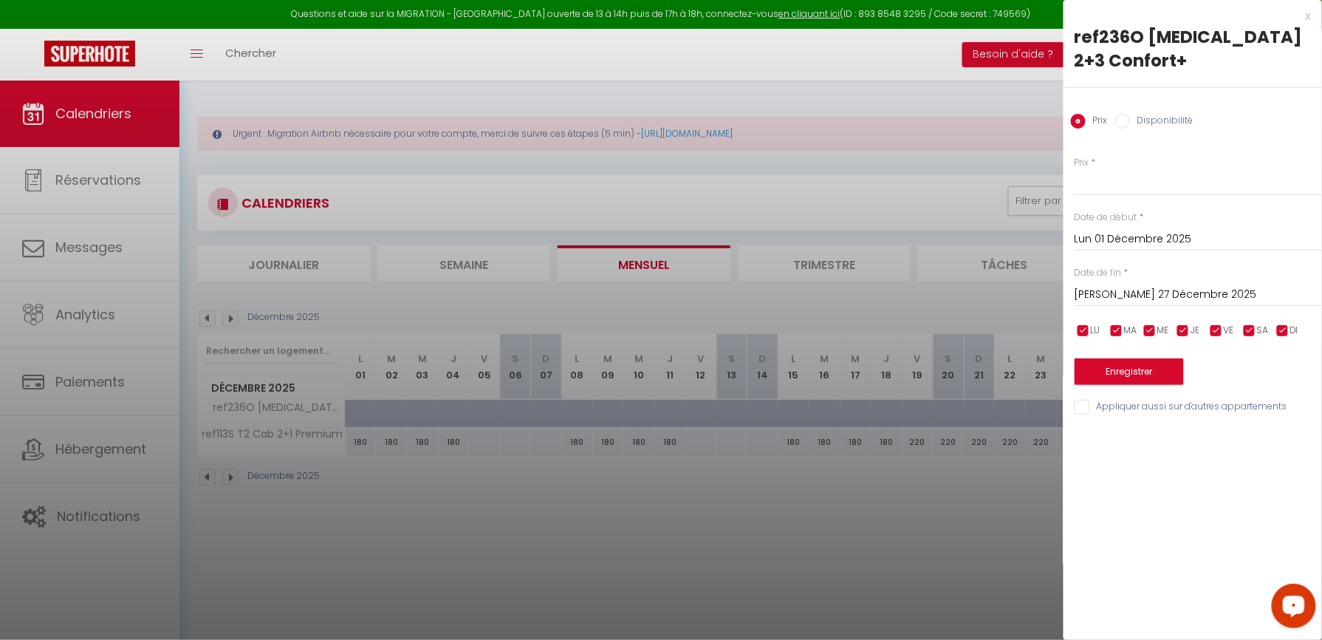
click at [1162, 114] on label "Disponibilité" at bounding box center [1162, 122] width 64 height 16
click at [1130, 114] on input "Disponibilité" at bounding box center [1122, 121] width 15 height 15
click at [1117, 360] on button "Enregistrer" at bounding box center [1129, 373] width 109 height 27
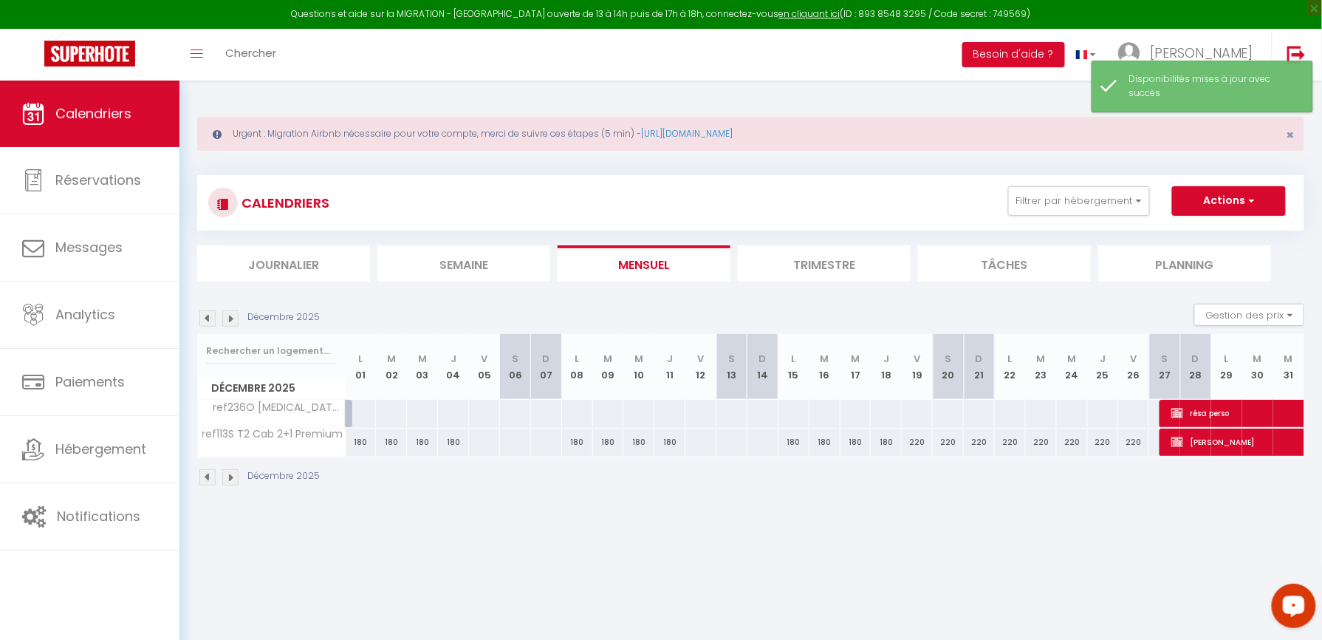
click at [360, 412] on div at bounding box center [361, 413] width 32 height 27
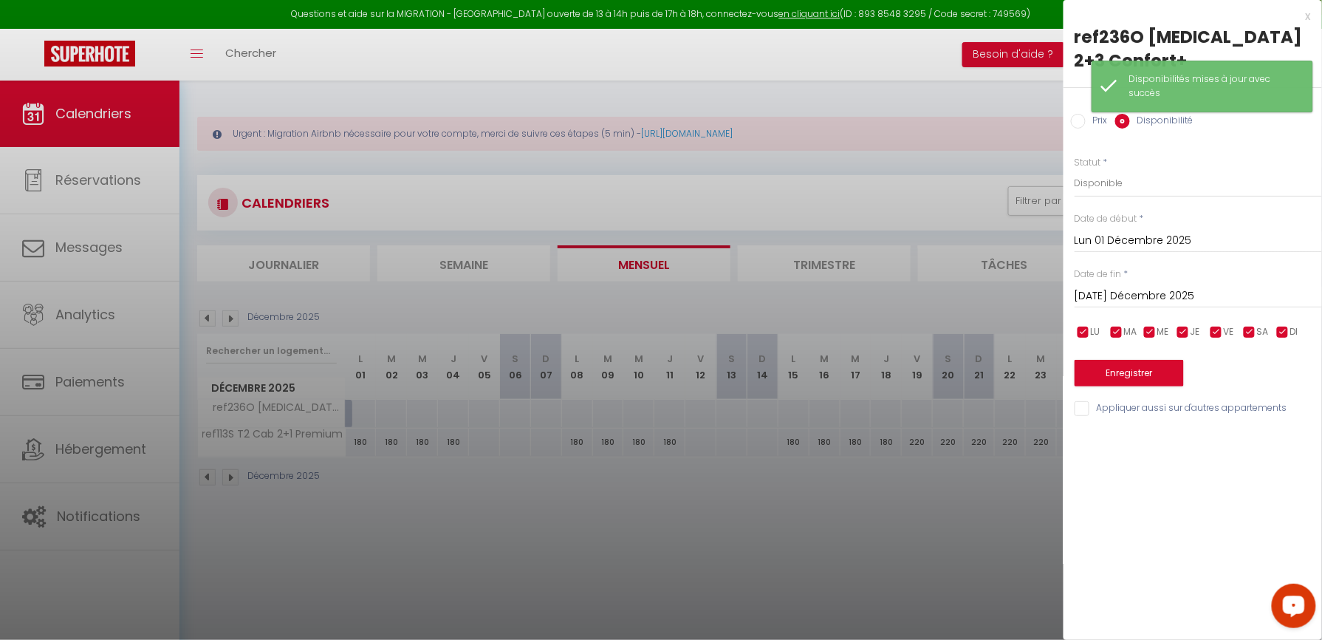
click at [1109, 287] on input "[DATE] Décembre 2025" at bounding box center [1198, 296] width 247 height 19
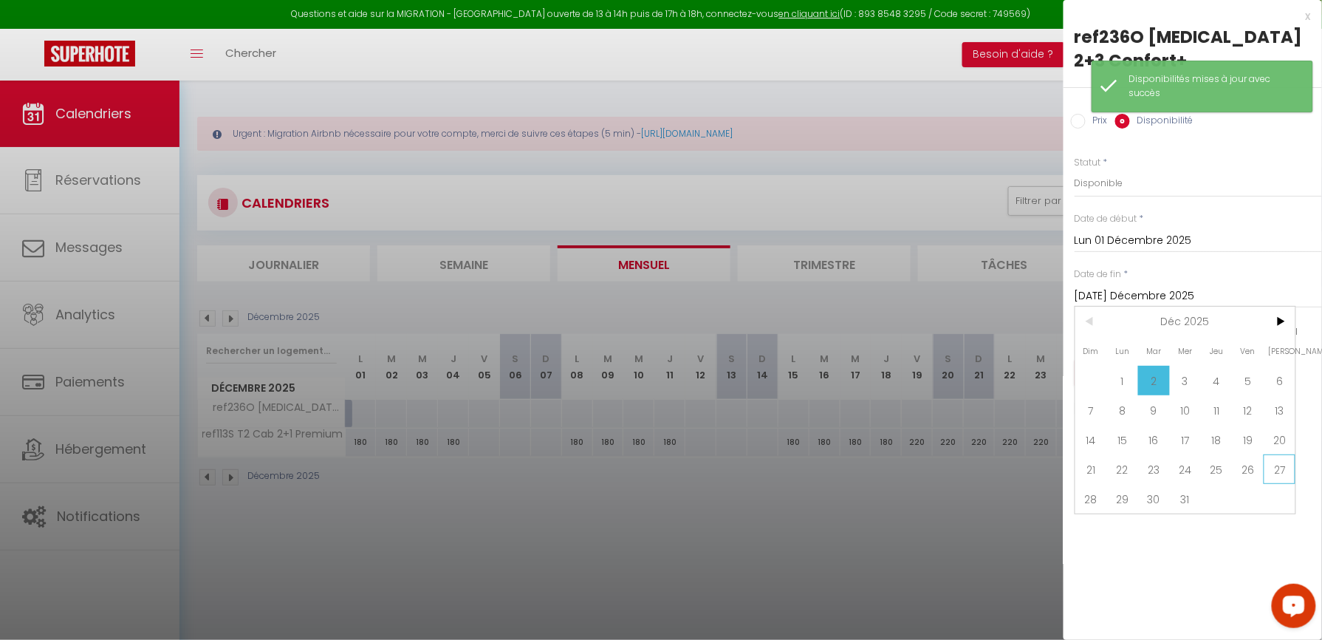
click at [1276, 454] on span "27" at bounding box center [1280, 469] width 32 height 30
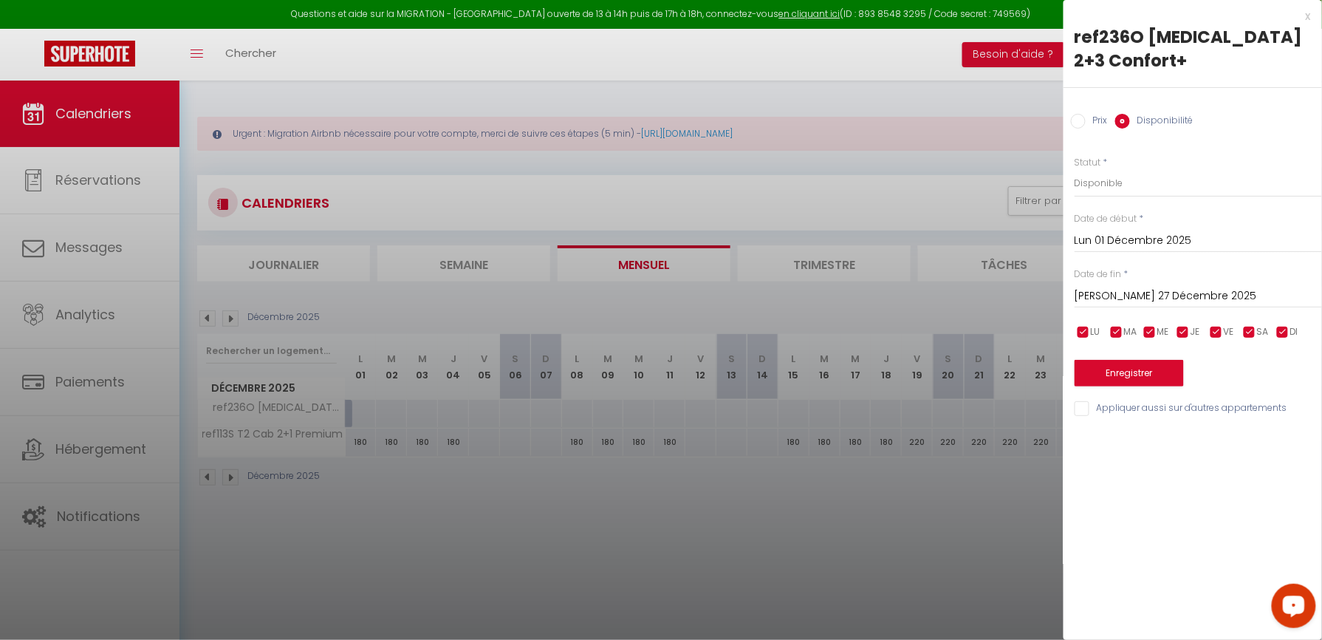
click at [1078, 114] on input "Prix" at bounding box center [1078, 121] width 15 height 15
click at [1120, 169] on input "Prix" at bounding box center [1198, 182] width 247 height 27
click at [1126, 358] on button "Enregistrer" at bounding box center [1129, 371] width 109 height 27
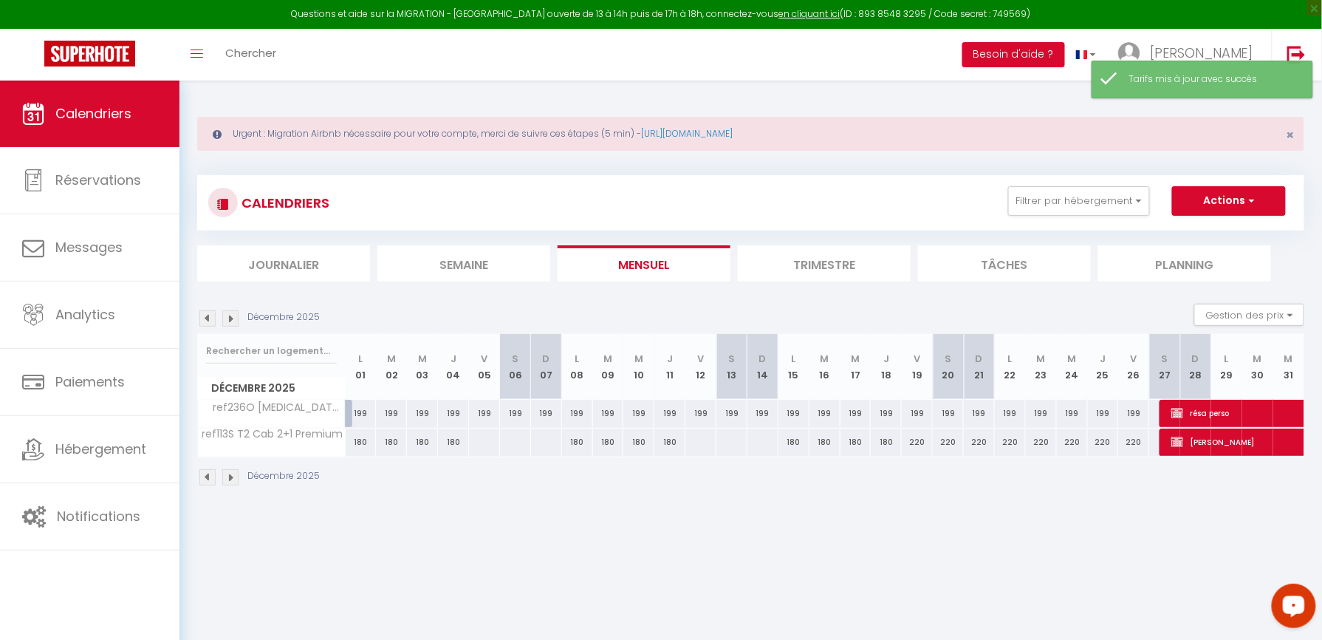
click at [946, 415] on div "199" at bounding box center [948, 413] width 31 height 27
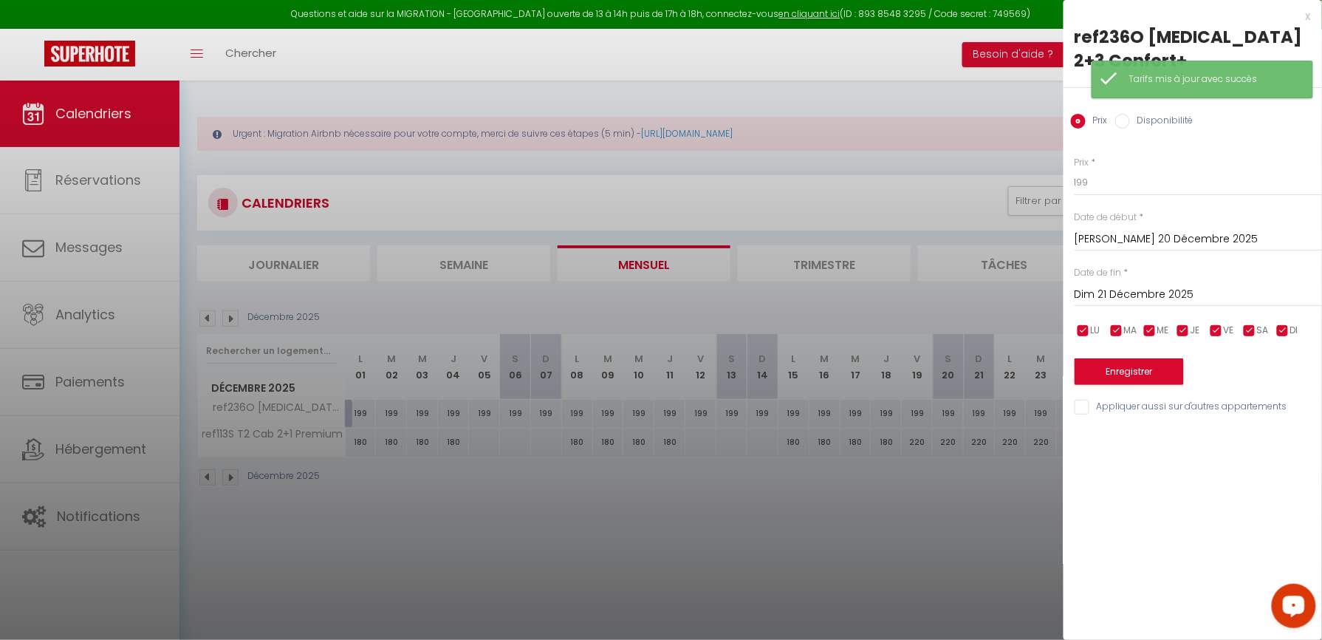
click at [1111, 285] on input "Dim 21 Décembre 2025" at bounding box center [1198, 294] width 247 height 19
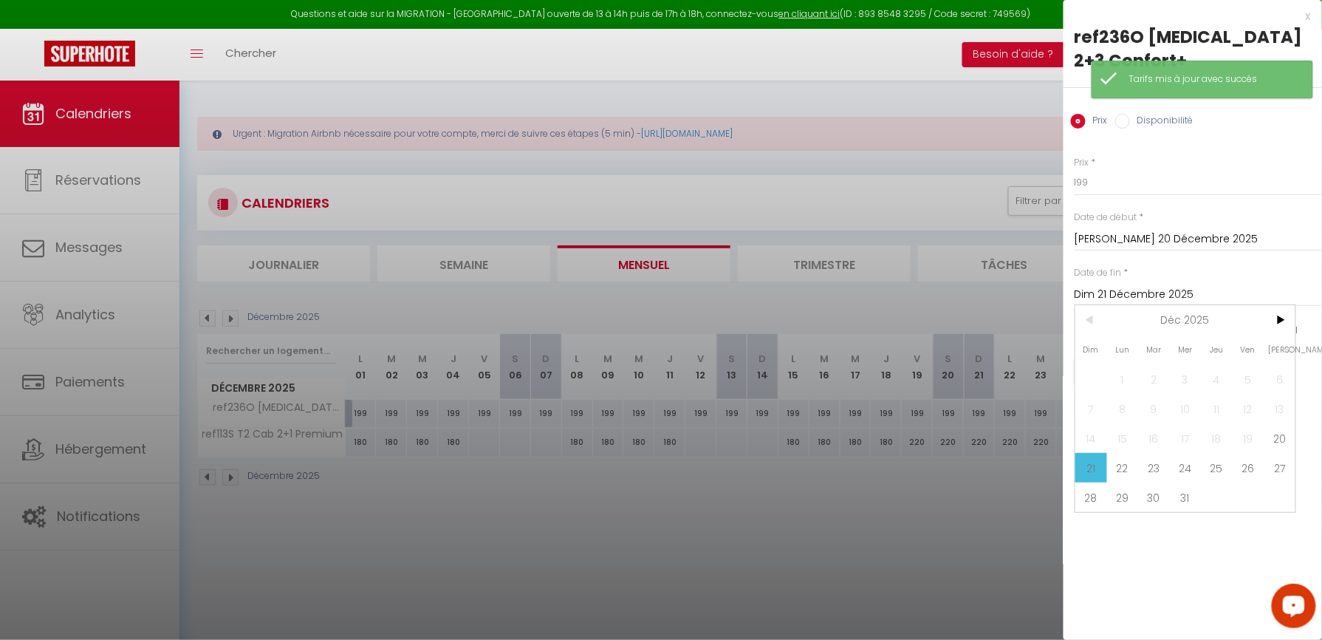
drag, startPoint x: 1278, startPoint y: 441, endPoint x: 1211, endPoint y: 331, distance: 128.6
click at [1277, 453] on span "27" at bounding box center [1280, 468] width 32 height 30
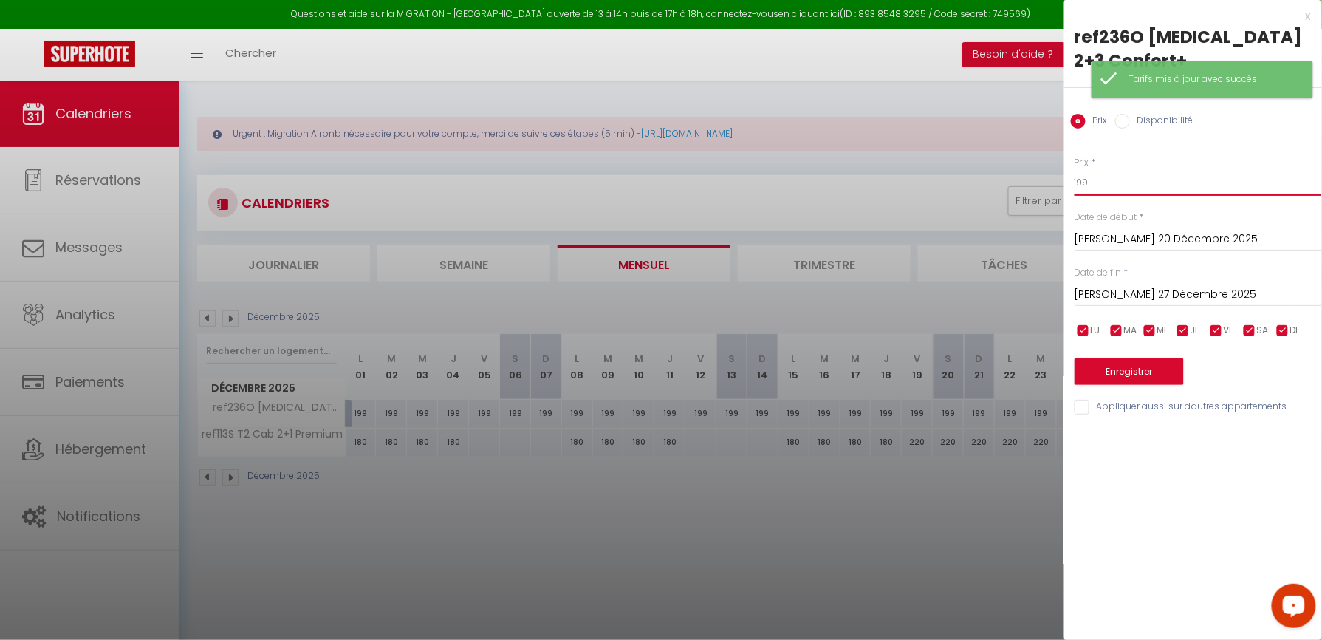
click at [1123, 169] on input "199" at bounding box center [1198, 182] width 247 height 27
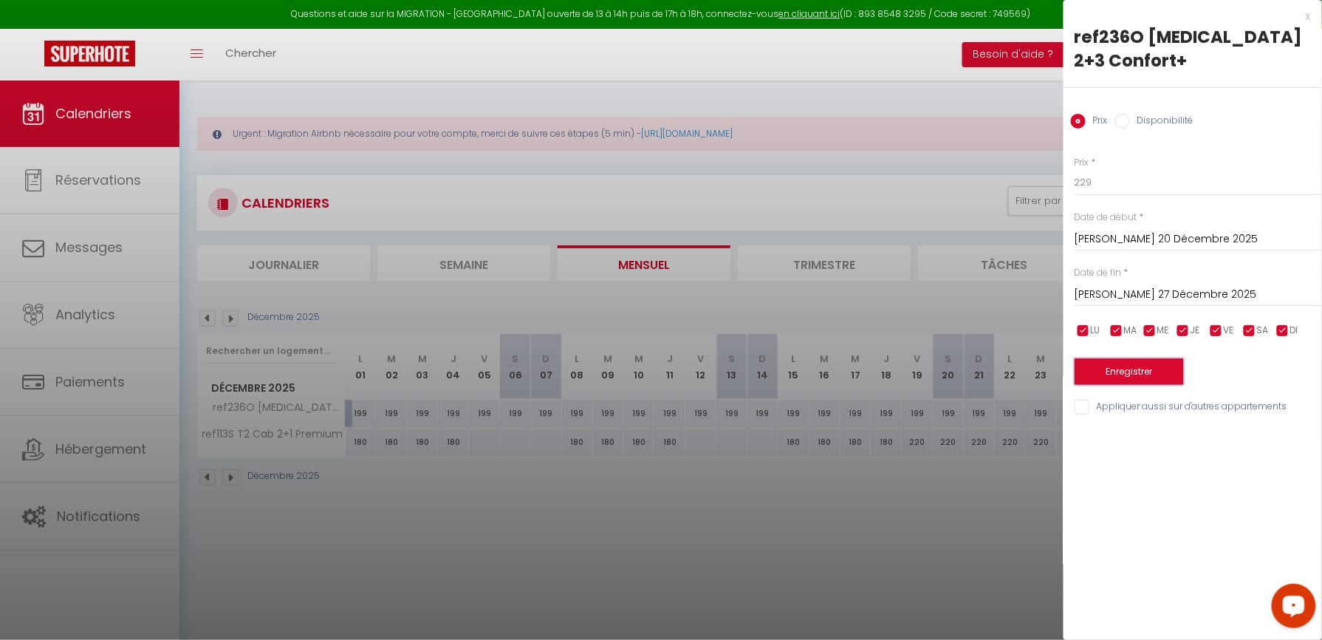
click at [1137, 358] on button "Enregistrer" at bounding box center [1129, 371] width 109 height 27
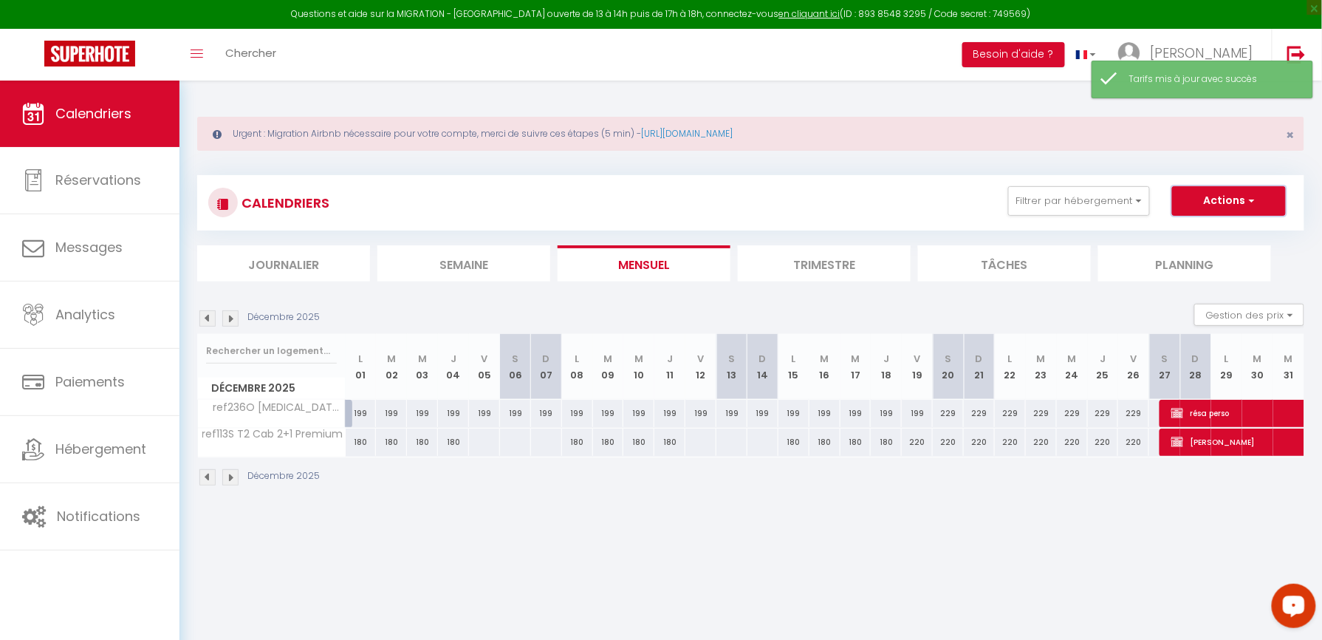
click at [1254, 195] on button "Actions" at bounding box center [1229, 201] width 114 height 30
click at [1306, 243] on div "Urgent : Migration Airbnb nécessaire pour votre compte, merci de suivre ces éta…" at bounding box center [750, 299] width 1142 height 438
click at [1295, 316] on button "Gestion des prix" at bounding box center [1249, 315] width 110 height 22
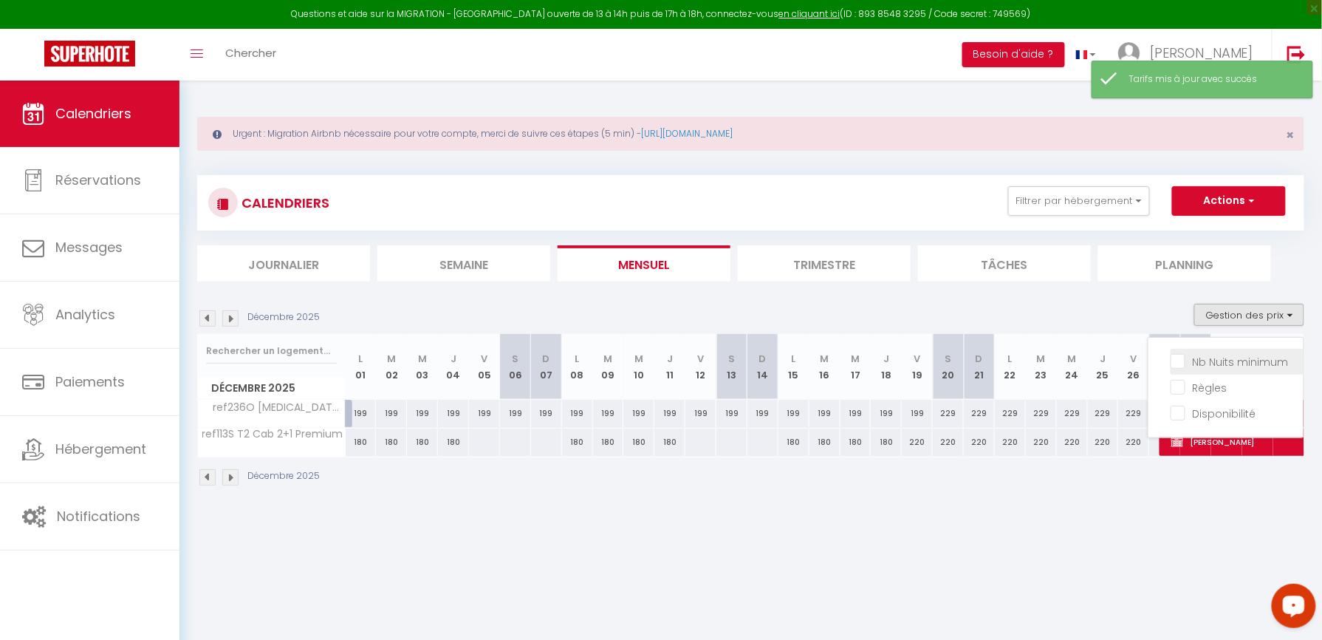
click at [1250, 358] on input "Nb Nuits minimum" at bounding box center [1237, 360] width 133 height 15
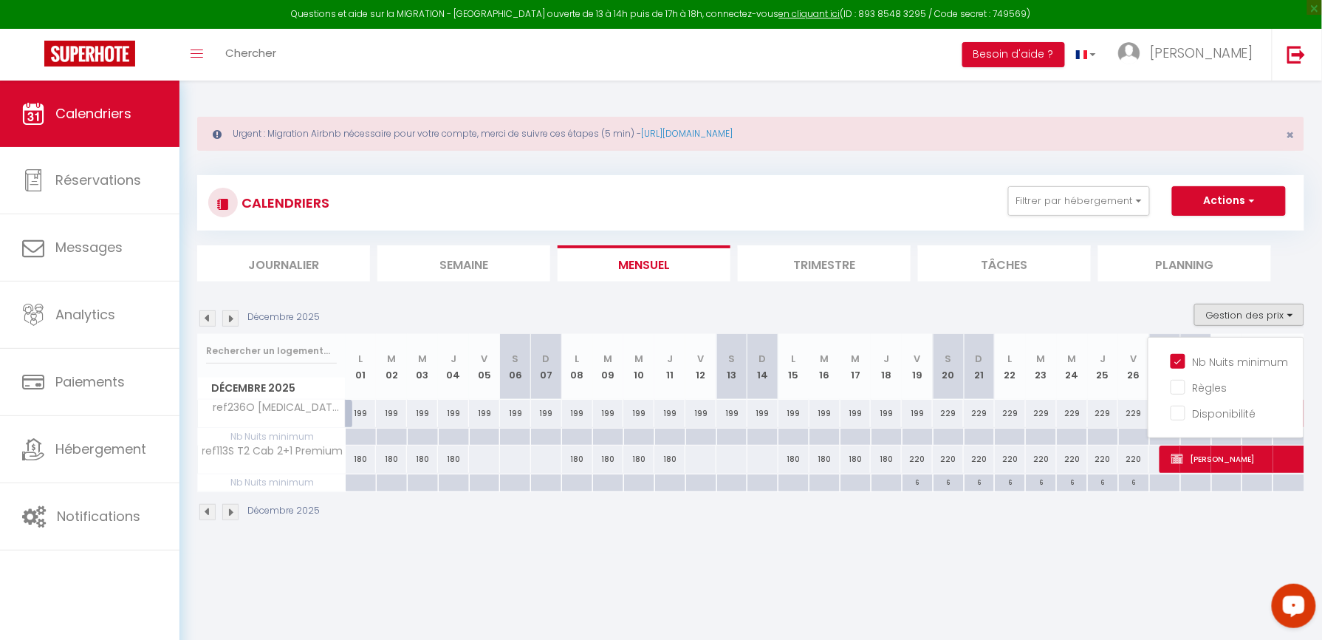
click at [910, 443] on div at bounding box center [917, 436] width 31 height 17
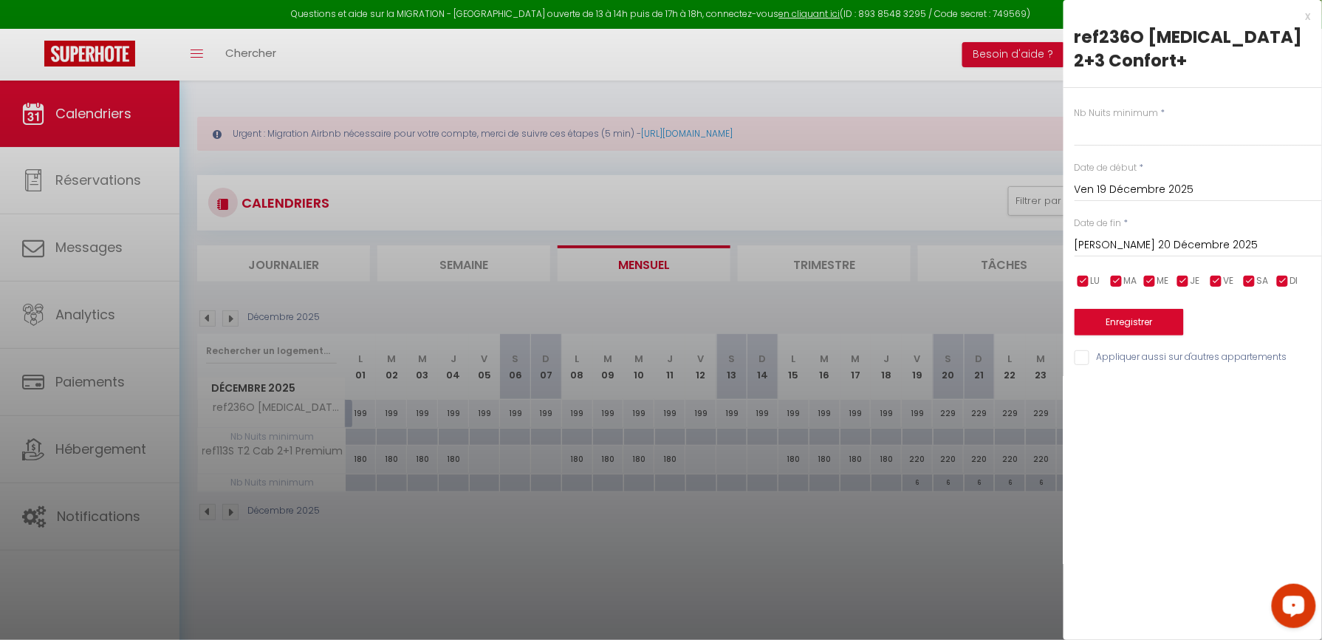
click at [1106, 231] on div "[PERSON_NAME] 20 Décembre 2025 < Déc 2025 > Dim Lun Mar Mer Jeu Ven Sam 1 2 3 4…" at bounding box center [1198, 243] width 247 height 27
click at [1106, 236] on input "[PERSON_NAME] 20 Décembre 2025" at bounding box center [1198, 245] width 247 height 19
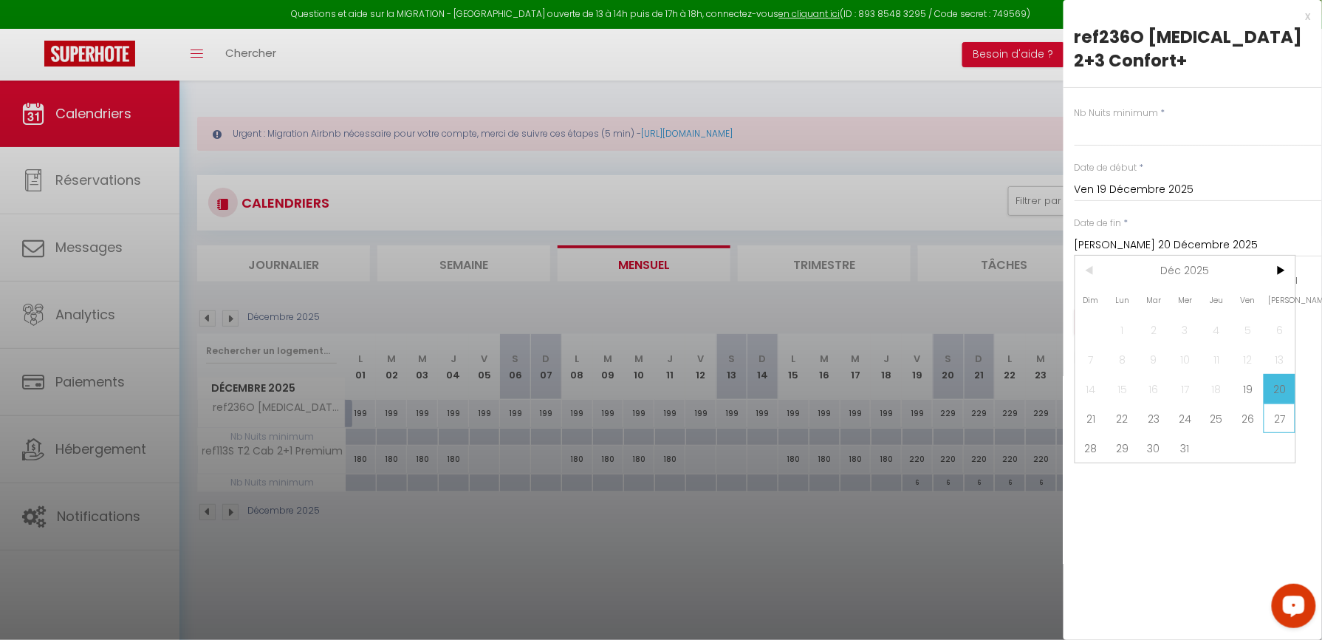
click at [1268, 403] on span "27" at bounding box center [1280, 418] width 32 height 30
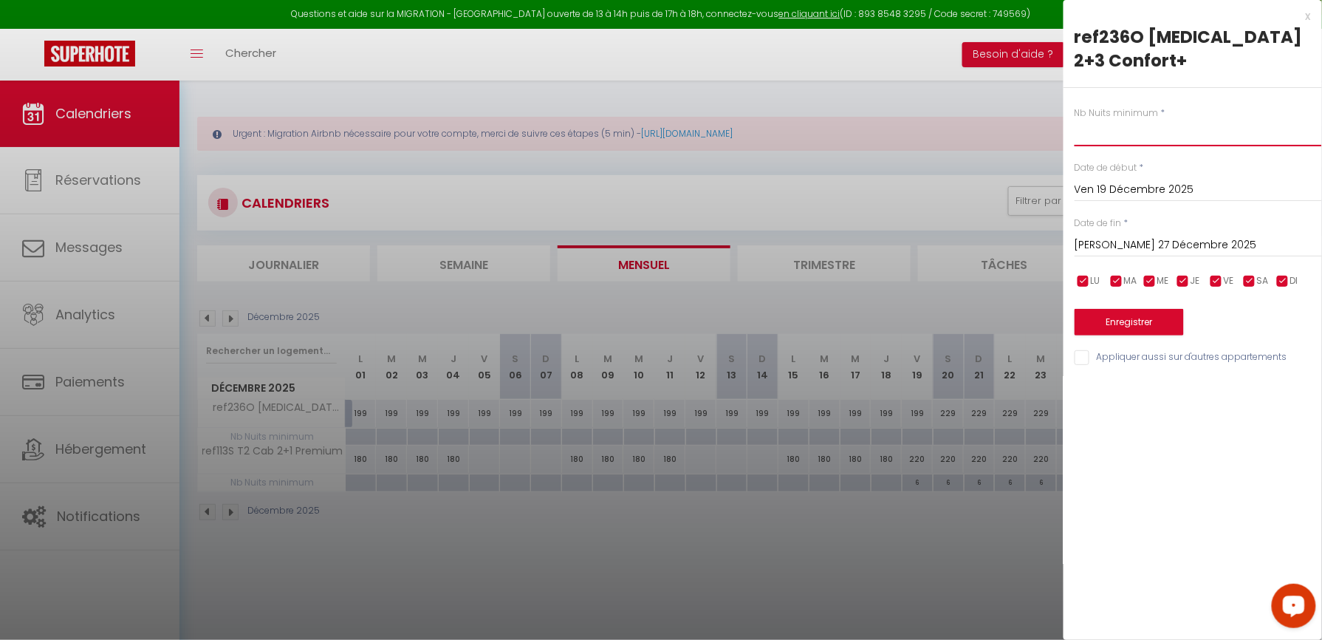
click at [1135, 120] on input "text" at bounding box center [1198, 133] width 247 height 27
click at [1128, 309] on button "Enregistrer" at bounding box center [1129, 322] width 109 height 27
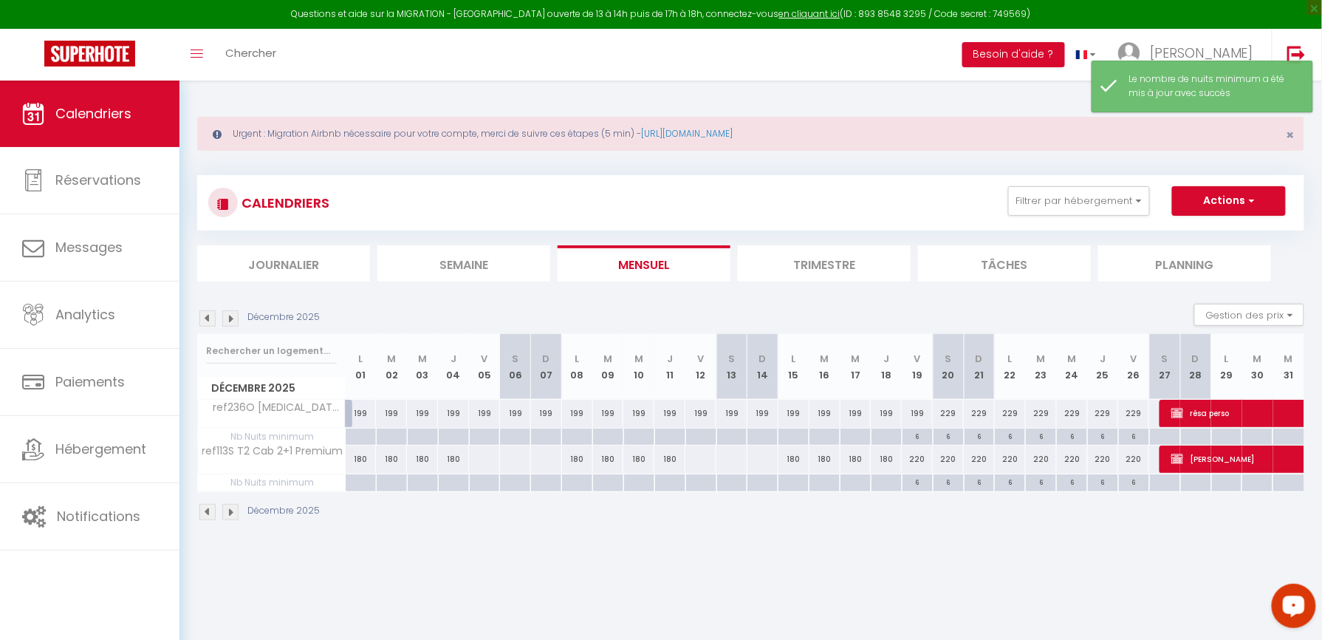
click at [359, 433] on div at bounding box center [360, 436] width 31 height 17
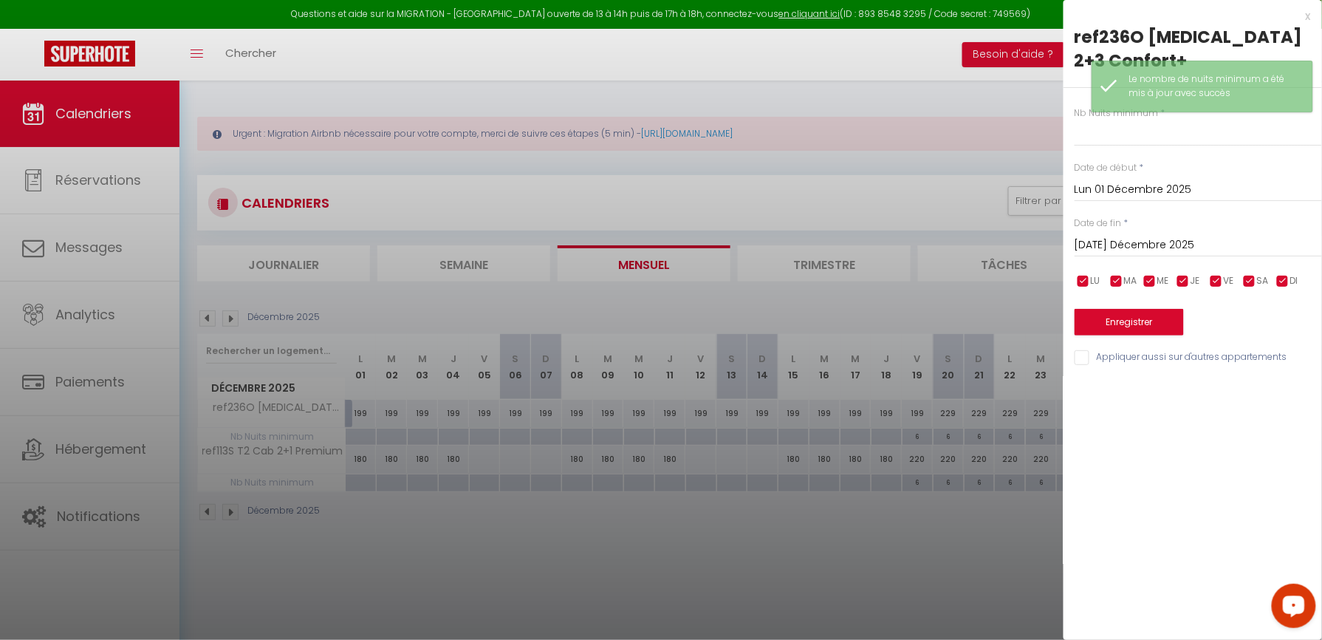
click at [1188, 236] on input "[DATE] Décembre 2025" at bounding box center [1198, 245] width 247 height 19
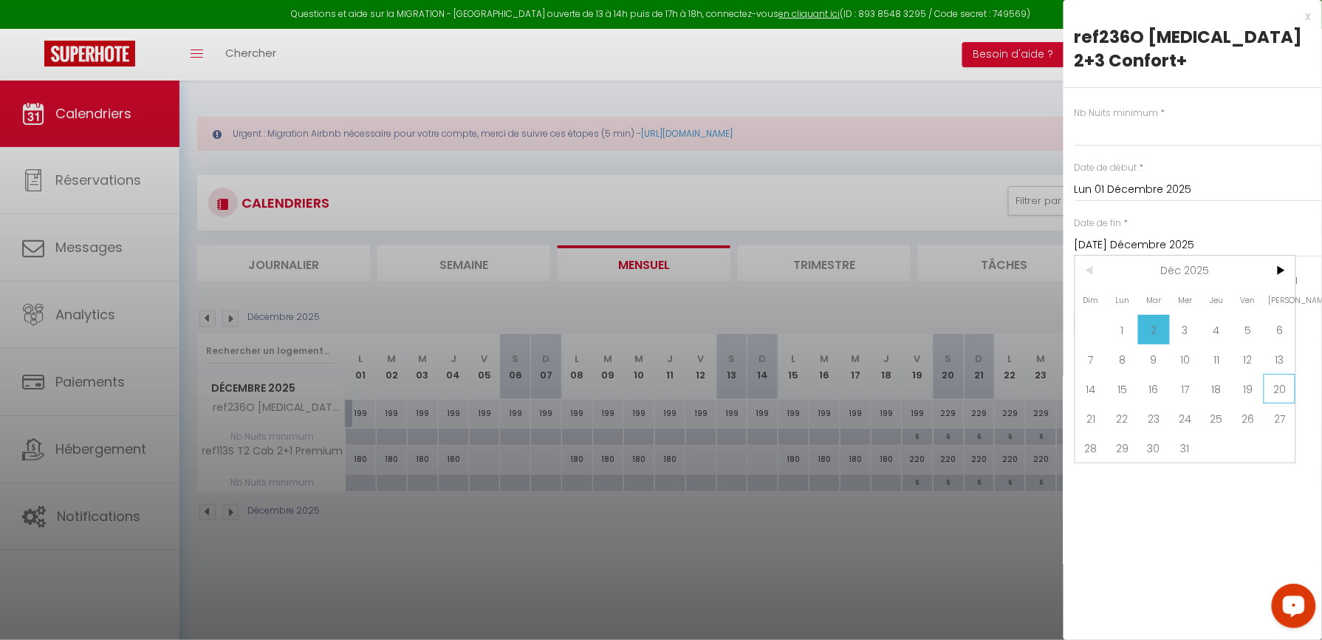
click at [1273, 374] on span "20" at bounding box center [1280, 389] width 32 height 30
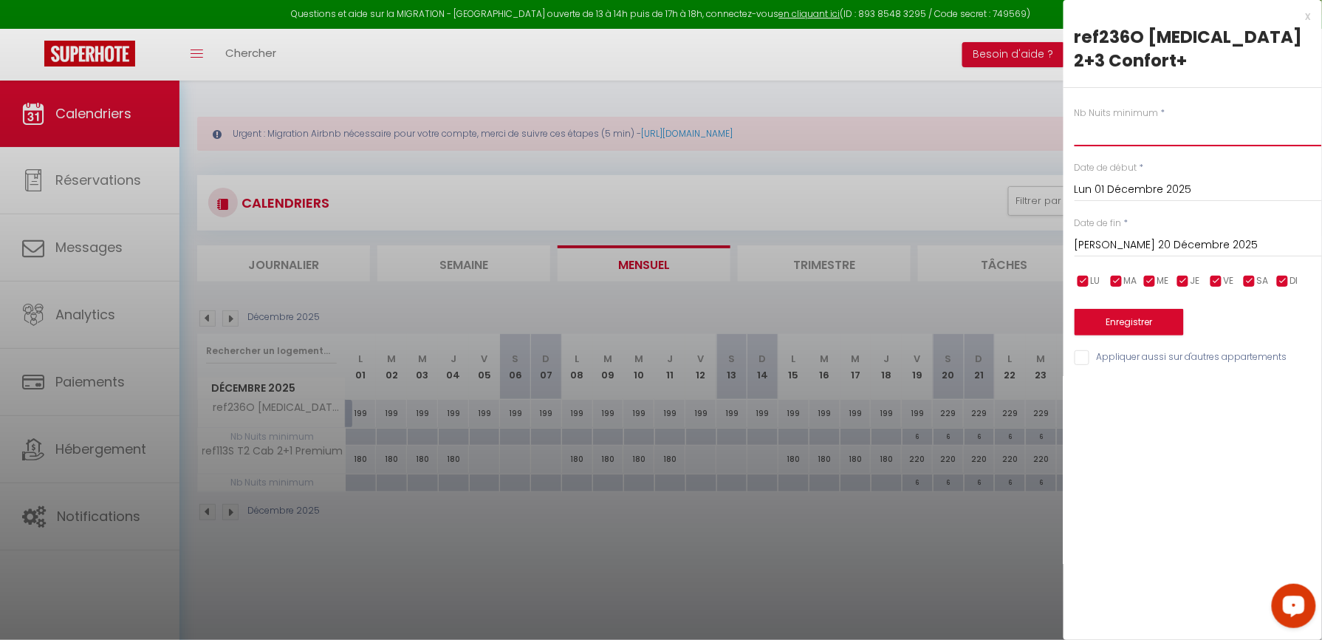
click at [1129, 120] on input "text" at bounding box center [1198, 133] width 247 height 27
click at [1139, 309] on button "Enregistrer" at bounding box center [1129, 322] width 109 height 27
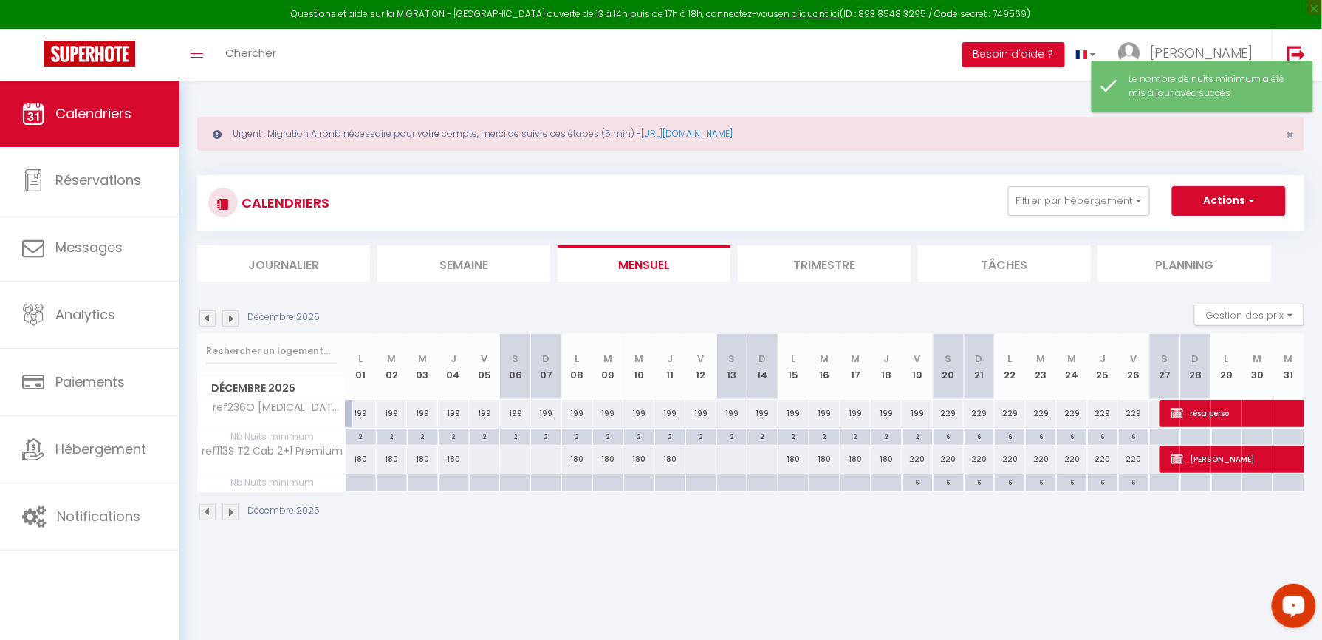
click at [787, 582] on body "Questions et aide sur la MIGRATION - [GEOGRAPHIC_DATA] ouverte de 13 à 14h puis…" at bounding box center [661, 400] width 1322 height 640
click at [919, 436] on div "2" at bounding box center [917, 435] width 30 height 14
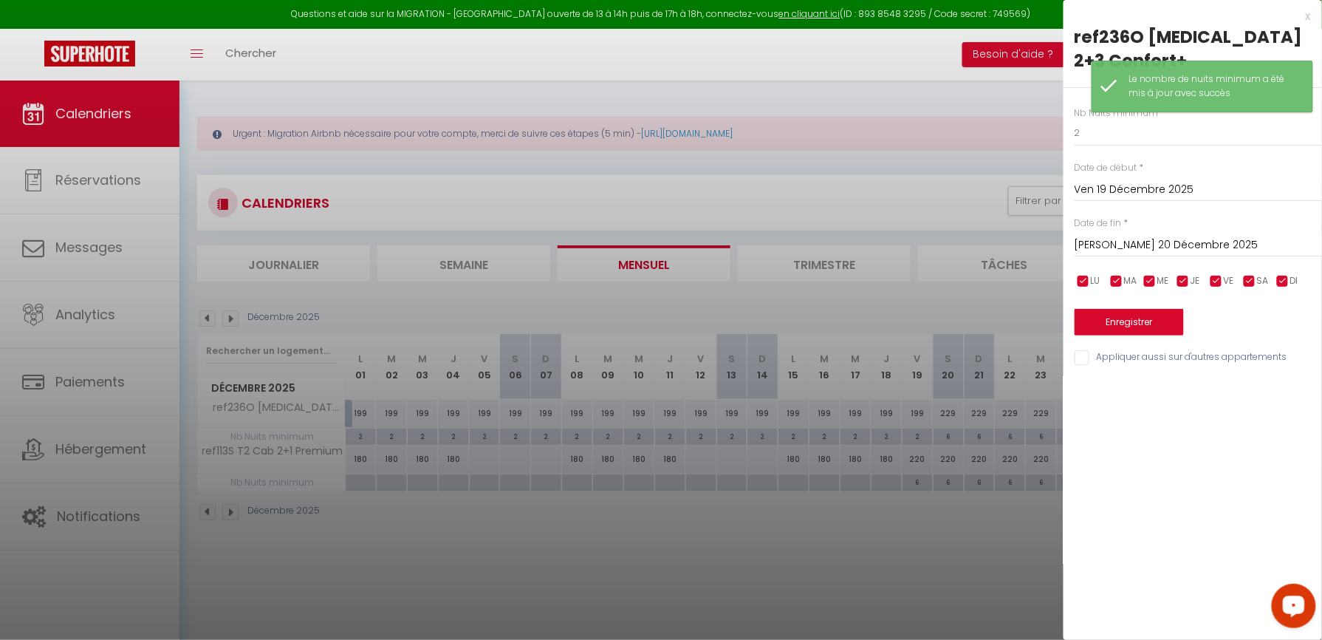
click at [873, 556] on div at bounding box center [661, 320] width 1322 height 640
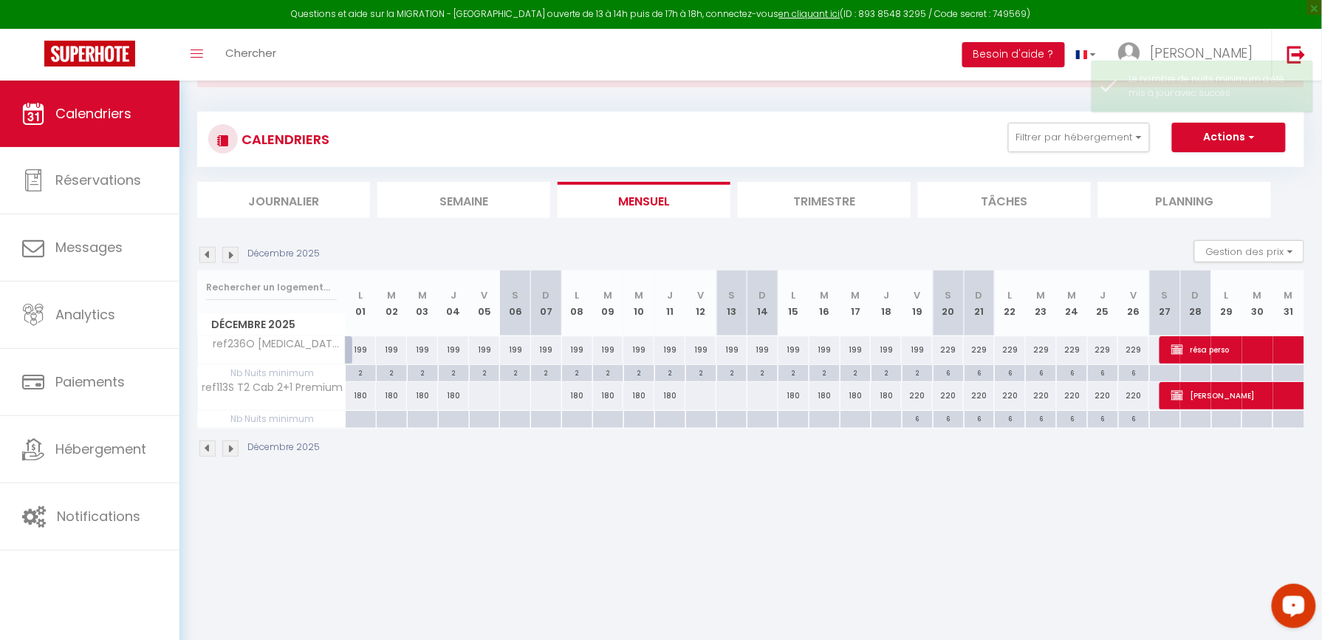
scroll to position [80, 0]
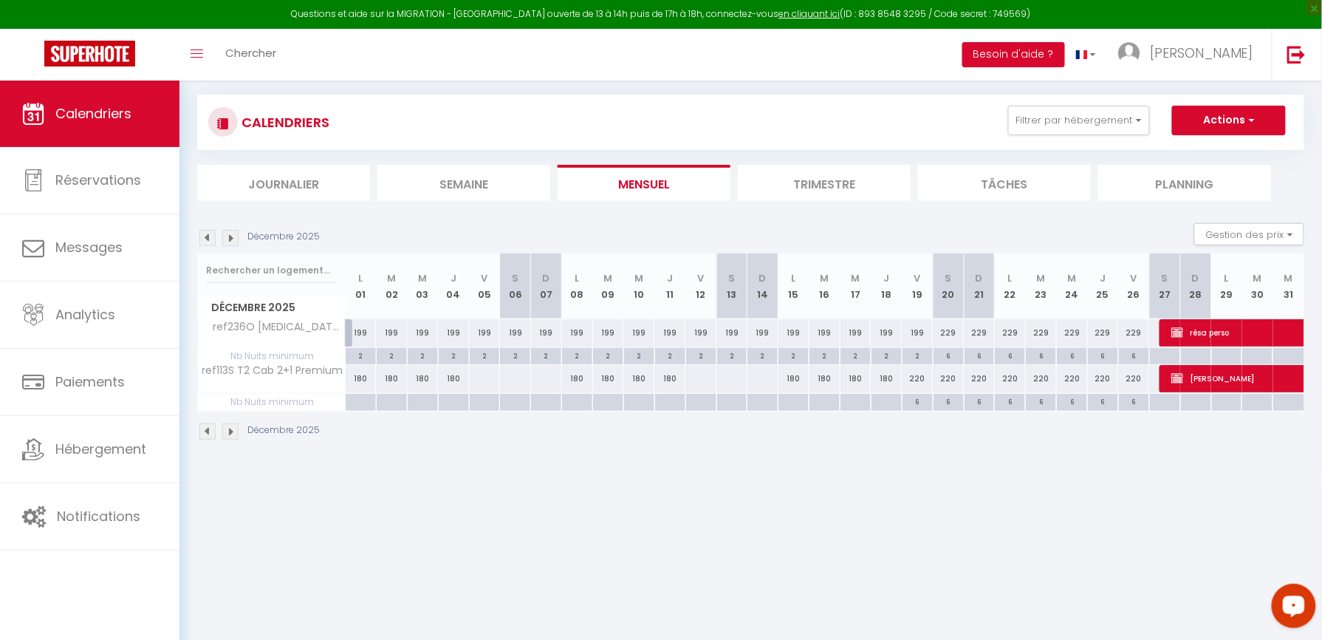
click at [922, 357] on div "2" at bounding box center [917, 355] width 30 height 14
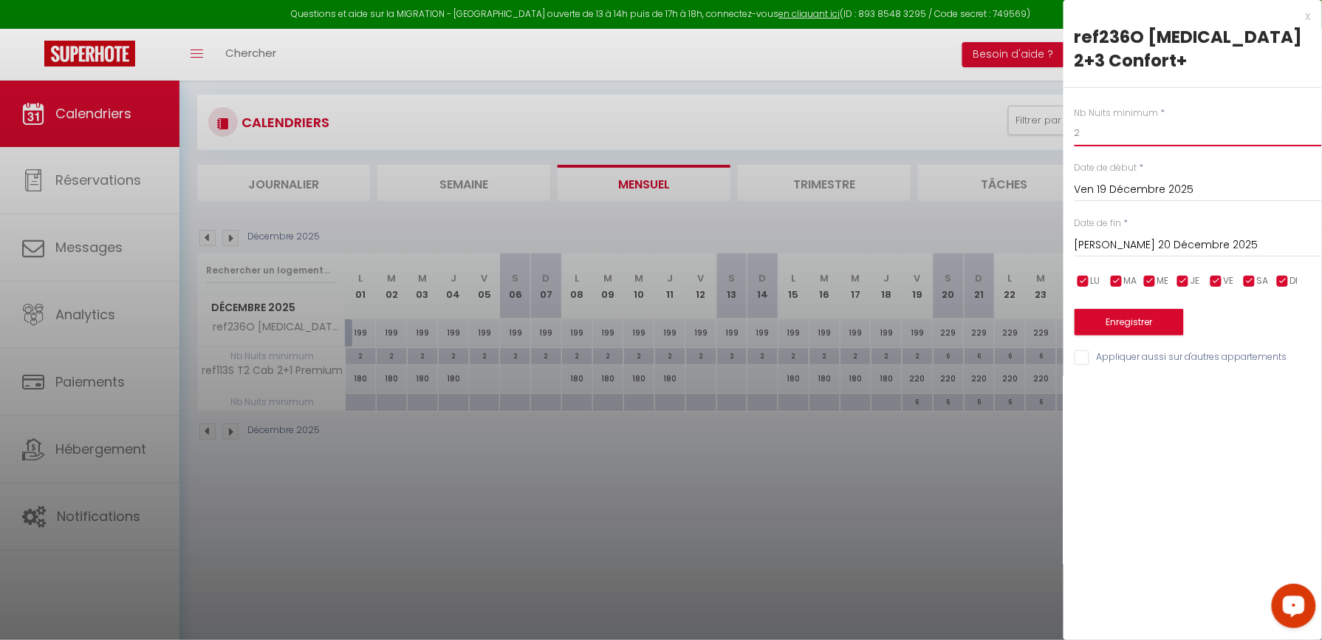
click at [1093, 120] on input "2" at bounding box center [1198, 133] width 247 height 27
click at [1103, 309] on button "Enregistrer" at bounding box center [1129, 322] width 109 height 27
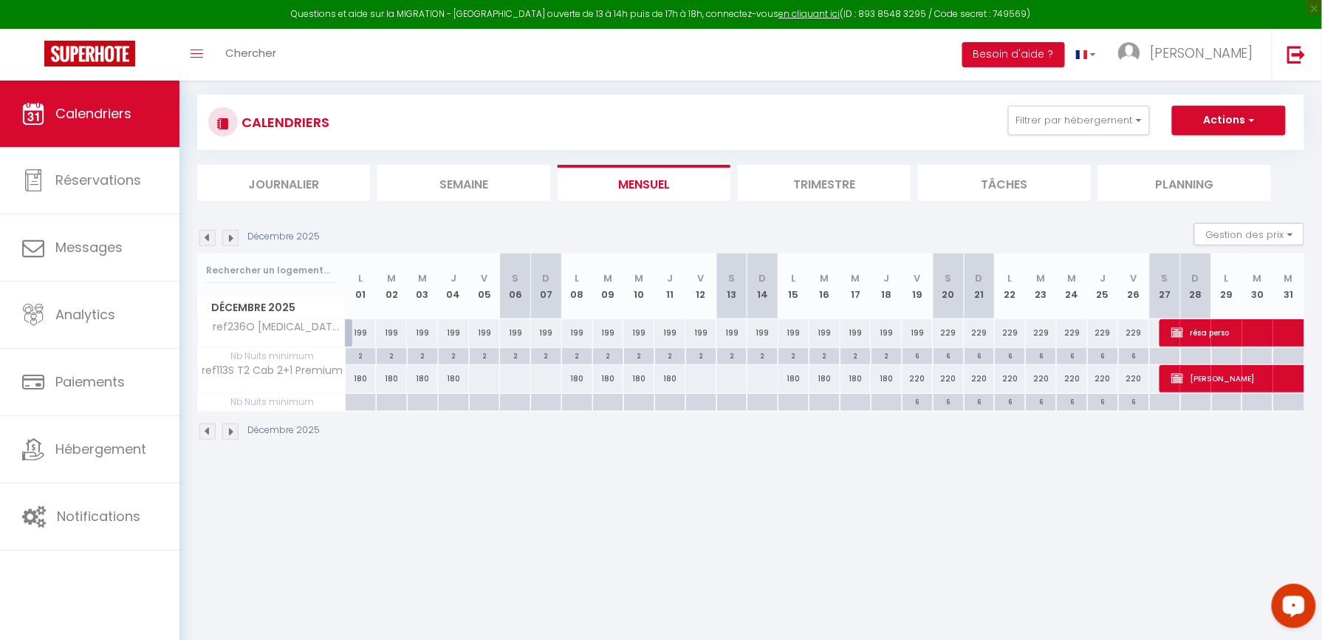
click at [204, 233] on img at bounding box center [207, 238] width 16 height 16
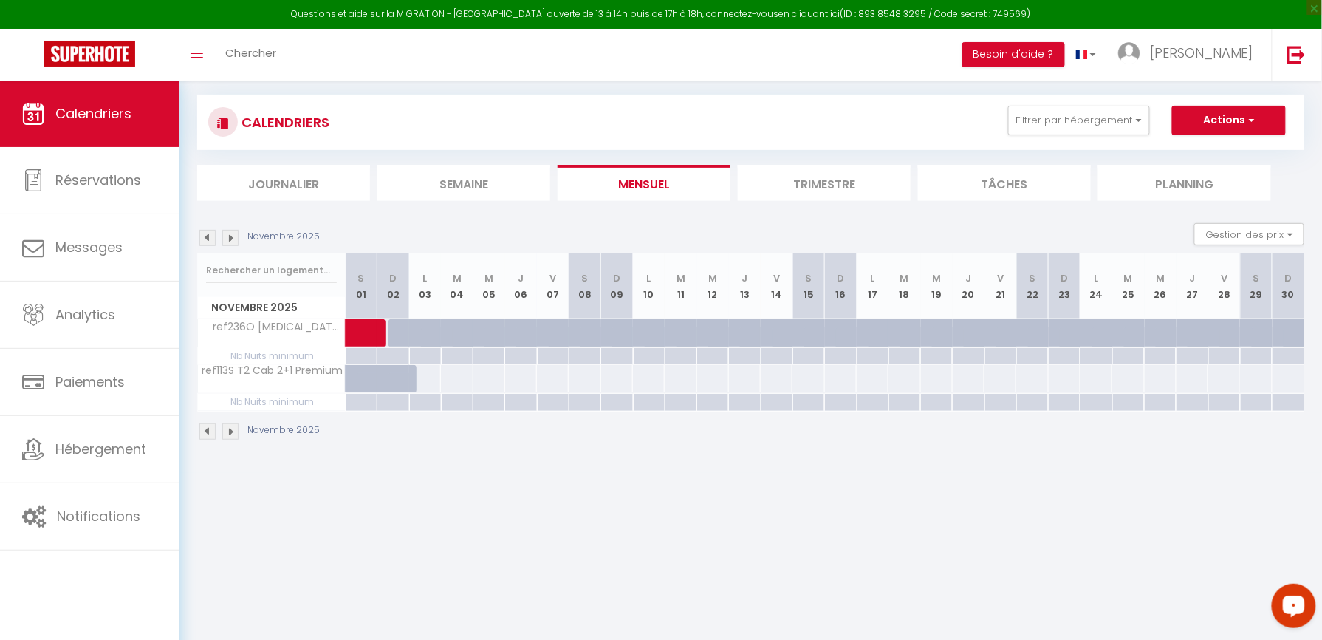
click at [210, 239] on img at bounding box center [207, 238] width 16 height 16
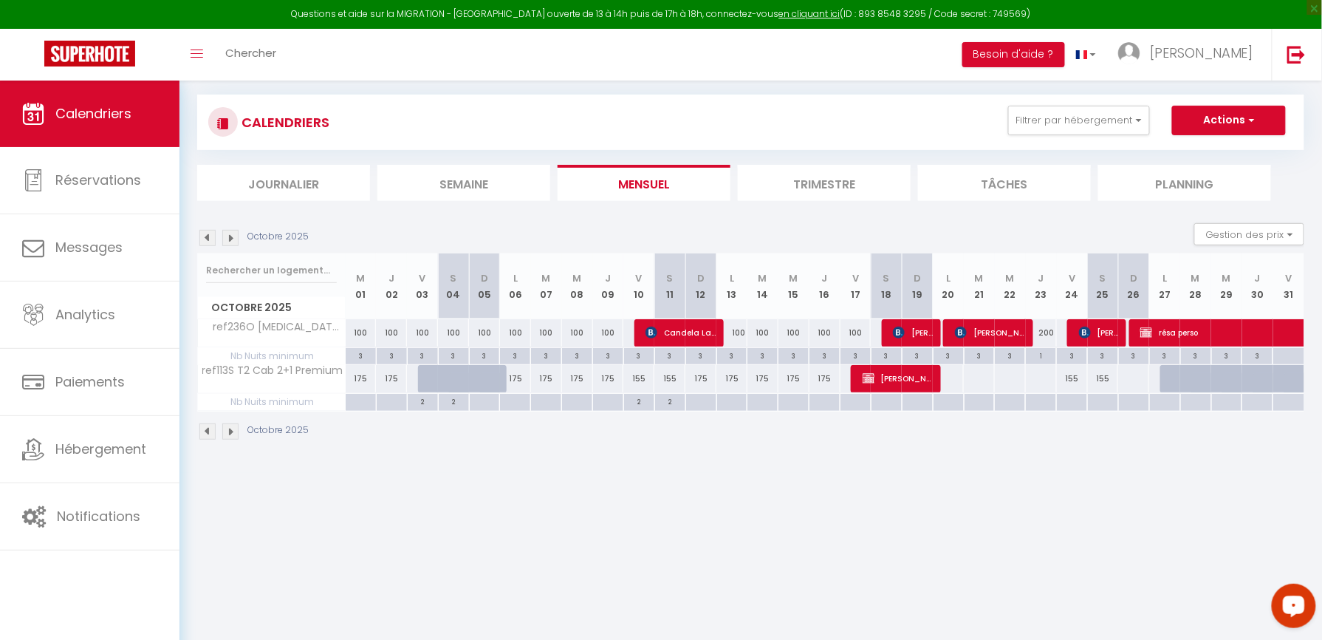
click at [210, 239] on img at bounding box center [207, 238] width 16 height 16
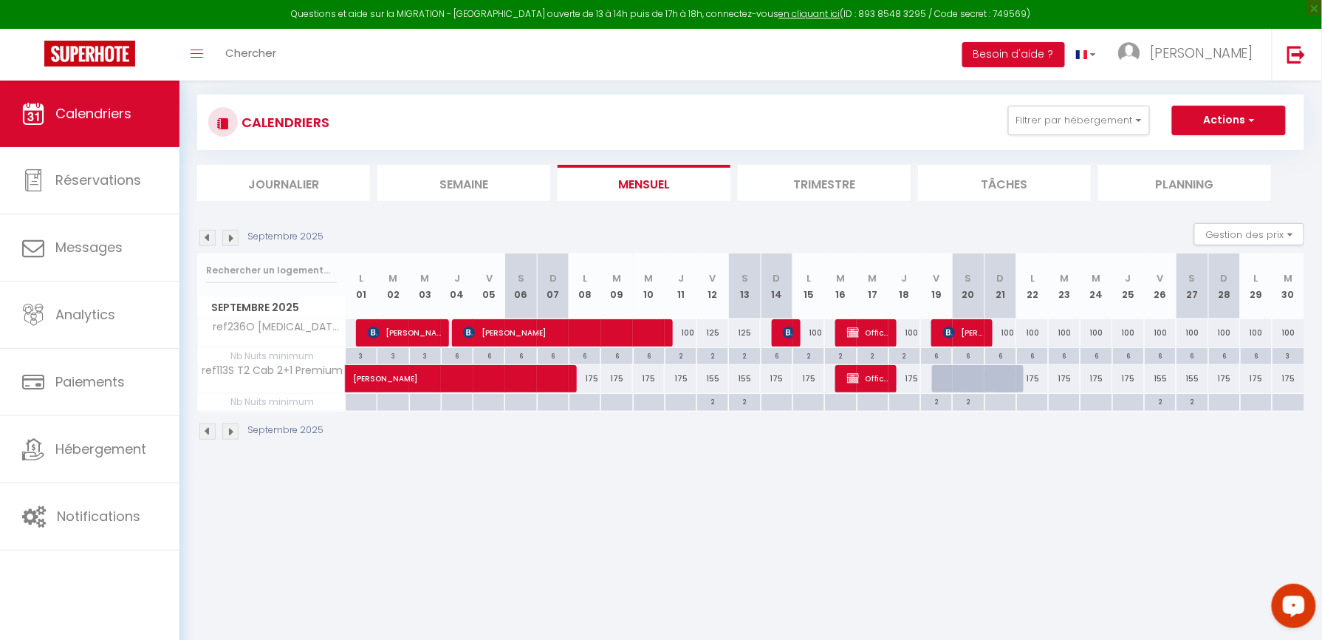
click at [210, 239] on img at bounding box center [207, 238] width 16 height 16
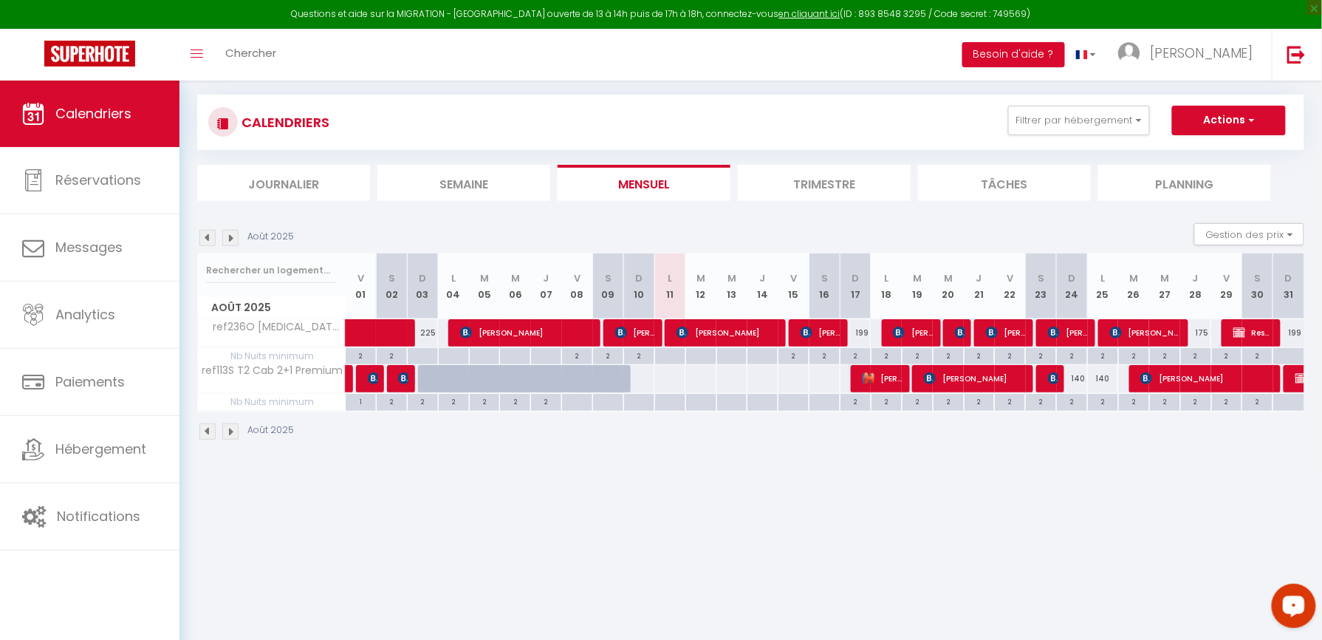
click at [210, 239] on img at bounding box center [207, 238] width 16 height 16
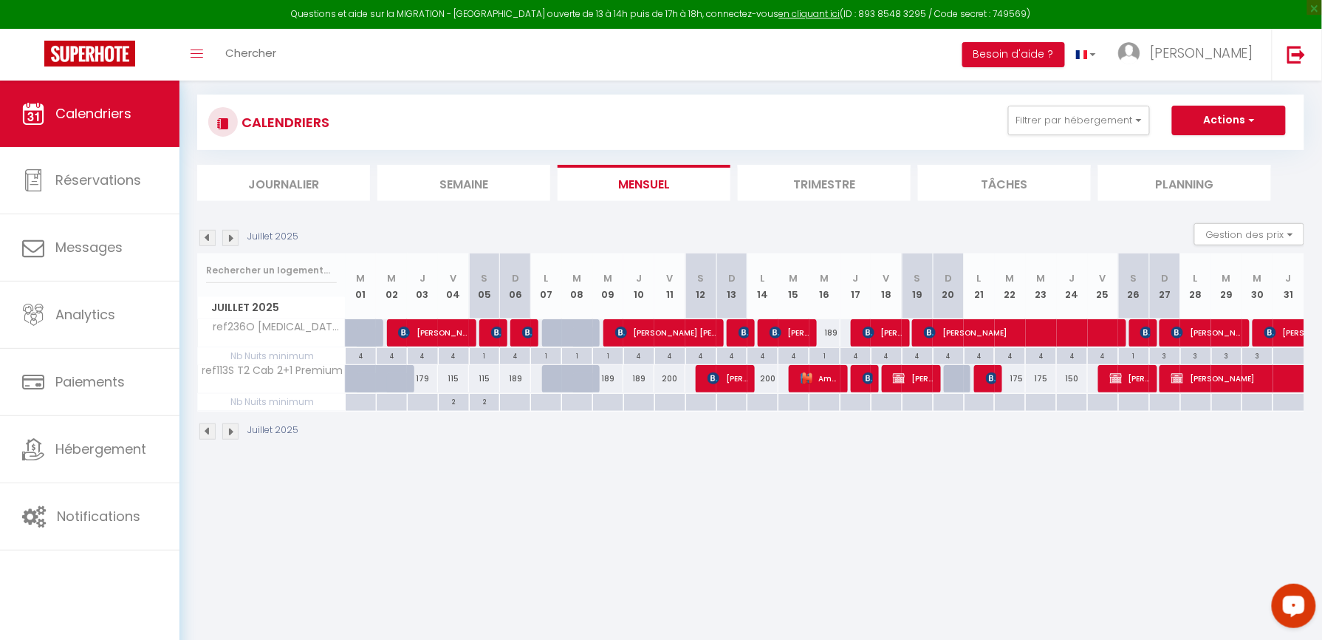
click at [227, 243] on img at bounding box center [230, 238] width 16 height 16
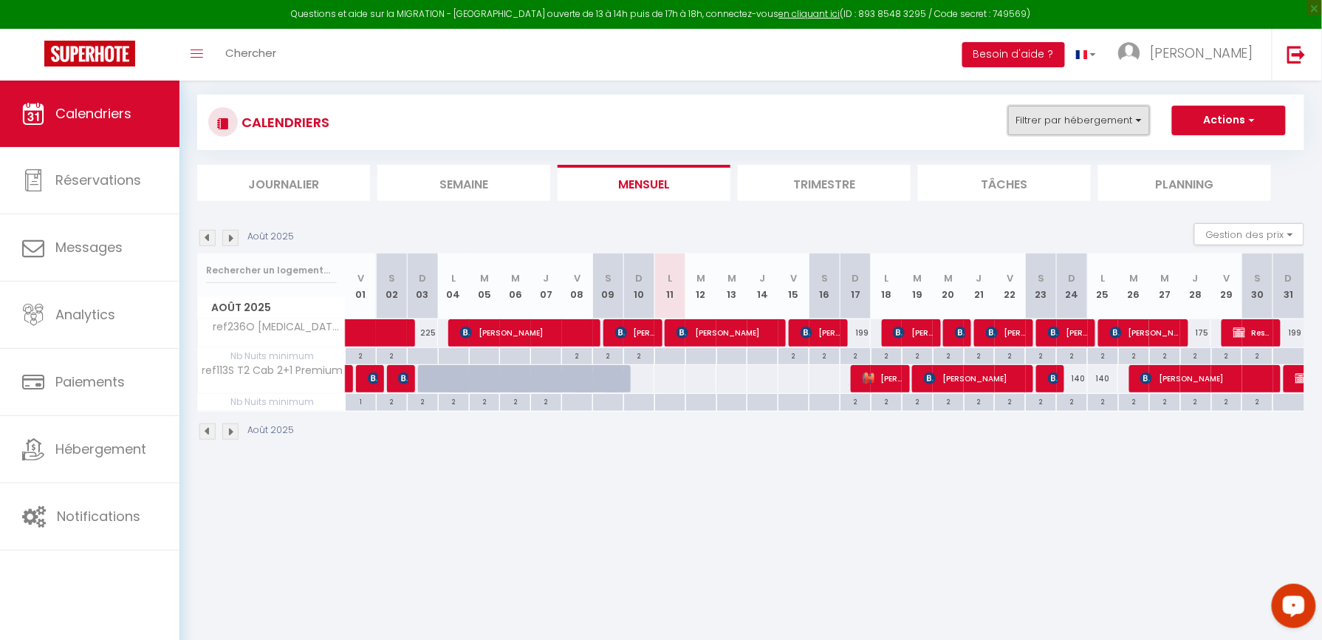
click at [1046, 118] on button "Filtrer par hébergement" at bounding box center [1079, 121] width 142 height 30
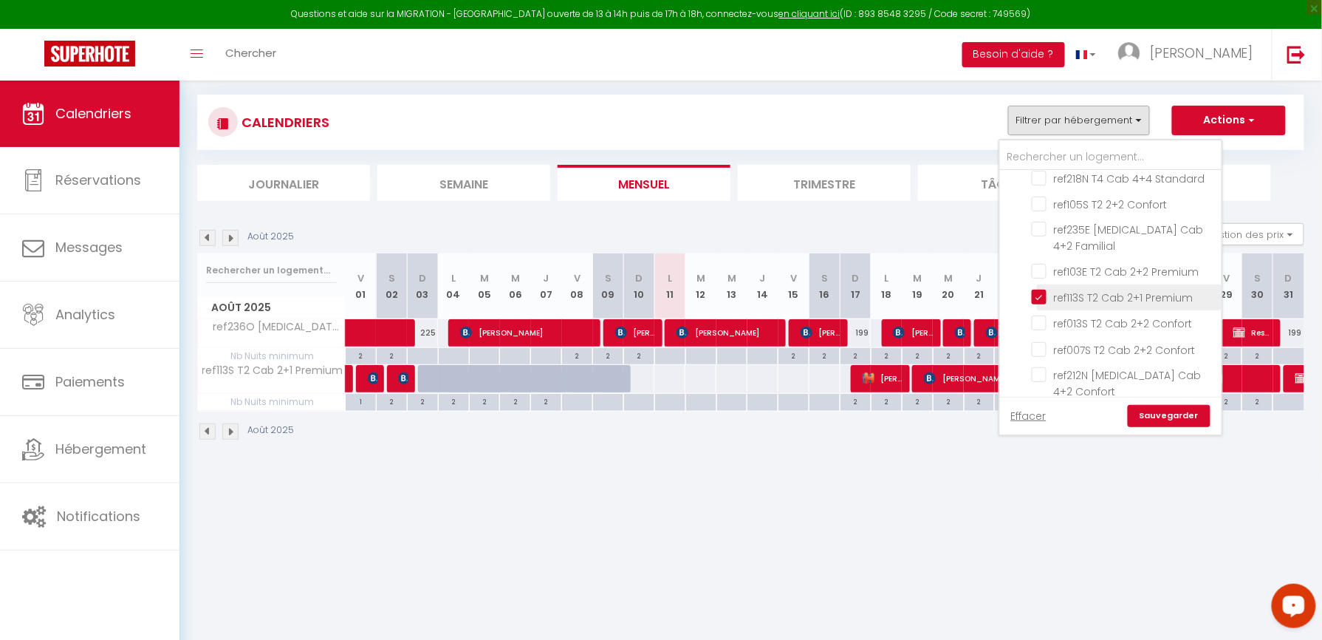
click at [1038, 289] on input "ref113S T2 Cab 2+1 Premium" at bounding box center [1124, 296] width 185 height 15
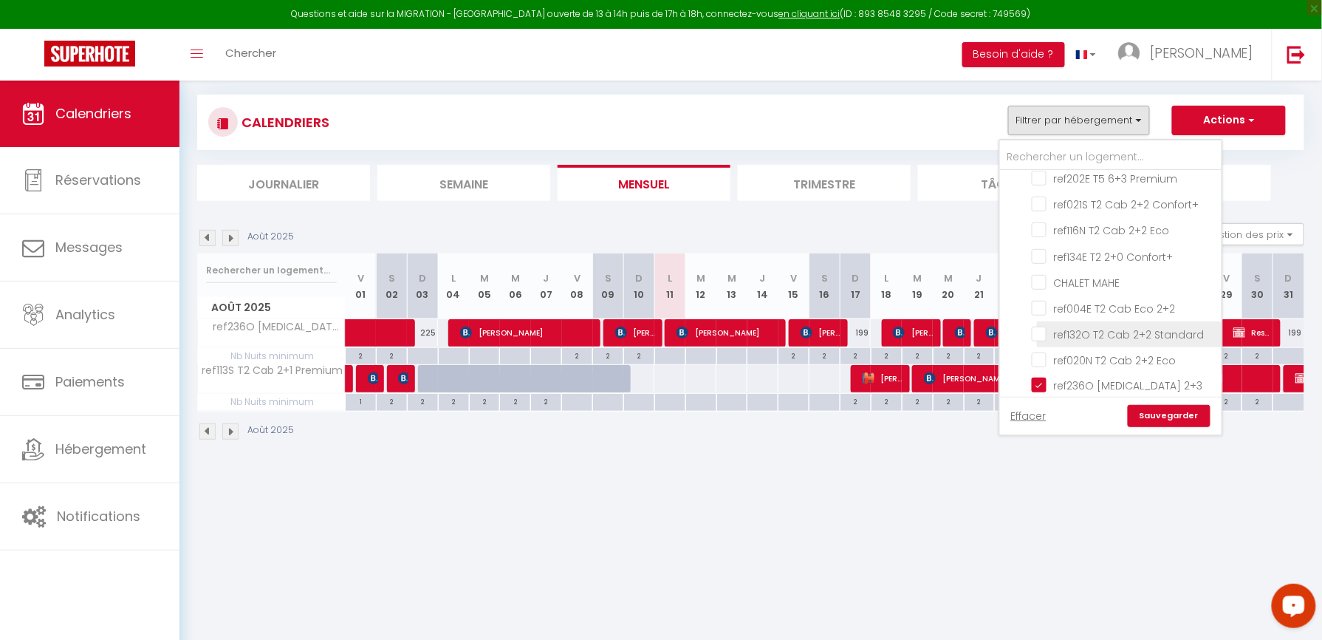
scroll to position [689, 0]
click at [1046, 378] on input "ref236O [MEDICAL_DATA] 2+3 Confort+" at bounding box center [1124, 385] width 185 height 15
click at [1162, 408] on link "Sauvegarder" at bounding box center [1169, 416] width 83 height 22
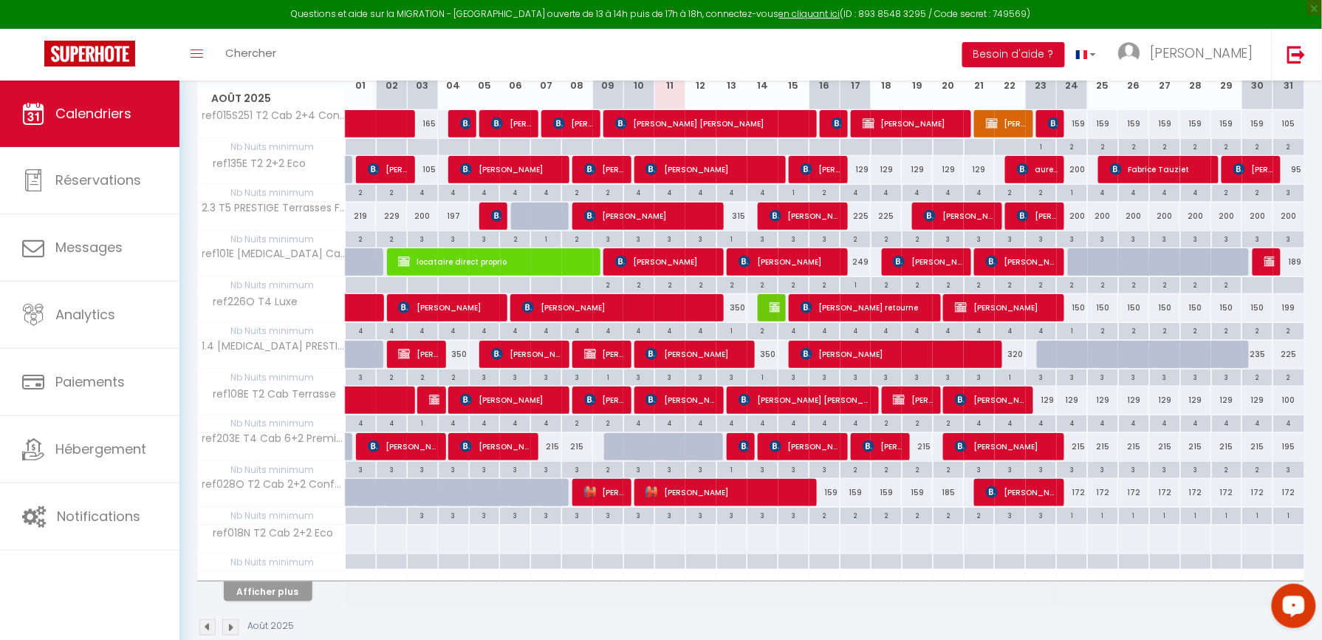
scroll to position [323, 0]
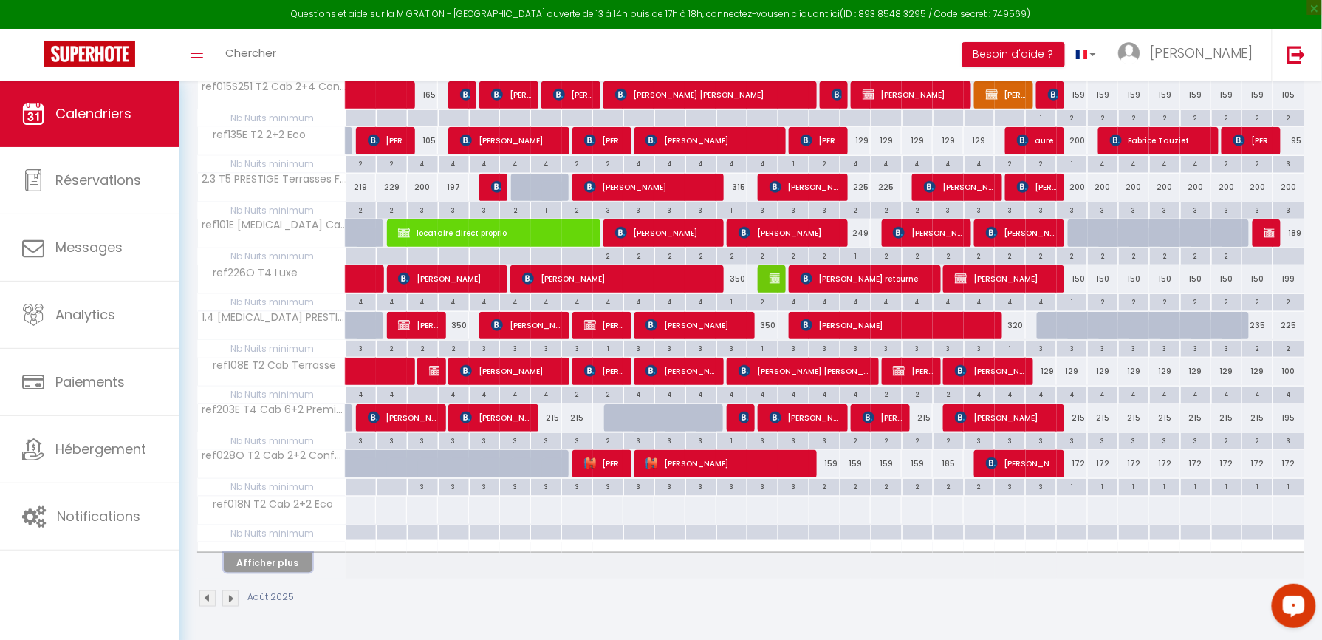
click at [276, 553] on button "Afficher plus" at bounding box center [268, 562] width 89 height 20
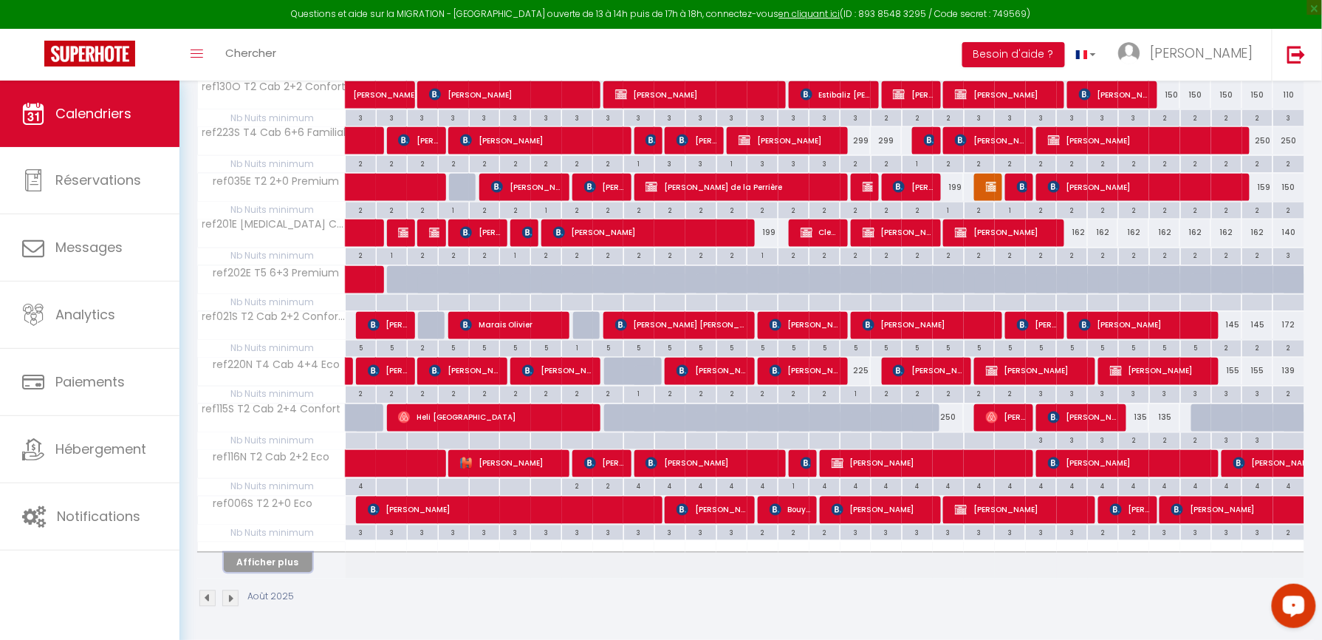
scroll to position [789, 0]
click at [301, 564] on button "Afficher plus" at bounding box center [268, 562] width 89 height 20
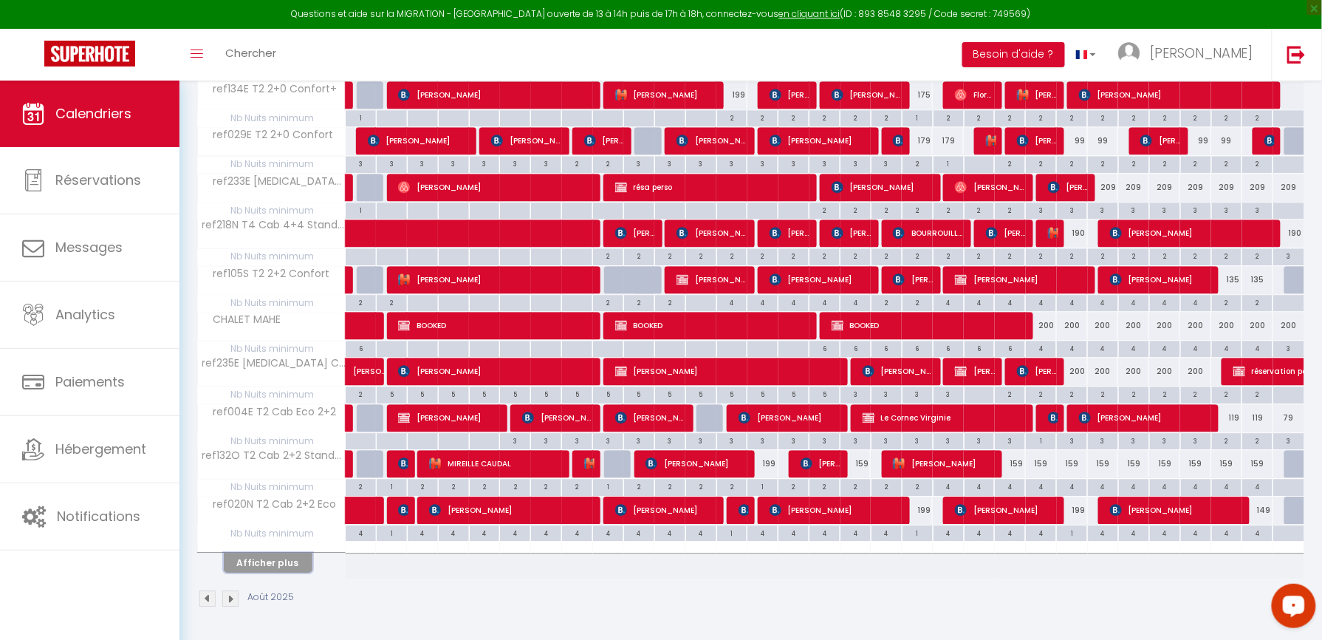
scroll to position [1255, 0]
click at [272, 552] on button "Afficher plus" at bounding box center [268, 562] width 89 height 20
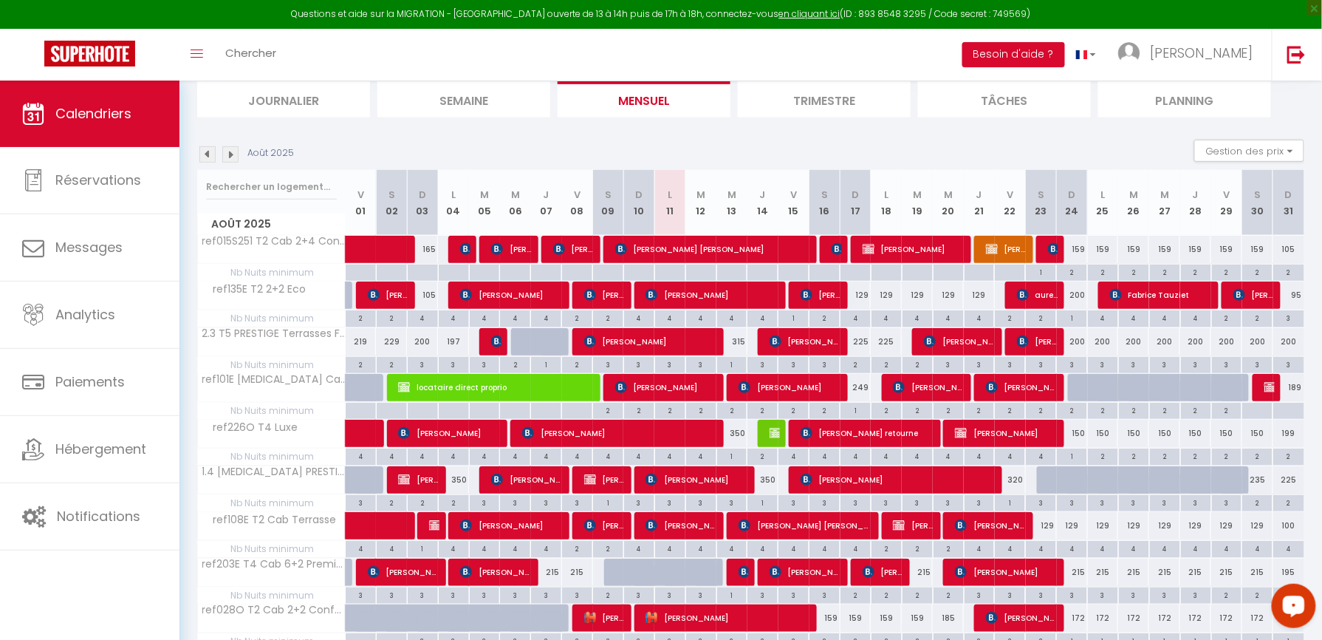
scroll to position [0, 0]
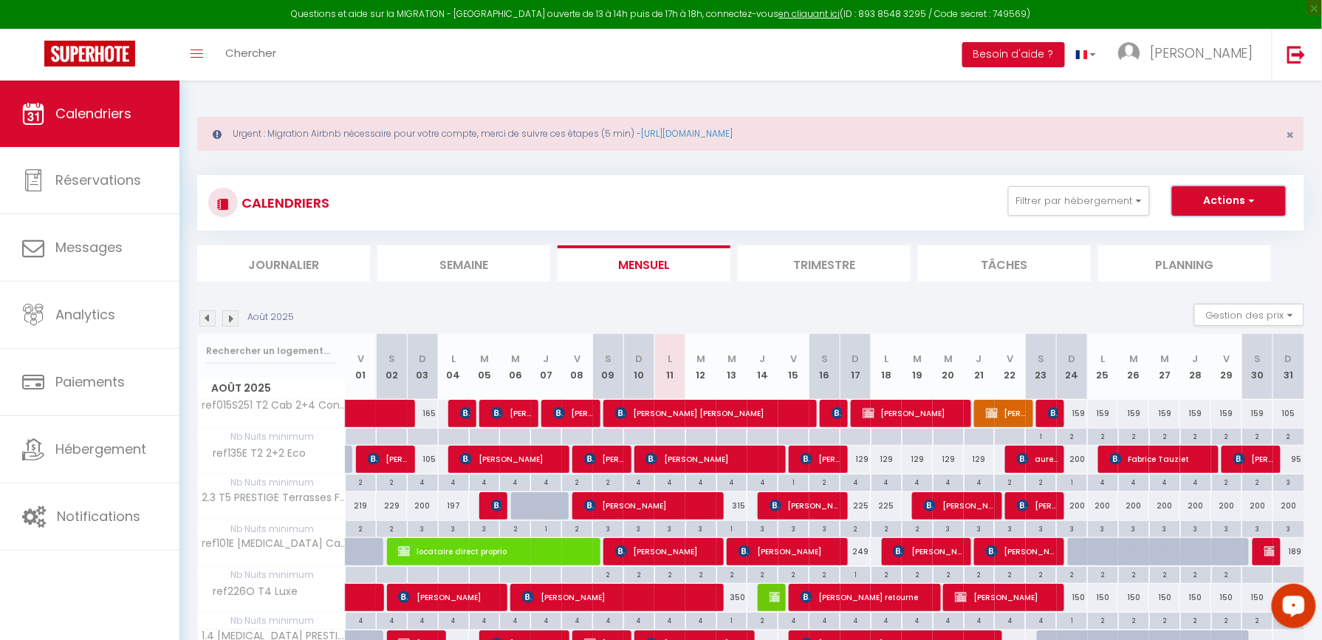
click at [1207, 198] on button "Actions" at bounding box center [1229, 201] width 114 height 30
click at [1195, 235] on link "Nouvelle réservation" at bounding box center [1213, 235] width 129 height 22
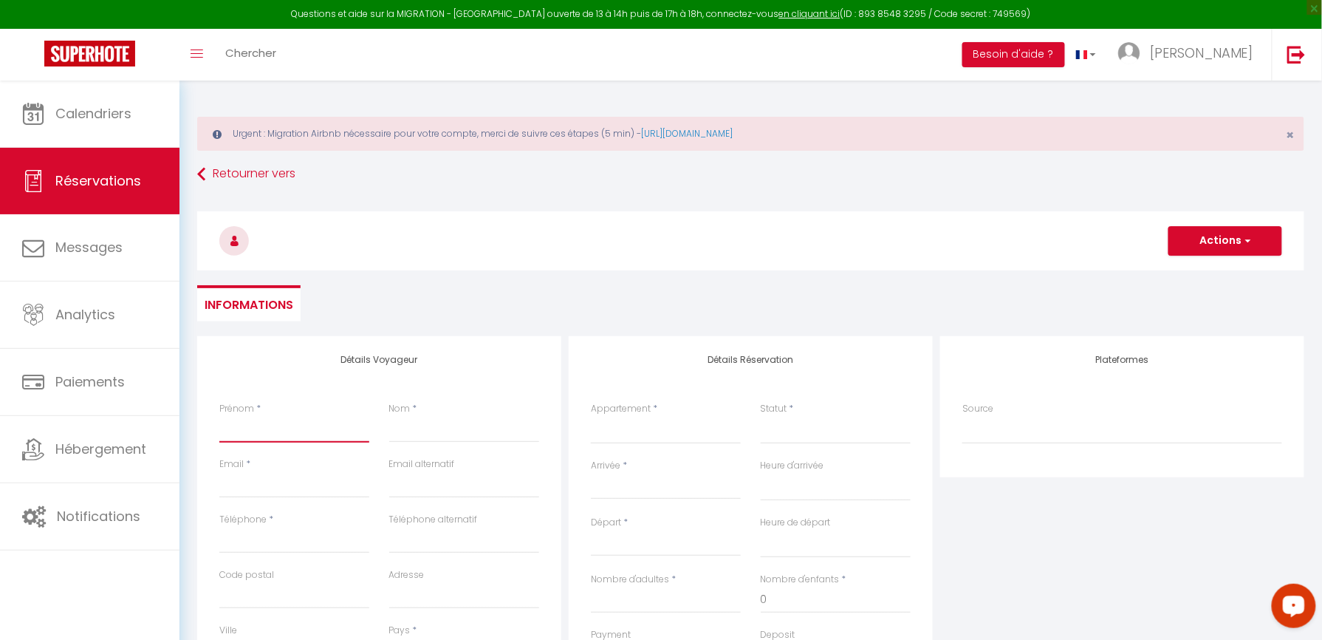
click at [307, 428] on input "Prénom" at bounding box center [294, 429] width 150 height 27
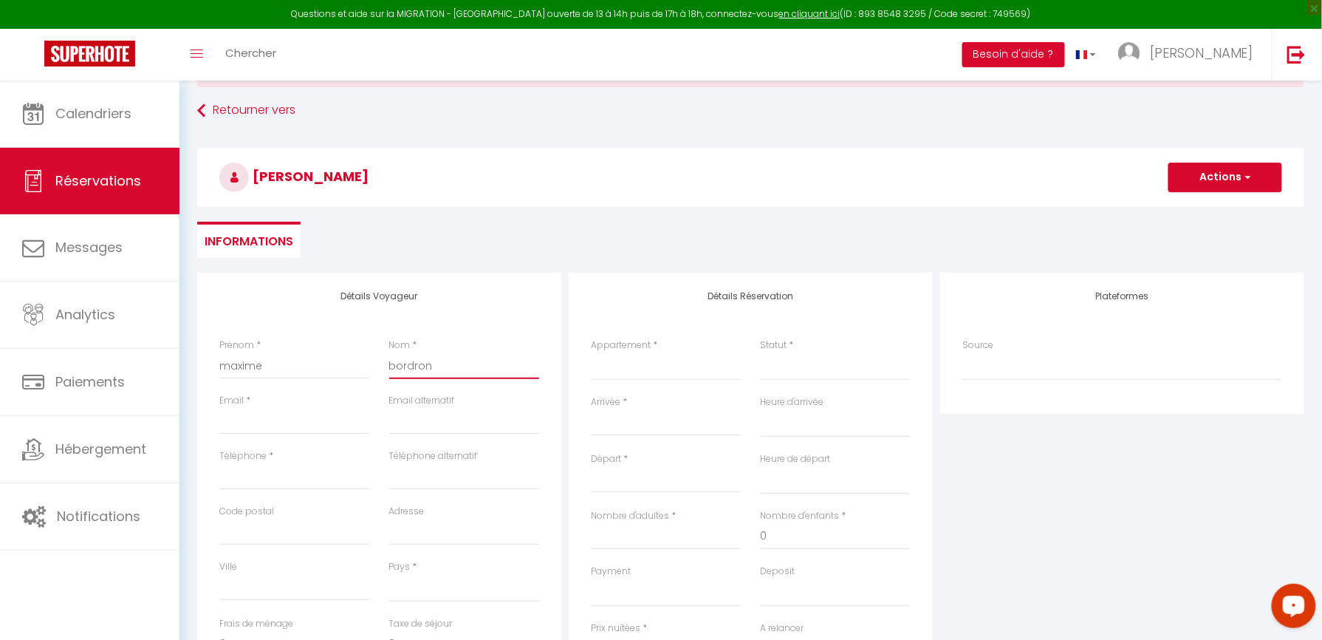
scroll to position [98, 0]
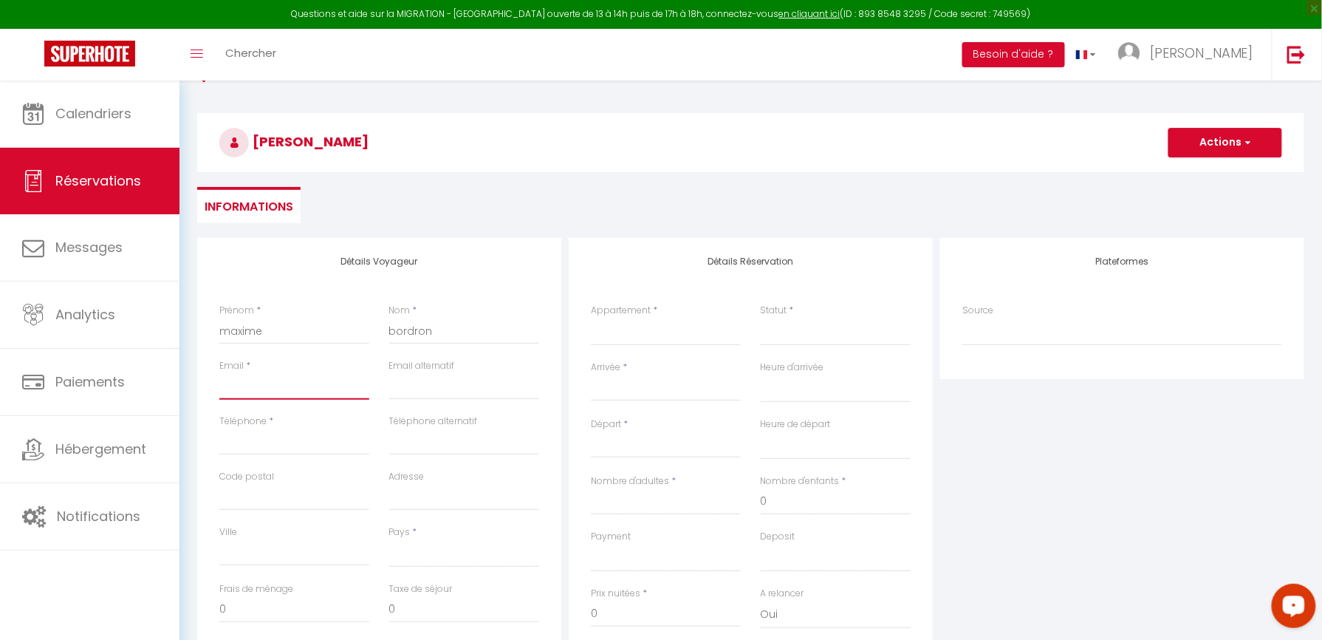
click at [320, 384] on input "Email client" at bounding box center [294, 386] width 150 height 27
paste input "[EMAIL_ADDRESS][DOMAIN_NAME]"
click at [267, 456] on div "Téléphone *" at bounding box center [295, 441] width 170 height 55
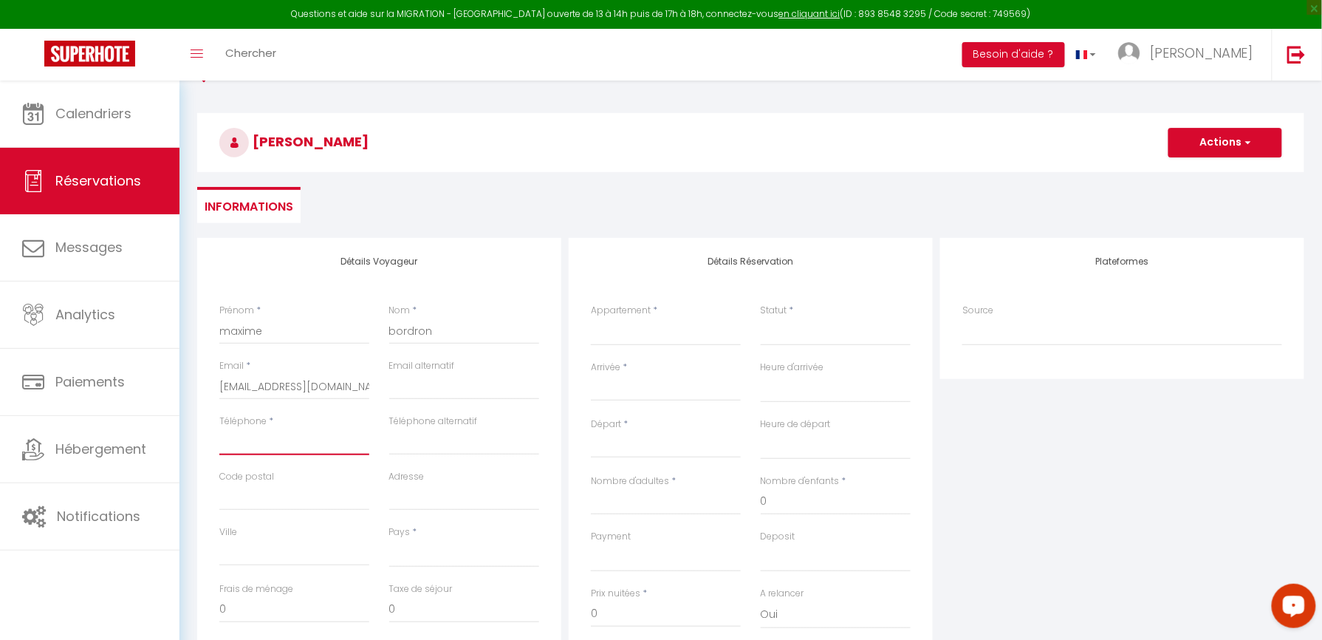
click at [269, 448] on input "Téléphone" at bounding box center [294, 441] width 150 height 27
paste input "0670985501"
click at [631, 340] on select "ref015S251 T2 Cab 2+4 Confort ref130O T2 Cab 2+2 Confort ref223S T4 Cab 6+6 Fam…" at bounding box center [666, 332] width 150 height 28
click at [591, 318] on select "ref015S251 T2 Cab 2+4 Confort ref130O T2 Cab 2+2 Confort ref223S T4 Cab 6+6 Fam…" at bounding box center [666, 332] width 150 height 28
click at [861, 332] on select "Confirmé Non Confirmé [PERSON_NAME] par le voyageur No Show Request" at bounding box center [836, 332] width 150 height 28
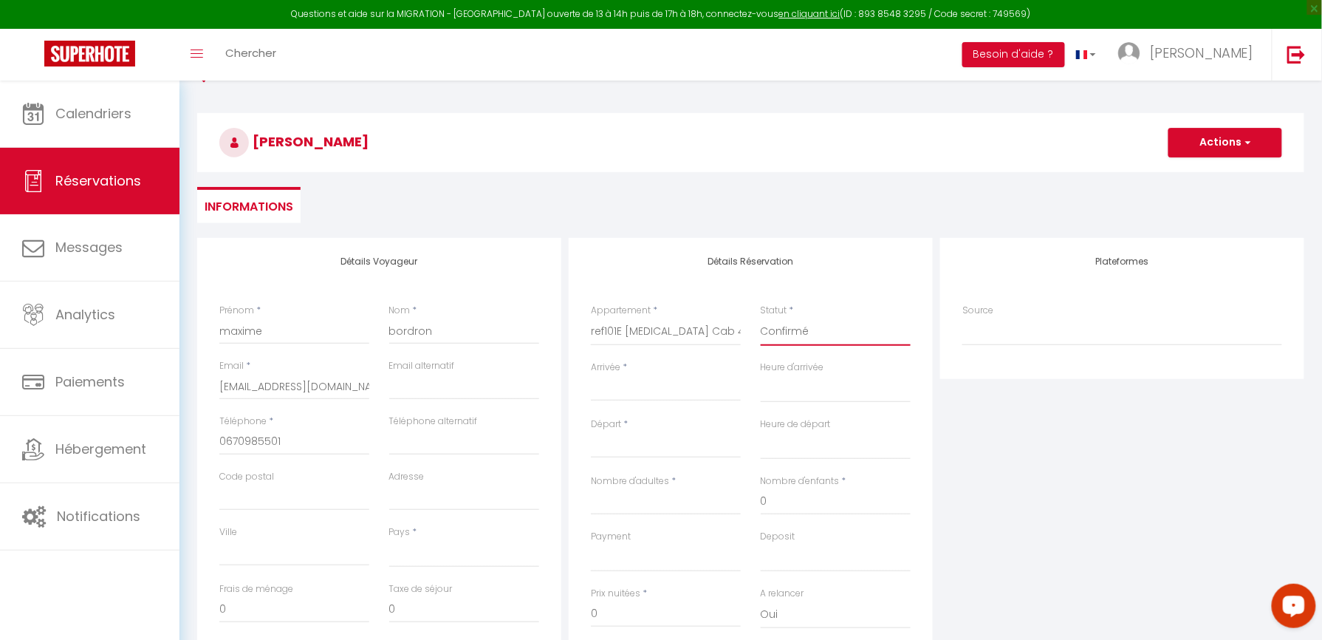
click at [761, 318] on select "Confirmé Non Confirmé [PERSON_NAME] par le voyageur No Show Request" at bounding box center [836, 332] width 150 height 28
click at [662, 387] on input "Arrivée" at bounding box center [666, 389] width 150 height 19
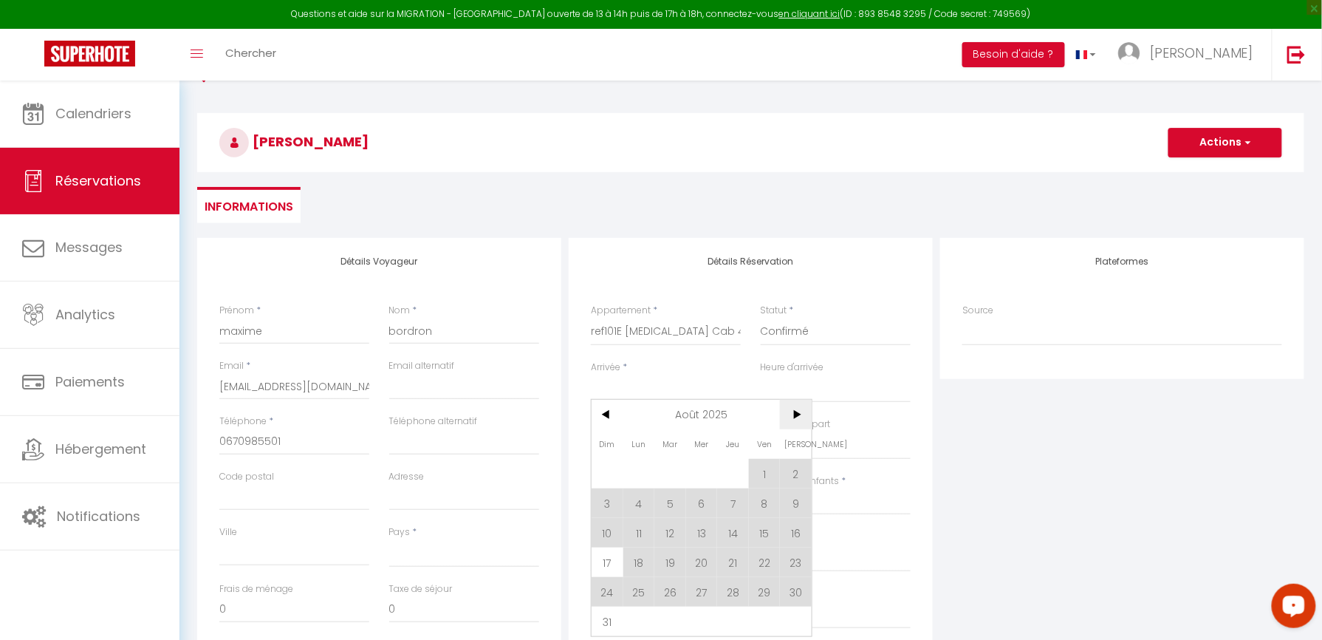
drag, startPoint x: 780, startPoint y: 412, endPoint x: 792, endPoint y: 415, distance: 12.9
click at [780, 411] on span ">" at bounding box center [796, 415] width 32 height 30
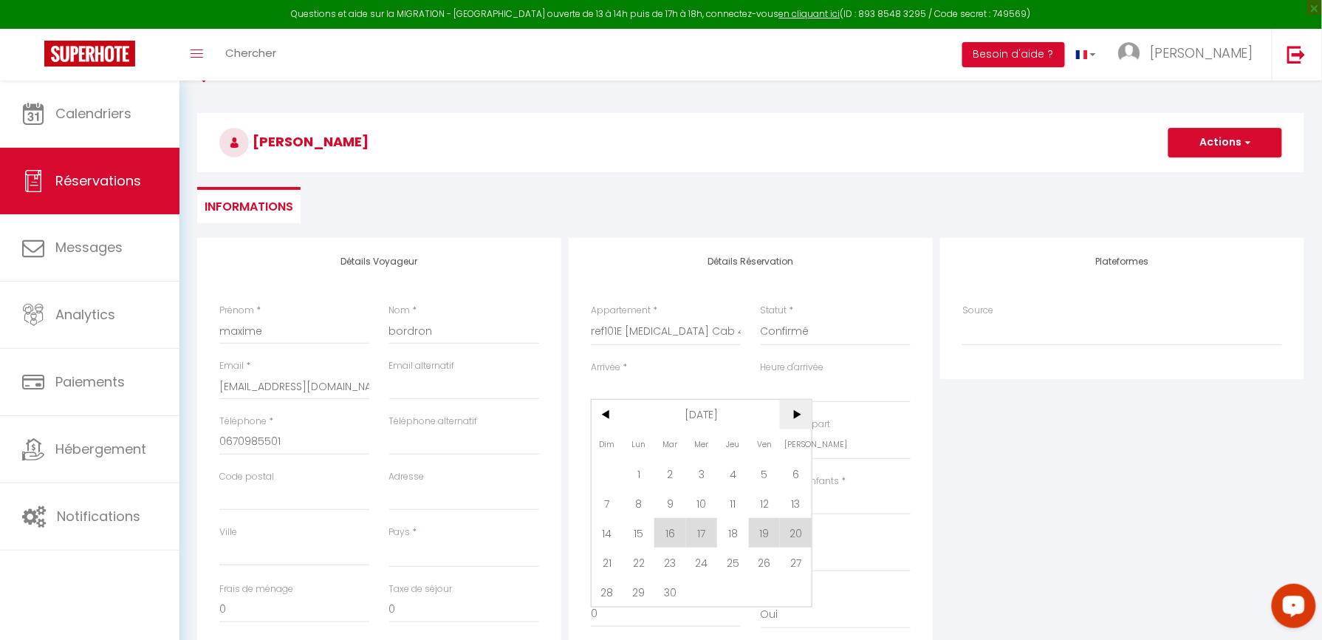
click at [792, 415] on span ">" at bounding box center [796, 415] width 32 height 30
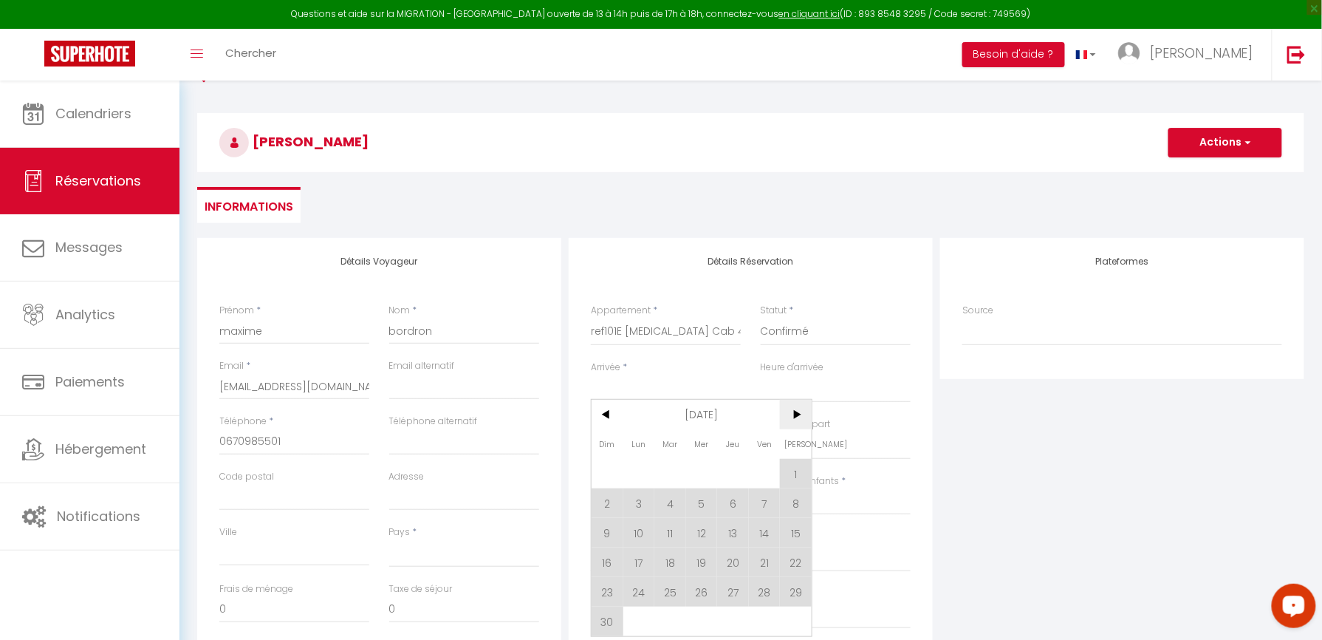
click at [792, 415] on span ">" at bounding box center [796, 415] width 32 height 30
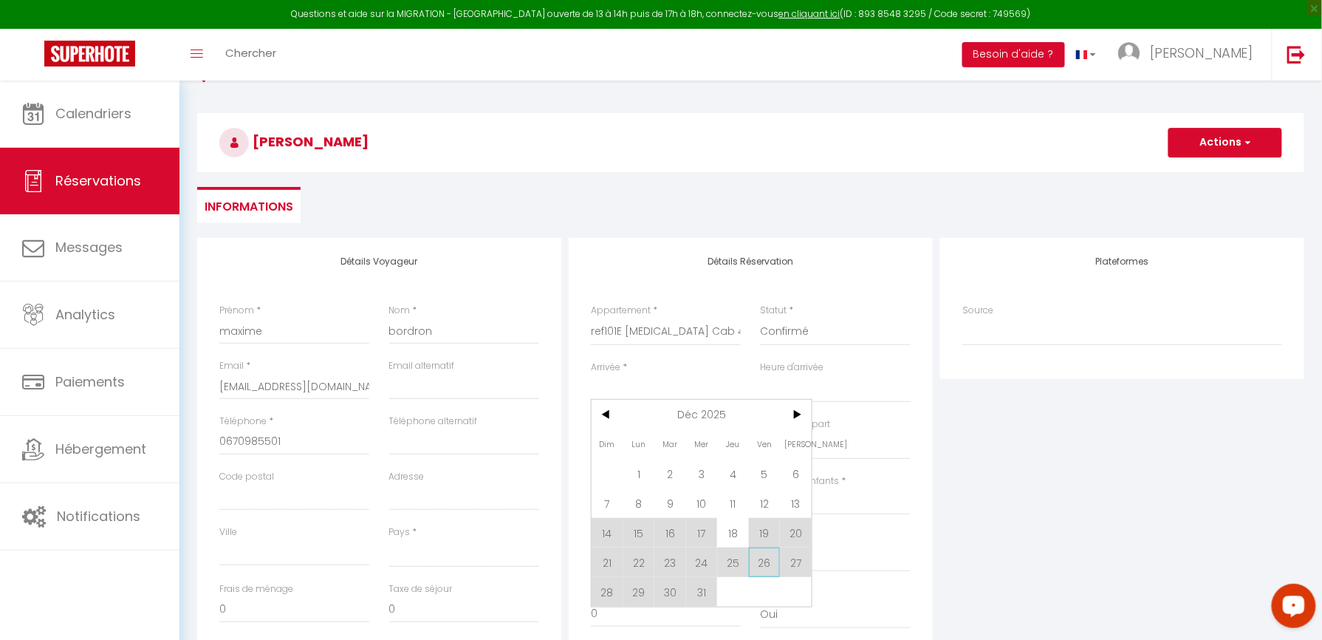
click at [772, 562] on span "26" at bounding box center [765, 562] width 32 height 30
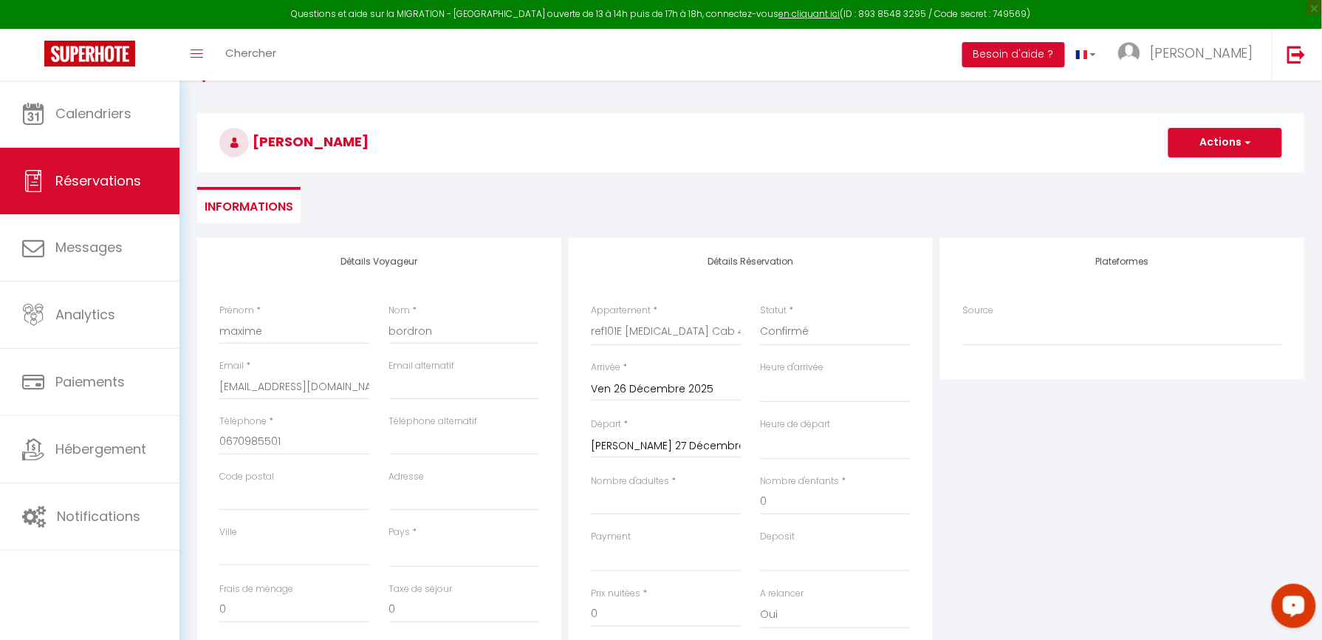
click at [684, 449] on input "[PERSON_NAME] 27 Décembre 2025" at bounding box center [666, 445] width 150 height 19
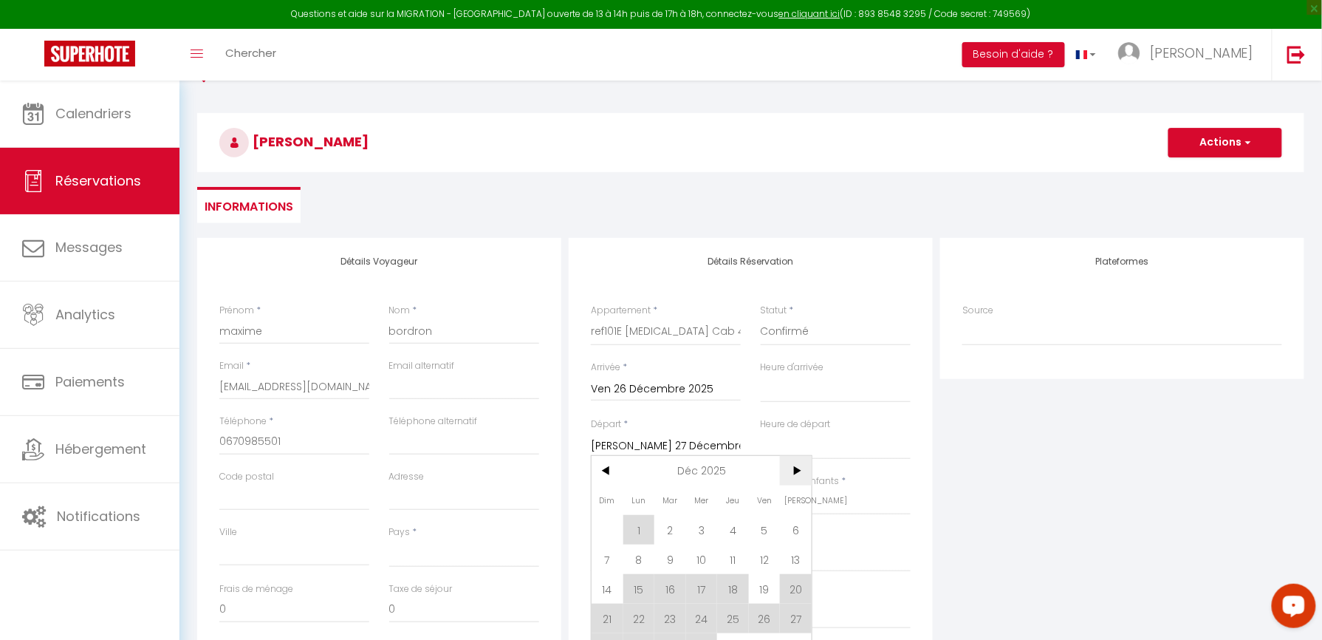
click at [798, 470] on span ">" at bounding box center [796, 471] width 32 height 30
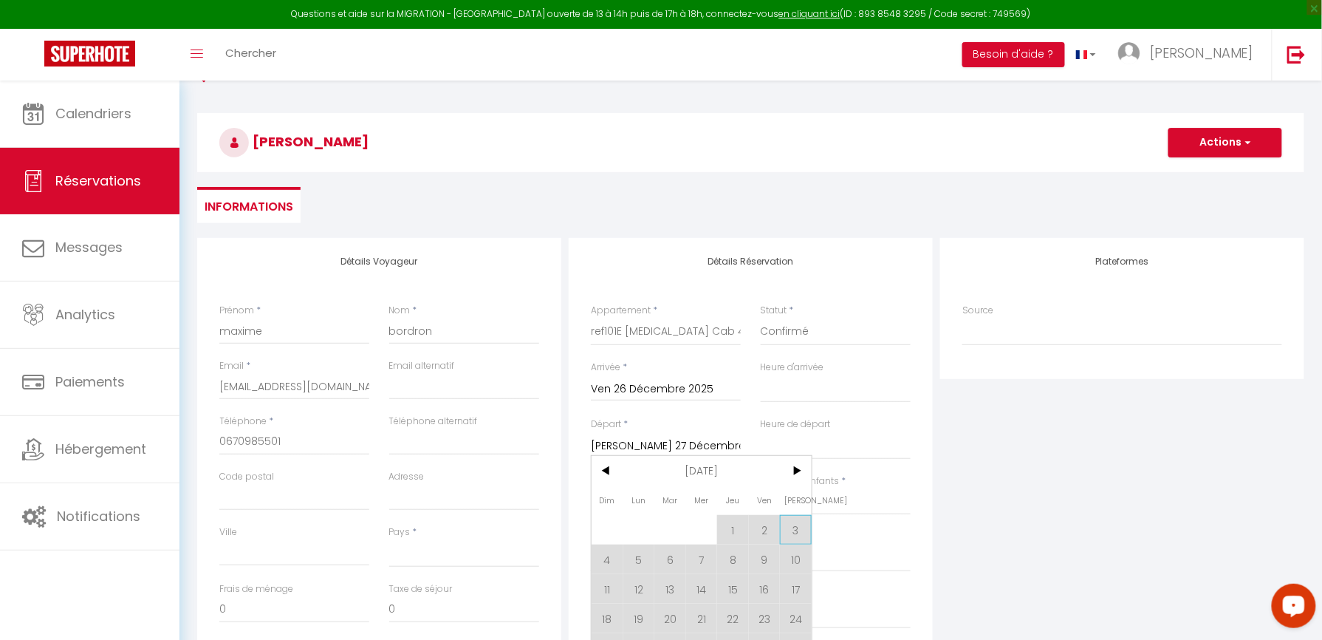
click at [795, 527] on span "3" at bounding box center [796, 530] width 32 height 30
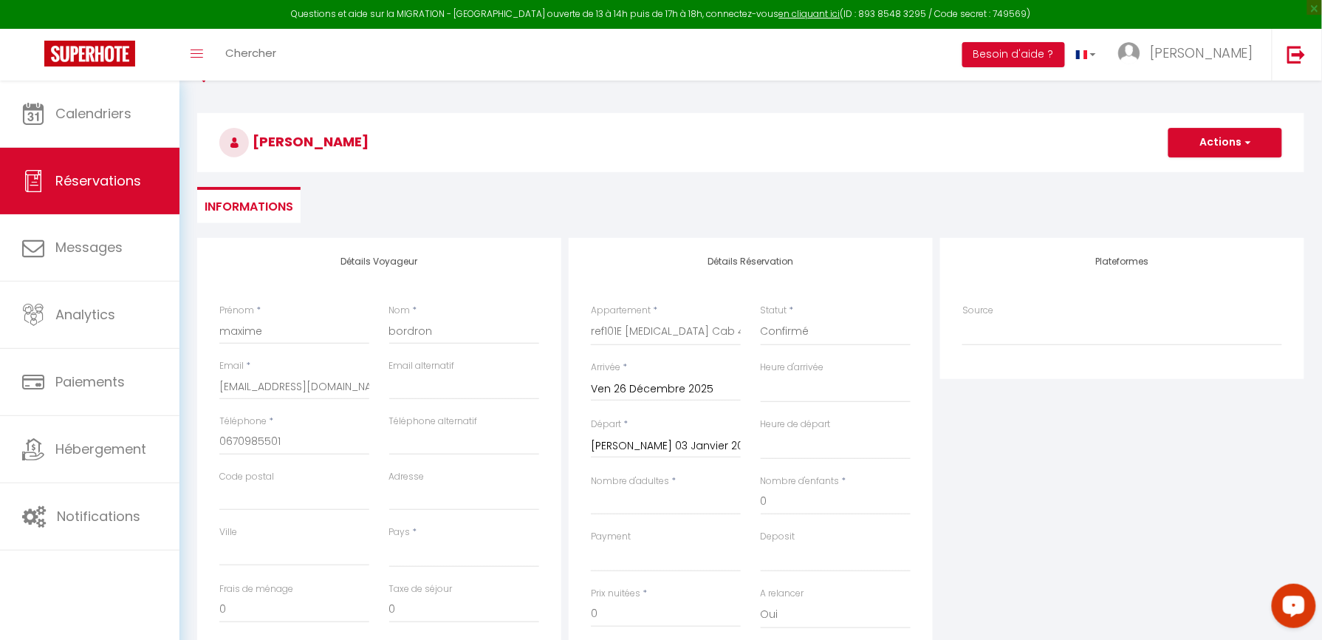
scroll to position [1, 0]
click at [674, 506] on input "Nombre d'adultes" at bounding box center [666, 501] width 150 height 27
drag, startPoint x: 811, startPoint y: 492, endPoint x: 798, endPoint y: 542, distance: 51.8
drag, startPoint x: 798, startPoint y: 542, endPoint x: 772, endPoint y: 505, distance: 45.1
click at [772, 505] on input "0" at bounding box center [836, 501] width 150 height 27
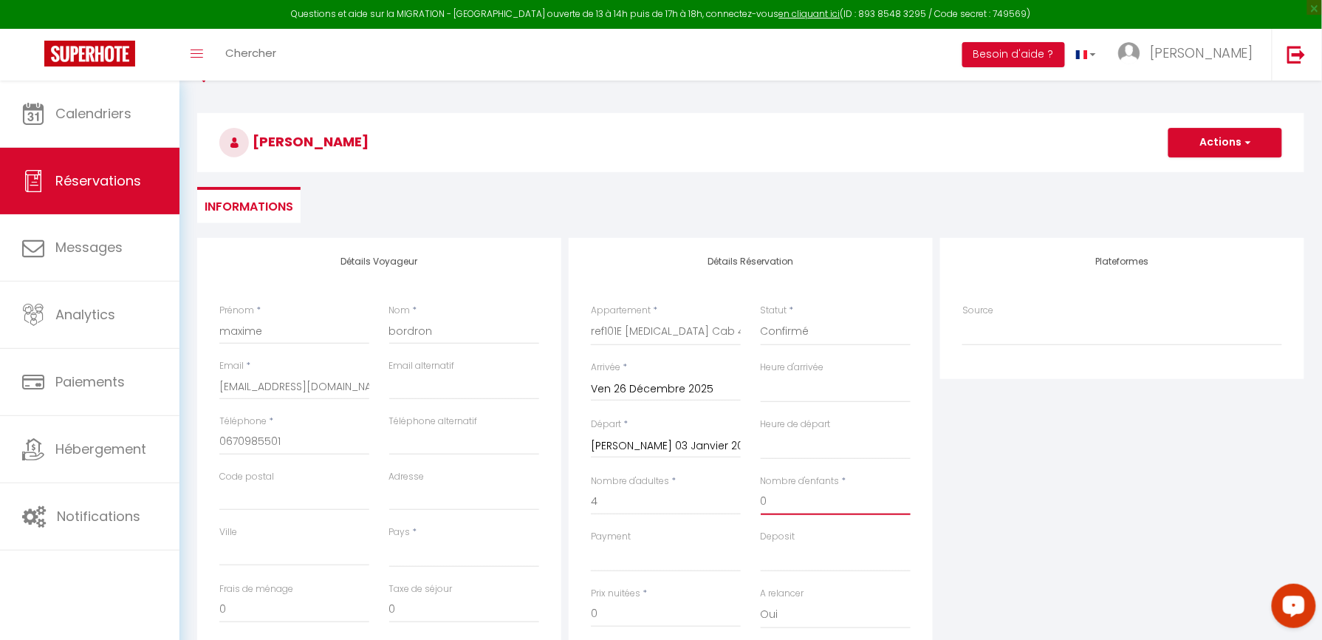
click at [772, 505] on input "0" at bounding box center [836, 501] width 150 height 27
click at [1002, 494] on div "Plateformes Source Direct [DOMAIN_NAME] [DOMAIN_NAME] Chalet montagne Expedia G…" at bounding box center [1121, 502] width 371 height 528
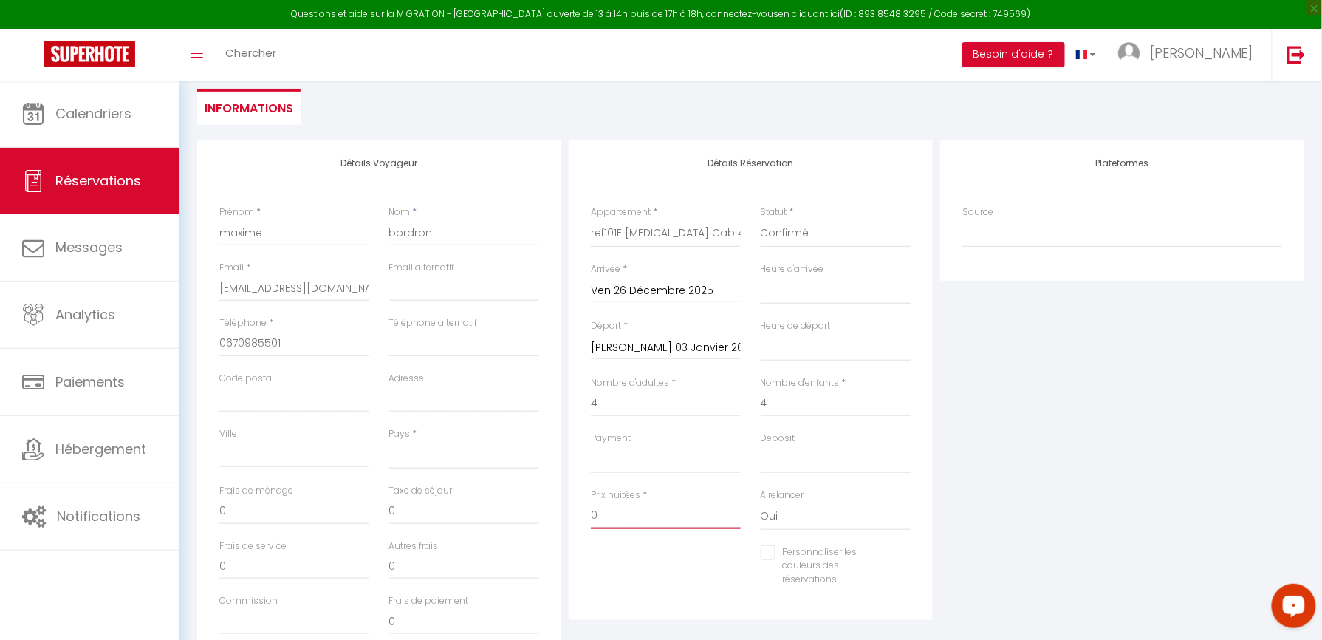
click at [612, 515] on input "0" at bounding box center [666, 515] width 150 height 27
click at [1049, 461] on div "Plateformes Source Direct [DOMAIN_NAME] [DOMAIN_NAME] Chalet montagne Expedia G…" at bounding box center [1121, 404] width 371 height 528
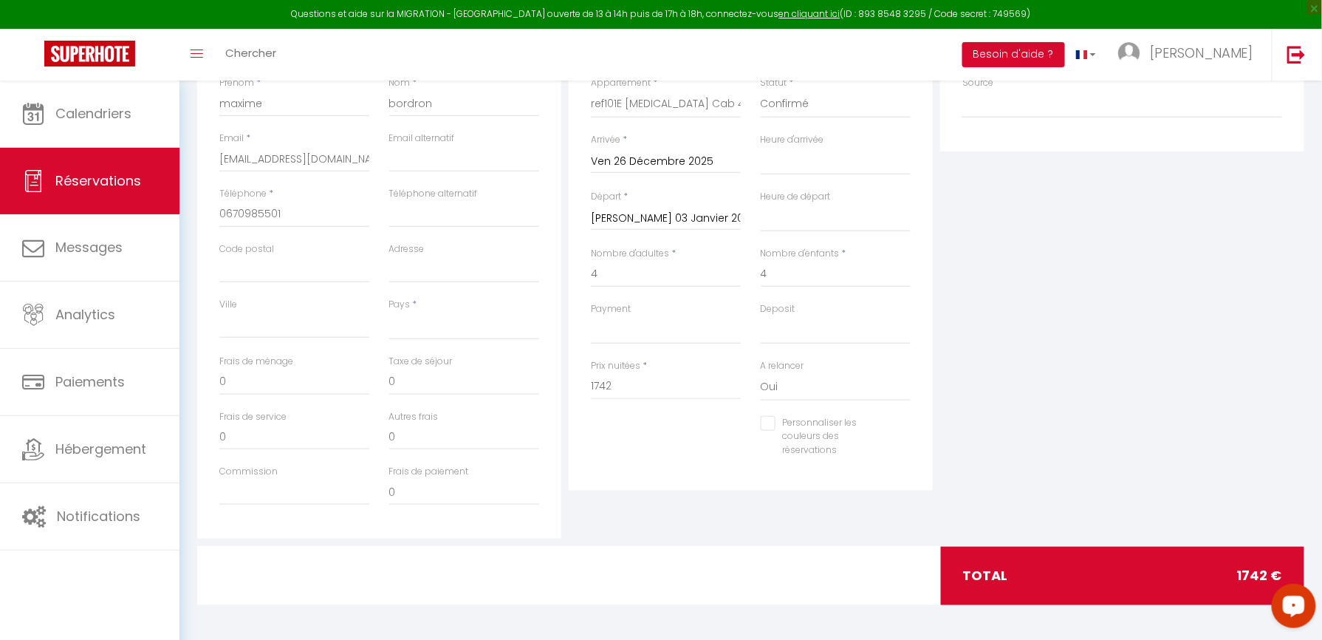
scroll to position [328, 0]
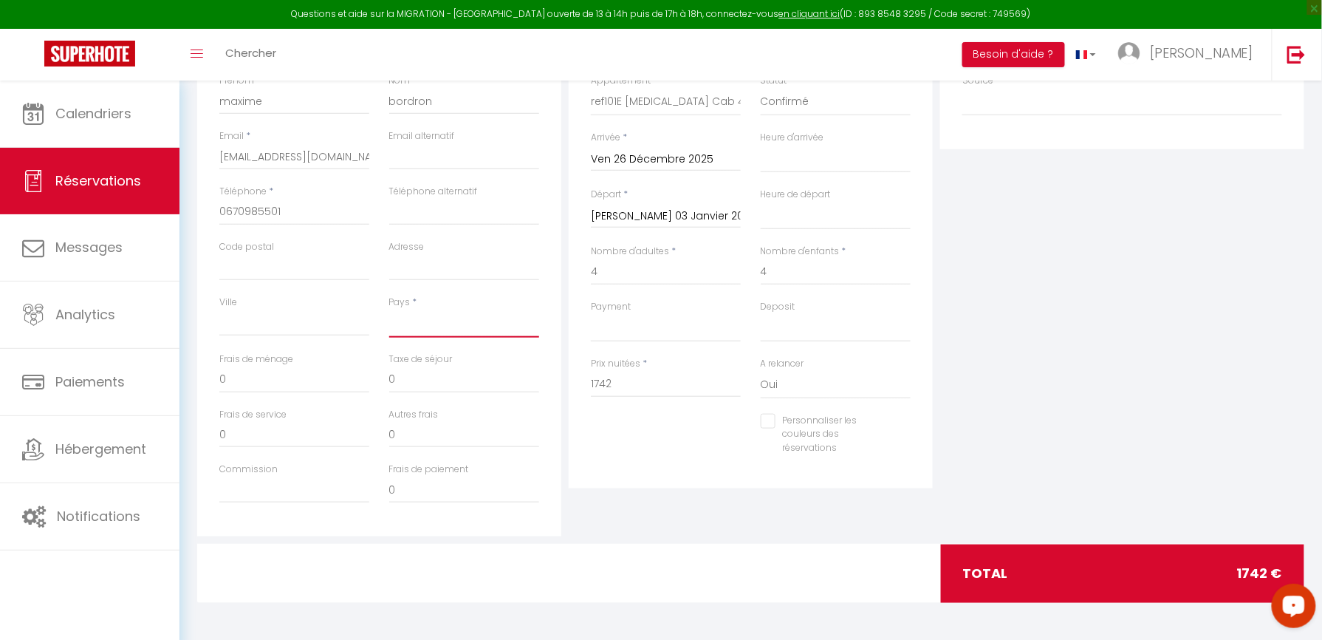
click at [411, 316] on select "[GEOGRAPHIC_DATA] [GEOGRAPHIC_DATA] [GEOGRAPHIC_DATA] [GEOGRAPHIC_DATA] [GEOGRA…" at bounding box center [464, 323] width 150 height 28
click at [389, 309] on select "[GEOGRAPHIC_DATA] [GEOGRAPHIC_DATA] [GEOGRAPHIC_DATA] [GEOGRAPHIC_DATA] [GEOGRA…" at bounding box center [464, 323] width 150 height 28
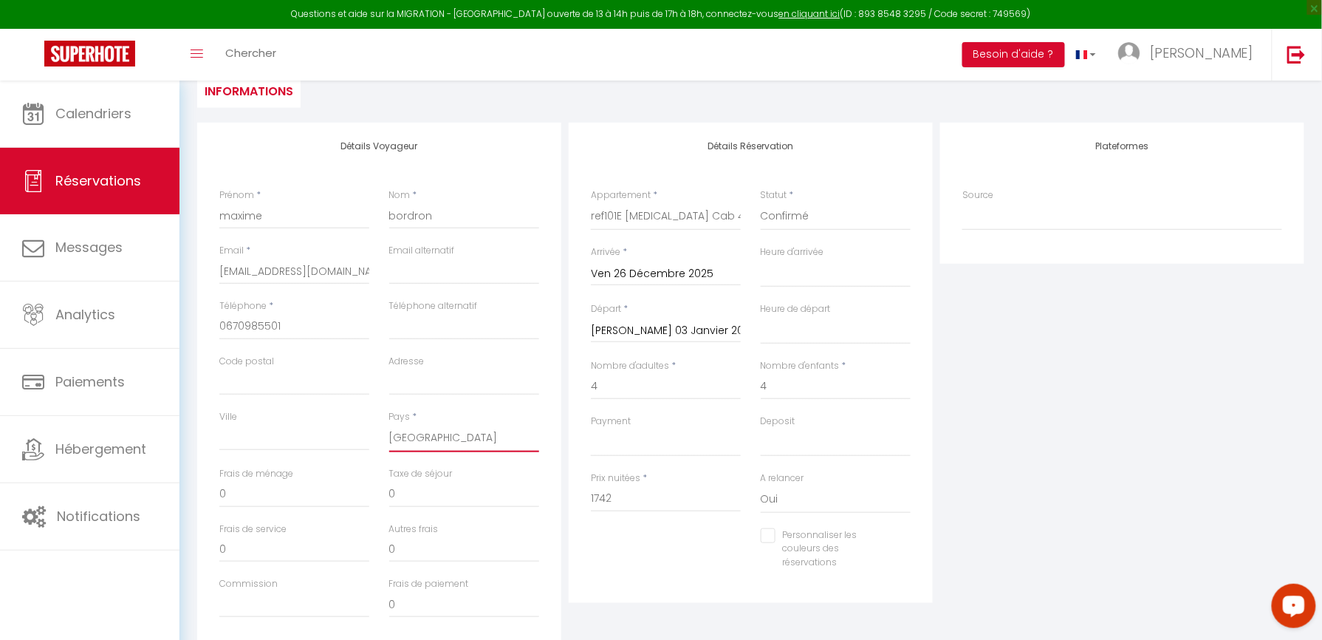
scroll to position [131, 0]
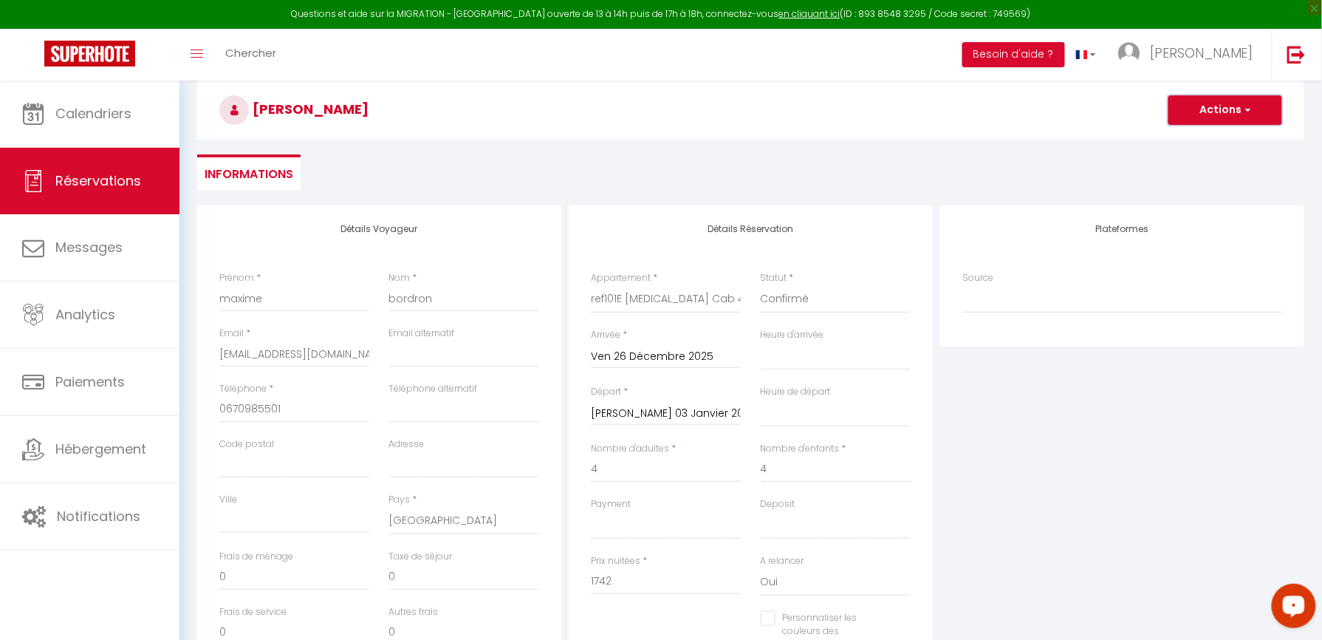
click at [1224, 109] on button "Actions" at bounding box center [1225, 110] width 114 height 30
click at [1216, 134] on link "Enregistrer" at bounding box center [1210, 142] width 117 height 19
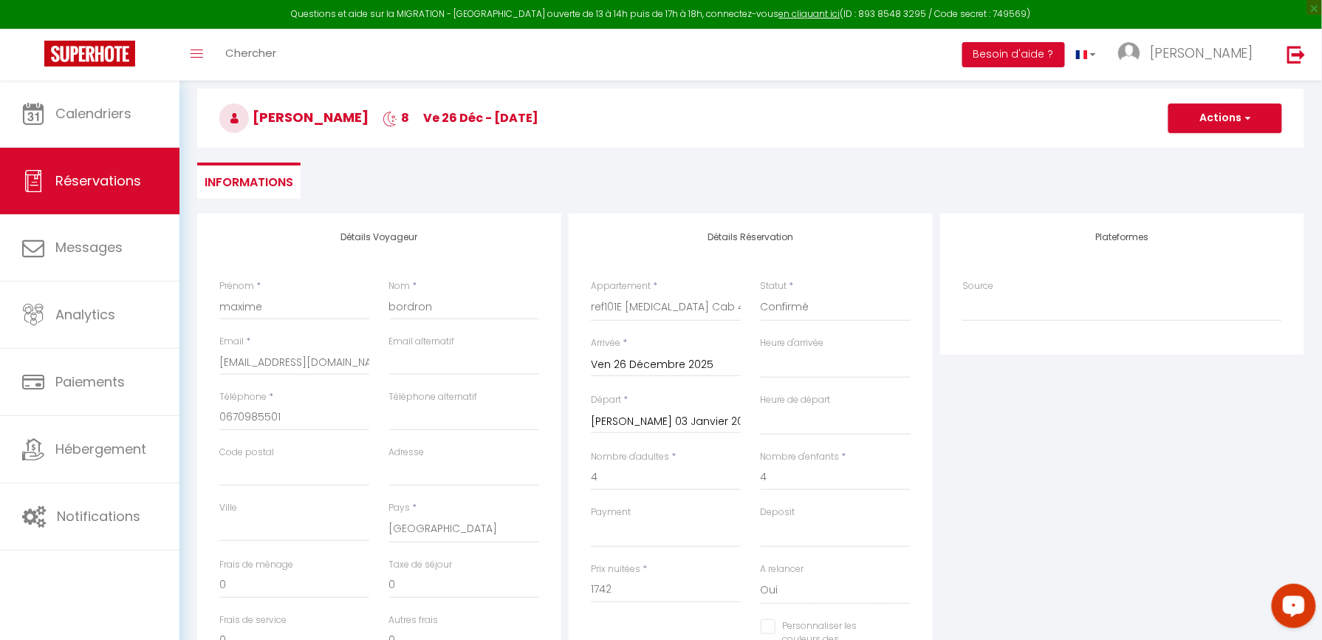
scroll to position [80, 0]
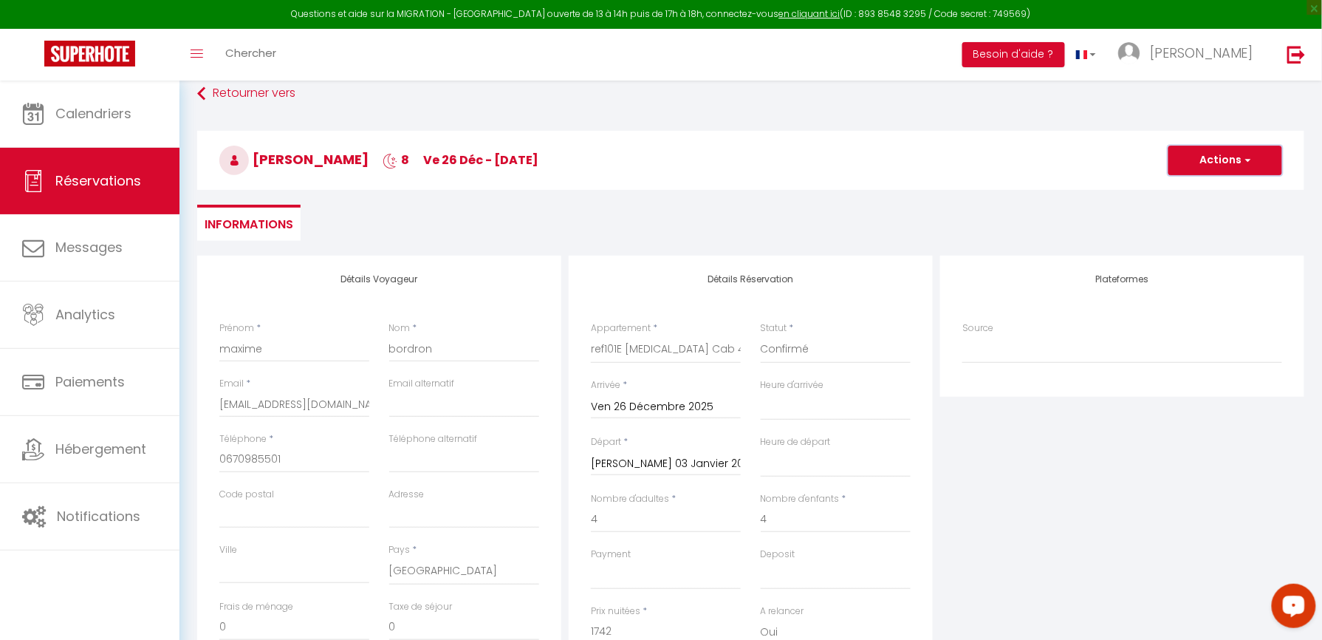
click at [1206, 160] on button "Actions" at bounding box center [1225, 160] width 114 height 30
click at [1219, 193] on link "Enregistrer" at bounding box center [1210, 192] width 117 height 19
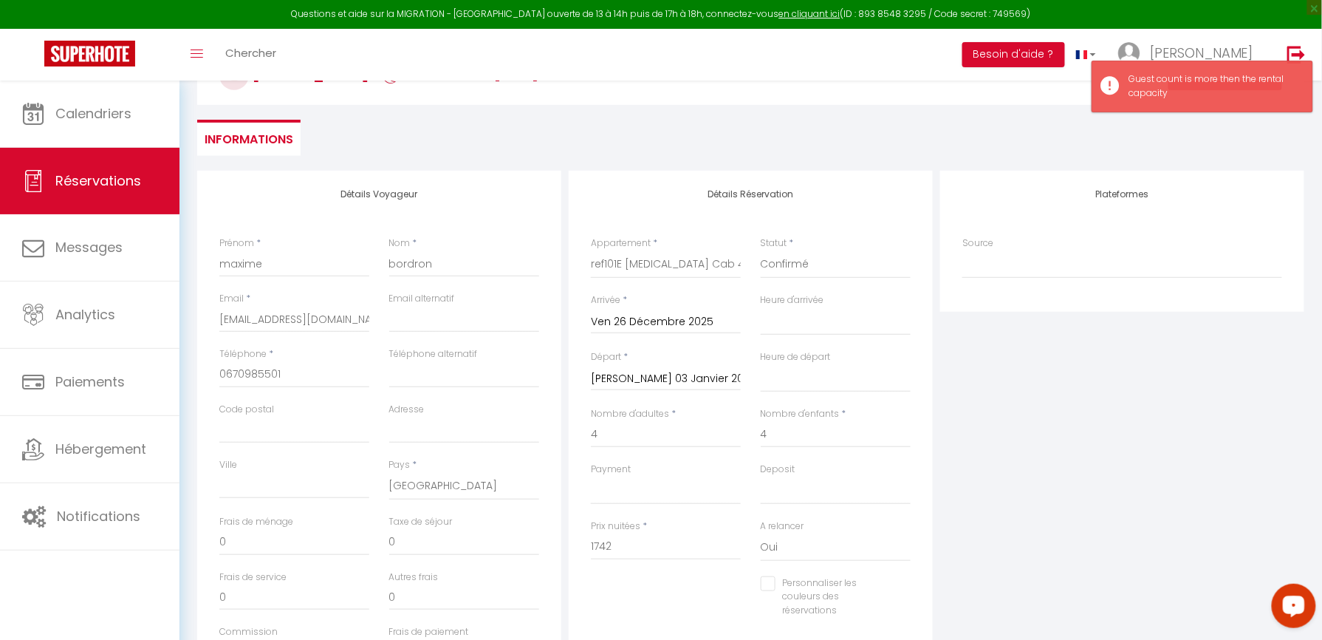
scroll to position [278, 0]
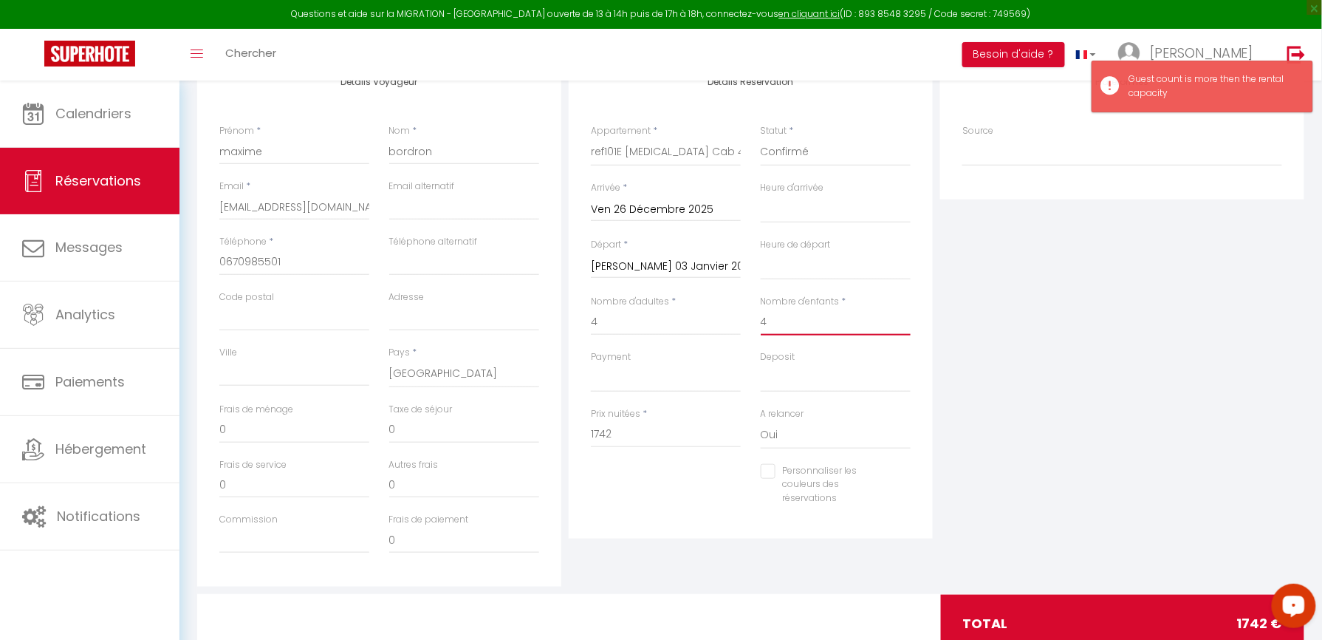
click at [775, 323] on input "4" at bounding box center [836, 322] width 150 height 27
click at [1211, 338] on div "Plateformes Source Direct [DOMAIN_NAME] [DOMAIN_NAME] Chalet montagne Expedia G…" at bounding box center [1121, 322] width 371 height 528
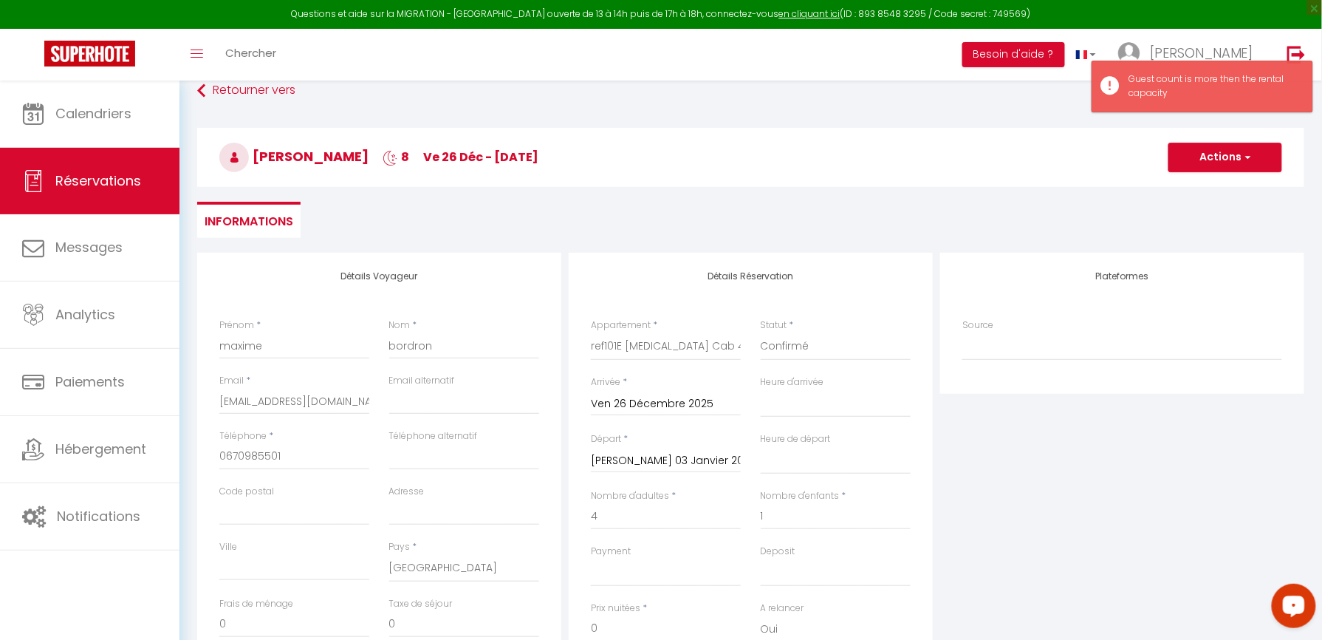
scroll to position [0, 0]
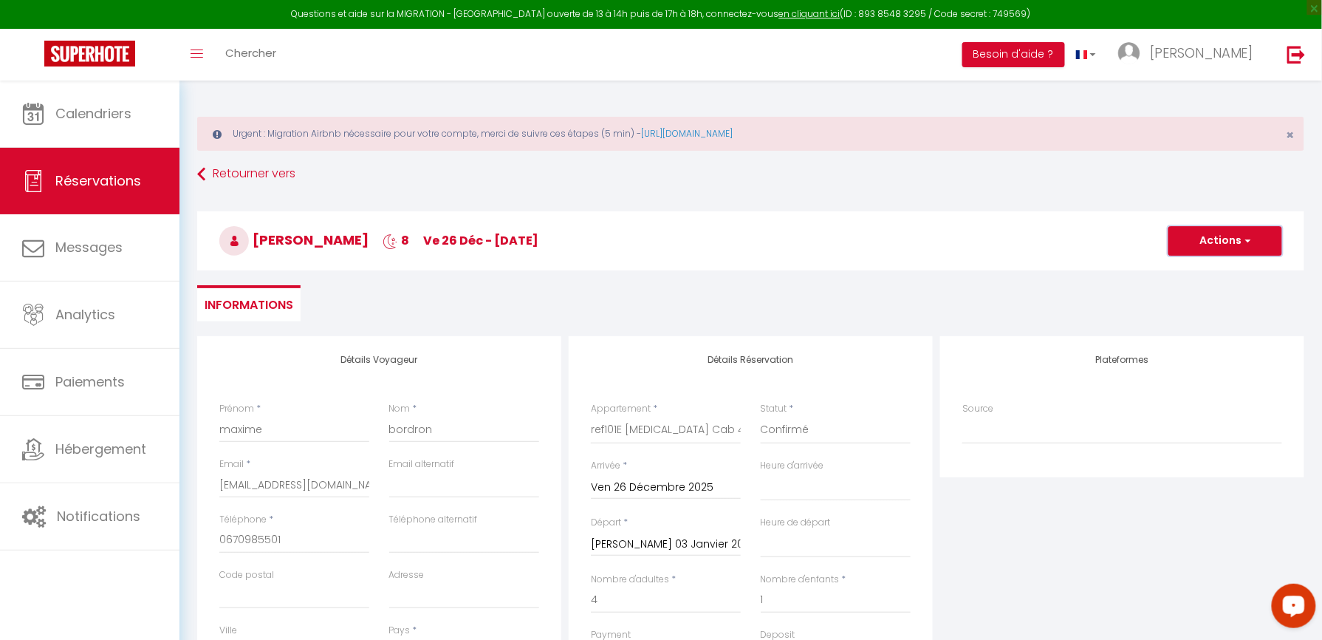
click at [1213, 246] on button "Actions" at bounding box center [1225, 241] width 114 height 30
click at [1210, 270] on link "Enregistrer" at bounding box center [1210, 273] width 117 height 19
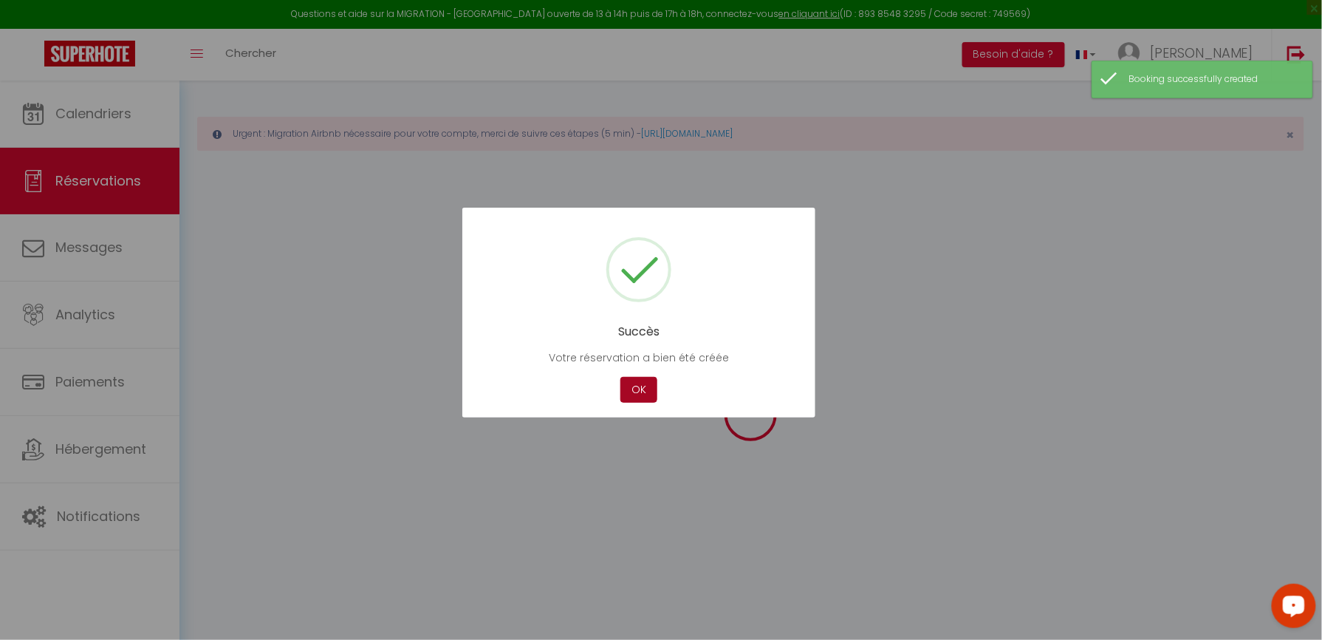
click at [635, 381] on button "OK" at bounding box center [638, 390] width 37 height 26
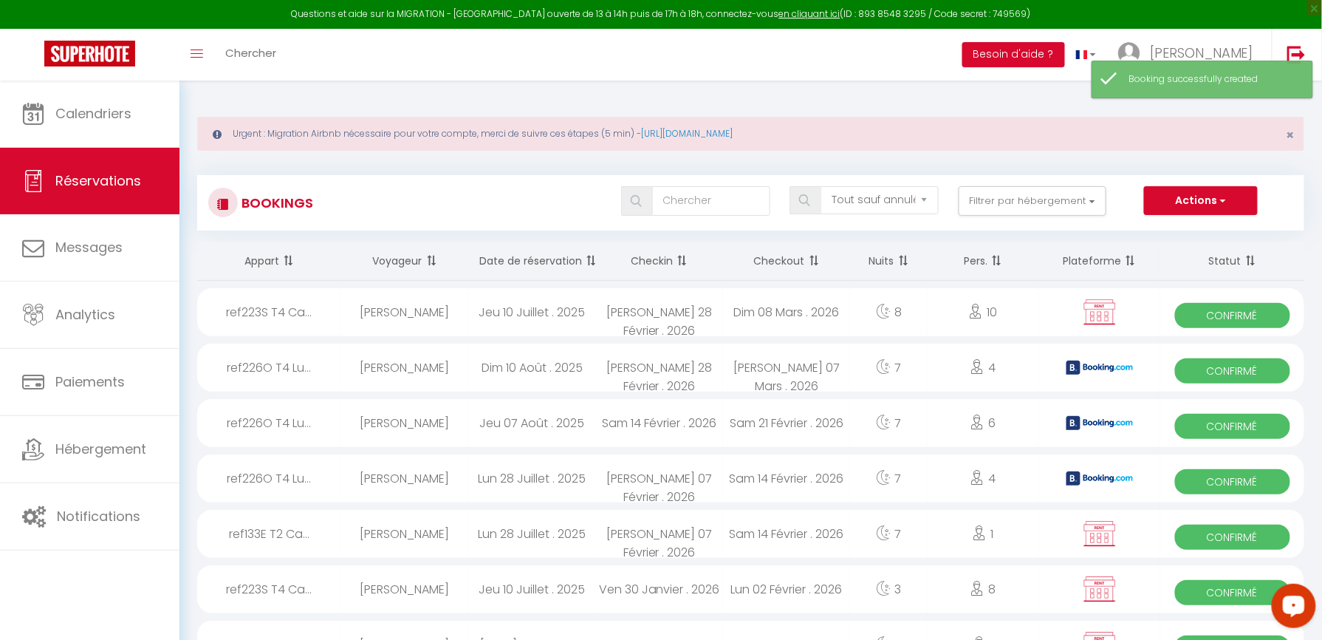
click at [292, 54] on div "Toggle menubar Chercher BUTTON Besoin d'aide ? [PERSON_NAME] Équipe" at bounding box center [709, 55] width 1204 height 52
click at [269, 60] on span "Chercher" at bounding box center [250, 53] width 51 height 16
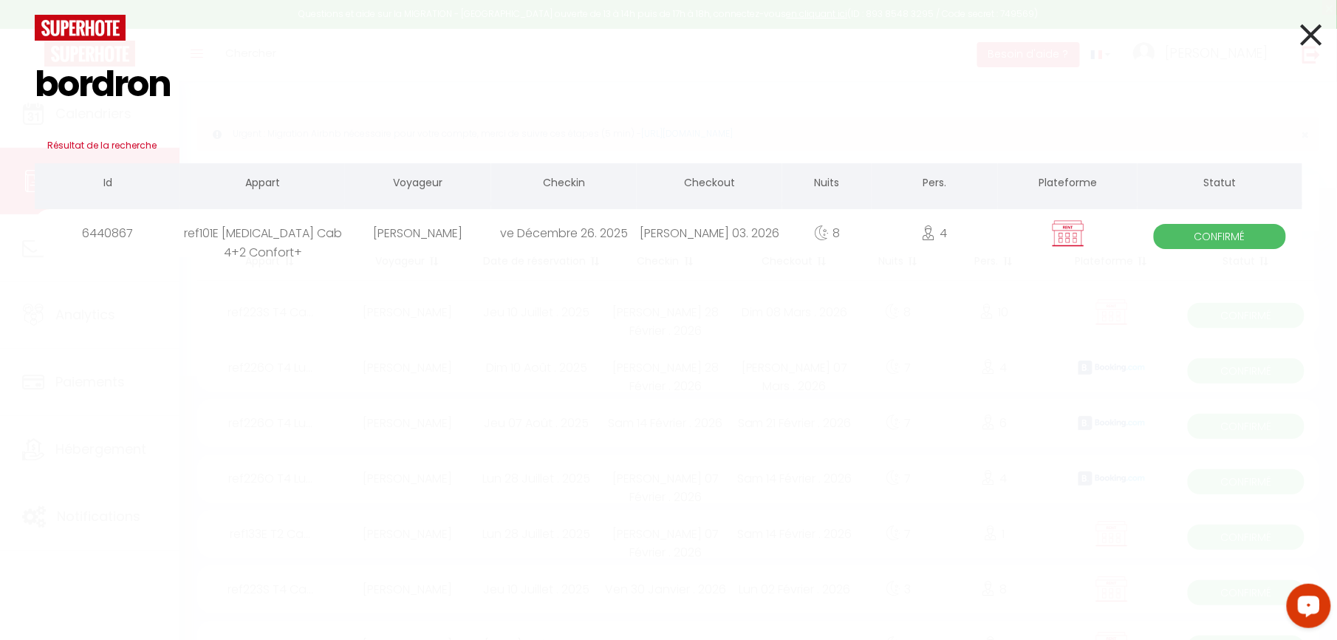
click at [539, 239] on div "ve Décembre 26. 2025" at bounding box center [563, 233] width 145 height 48
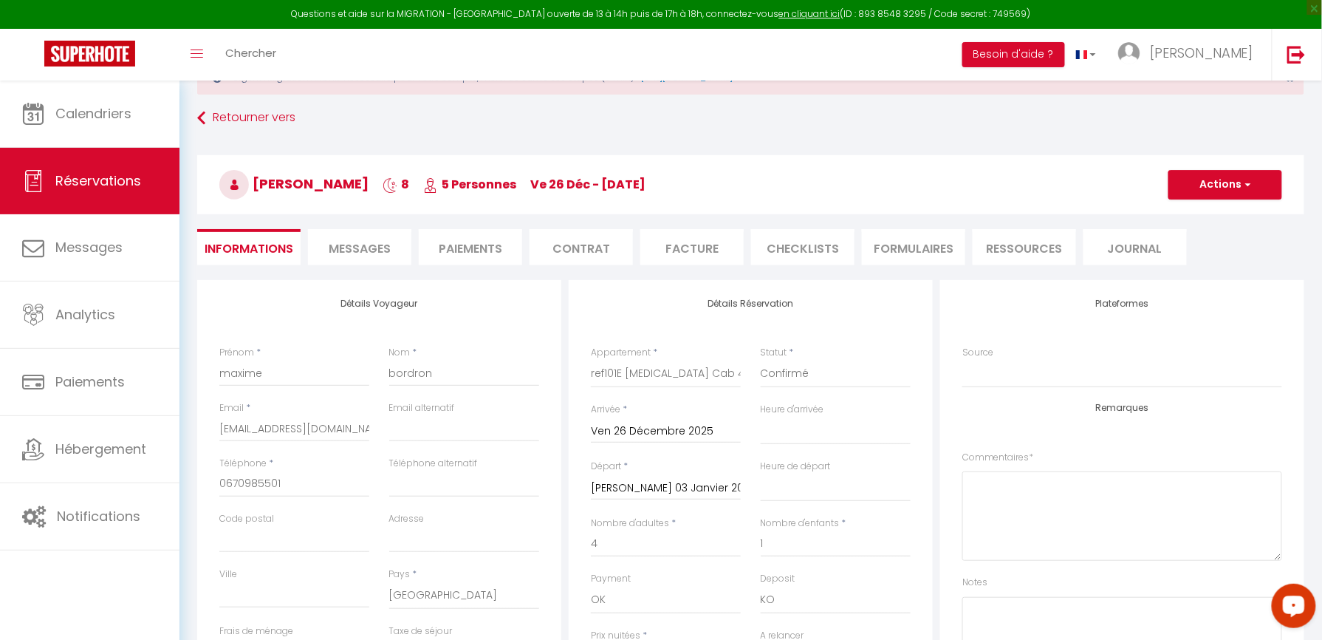
scroll to position [98, 0]
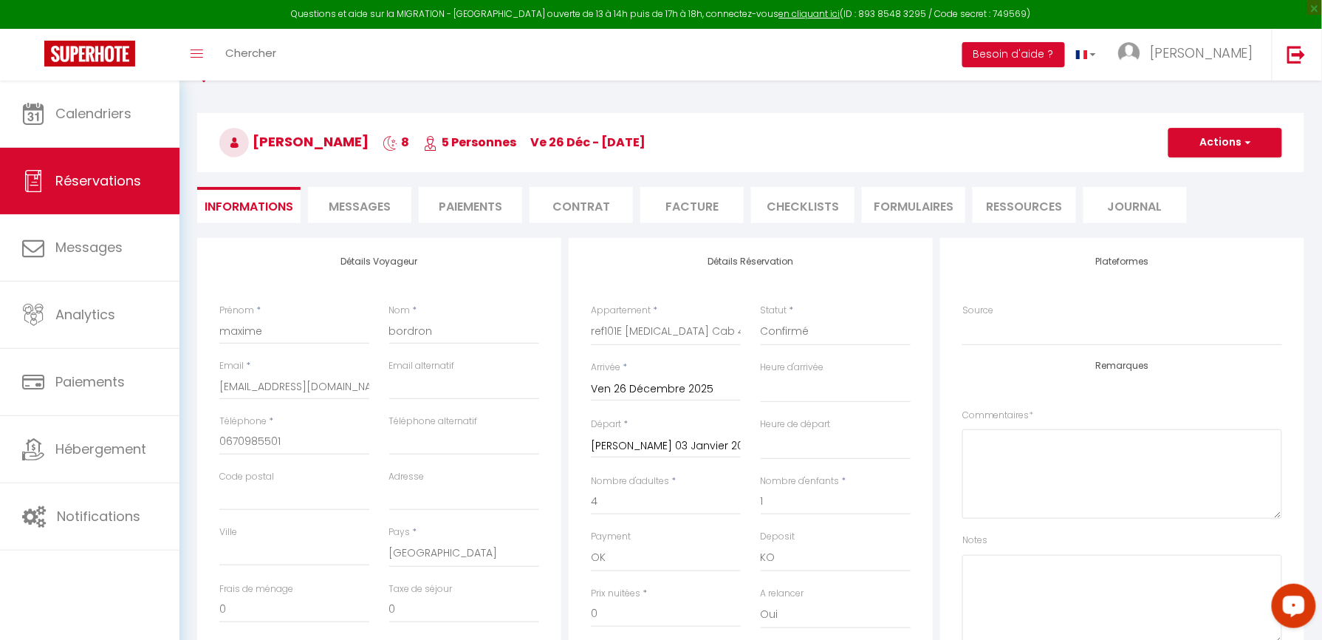
click at [496, 210] on li "Paiements" at bounding box center [470, 205] width 103 height 36
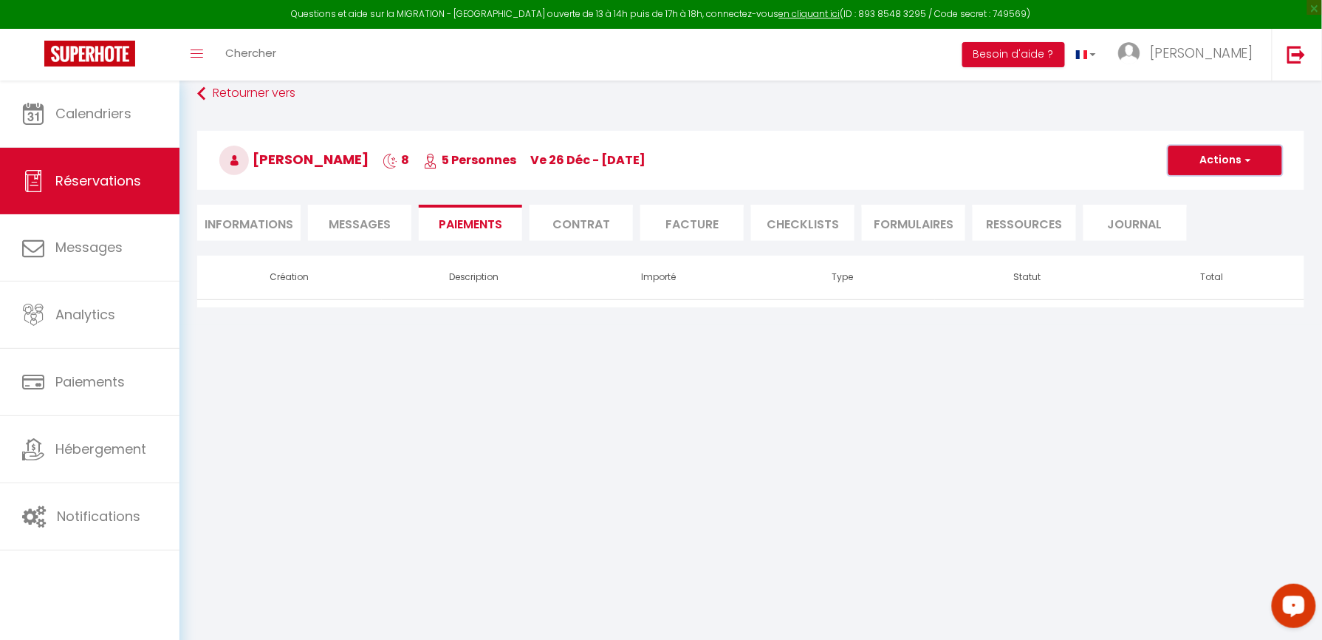
click at [1220, 161] on button "Actions" at bounding box center [1225, 160] width 114 height 30
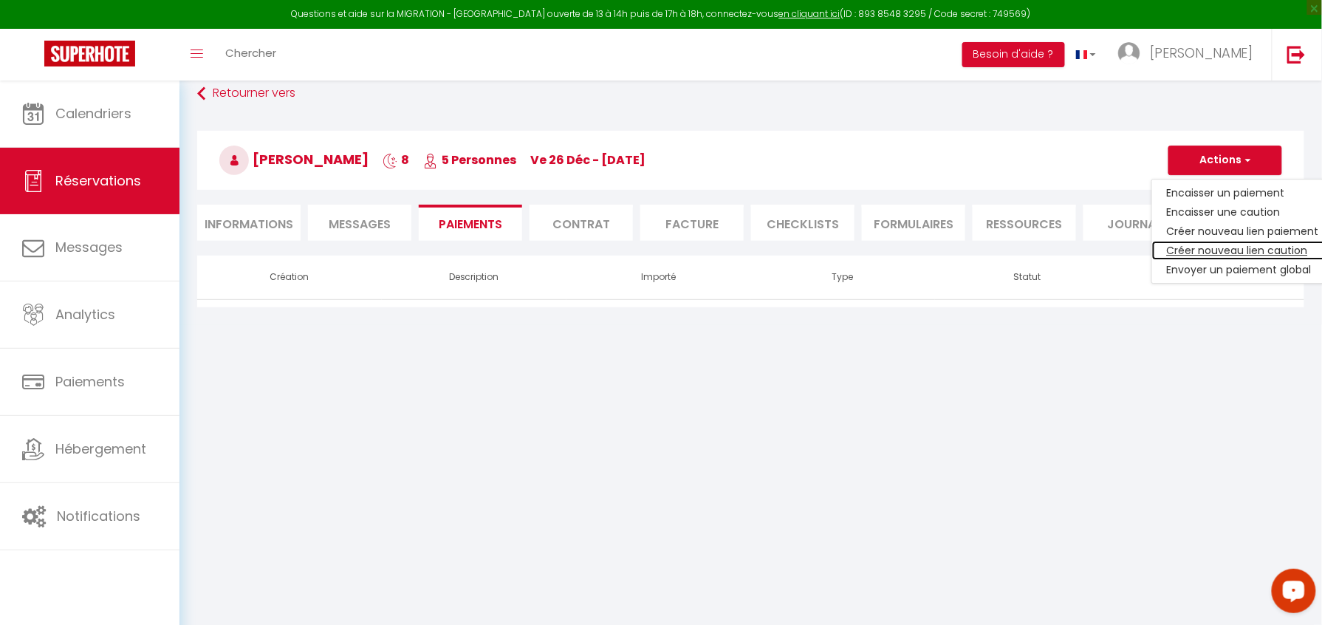
click at [1218, 250] on link "Créer nouveau lien caution" at bounding box center [1243, 250] width 182 height 19
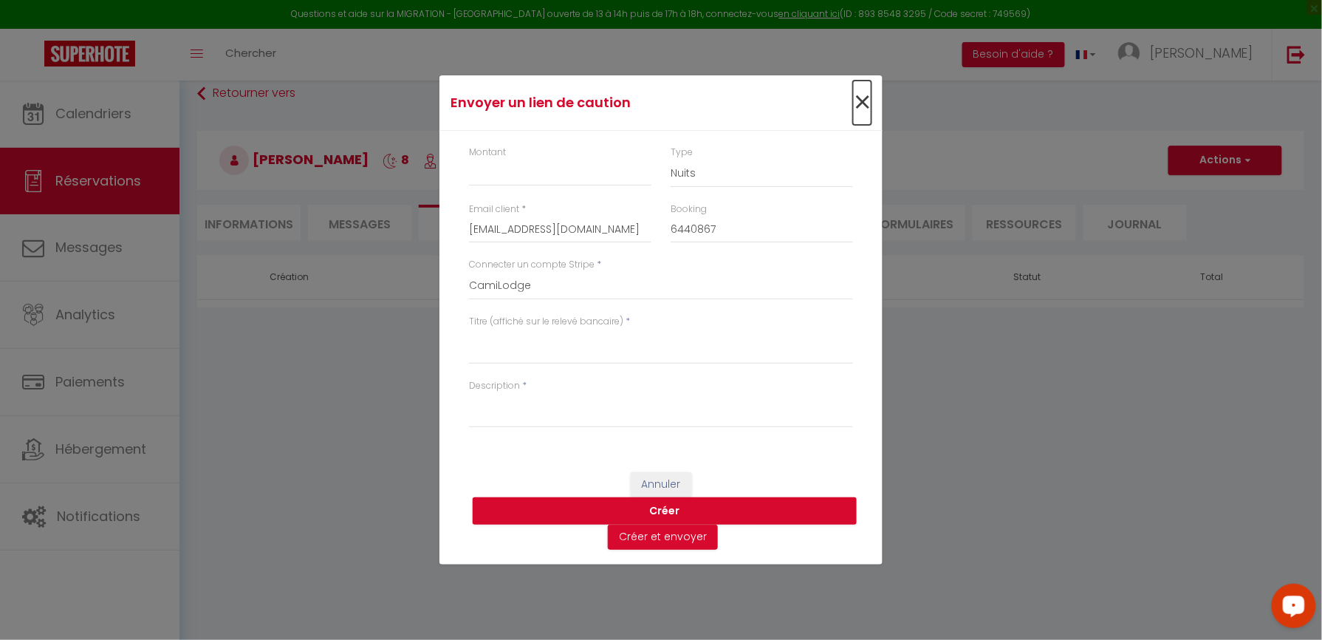
click at [854, 99] on span "×" at bounding box center [862, 102] width 18 height 44
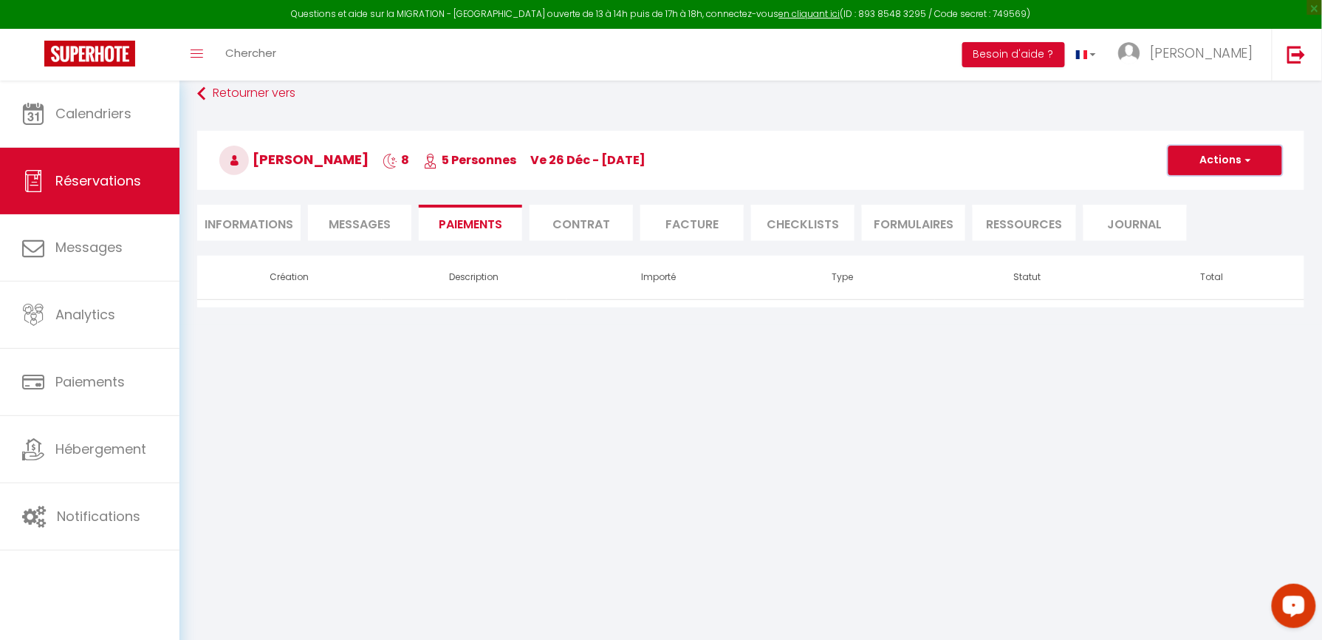
click at [1210, 154] on button "Actions" at bounding box center [1225, 160] width 114 height 30
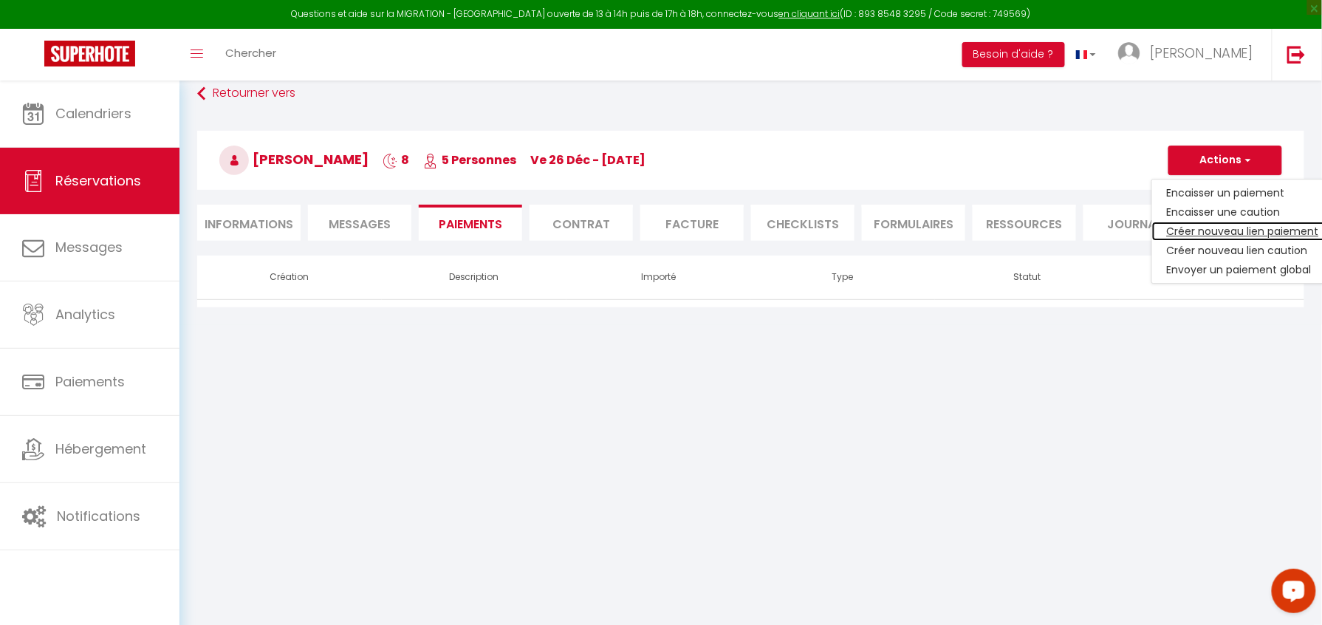
click at [1223, 230] on link "Créer nouveau lien paiement" at bounding box center [1243, 231] width 182 height 19
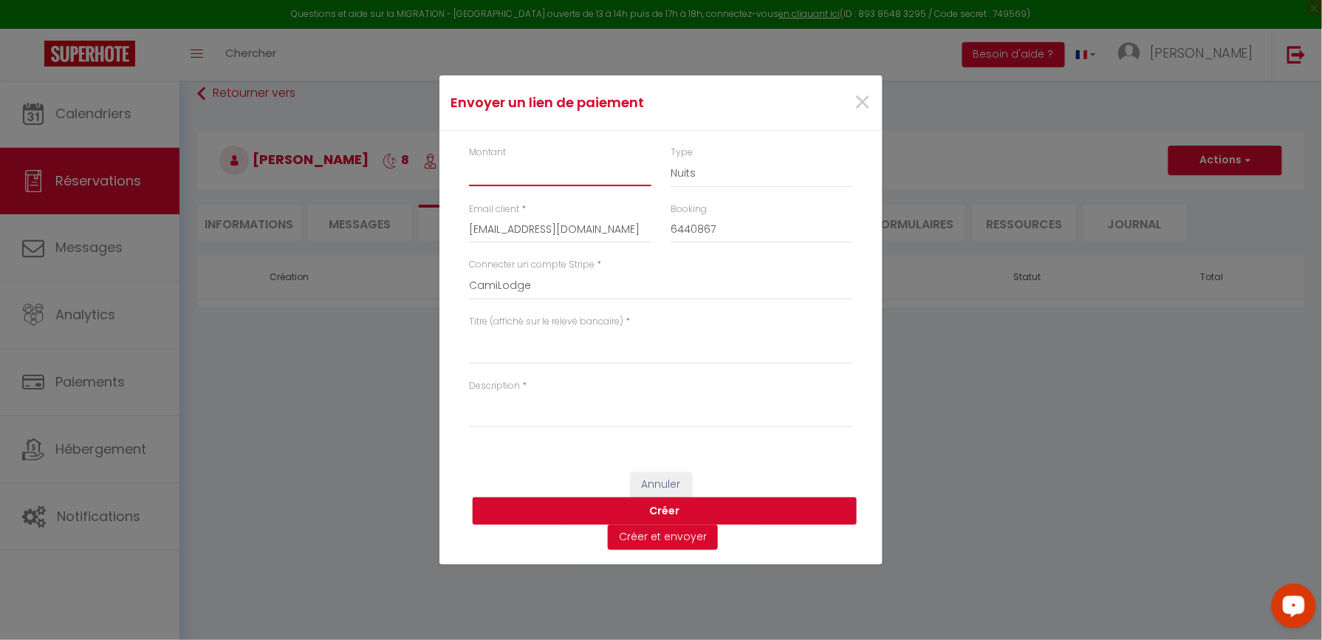
click at [508, 171] on input "Montant" at bounding box center [560, 173] width 182 height 27
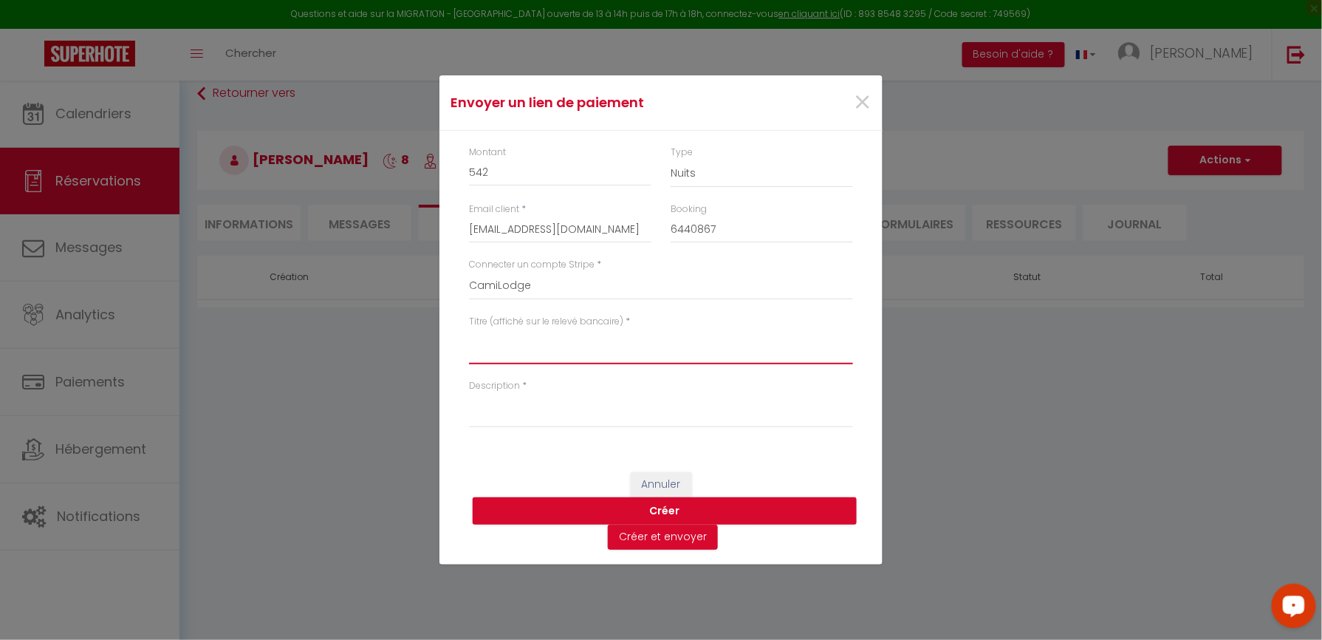
click at [518, 356] on textarea "Titre (affiché sur le relevé bancaire)" at bounding box center [661, 346] width 384 height 35
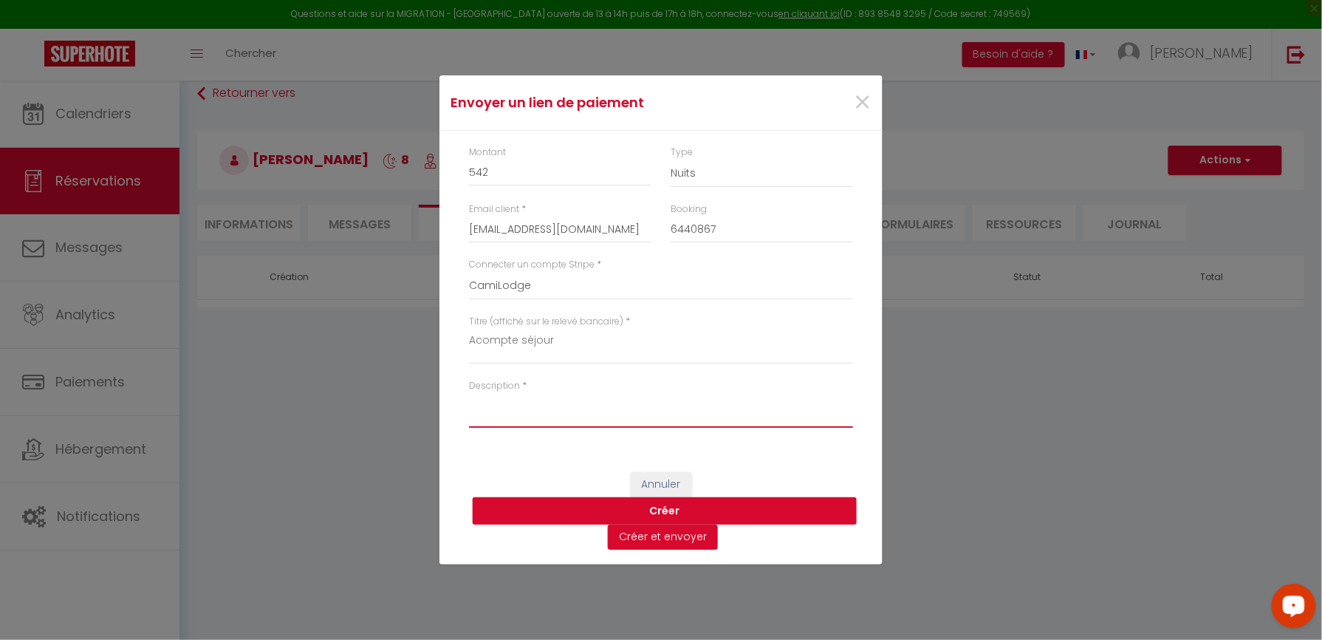
click at [530, 420] on textarea "Description" at bounding box center [661, 409] width 384 height 35
click at [871, 103] on span "×" at bounding box center [862, 102] width 18 height 44
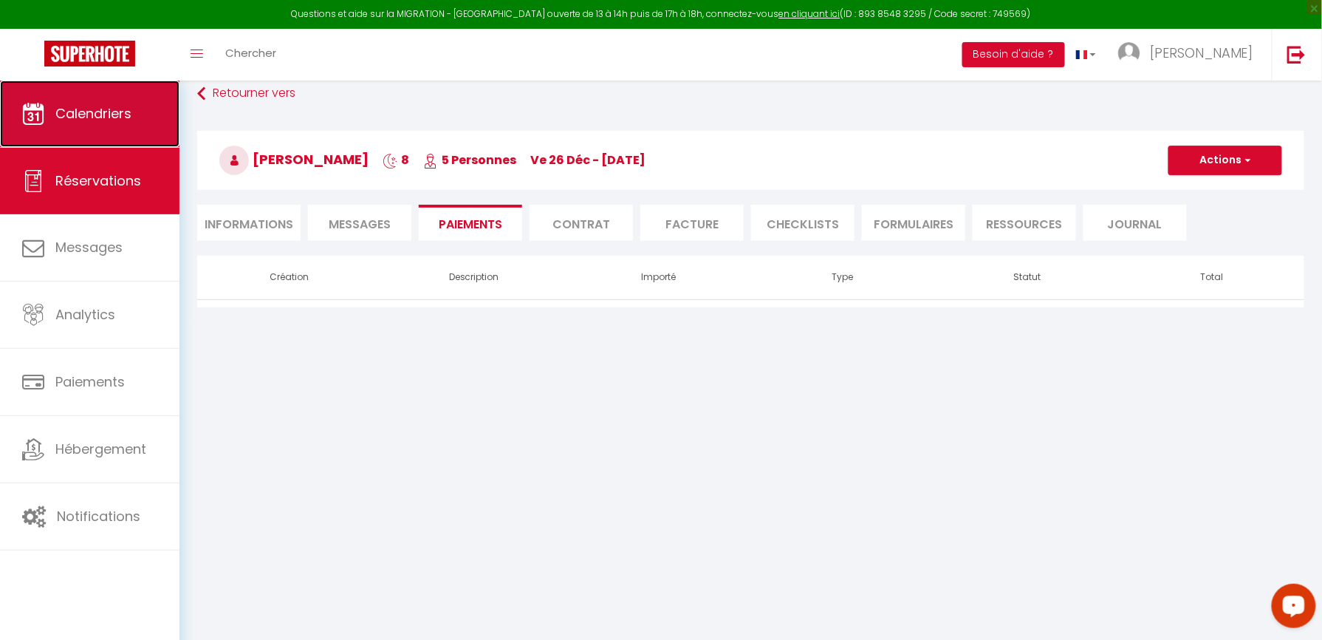
click at [148, 109] on link "Calendriers" at bounding box center [89, 113] width 179 height 66
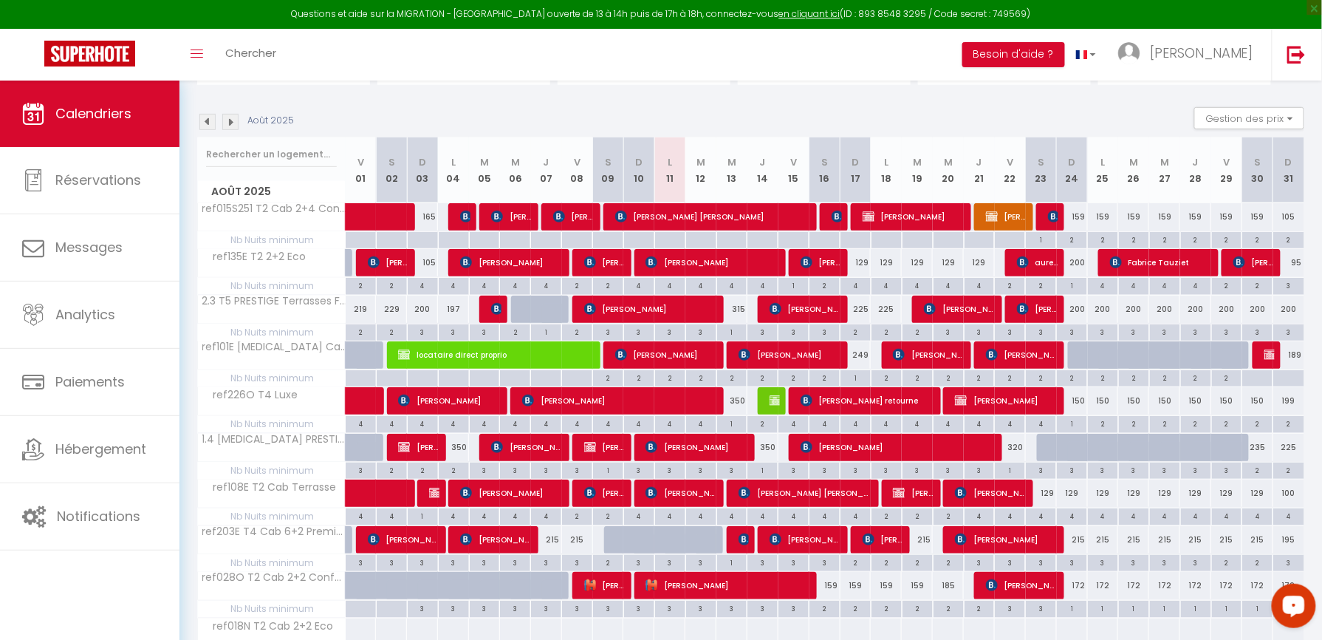
scroll to position [295, 0]
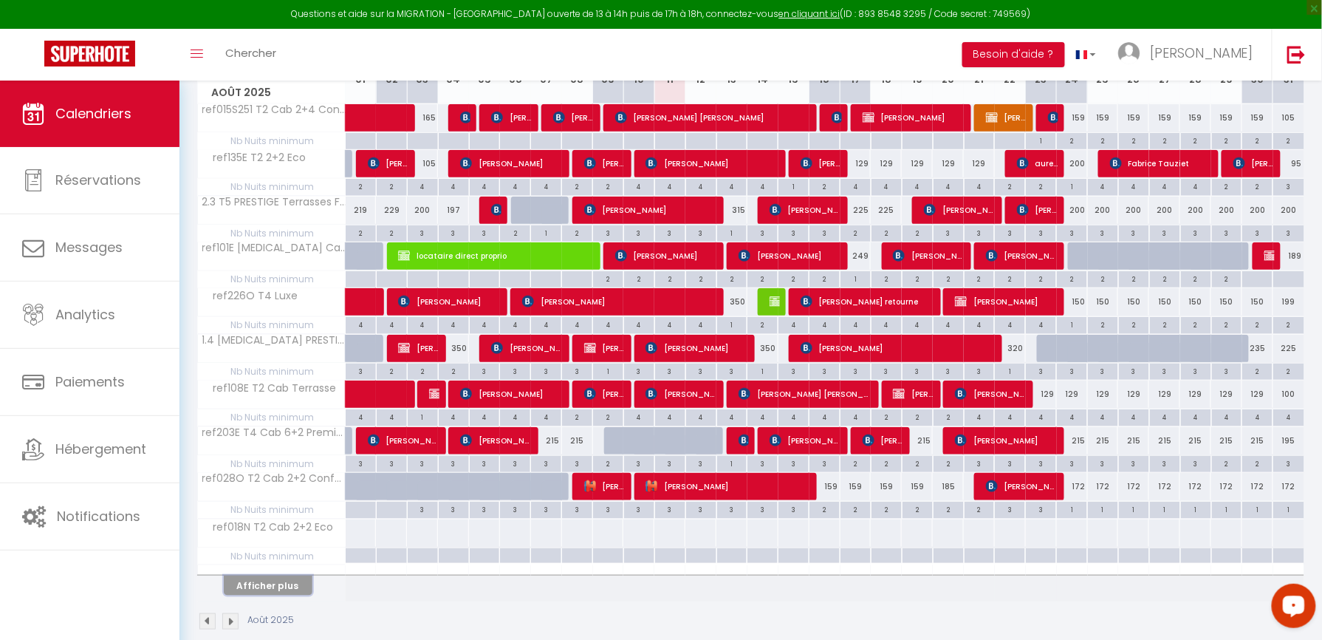
click at [296, 591] on button "Afficher plus" at bounding box center [268, 585] width 89 height 20
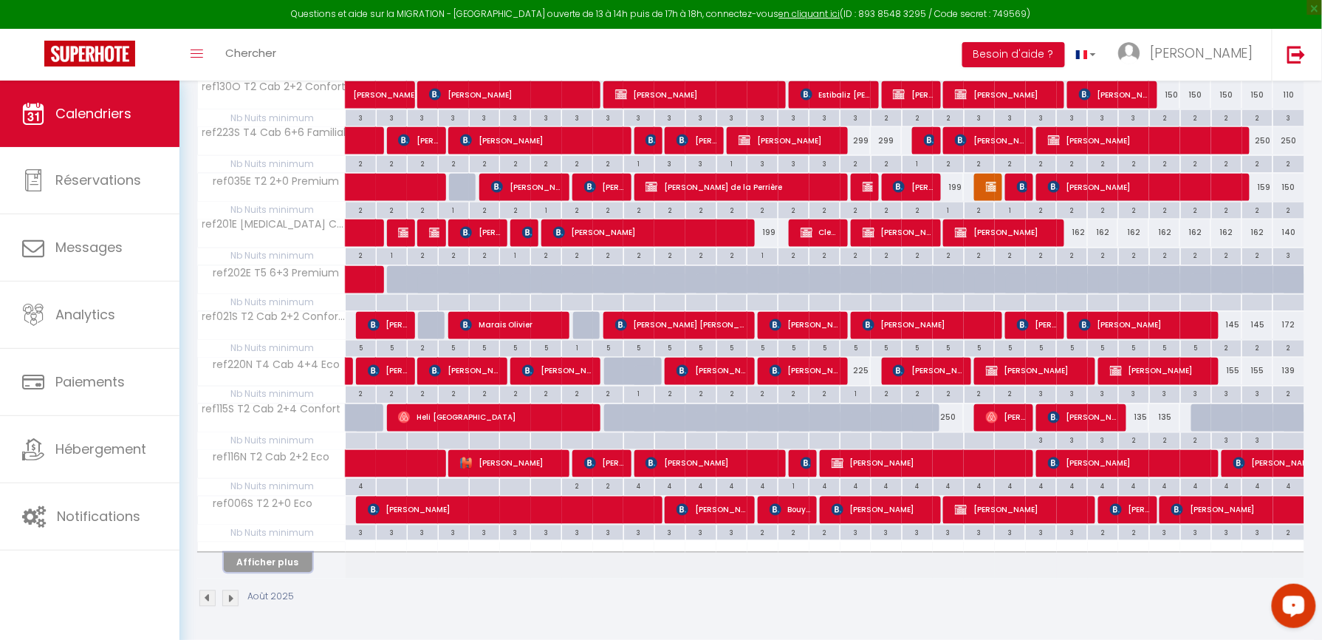
scroll to position [789, 0]
click at [287, 565] on button "Afficher plus" at bounding box center [268, 562] width 89 height 20
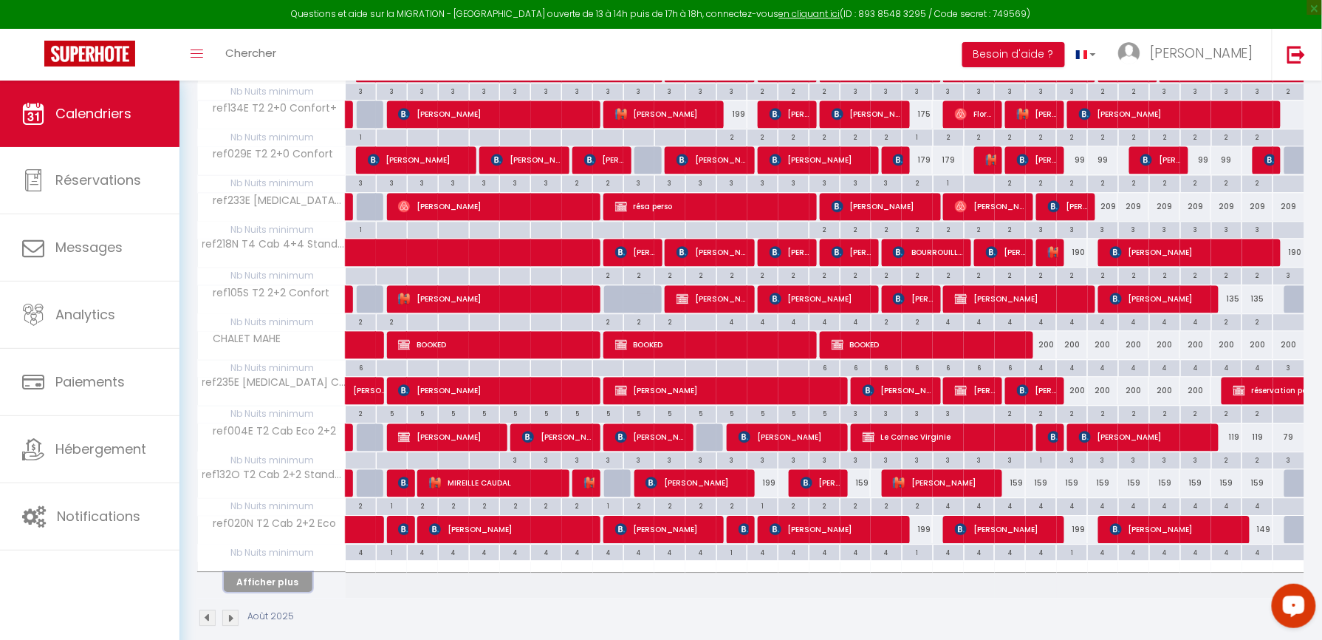
scroll to position [1255, 0]
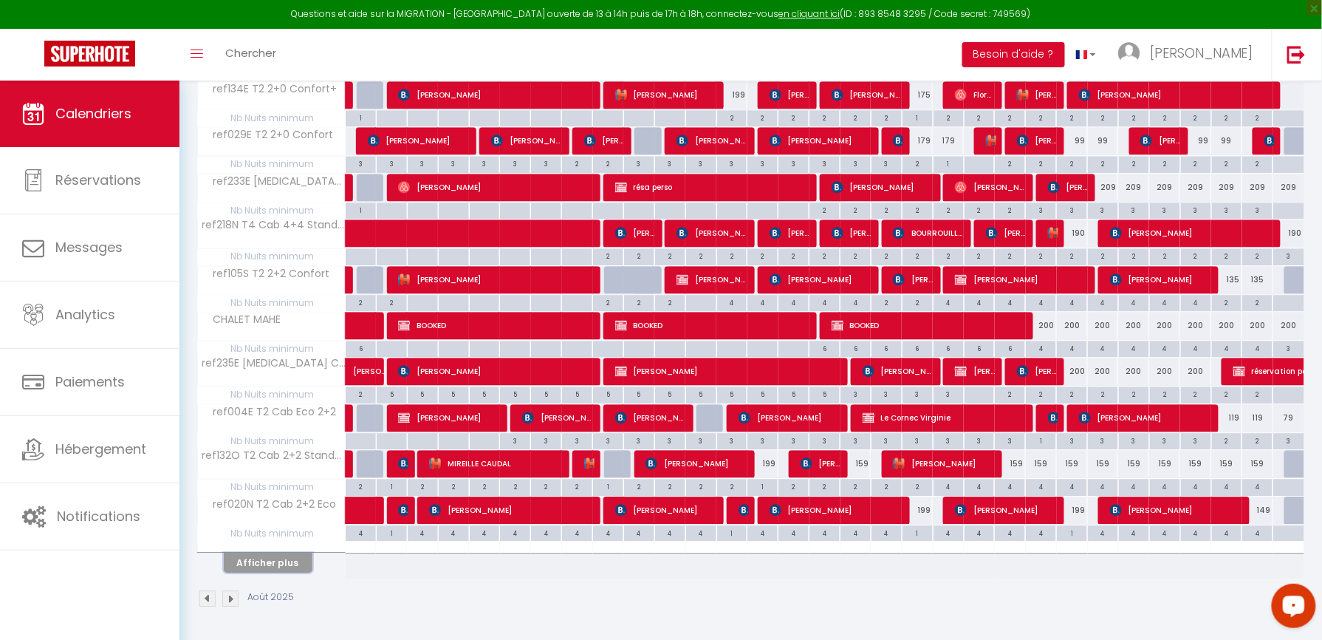
click at [261, 562] on button "Afficher plus" at bounding box center [268, 562] width 89 height 20
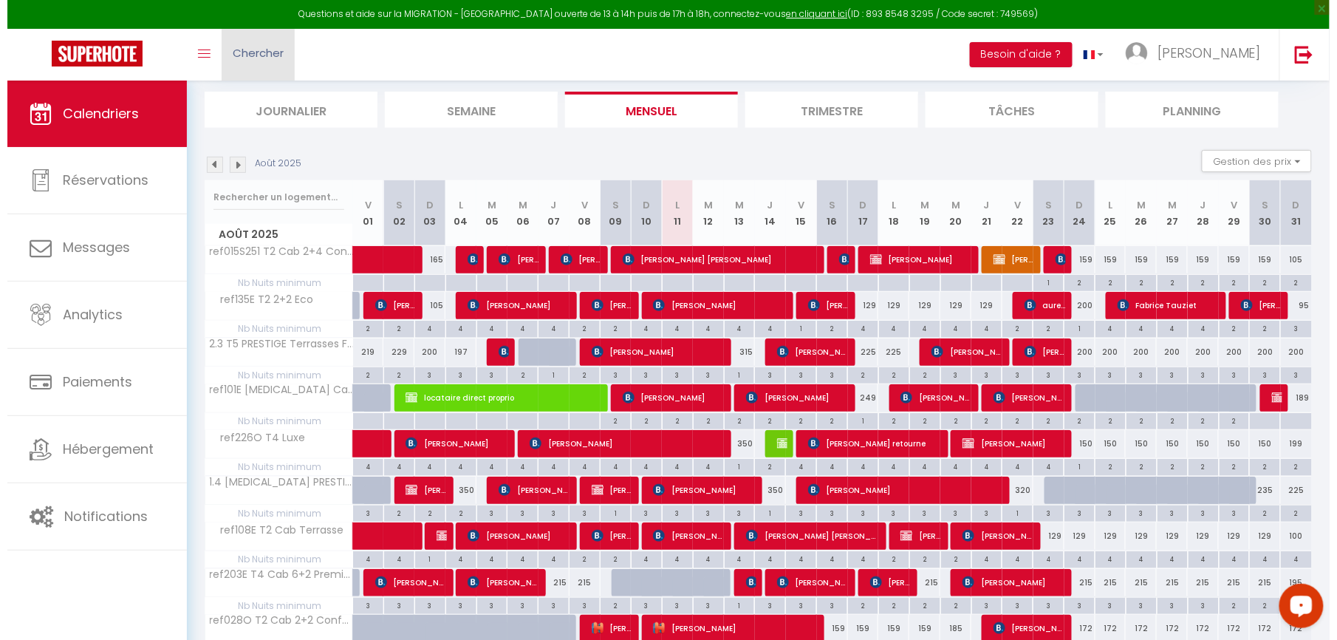
scroll to position [47, 0]
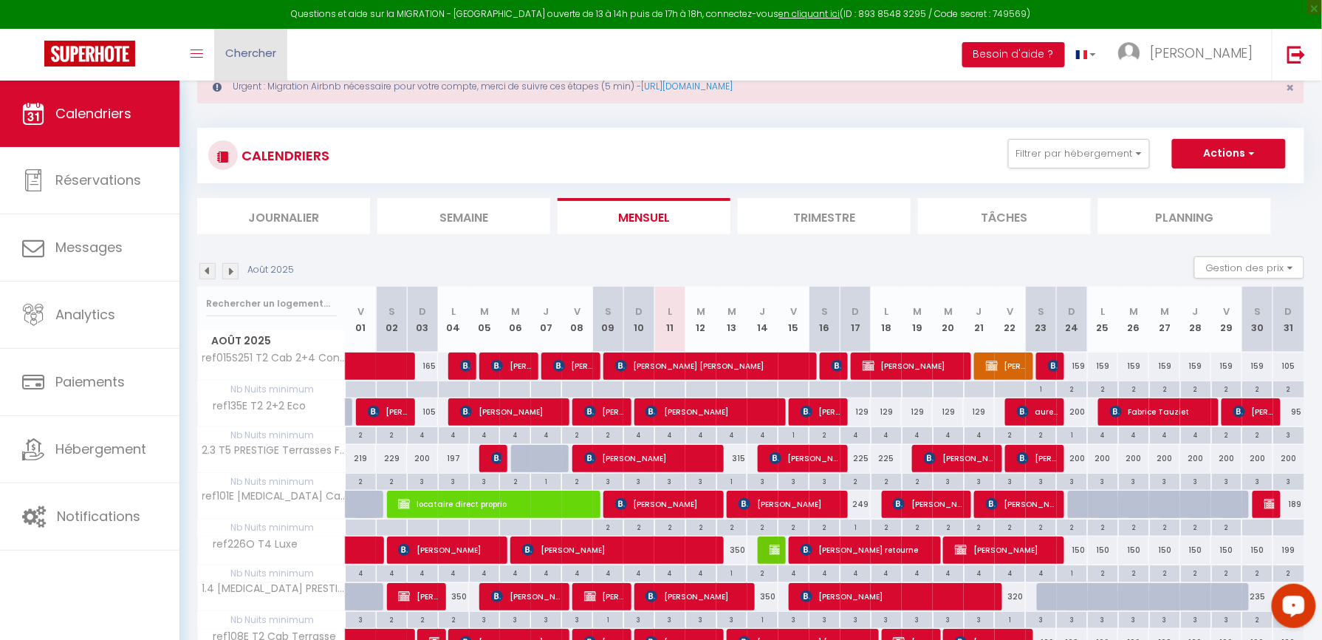
click at [216, 68] on link "Chercher" at bounding box center [250, 55] width 73 height 52
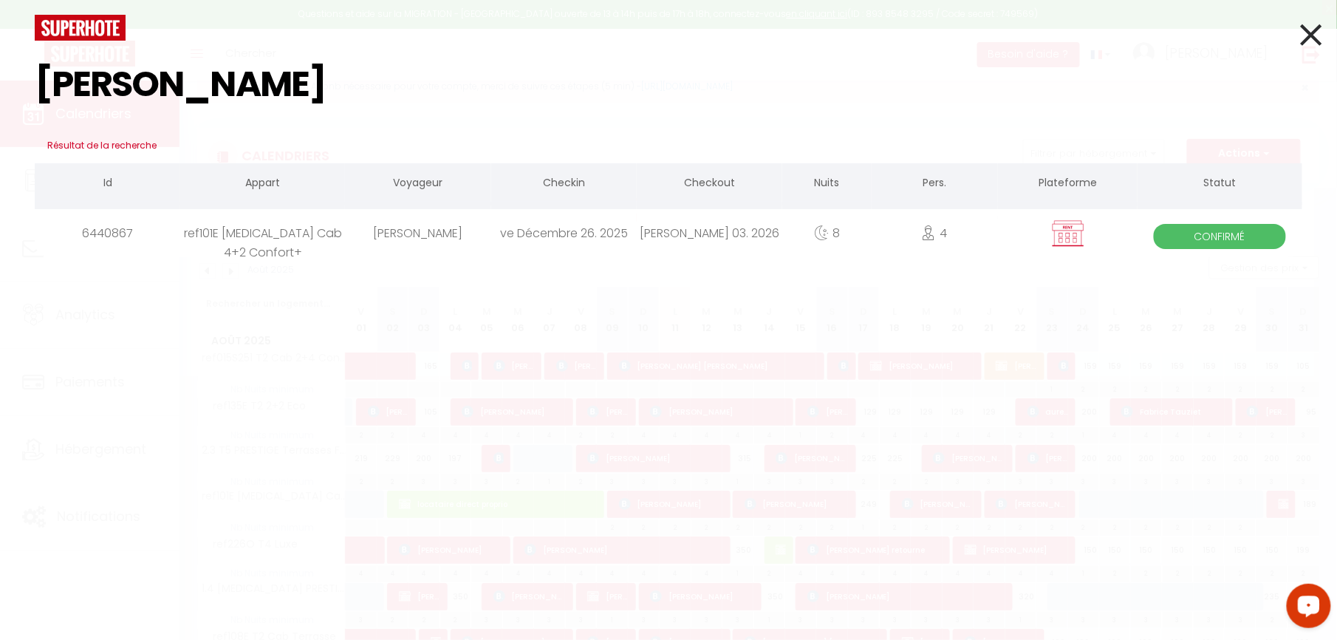
click at [465, 216] on div "[PERSON_NAME]" at bounding box center [417, 233] width 145 height 48
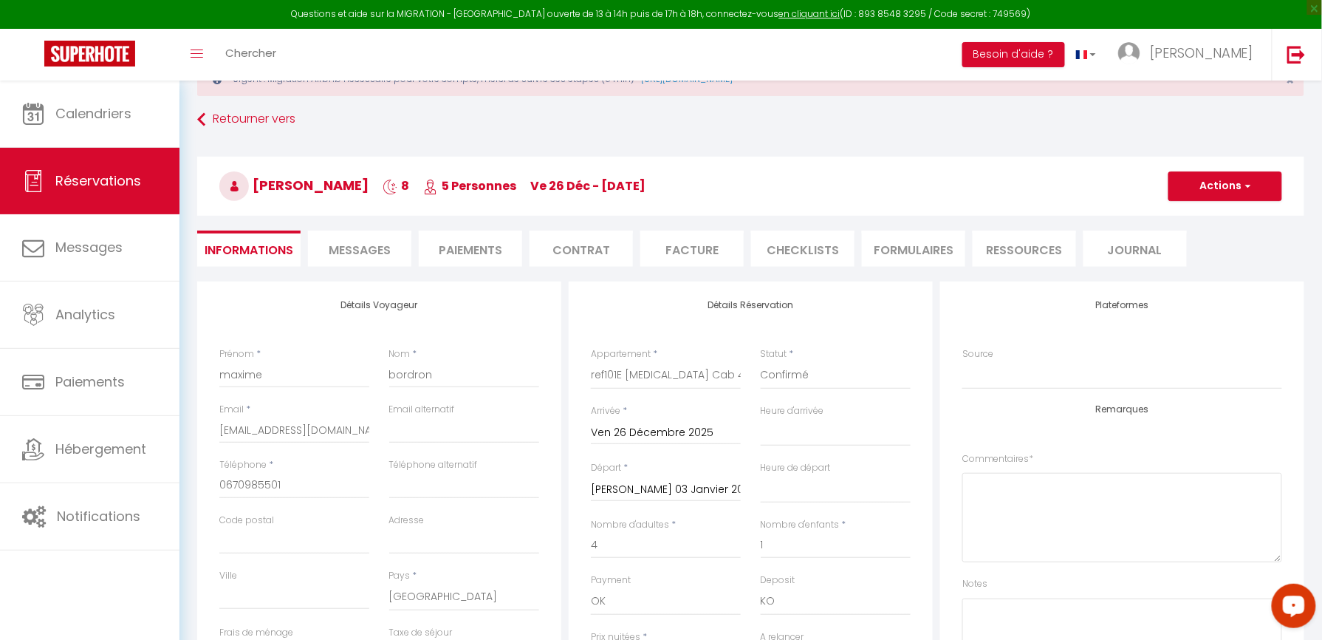
scroll to position [98, 0]
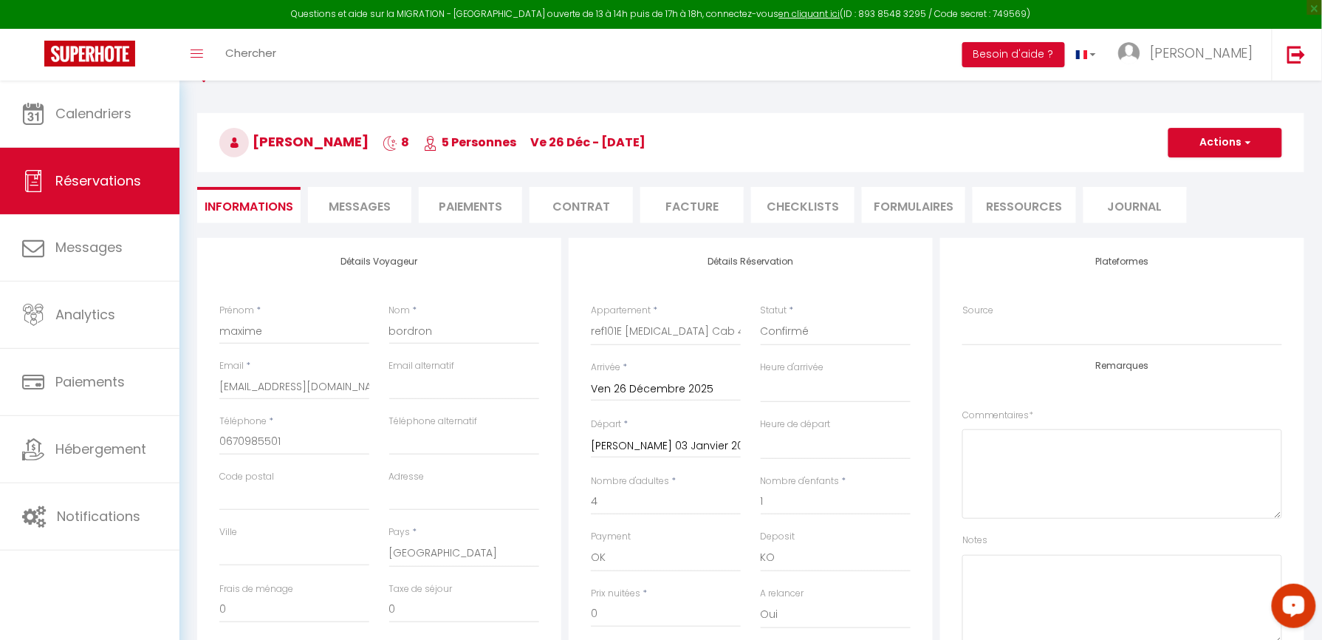
click at [465, 208] on li "Paiements" at bounding box center [470, 205] width 103 height 36
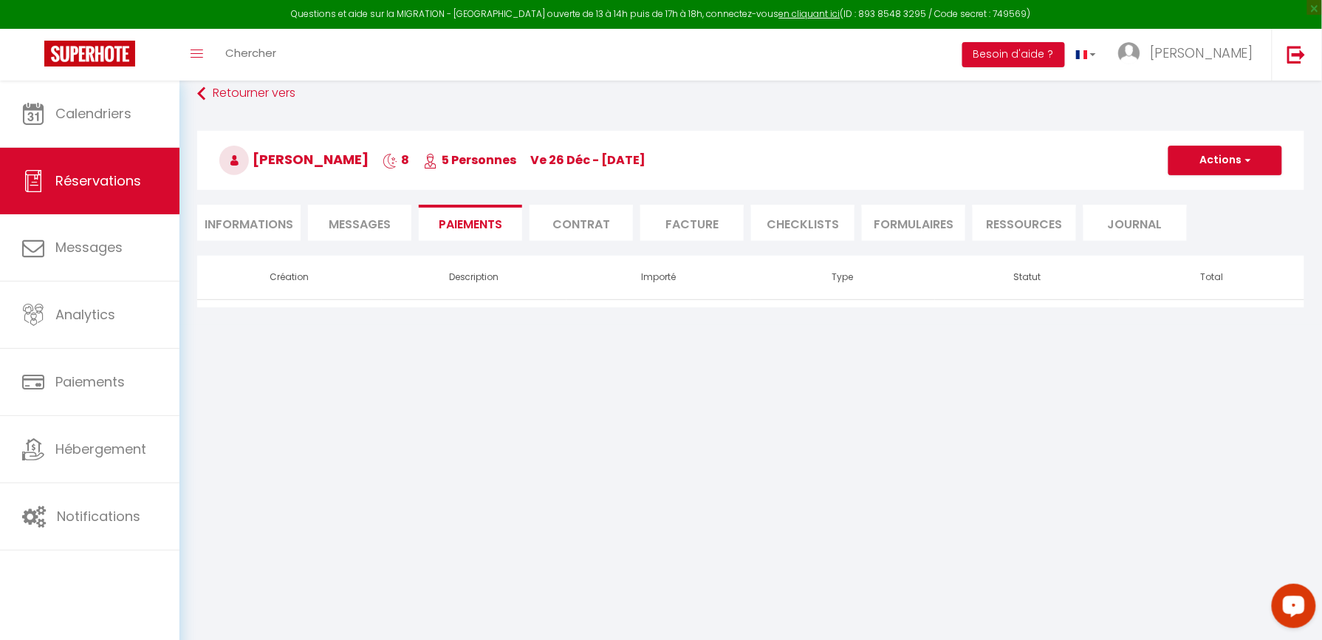
scroll to position [80, 0]
click at [1186, 157] on button "Actions" at bounding box center [1225, 160] width 114 height 30
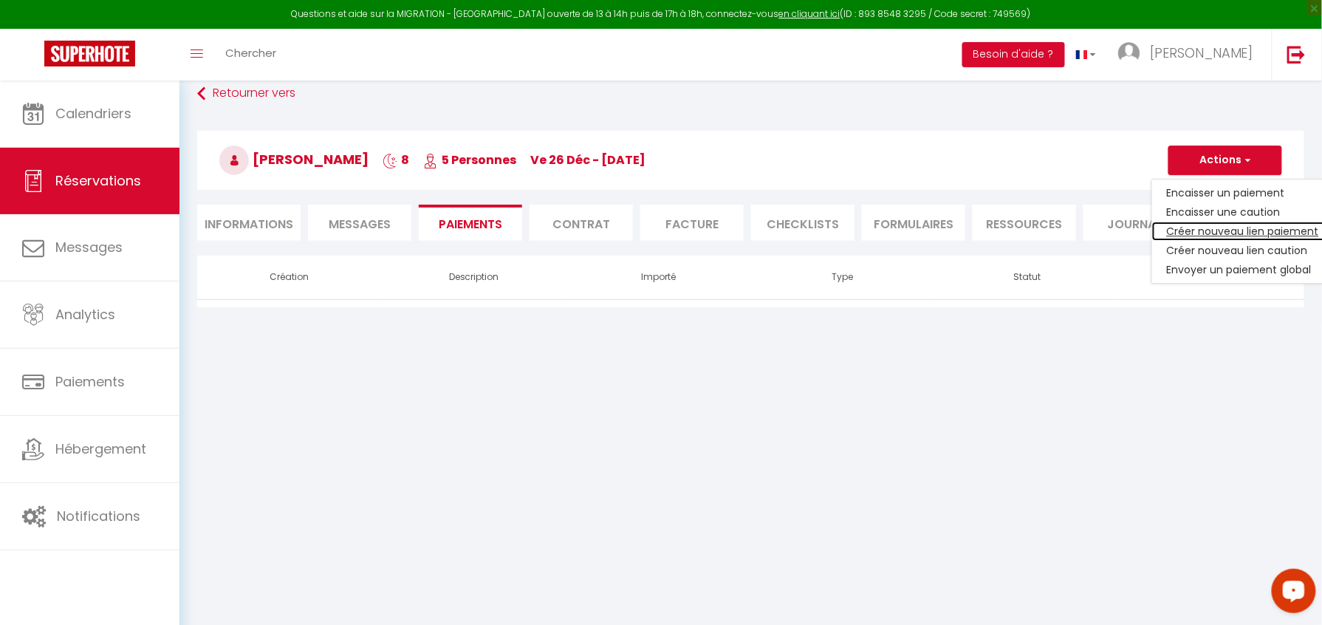
click at [1208, 228] on link "Créer nouveau lien paiement" at bounding box center [1243, 231] width 182 height 19
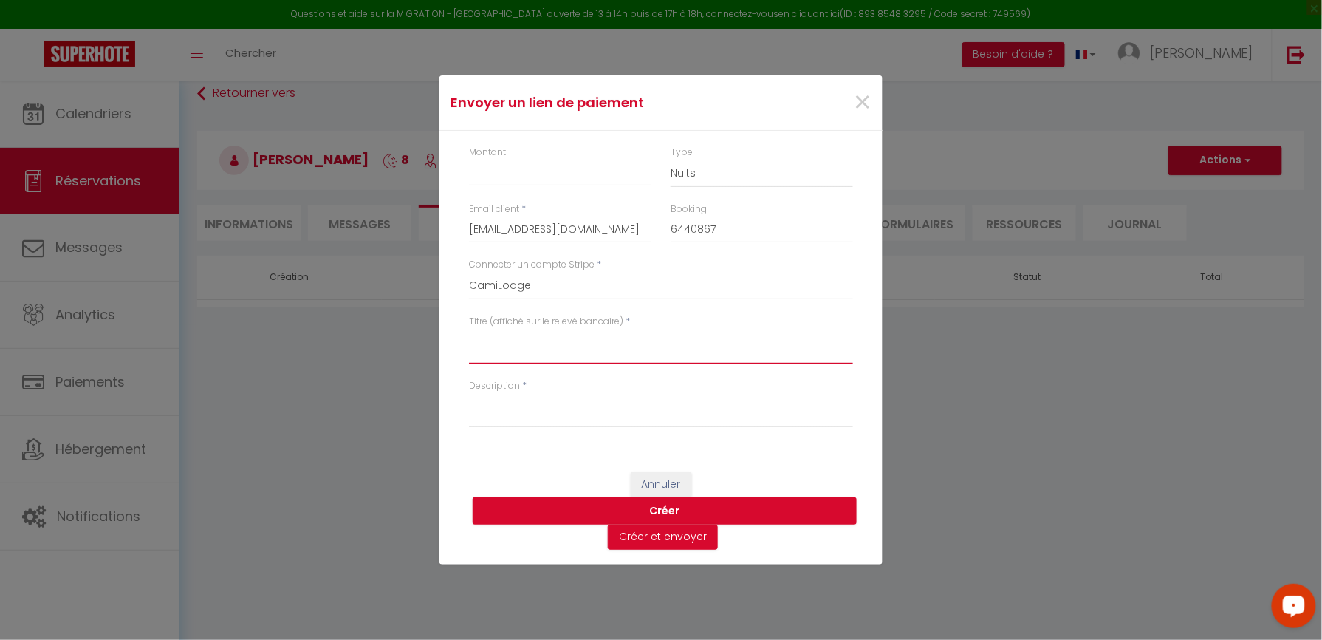
click at [574, 340] on textarea "Titre (affiché sur le relevé bancaire)" at bounding box center [661, 346] width 384 height 35
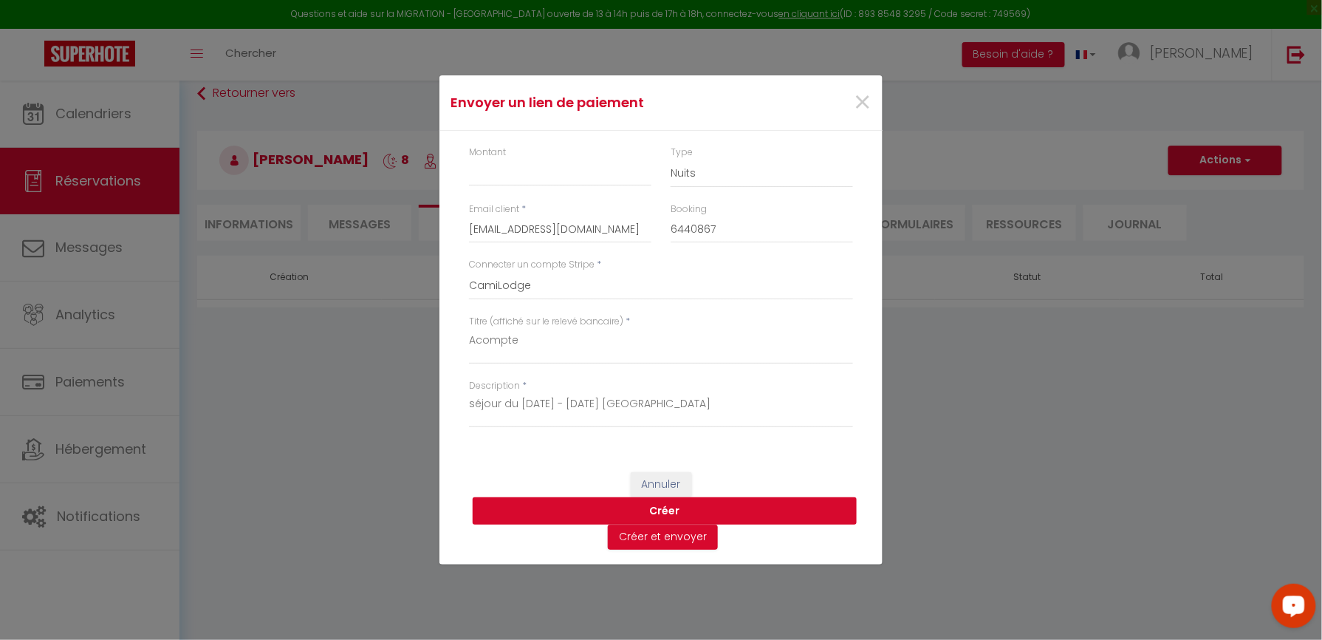
click at [694, 508] on button "Créer" at bounding box center [665, 511] width 384 height 28
click at [547, 169] on input "Montant" at bounding box center [560, 173] width 182 height 27
click at [795, 503] on button "Créer" at bounding box center [665, 511] width 384 height 28
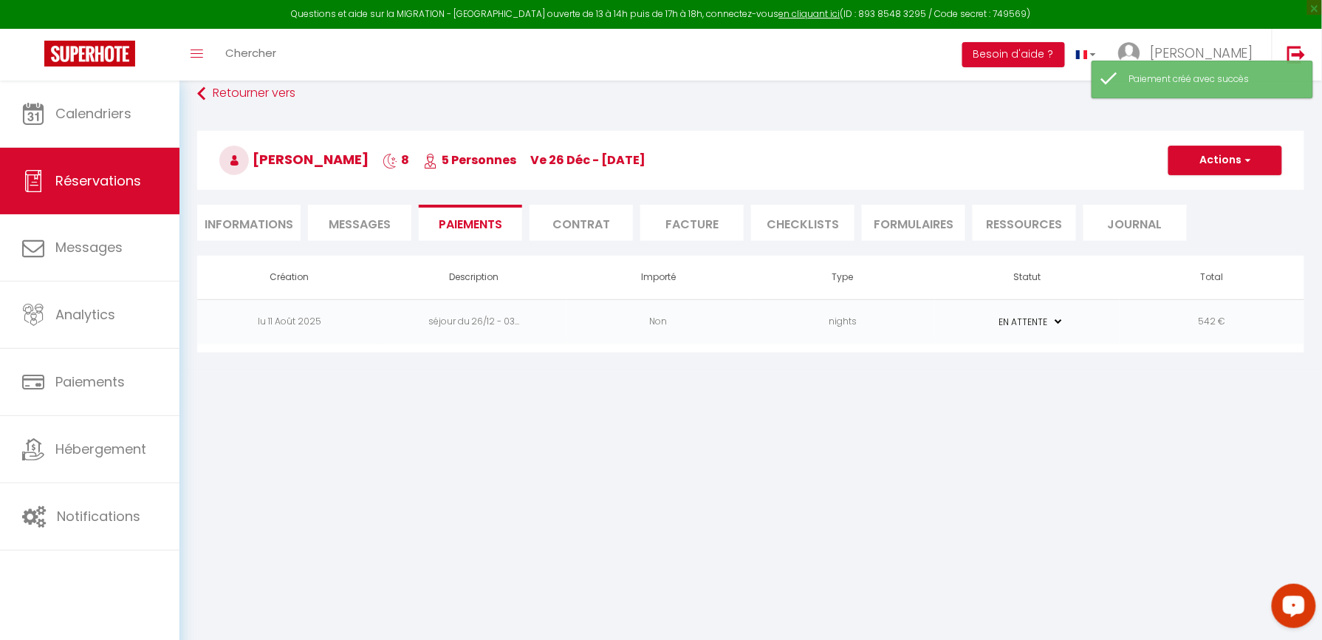
click at [233, 230] on li "Informations" at bounding box center [248, 223] width 103 height 36
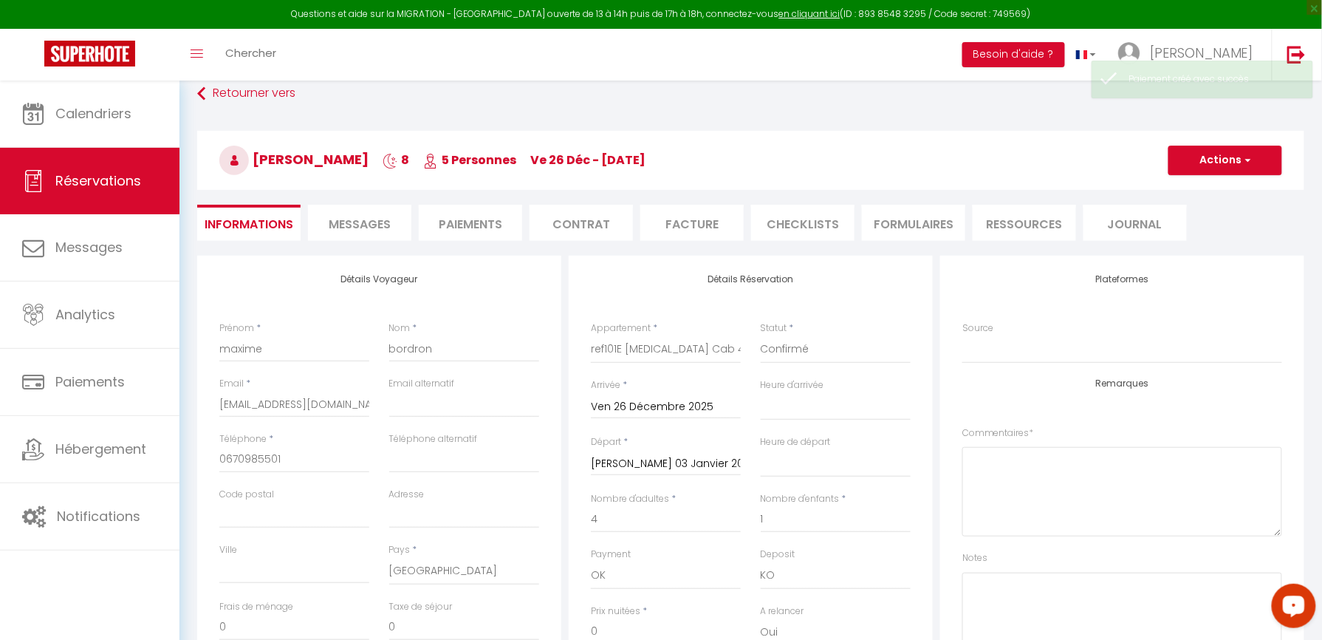
scroll to position [278, 0]
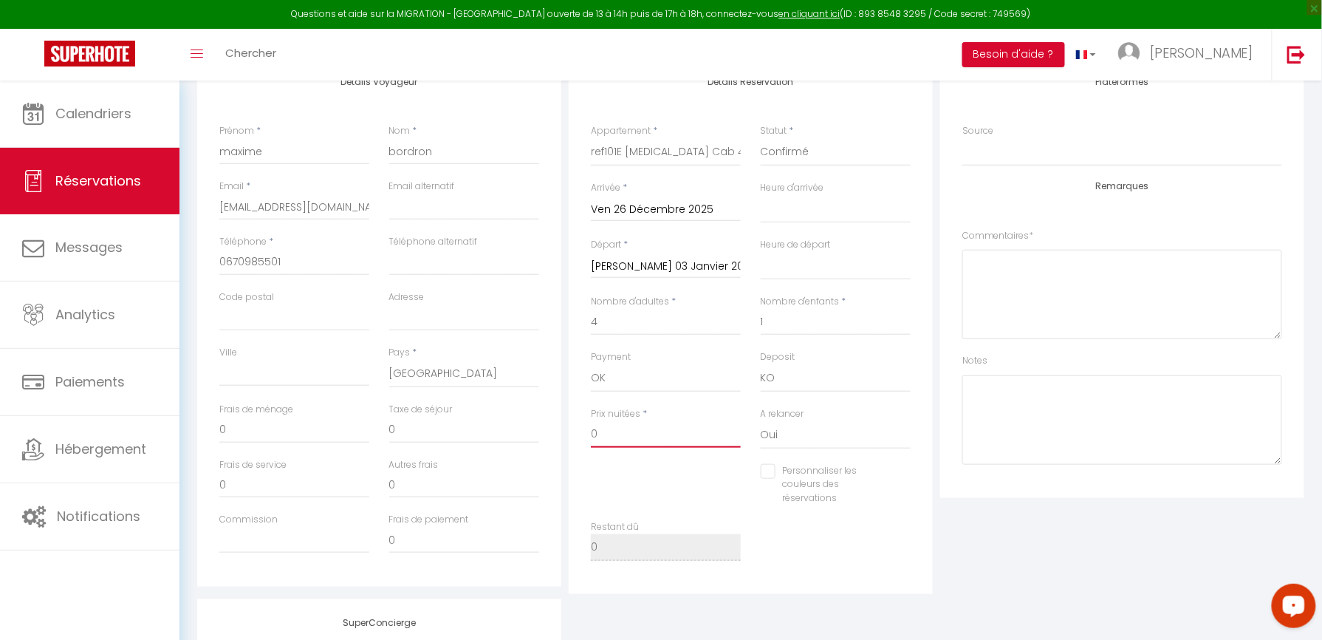
drag, startPoint x: 640, startPoint y: 434, endPoint x: 508, endPoint y: 419, distance: 132.3
click at [508, 419] on div "Détails Voyageur Prénom * [PERSON_NAME] * bordron Email * [EMAIL_ADDRESS][DOMAI…" at bounding box center [750, 325] width 1114 height 535
click at [1126, 541] on div "Plateformes Source Direct [DOMAIN_NAME] [DOMAIN_NAME] Chalet montagne Expedia G…" at bounding box center [1121, 325] width 371 height 535
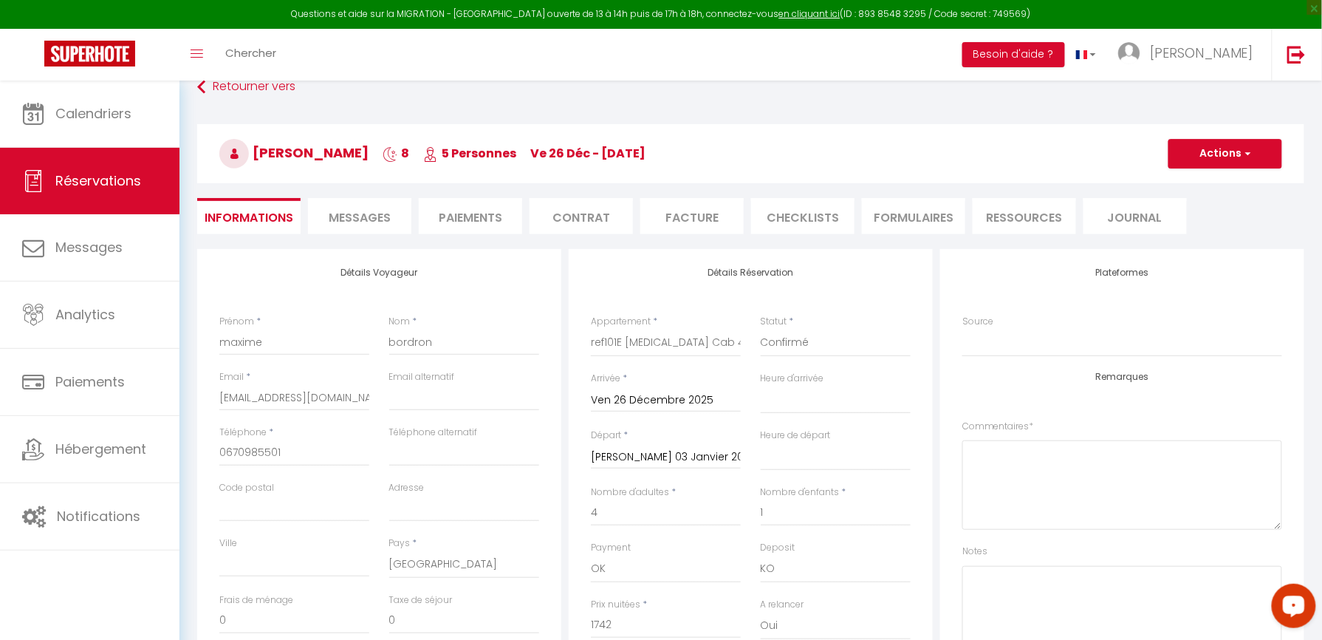
scroll to position [80, 0]
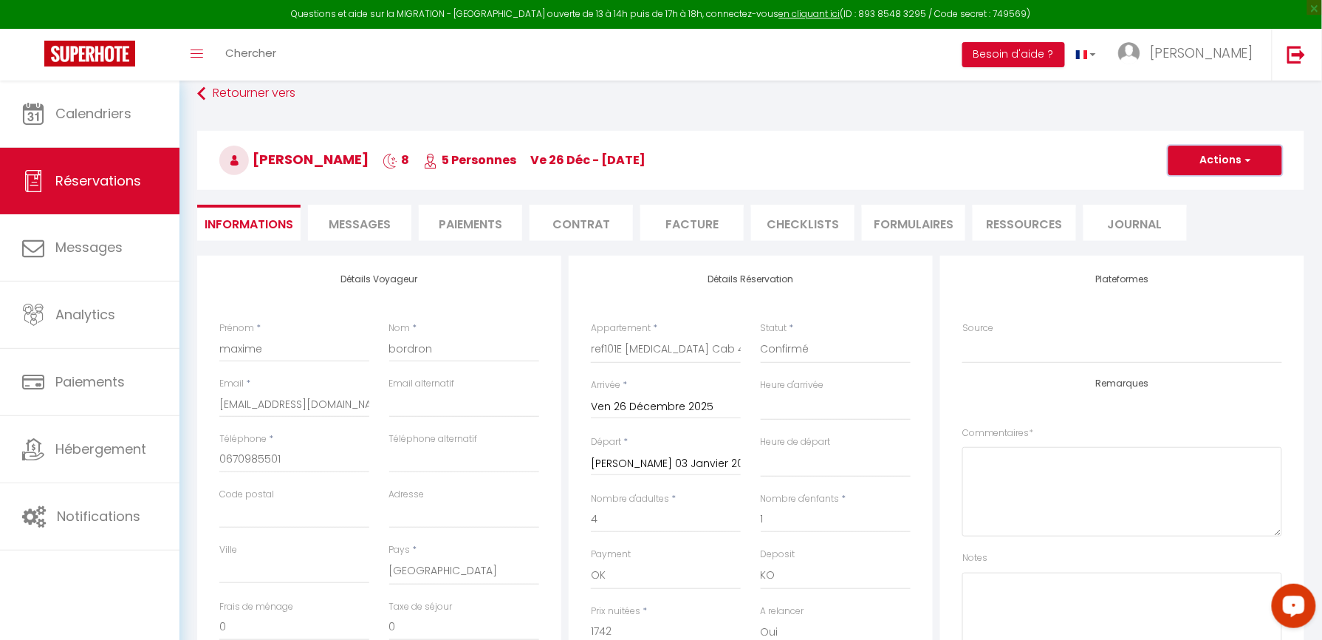
click at [1190, 160] on button "Actions" at bounding box center [1225, 160] width 114 height 30
click at [1194, 189] on link "Enregistrer" at bounding box center [1210, 192] width 117 height 19
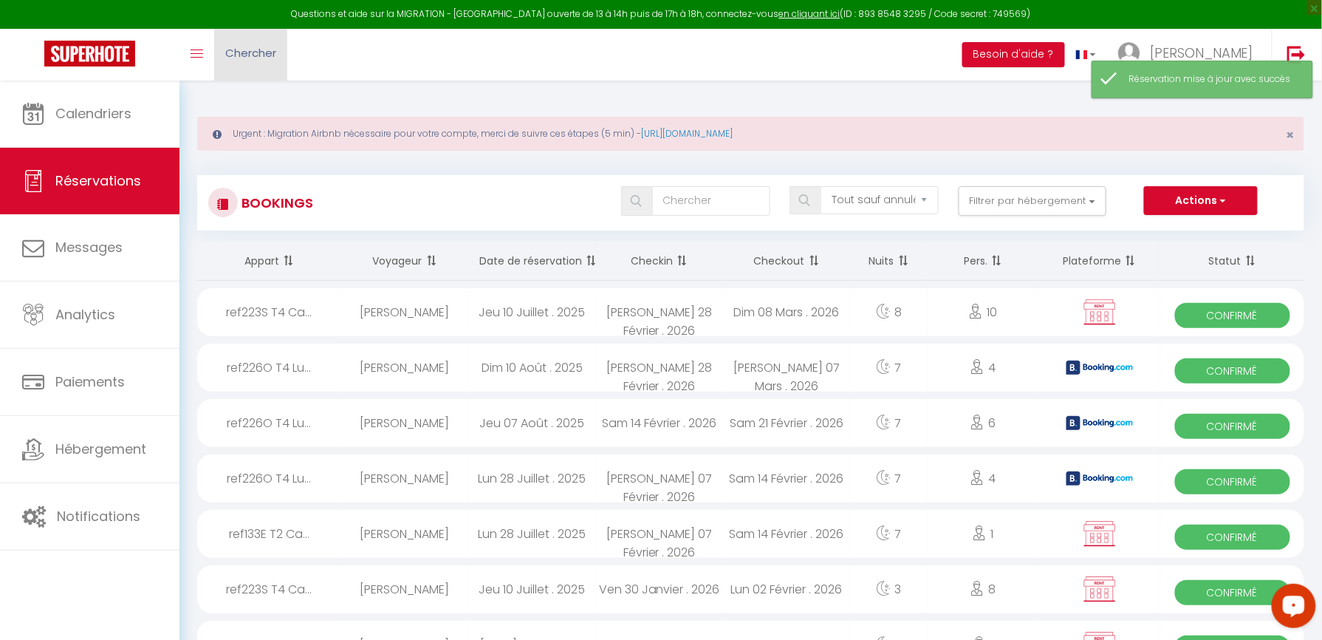
click at [240, 65] on link "Chercher" at bounding box center [250, 55] width 73 height 52
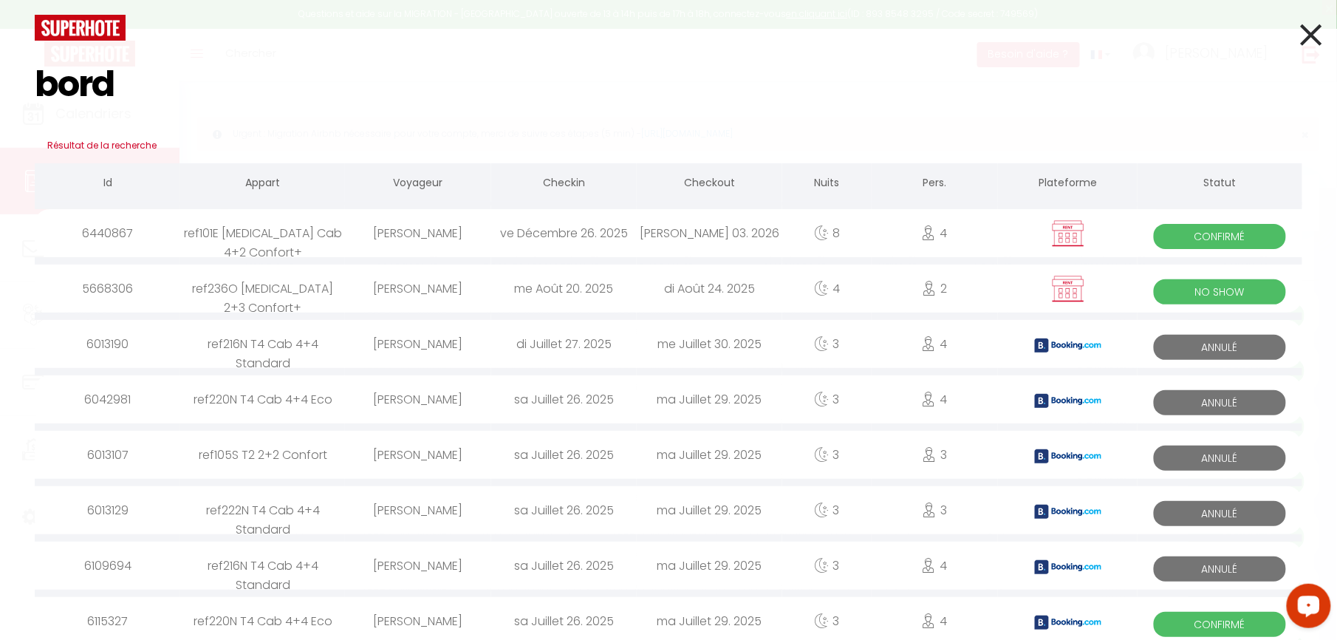
click at [476, 239] on div "[PERSON_NAME]" at bounding box center [417, 233] width 145 height 48
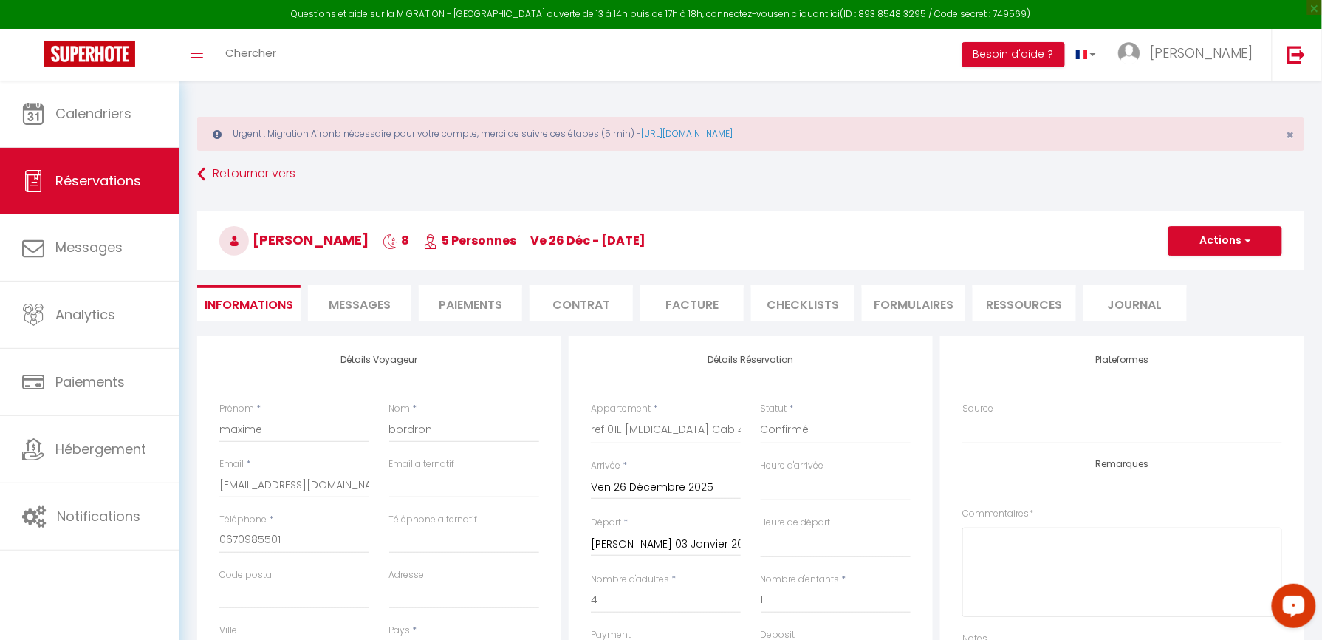
click at [494, 306] on li "Paiements" at bounding box center [470, 303] width 103 height 36
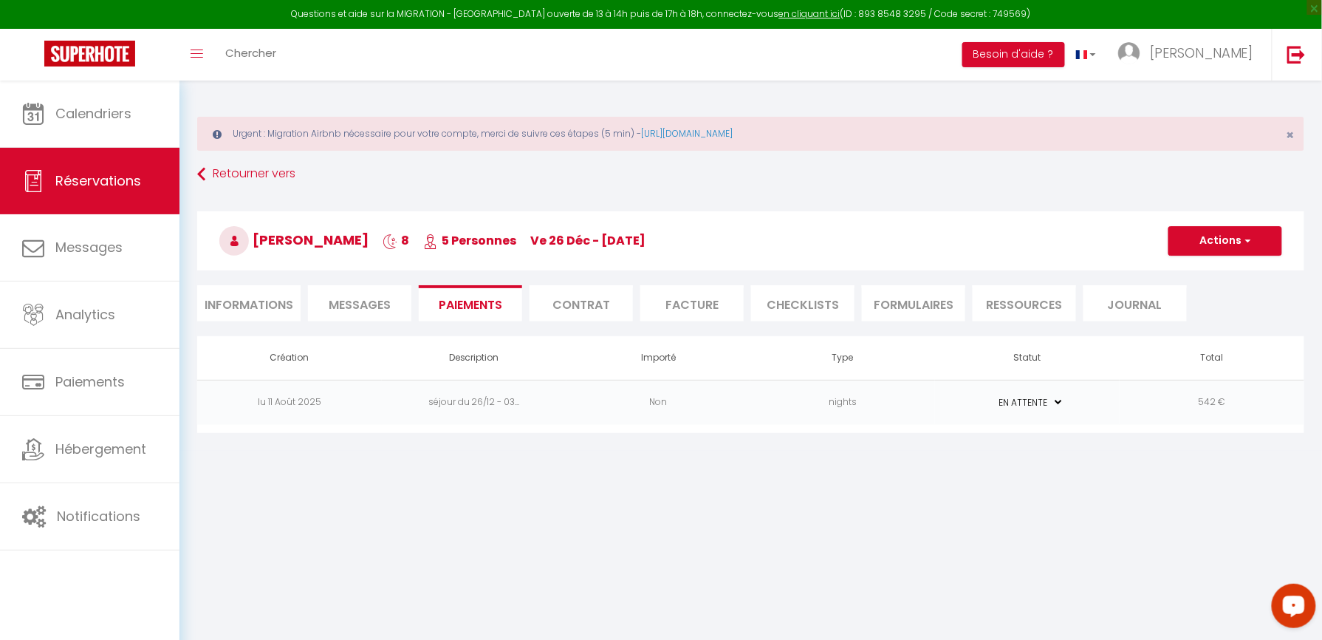
click at [925, 408] on td "nights" at bounding box center [842, 402] width 185 height 45
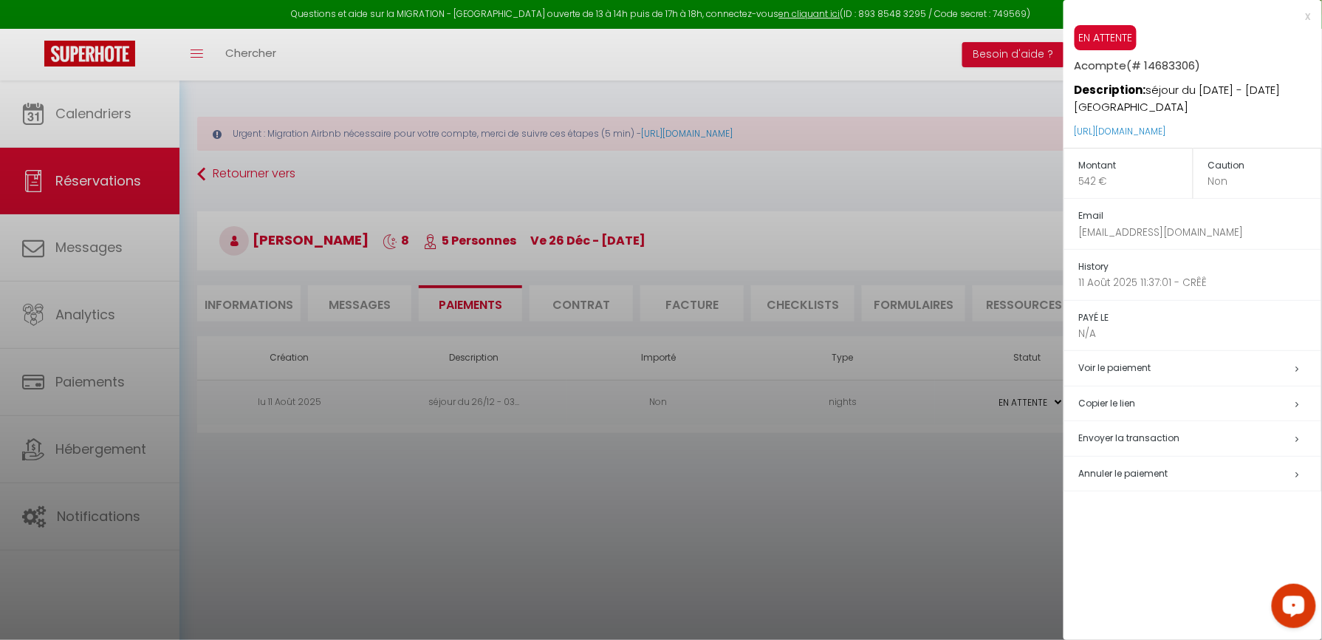
drag, startPoint x: 1286, startPoint y: 130, endPoint x: 1064, endPoint y: 126, distance: 221.6
click at [1064, 126] on div "EN ATTENTE Acompte (# 14683306) Description: séjour du [DATE] - [DATE] BORDRON …" at bounding box center [1192, 86] width 258 height 123
copy link "[URL][DOMAIN_NAME]"
click at [1310, 13] on div "x" at bounding box center [1186, 16] width 247 height 18
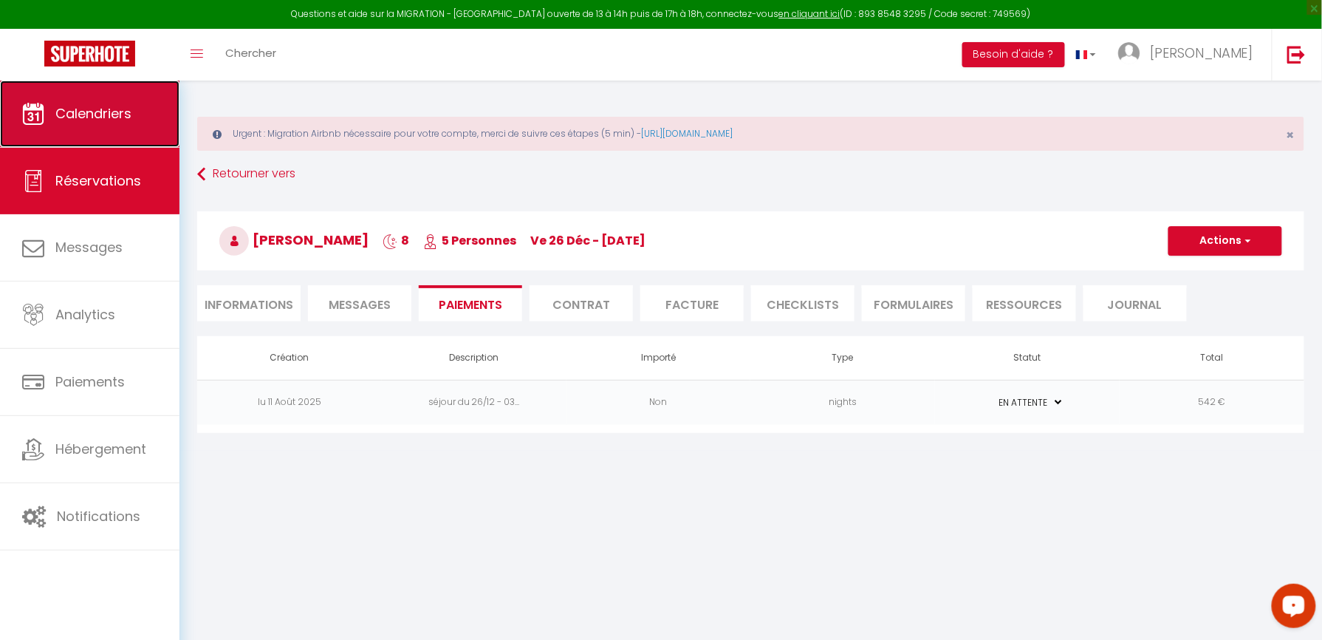
click at [75, 130] on link "Calendriers" at bounding box center [89, 113] width 179 height 66
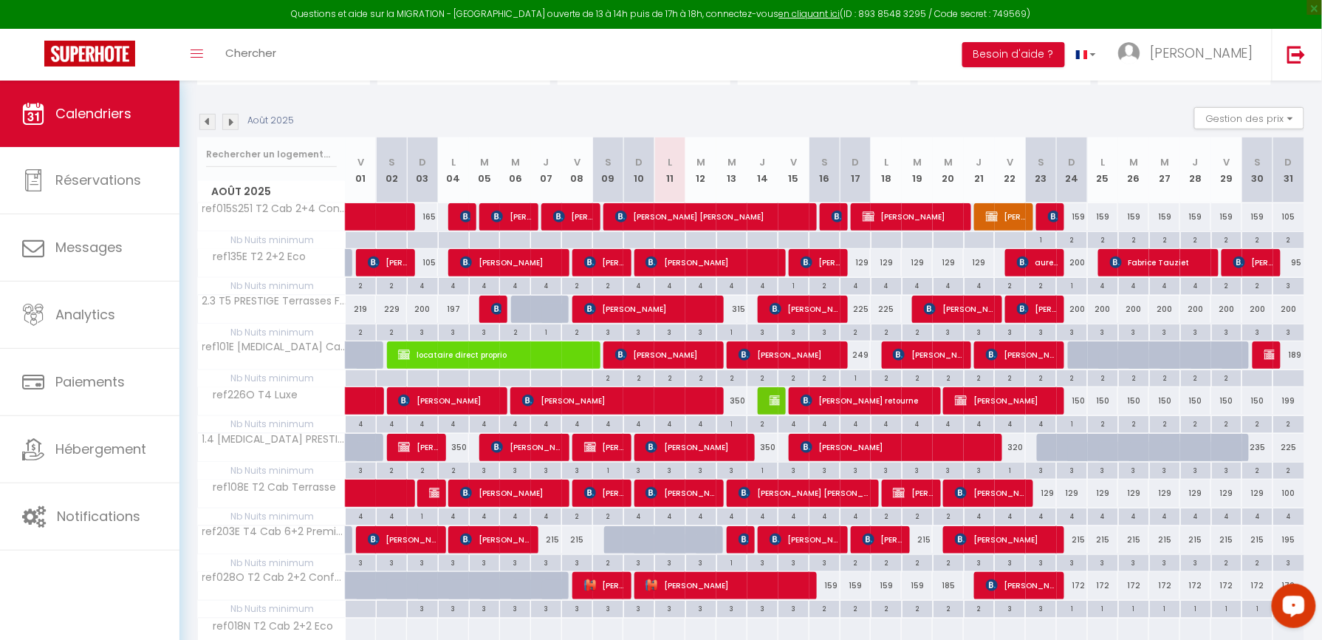
scroll to position [295, 0]
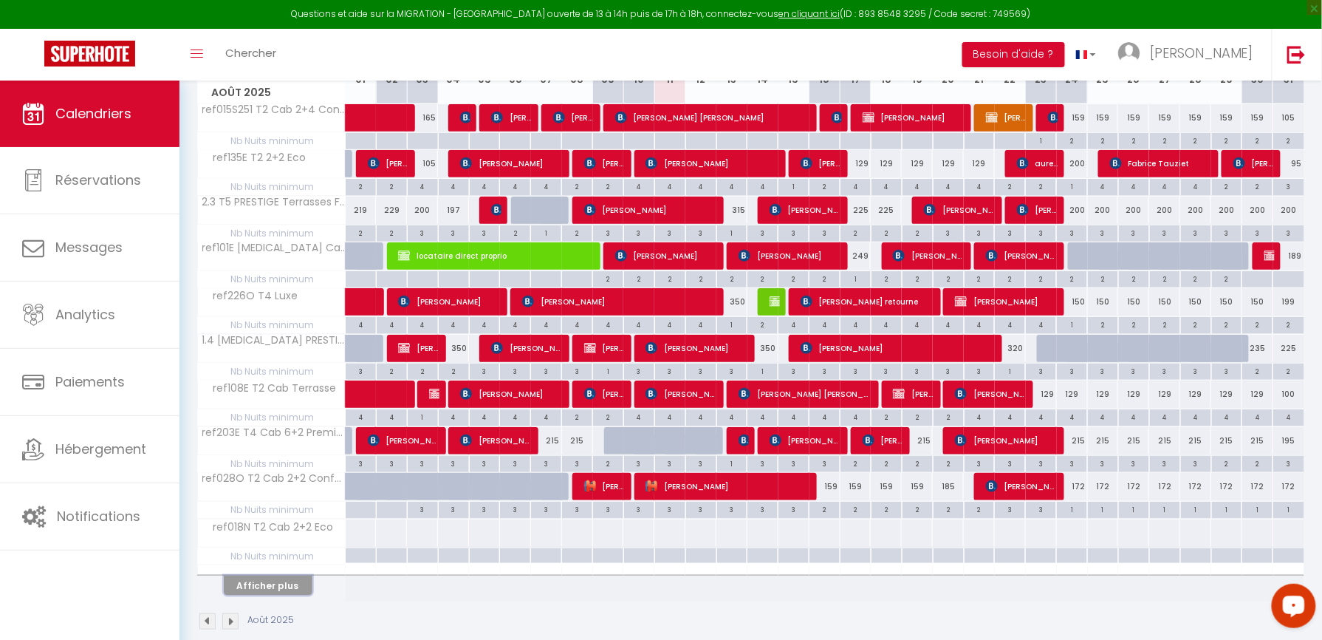
click at [285, 595] on button "Afficher plus" at bounding box center [268, 585] width 89 height 20
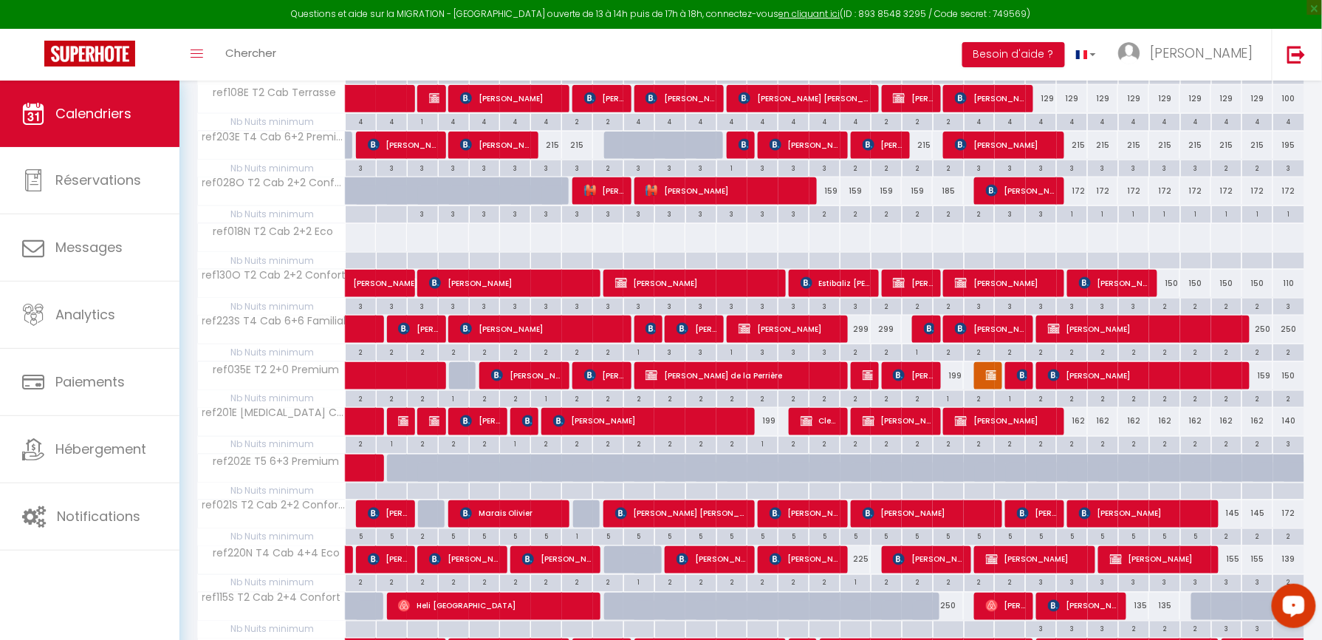
scroll to position [787, 0]
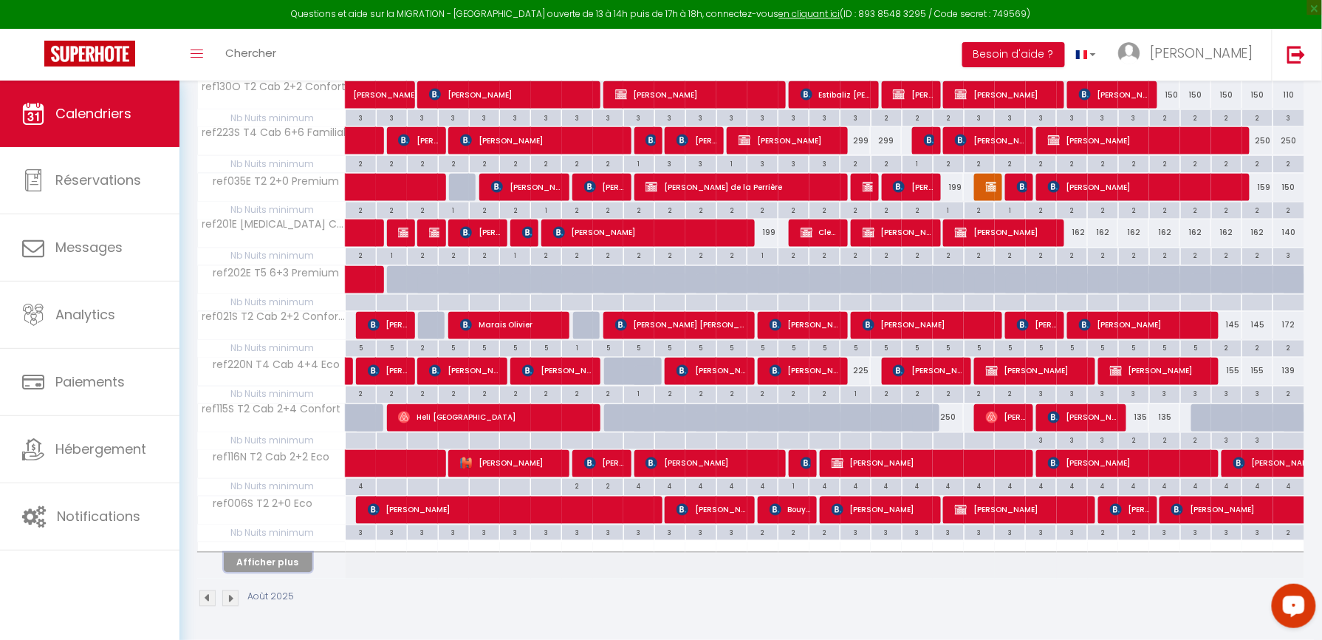
click at [284, 570] on button "Afficher plus" at bounding box center [268, 562] width 89 height 20
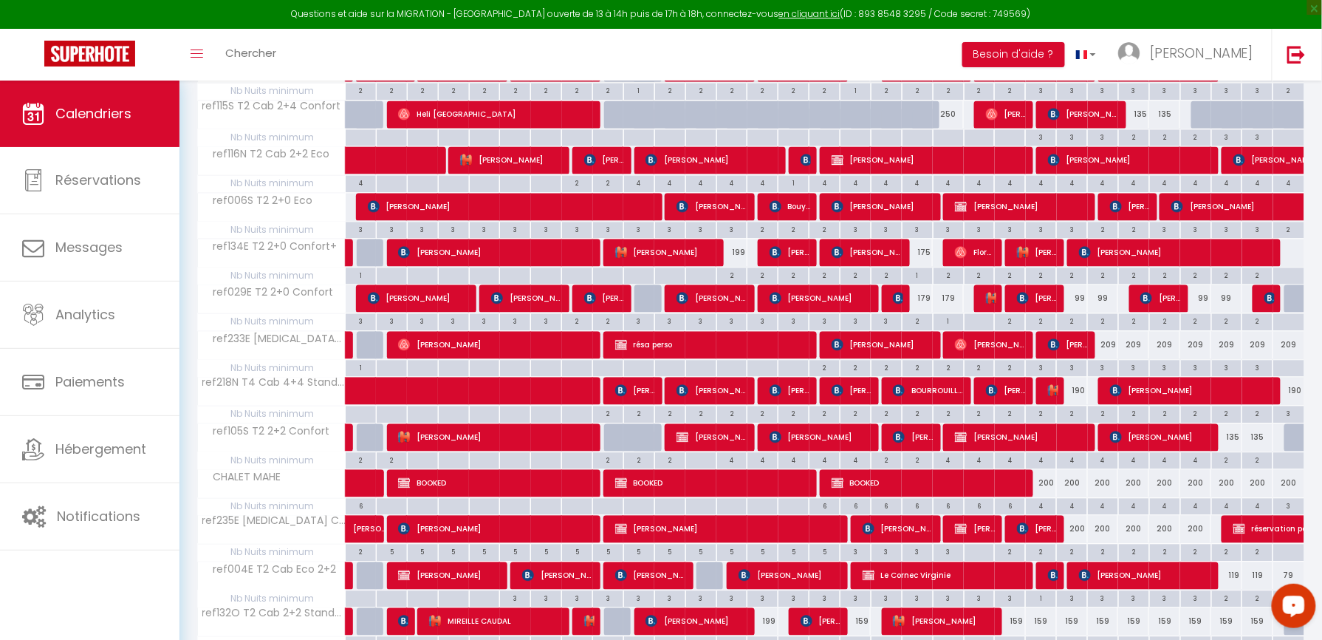
scroll to position [1255, 0]
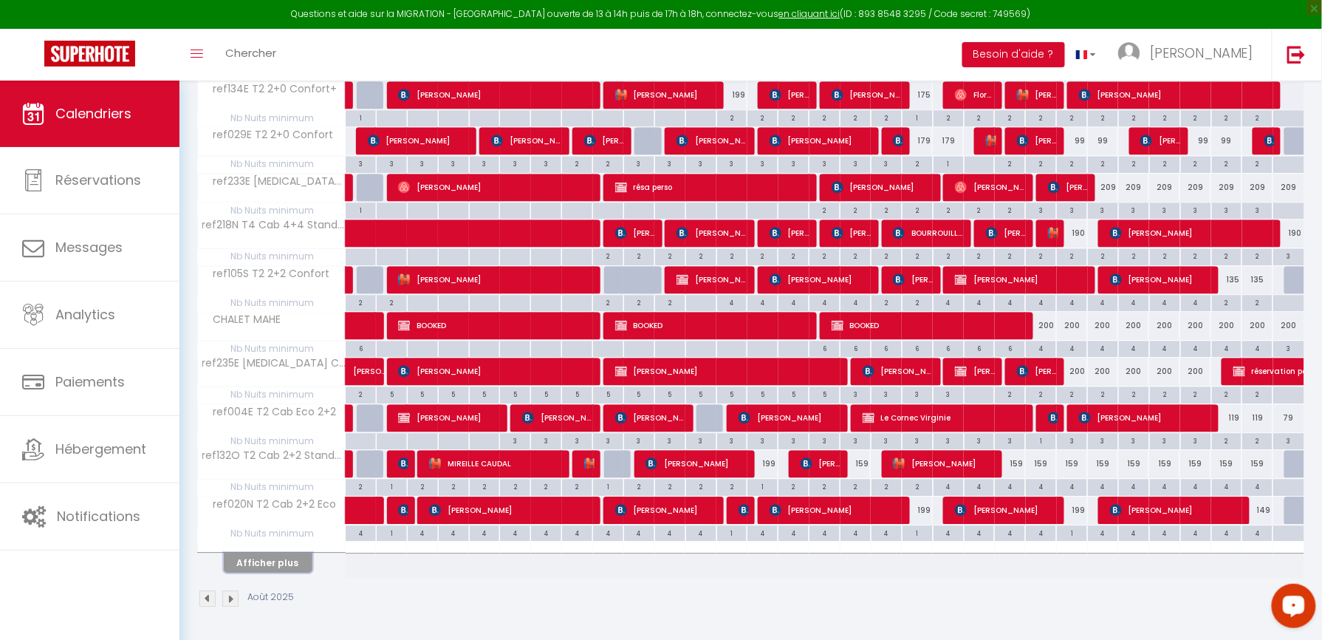
click at [287, 567] on button "Afficher plus" at bounding box center [268, 562] width 89 height 20
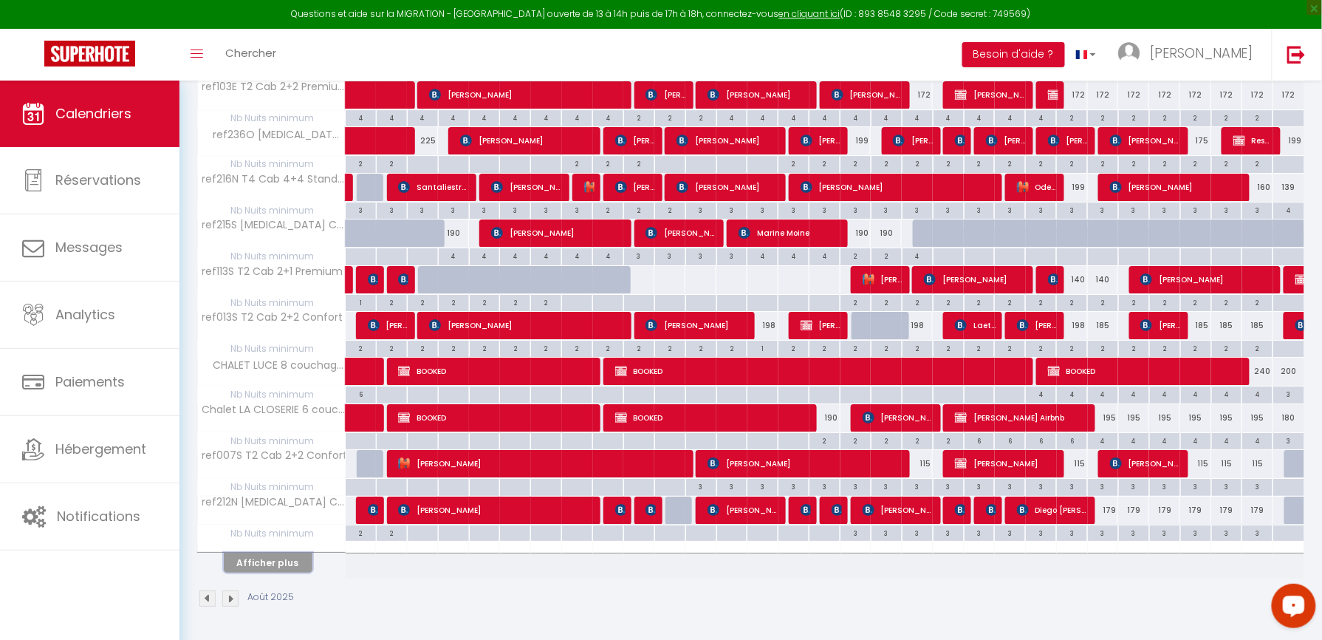
scroll to position [1721, 0]
click at [251, 562] on button "Afficher plus" at bounding box center [268, 562] width 89 height 20
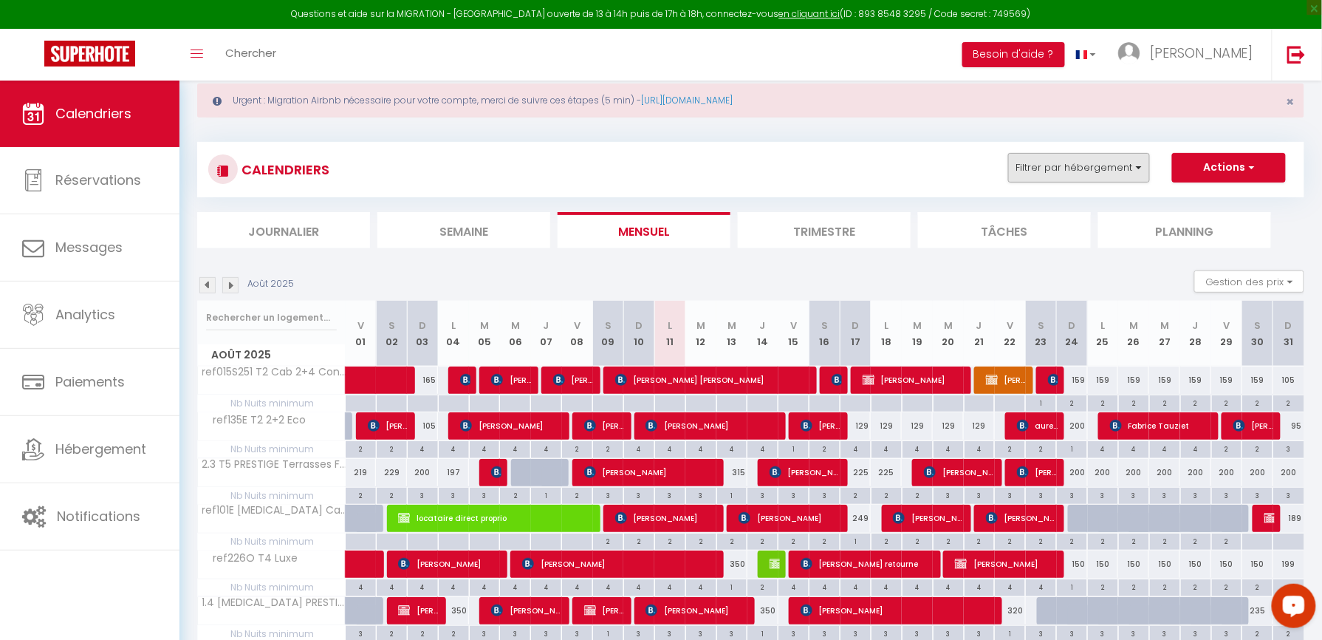
scroll to position [0, 0]
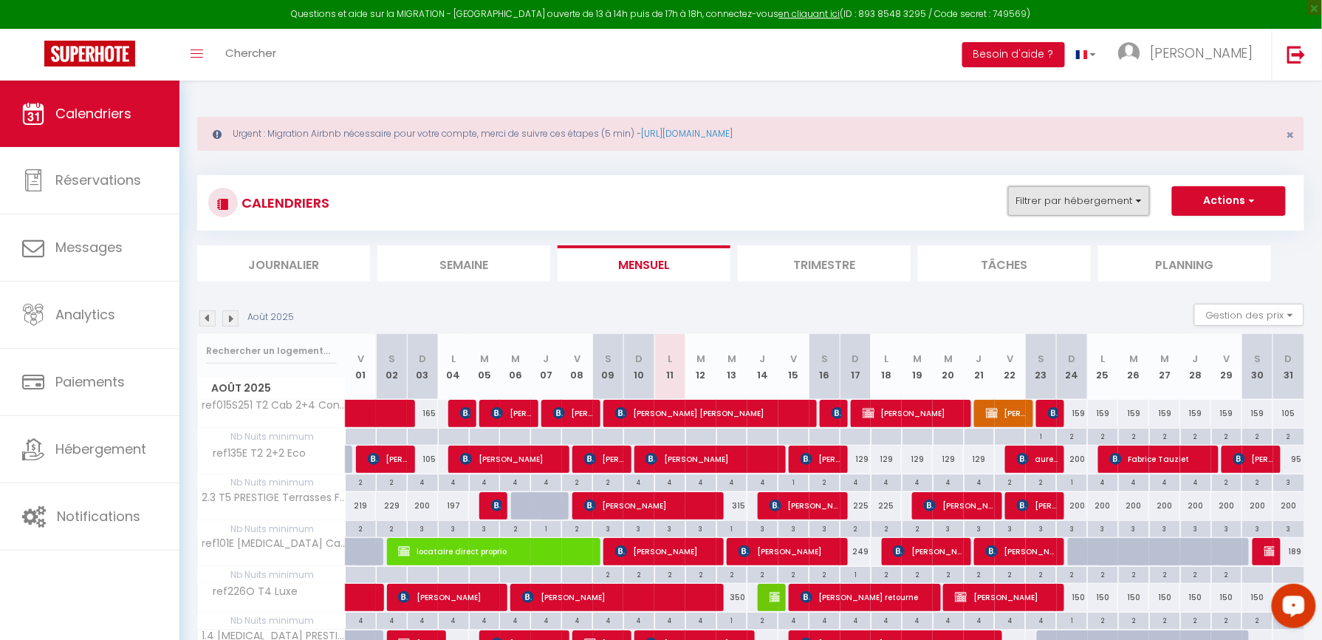
click at [1097, 189] on button "Filtrer par hébergement" at bounding box center [1079, 201] width 142 height 30
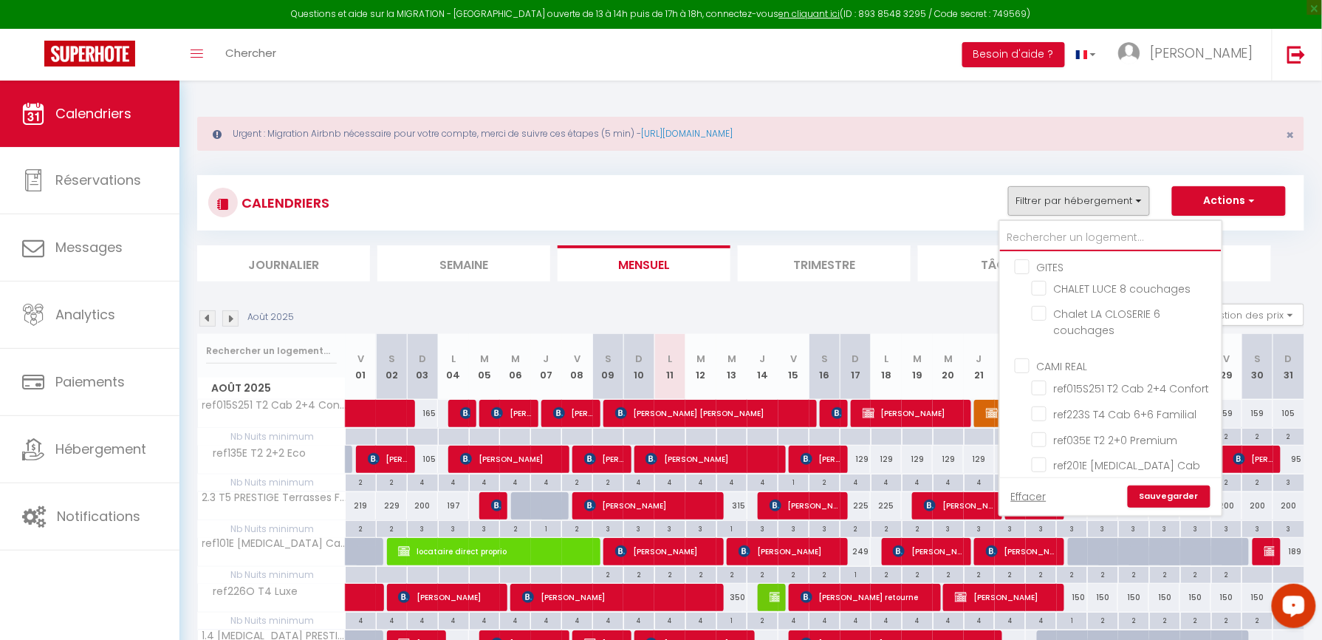
click at [1093, 235] on input "text" at bounding box center [1111, 238] width 222 height 27
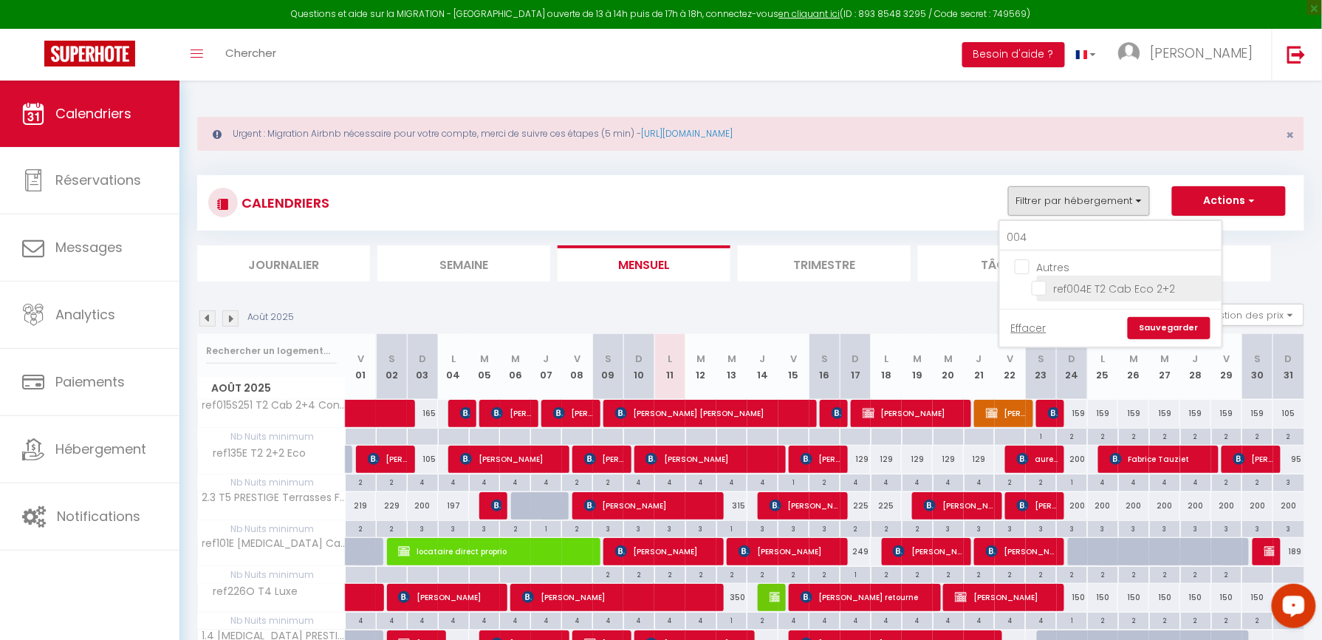
click at [1041, 284] on input "ref004E T2 Cab Eco 2+2" at bounding box center [1124, 287] width 185 height 15
click at [1186, 332] on link "Sauvegarder" at bounding box center [1169, 328] width 83 height 22
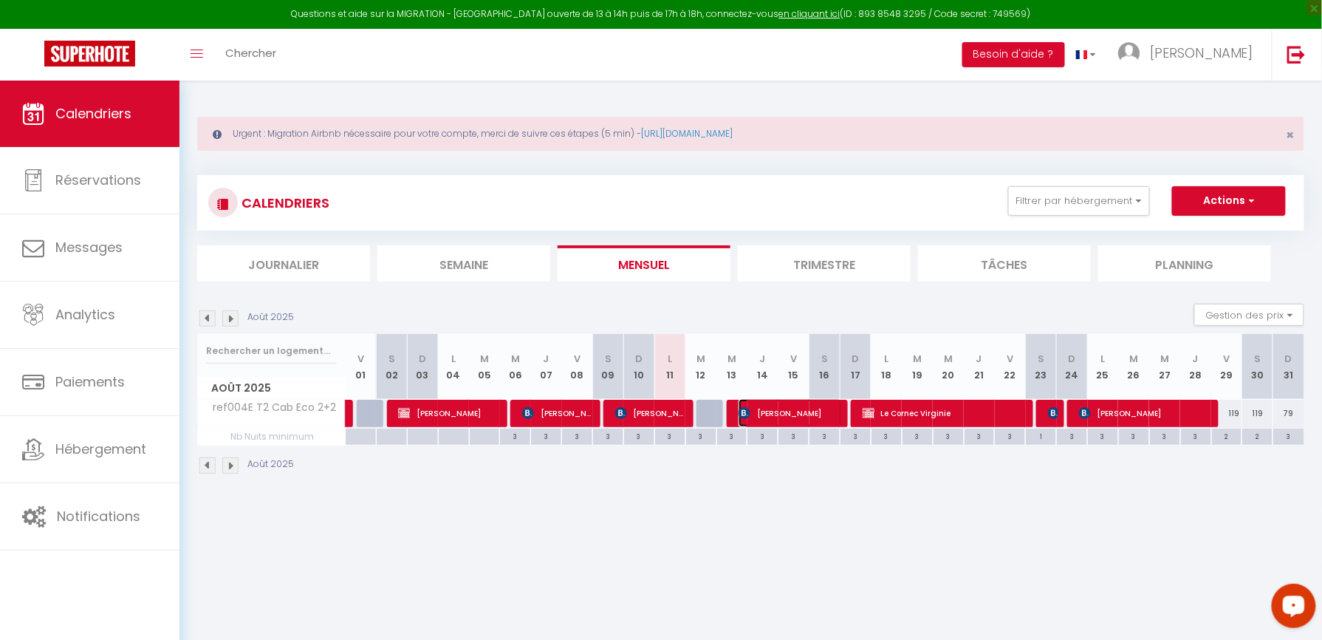
click at [784, 418] on span "[PERSON_NAME]" at bounding box center [790, 413] width 103 height 28
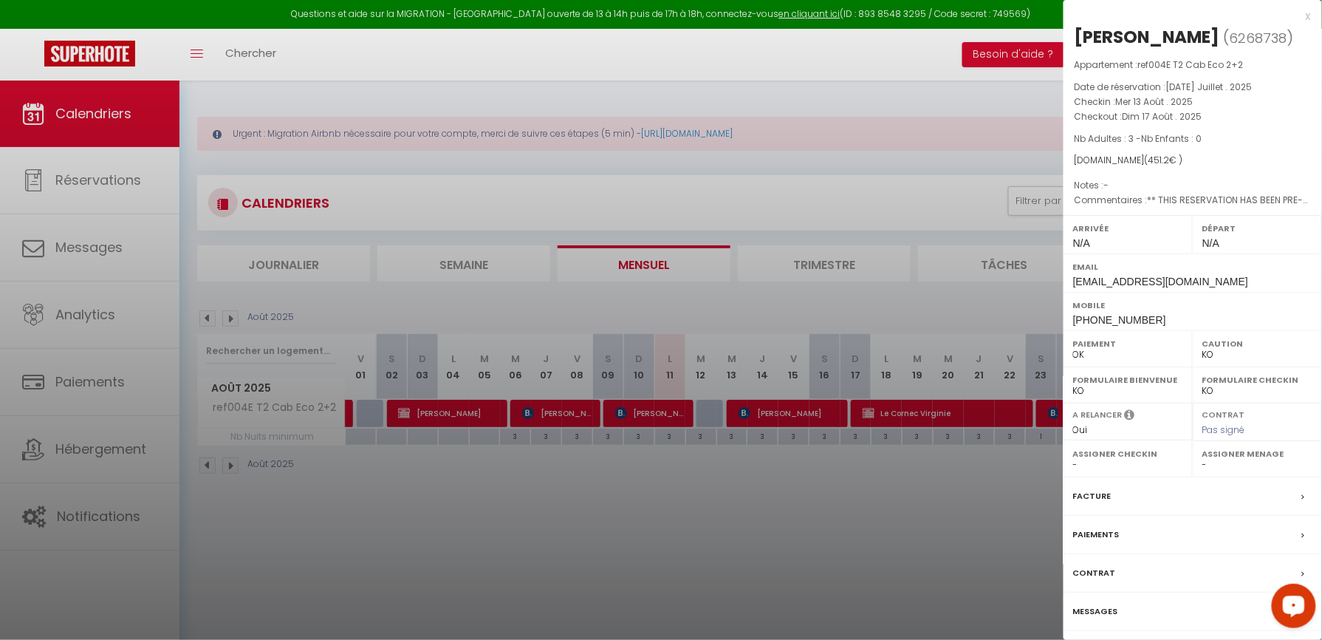
click at [784, 515] on div at bounding box center [661, 320] width 1322 height 640
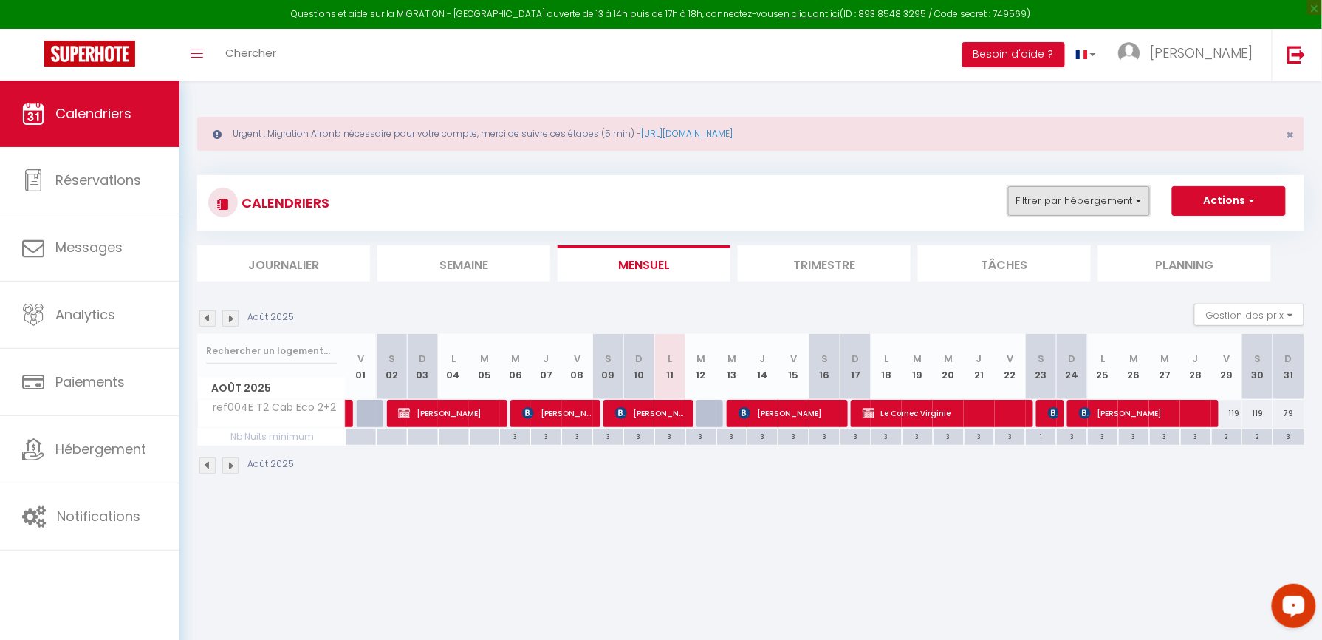
click at [1096, 207] on button "Filtrer par hébergement" at bounding box center [1079, 201] width 142 height 30
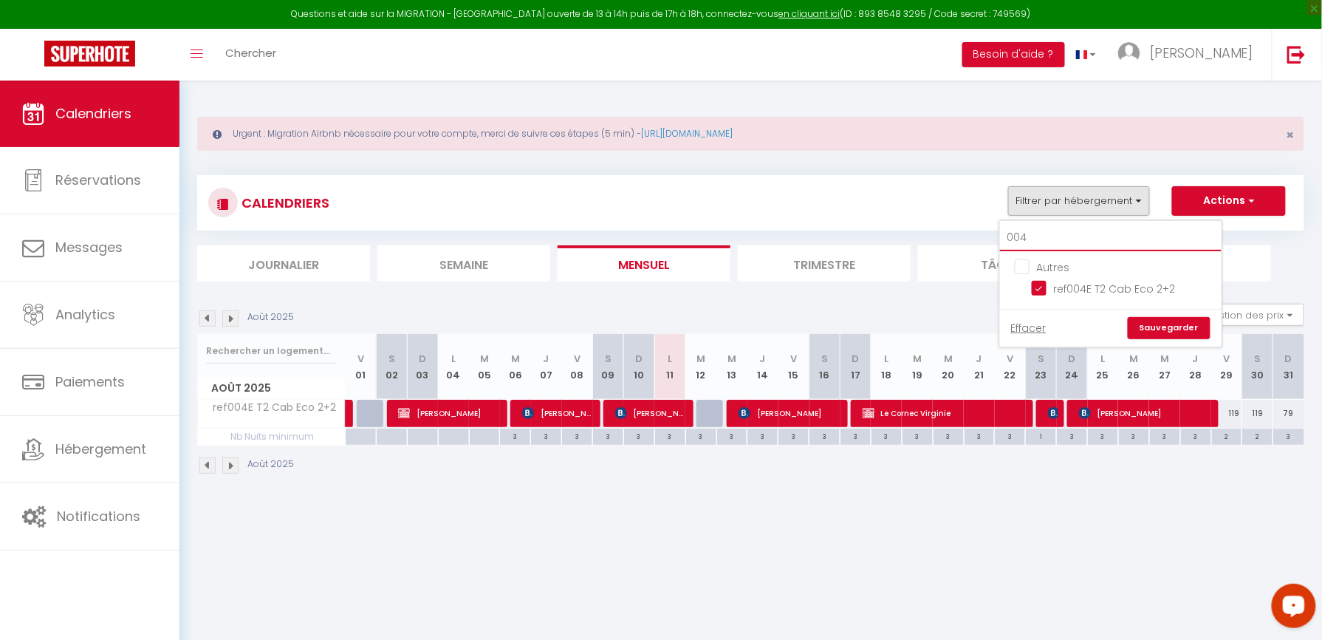
click at [1082, 238] on input "004" at bounding box center [1111, 238] width 222 height 27
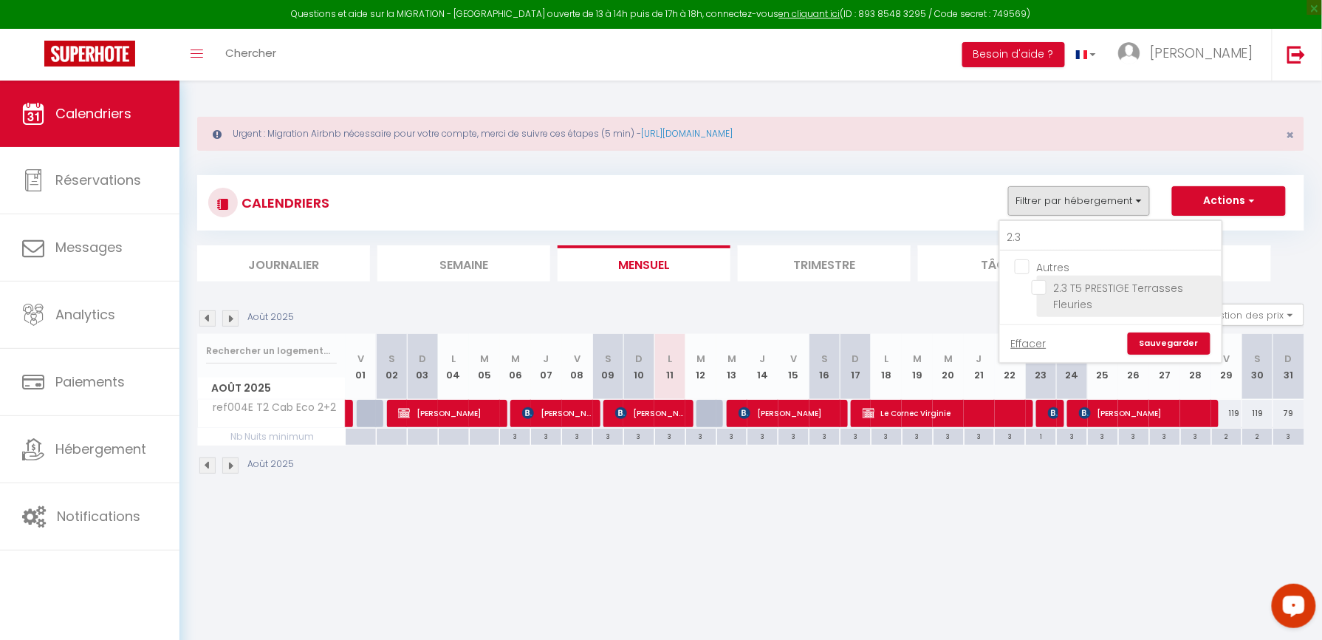
click at [1041, 278] on li "2.3 T5 PRESTIGE Terrasses Fleuries" at bounding box center [1129, 295] width 185 height 41
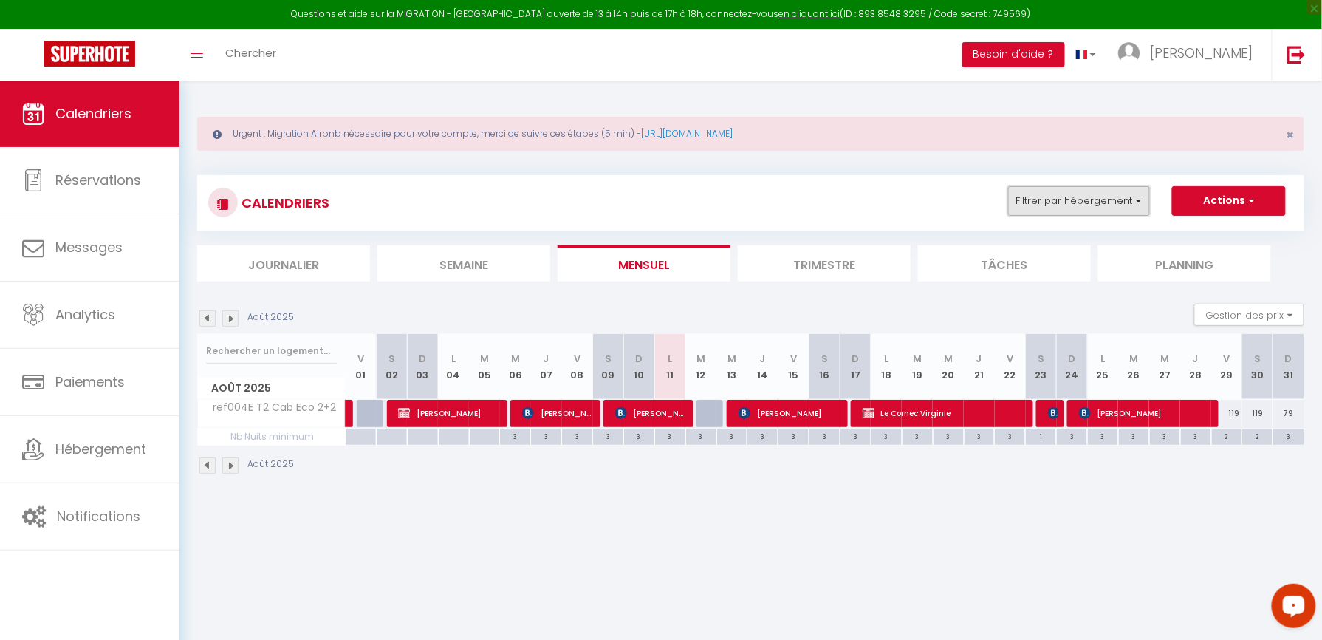
click at [1067, 205] on button "Filtrer par hébergement" at bounding box center [1079, 201] width 142 height 30
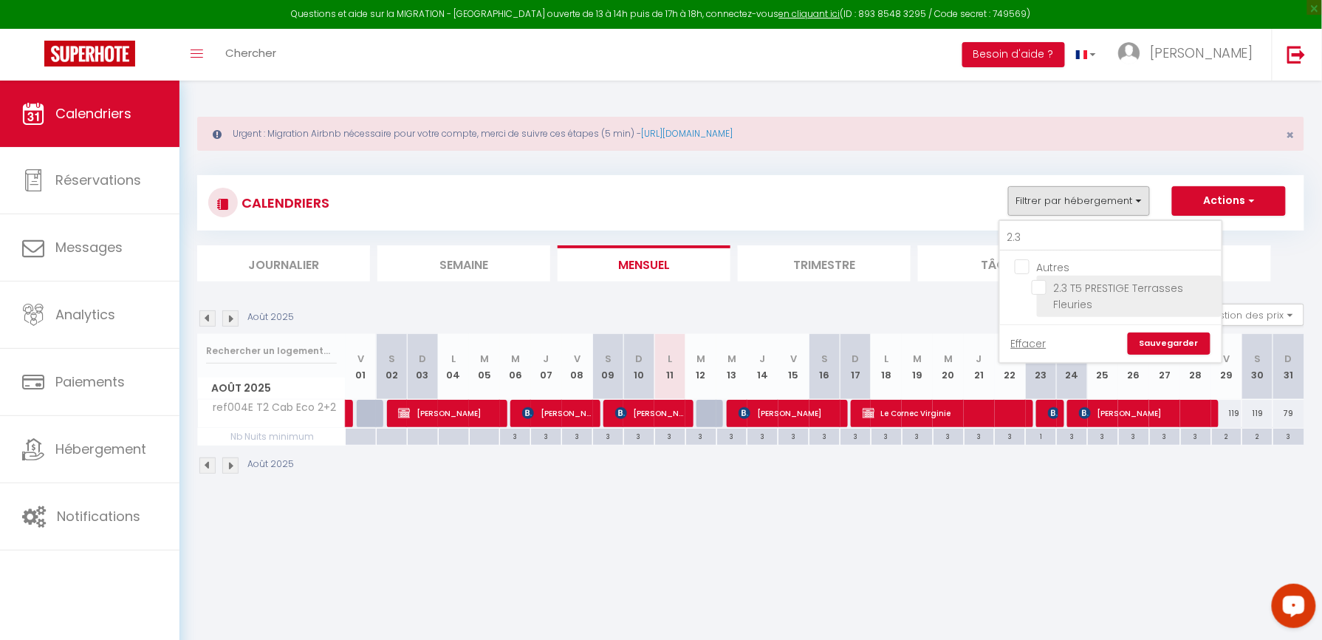
click at [1046, 280] on input "2.3 T5 PRESTIGE Terrasses Fleuries" at bounding box center [1124, 287] width 185 height 15
click at [1144, 338] on link "Sauvegarder" at bounding box center [1169, 343] width 83 height 22
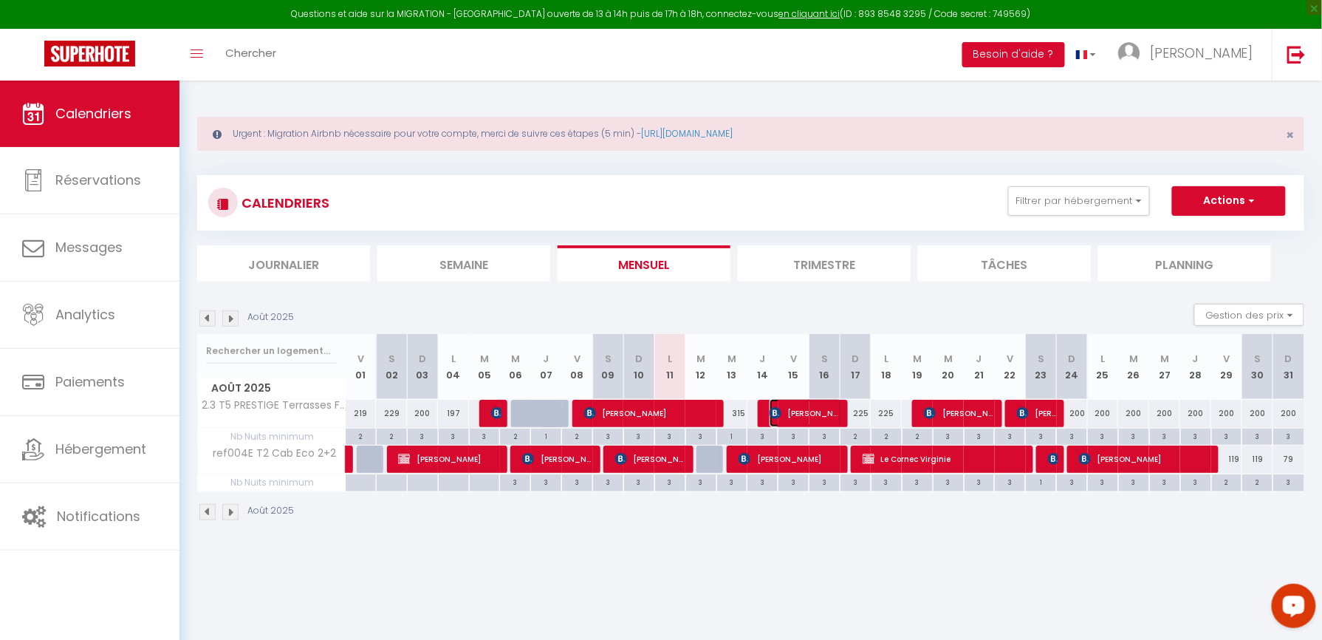
click at [792, 417] on span "[PERSON_NAME]" at bounding box center [806, 413] width 72 height 28
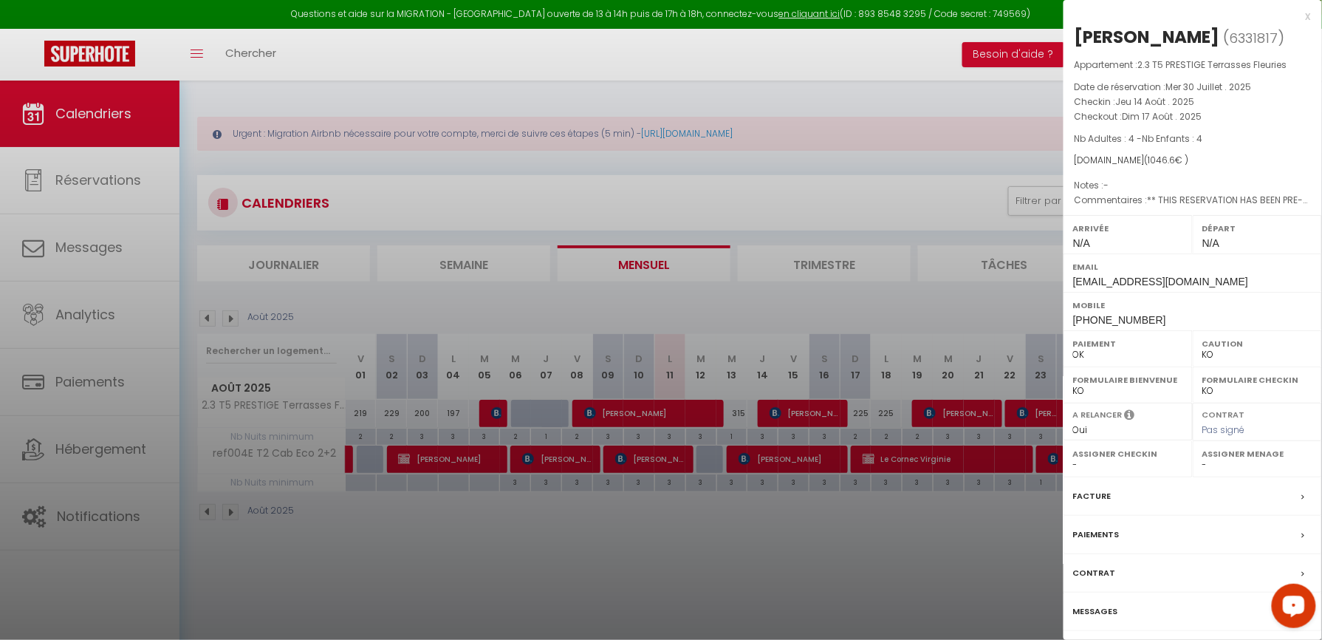
click at [928, 162] on div at bounding box center [661, 320] width 1322 height 640
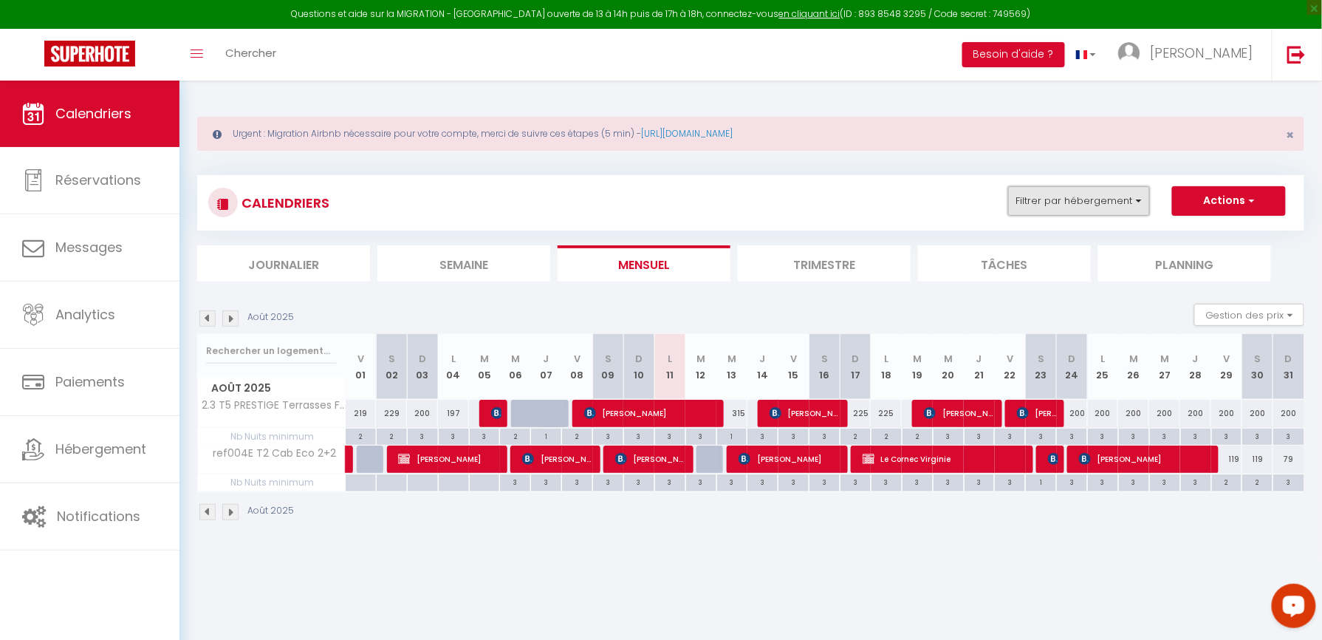
click at [1067, 207] on button "Filtrer par hébergement" at bounding box center [1079, 201] width 142 height 30
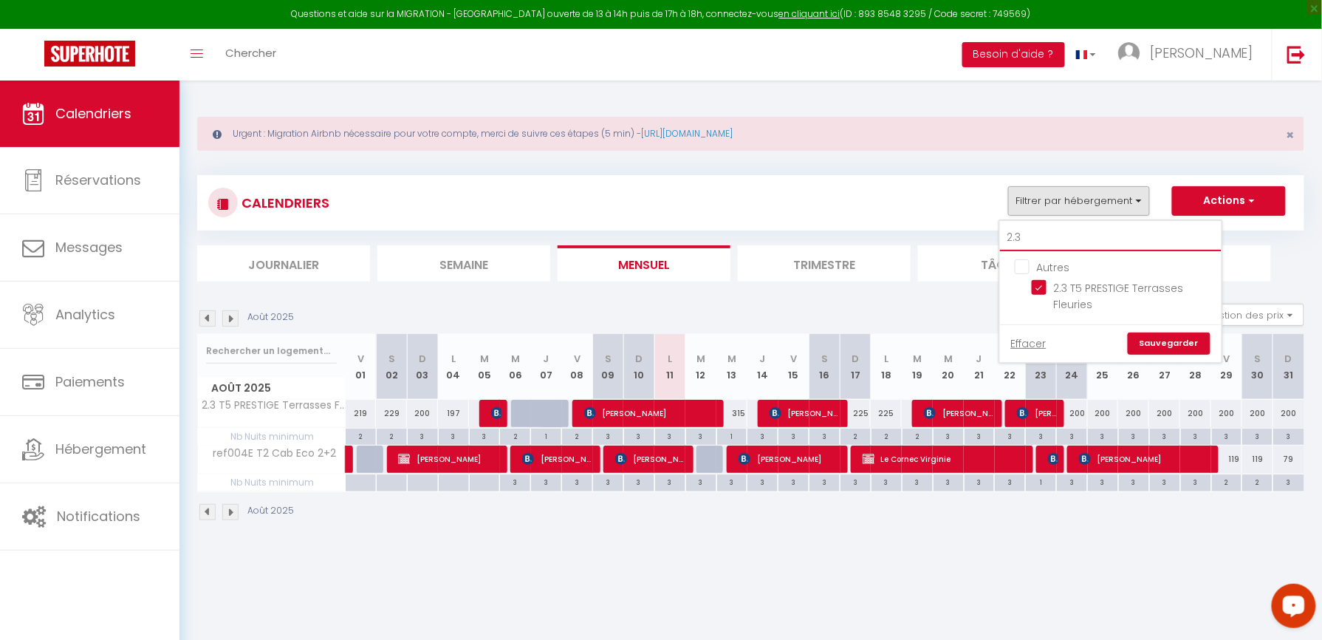
click at [1068, 228] on input "2.3" at bounding box center [1111, 238] width 222 height 27
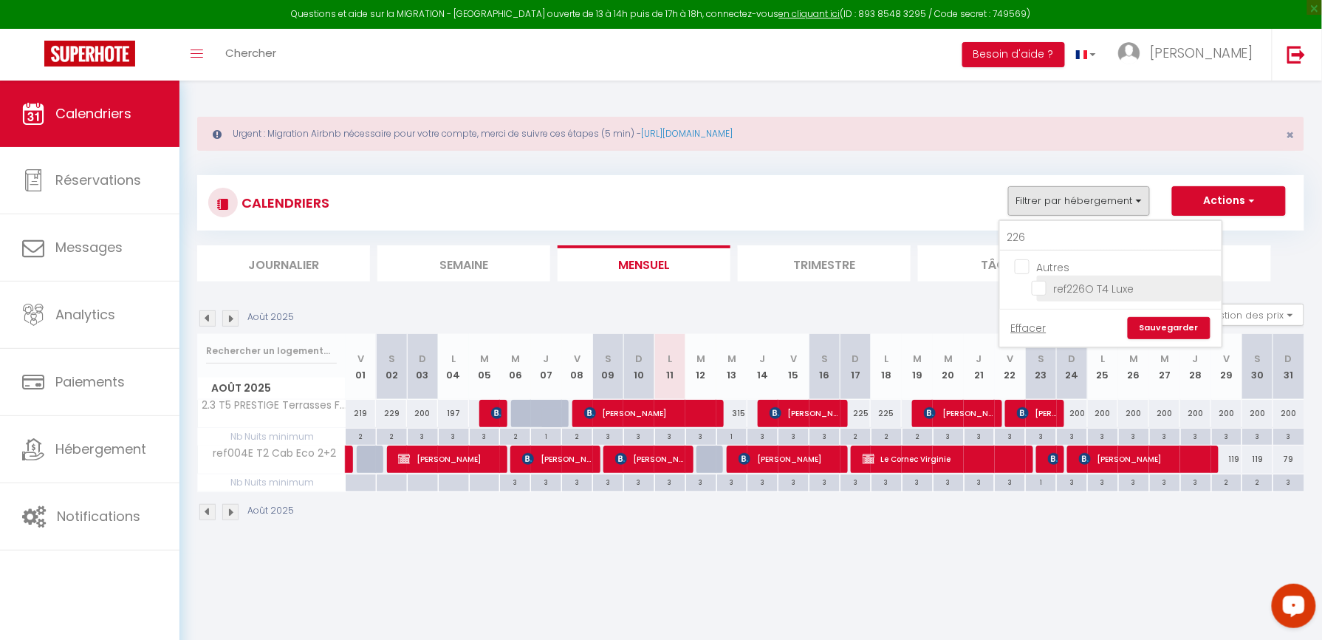
click at [1040, 290] on input "ref226O T4 Luxe" at bounding box center [1124, 287] width 185 height 15
click at [1159, 319] on link "Sauvegarder" at bounding box center [1169, 328] width 83 height 22
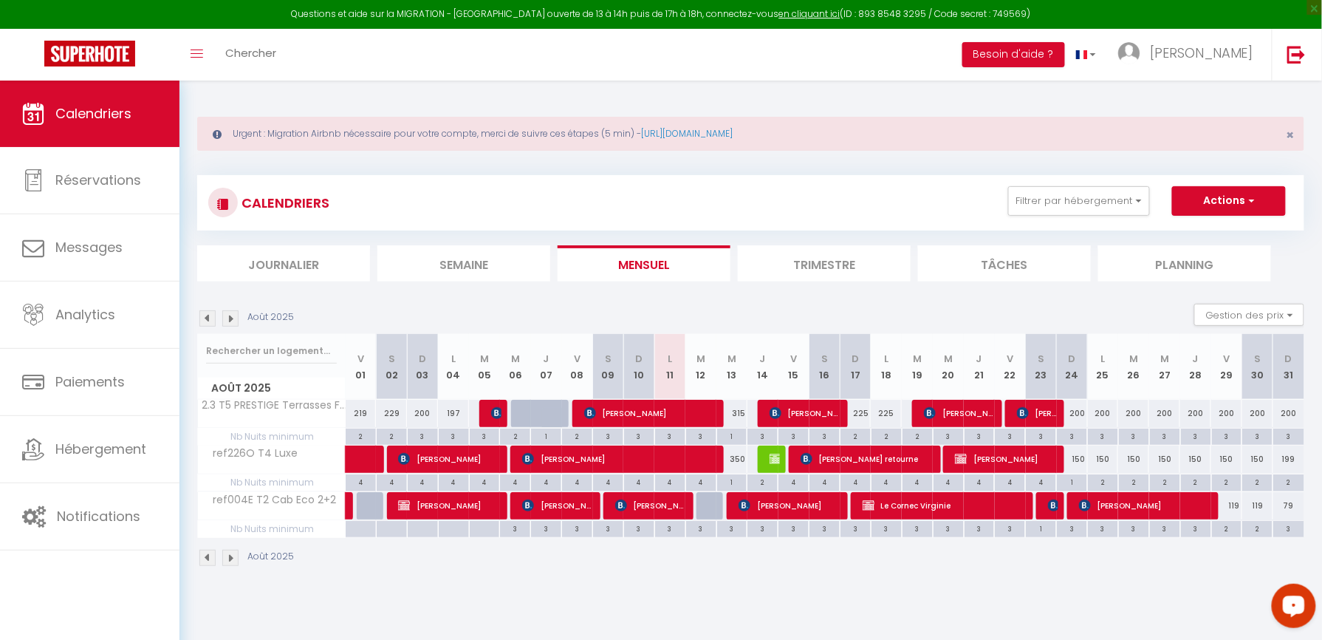
click at [739, 459] on div "350" at bounding box center [731, 458] width 31 height 27
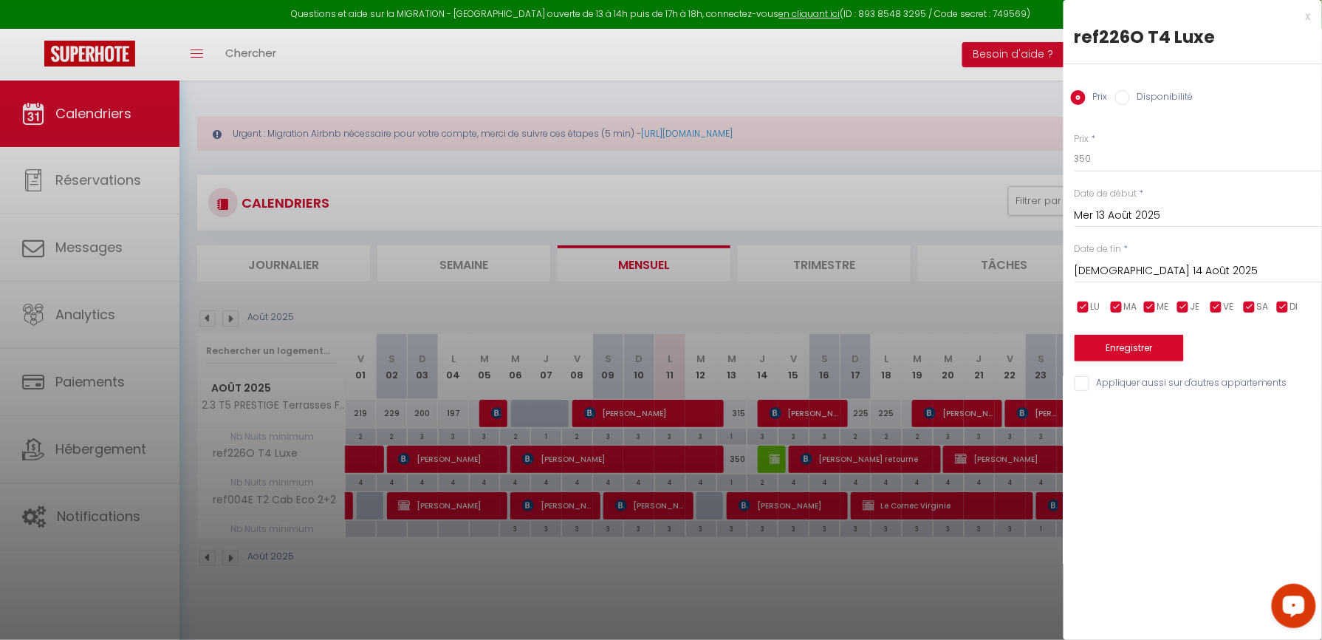
click at [1185, 100] on label "Disponibilité" at bounding box center [1162, 98] width 64 height 16
click at [1130, 100] on input "Disponibilité" at bounding box center [1122, 97] width 15 height 15
click at [1171, 161] on select "Disponible Indisponible" at bounding box center [1198, 159] width 247 height 28
click at [1075, 145] on select "Disponible Indisponible" at bounding box center [1198, 159] width 247 height 28
click at [1151, 160] on select "Disponible Indisponible" at bounding box center [1198, 159] width 247 height 28
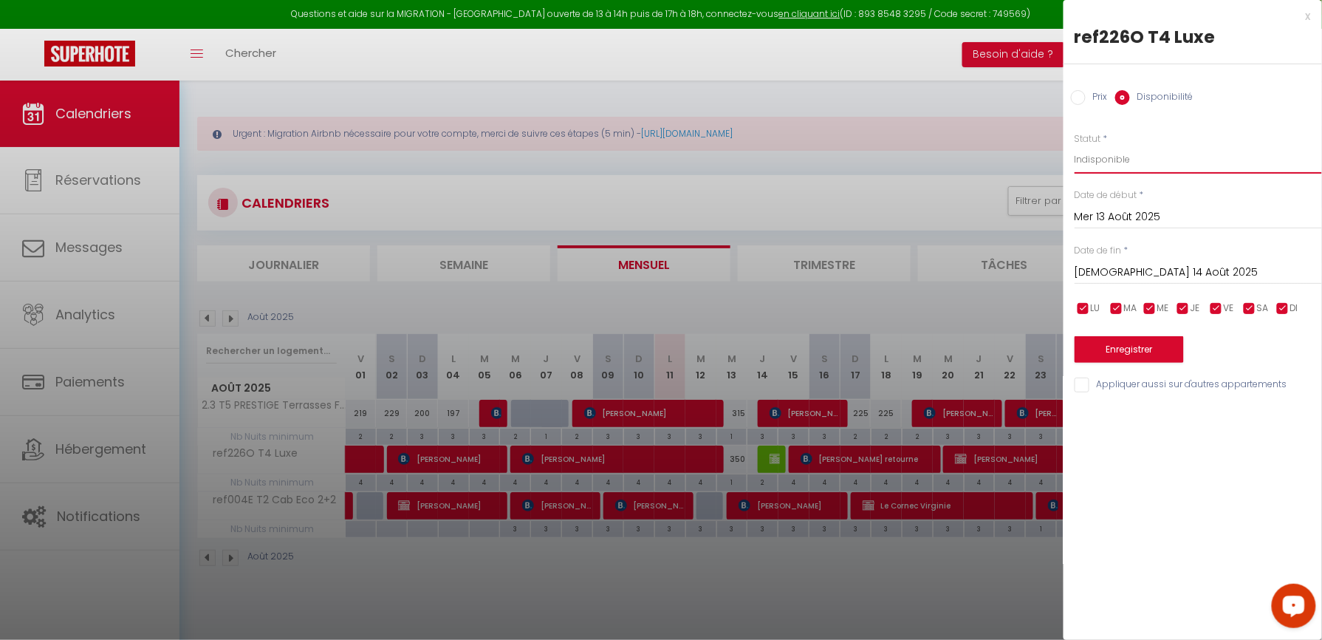
click at [1123, 167] on select "Disponible Indisponible" at bounding box center [1198, 159] width 247 height 28
click at [1102, 352] on button "Enregistrer" at bounding box center [1129, 349] width 109 height 27
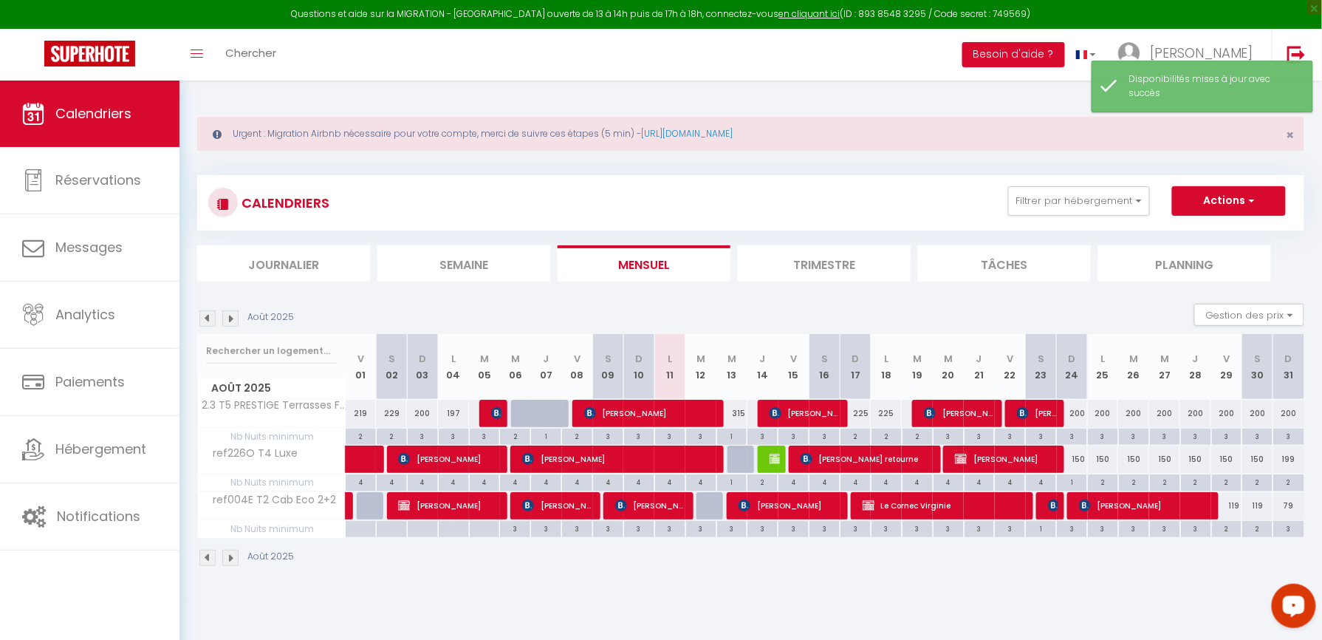
scroll to position [80, 0]
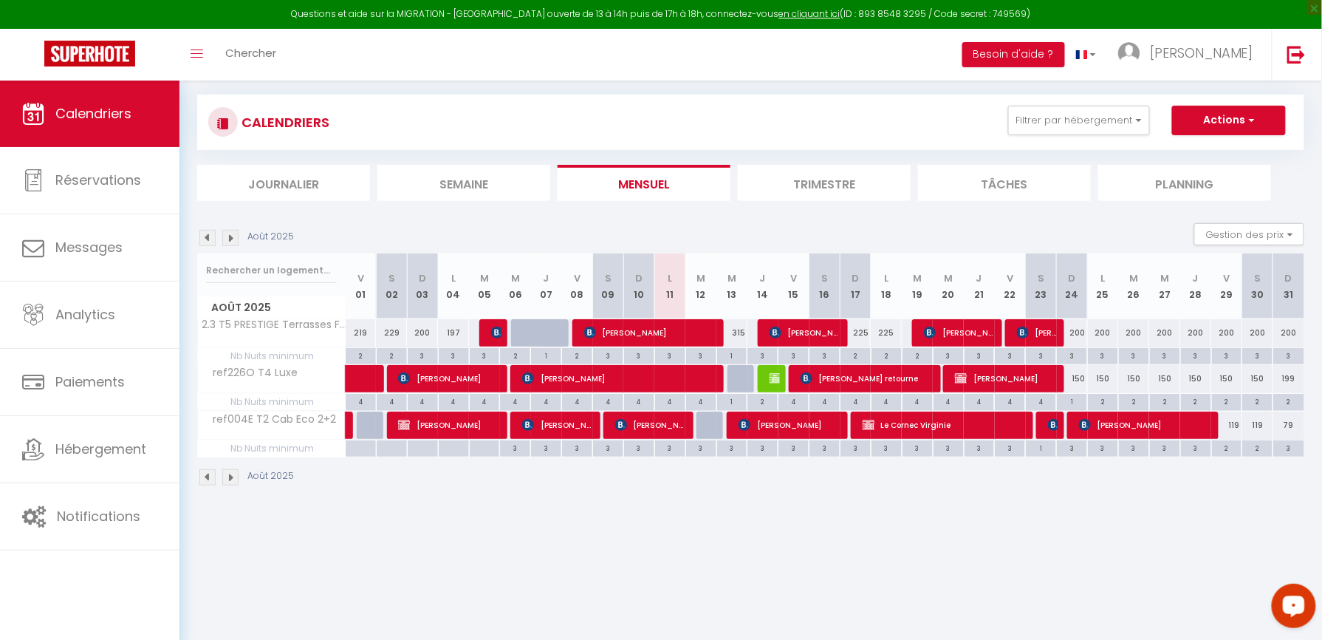
click at [740, 329] on div "315" at bounding box center [731, 332] width 31 height 27
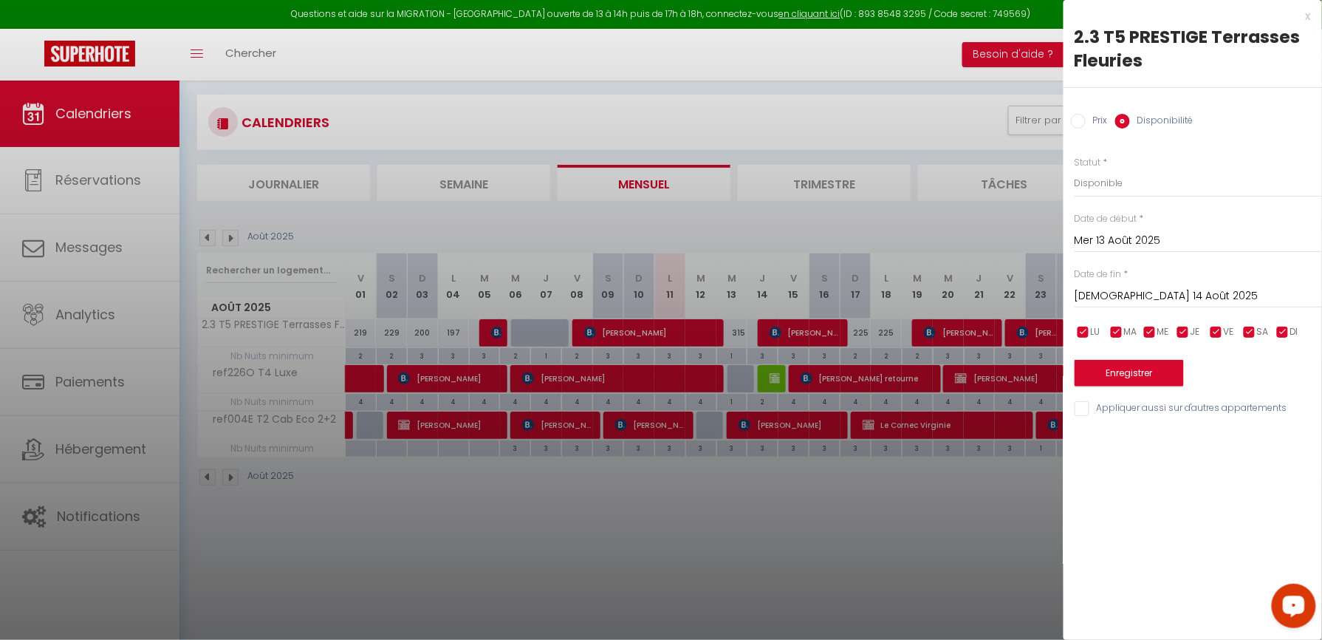
click at [1091, 134] on div "Prix Disponibilité" at bounding box center [1192, 112] width 258 height 49
click at [1093, 122] on label "Prix" at bounding box center [1097, 122] width 22 height 16
click at [1086, 122] on input "Prix" at bounding box center [1078, 121] width 15 height 15
click at [1111, 175] on input "315" at bounding box center [1198, 182] width 247 height 27
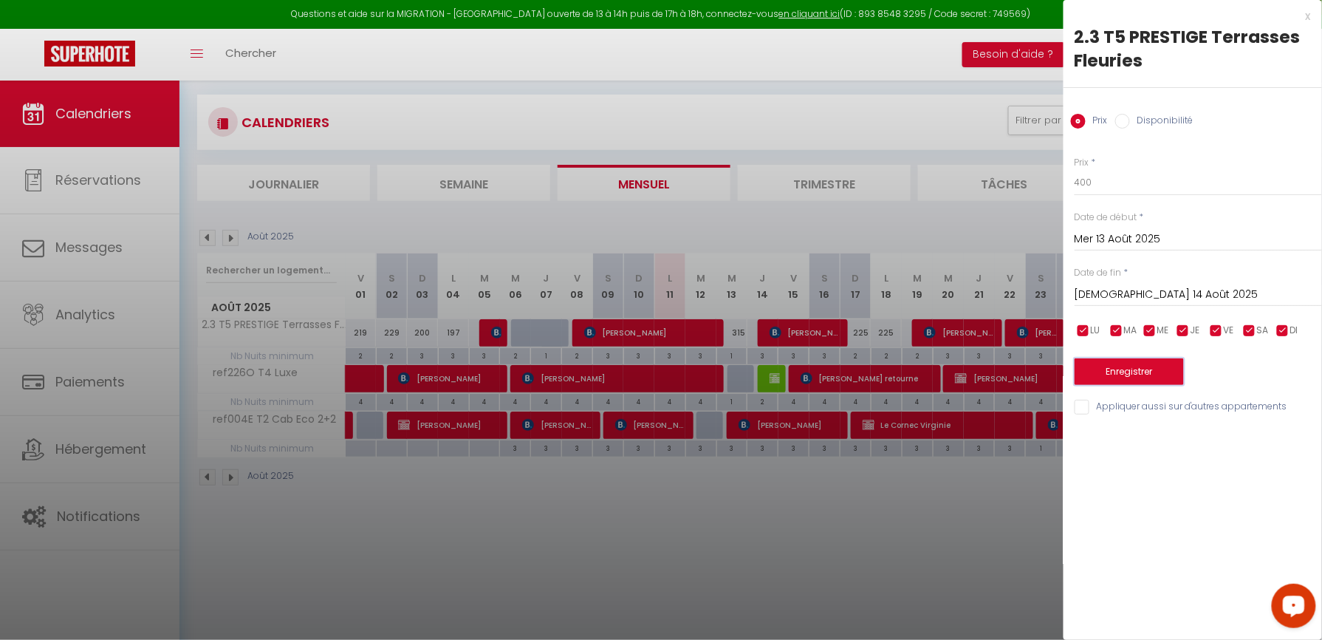
click at [1108, 370] on button "Enregistrer" at bounding box center [1129, 371] width 109 height 27
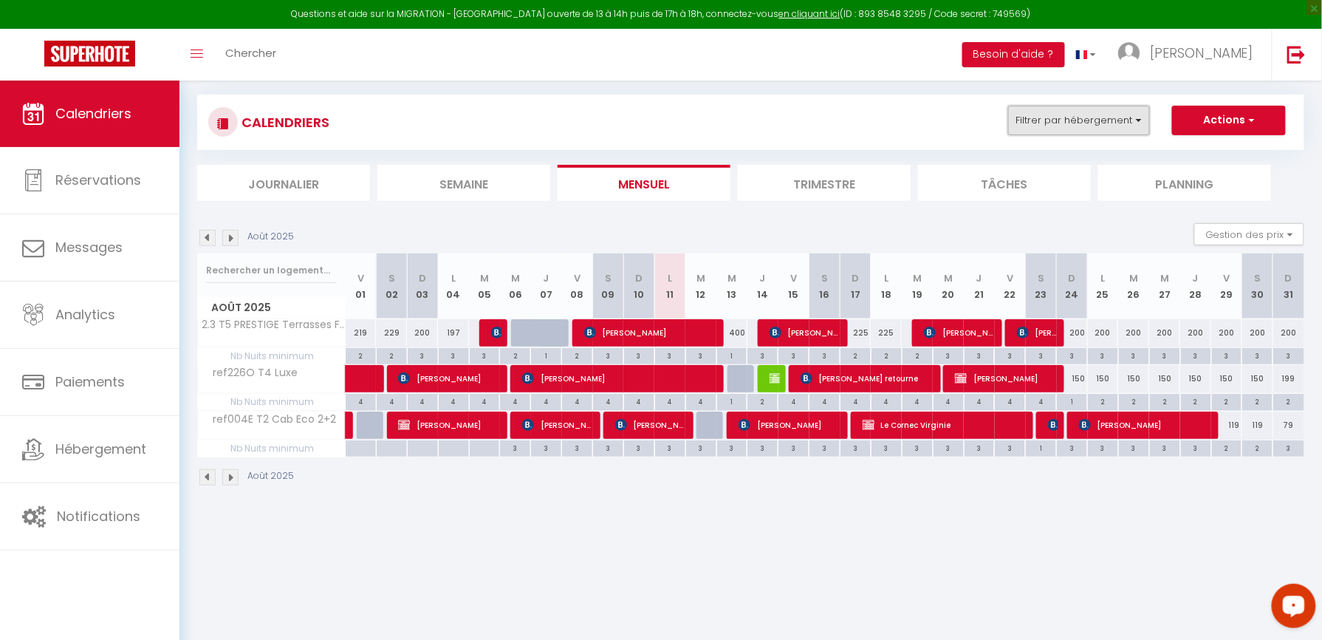
click at [1018, 129] on button "Filtrer par hébergement" at bounding box center [1079, 121] width 142 height 30
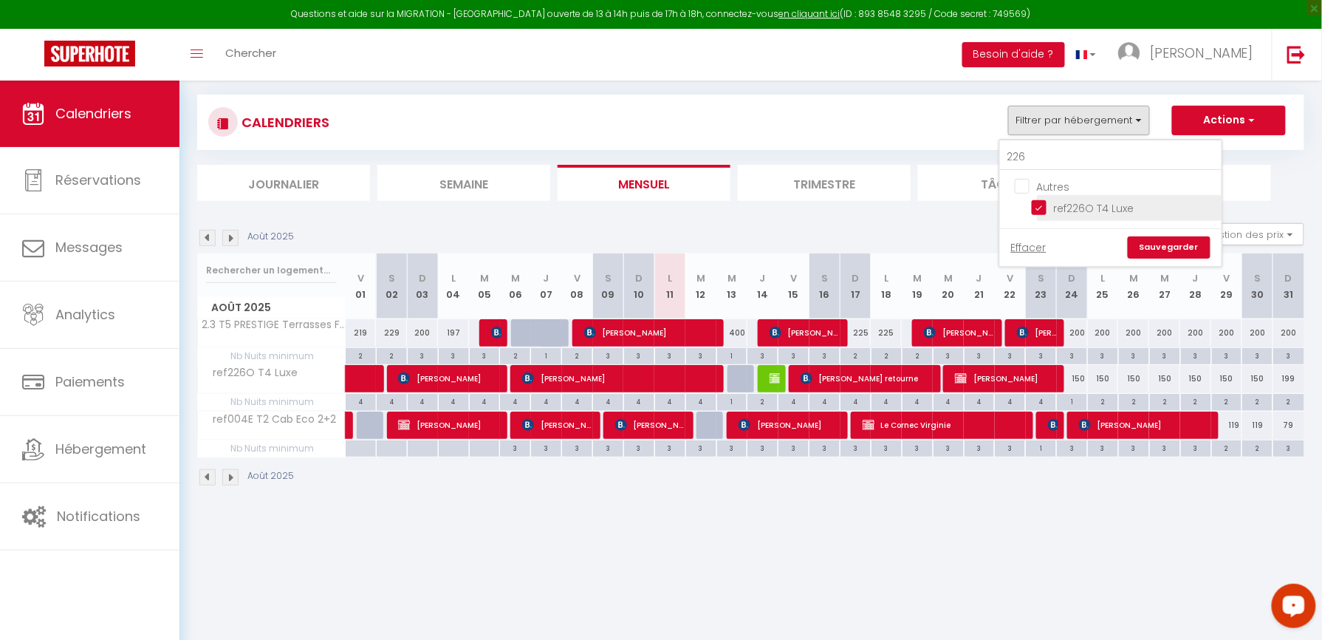
click at [1041, 205] on input "ref226O T4 Luxe" at bounding box center [1124, 206] width 185 height 15
click at [1037, 157] on input "226" at bounding box center [1111, 157] width 222 height 27
click at [1038, 205] on input "ref215S [MEDICAL_DATA] Cab 4+2 Confort" at bounding box center [1124, 206] width 185 height 15
click at [1162, 252] on link "Sauvegarder" at bounding box center [1169, 263] width 83 height 22
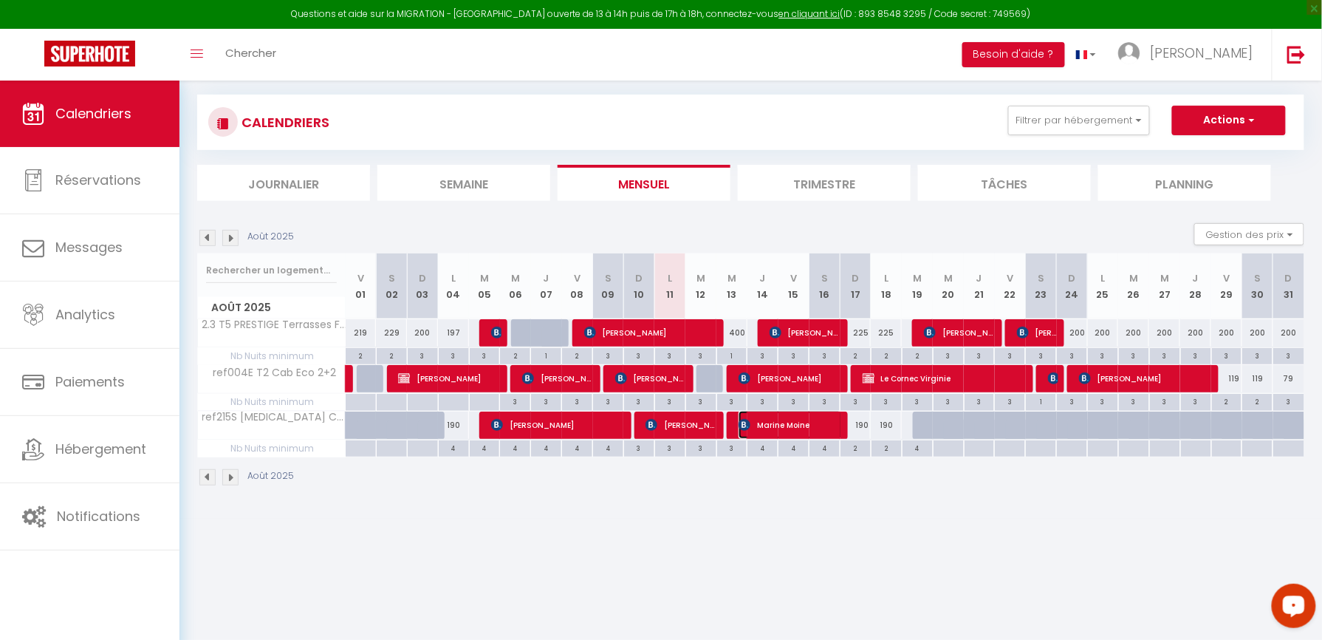
click at [768, 431] on span "Marine Moine" at bounding box center [790, 425] width 103 height 28
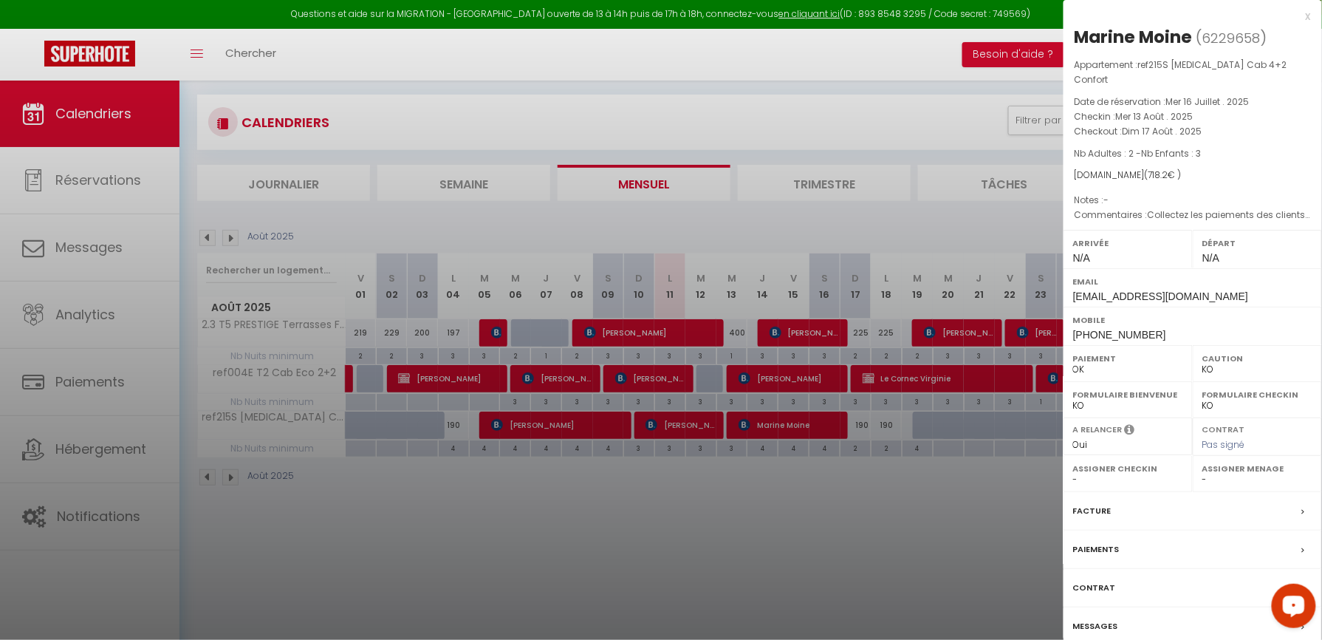
click at [928, 535] on div at bounding box center [661, 320] width 1322 height 640
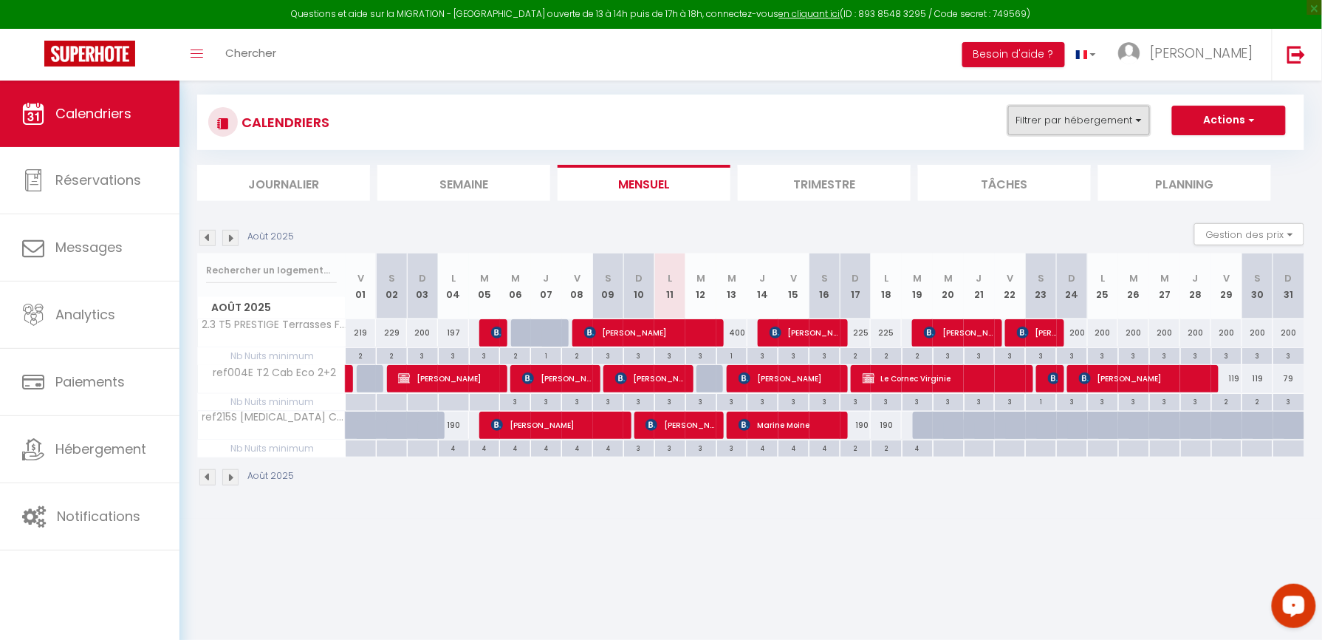
click at [1049, 112] on button "Filtrer par hébergement" at bounding box center [1079, 121] width 142 height 30
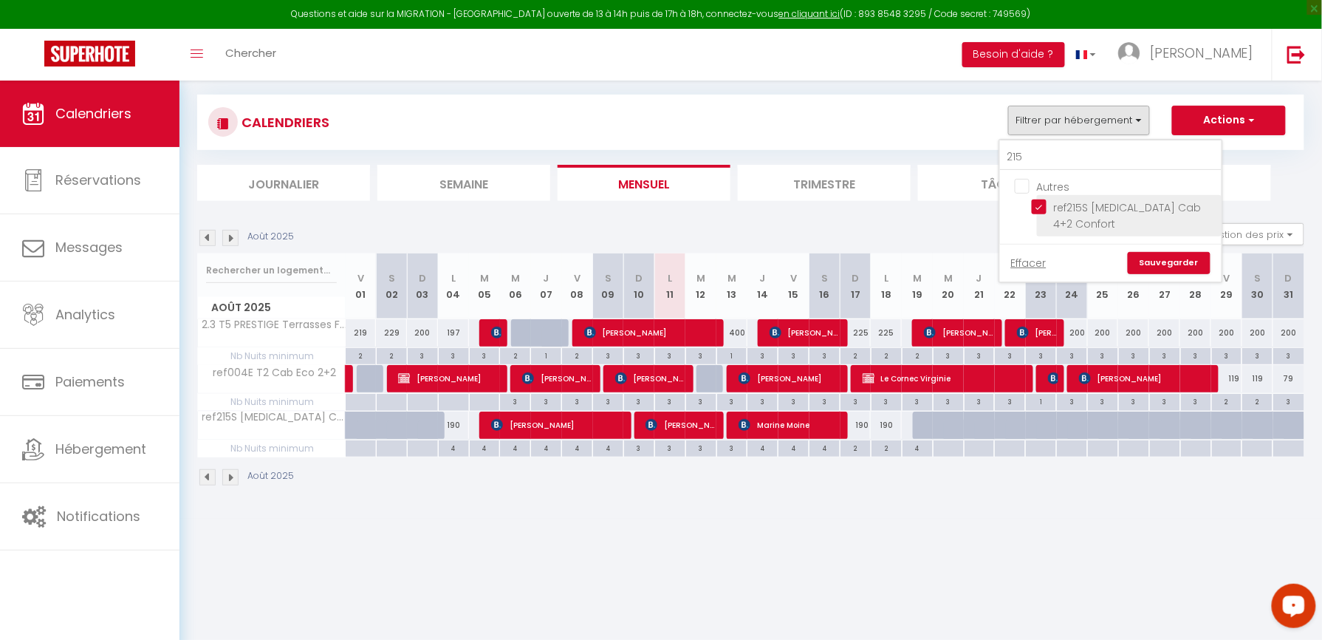
click at [1038, 210] on input "ref215S [MEDICAL_DATA] Cab 4+2 Confort" at bounding box center [1124, 206] width 185 height 15
click at [1038, 171] on ul "Autres ref215S [MEDICAL_DATA] Cab 4+2 Confort" at bounding box center [1111, 207] width 222 height 73
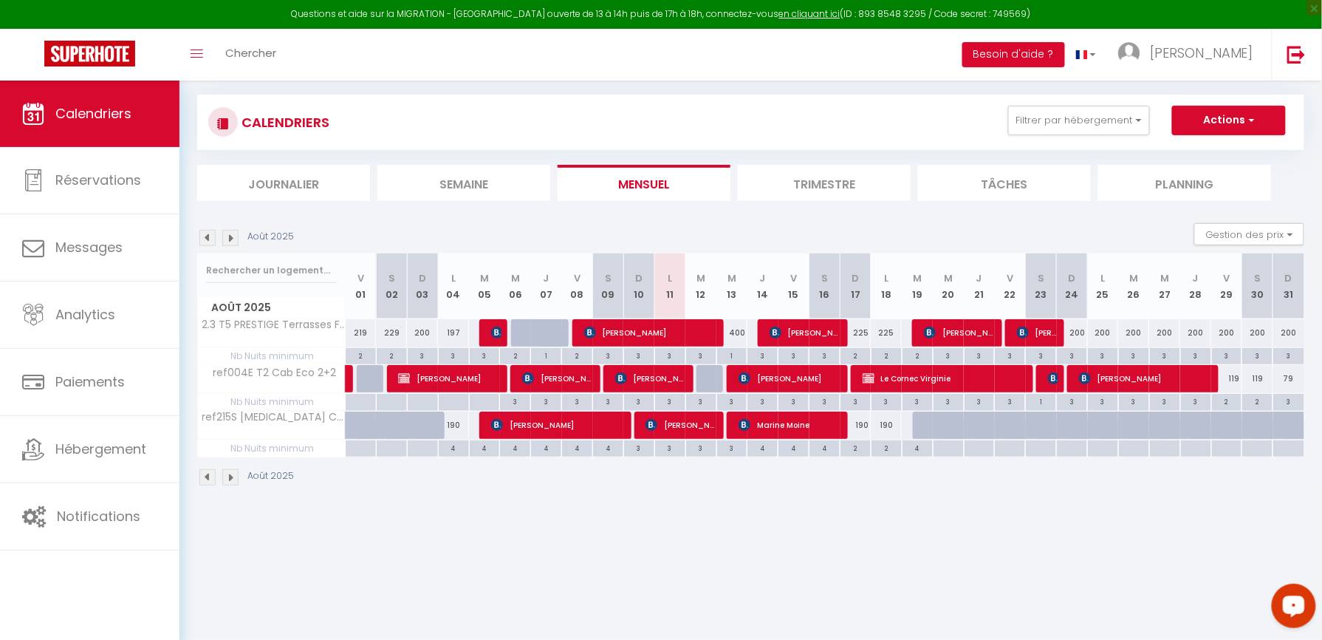
click at [1038, 158] on div "CALENDRIERS Filtrer par hébergement 215 Autres ref215S [MEDICAL_DATA] Cab 4+2 C…" at bounding box center [750, 148] width 1107 height 106
click at [1038, 119] on button "Filtrer par hébergement" at bounding box center [1079, 121] width 142 height 30
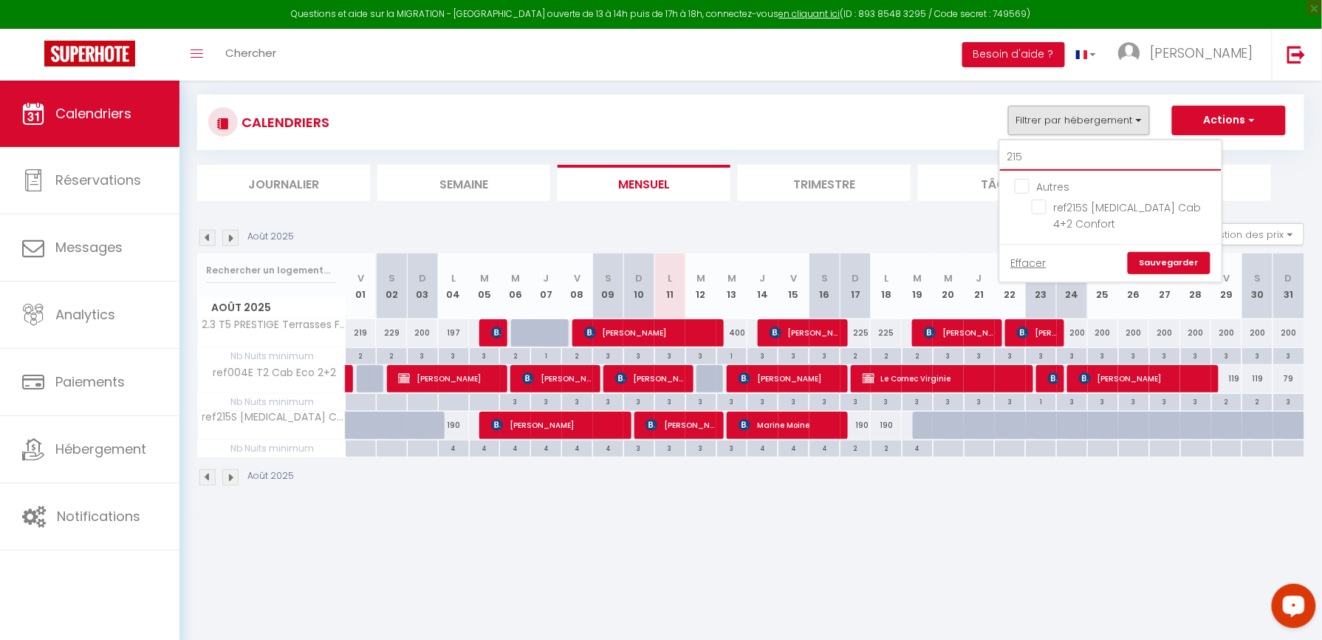
click at [1046, 146] on input "215" at bounding box center [1111, 157] width 222 height 27
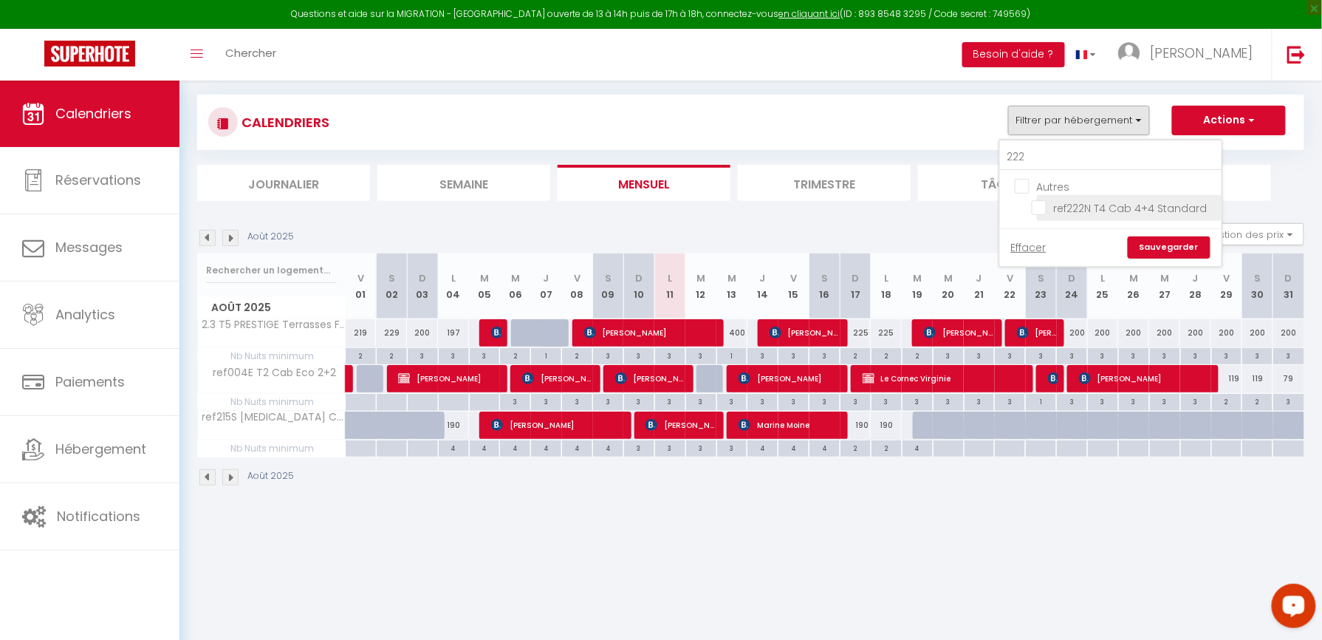
click at [1041, 210] on input "ref222N T4 Cab 4+4 Standard" at bounding box center [1124, 206] width 185 height 15
click at [1159, 249] on link "Sauvegarder" at bounding box center [1169, 247] width 83 height 22
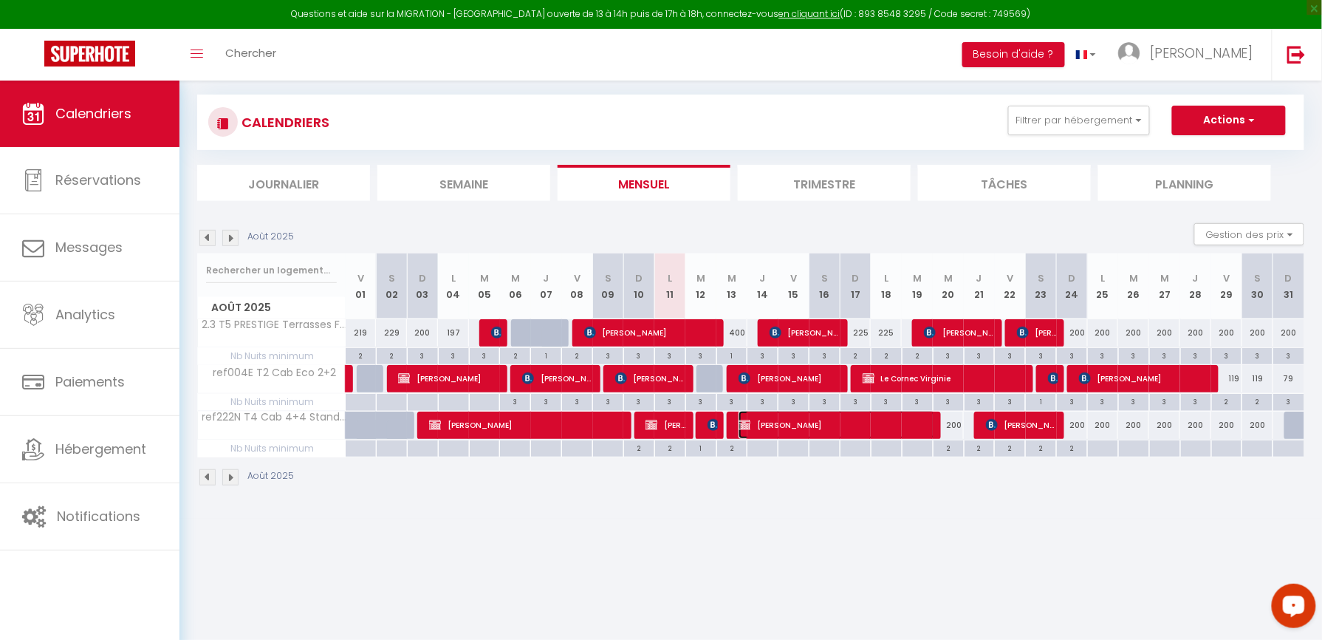
click at [766, 423] on span "[PERSON_NAME]" at bounding box center [837, 425] width 196 height 28
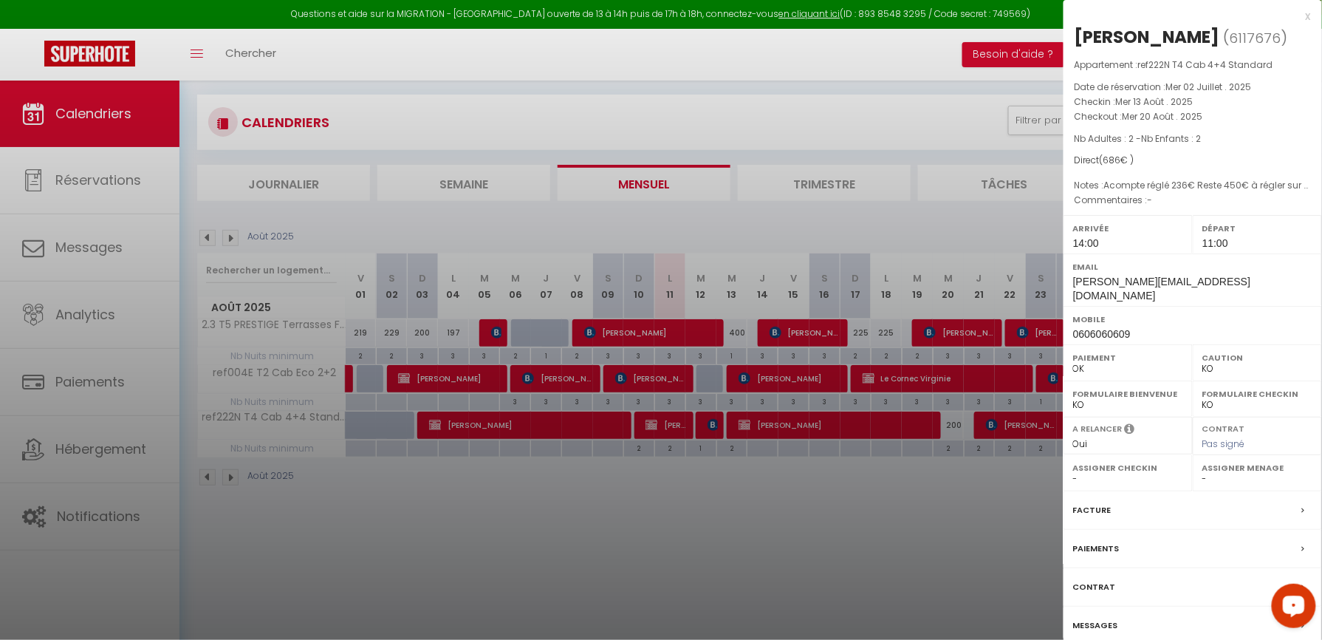
click at [775, 462] on div at bounding box center [661, 320] width 1322 height 640
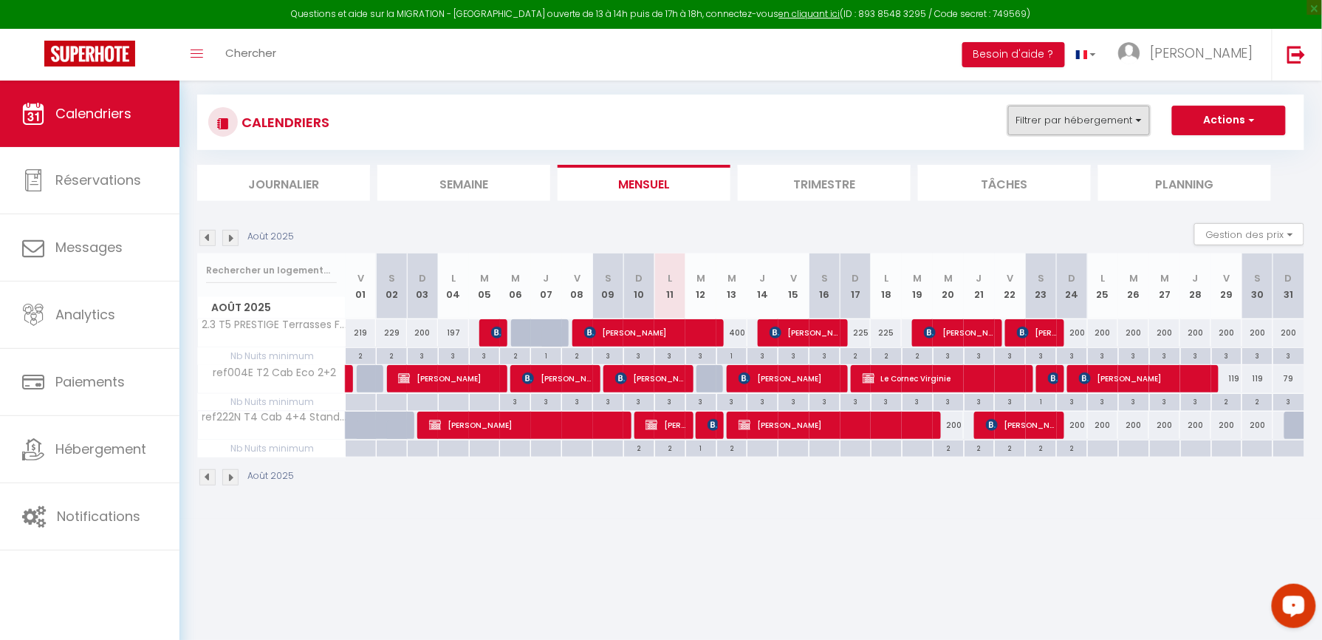
click at [1073, 113] on button "Filtrer par hébergement" at bounding box center [1079, 121] width 142 height 30
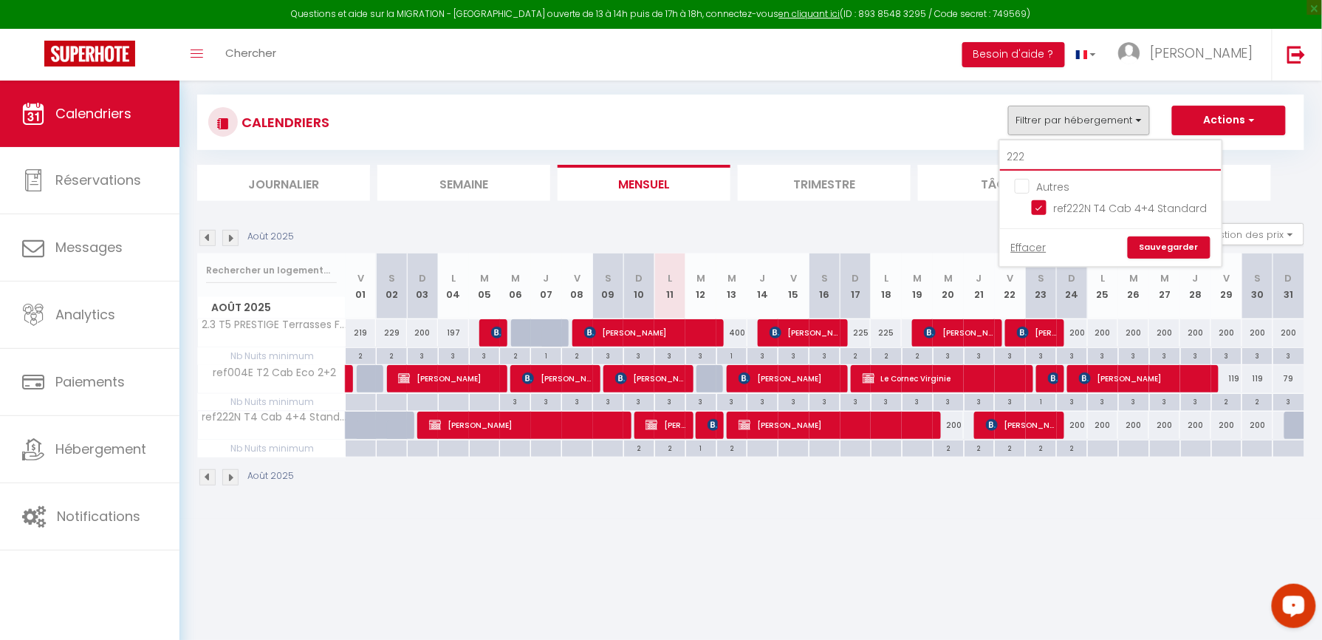
click at [1069, 151] on input "222" at bounding box center [1111, 157] width 222 height 27
click at [1043, 213] on input "ref223S T4 Cab 6+6 Familial" at bounding box center [1124, 206] width 185 height 15
click at [1154, 240] on link "Sauvegarder" at bounding box center [1169, 247] width 83 height 22
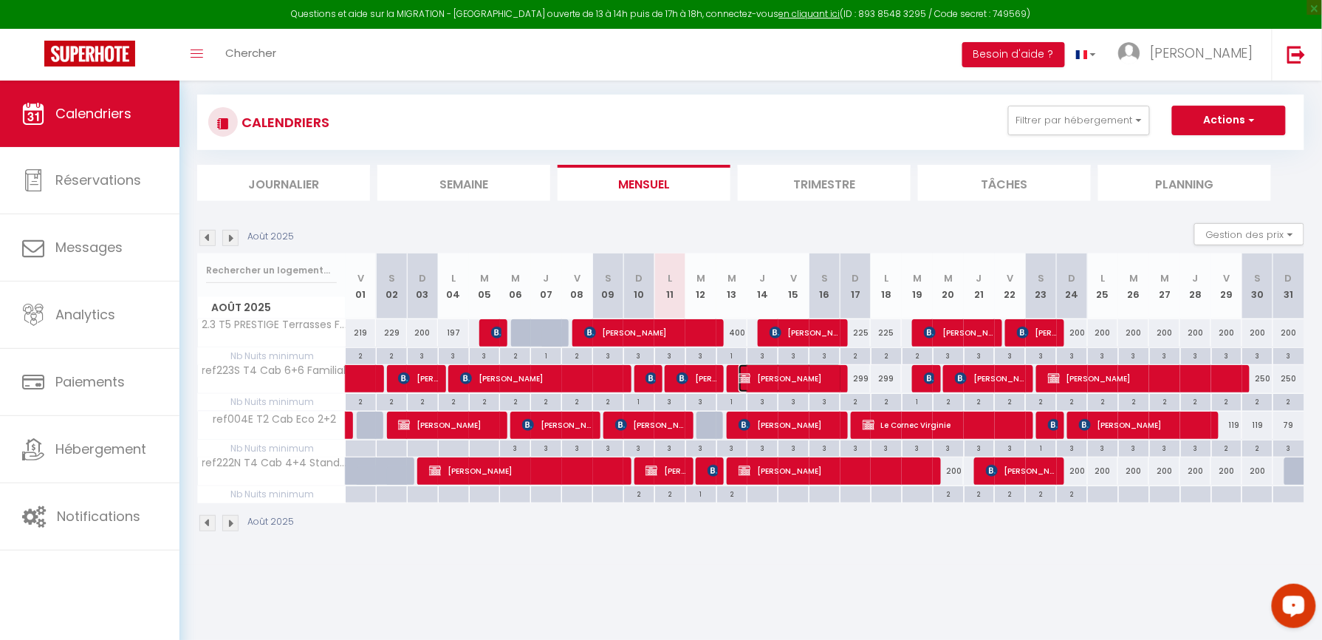
click at [759, 380] on span "[PERSON_NAME]" at bounding box center [790, 378] width 103 height 28
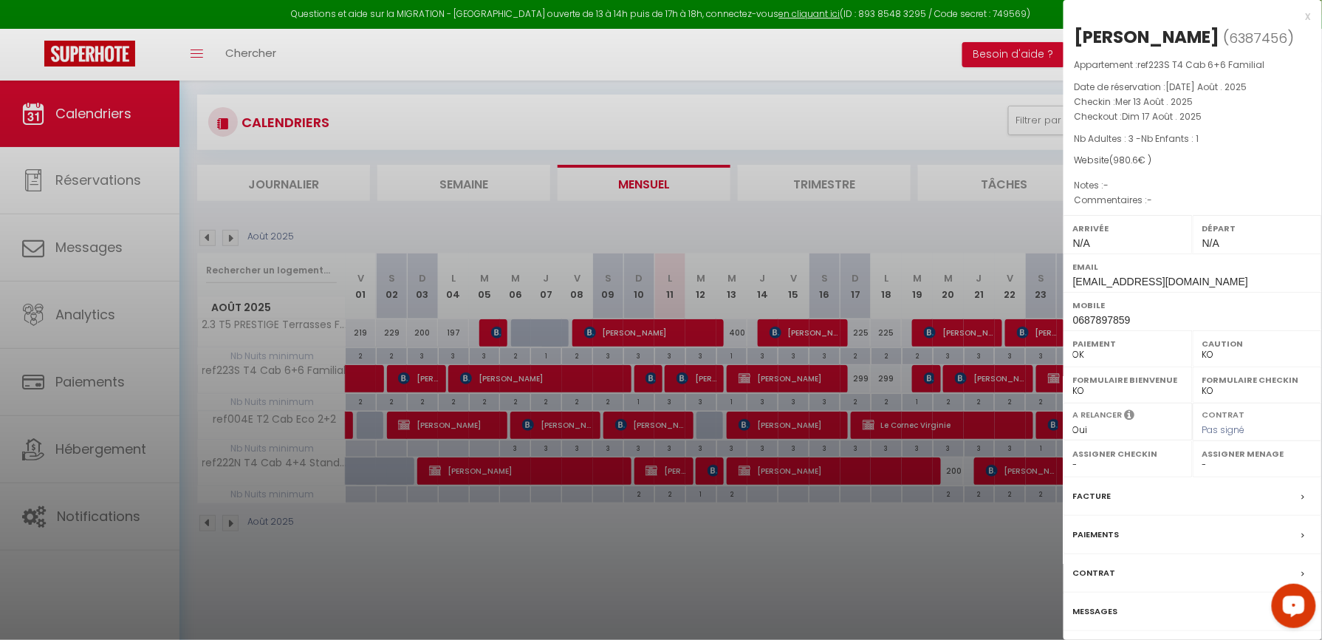
click at [802, 205] on div at bounding box center [661, 320] width 1322 height 640
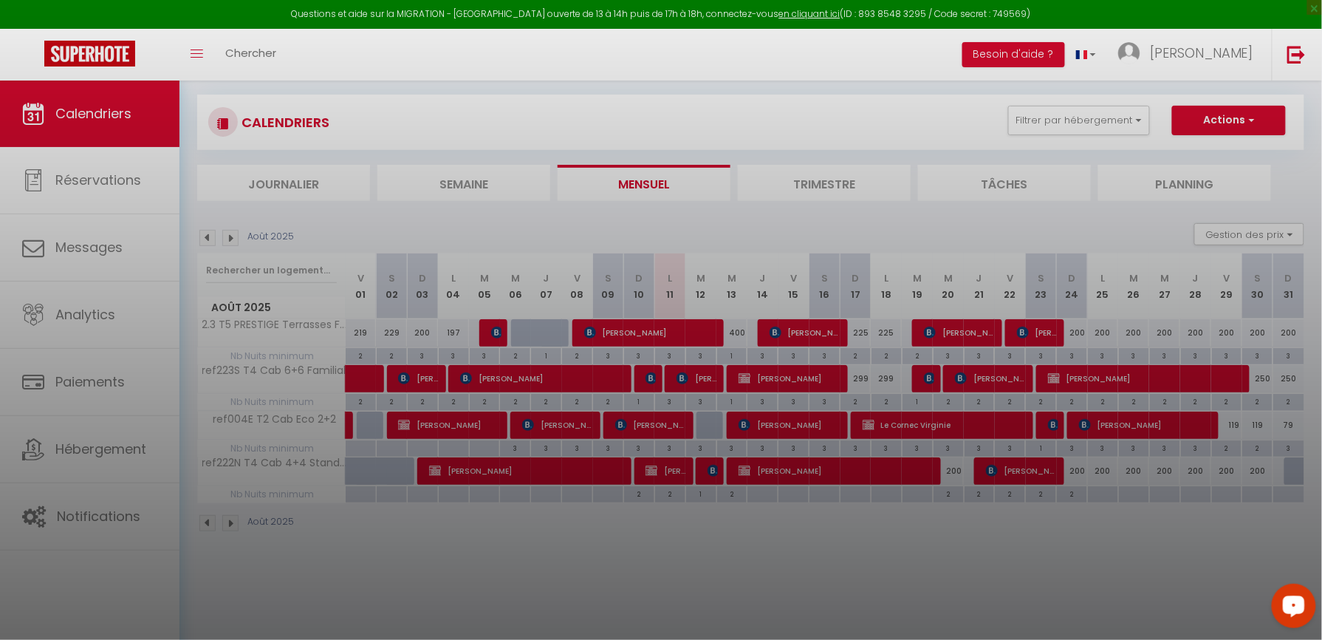
click at [1035, 133] on div at bounding box center [661, 320] width 1322 height 640
click at [1041, 124] on div at bounding box center [661, 320] width 1322 height 640
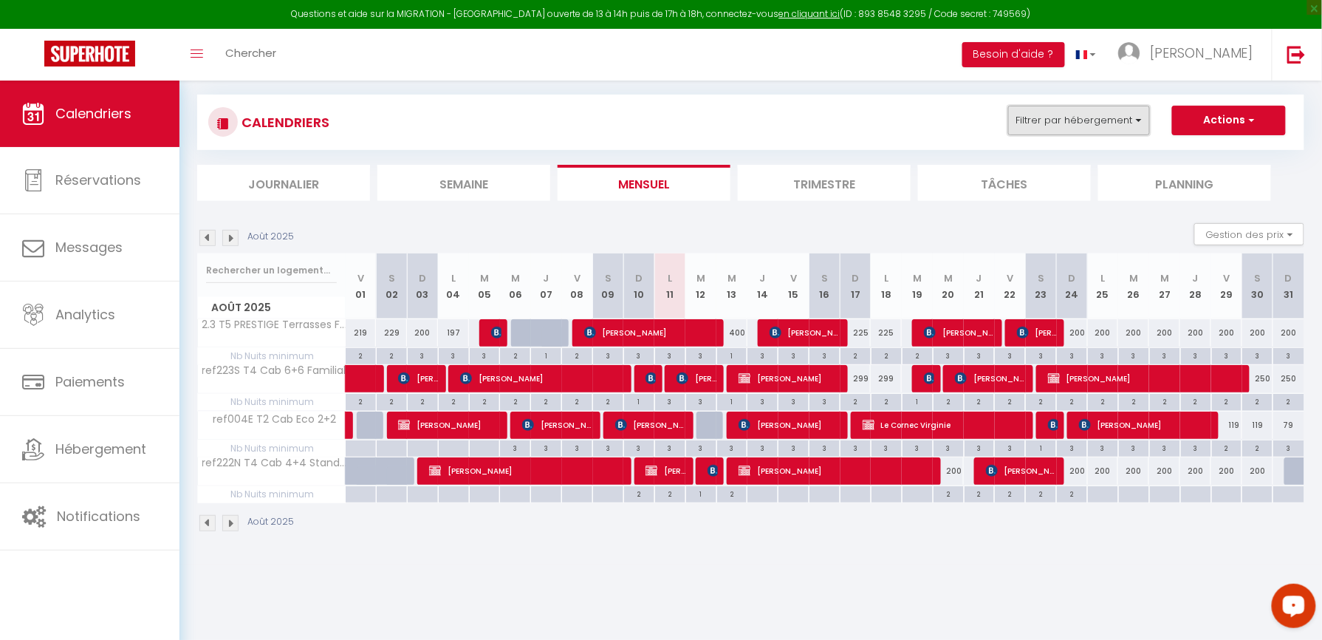
click at [1064, 116] on button "Filtrer par hébergement" at bounding box center [1079, 121] width 142 height 30
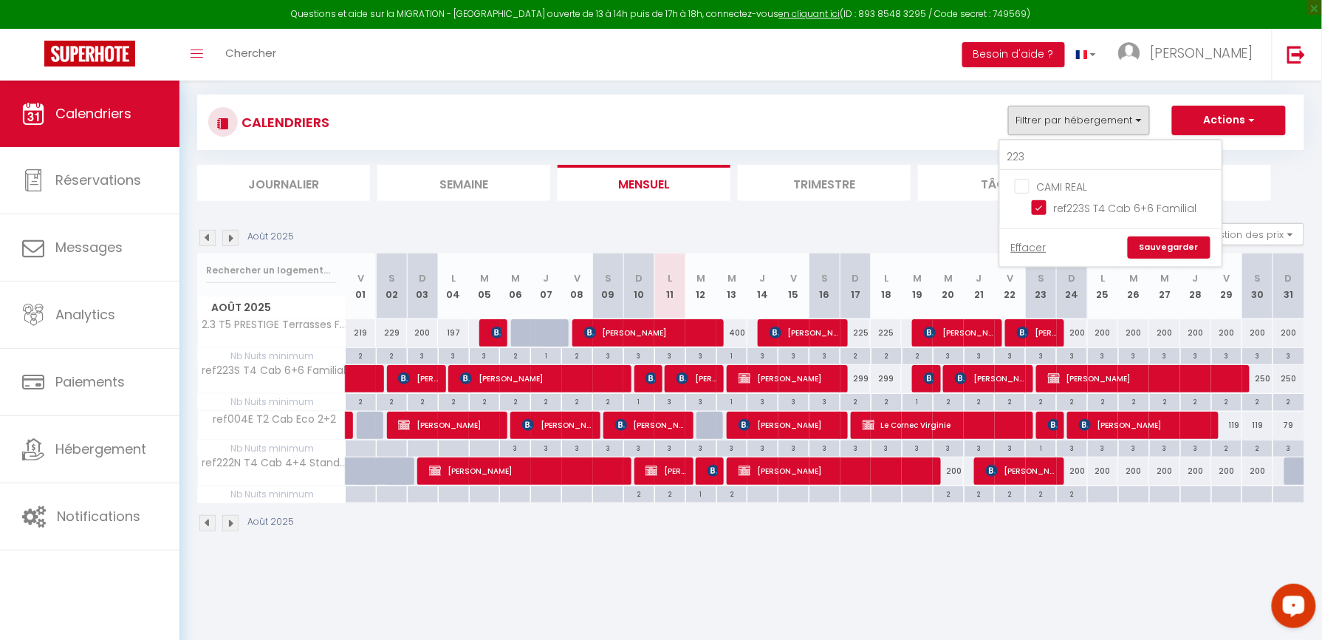
click at [1063, 142] on div "223" at bounding box center [1111, 155] width 222 height 30
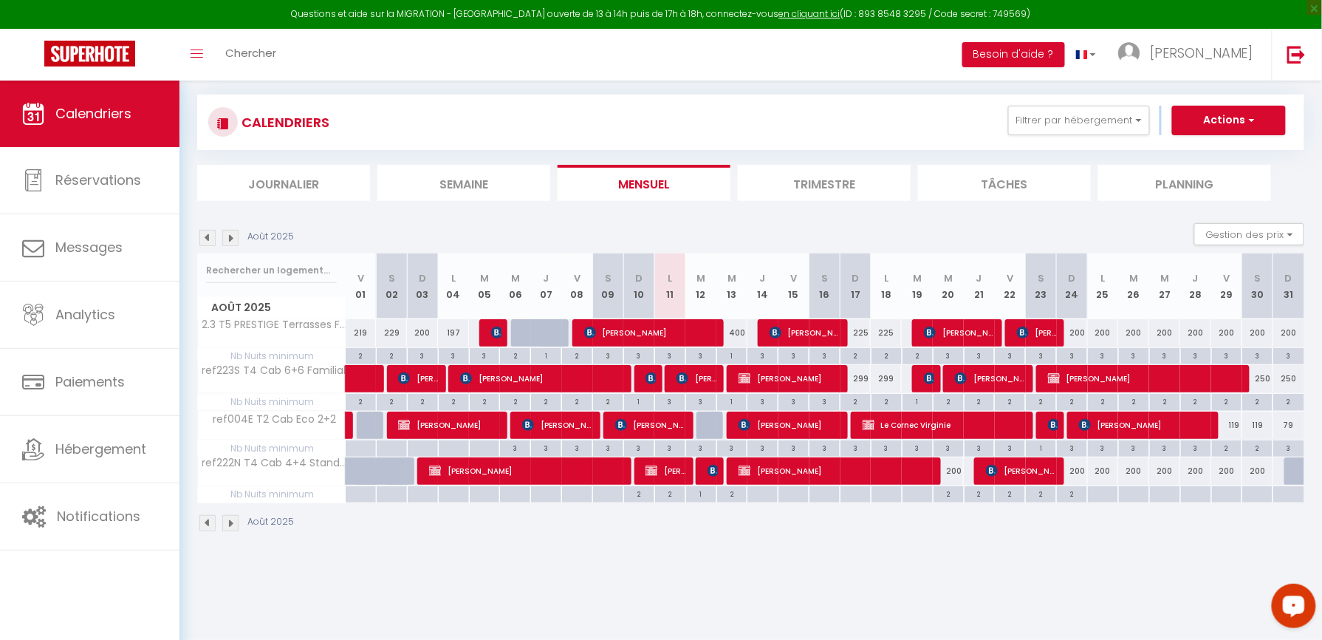
click at [1063, 143] on div "CALENDRIERS Filtrer par hébergement 223 CAMI REAL ref223S T4 Cab 6+6 Familial E…" at bounding box center [750, 122] width 1107 height 55
click at [1063, 131] on button "Filtrer par hébergement" at bounding box center [1079, 121] width 142 height 30
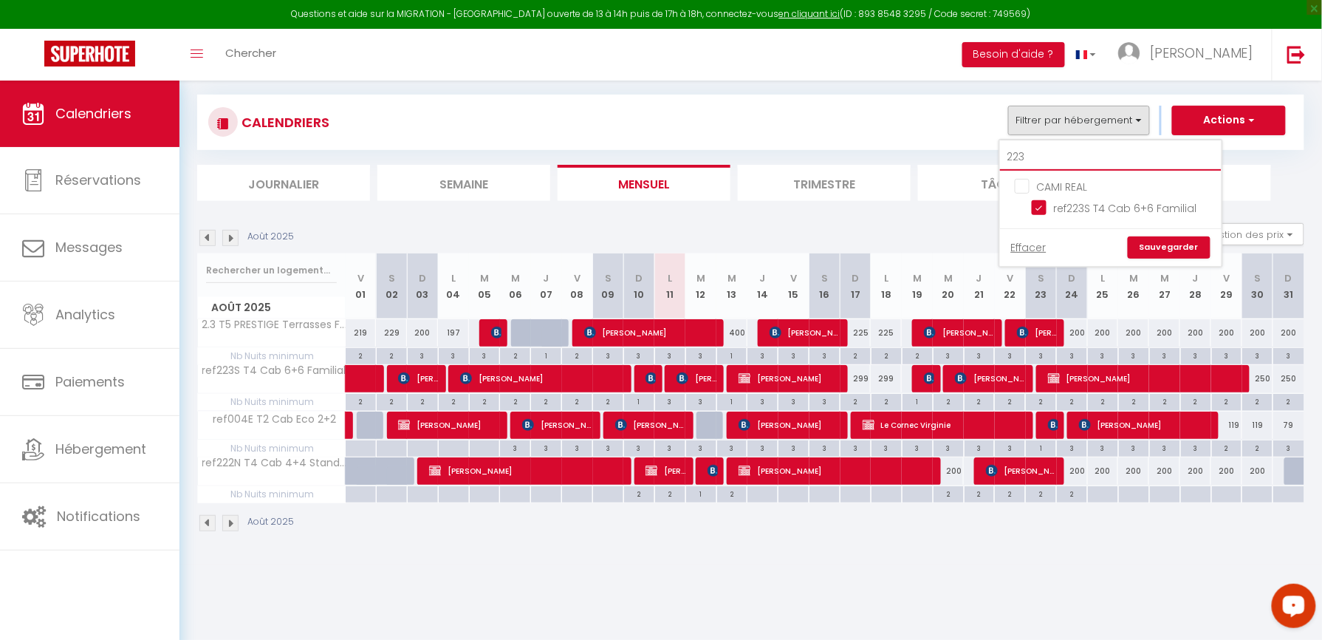
click at [1066, 154] on input "223" at bounding box center [1111, 157] width 222 height 27
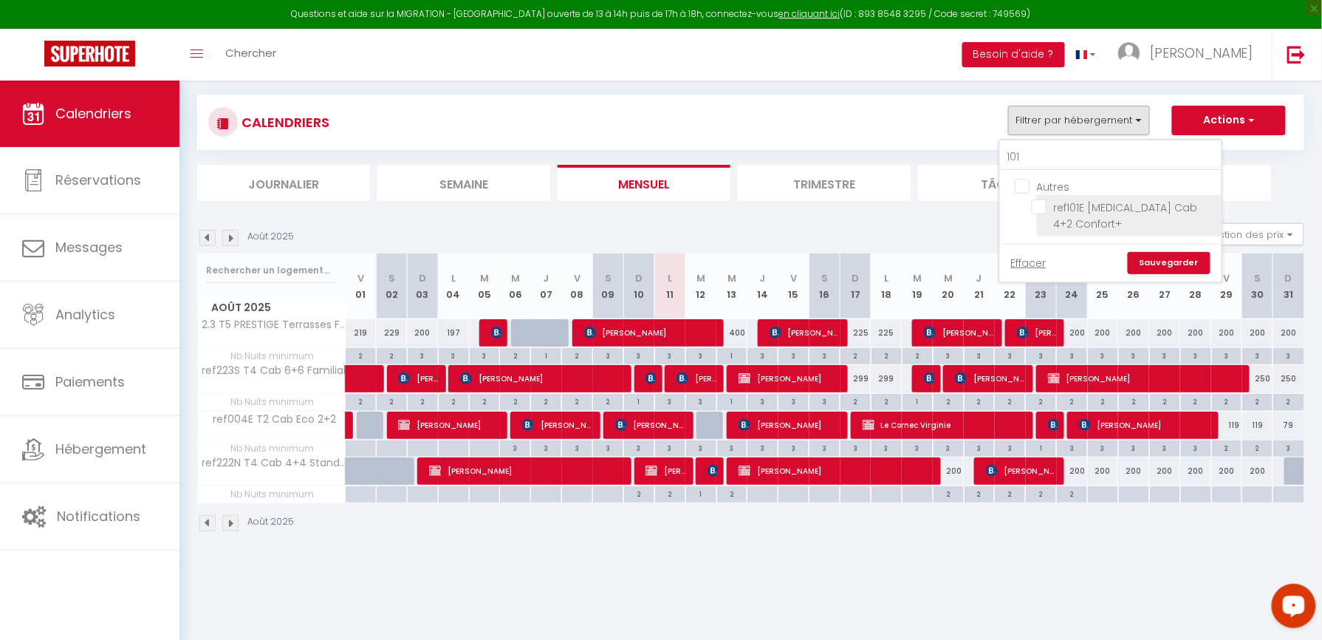
click at [1041, 205] on input "ref101E [MEDICAL_DATA] Cab 4+2 Confort+" at bounding box center [1124, 206] width 185 height 15
click at [1152, 252] on link "Sauvegarder" at bounding box center [1169, 263] width 83 height 22
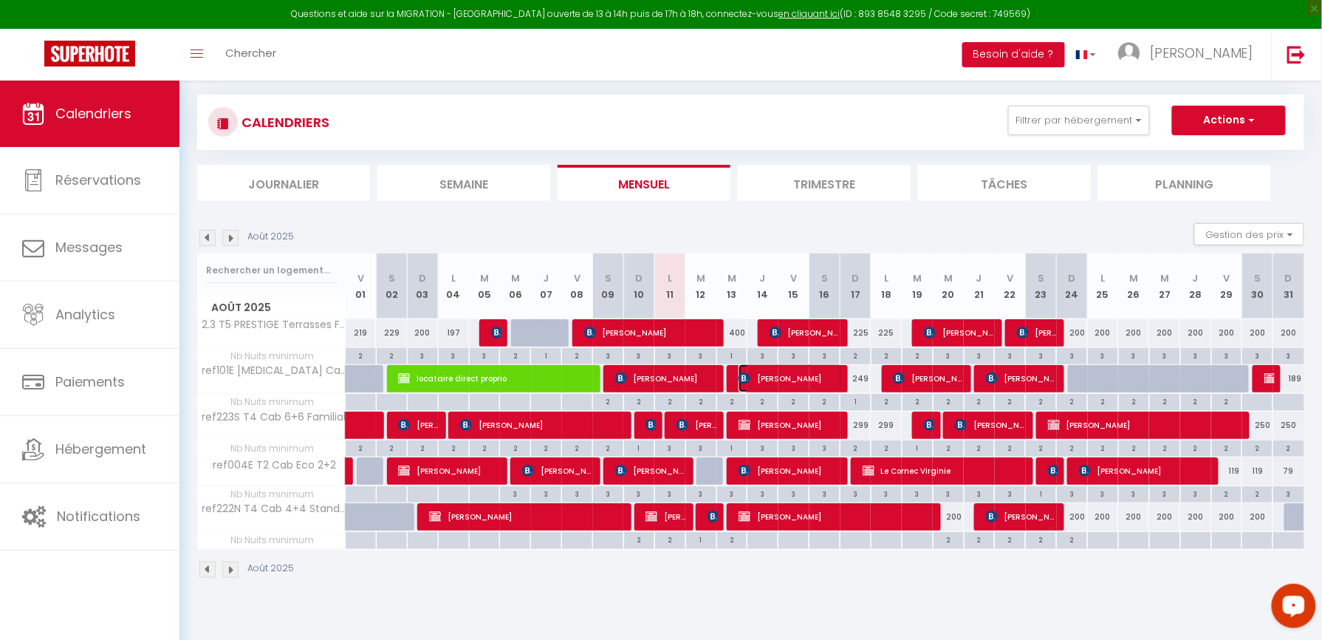
click at [775, 382] on span "[PERSON_NAME]" at bounding box center [790, 378] width 103 height 28
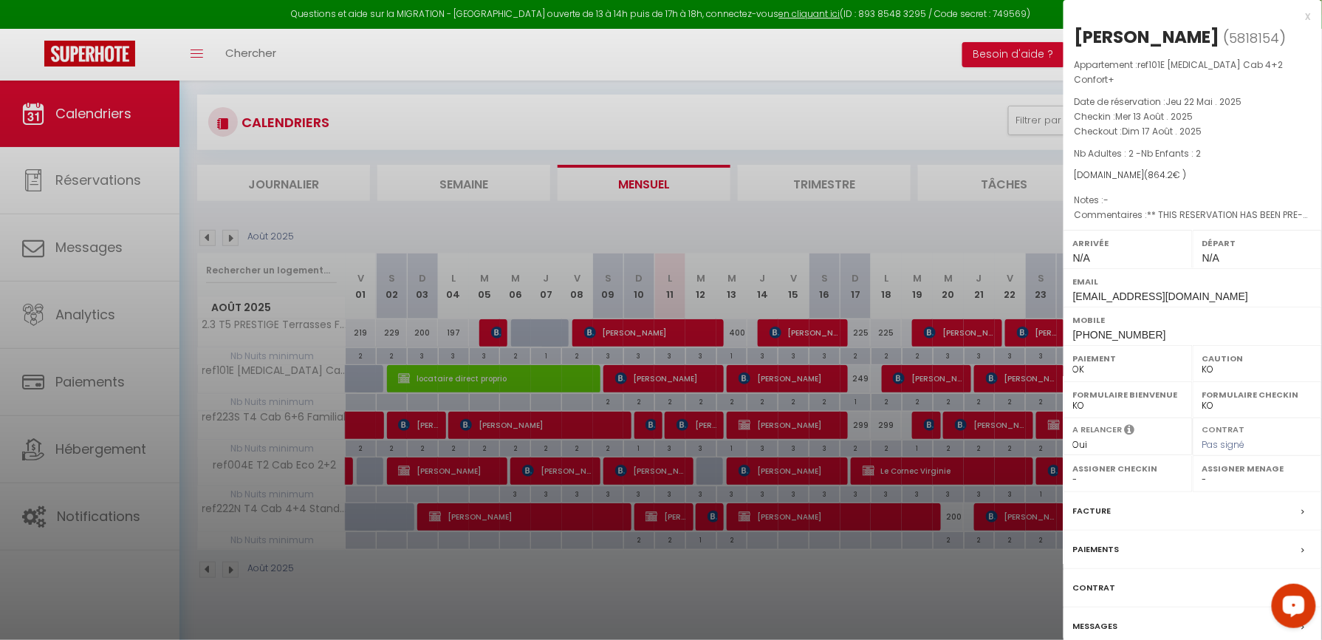
click at [678, 597] on div at bounding box center [661, 320] width 1322 height 640
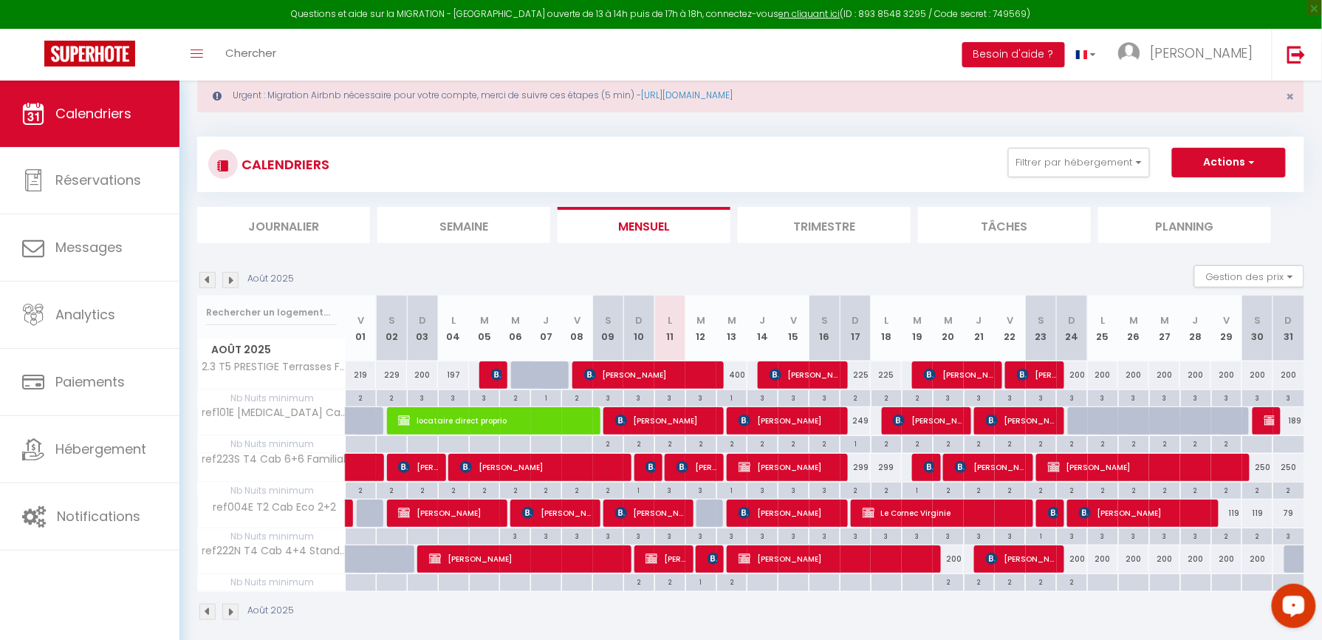
scroll to position [0, 0]
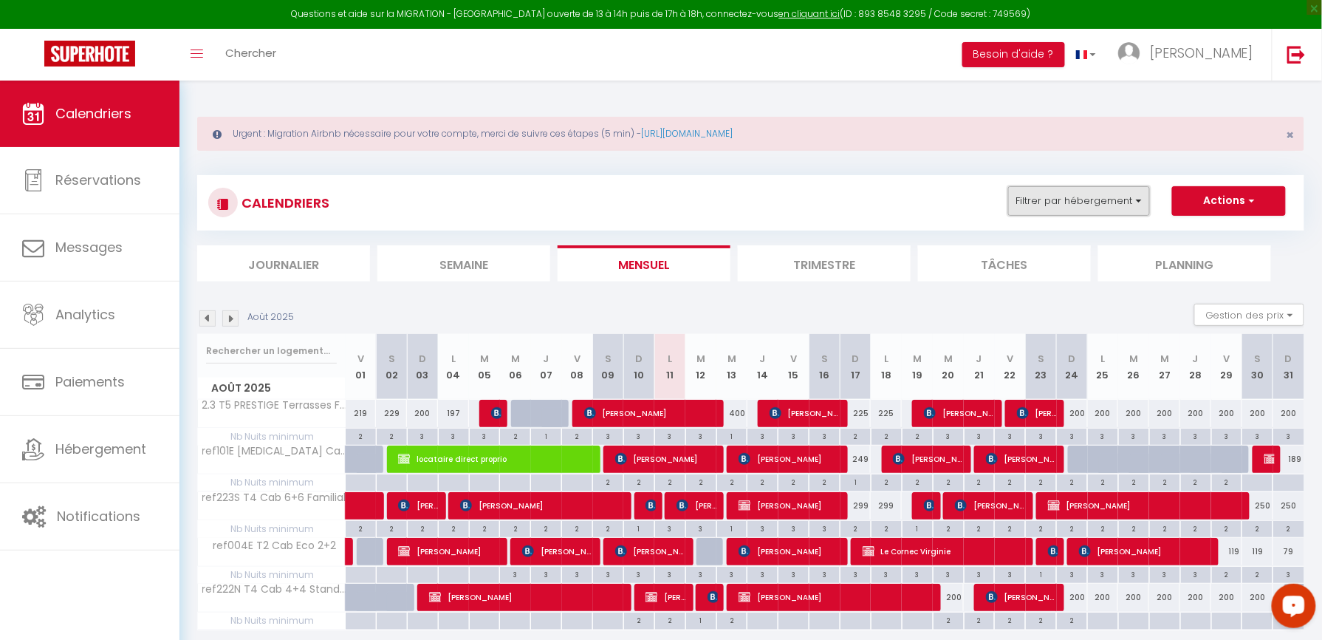
click at [1079, 201] on button "Filtrer par hébergement" at bounding box center [1079, 201] width 142 height 30
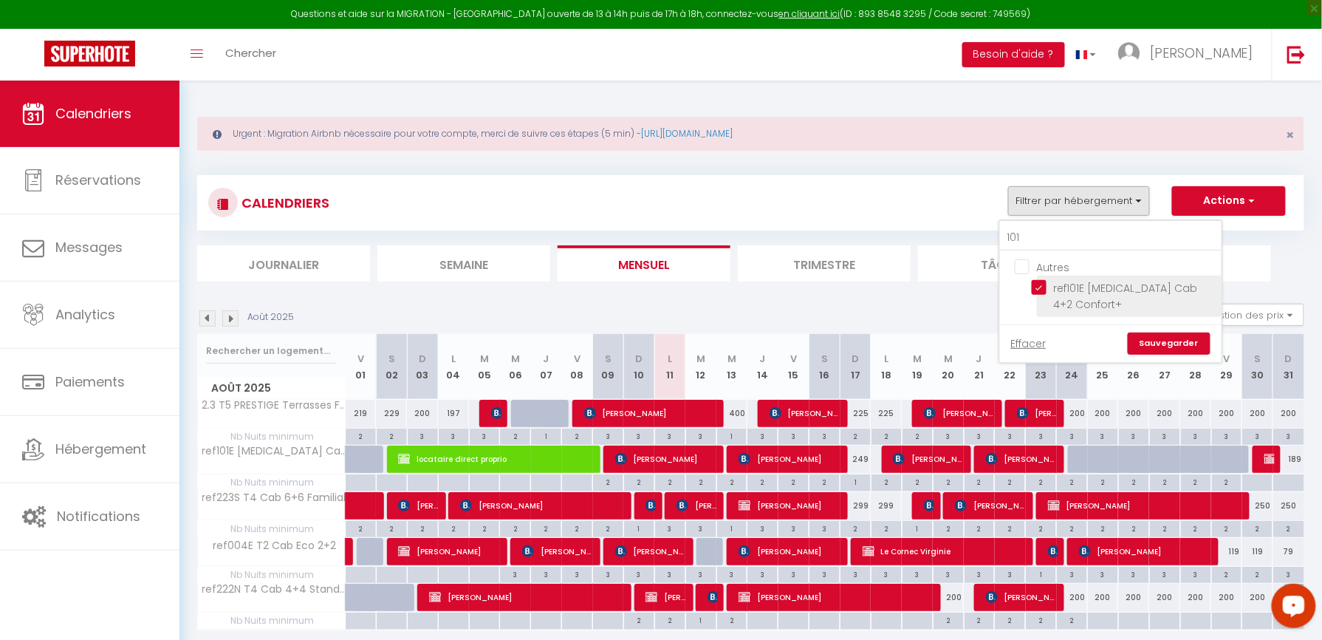
click at [1043, 284] on input "ref101E [MEDICAL_DATA] Cab 4+2 Confort+" at bounding box center [1124, 287] width 185 height 15
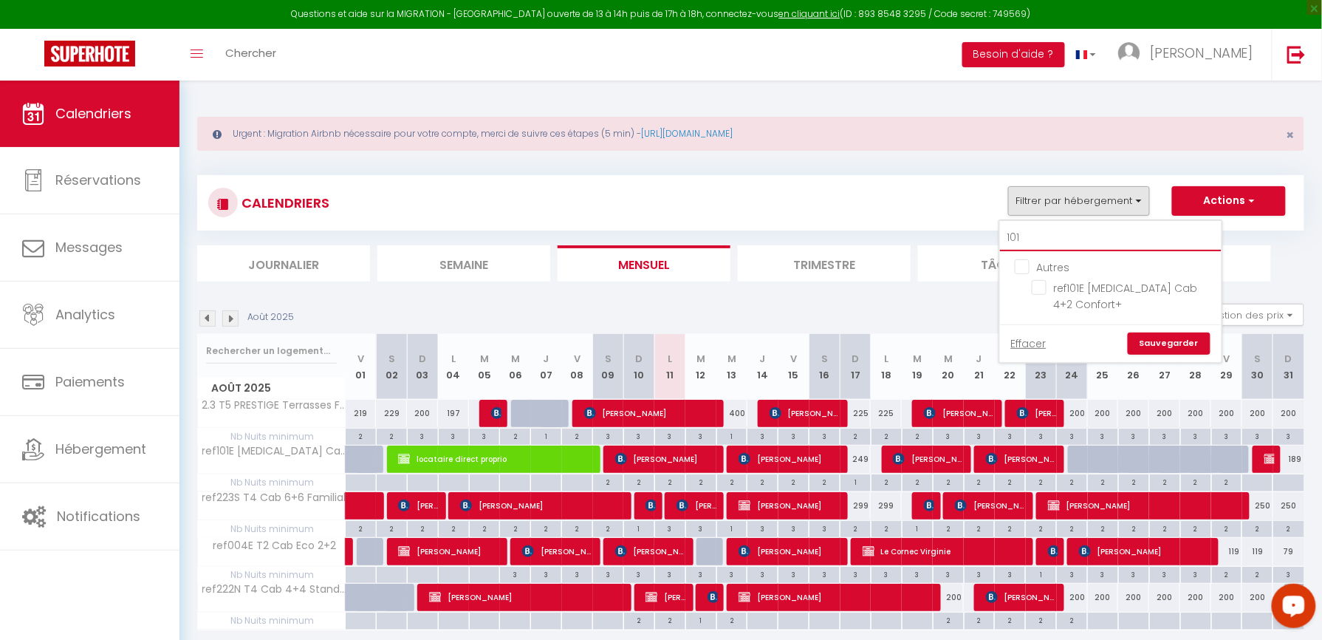
click at [1046, 232] on input "101" at bounding box center [1111, 238] width 222 height 27
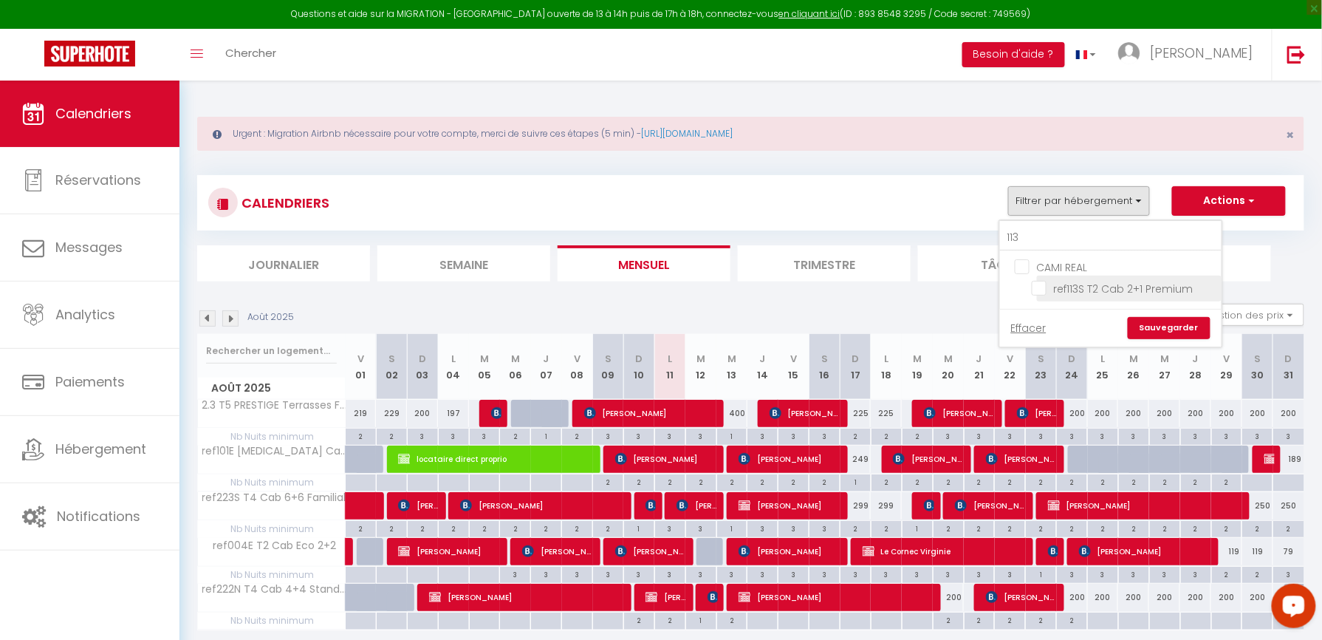
click at [1038, 284] on input "ref113S T2 Cab 2+1 Premium" at bounding box center [1124, 287] width 185 height 15
click at [1142, 321] on link "Sauvegarder" at bounding box center [1169, 328] width 83 height 22
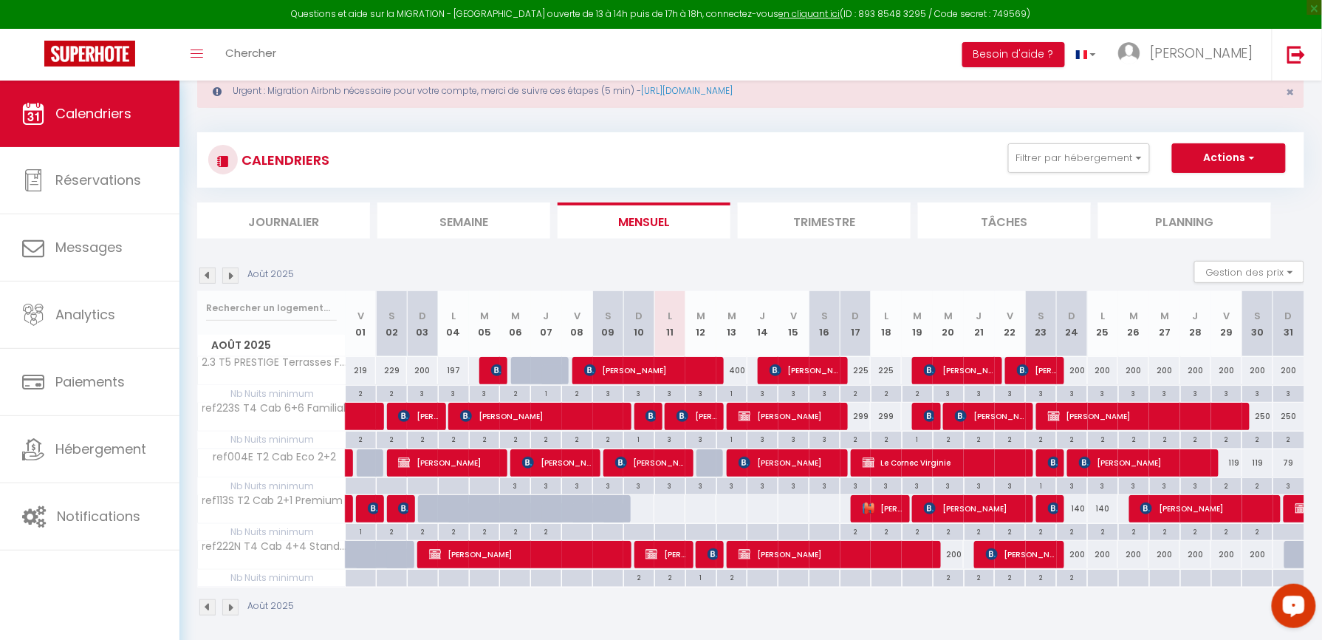
scroll to position [80, 0]
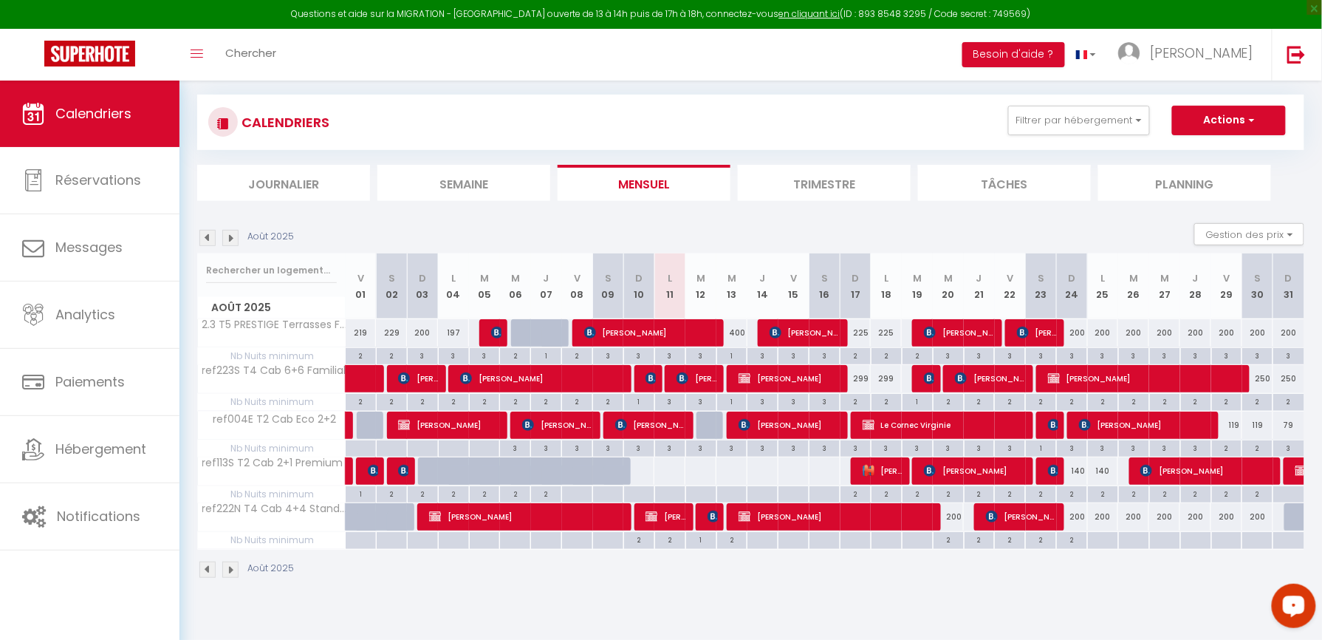
click at [696, 476] on div at bounding box center [701, 470] width 32 height 27
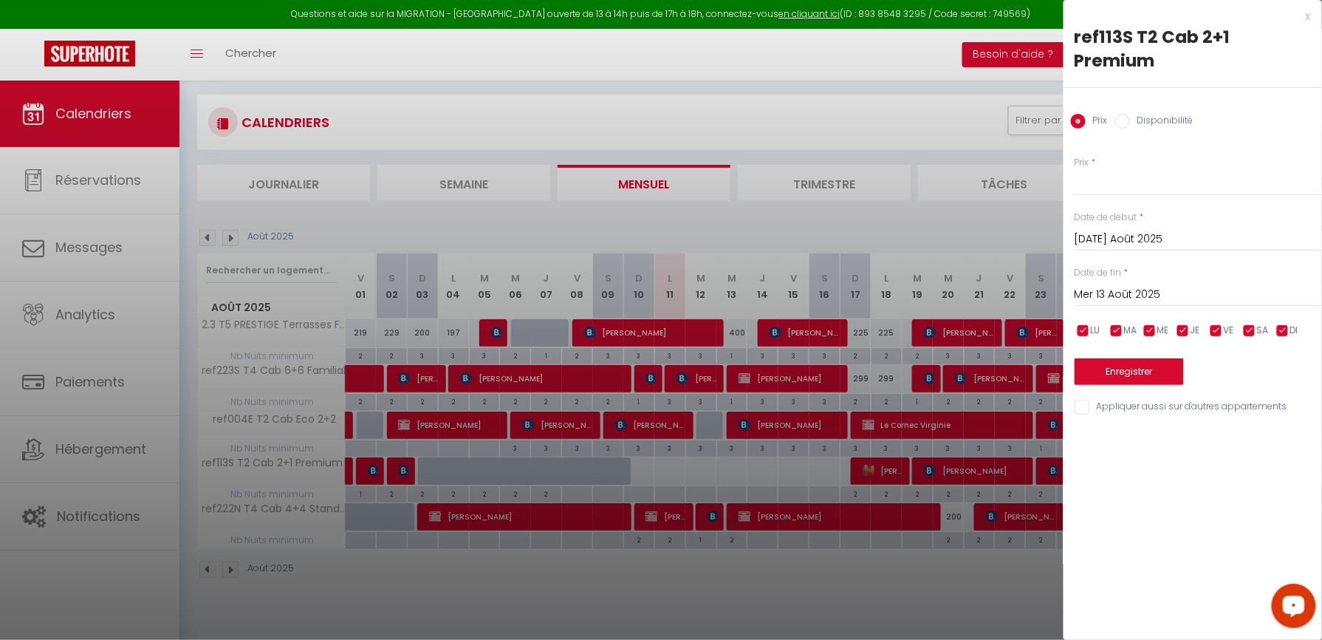
click at [1076, 285] on input "Mer 13 Août 2025" at bounding box center [1198, 294] width 247 height 19
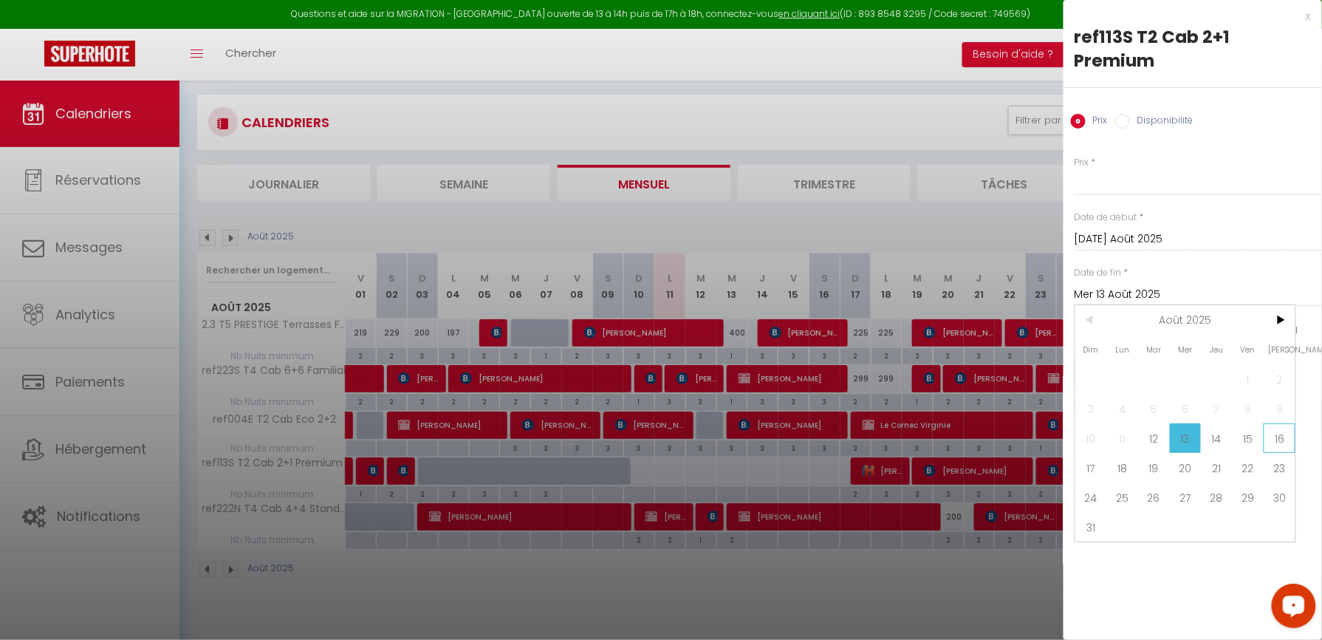
click at [1274, 423] on span "16" at bounding box center [1280, 438] width 32 height 30
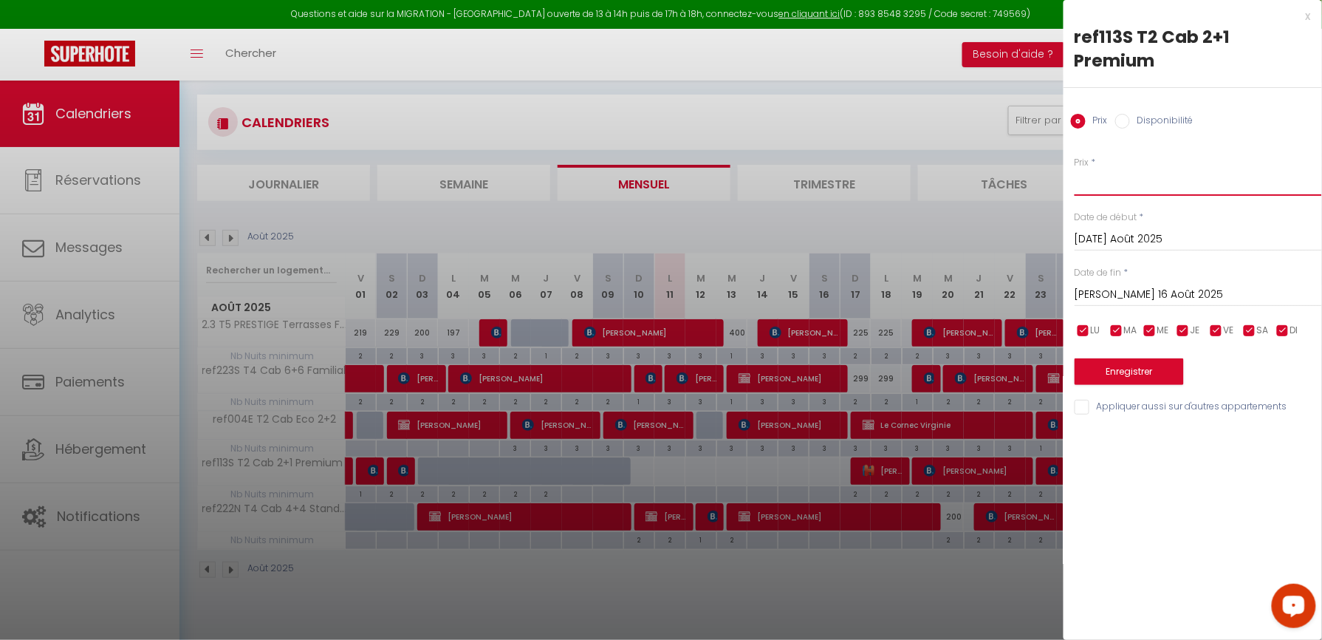
click at [1128, 169] on input "Prix" at bounding box center [1198, 182] width 247 height 27
click at [1131, 358] on button "Enregistrer" at bounding box center [1129, 371] width 109 height 27
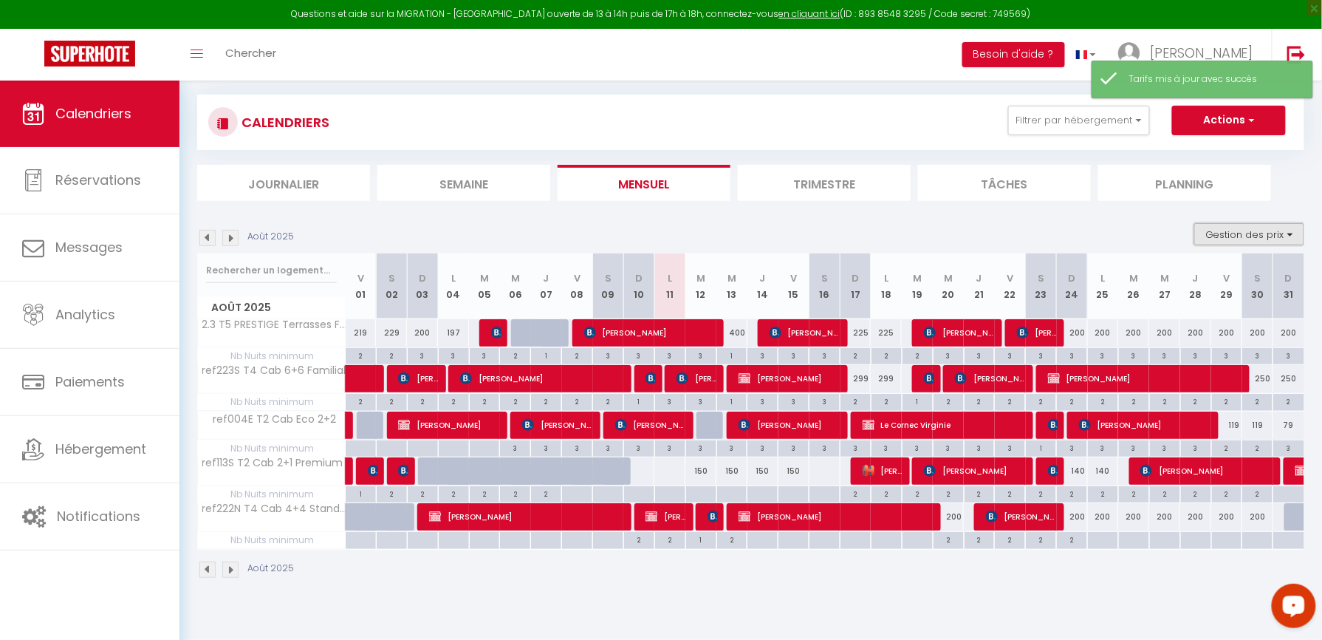
click at [1211, 240] on button "Gestion des prix" at bounding box center [1249, 234] width 110 height 22
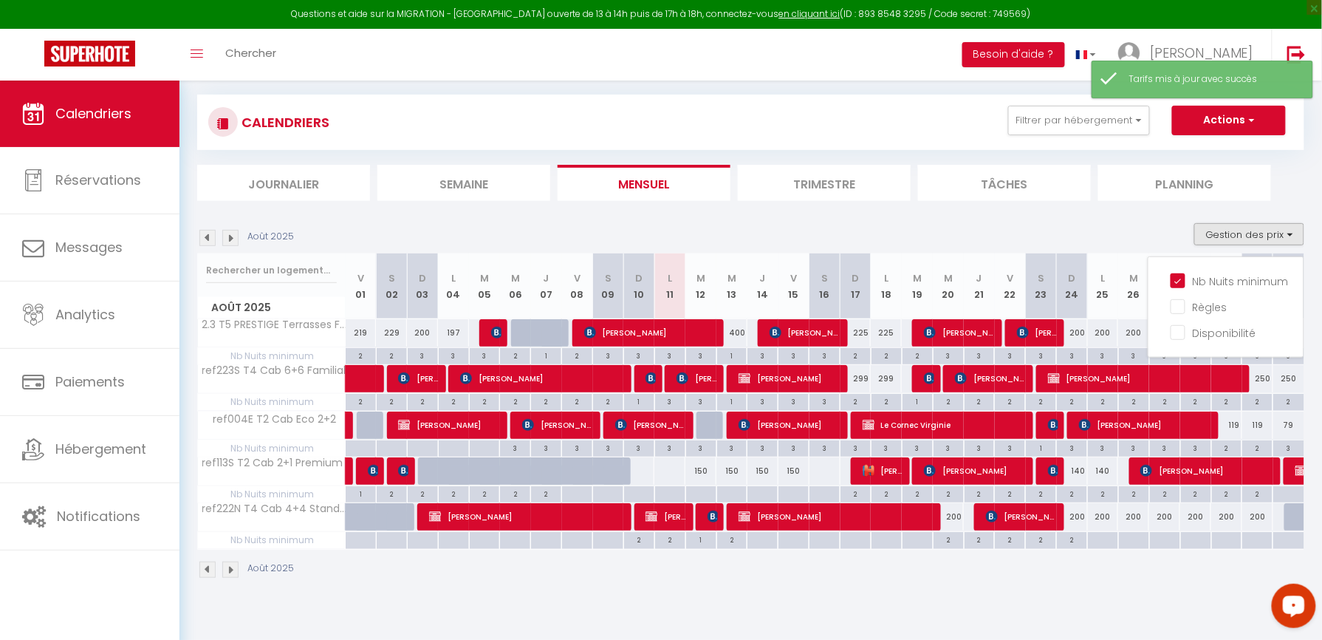
click at [822, 477] on div at bounding box center [825, 470] width 32 height 27
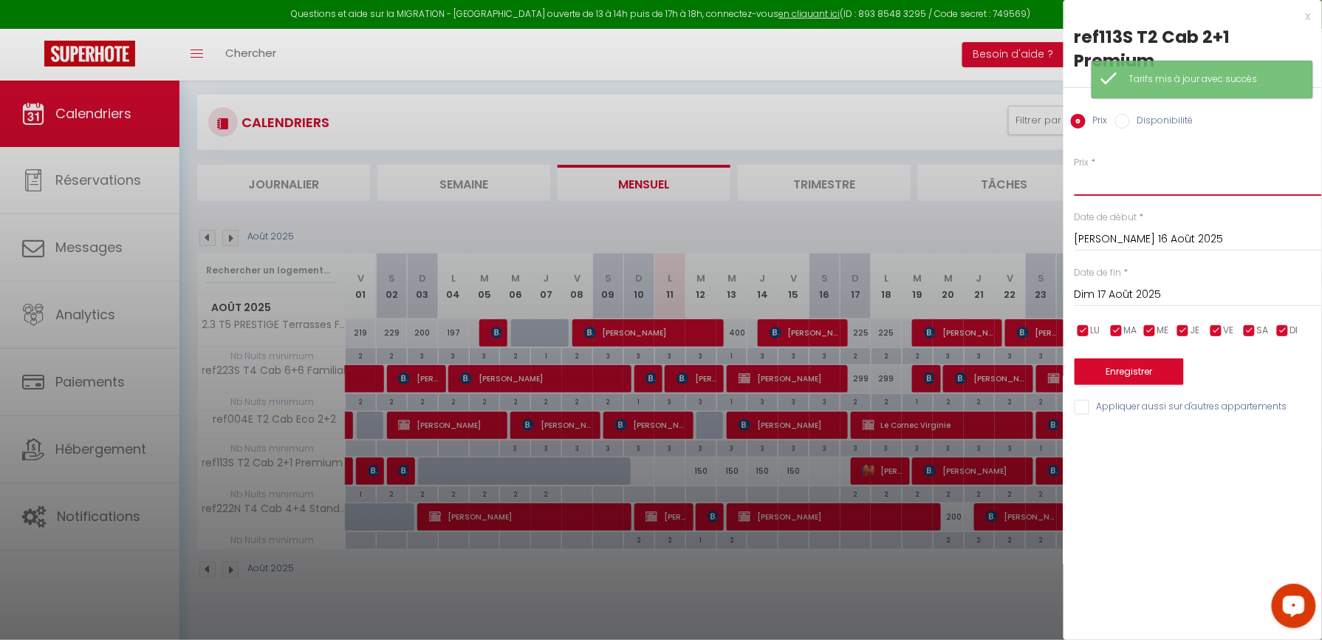
drag, startPoint x: 1090, startPoint y: 160, endPoint x: 1100, endPoint y: 151, distance: 13.6
click at [1091, 169] on input "Prix" at bounding box center [1198, 182] width 247 height 27
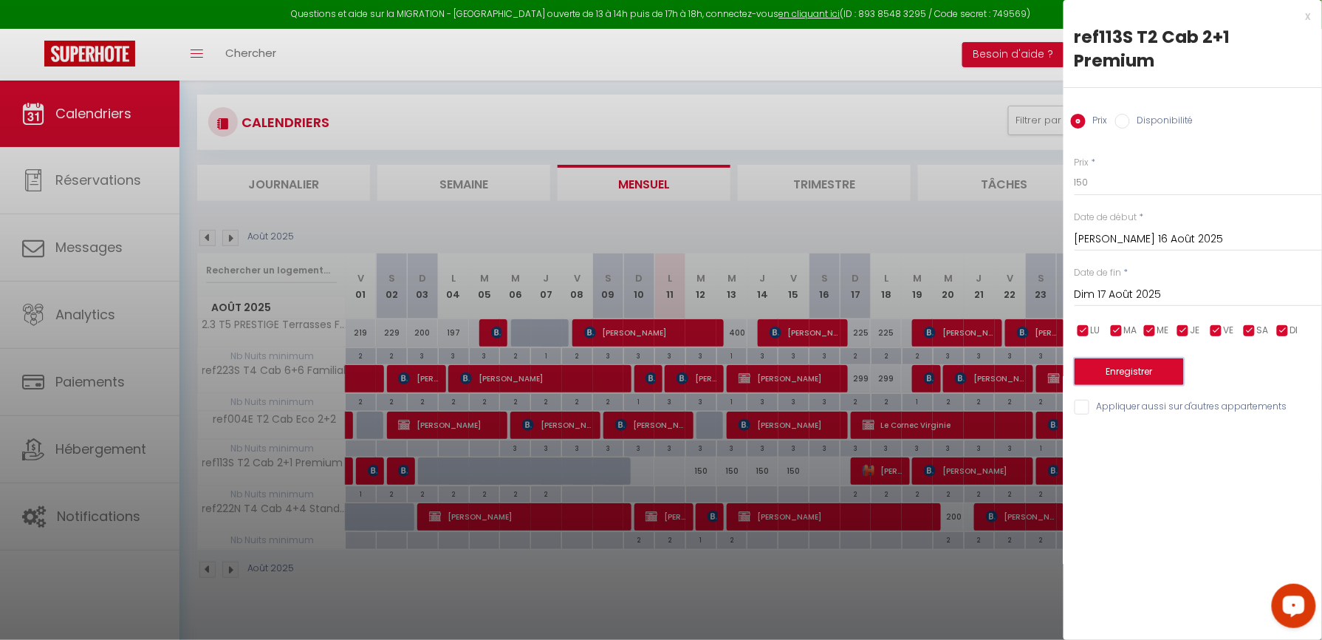
drag, startPoint x: 1144, startPoint y: 358, endPoint x: 762, endPoint y: 322, distance: 383.5
click at [1144, 360] on button "Enregistrer" at bounding box center [1129, 371] width 109 height 27
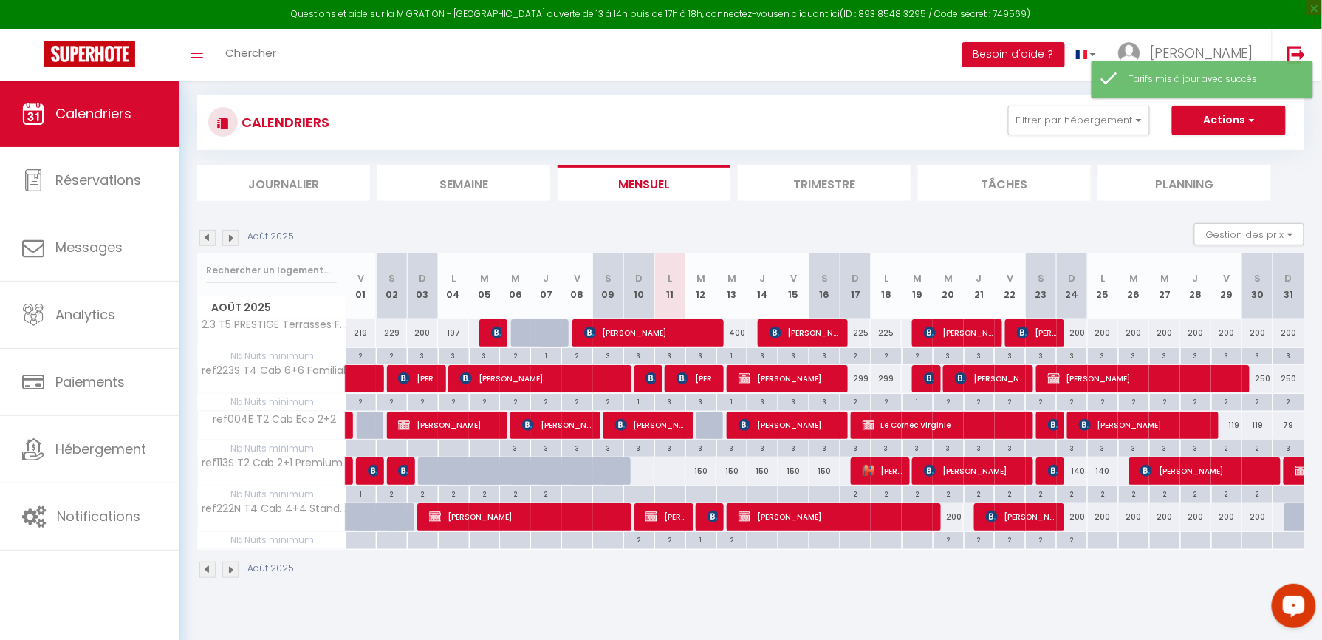
click at [697, 498] on div at bounding box center [700, 494] width 31 height 17
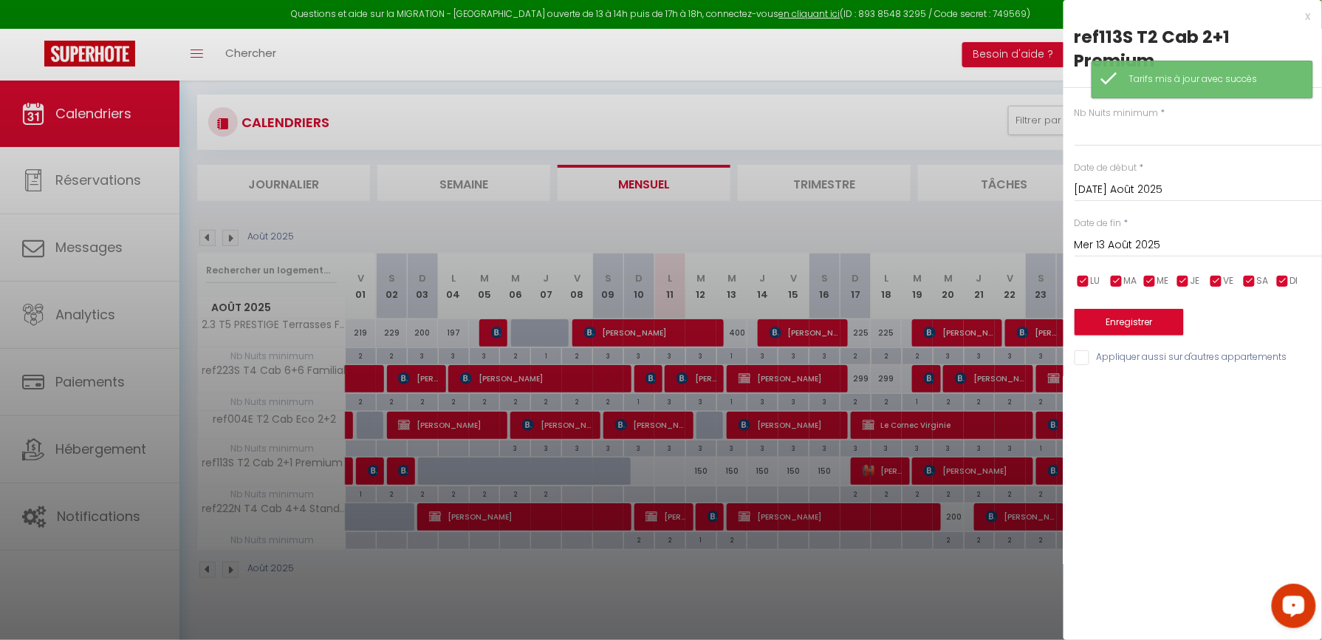
click at [1106, 236] on input "Mer 13 Août 2025" at bounding box center [1198, 245] width 247 height 19
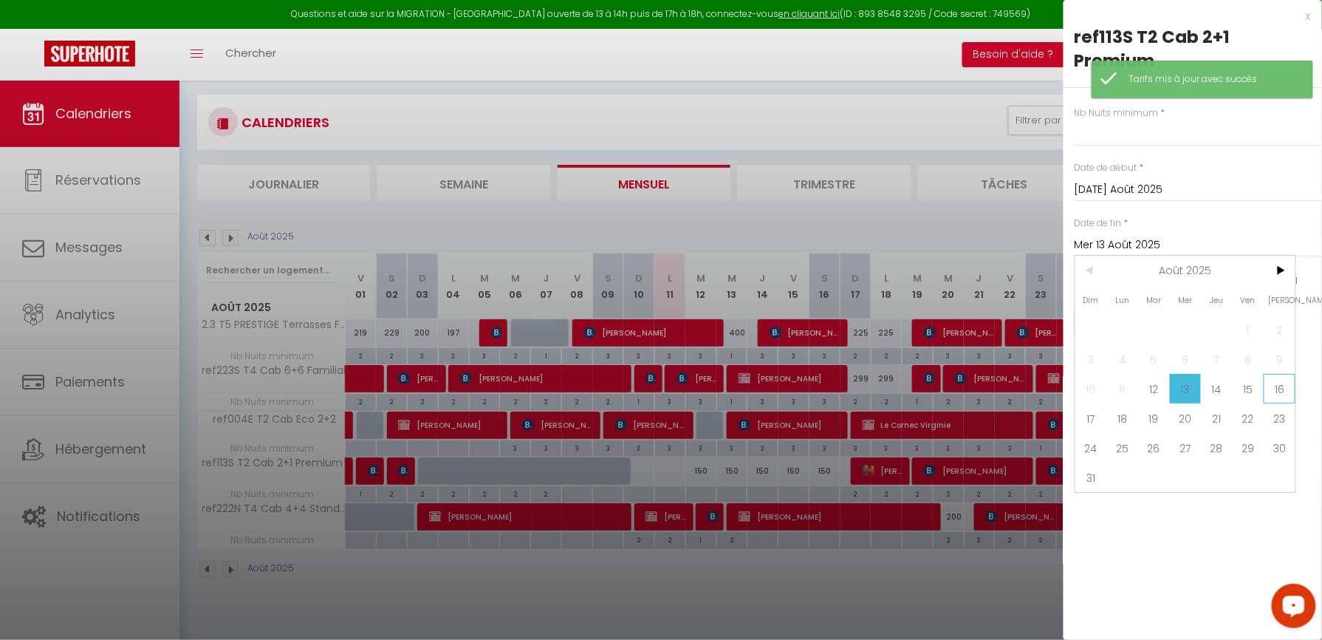
click at [1284, 374] on span "16" at bounding box center [1280, 389] width 32 height 30
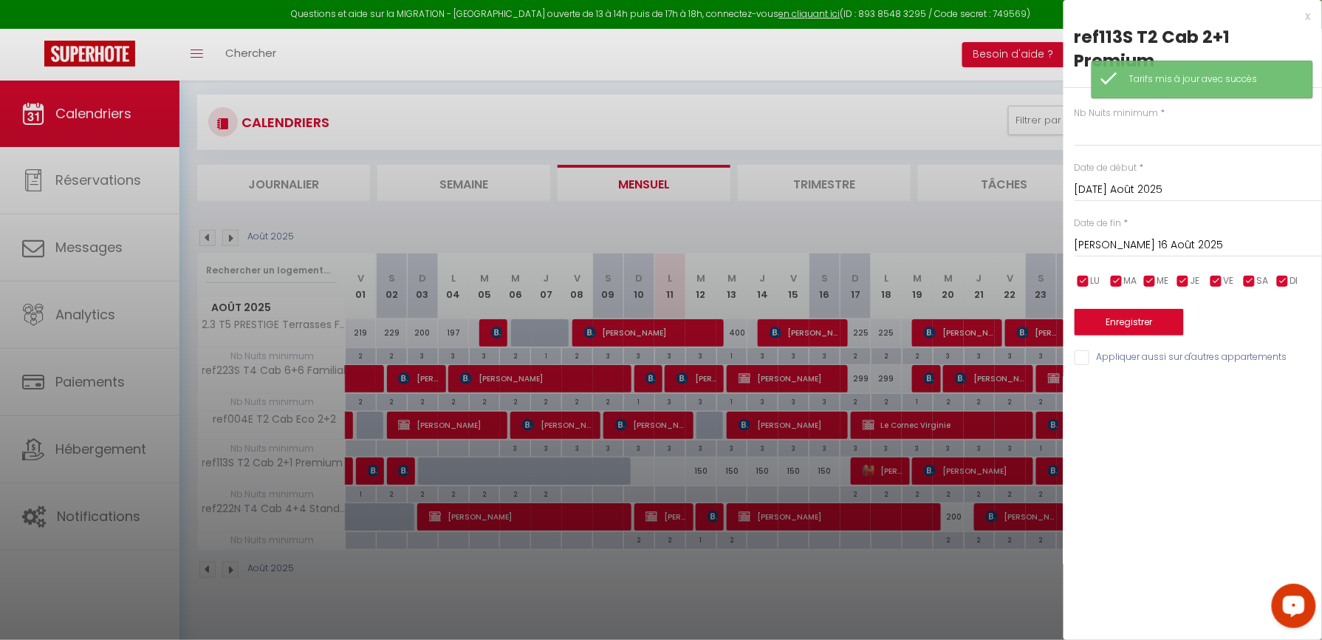
click at [1123, 125] on div "Nb Nuits minimum * Date de début * [DATE] Août 2025 < Août 2025 > Dim Lun Mar M…" at bounding box center [1192, 227] width 258 height 279
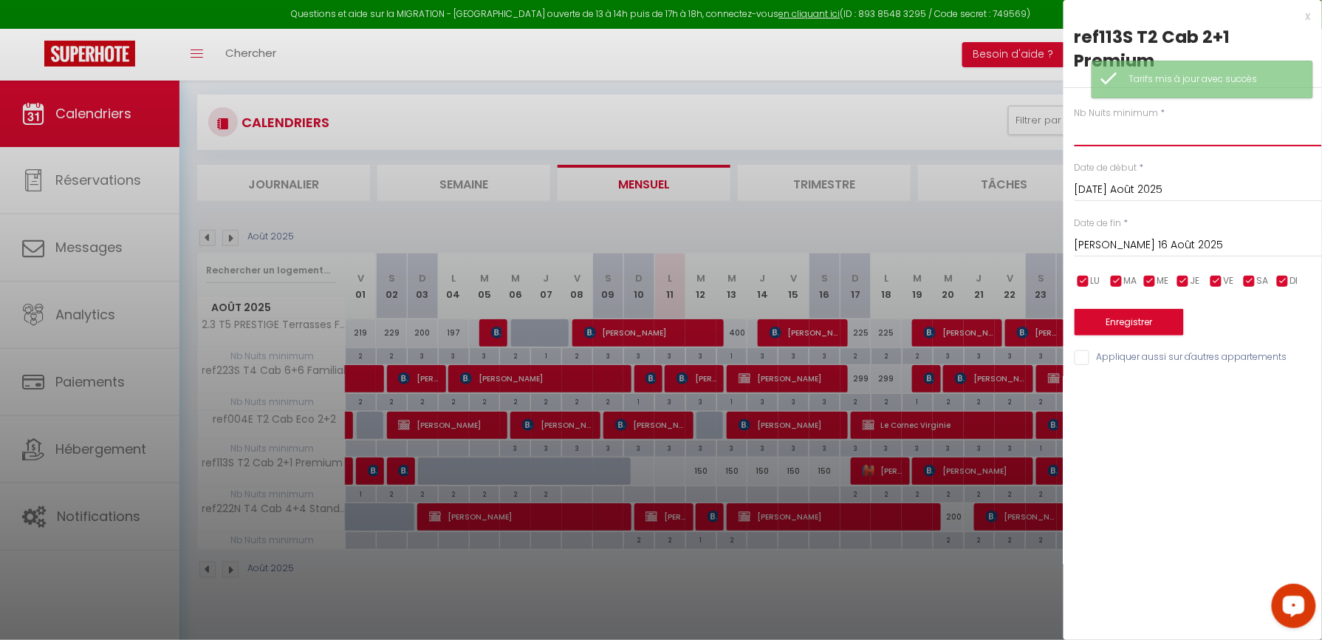
click at [1123, 120] on input "text" at bounding box center [1198, 133] width 247 height 27
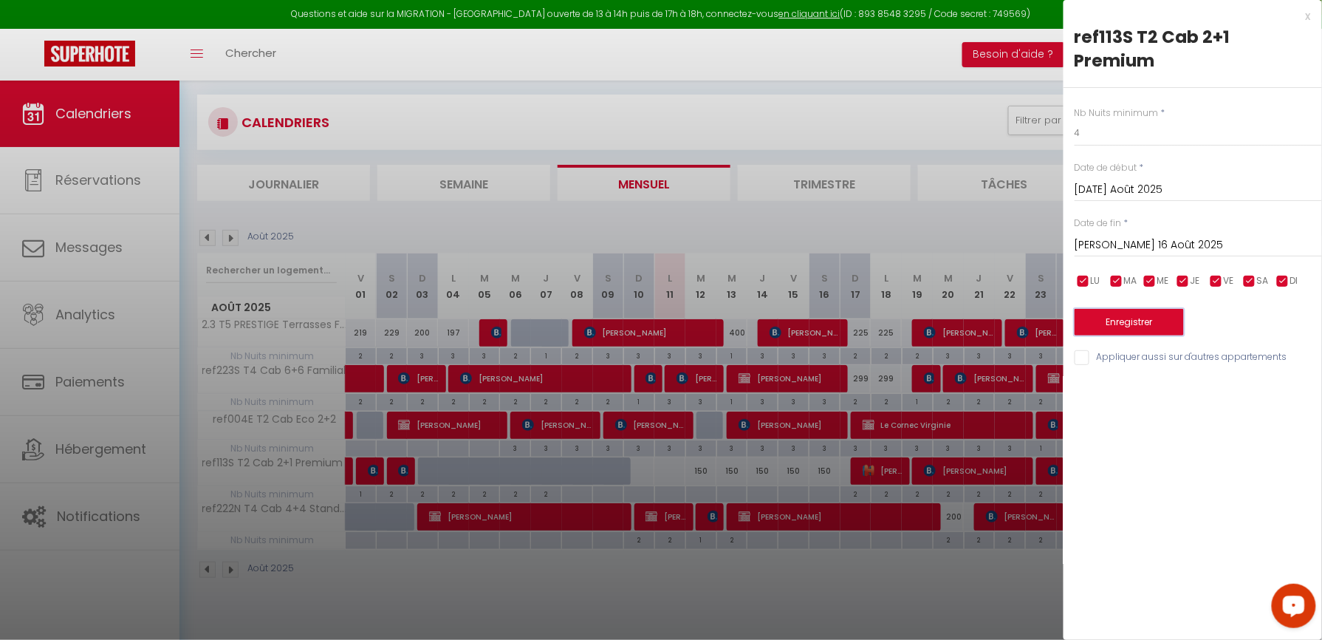
click at [1094, 309] on button "Enregistrer" at bounding box center [1129, 322] width 109 height 27
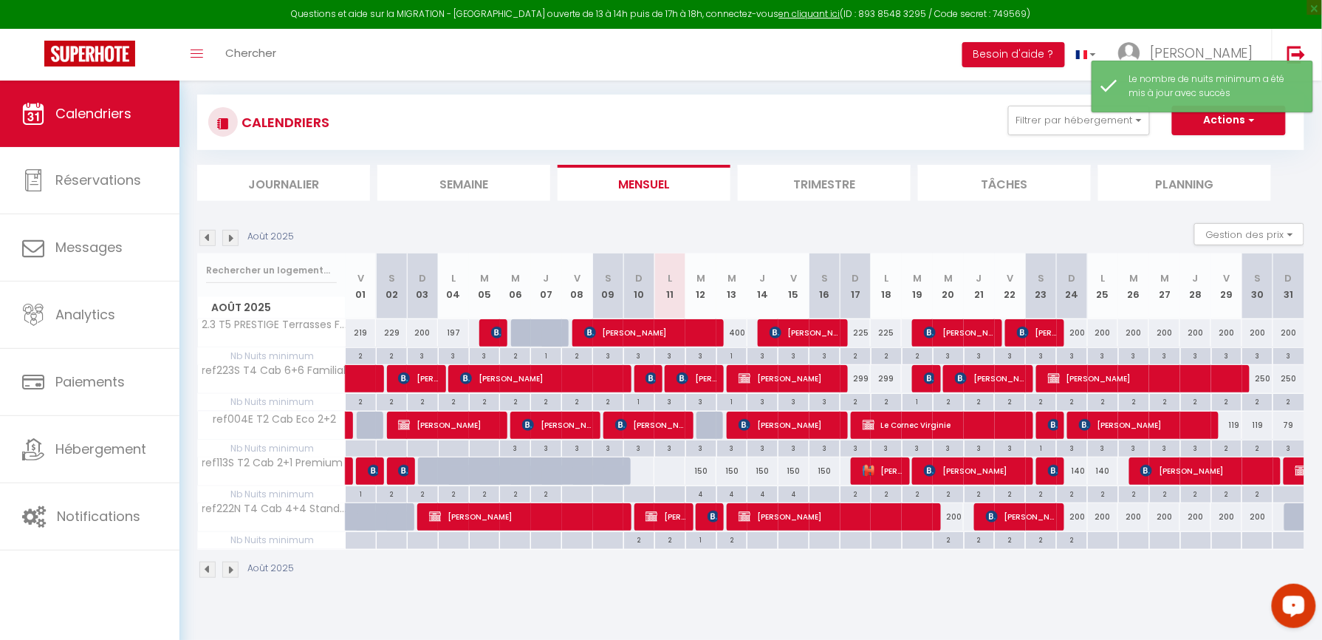
click at [823, 497] on div at bounding box center [824, 494] width 31 height 17
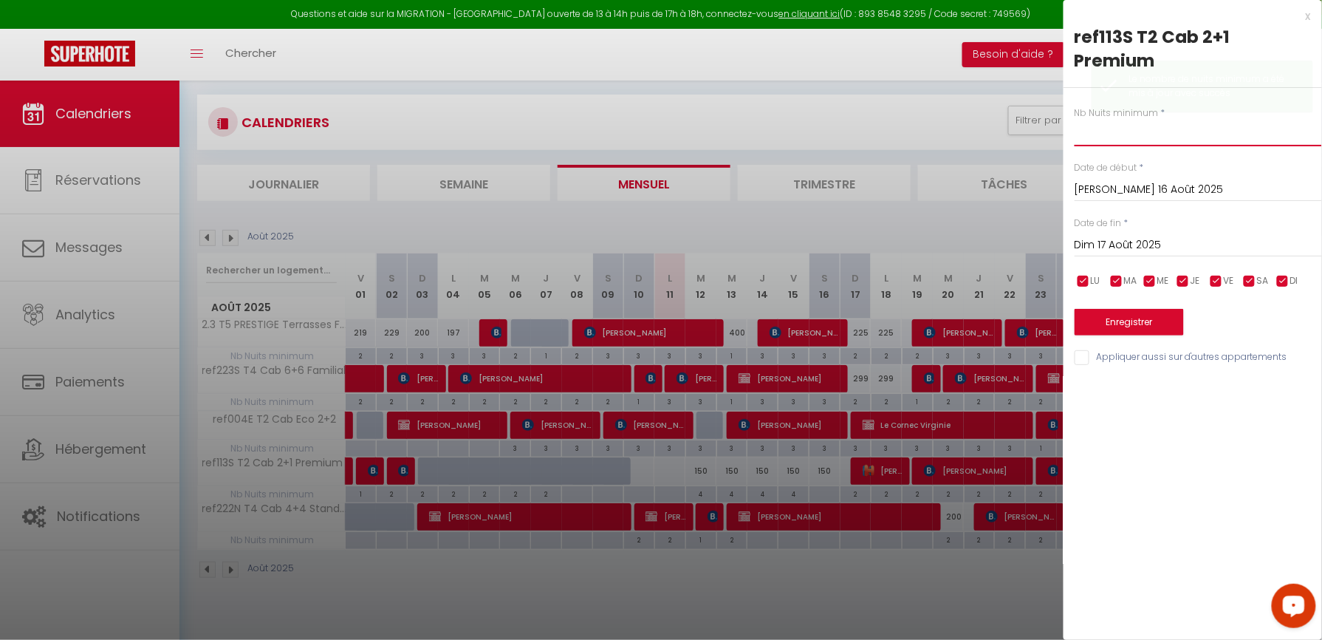
click at [1092, 120] on input "text" at bounding box center [1198, 133] width 247 height 27
click at [1106, 309] on button "Enregistrer" at bounding box center [1129, 322] width 109 height 27
